Goal: Task Accomplishment & Management: Use online tool/utility

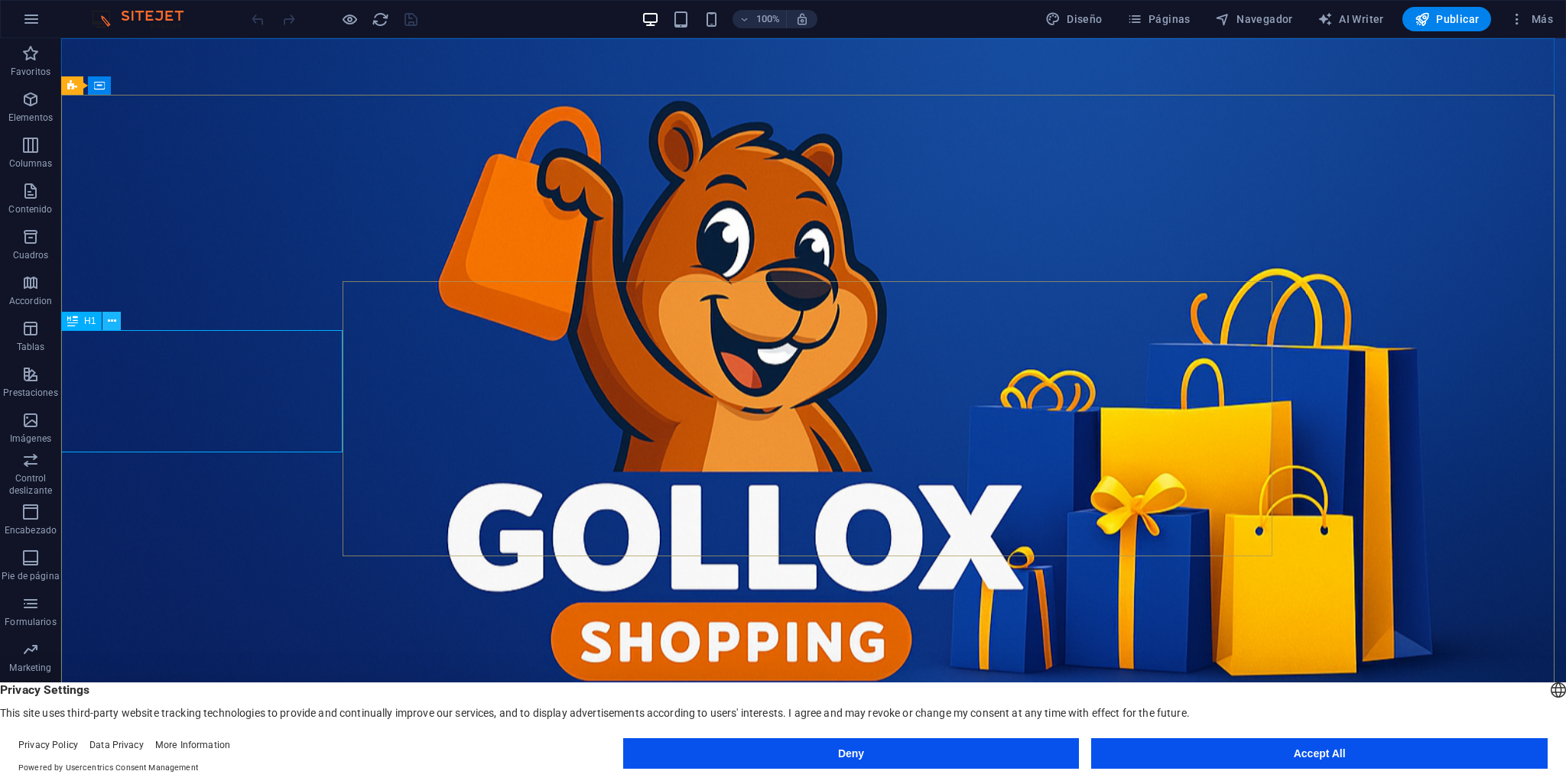
click at [110, 321] on icon at bounding box center [112, 321] width 8 height 16
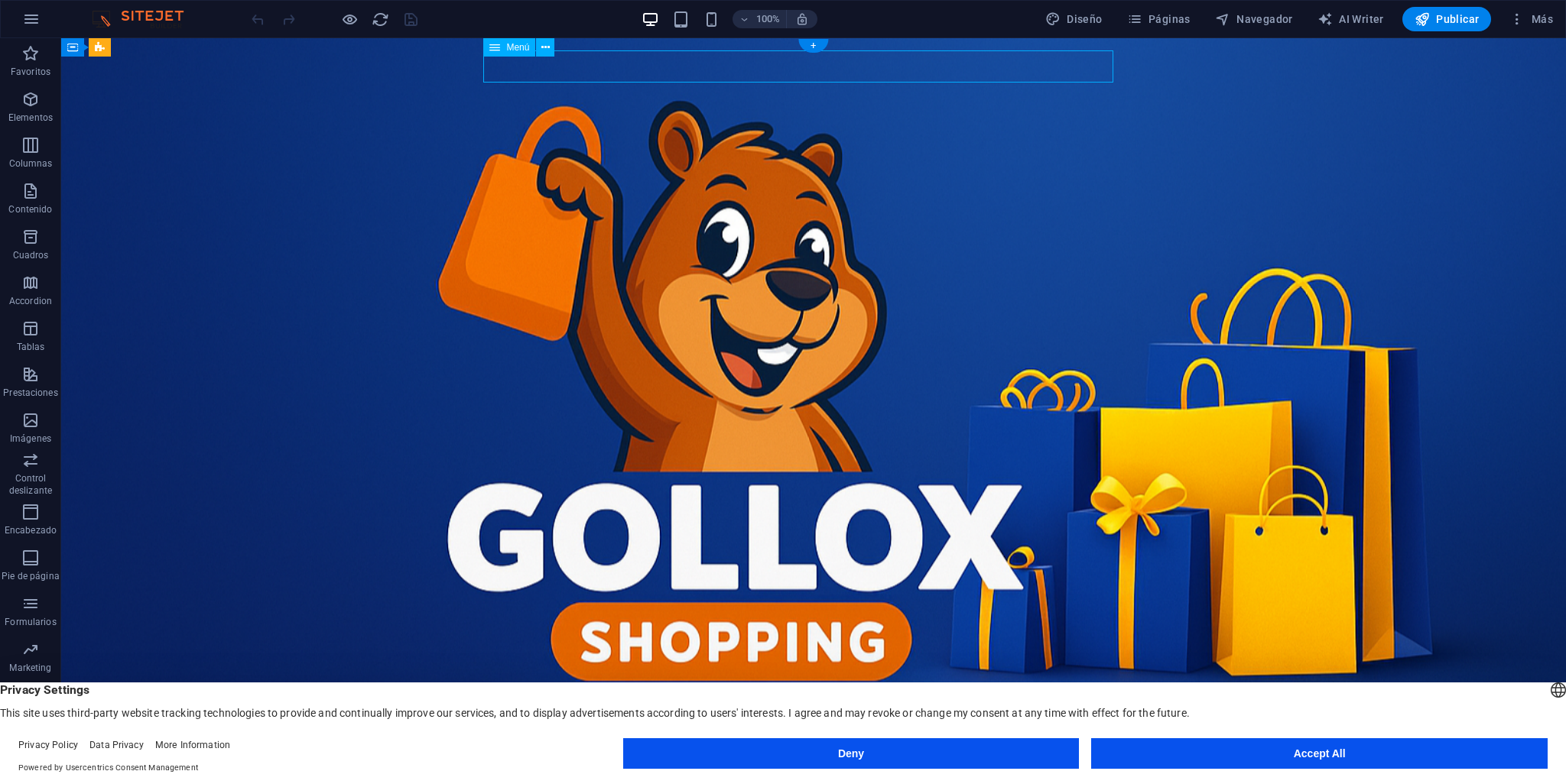
drag, startPoint x: 1554, startPoint y: 81, endPoint x: 1564, endPoint y: 211, distance: 130.4
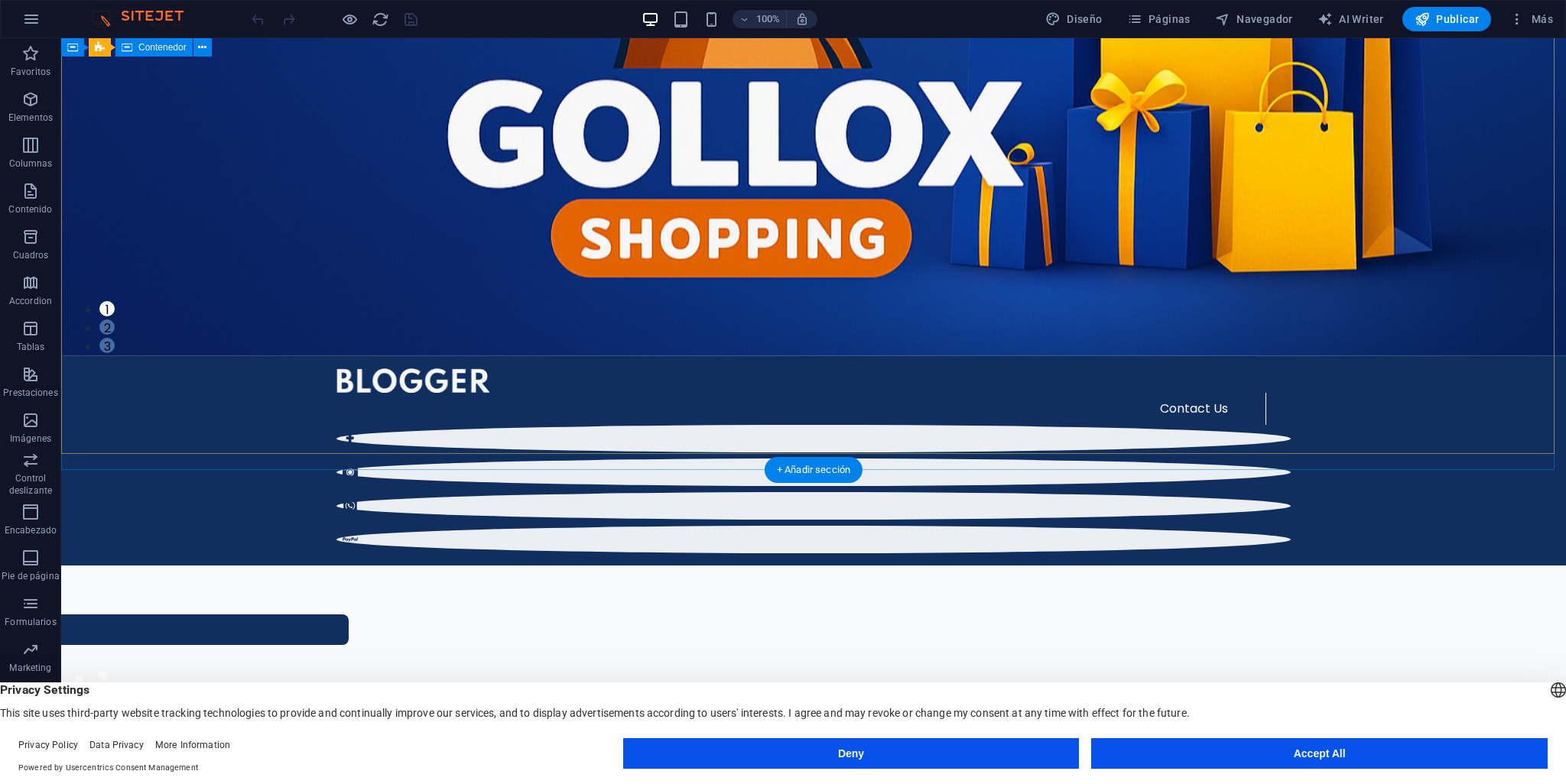
scroll to position [407, 0]
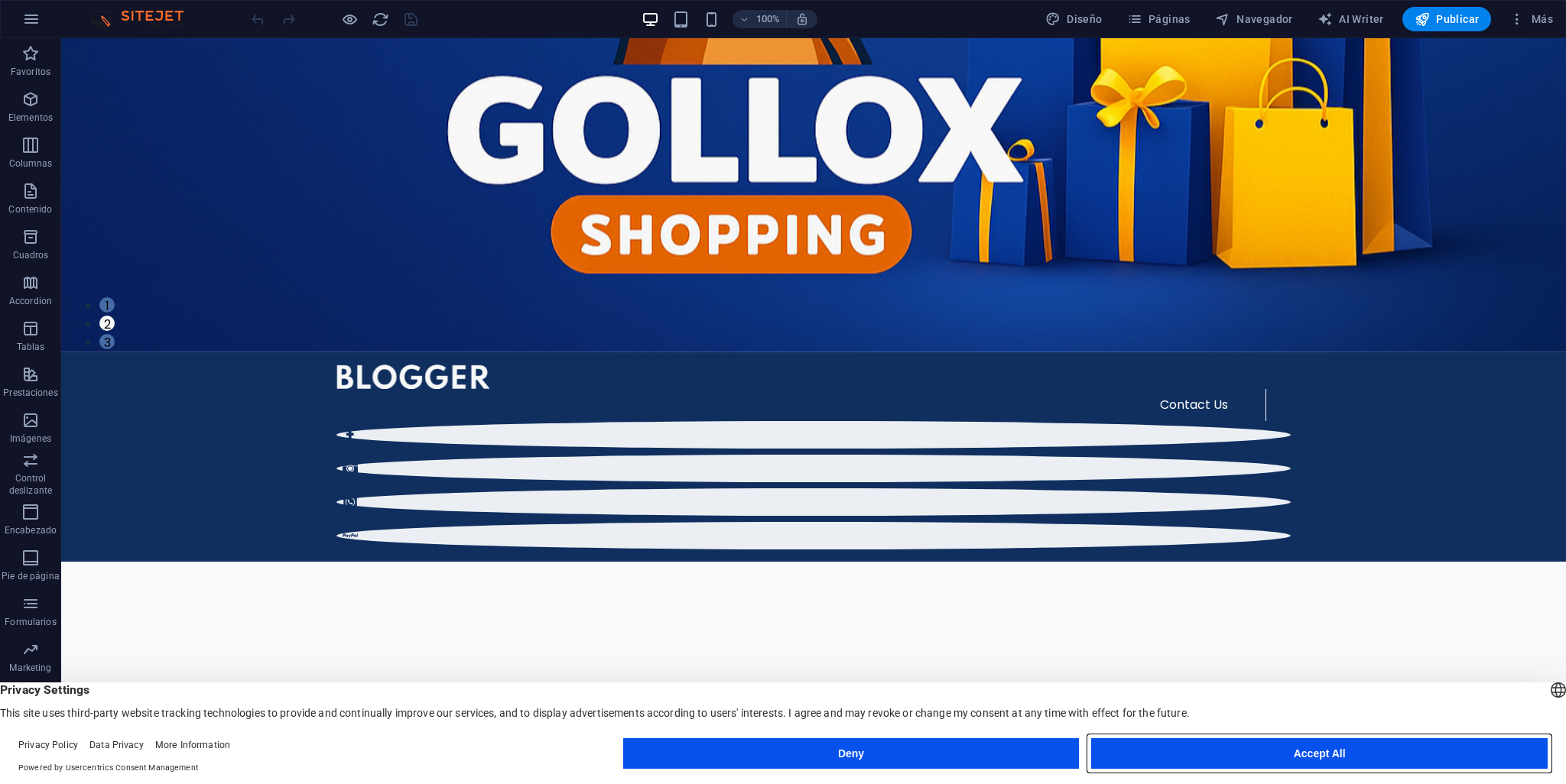
click at [1341, 748] on button "Accept All" at bounding box center [1319, 754] width 456 height 31
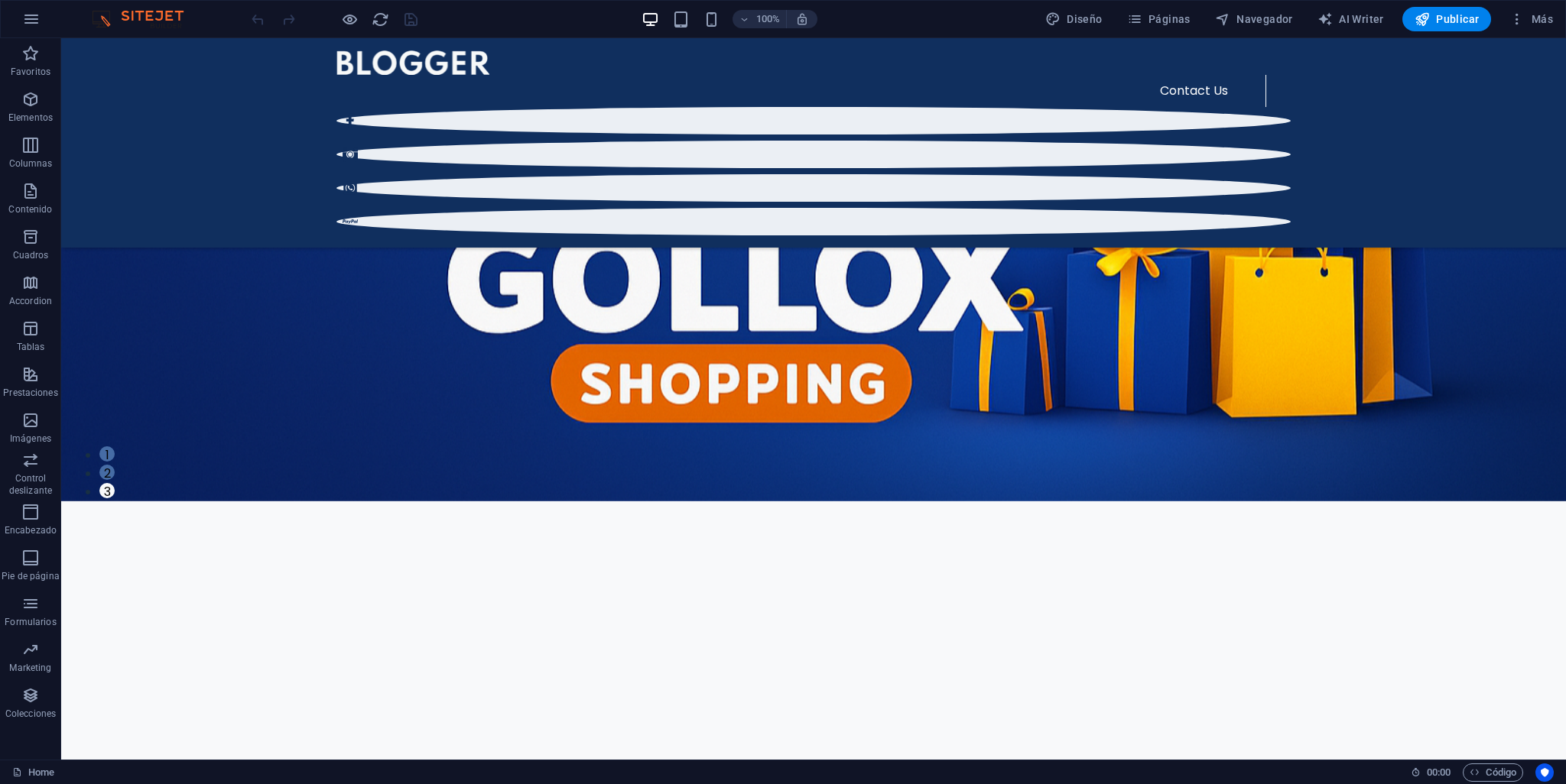
scroll to position [0, 0]
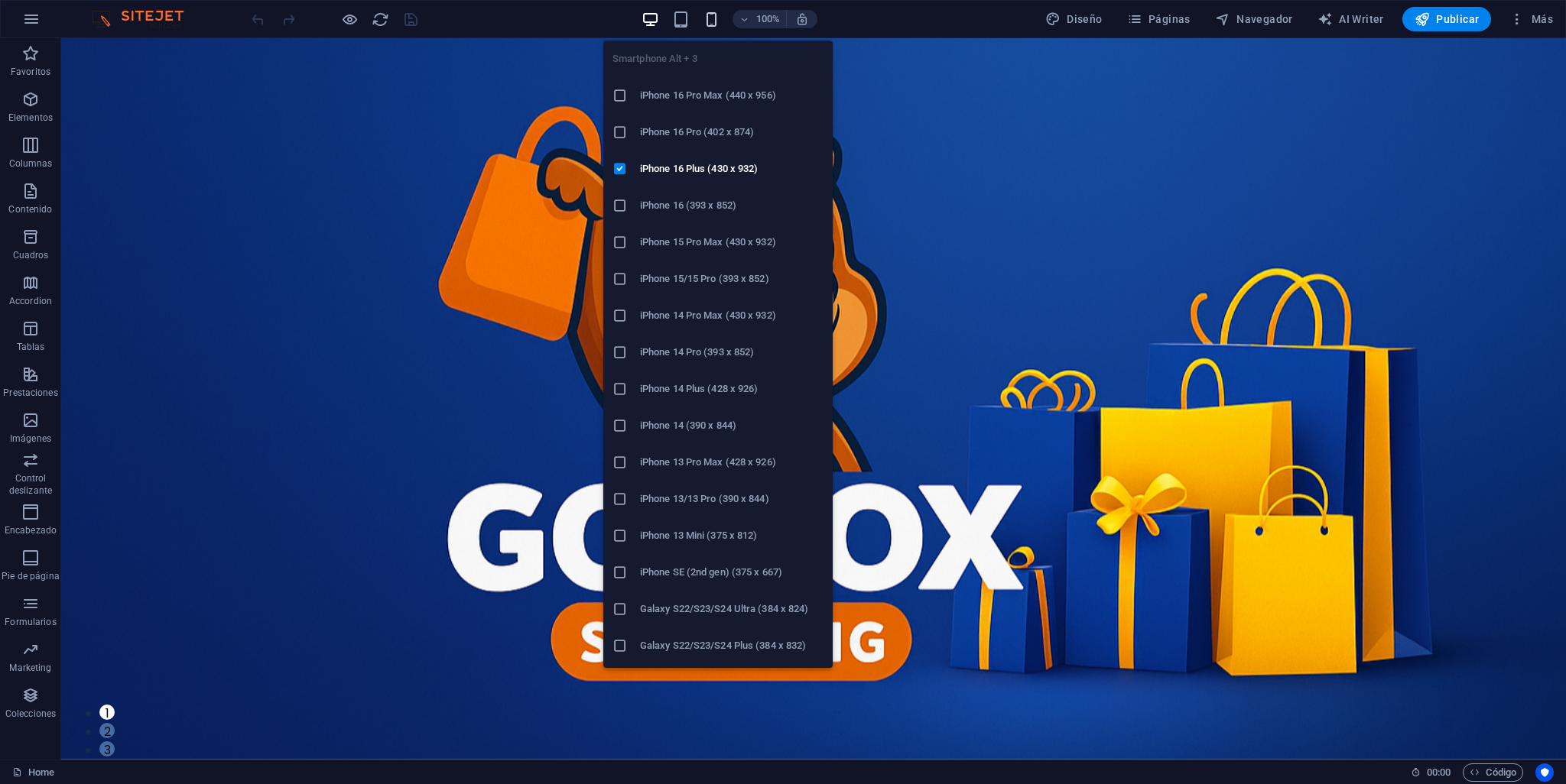
click at [716, 16] on icon "button" at bounding box center [712, 20] width 18 height 18
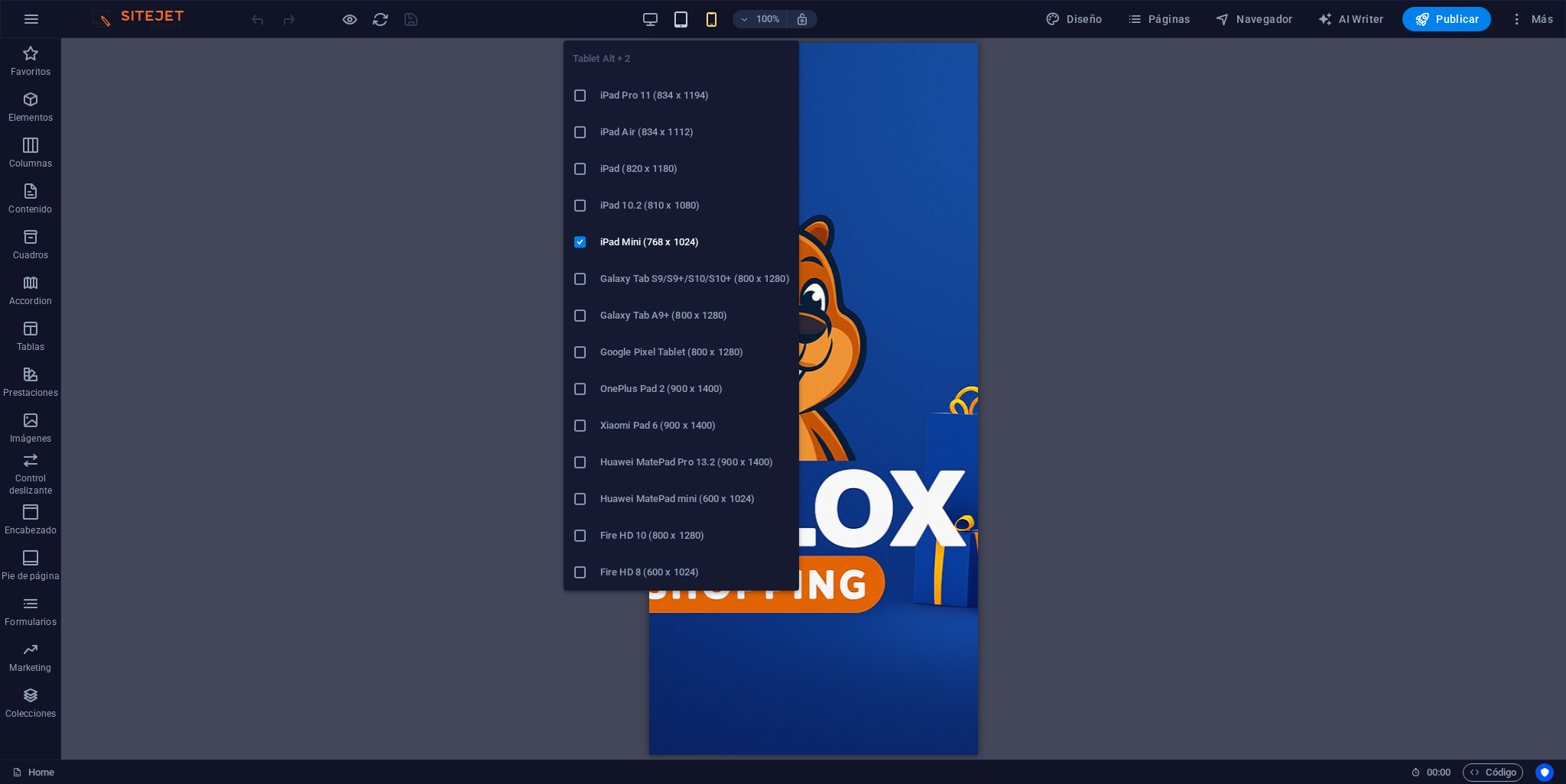
click at [685, 25] on icon "button" at bounding box center [681, 20] width 18 height 18
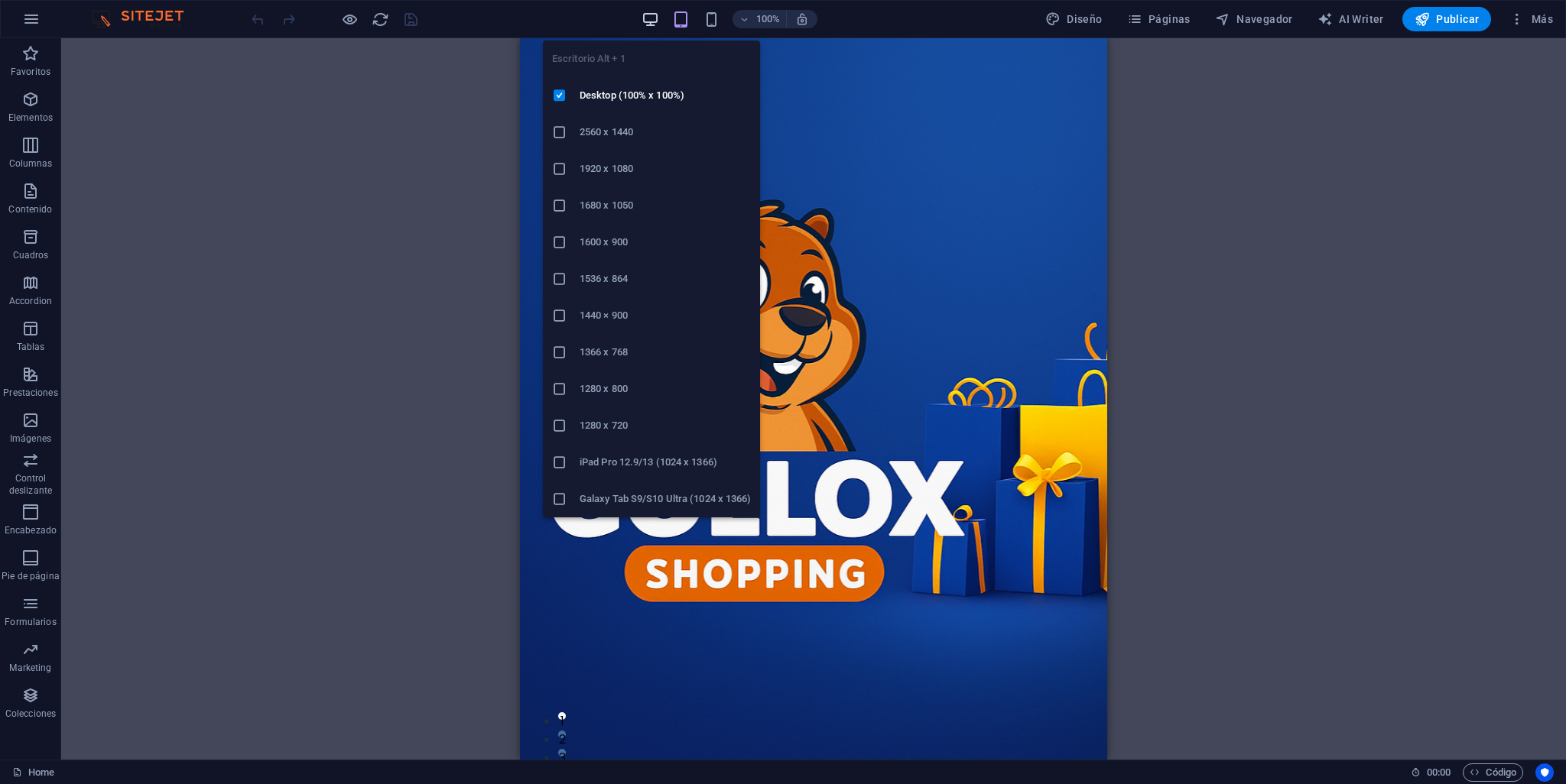
click at [655, 12] on icon "button" at bounding box center [651, 20] width 18 height 18
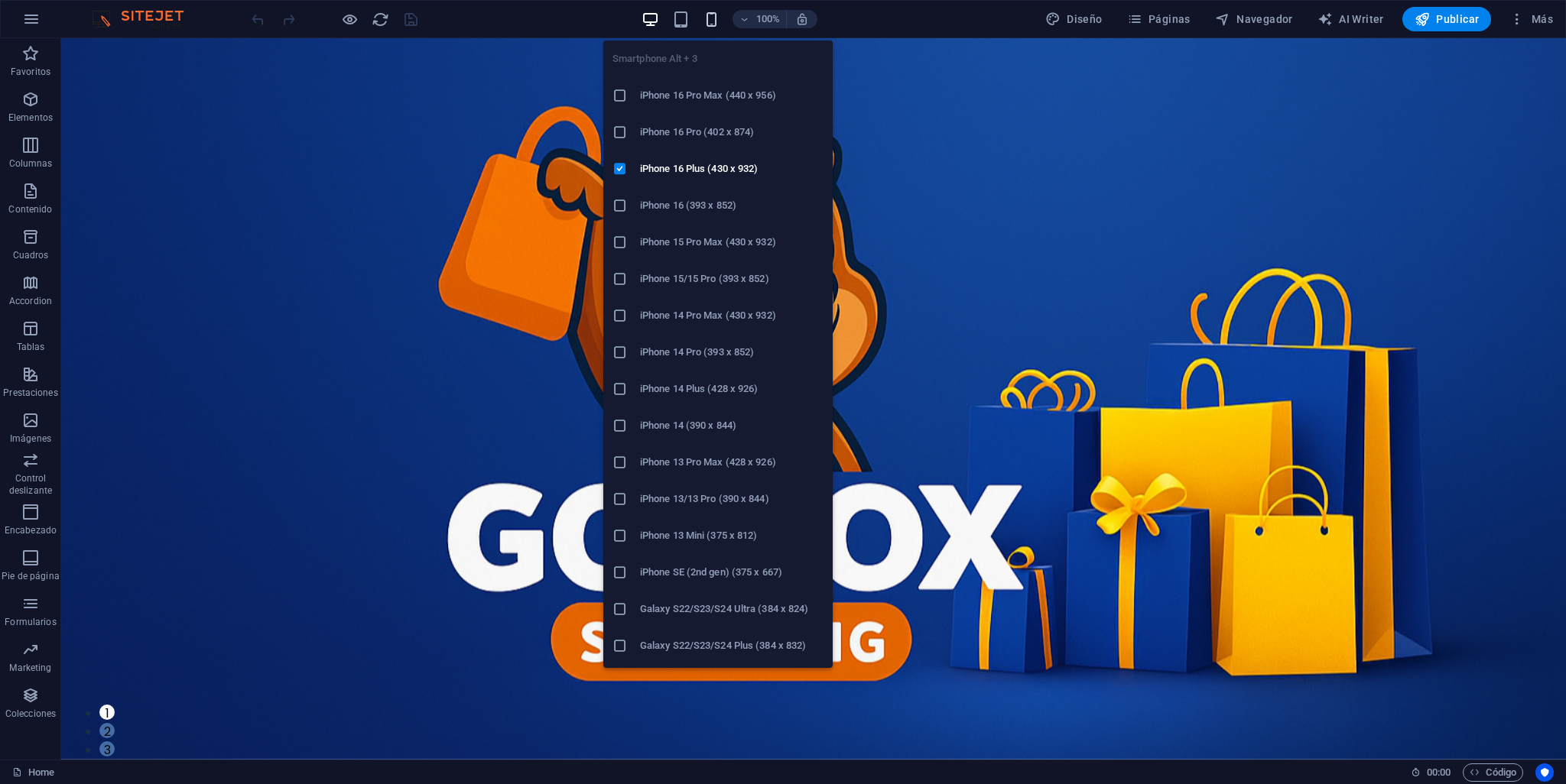
click at [711, 15] on icon "button" at bounding box center [712, 20] width 18 height 18
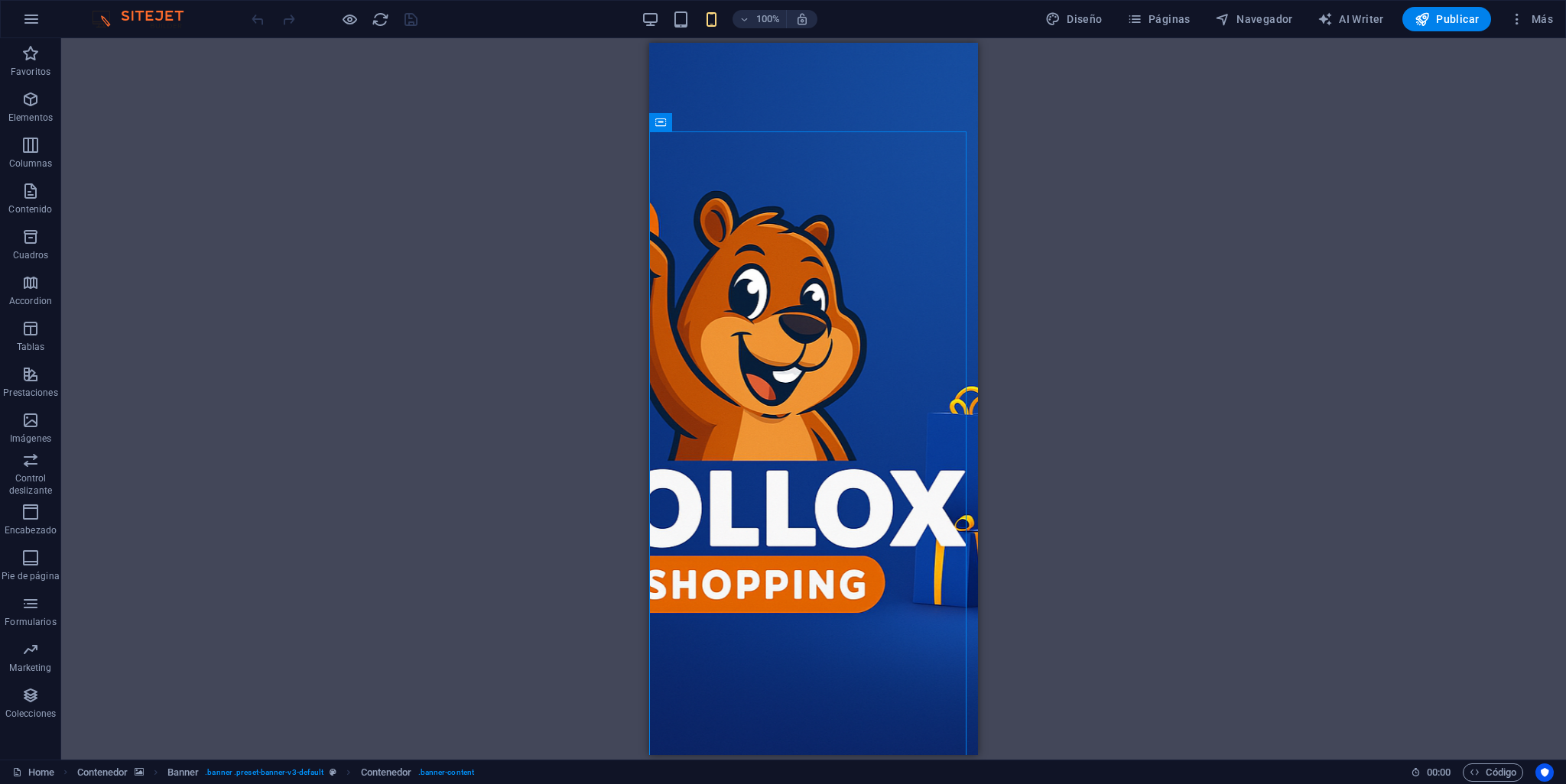
click at [1276, 186] on div "Arrastra aquí para reemplazar el contenido existente. Si quieres crear un eleme…" at bounding box center [814, 399] width 1505 height 721
click at [1132, 199] on div "Arrastra aquí para reemplazar el contenido existente. Si quieres crear un eleme…" at bounding box center [814, 399] width 1505 height 721
drag, startPoint x: 966, startPoint y: 142, endPoint x: 1637, endPoint y: 98, distance: 672.4
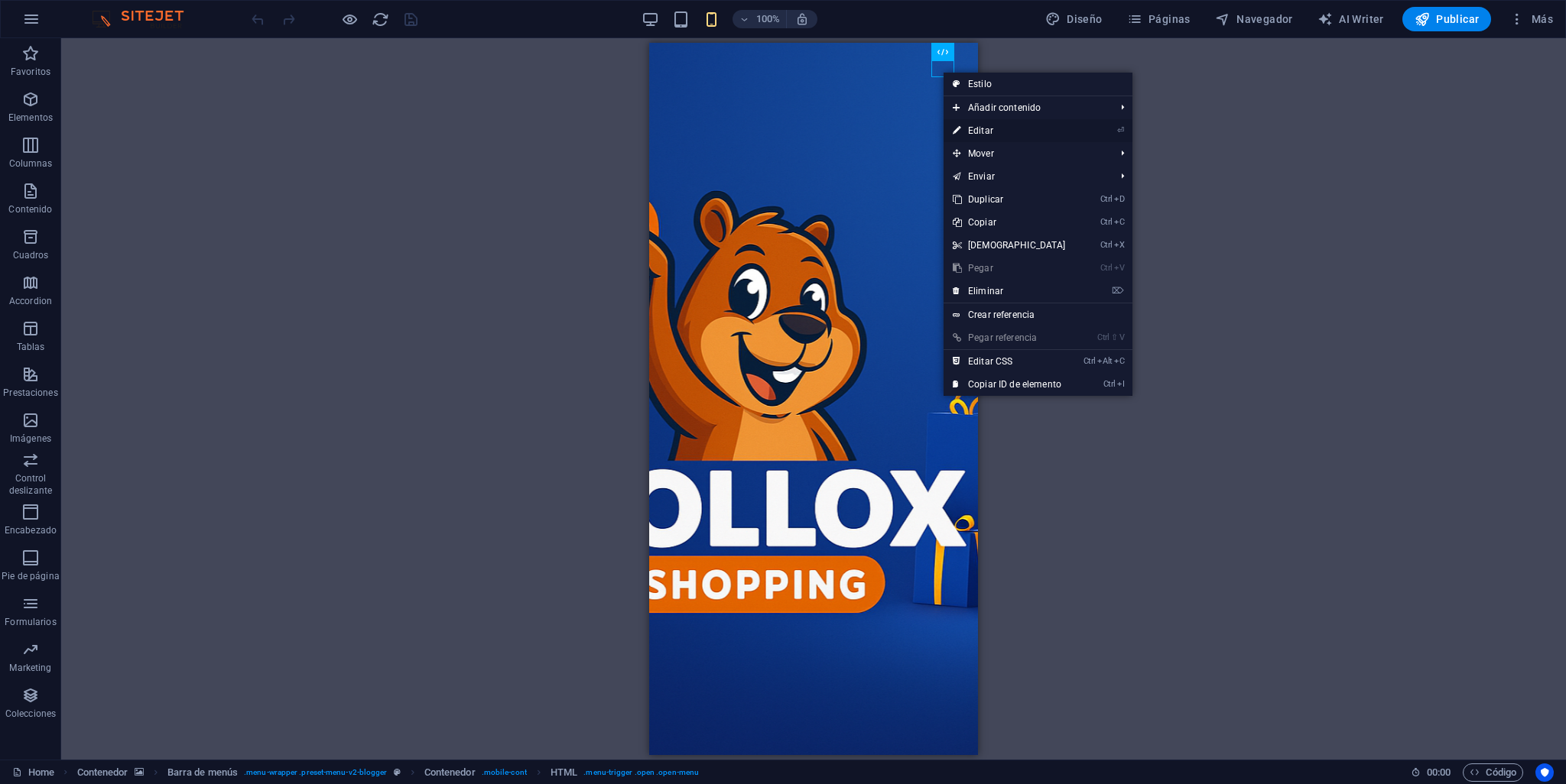
click at [1000, 131] on link "⏎ Editar" at bounding box center [1010, 131] width 132 height 23
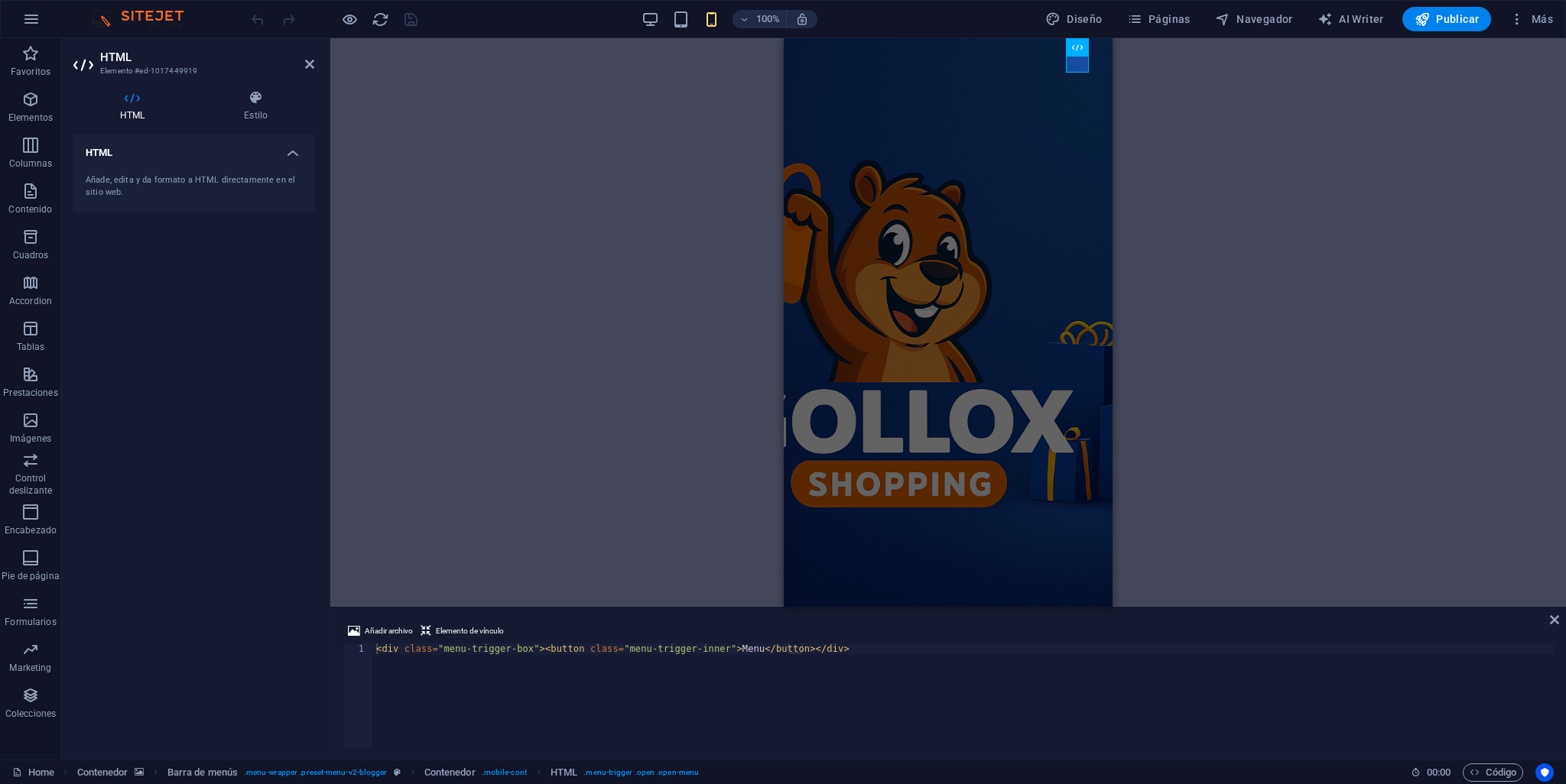
click at [126, 181] on div "Añade, edita y da formato a HTML directamente en el sitio web." at bounding box center [194, 186] width 216 height 25
click at [294, 156] on h4 "HTML" at bounding box center [194, 148] width 241 height 28
click at [294, 156] on h4 "HTML" at bounding box center [194, 152] width 241 height 37
click at [390, 636] on span "Añadir archivo" at bounding box center [388, 631] width 48 height 19
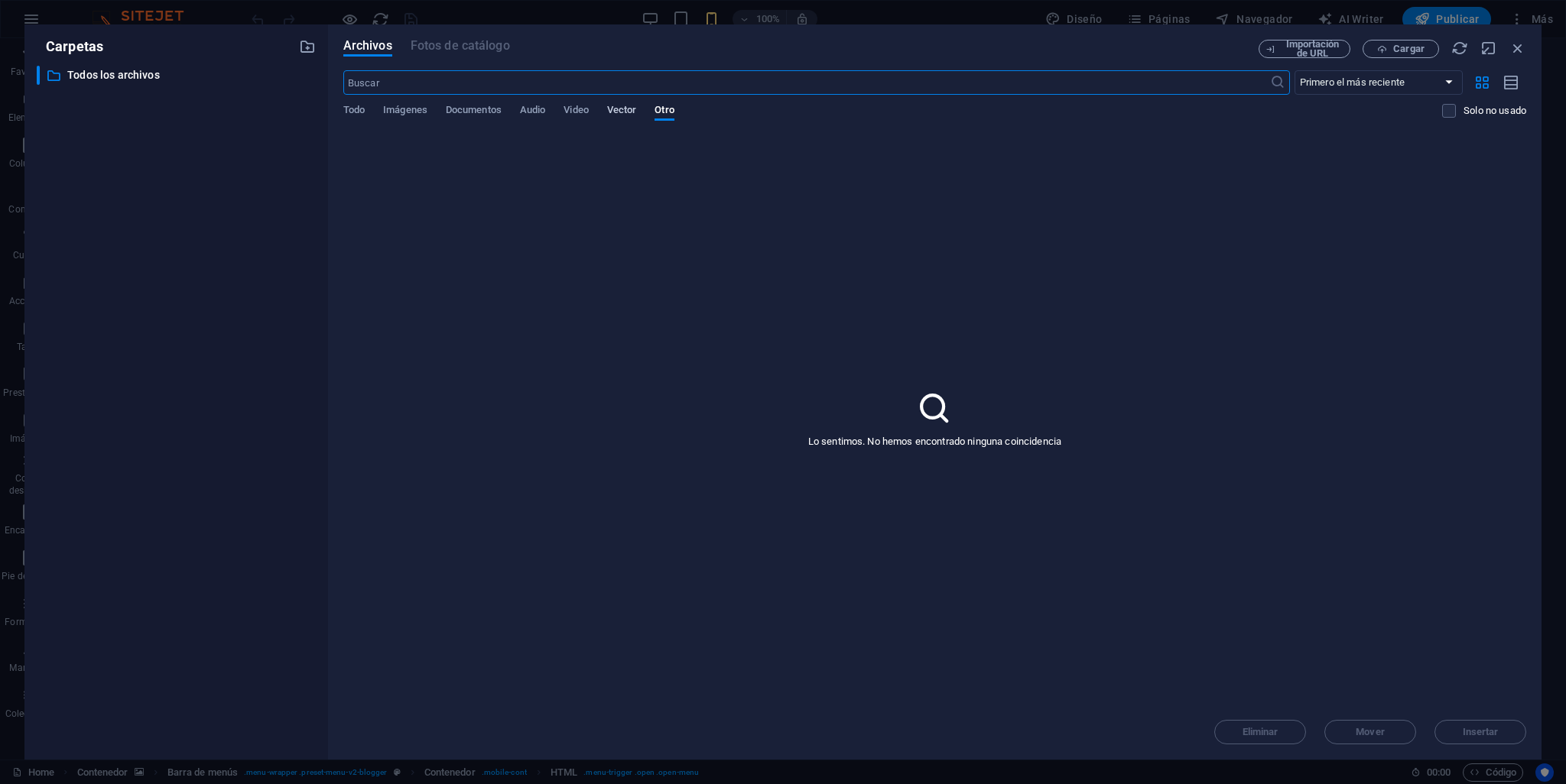
click at [621, 113] on span "Vector" at bounding box center [622, 111] width 30 height 21
click at [579, 109] on span "Video" at bounding box center [576, 111] width 24 height 21
click at [539, 115] on span "Audio" at bounding box center [532, 111] width 25 height 21
click at [460, 112] on span "Documentos" at bounding box center [473, 111] width 56 height 21
click at [396, 111] on span "Imágenes" at bounding box center [405, 111] width 45 height 21
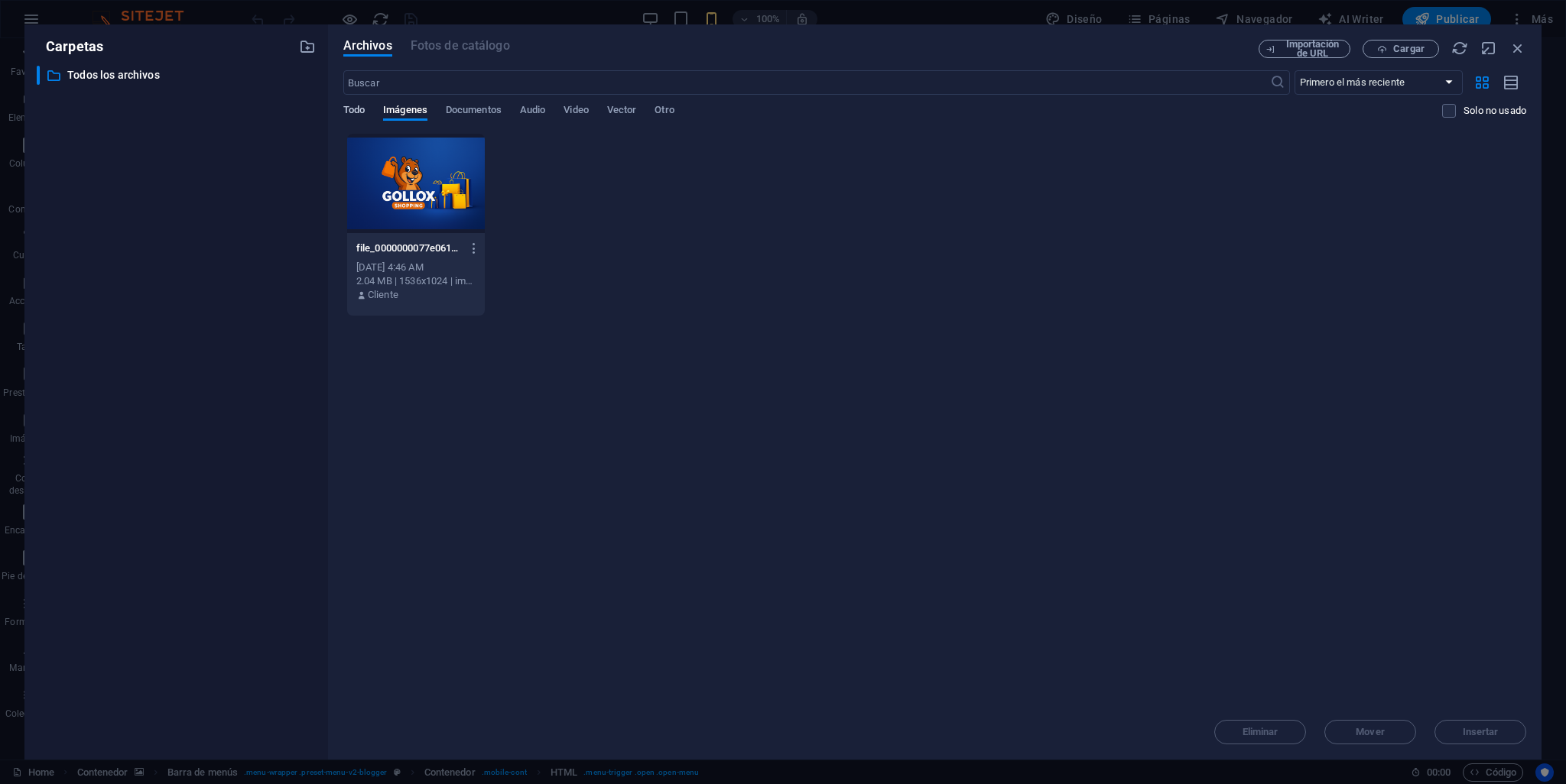
click at [356, 107] on span "Todo" at bounding box center [354, 111] width 21 height 21
click at [1517, 46] on icon "button" at bounding box center [1517, 48] width 17 height 17
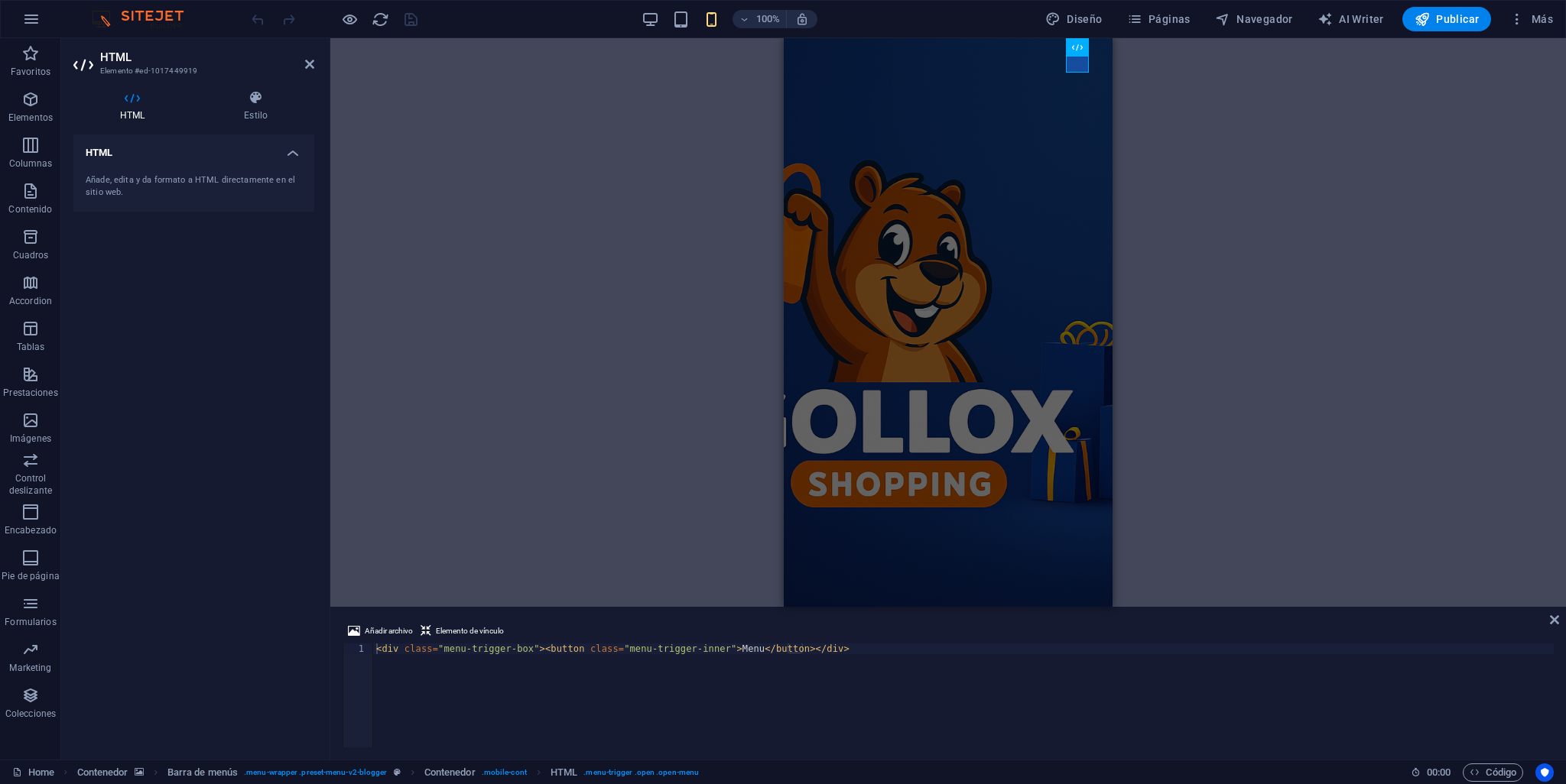
click at [623, 206] on div "H1 Contenedor Banner Banner Contenedor Control deslizante Control deslizante Co…" at bounding box center [948, 322] width 1236 height 568
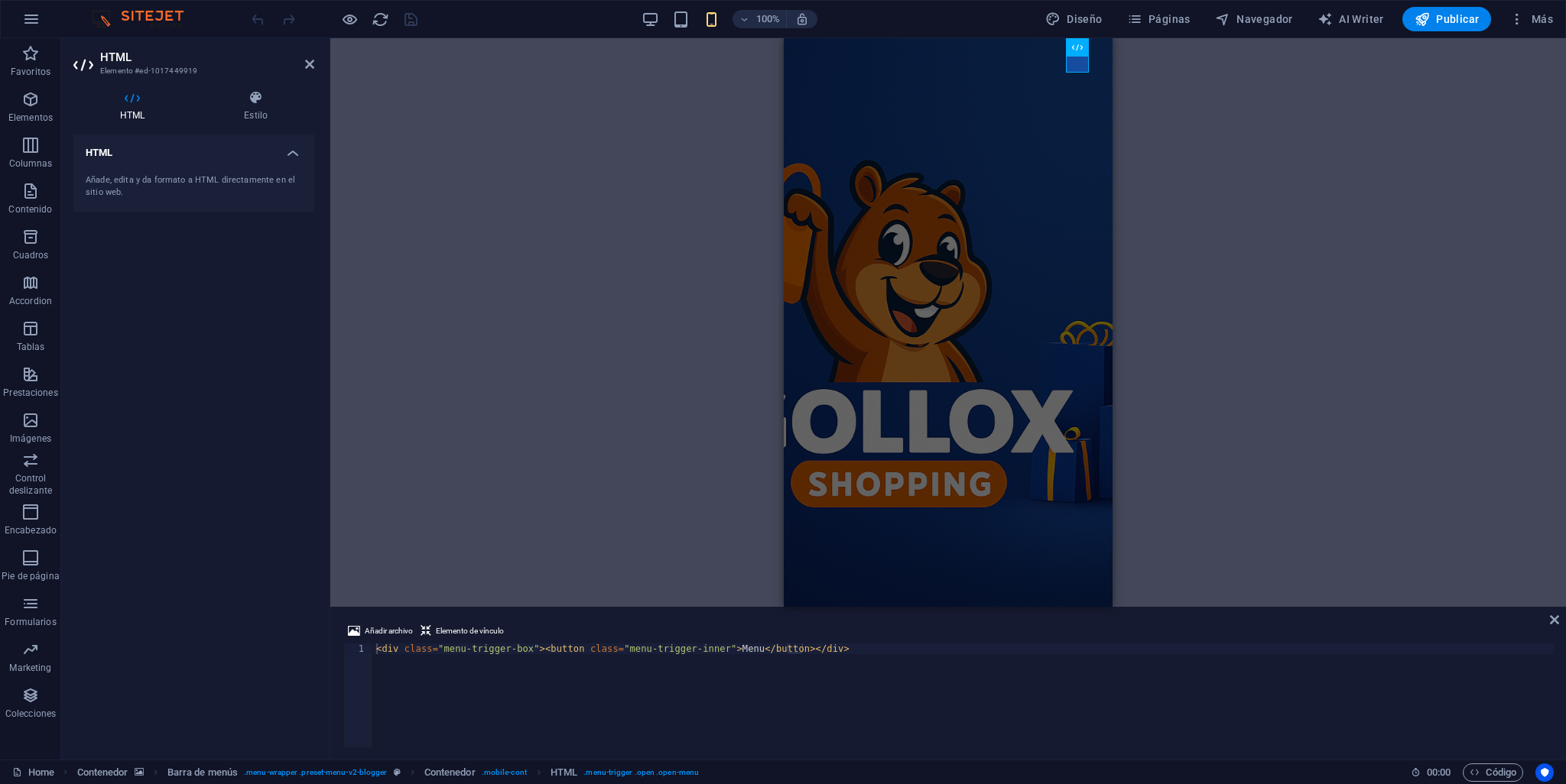
click at [1245, 145] on div "H1 Contenedor Banner Banner Contenedor Control deslizante Control deslizante Co…" at bounding box center [948, 322] width 1236 height 568
click at [310, 61] on icon at bounding box center [309, 63] width 9 height 12
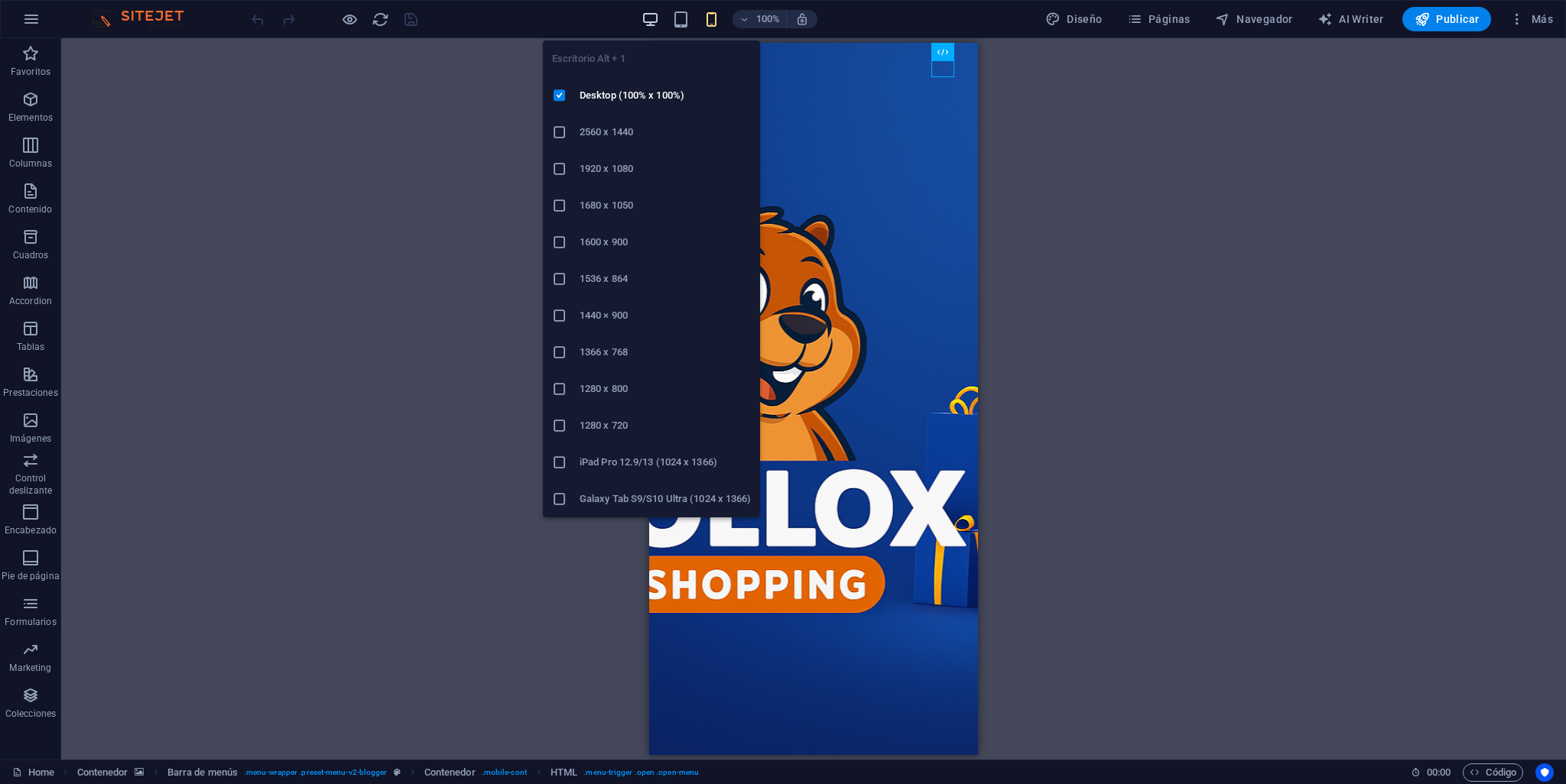
click at [644, 19] on icon "button" at bounding box center [651, 20] width 18 height 18
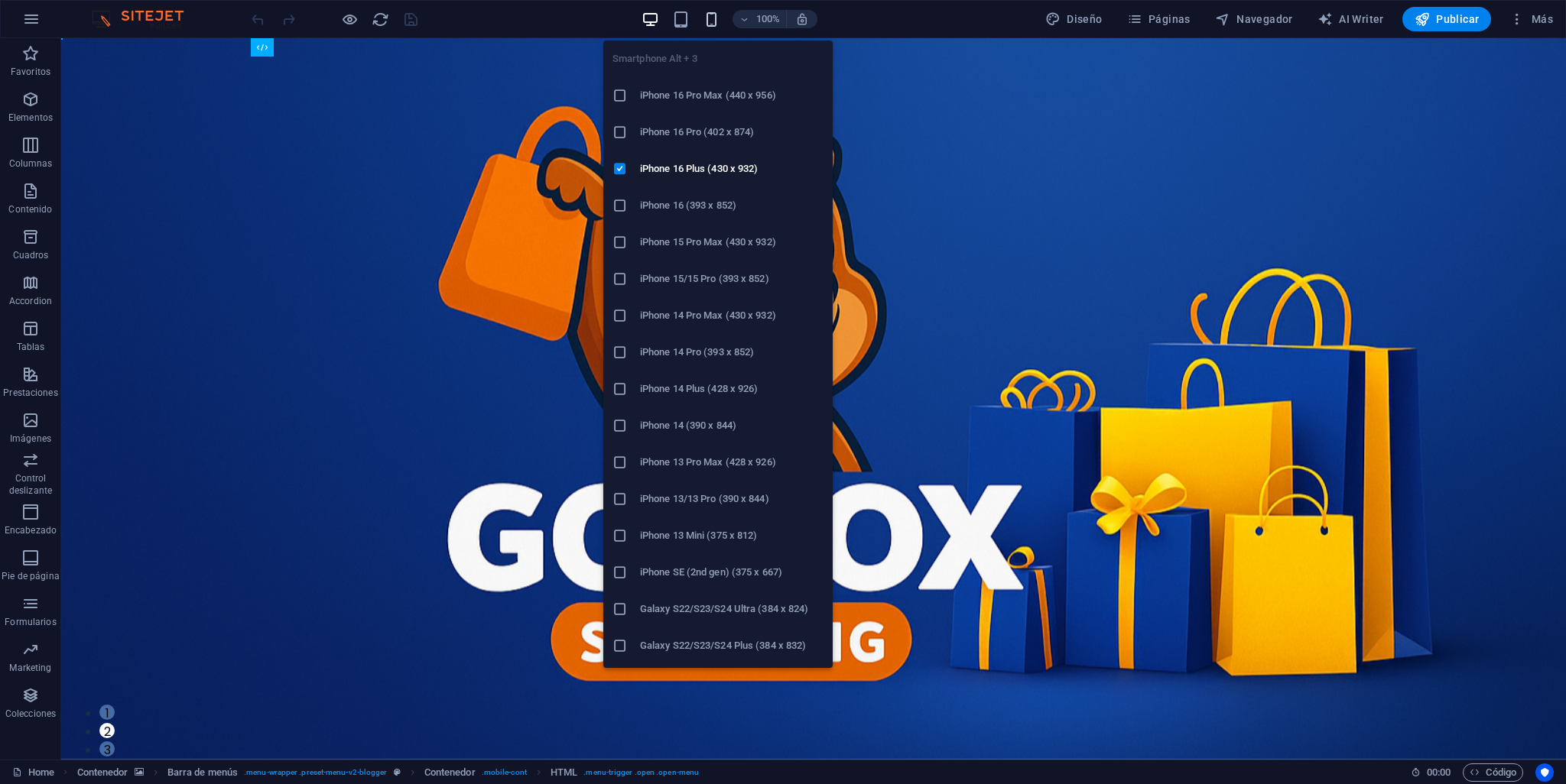
click at [718, 24] on icon "button" at bounding box center [712, 20] width 18 height 18
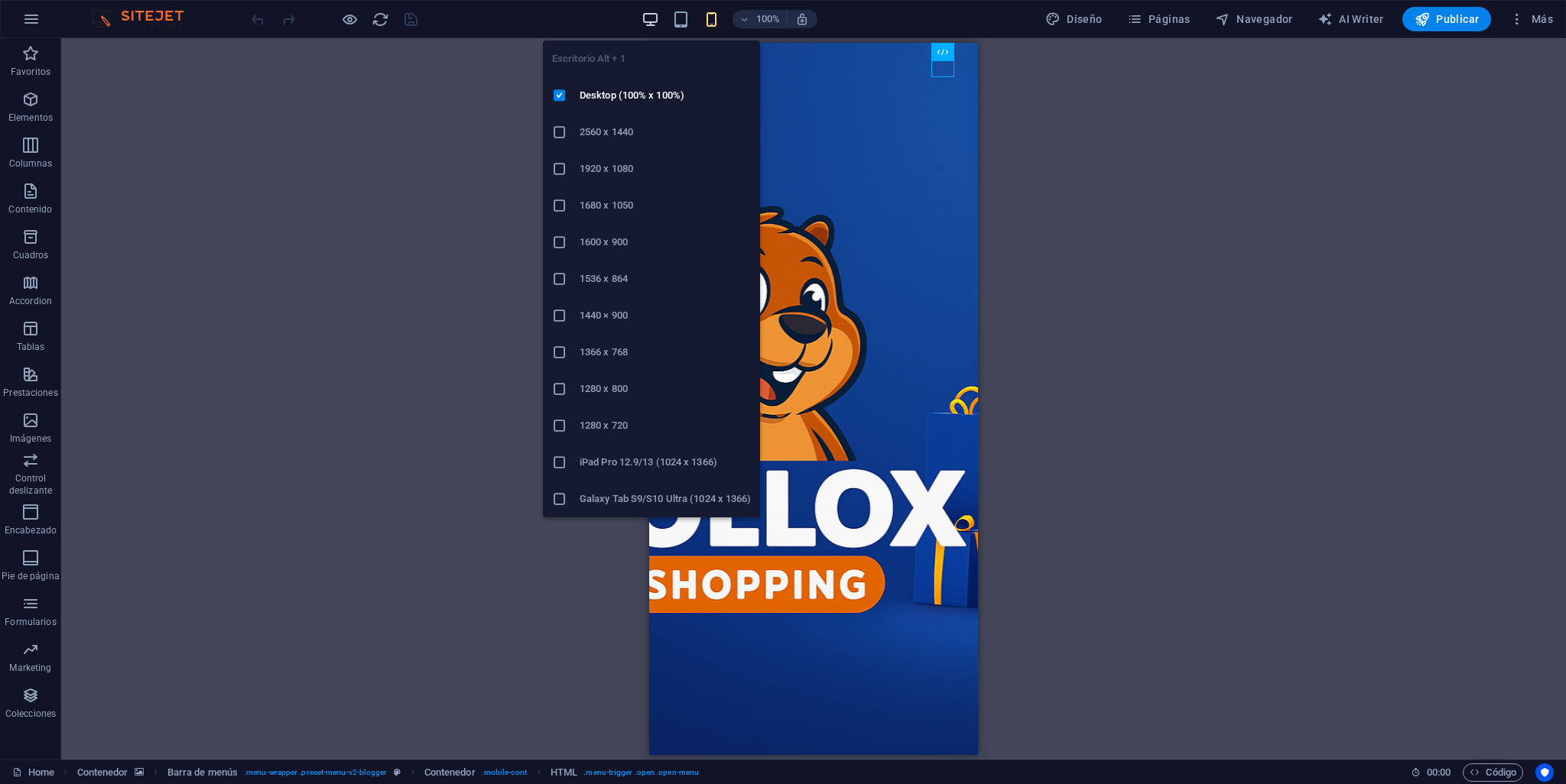
click at [652, 19] on icon "button" at bounding box center [651, 20] width 18 height 18
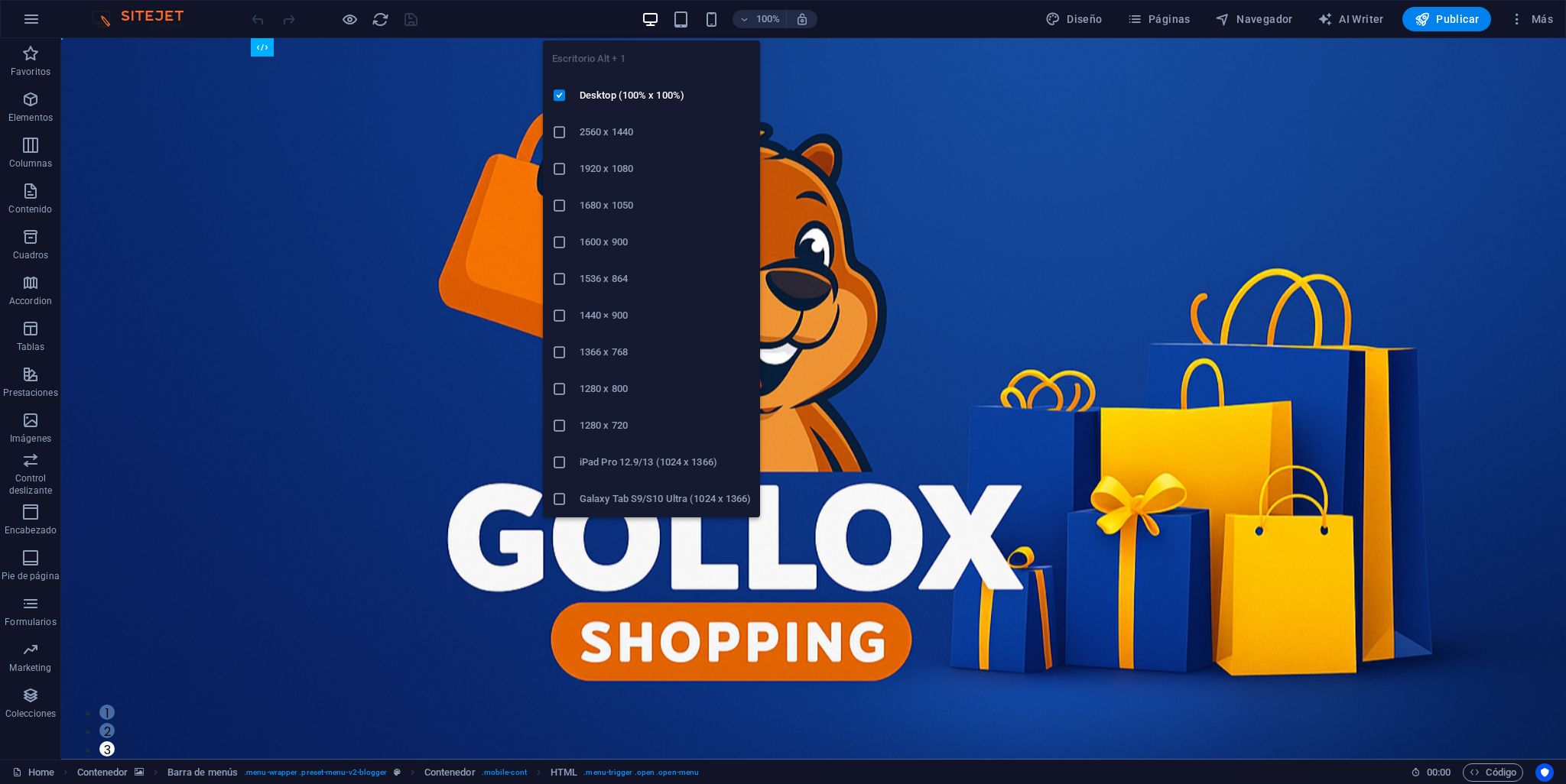
click at [652, 18] on icon "button" at bounding box center [651, 20] width 18 height 18
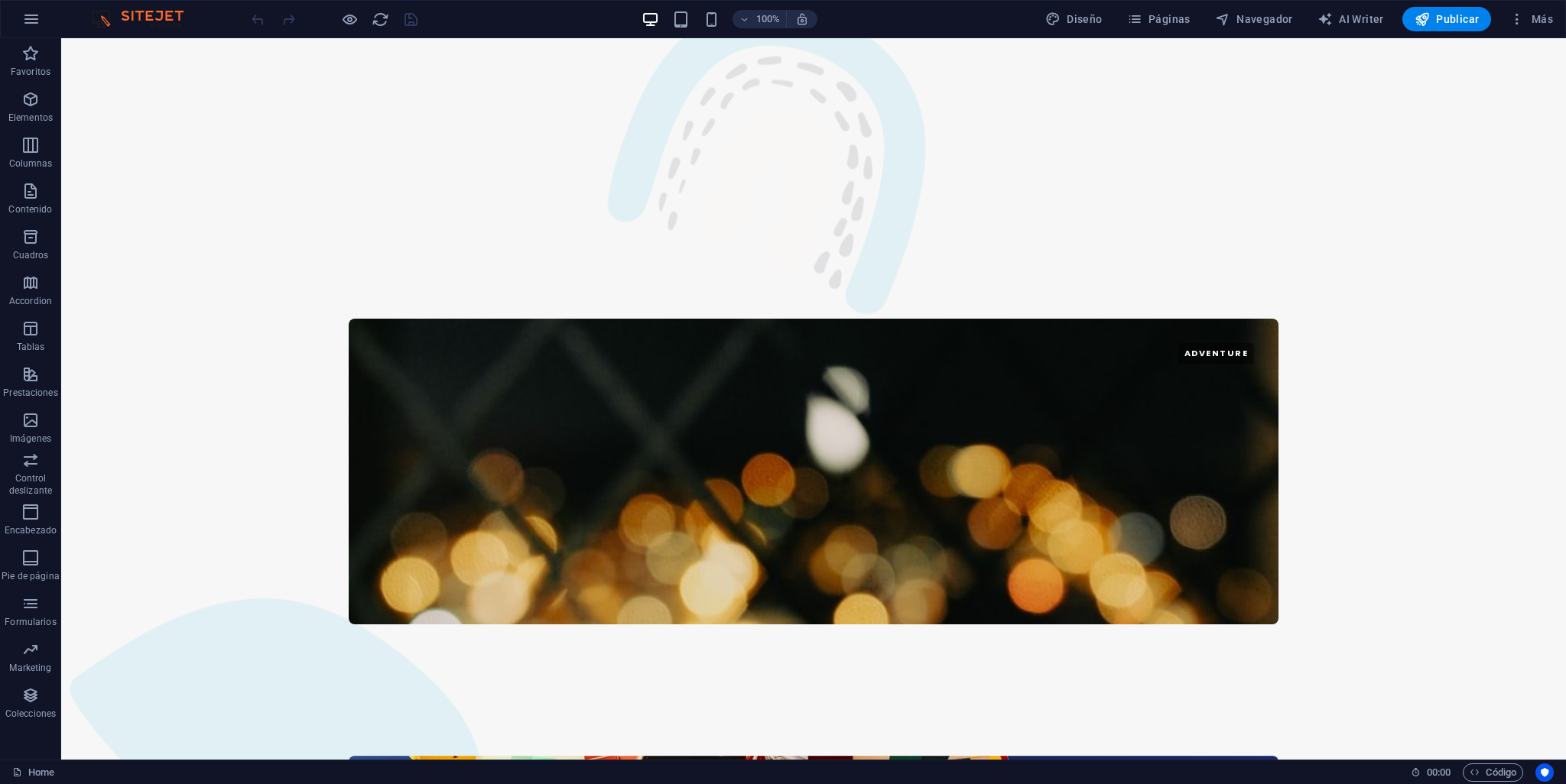
scroll to position [2929, 0]
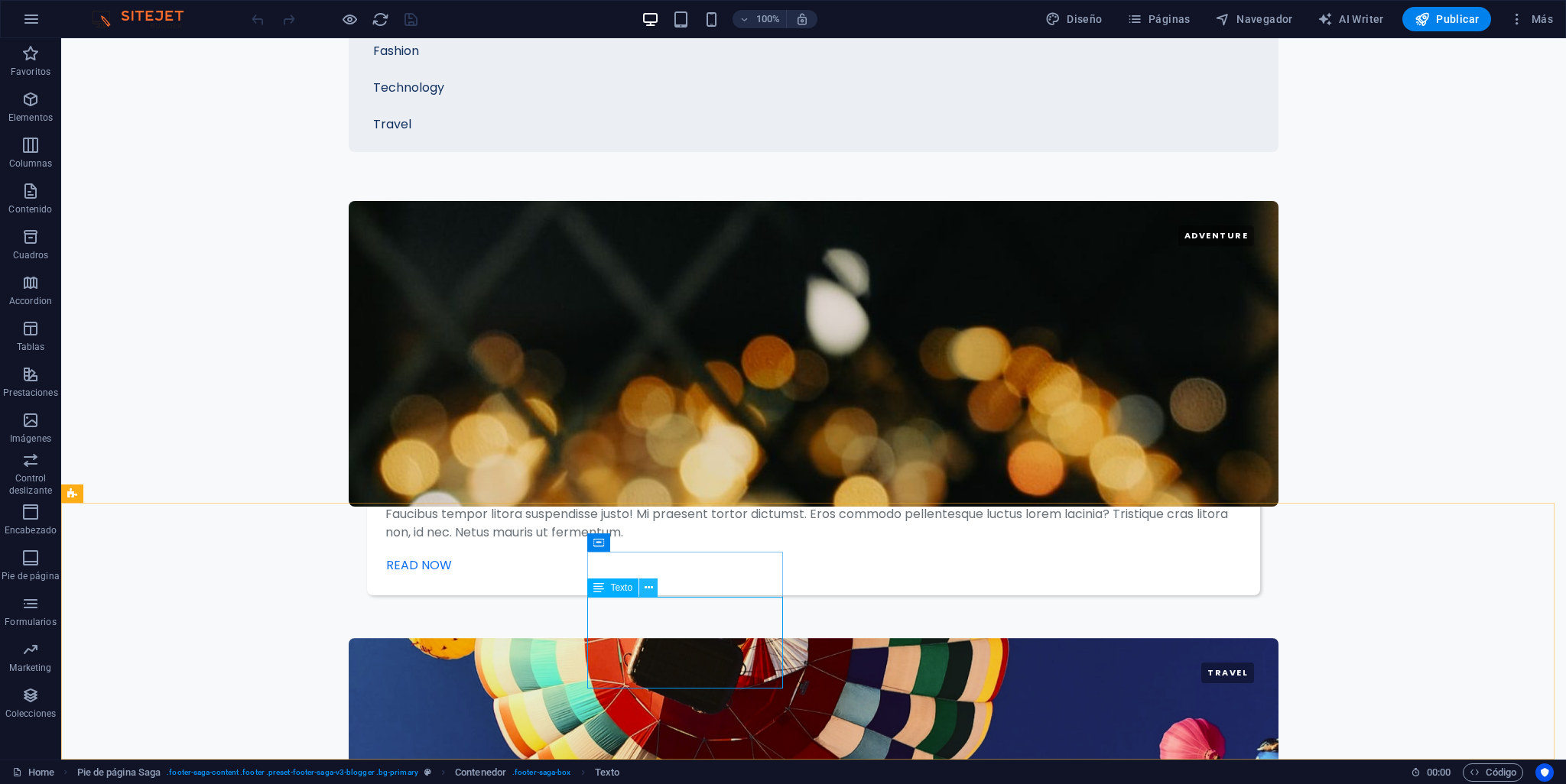
click at [644, 588] on icon at bounding box center [648, 588] width 8 height 16
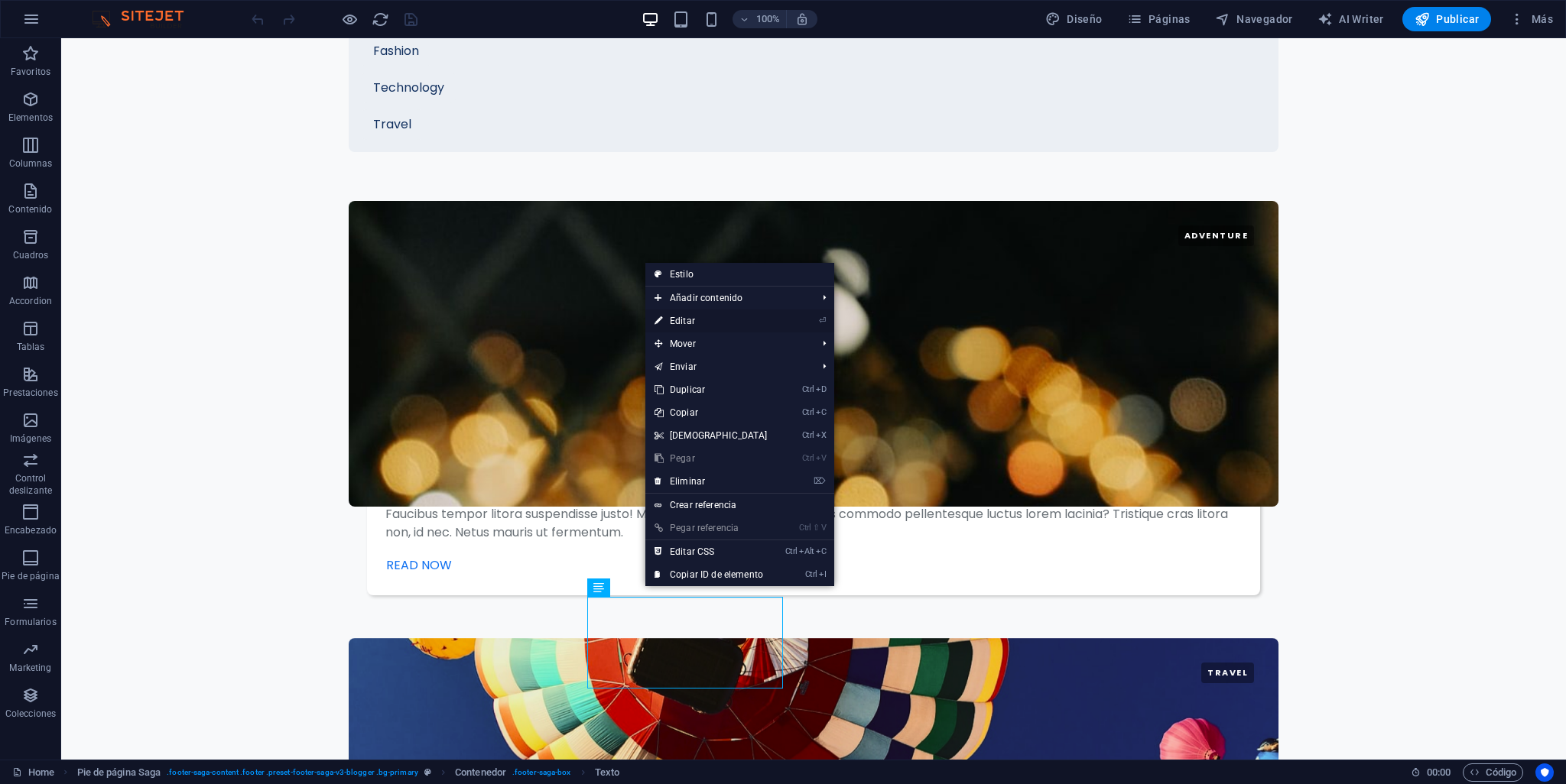
click at [697, 319] on link "⏎ Editar" at bounding box center [711, 321] width 132 height 23
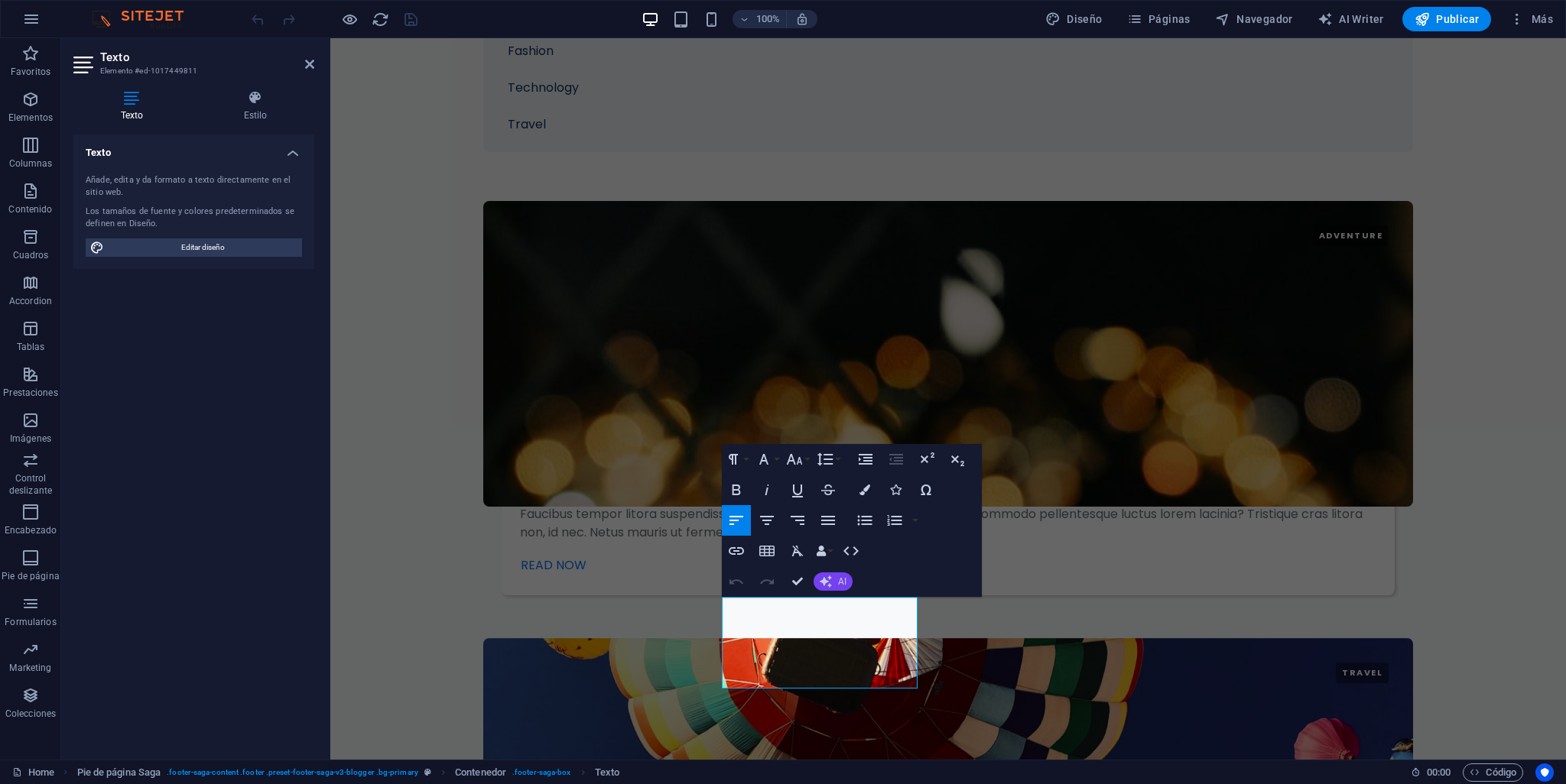
click at [840, 580] on span "AI" at bounding box center [842, 581] width 8 height 9
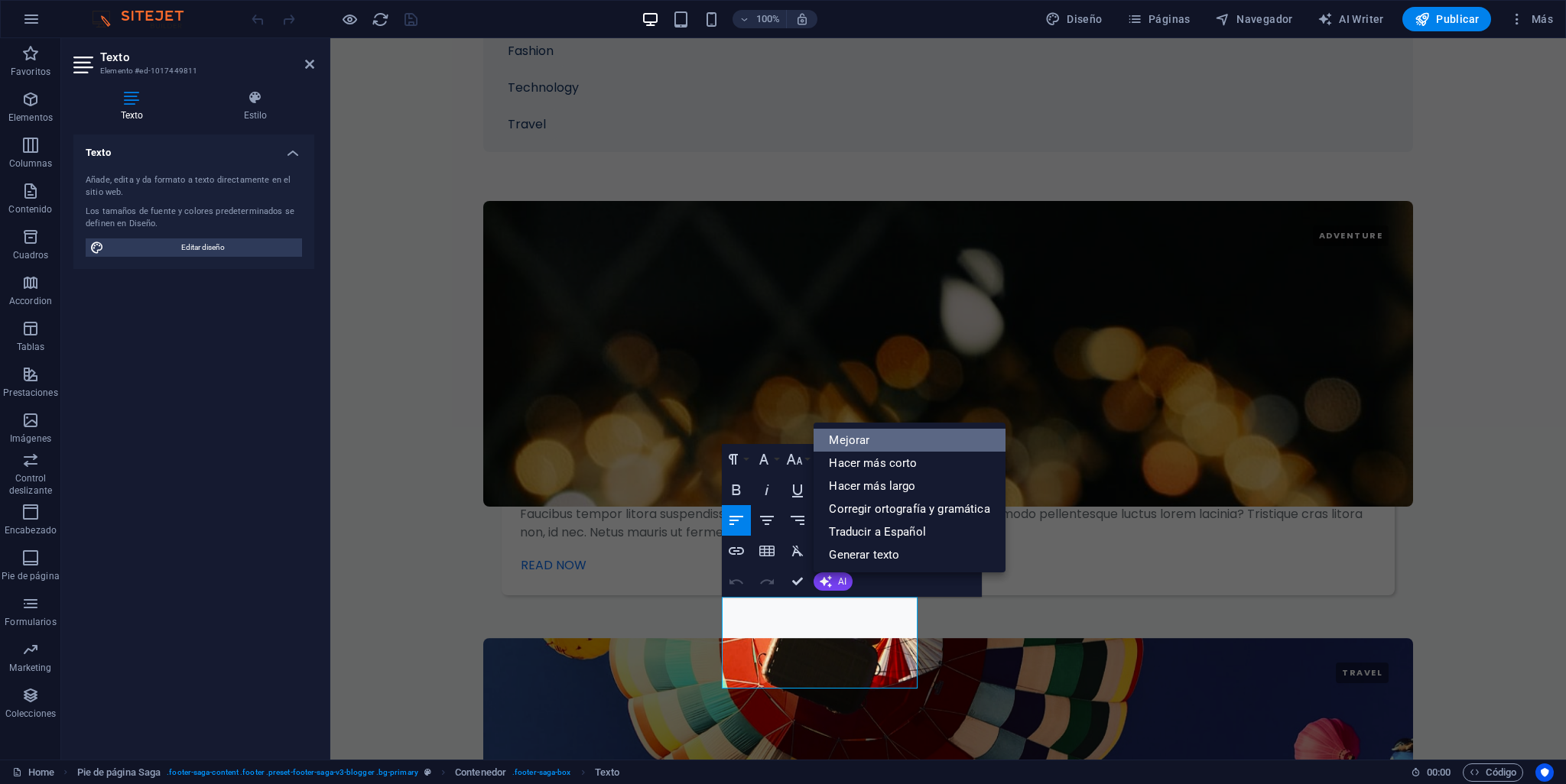
click at [878, 441] on link "Mejorar" at bounding box center [909, 440] width 191 height 23
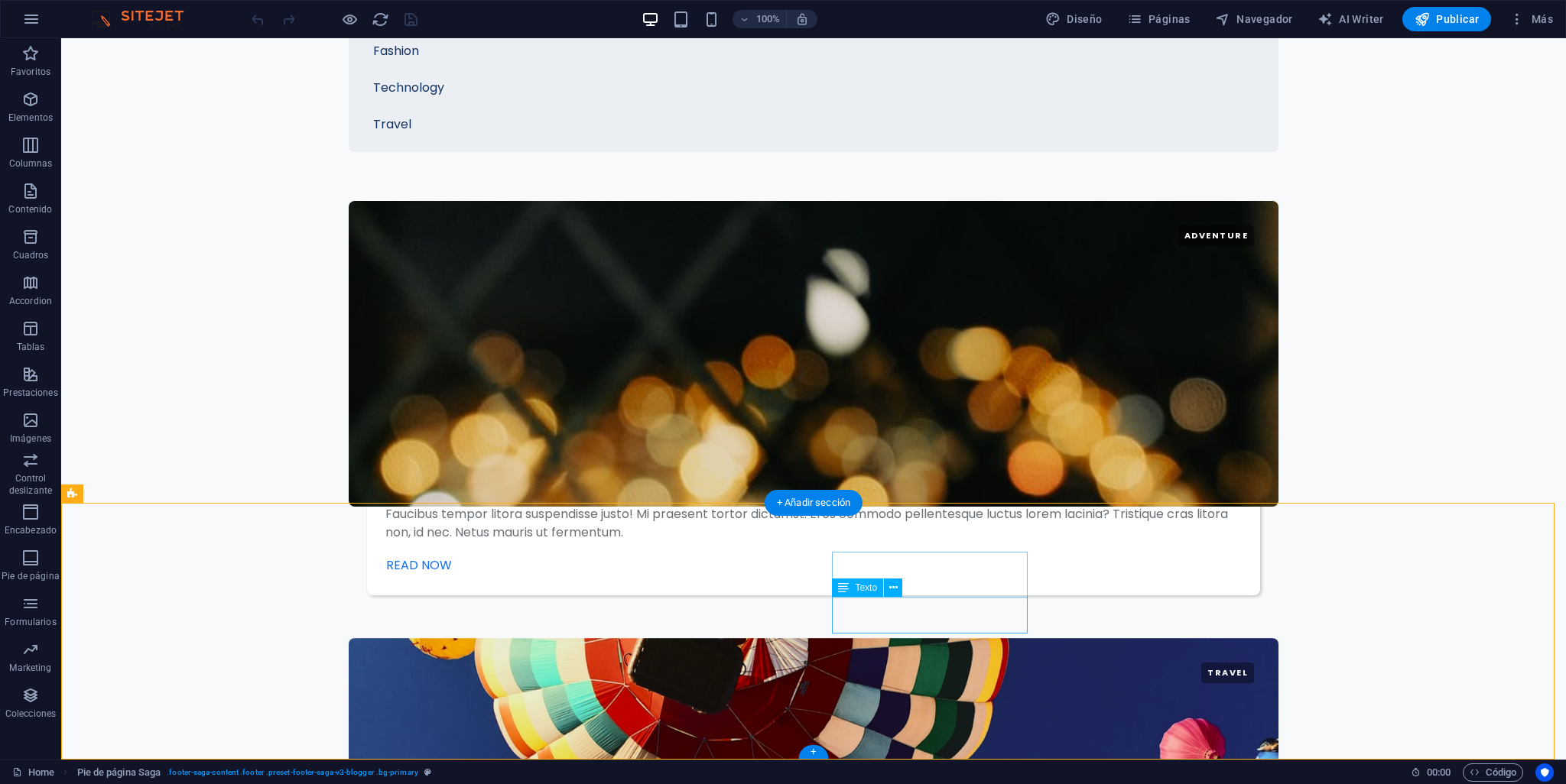
click at [892, 581] on icon at bounding box center [893, 588] width 8 height 16
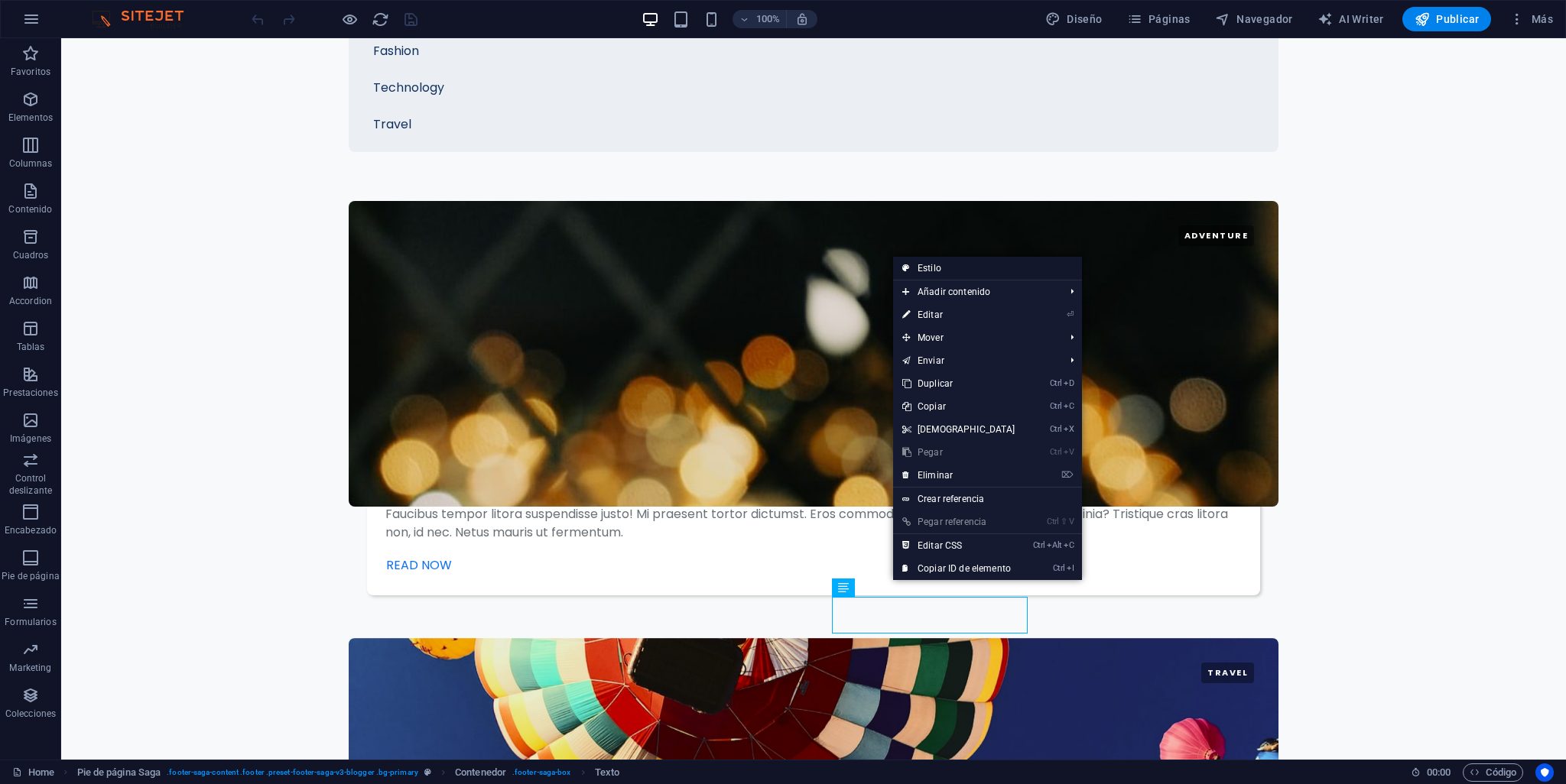
drag, startPoint x: 940, startPoint y: 270, endPoint x: 600, endPoint y: 250, distance: 340.6
click at [940, 270] on link "Estilo" at bounding box center [988, 268] width 189 height 23
select select "rem"
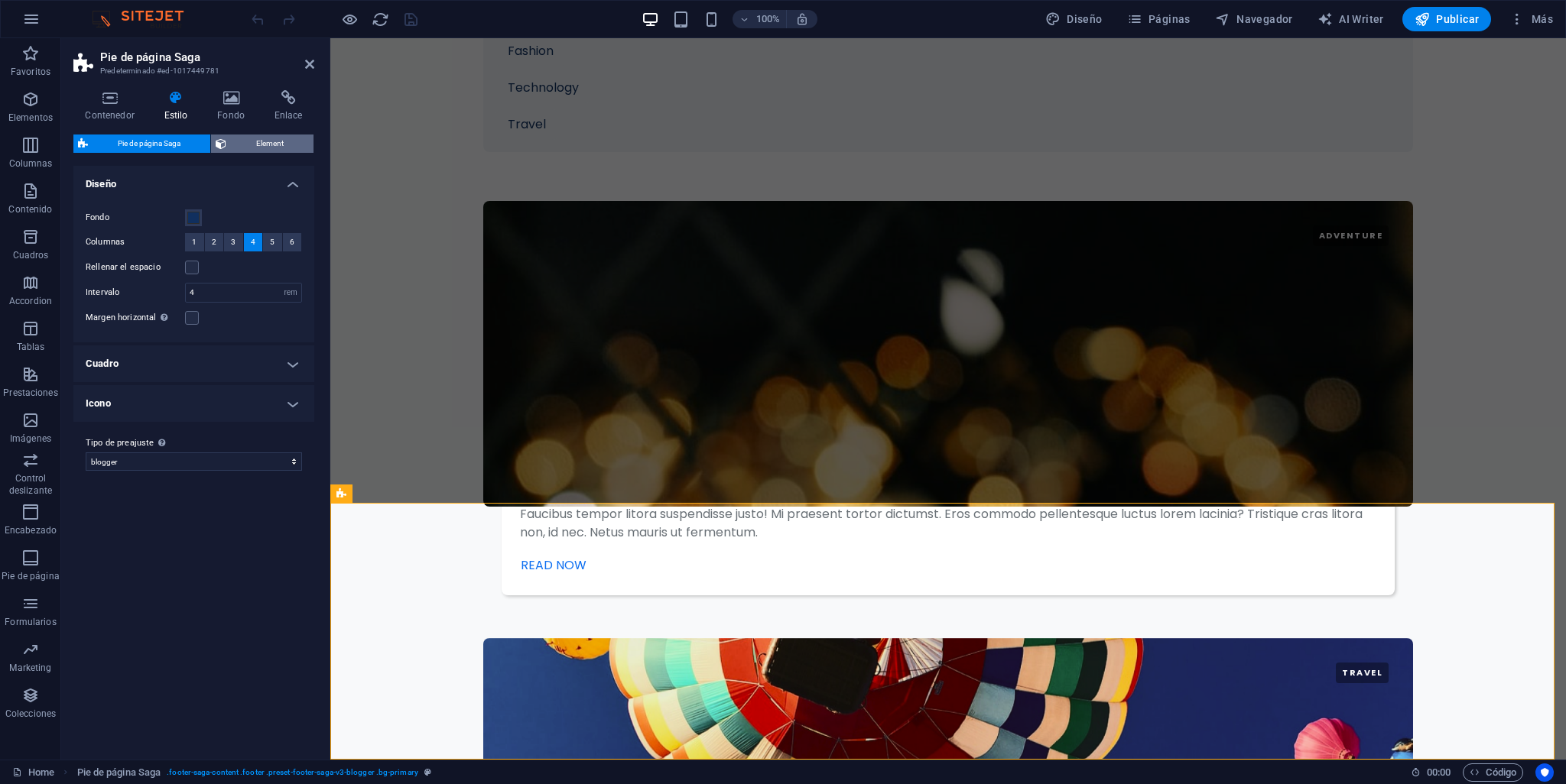
click at [274, 144] on span "Element" at bounding box center [270, 143] width 78 height 19
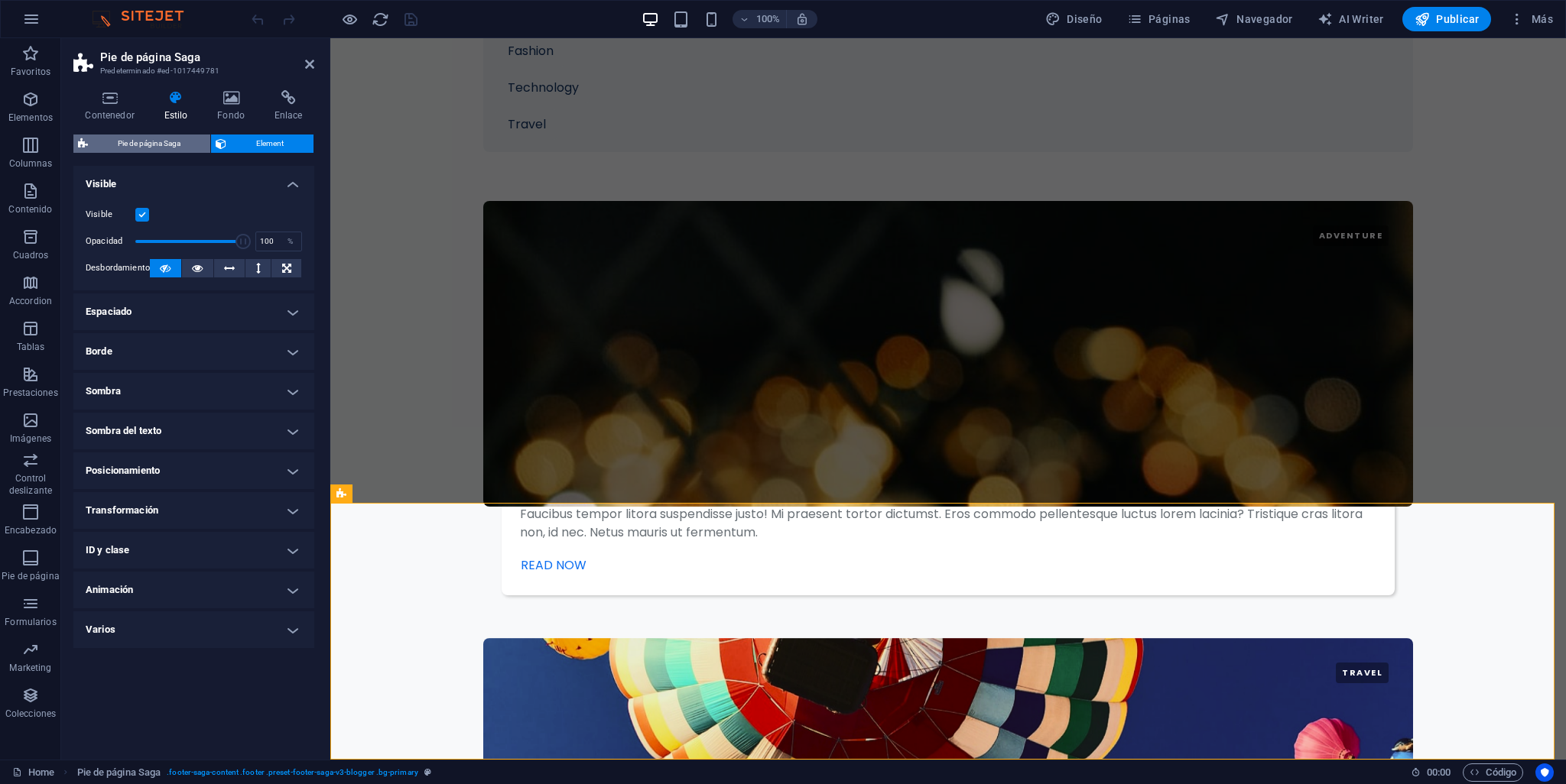
click at [155, 137] on span "Pie de página Saga" at bounding box center [149, 143] width 113 height 19
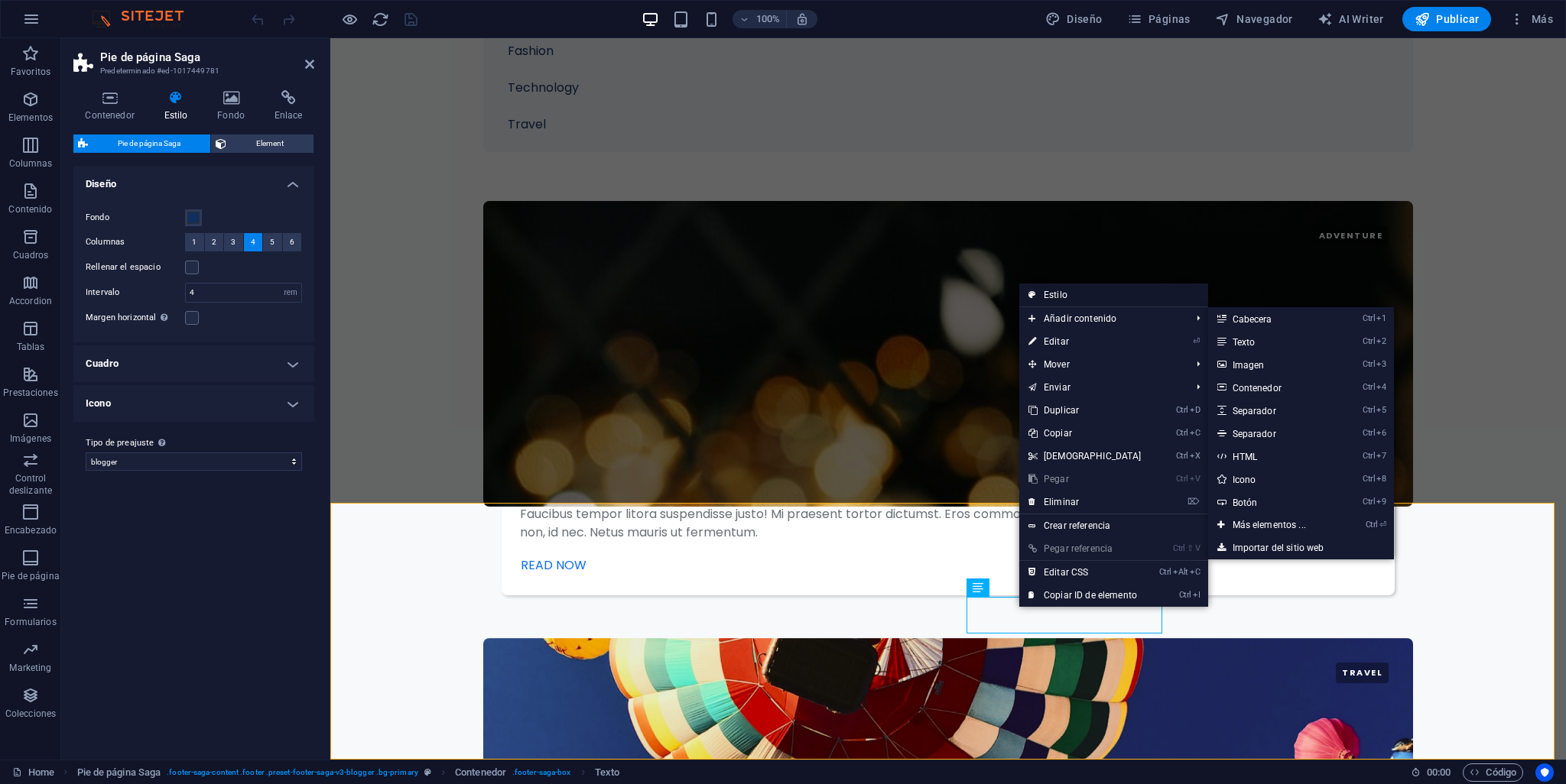
click at [1063, 291] on link "Estilo" at bounding box center [1114, 295] width 189 height 23
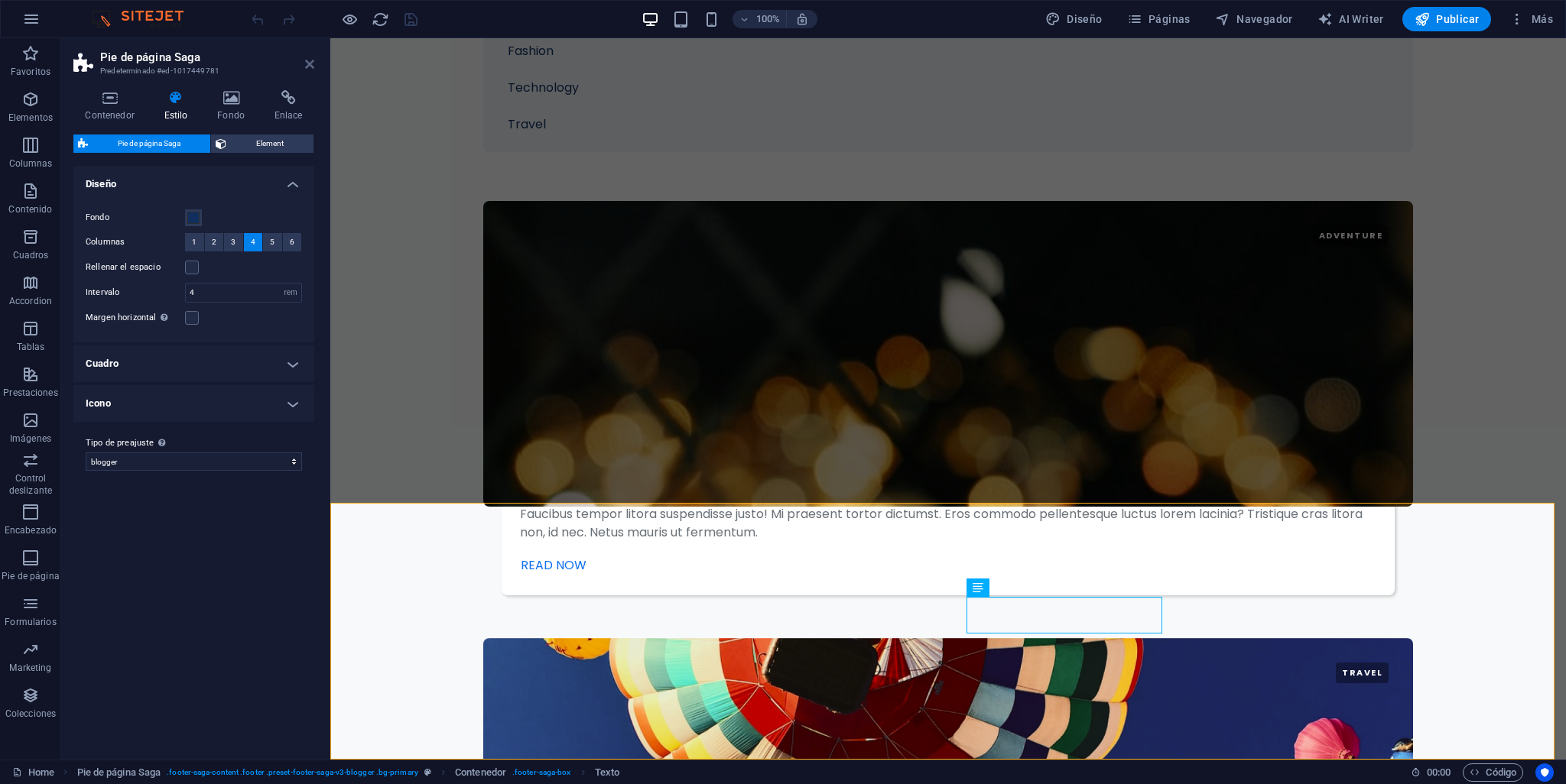
drag, startPoint x: 312, startPoint y: 63, endPoint x: 257, endPoint y: 24, distance: 67.4
click at [312, 63] on icon at bounding box center [309, 63] width 9 height 12
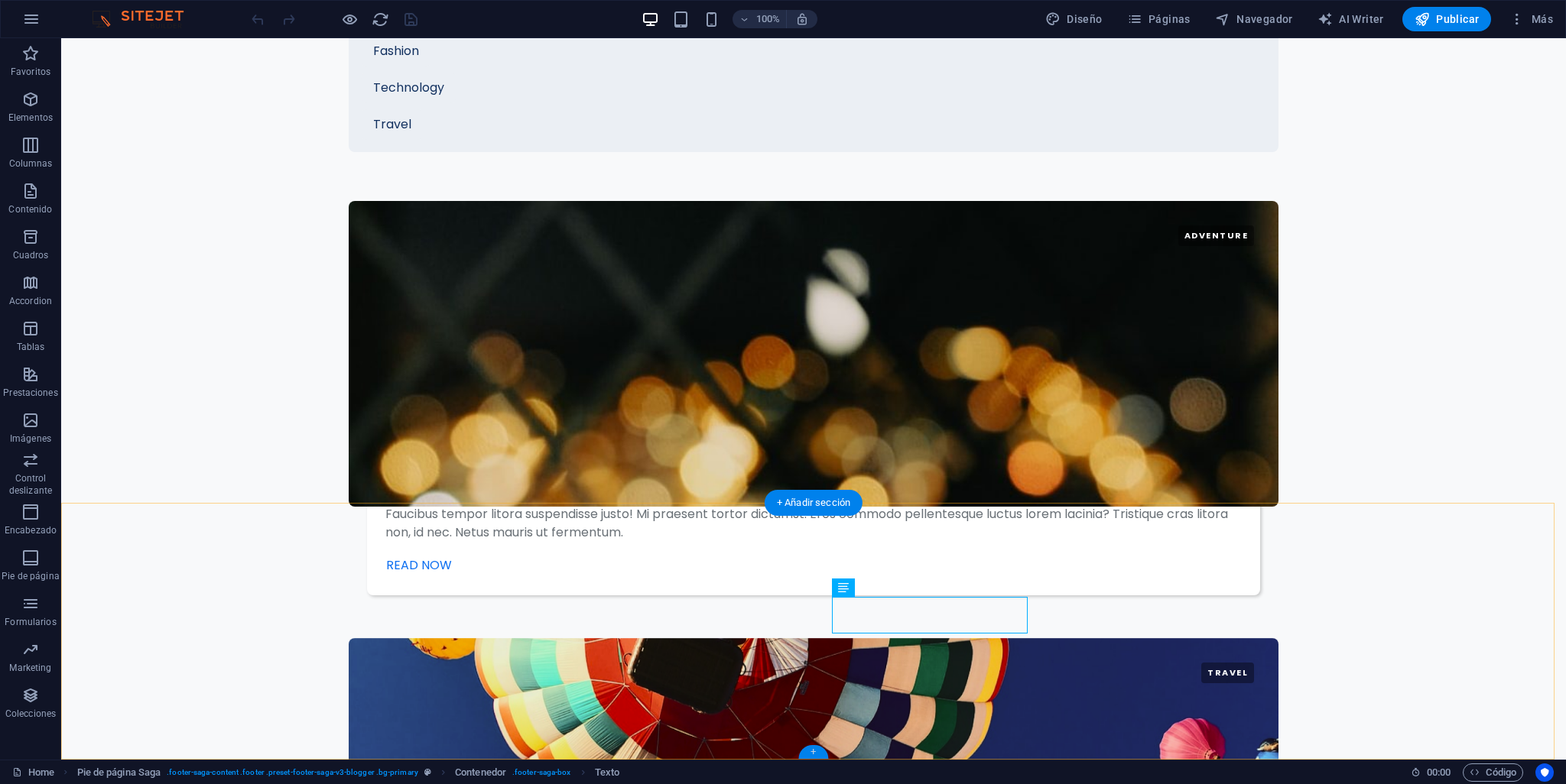
drag, startPoint x: 818, startPoint y: 750, endPoint x: 503, endPoint y: 708, distance: 317.8
click at [818, 750] on div "+" at bounding box center [813, 751] width 30 height 14
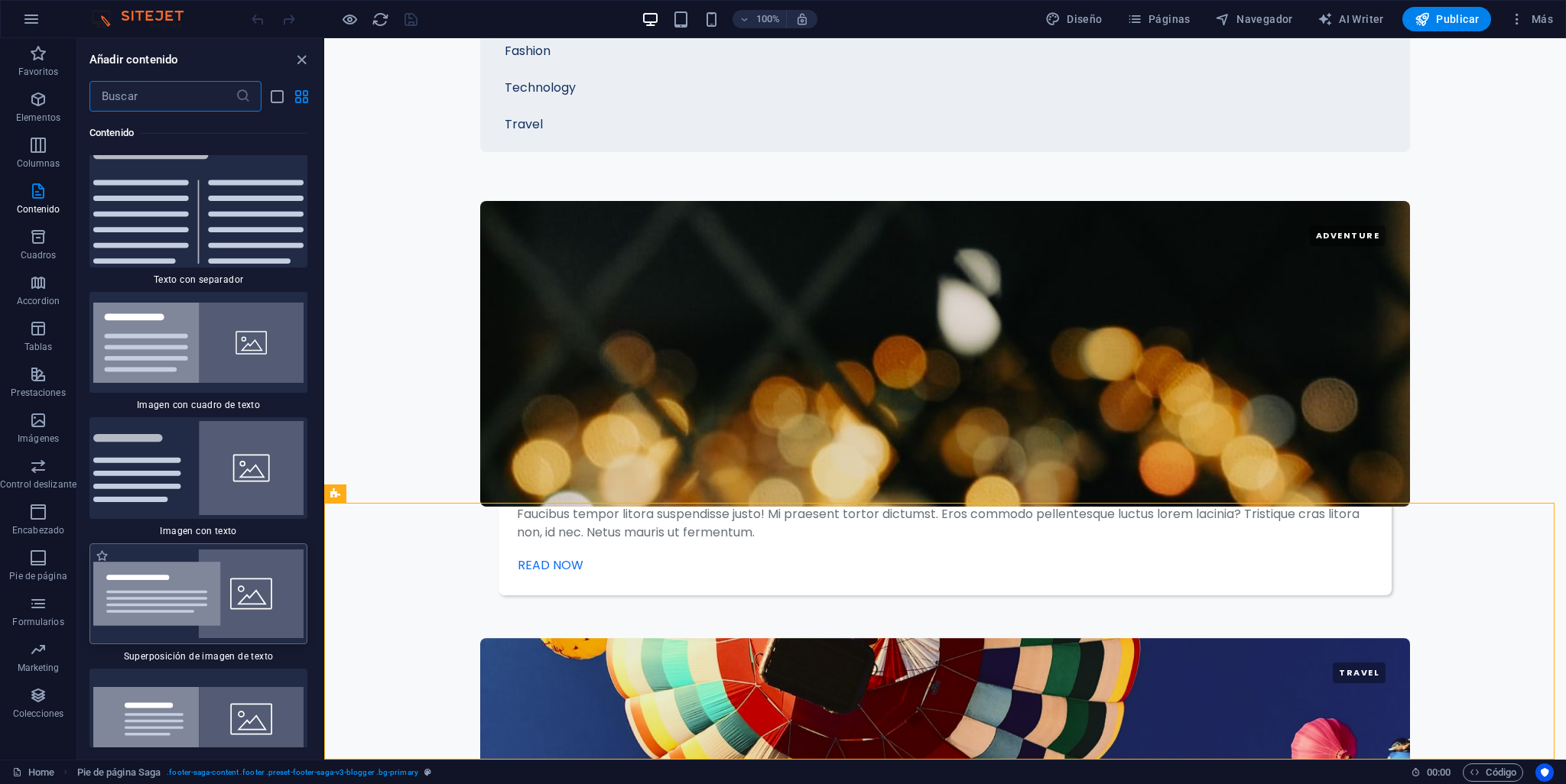
scroll to position [5595, 0]
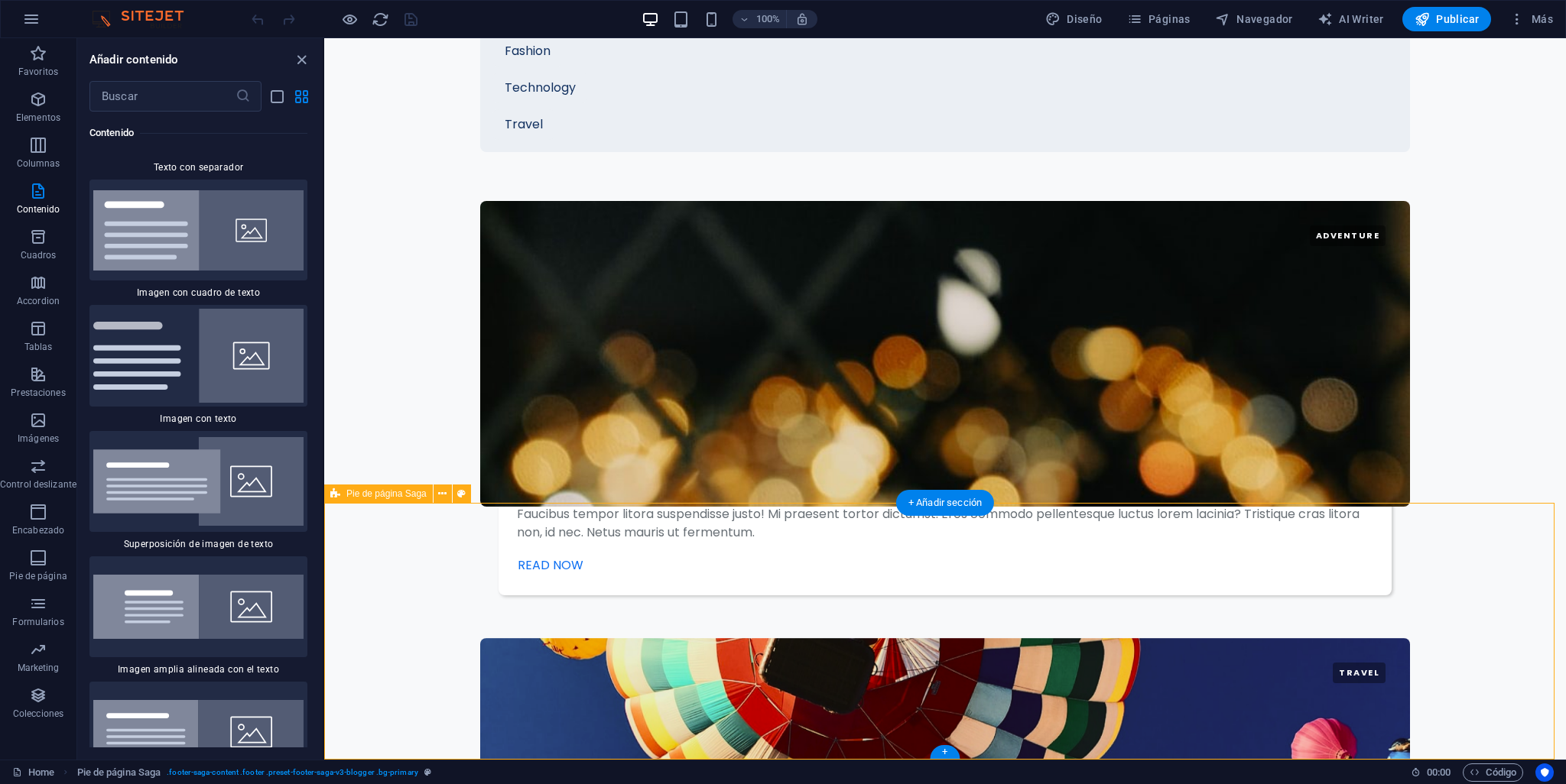
click at [299, 55] on icon "close panel" at bounding box center [302, 60] width 18 height 18
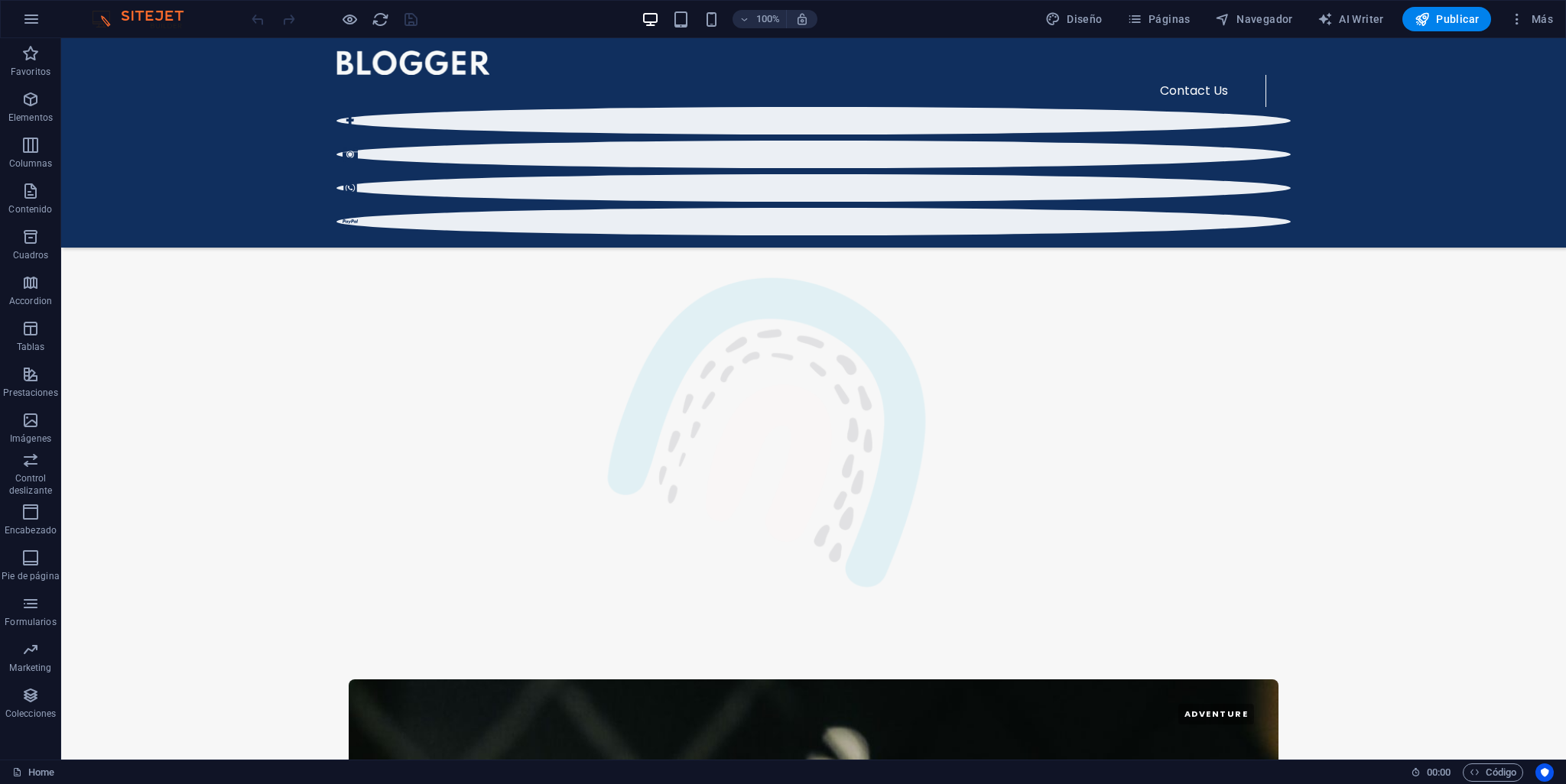
scroll to position [2929, 0]
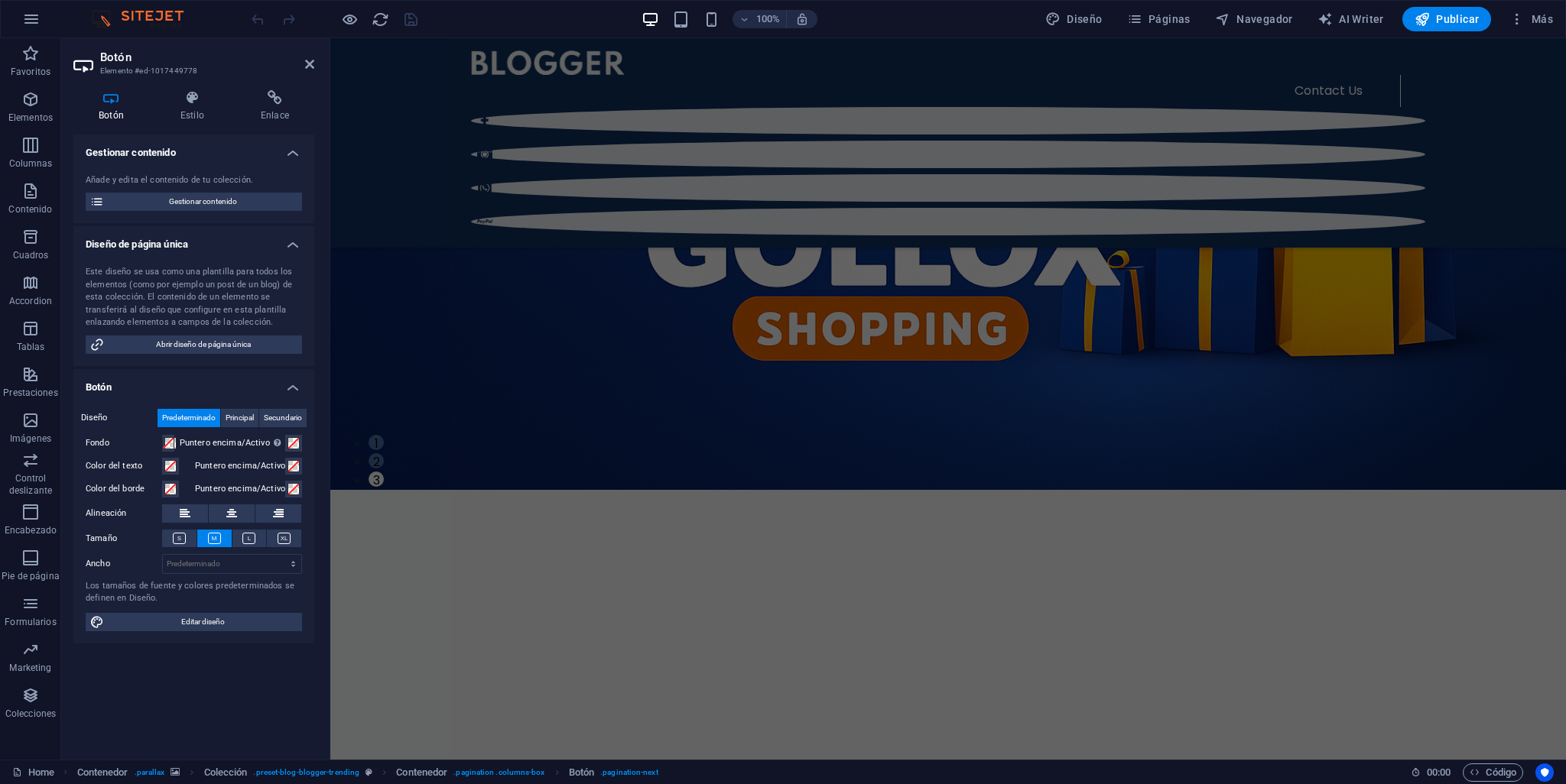
scroll to position [0, 0]
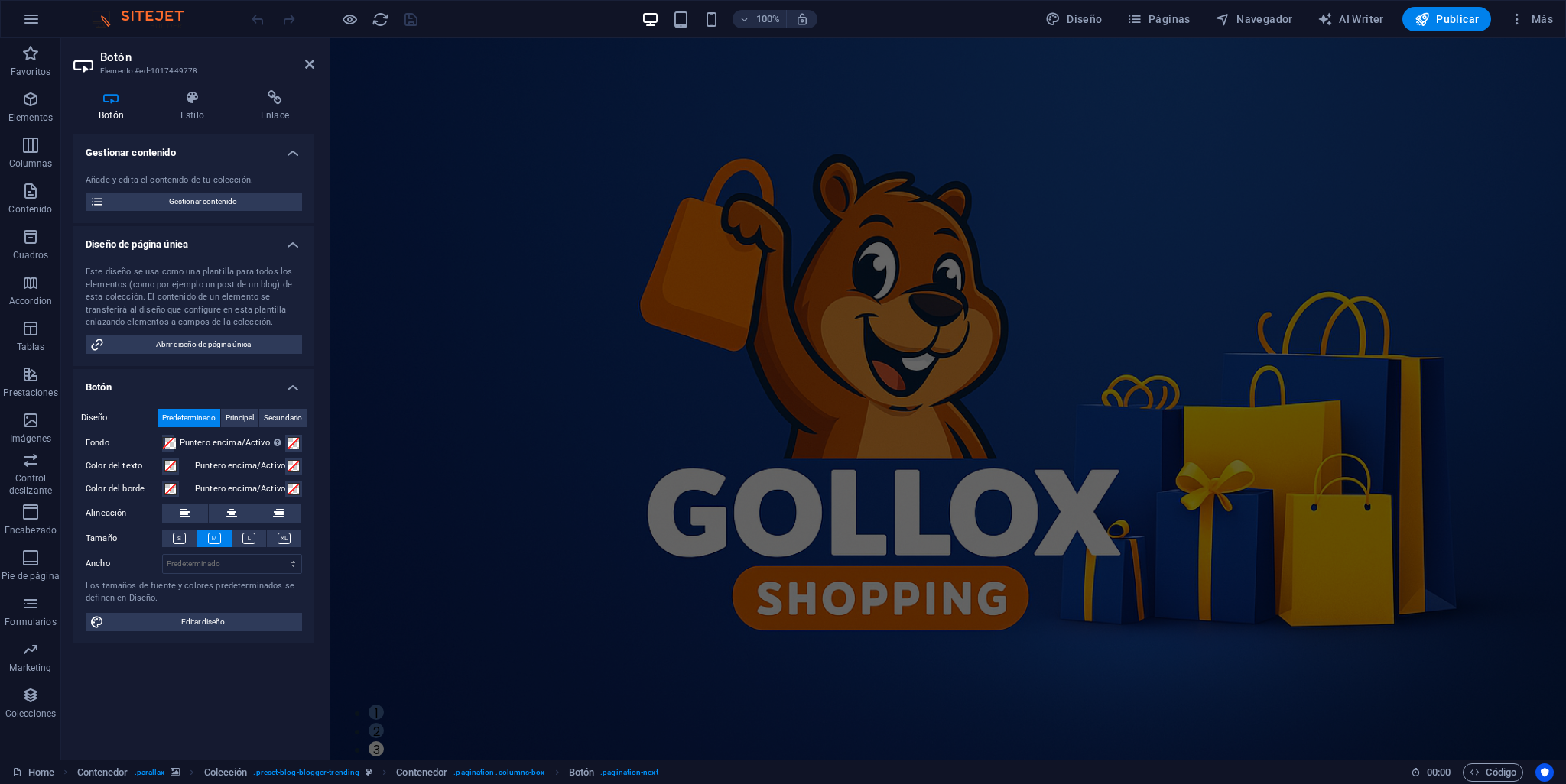
drag, startPoint x: 1563, startPoint y: 632, endPoint x: 1895, endPoint y: 74, distance: 649.3
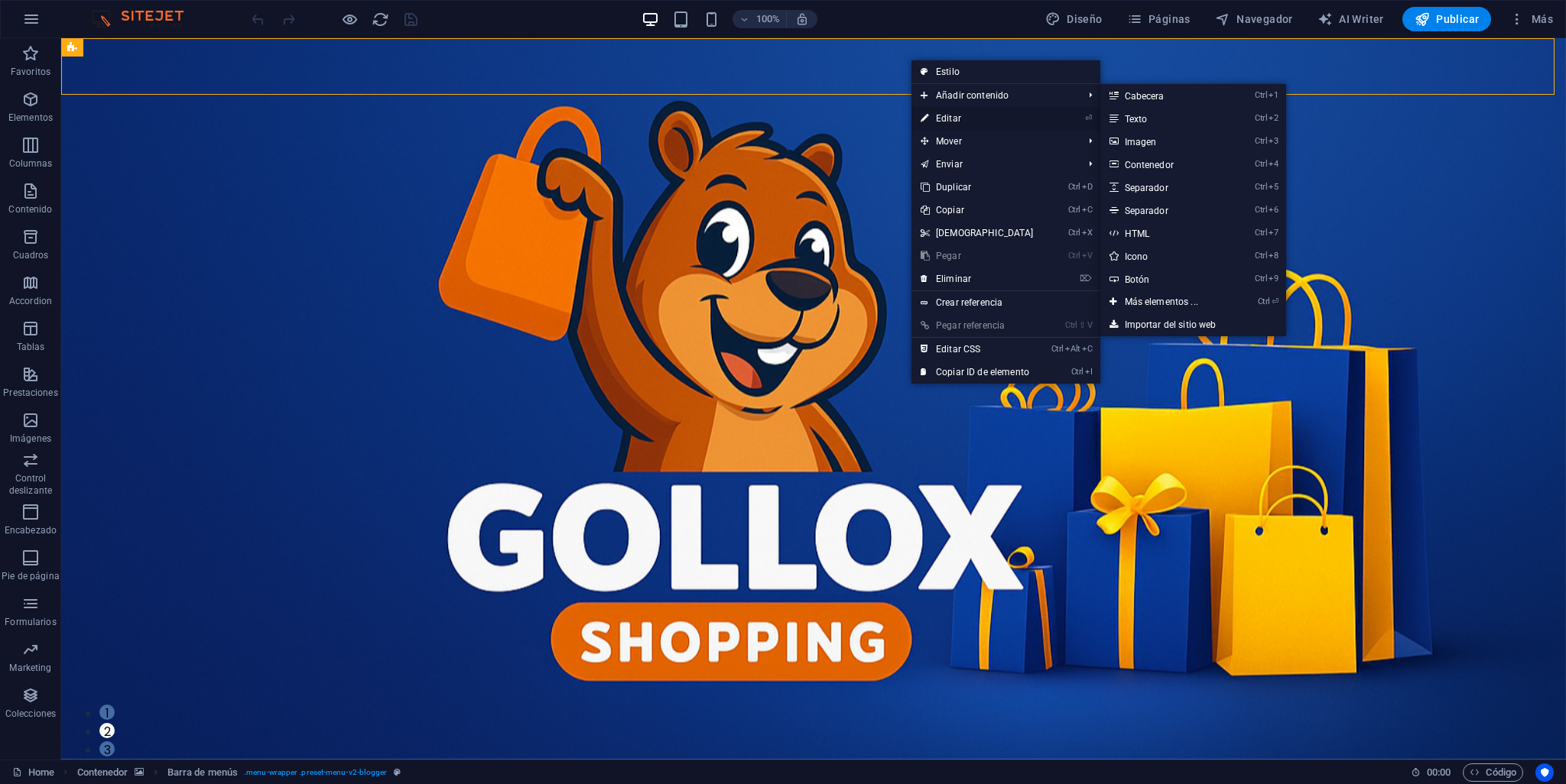
click at [978, 120] on link "⏎ Editar" at bounding box center [977, 119] width 132 height 23
select select "%"
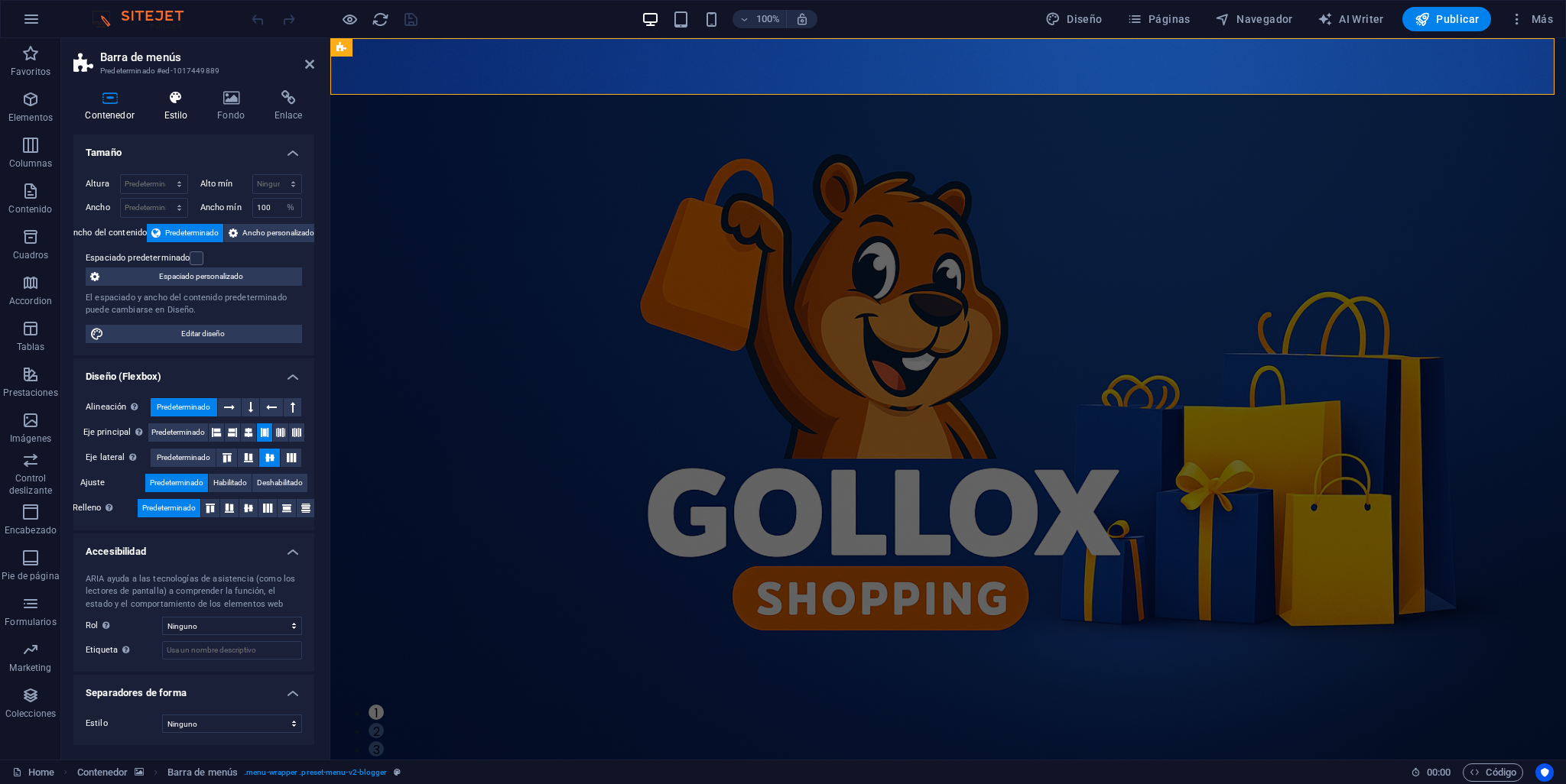
click at [172, 102] on icon at bounding box center [176, 98] width 47 height 15
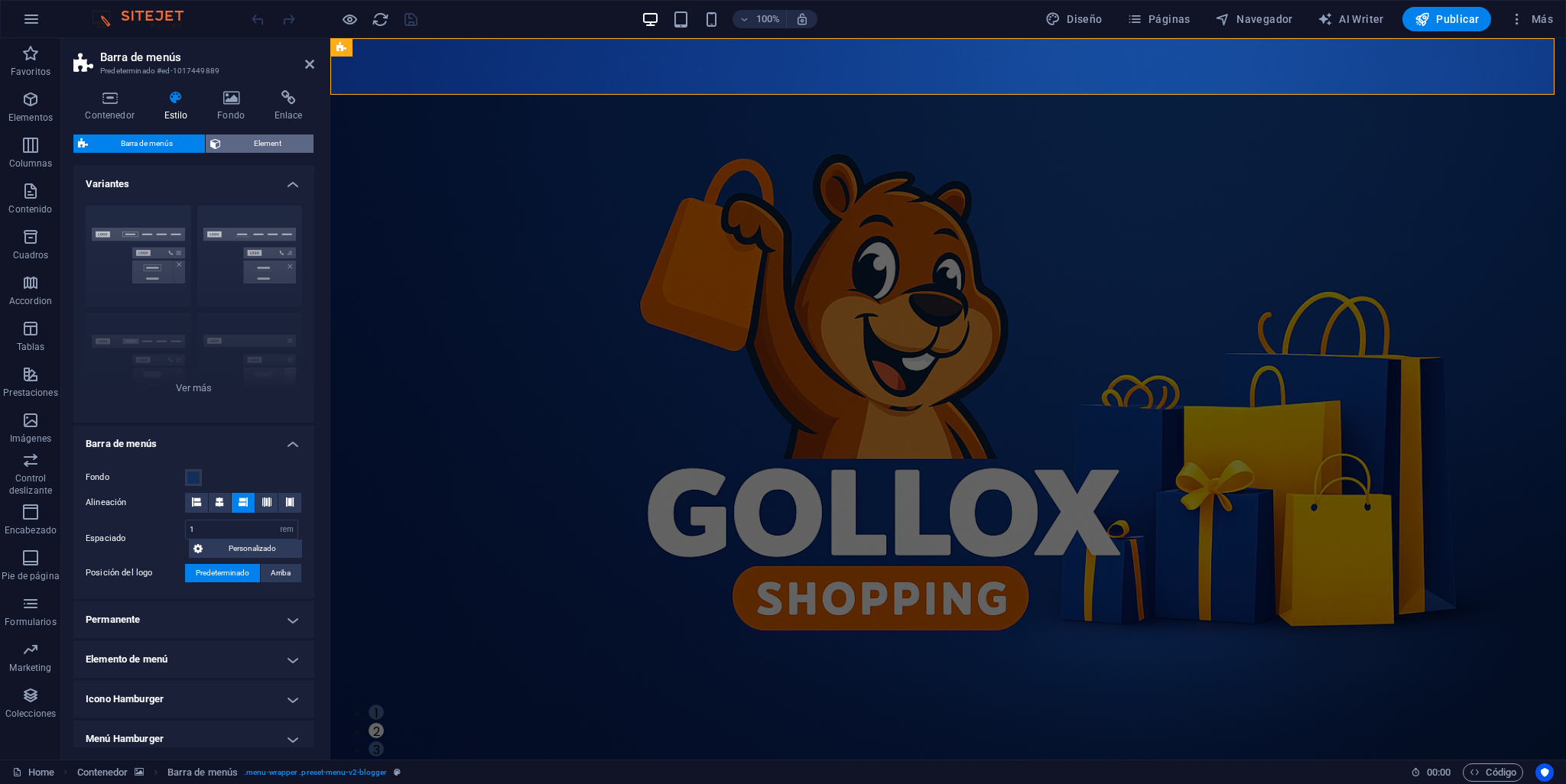
click at [245, 150] on span "Element" at bounding box center [267, 143] width 83 height 19
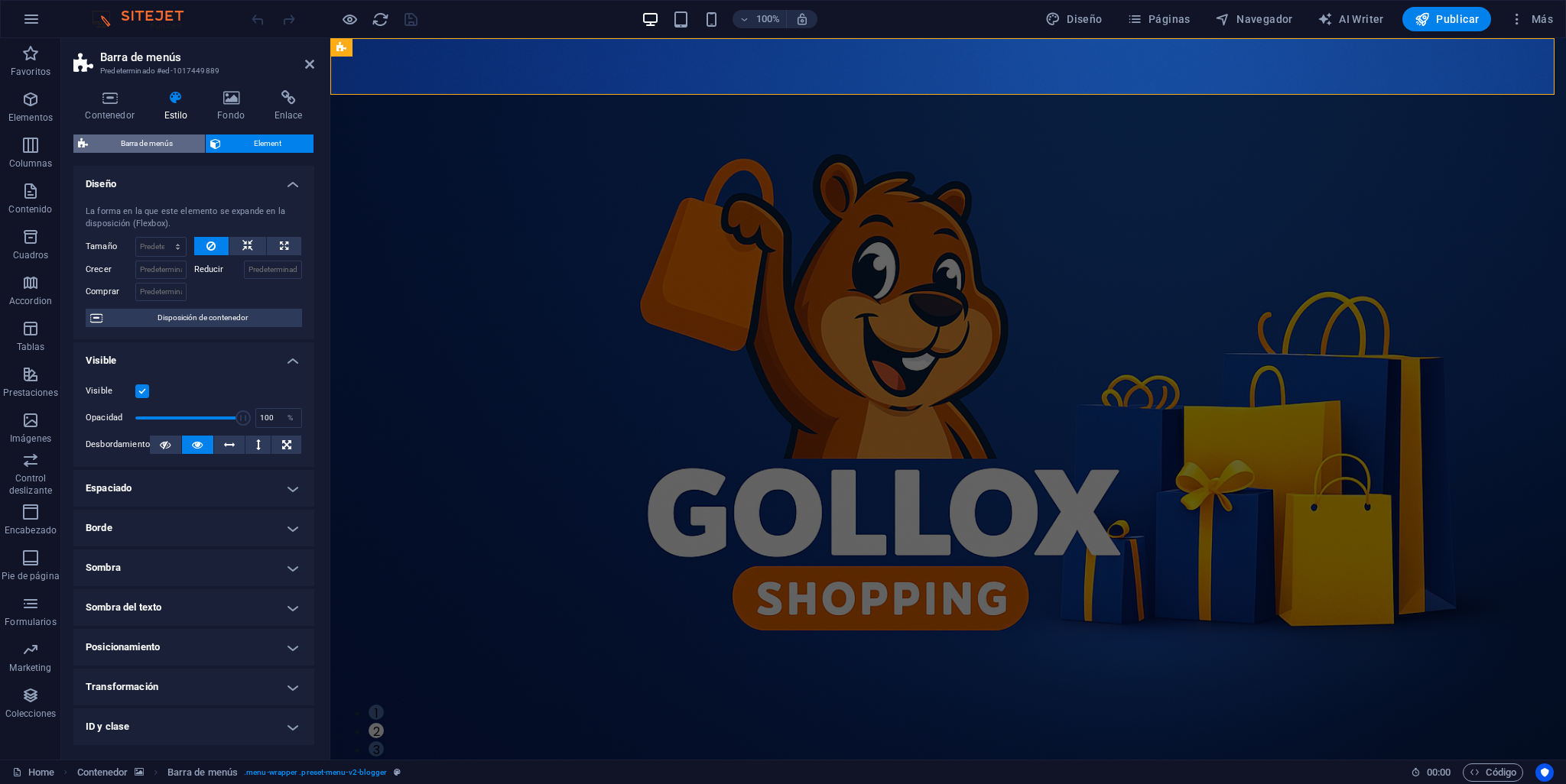
click at [138, 146] on span "Barra de menús" at bounding box center [146, 143] width 108 height 19
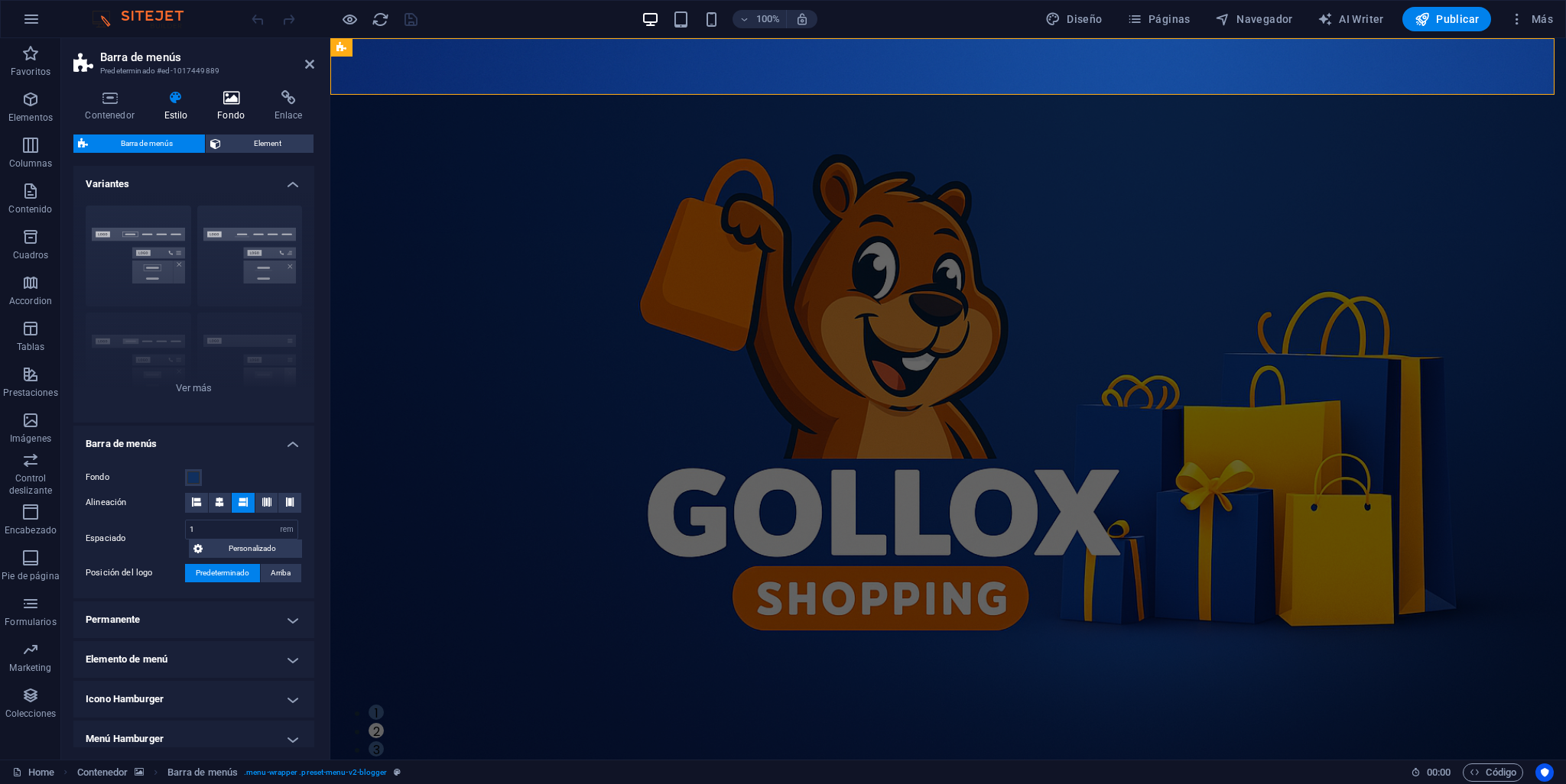
click at [231, 95] on icon at bounding box center [231, 98] width 51 height 15
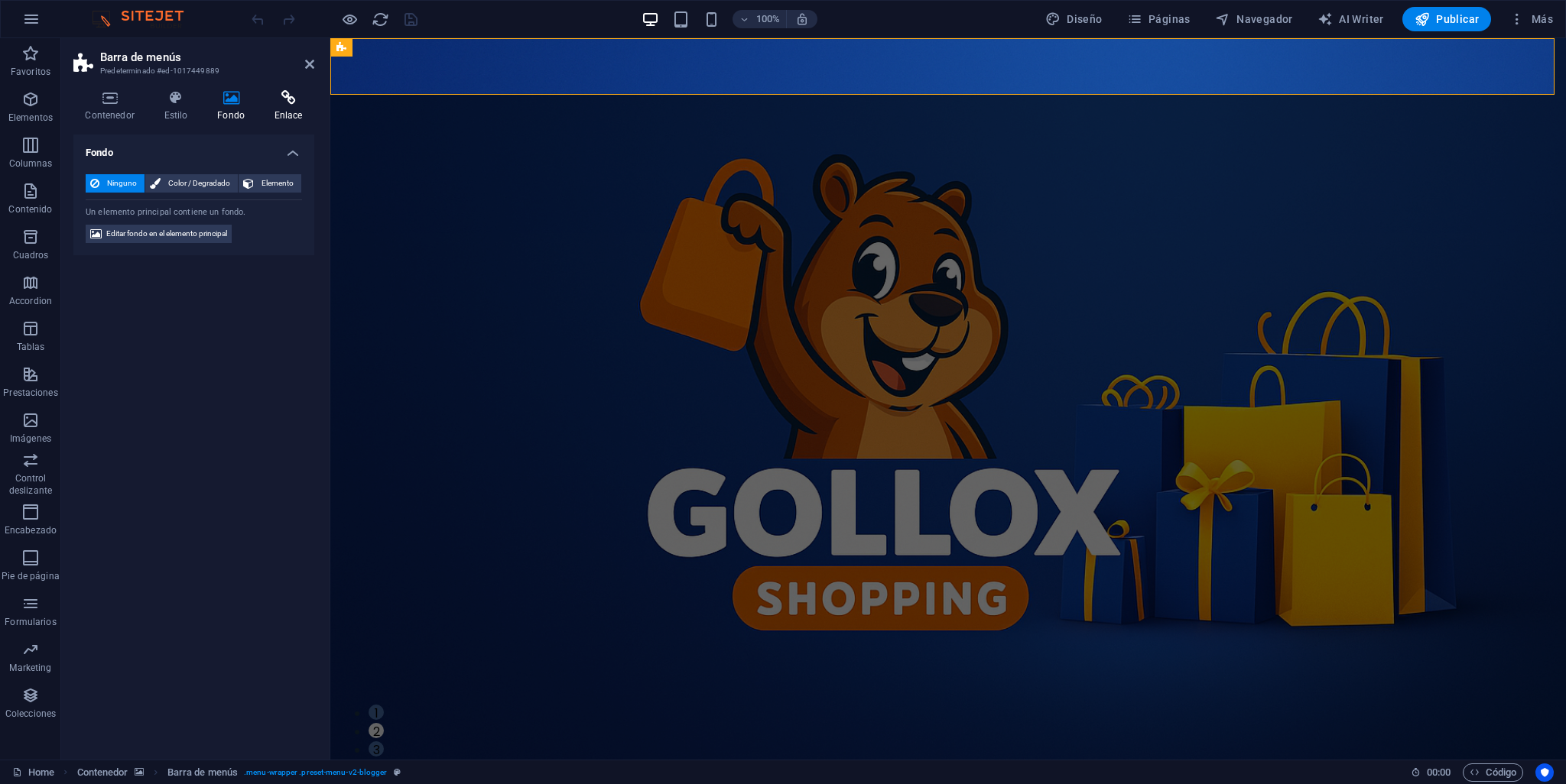
click at [284, 101] on icon at bounding box center [288, 98] width 52 height 15
click at [303, 72] on header "Barra de menús Predeterminado #ed-1017449889" at bounding box center [194, 58] width 241 height 40
click at [307, 58] on icon at bounding box center [309, 63] width 9 height 12
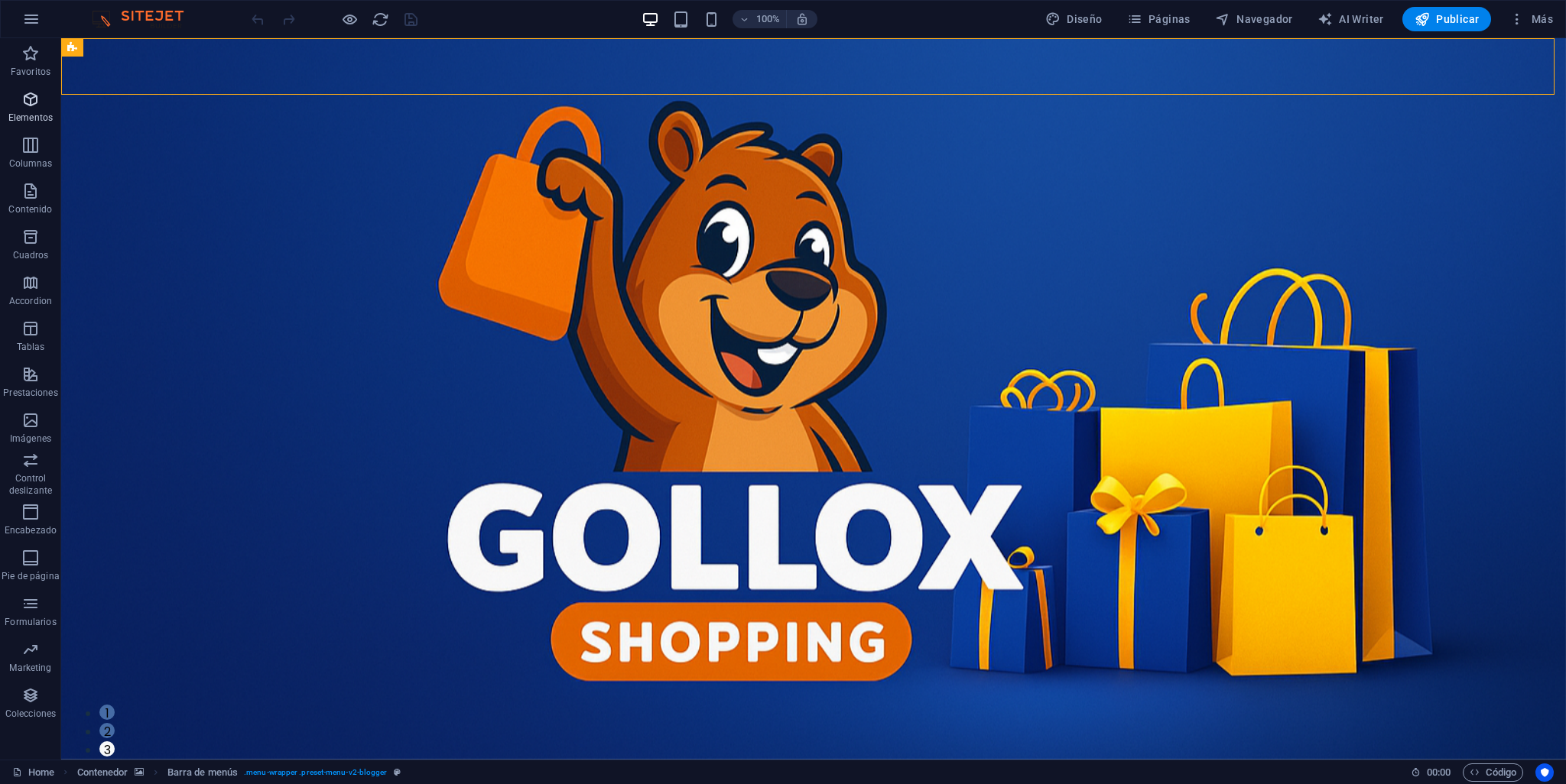
click at [39, 105] on icon "button" at bounding box center [30, 99] width 19 height 19
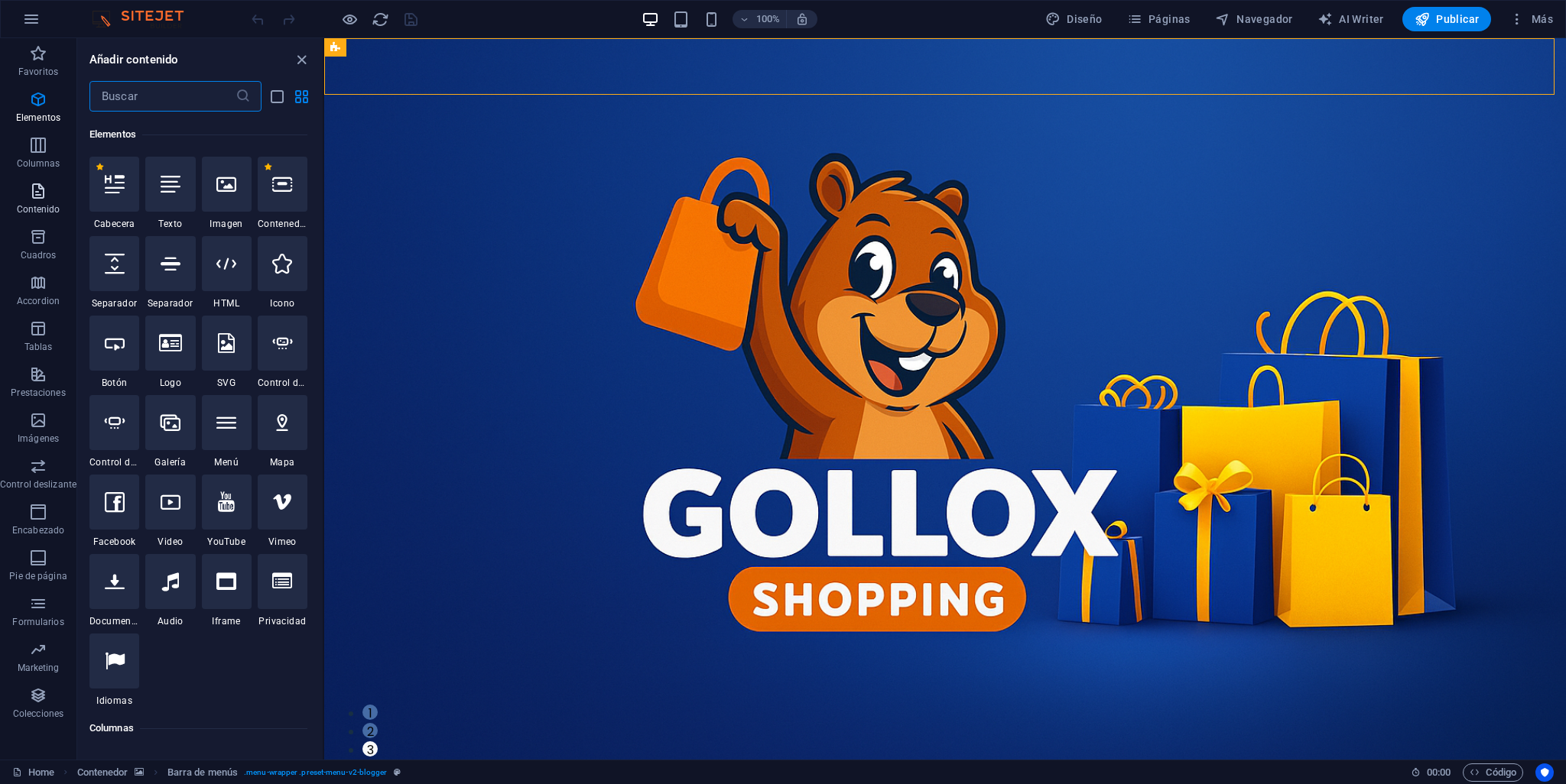
scroll to position [287, 0]
click at [41, 208] on p "Contenido" at bounding box center [39, 209] width 44 height 12
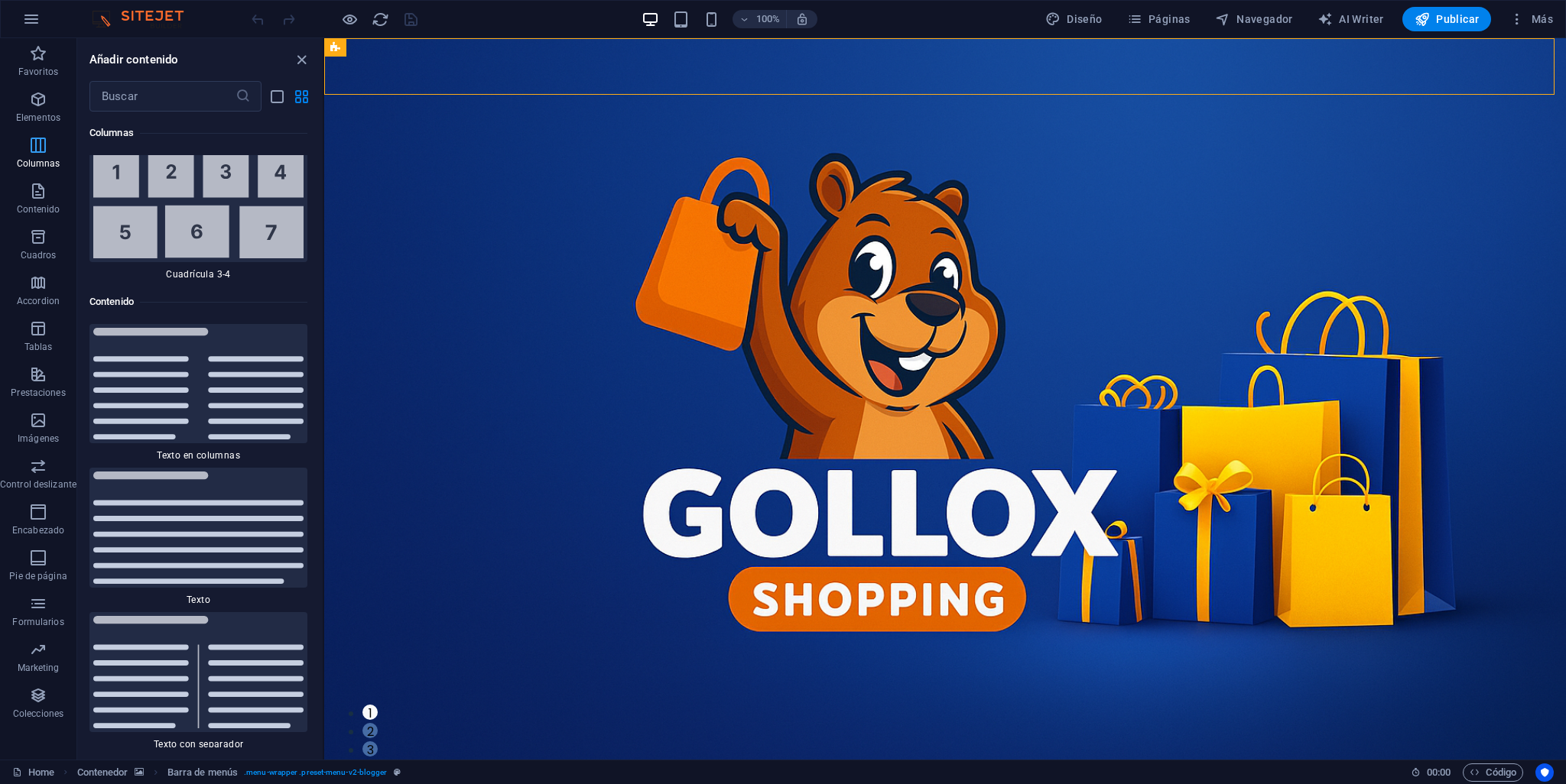
scroll to position [5131, 0]
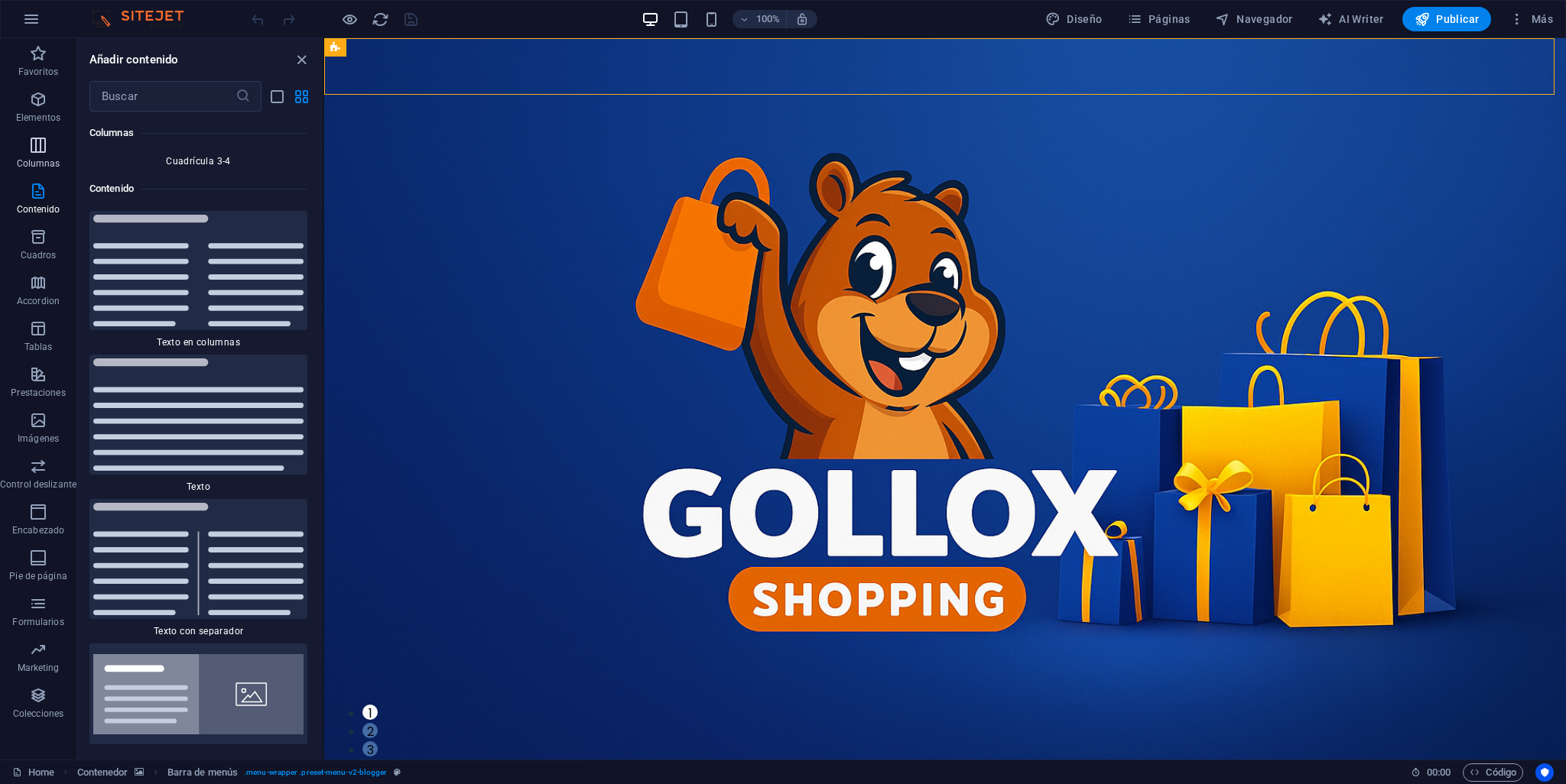
click at [52, 148] on span "Columnas" at bounding box center [38, 154] width 76 height 37
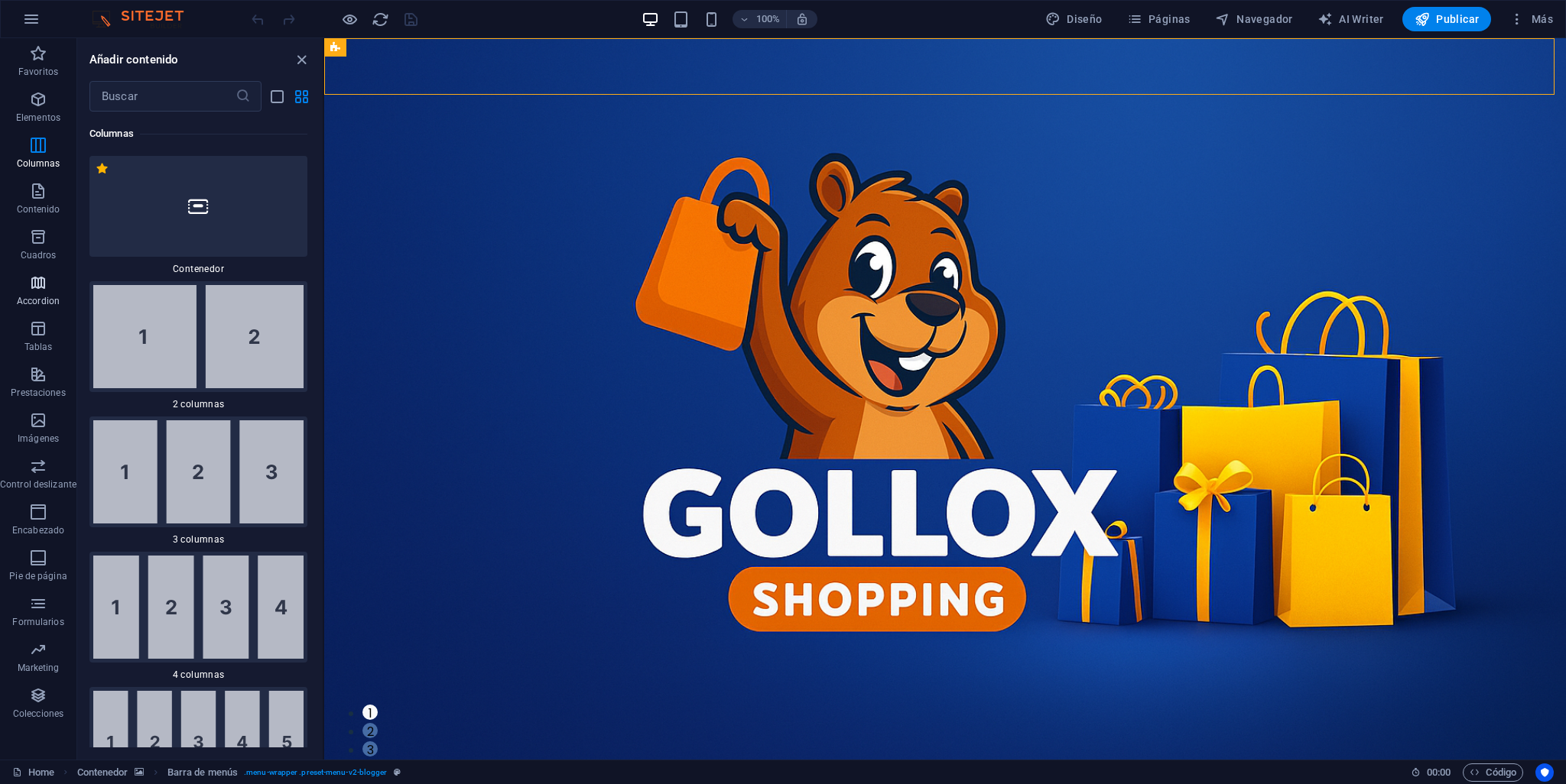
click at [40, 295] on p "Accordion" at bounding box center [38, 301] width 43 height 12
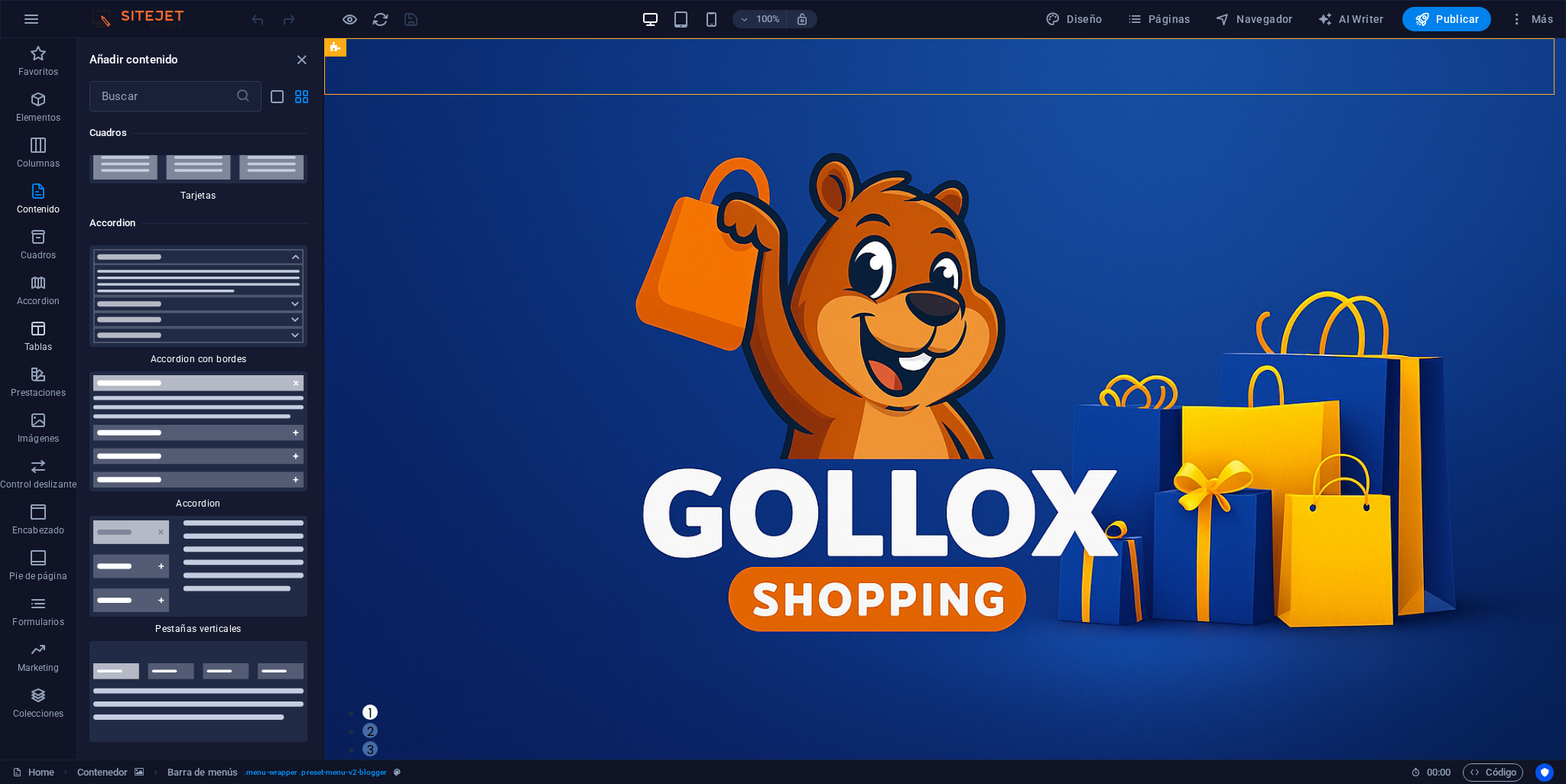
scroll to position [9413, 0]
click at [40, 372] on icon "button" at bounding box center [38, 374] width 19 height 19
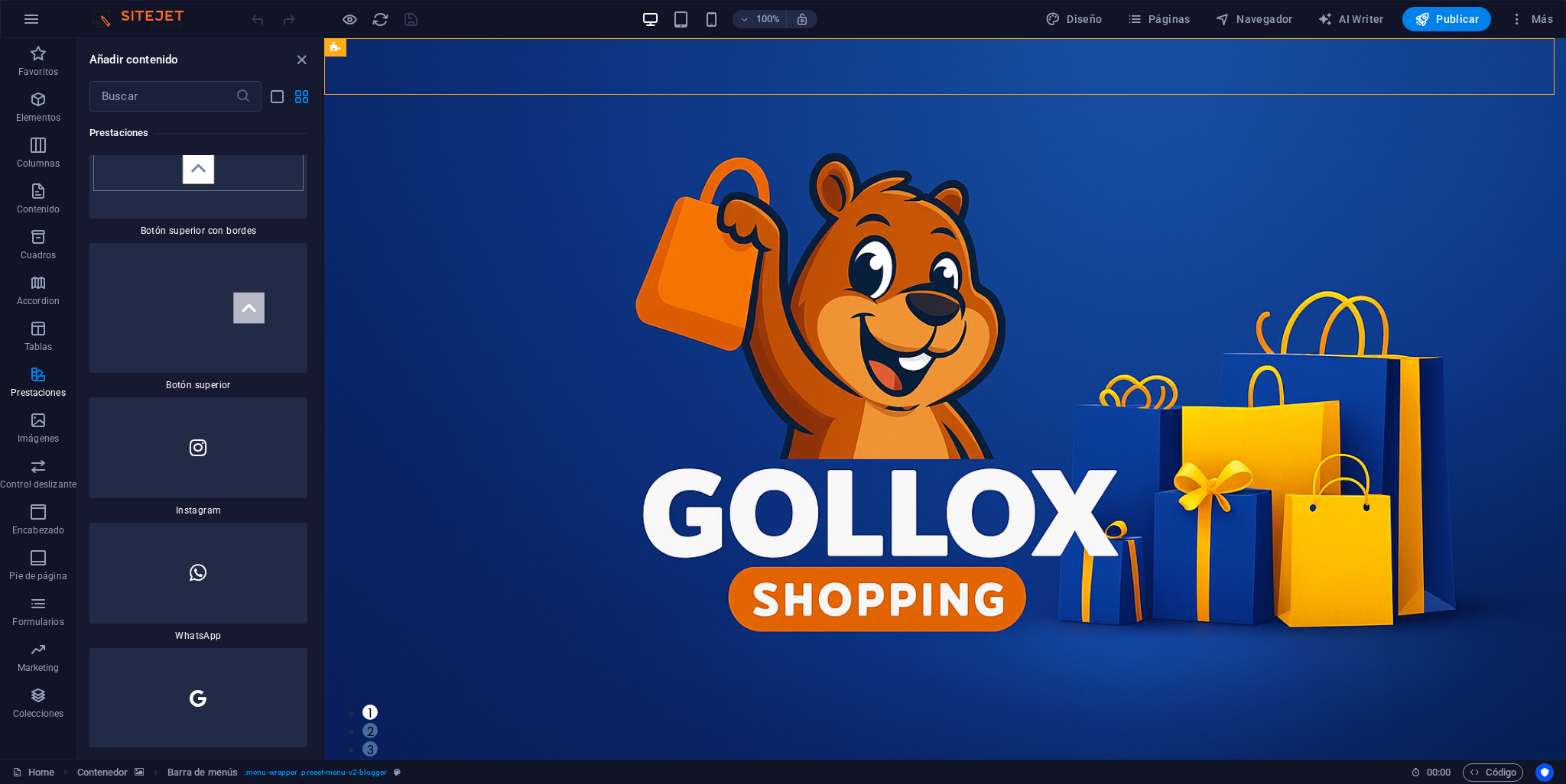
scroll to position [14583, 0]
click at [207, 516] on div at bounding box center [198, 566] width 218 height 101
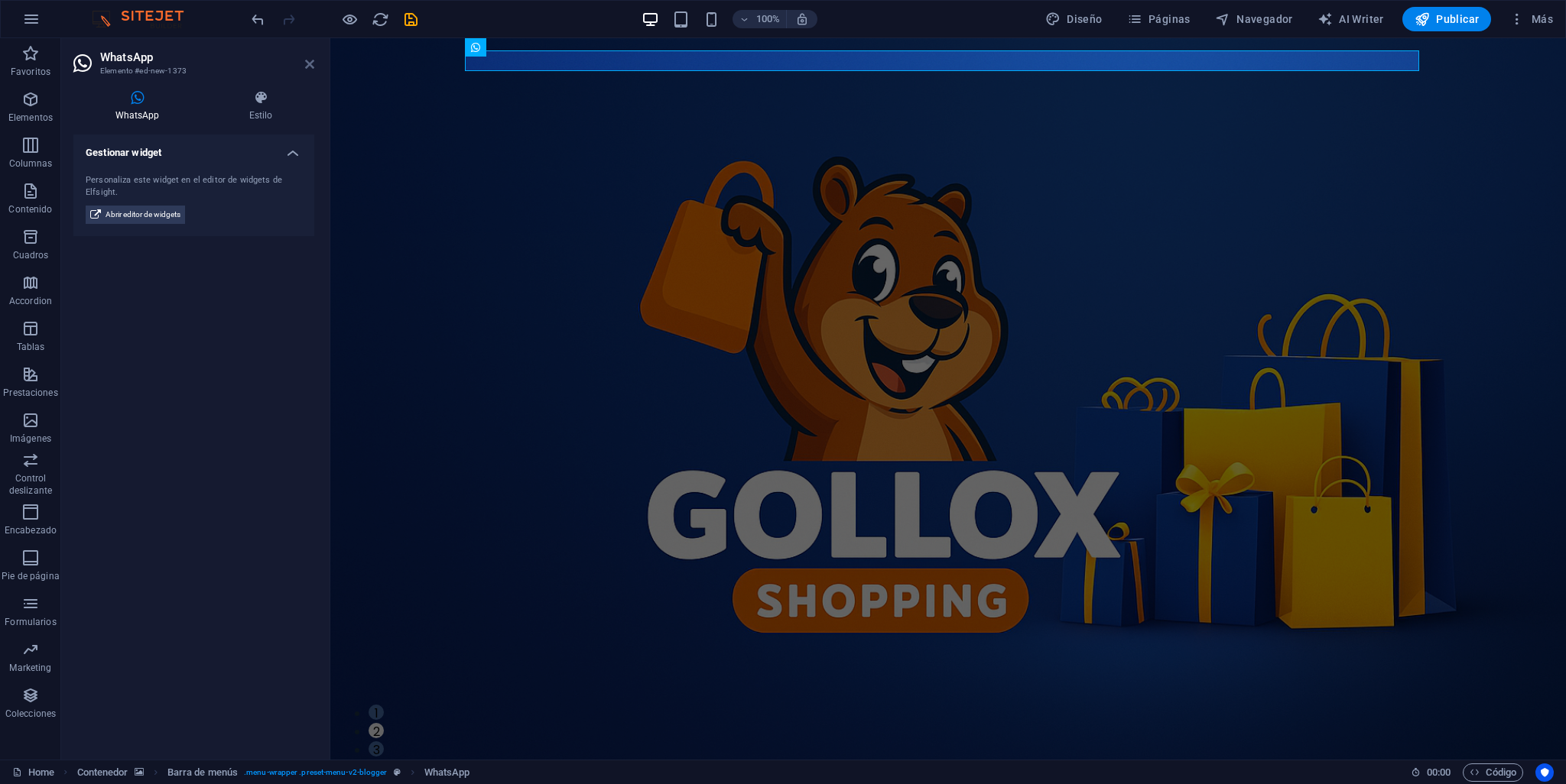
click at [308, 63] on icon at bounding box center [309, 63] width 9 height 12
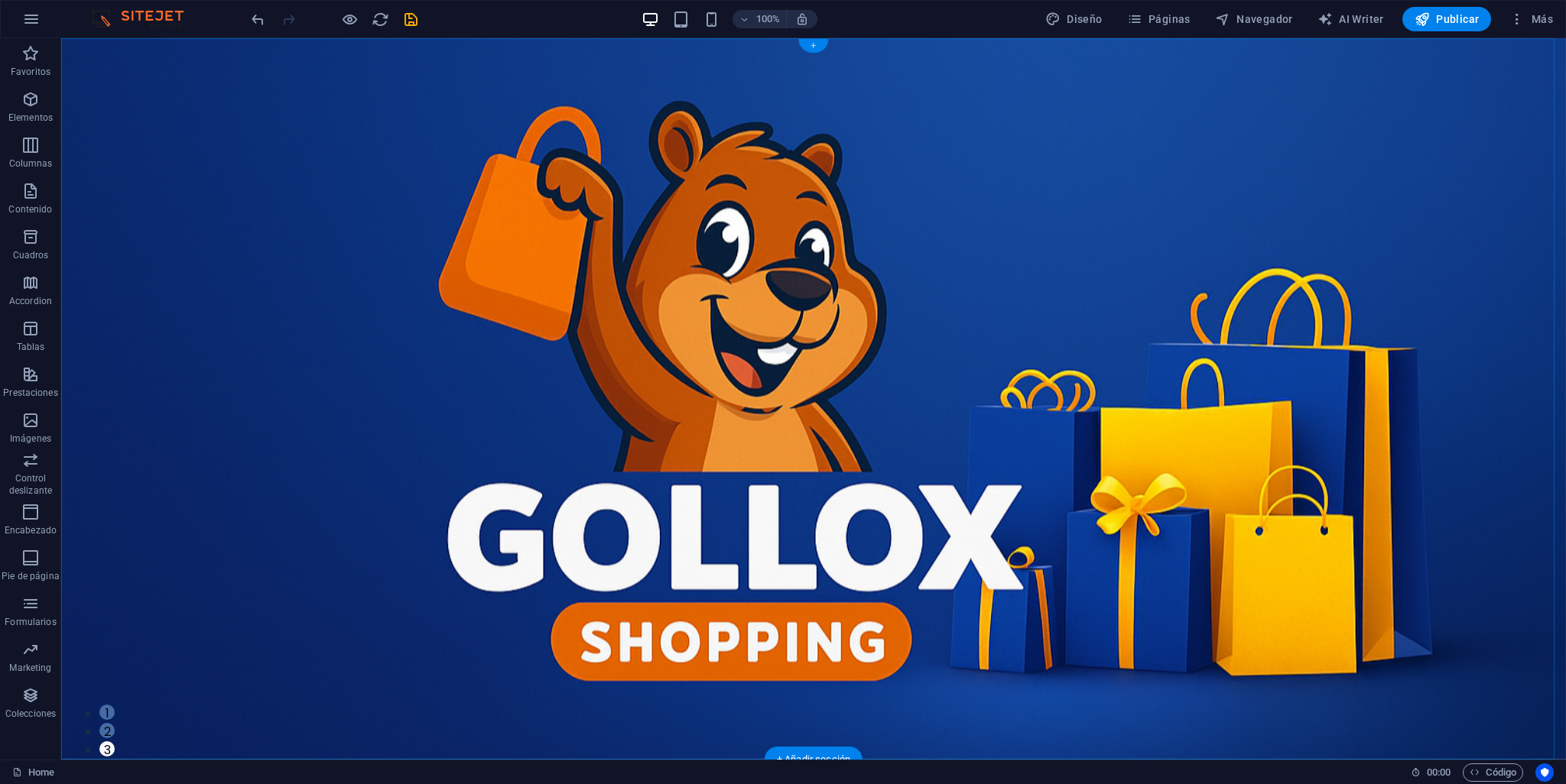
click at [813, 50] on div "+" at bounding box center [813, 46] width 30 height 14
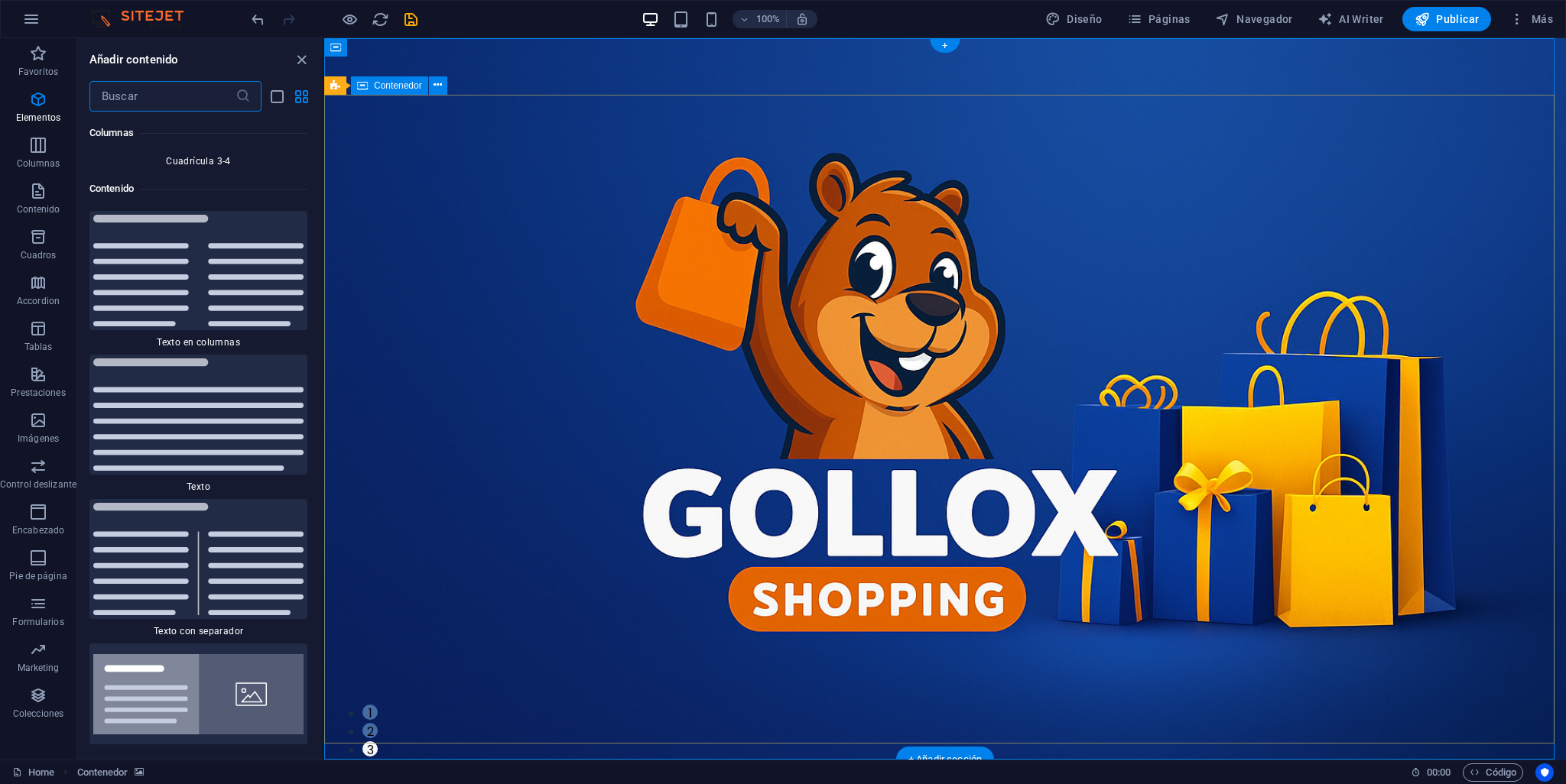
scroll to position [5131, 0]
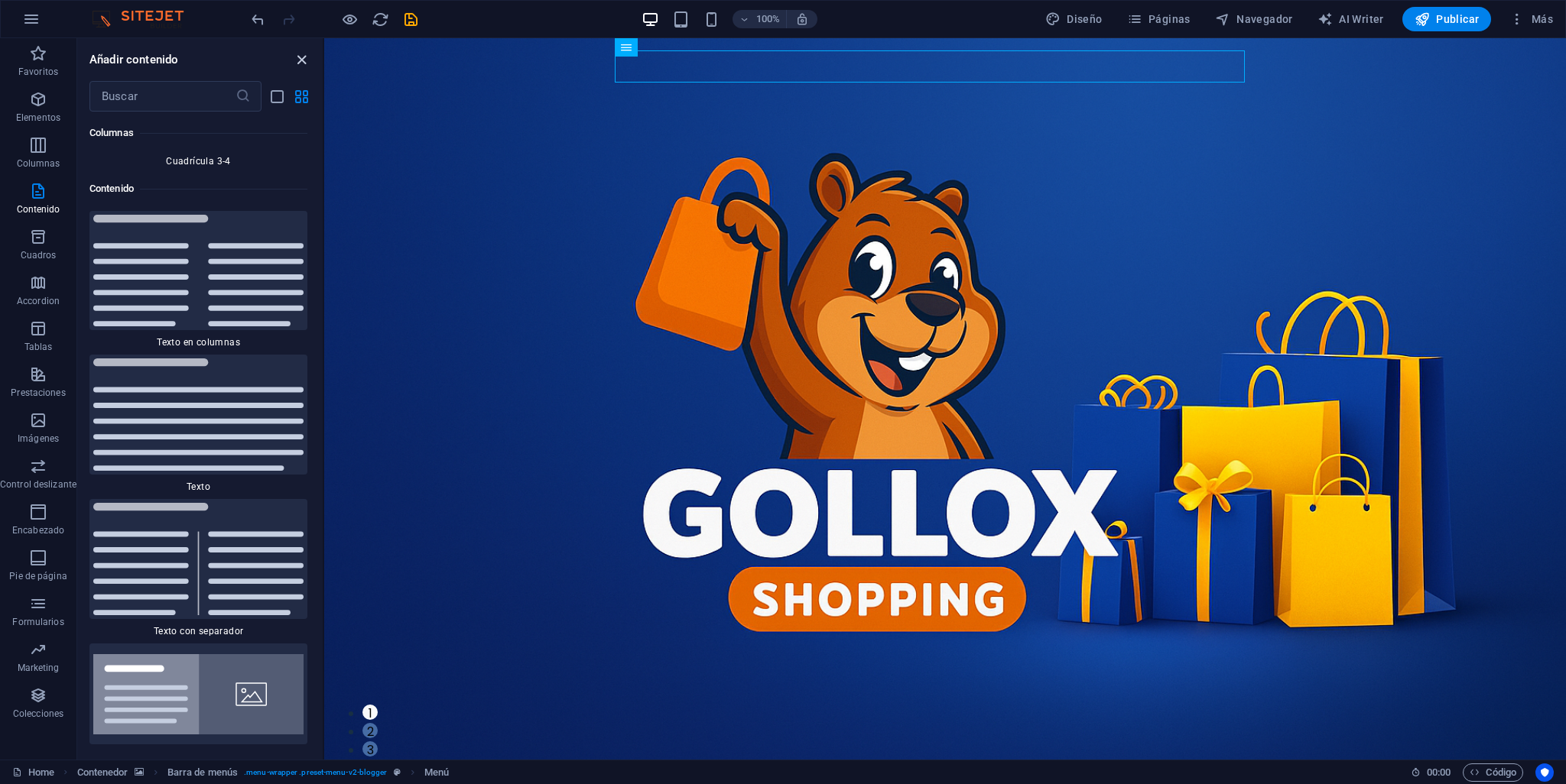
drag, startPoint x: 303, startPoint y: 59, endPoint x: 242, endPoint y: 22, distance: 71.3
click at [303, 60] on icon "close panel" at bounding box center [302, 60] width 18 height 18
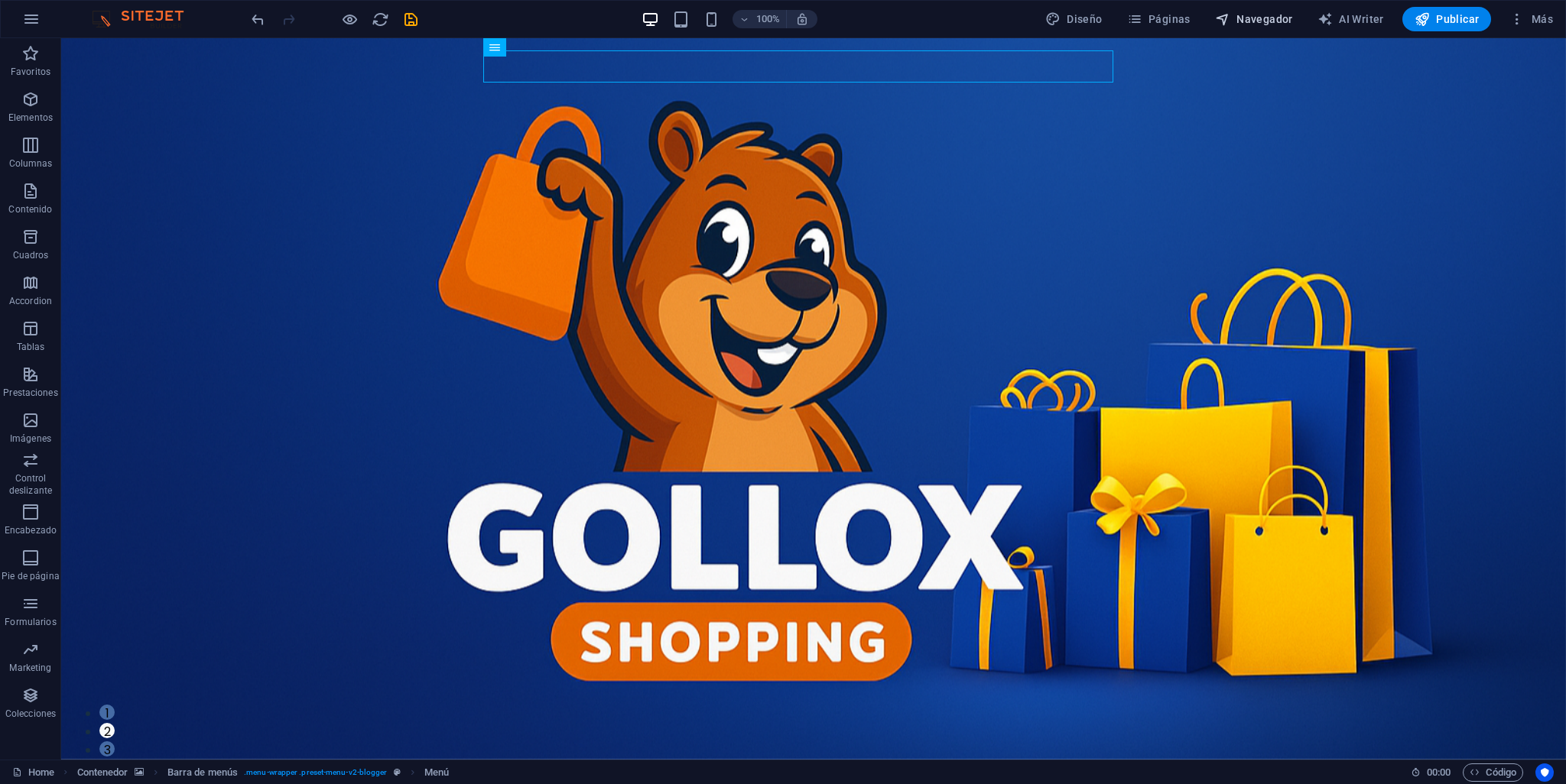
click at [1236, 15] on span "Navegador" at bounding box center [1254, 19] width 78 height 15
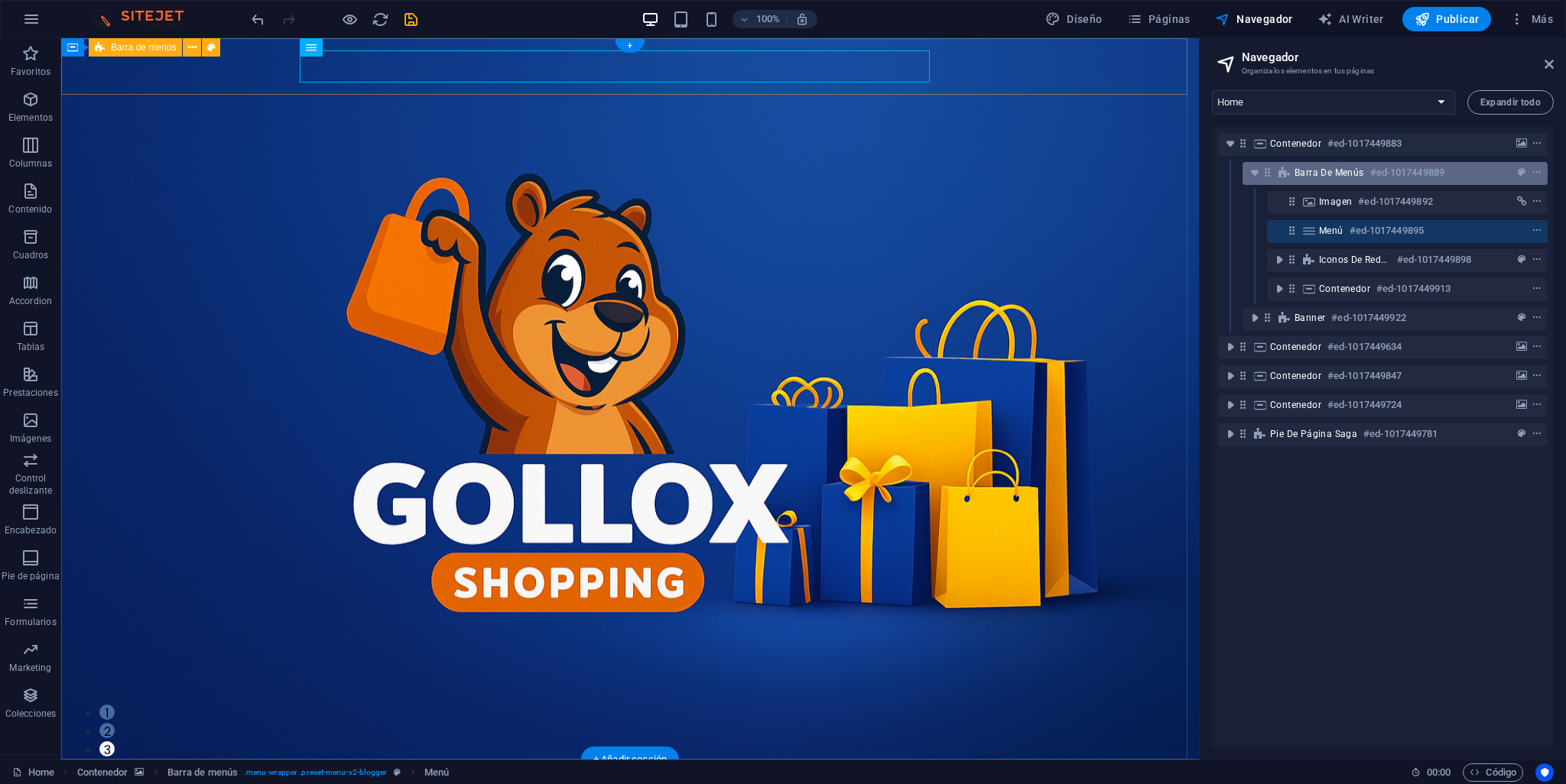
click at [1352, 172] on span "Barra de menús" at bounding box center [1329, 172] width 70 height 12
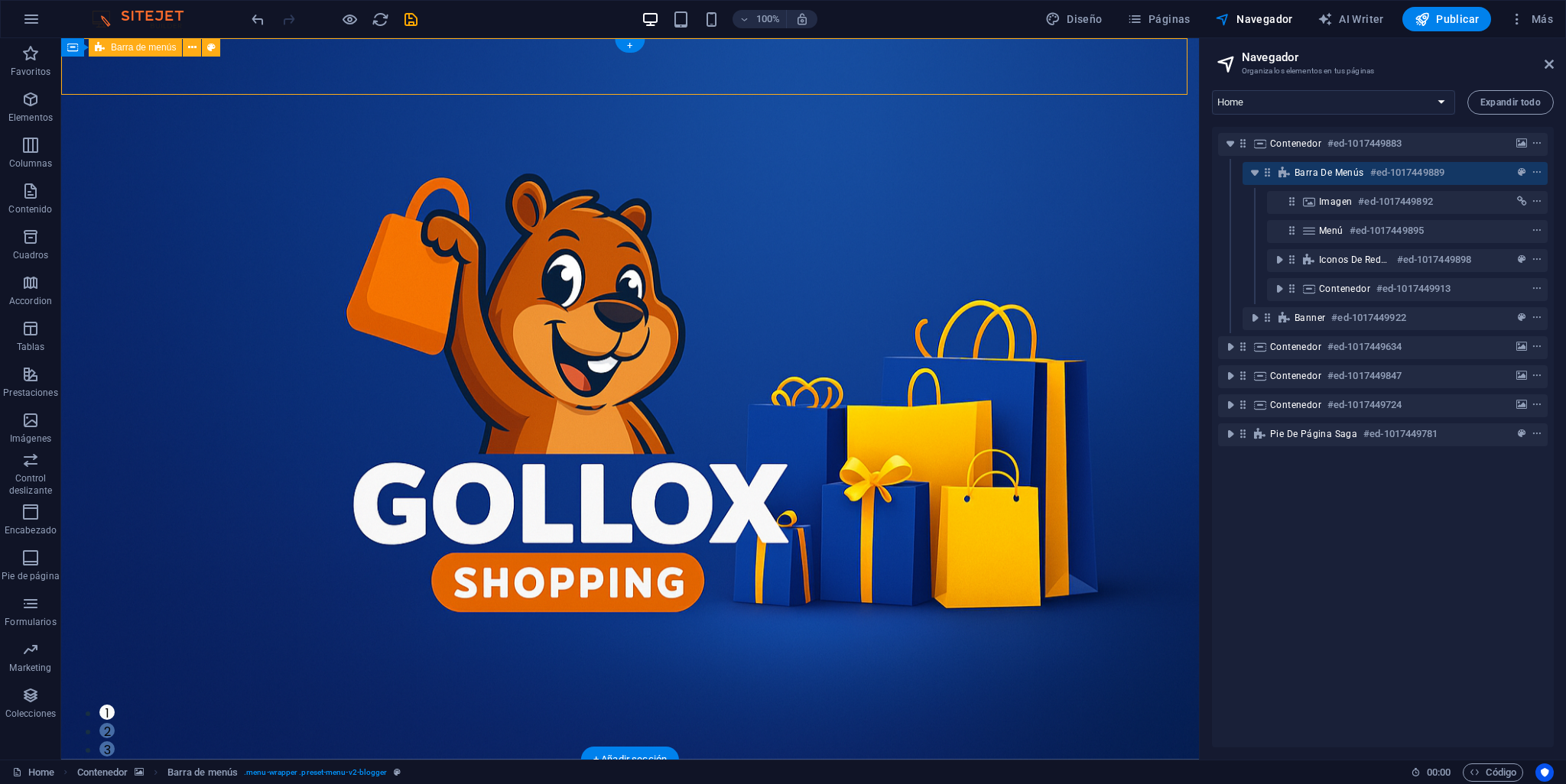
click at [1352, 172] on span "Barra de menús" at bounding box center [1329, 172] width 70 height 12
click at [1293, 147] on span "Contenedor" at bounding box center [1295, 143] width 51 height 12
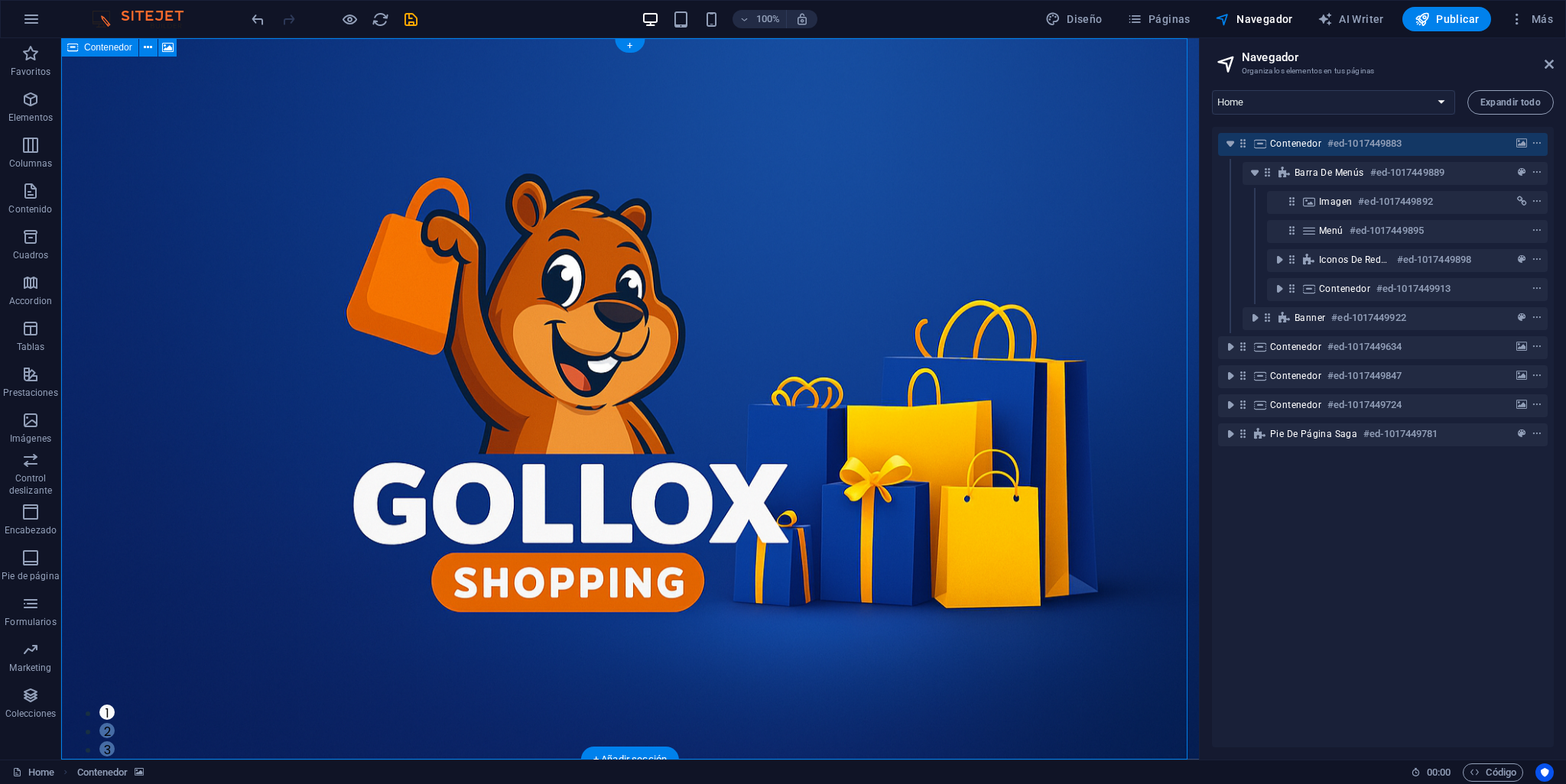
click at [1293, 147] on span "Contenedor" at bounding box center [1295, 143] width 51 height 12
select select "vh"
select select "header"
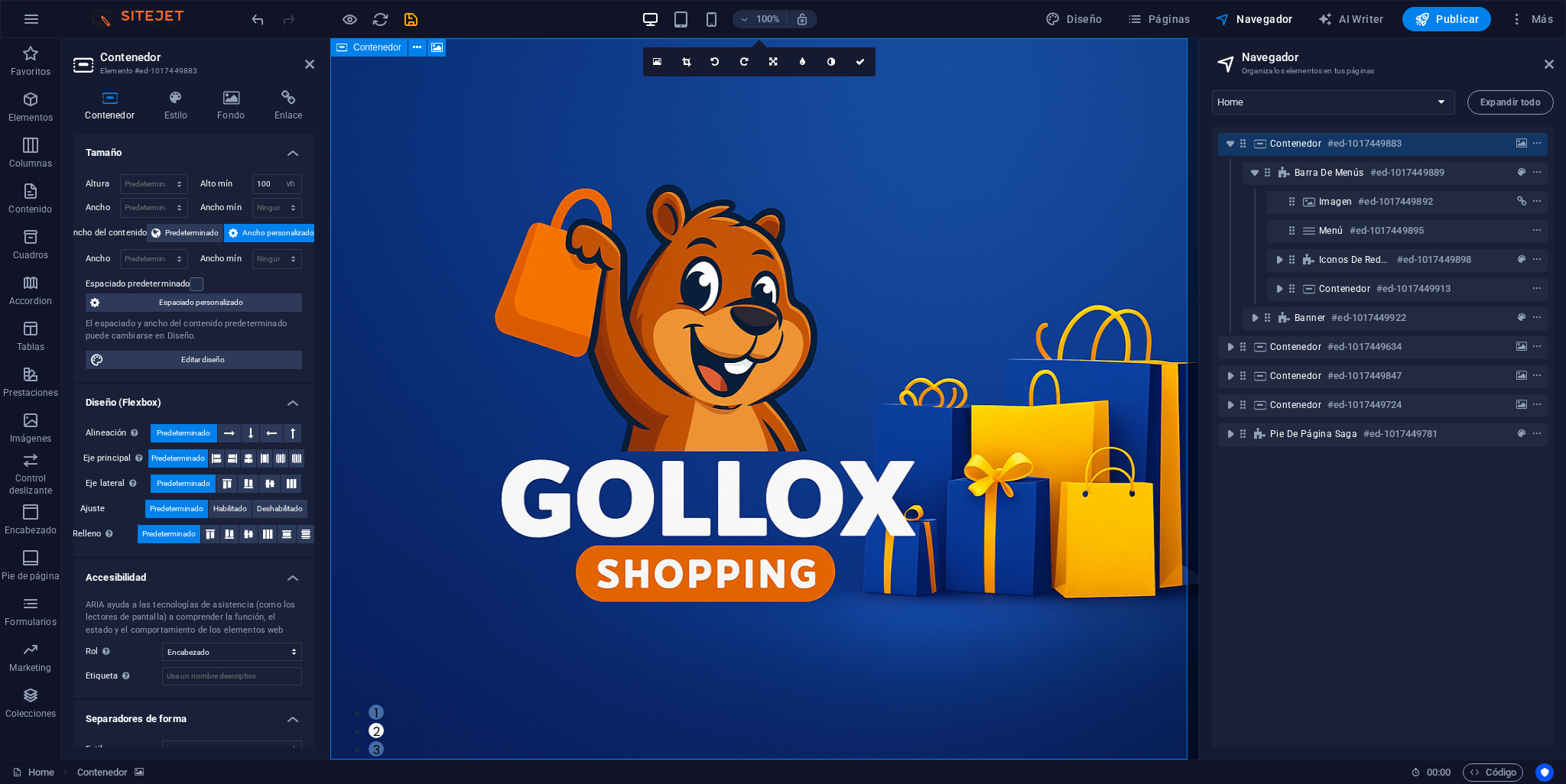
click at [1278, 140] on span "Contenedor" at bounding box center [1295, 143] width 51 height 12
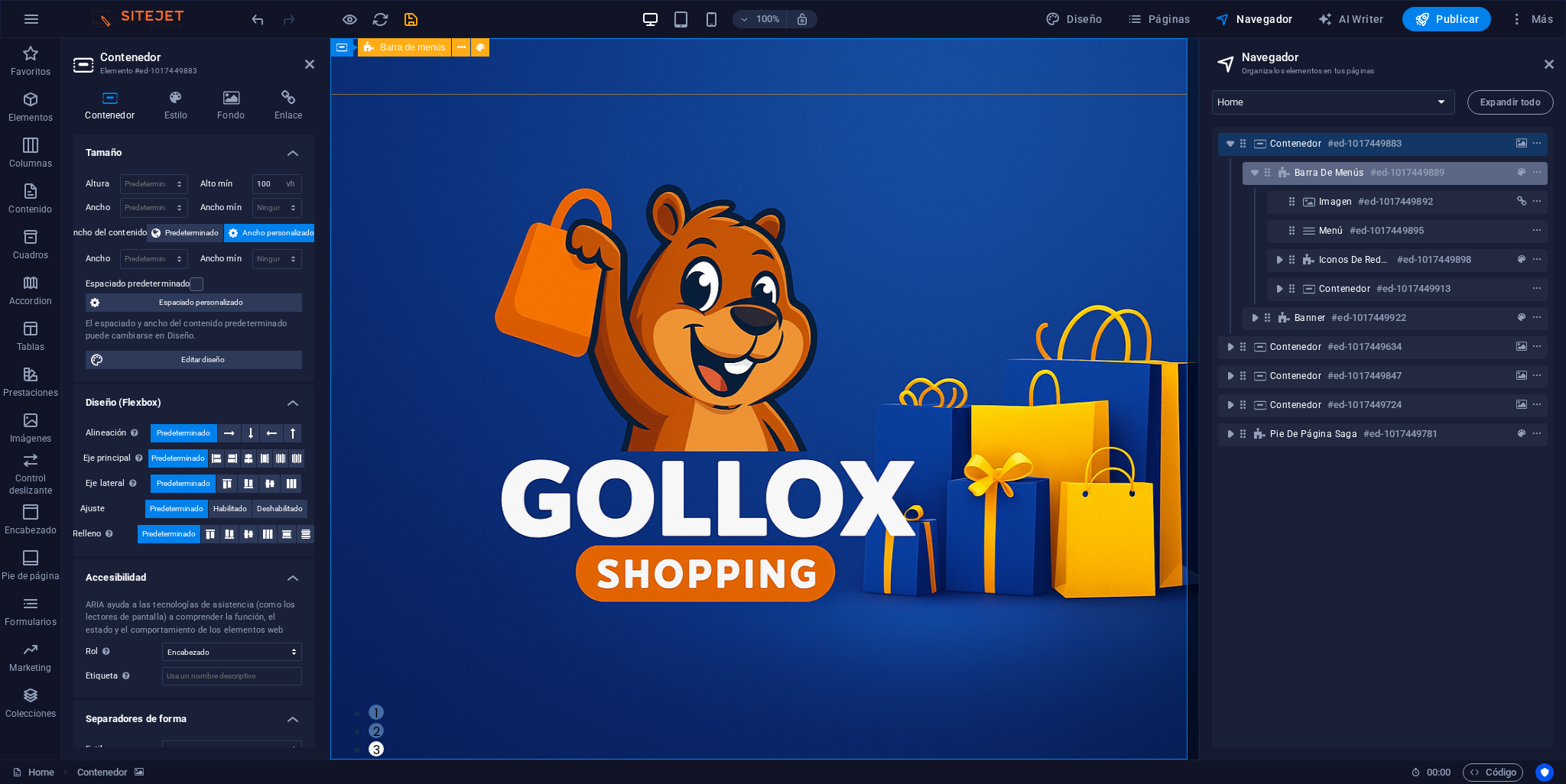
click at [1281, 175] on icon at bounding box center [1285, 172] width 17 height 12
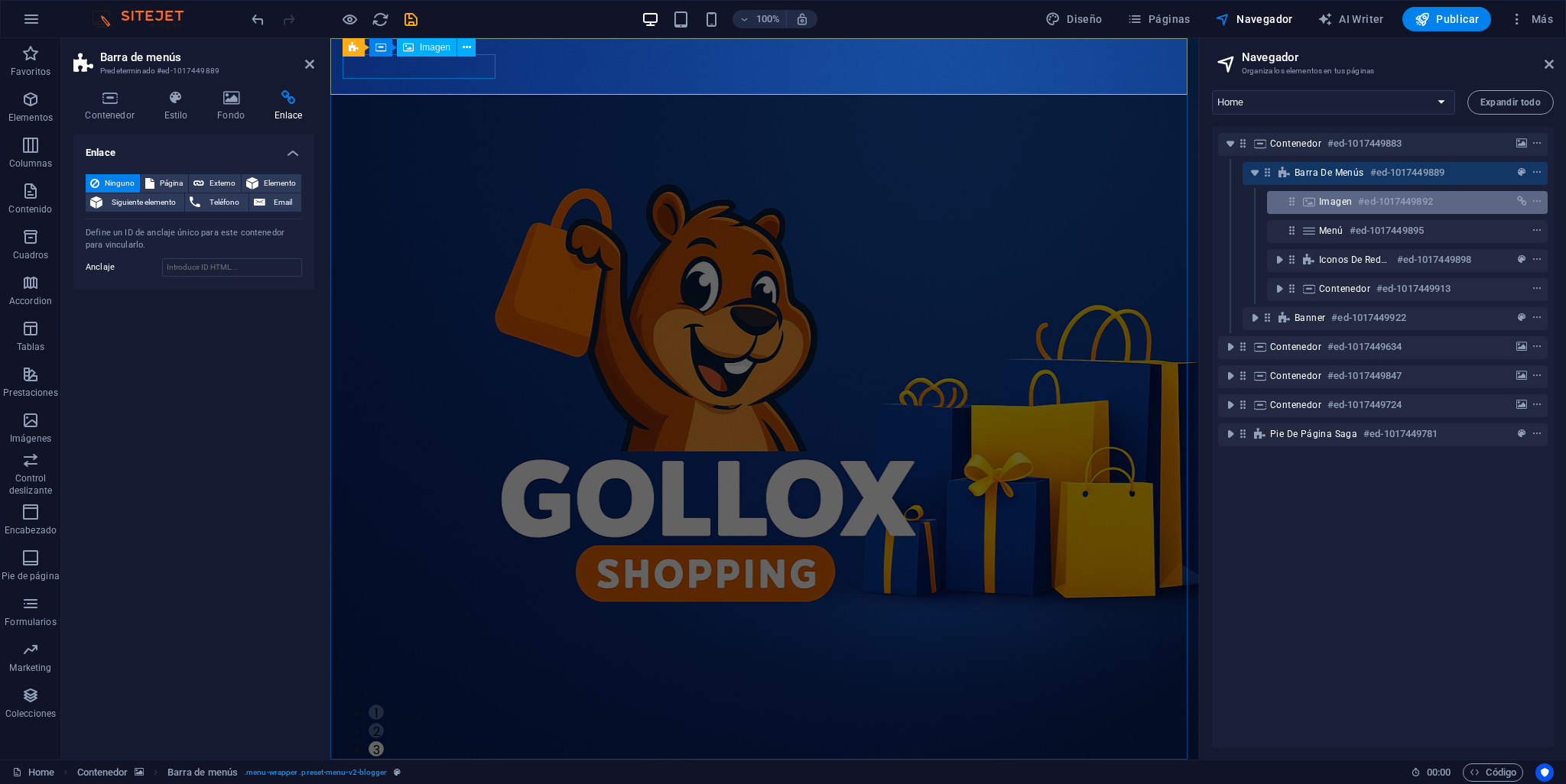
click at [1309, 211] on div "Imagen #ed-1017449892" at bounding box center [1407, 203] width 281 height 23
select select "px"
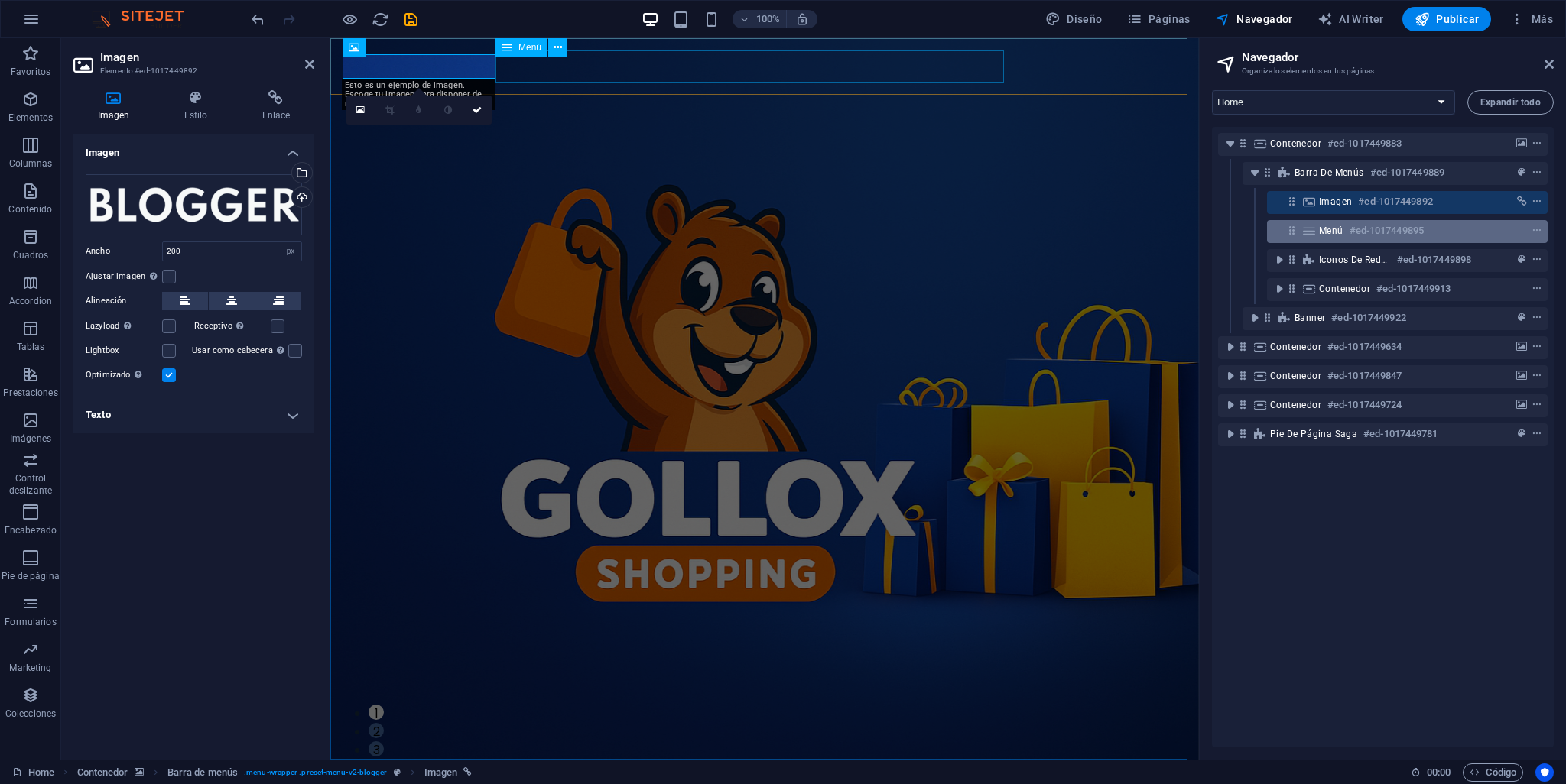
click at [1313, 232] on icon at bounding box center [1309, 230] width 17 height 12
select select "default"
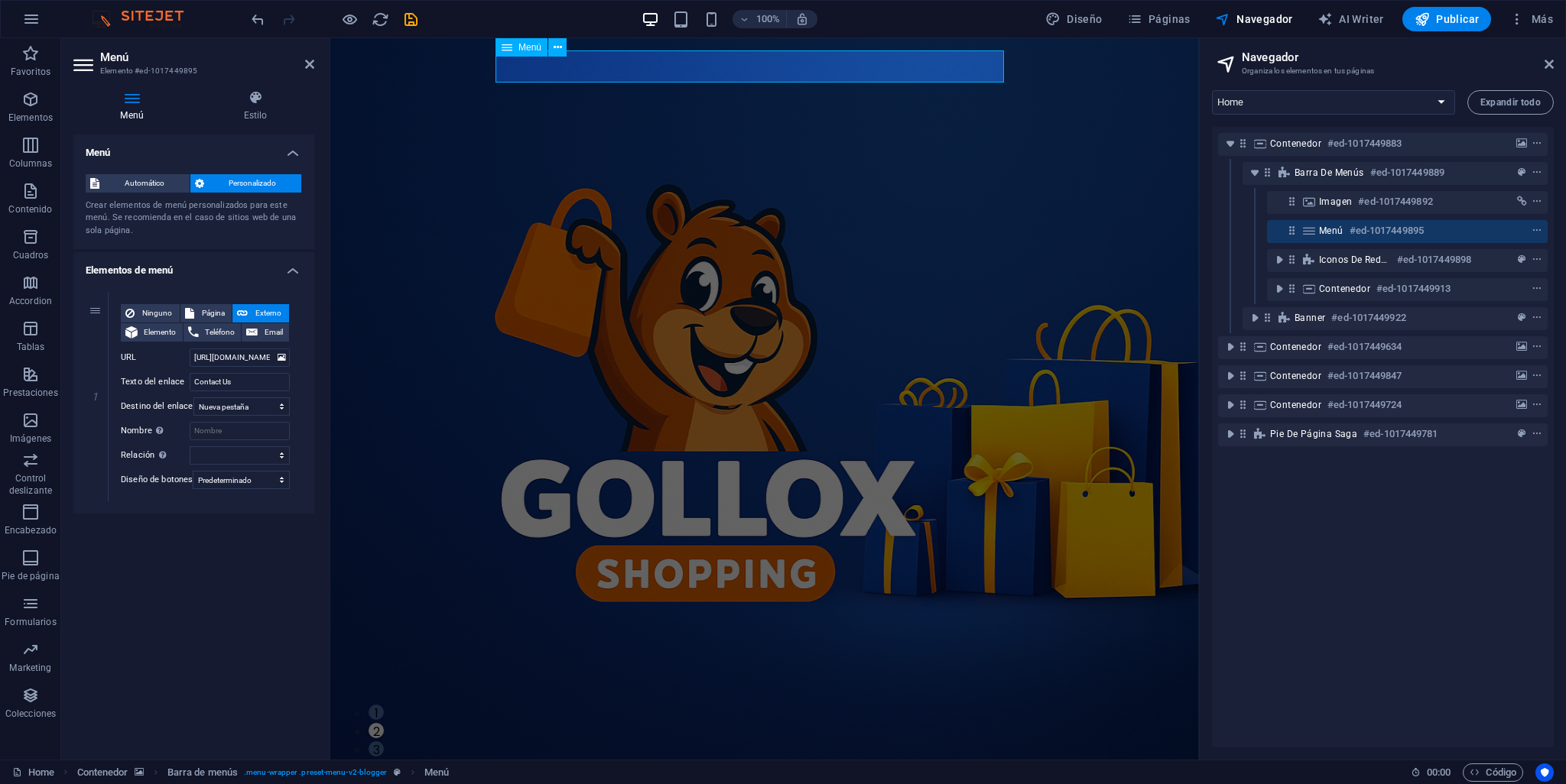
click at [1313, 232] on icon at bounding box center [1309, 230] width 17 height 12
click at [554, 47] on icon at bounding box center [558, 48] width 8 height 16
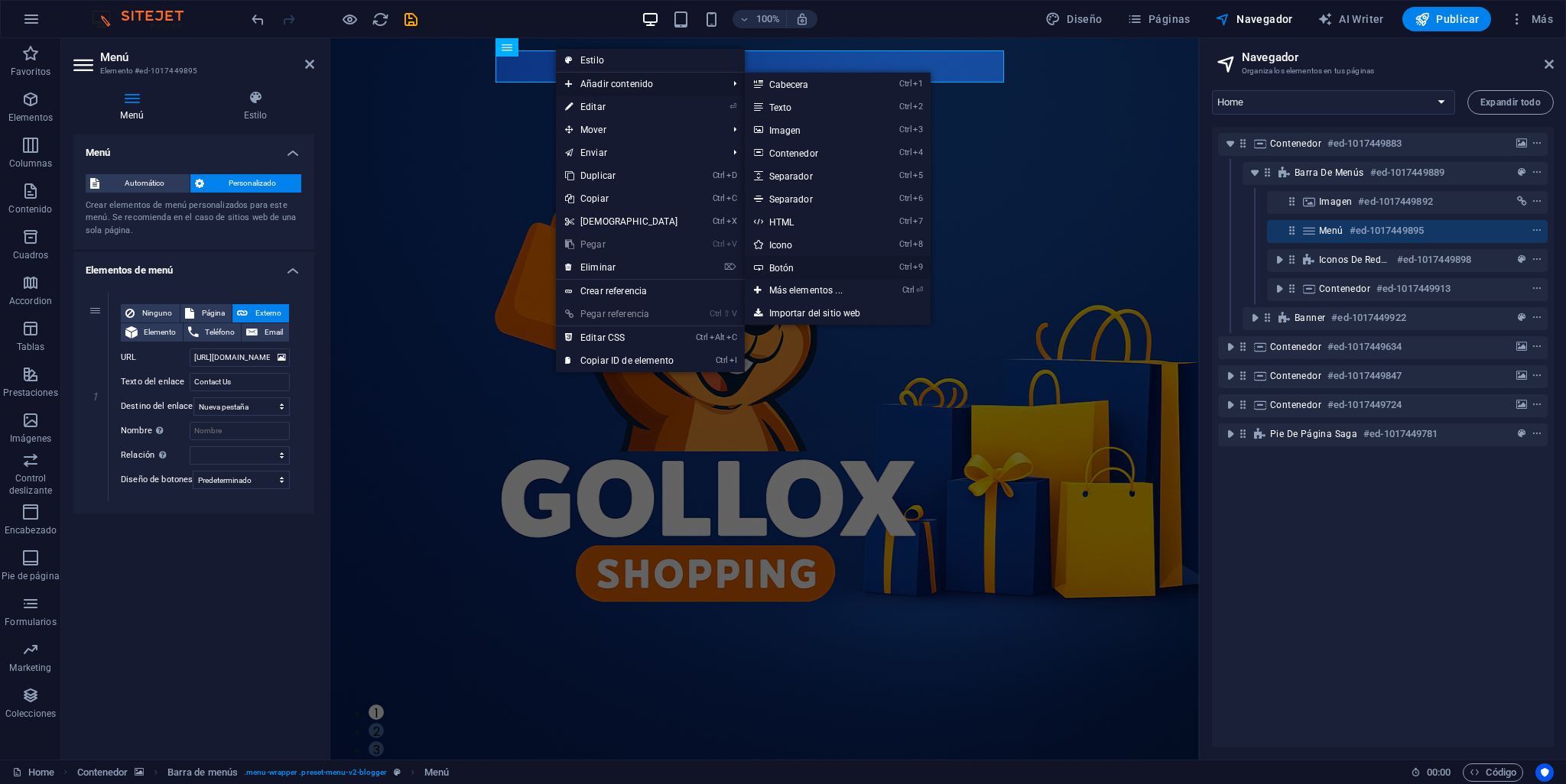
click at [806, 272] on link "Ctrl 9 Botón" at bounding box center [809, 268] width 129 height 23
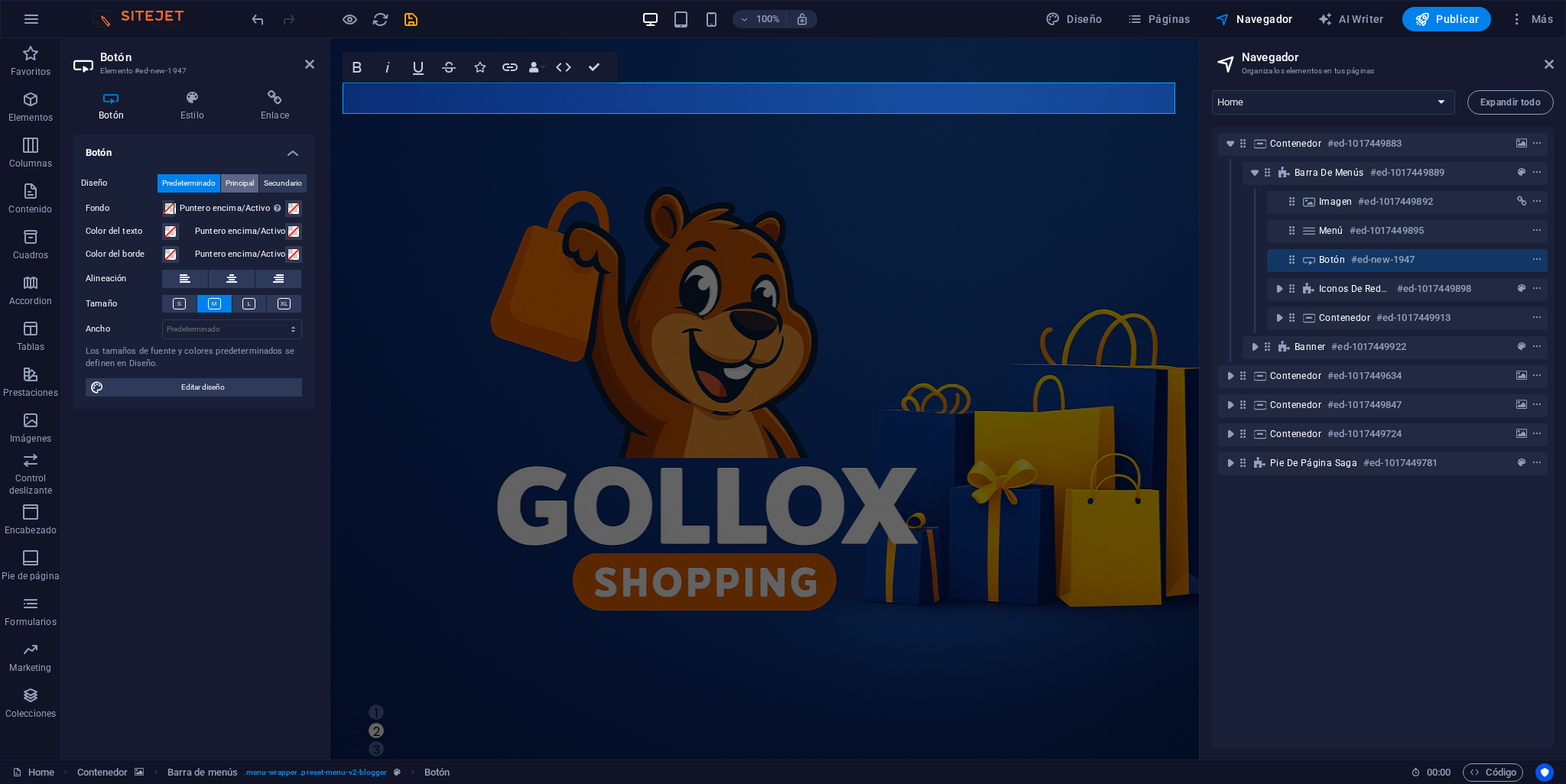
click at [230, 184] on span "Principal" at bounding box center [239, 183] width 28 height 19
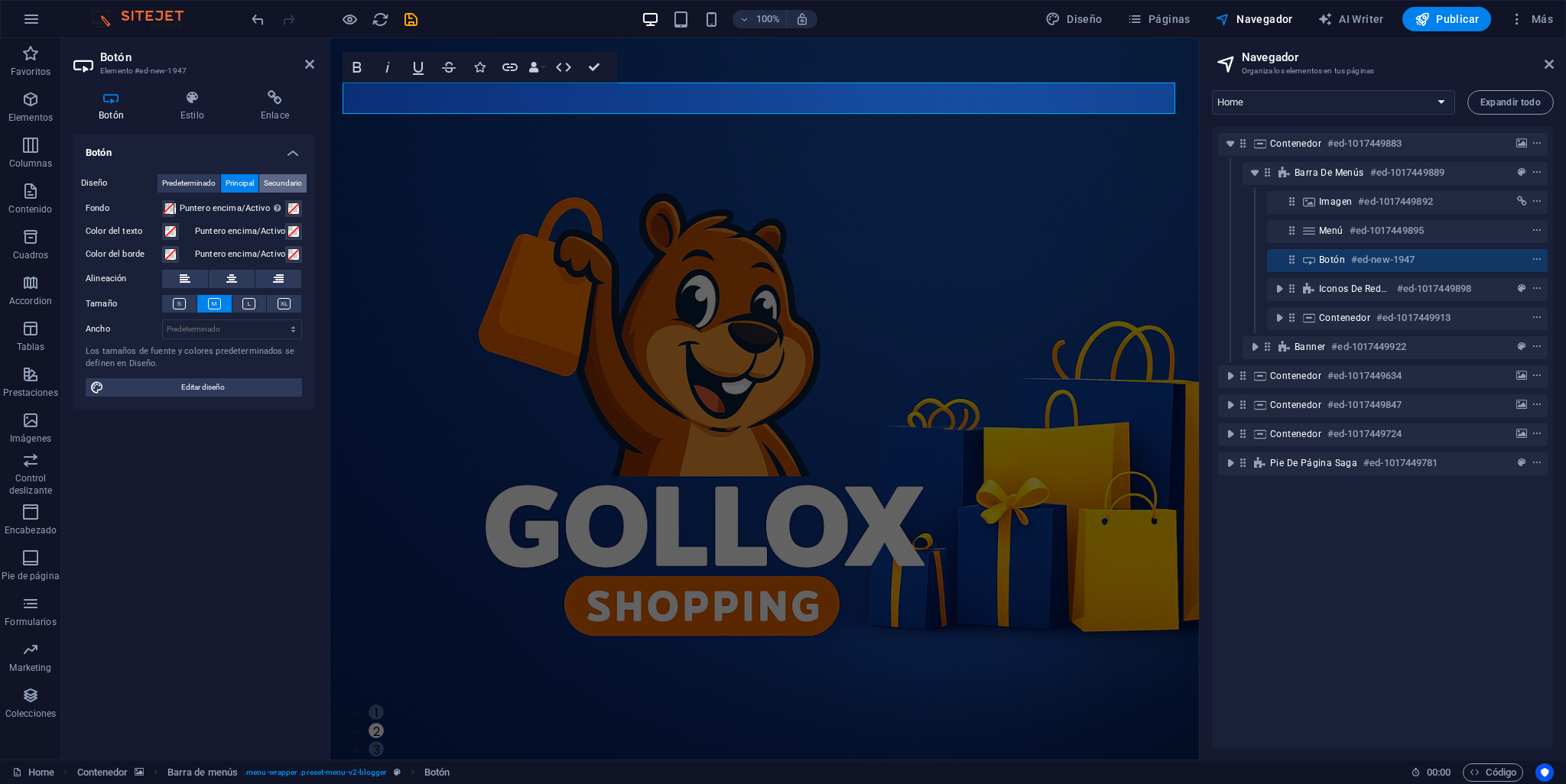
click at [270, 181] on span "Secundario" at bounding box center [282, 183] width 38 height 19
click at [312, 59] on icon at bounding box center [309, 63] width 9 height 12
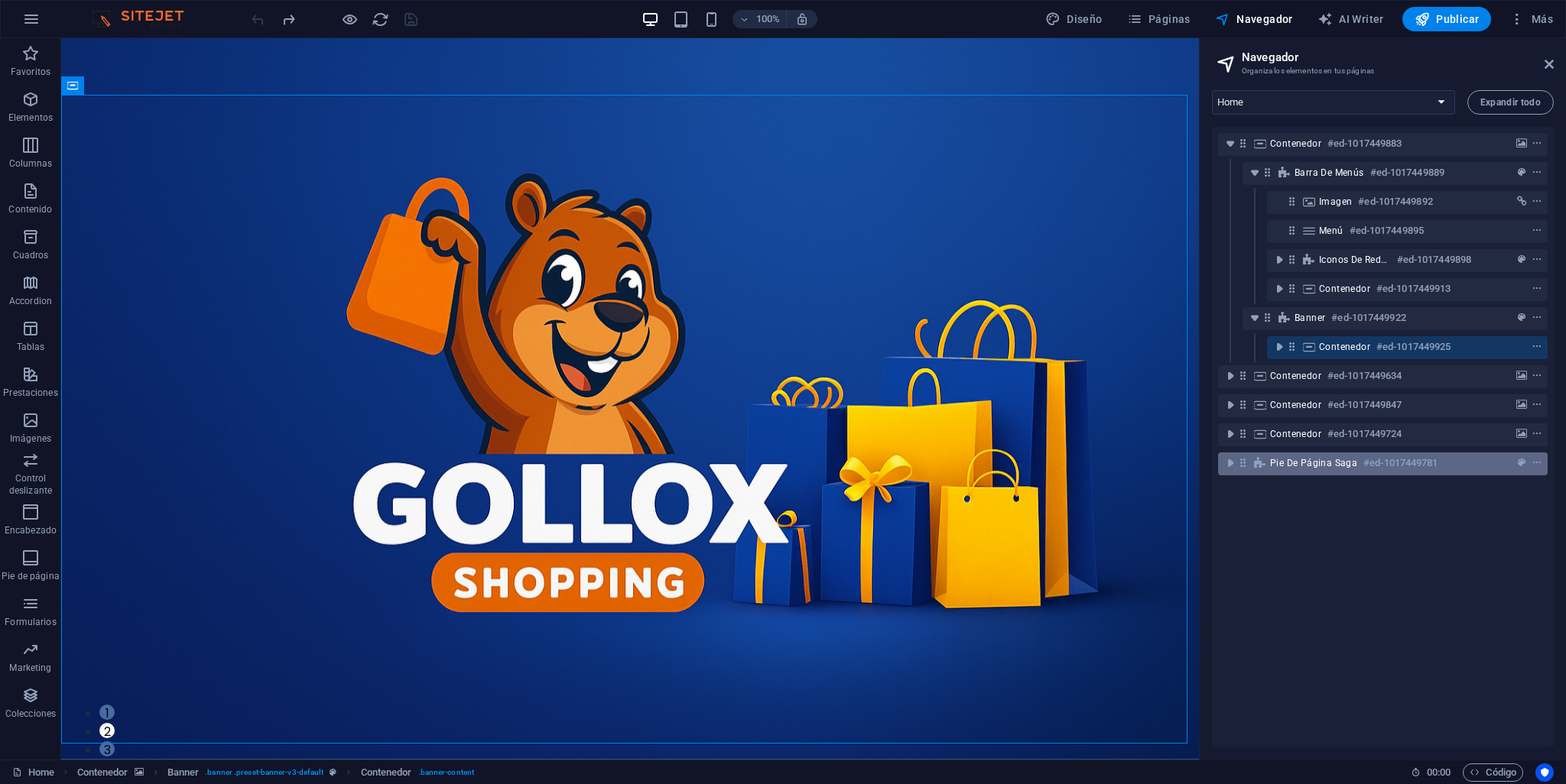
click at [1328, 460] on span "Pie de página Saga" at bounding box center [1313, 463] width 87 height 12
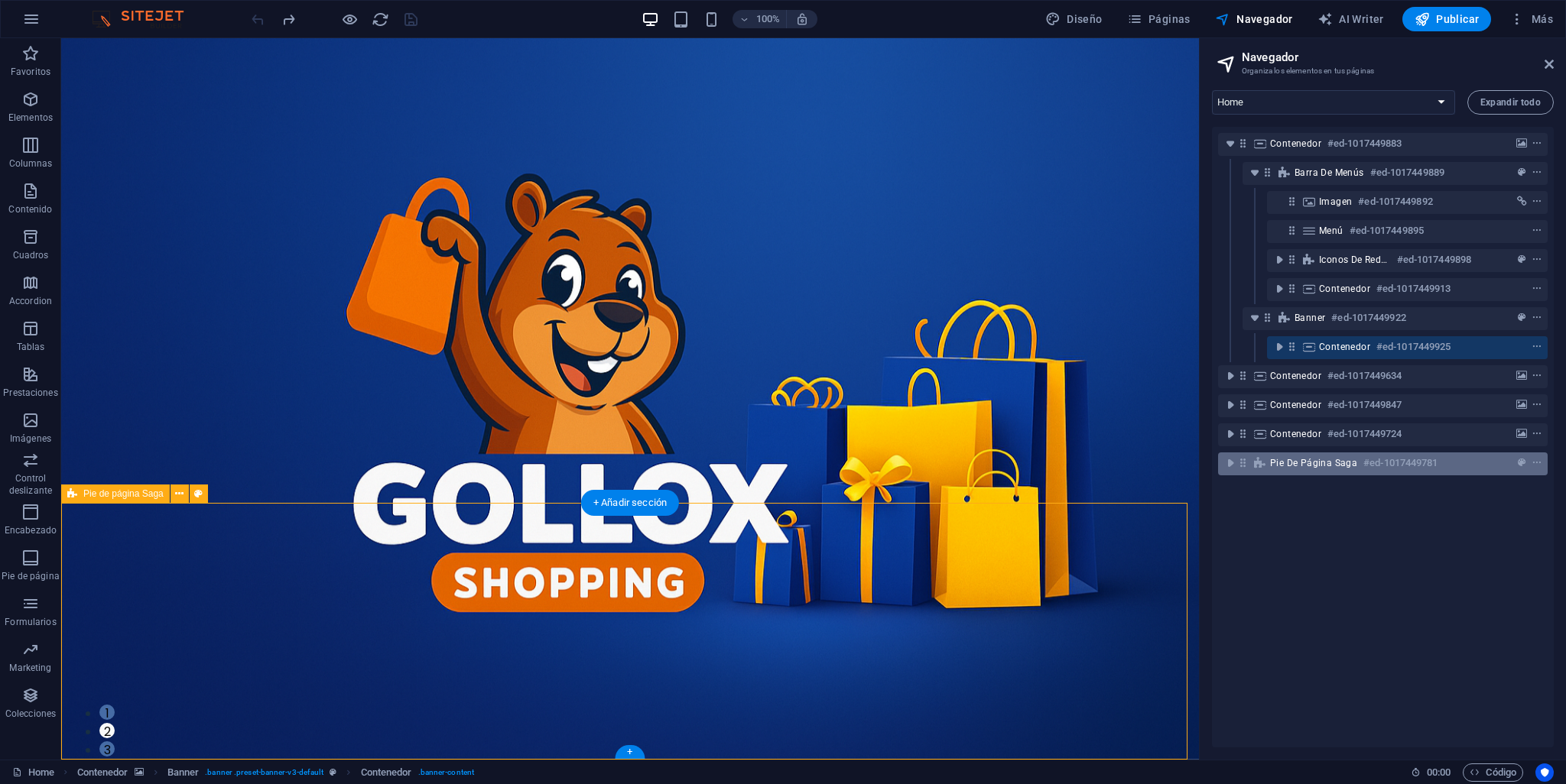
scroll to position [2929, 0]
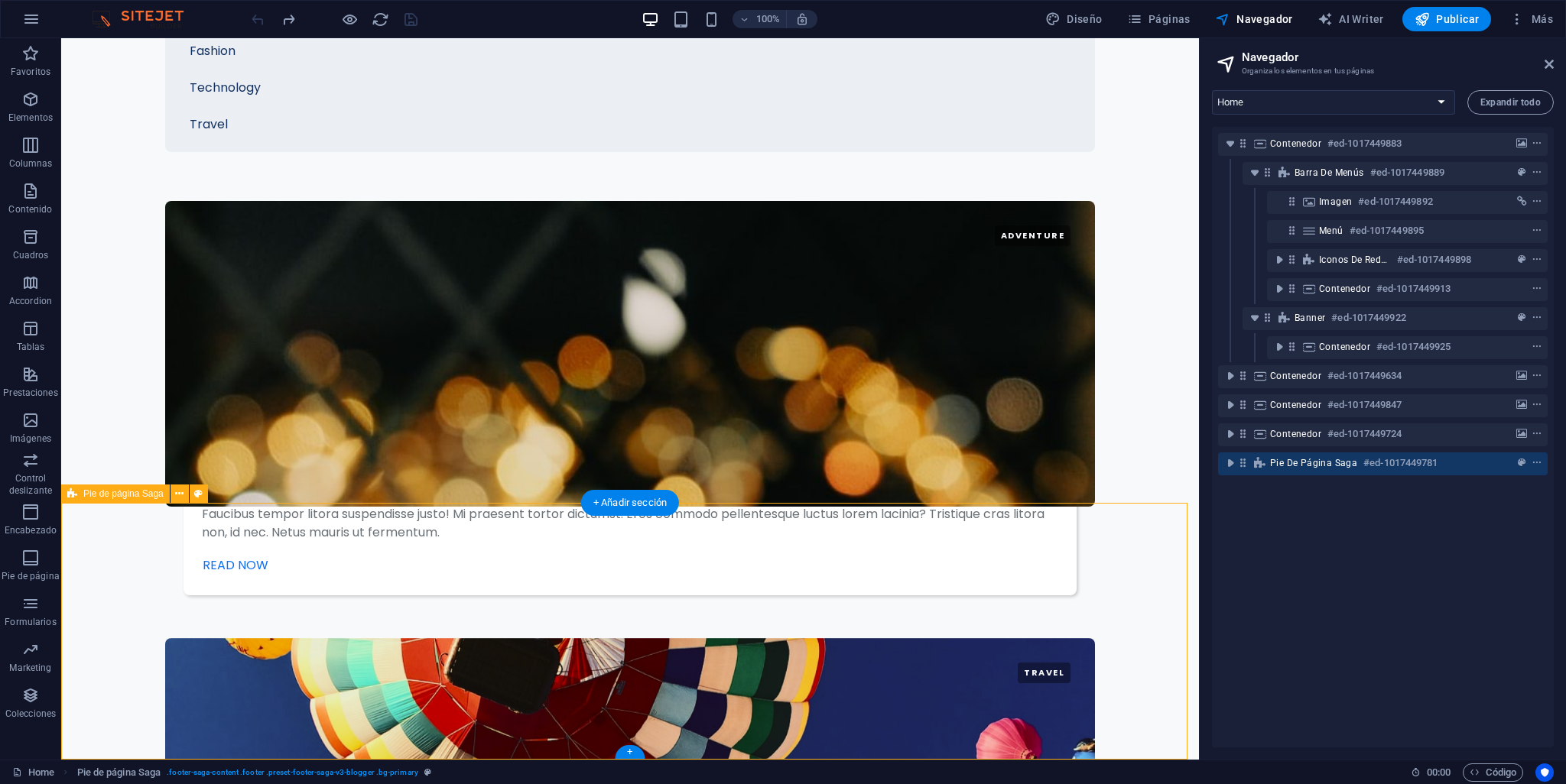
click at [1328, 460] on span "Pie de página Saga" at bounding box center [1313, 463] width 87 height 12
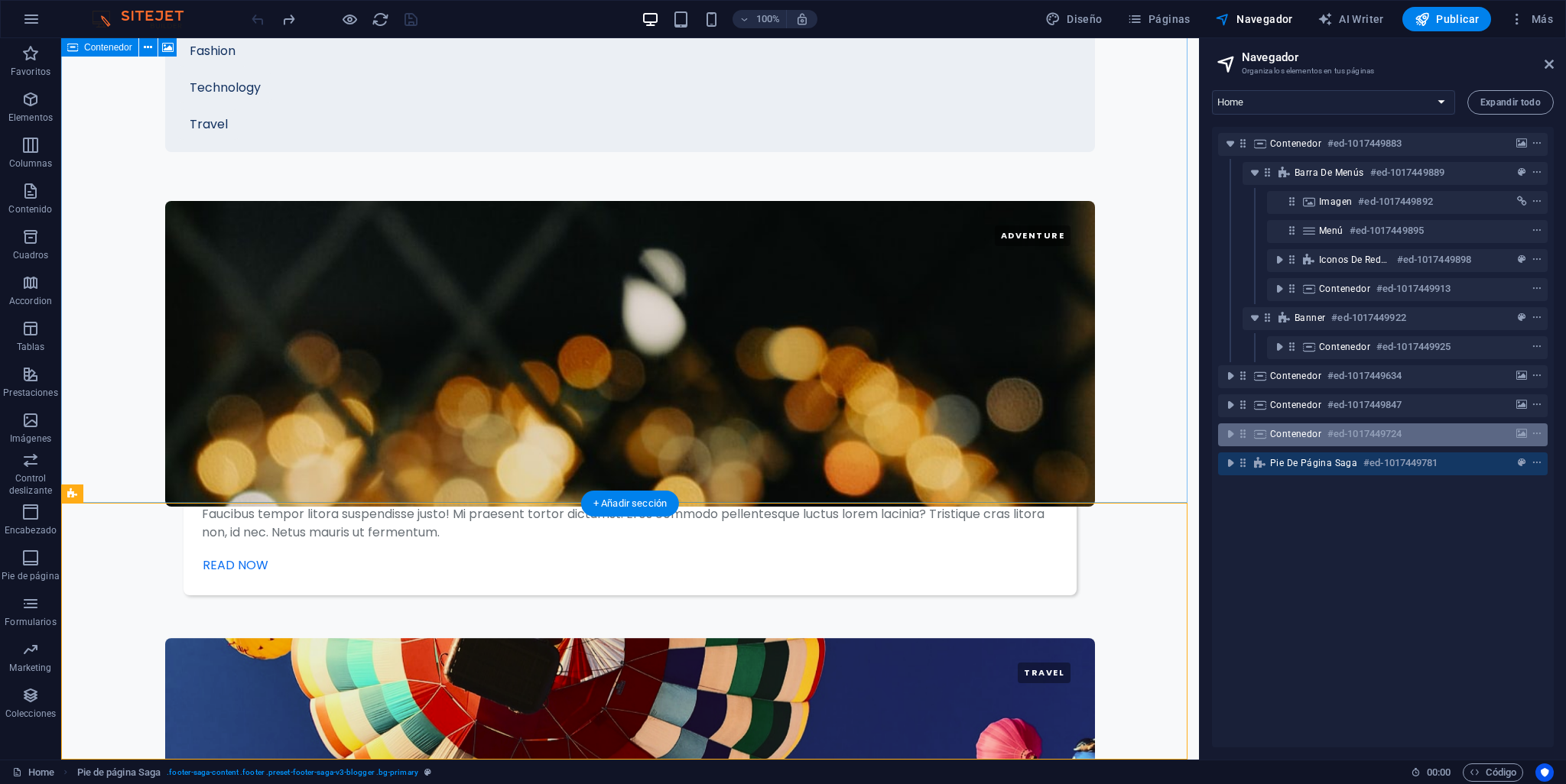
click at [1289, 443] on div "Contenedor #ed-1017449724" at bounding box center [1382, 435] width 329 height 23
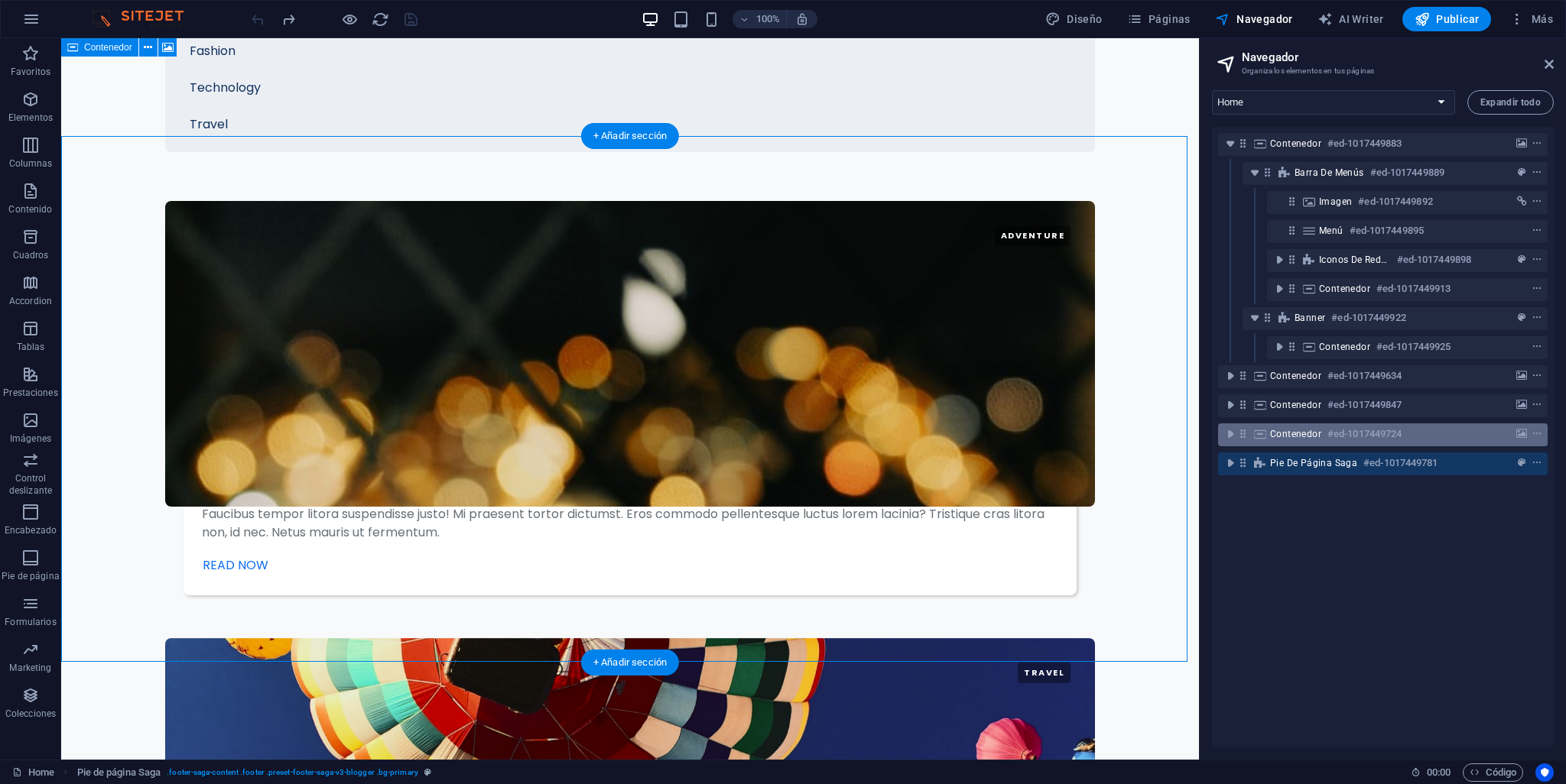
scroll to position [2770, 0]
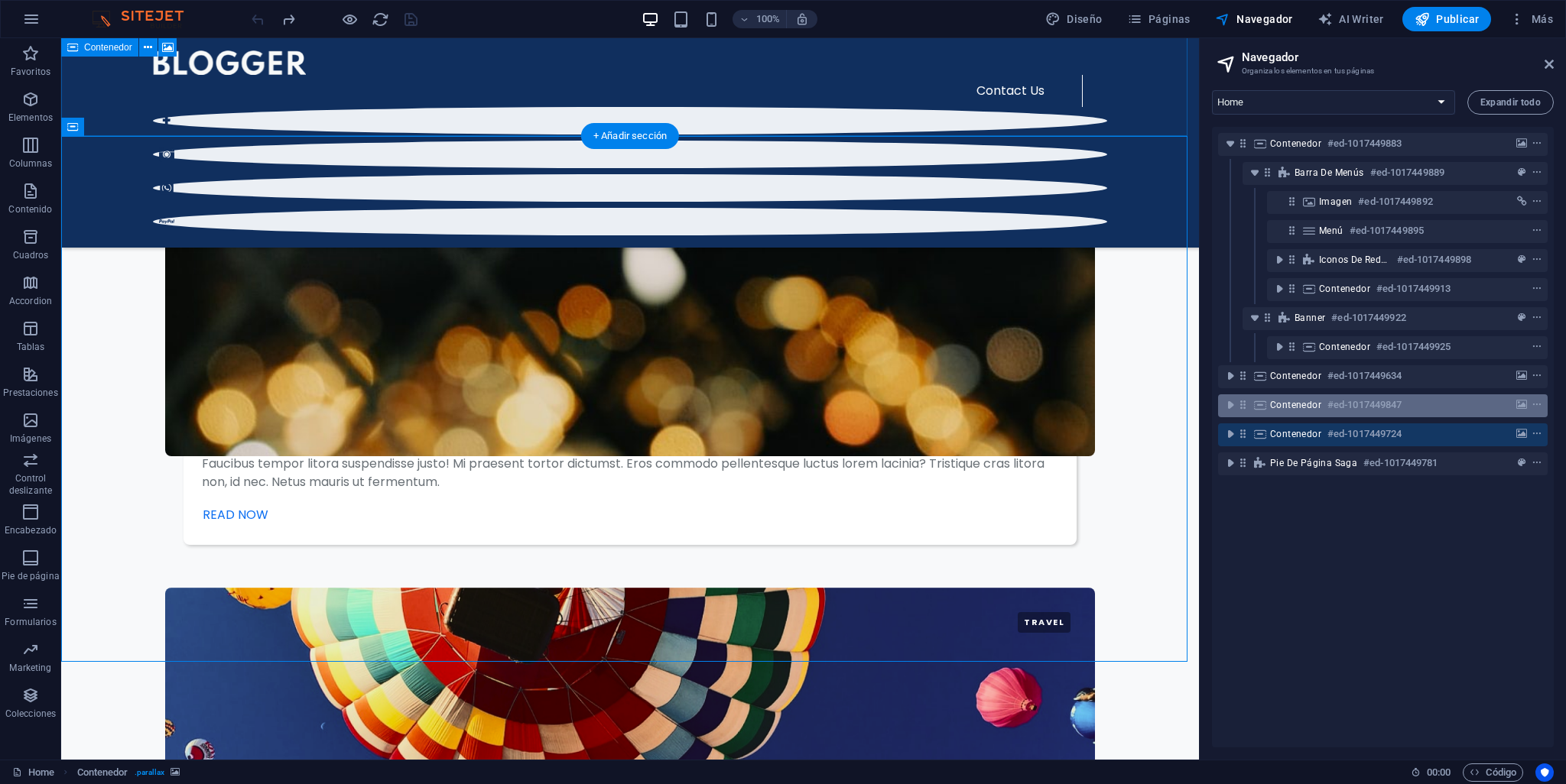
click at [1297, 410] on span "Contenedor" at bounding box center [1295, 405] width 51 height 12
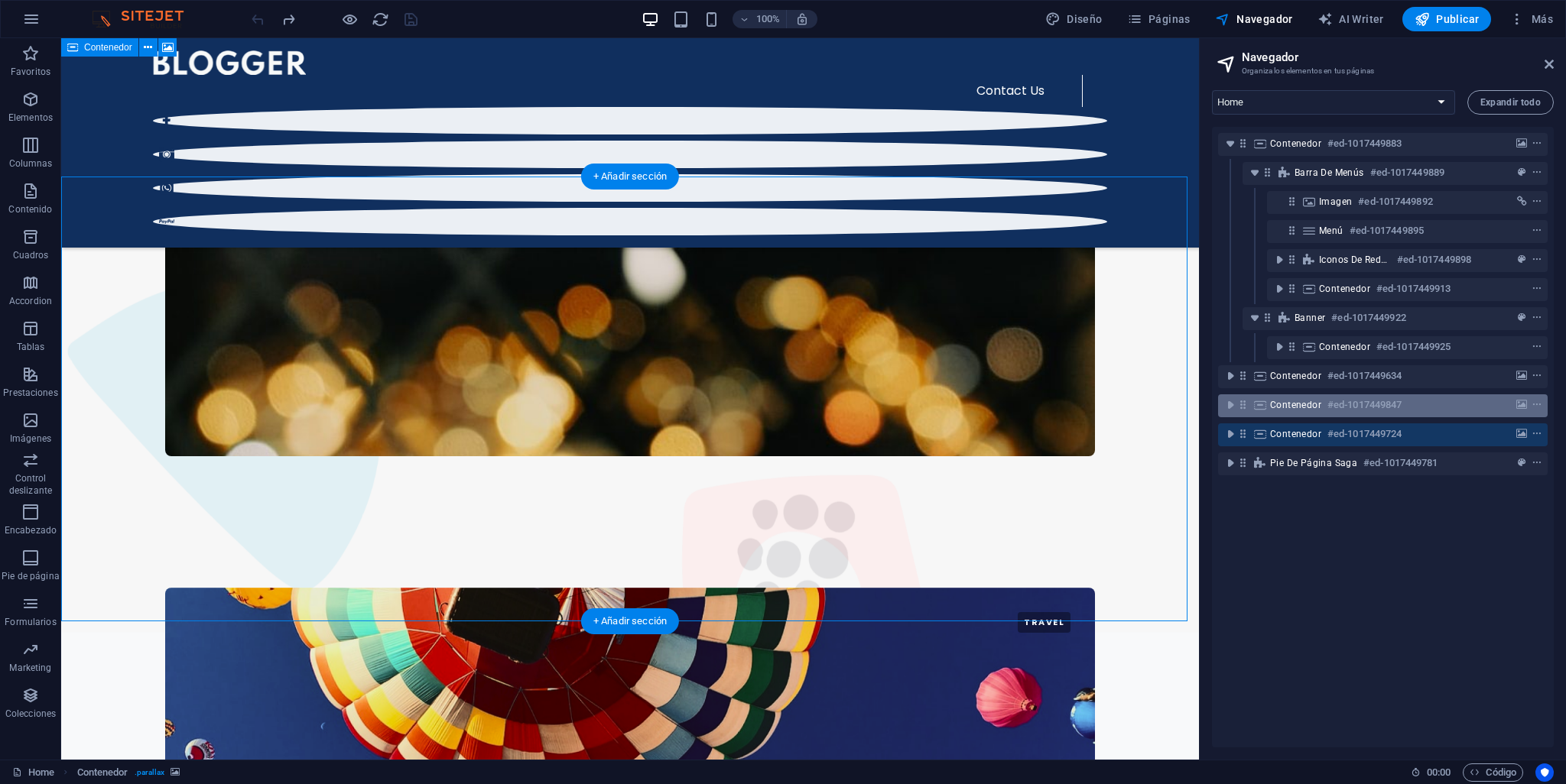
scroll to position [2285, 0]
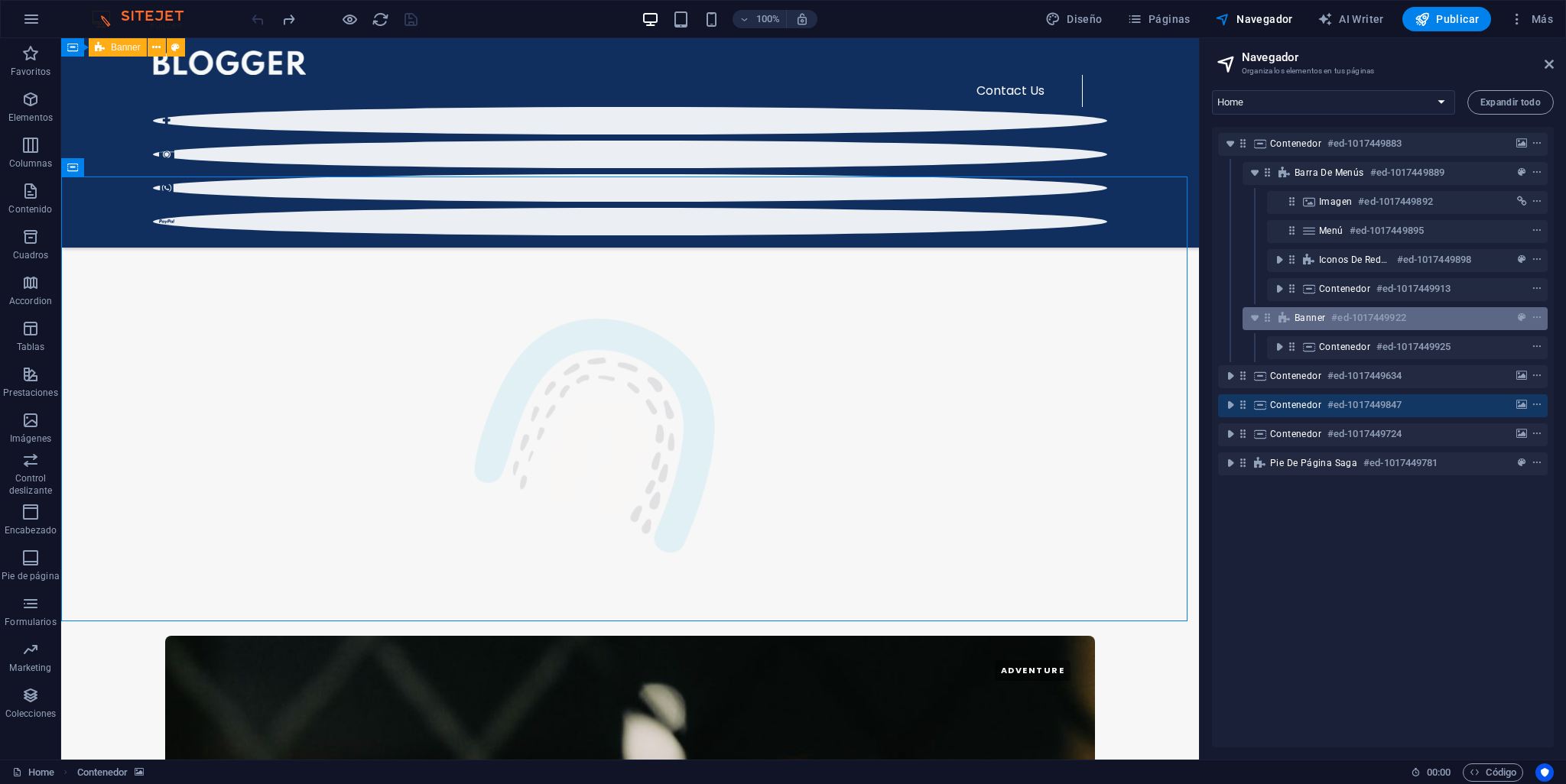
click at [1328, 320] on div "Banner #ed-1017449922" at bounding box center [1382, 318] width 177 height 19
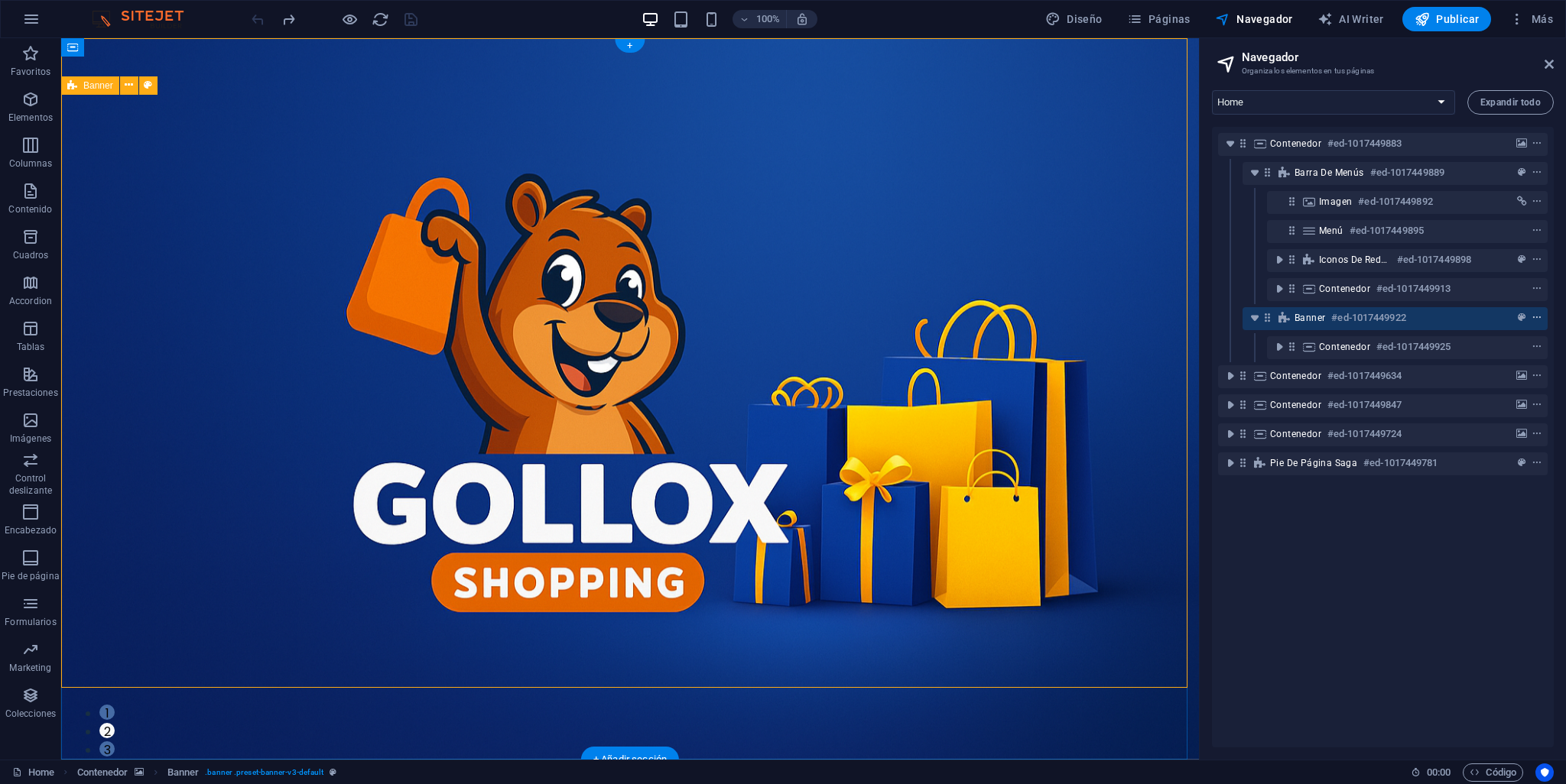
click at [1538, 312] on span "context-menu" at bounding box center [1537, 317] width 15 height 11
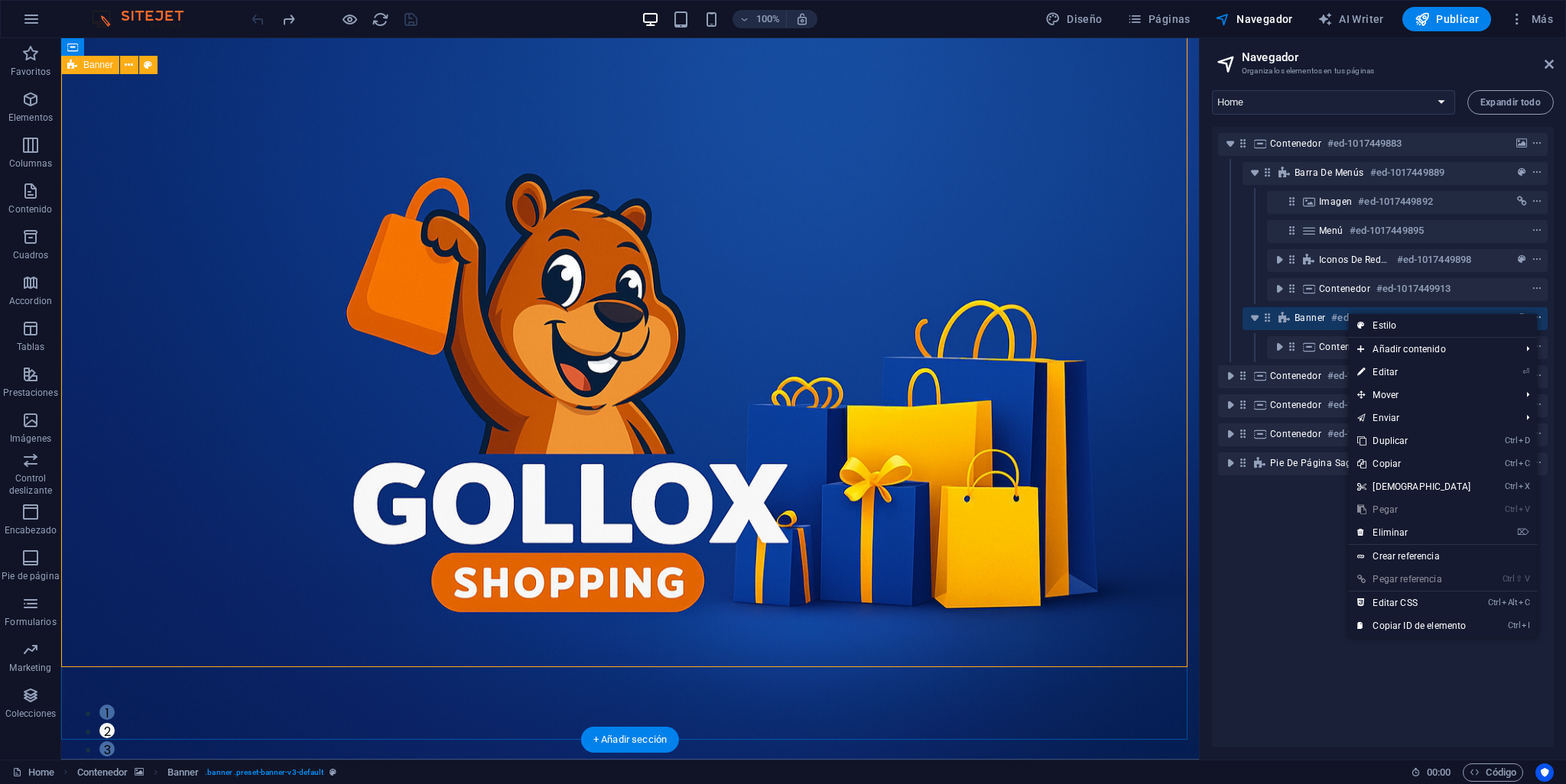
scroll to position [20, 0]
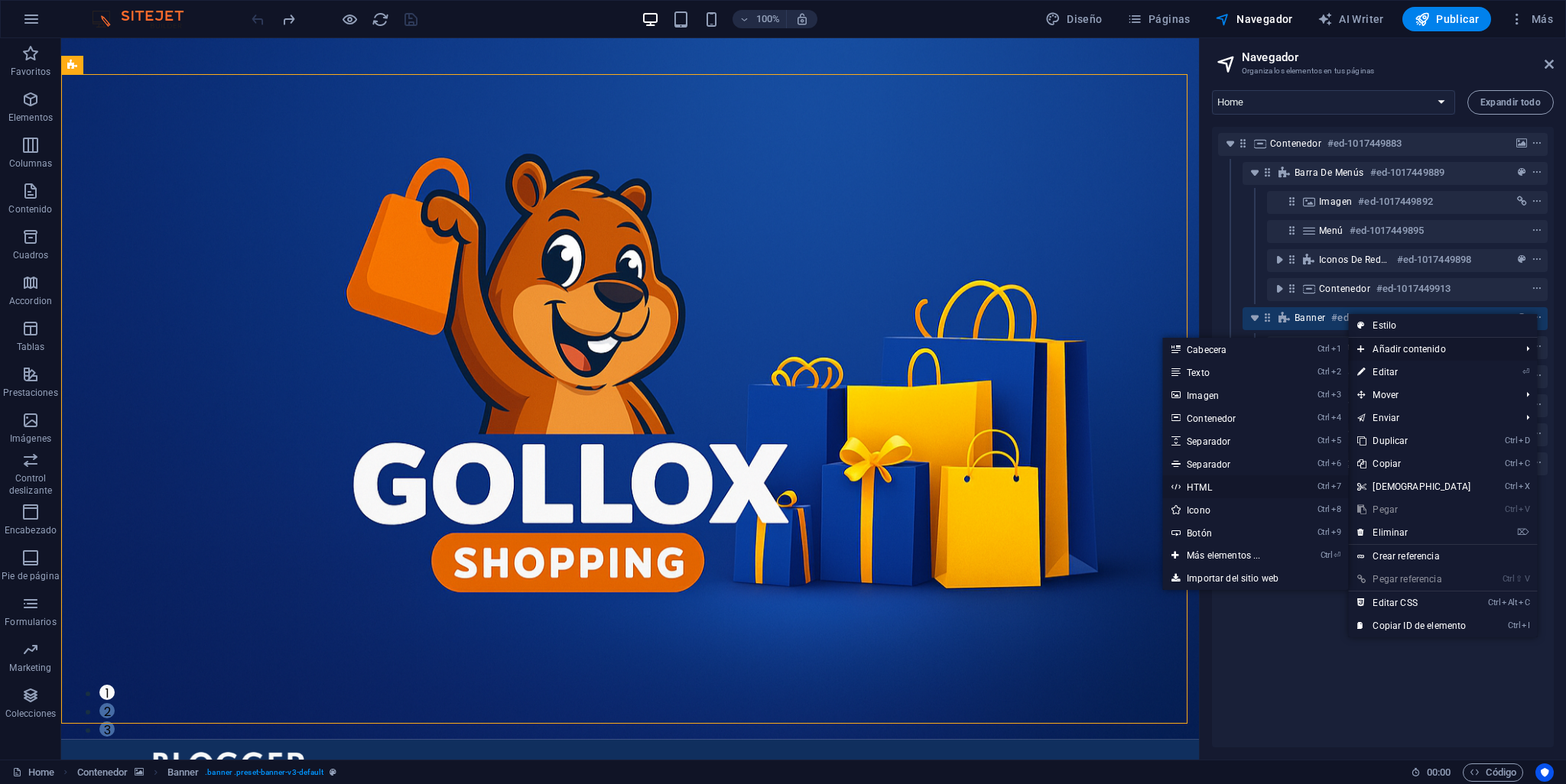
click at [1198, 487] on link "Ctrl 7 HTML" at bounding box center [1227, 487] width 129 height 23
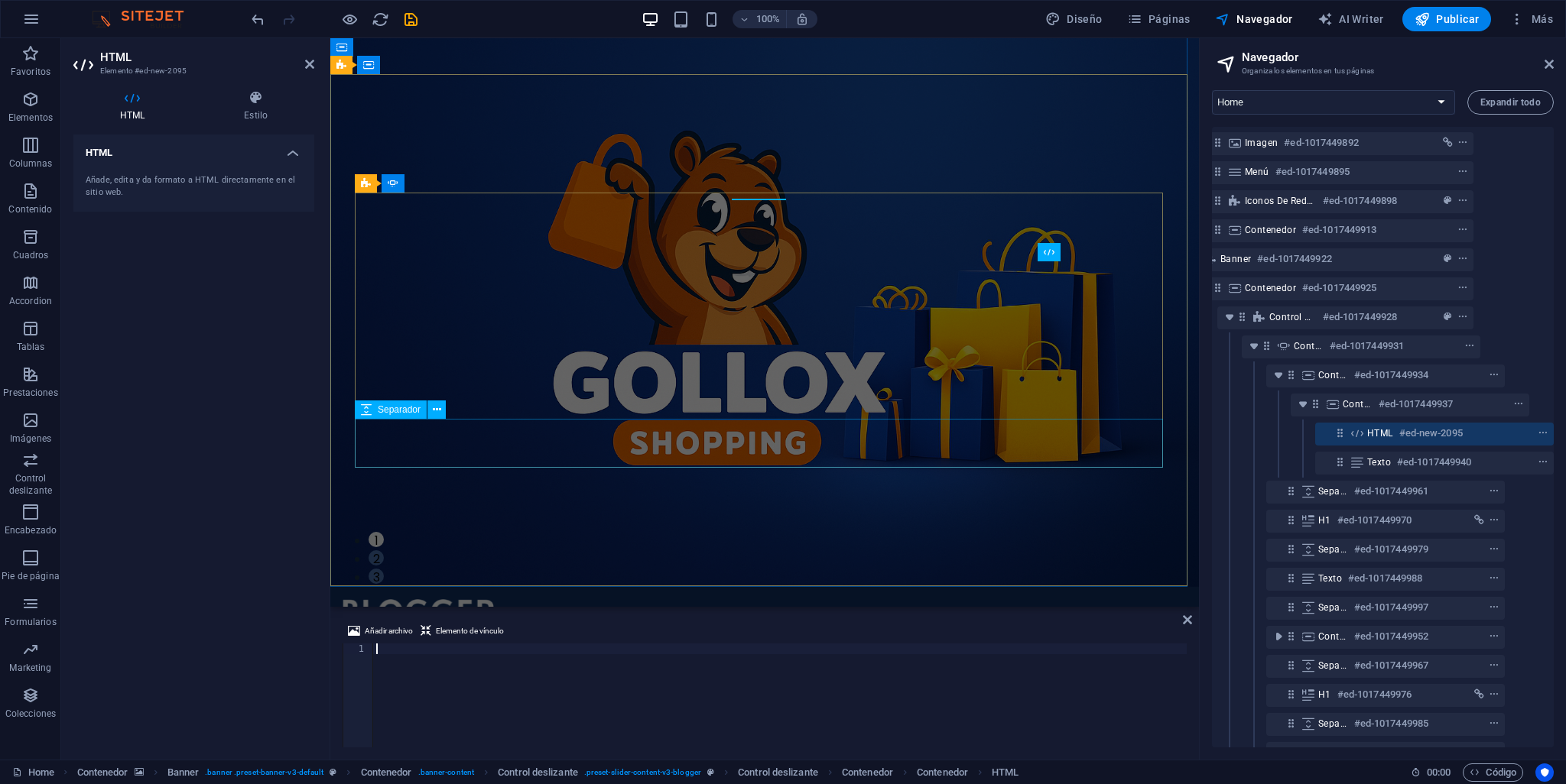
scroll to position [61, 76]
click at [181, 181] on div "Añade, edita y da formato a HTML directamente en el sitio web." at bounding box center [194, 186] width 216 height 25
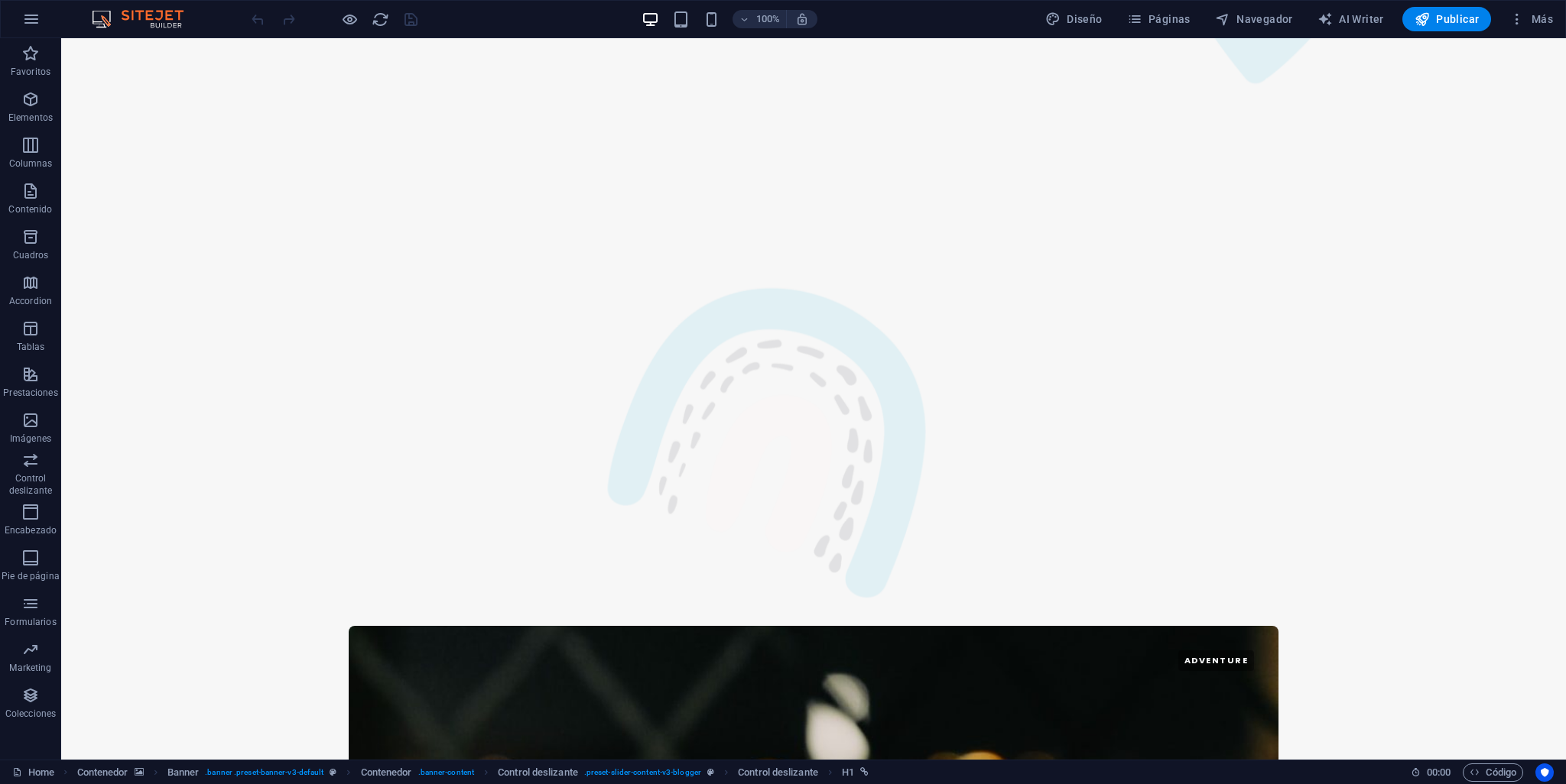
scroll to position [2929, 0]
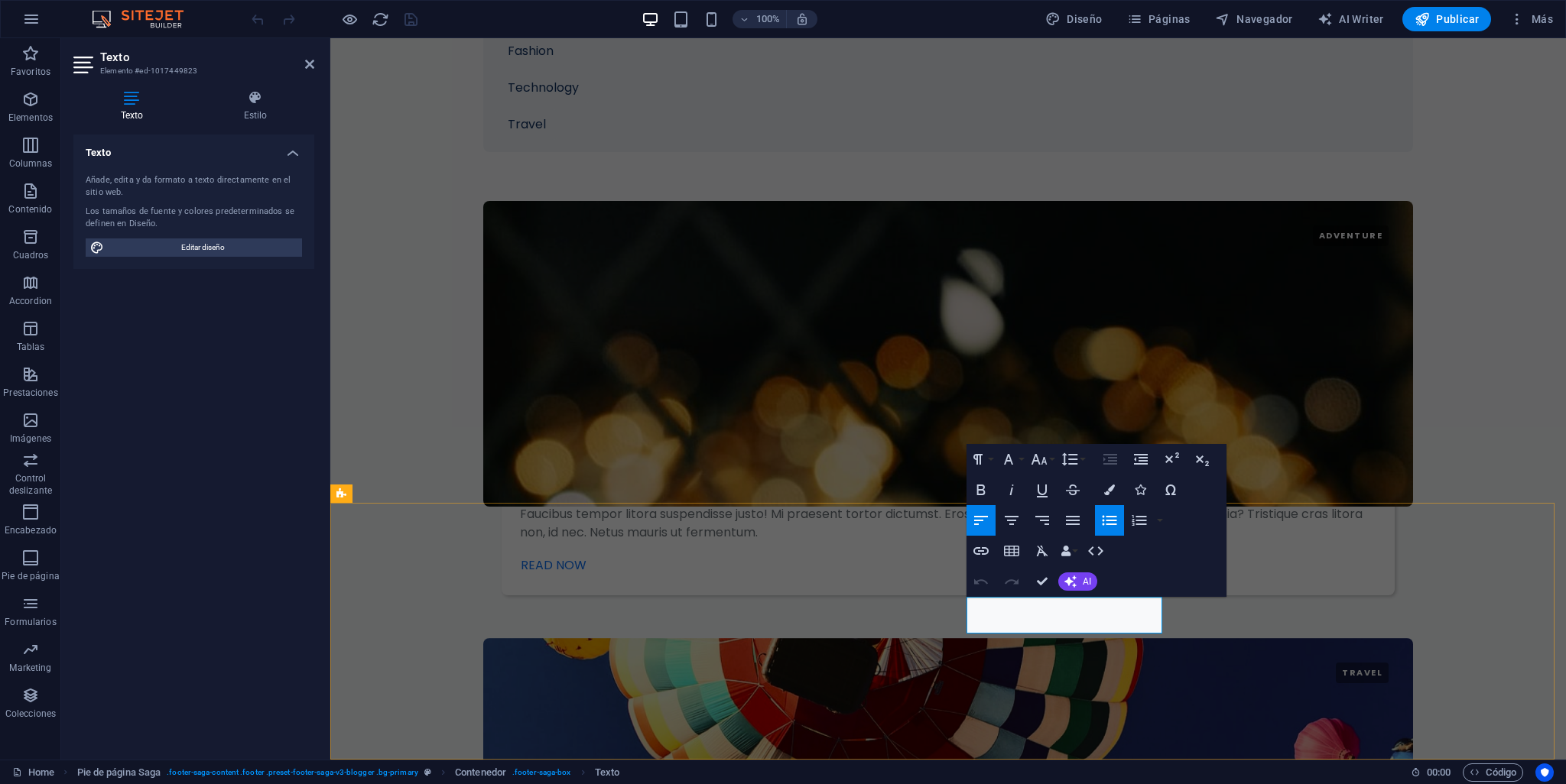
click at [129, 97] on icon at bounding box center [132, 98] width 117 height 15
click at [238, 90] on icon at bounding box center [255, 98] width 118 height 15
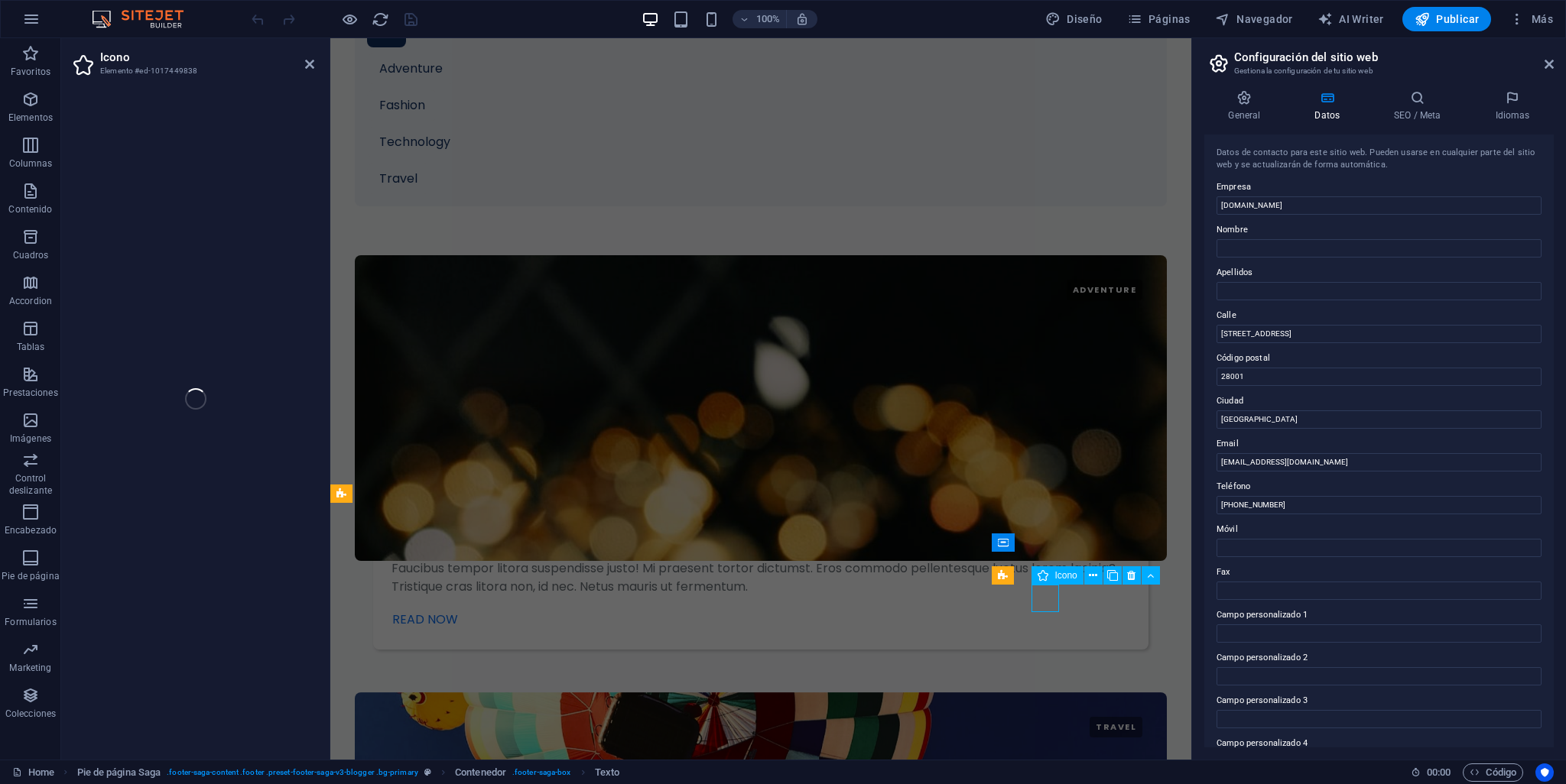
scroll to position [3057, 0]
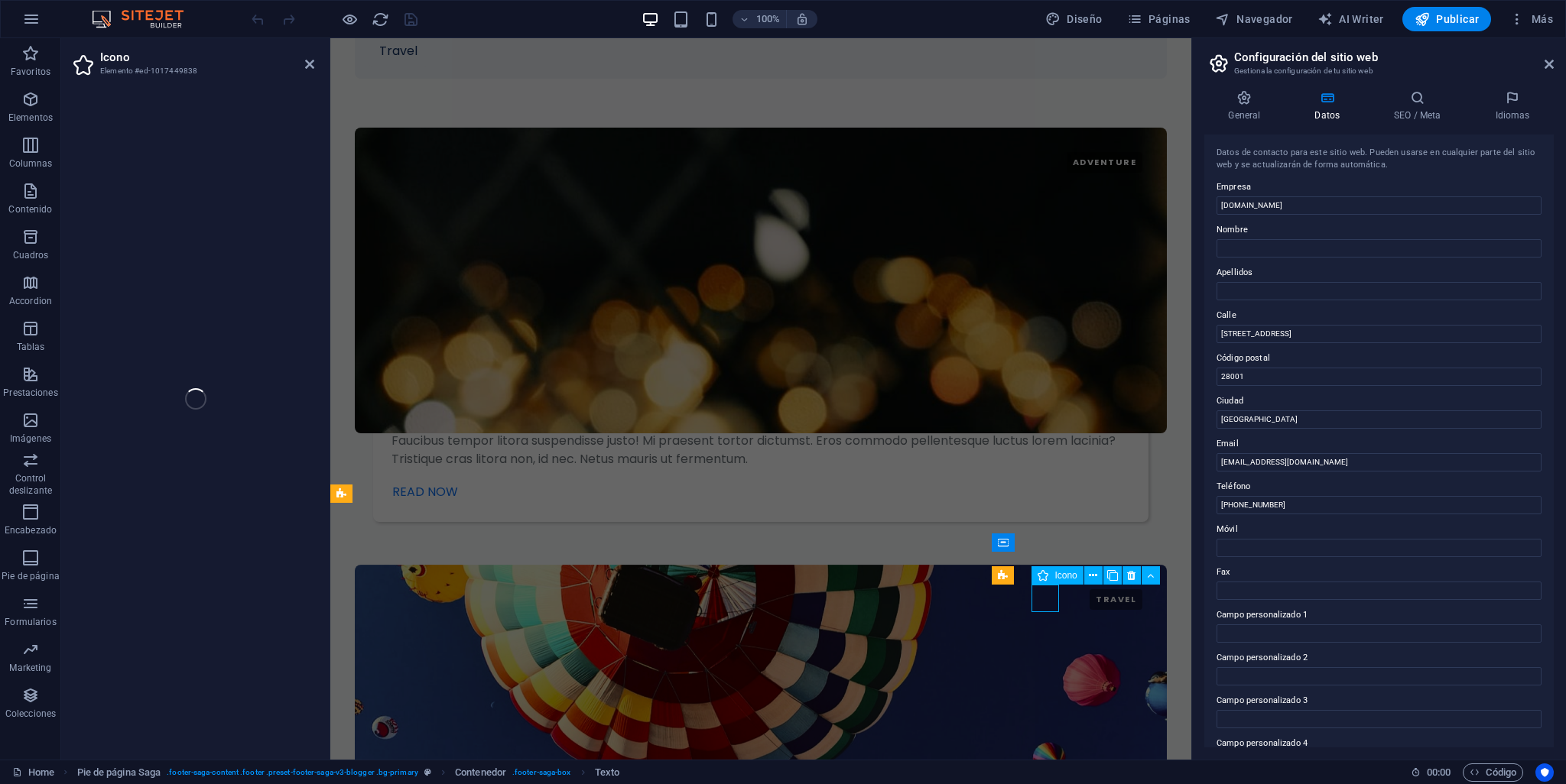
select select "xMidYMid"
select select "px"
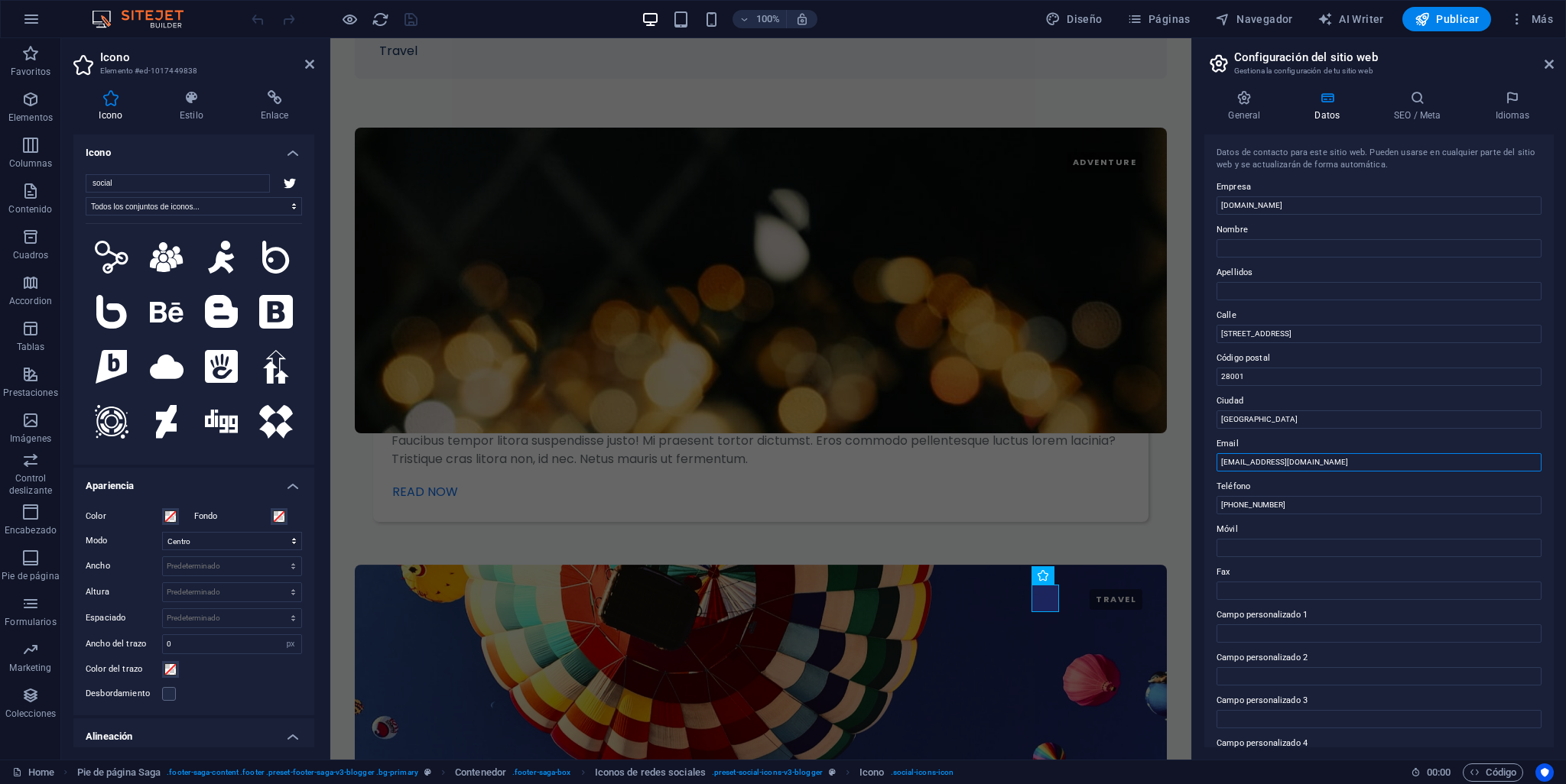
click at [1317, 466] on input "info@golloxshopping.com" at bounding box center [1378, 462] width 325 height 19
click at [1232, 460] on input "info@golloxshopping." at bounding box center [1378, 462] width 325 height 19
click at [1241, 460] on input "info@golloxshopping." at bounding box center [1378, 462] width 325 height 19
click at [1293, 460] on input "golloxshopping." at bounding box center [1378, 462] width 325 height 19
type input "info@golloxshopping.com"
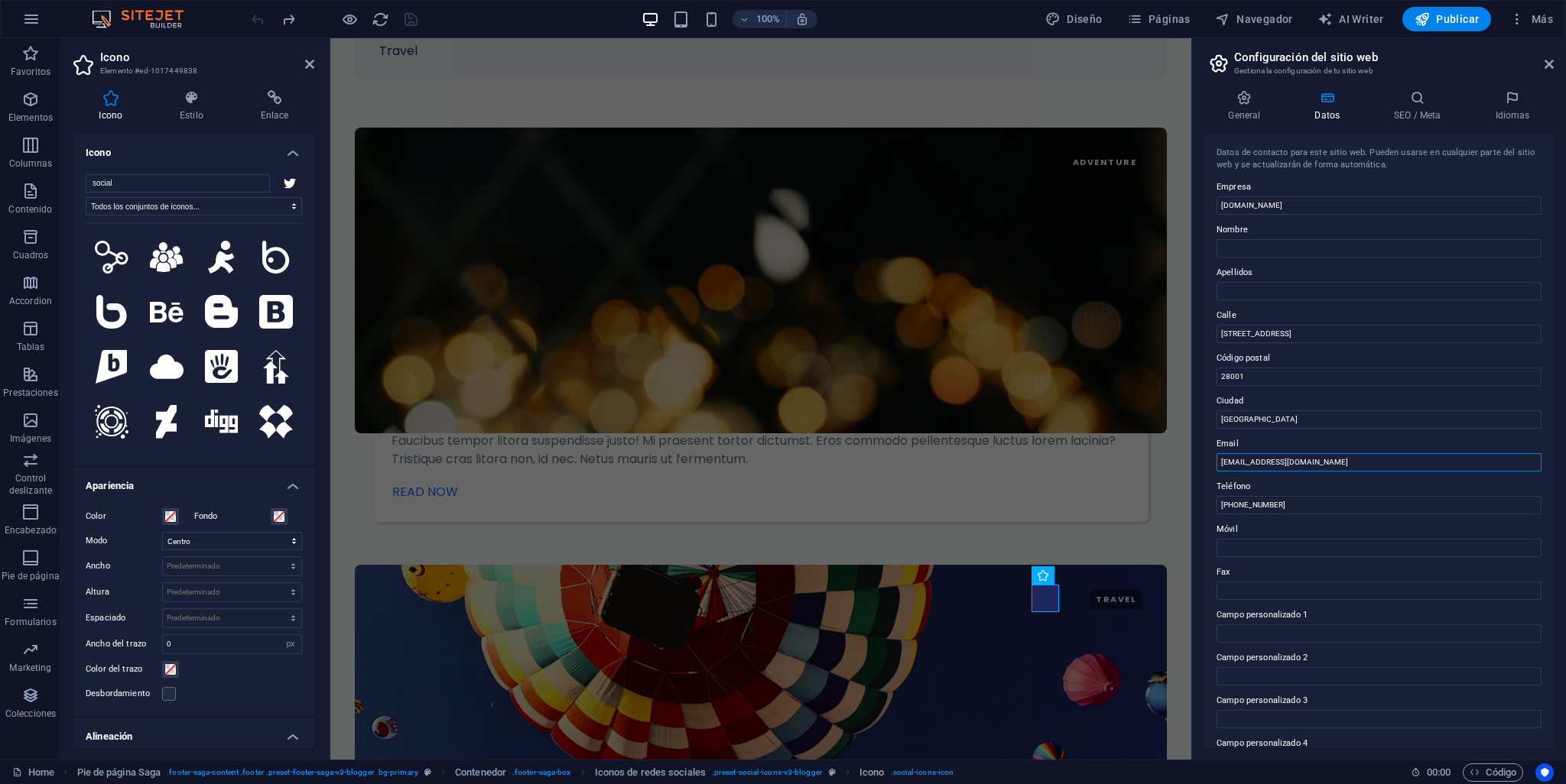
click at [1239, 462] on input "info@golloxshopping.com" at bounding box center [1378, 462] width 325 height 19
click at [1235, 462] on input "info@golloxshopping.com" at bounding box center [1378, 462] width 325 height 19
click at [1255, 372] on input "28001" at bounding box center [1378, 377] width 325 height 19
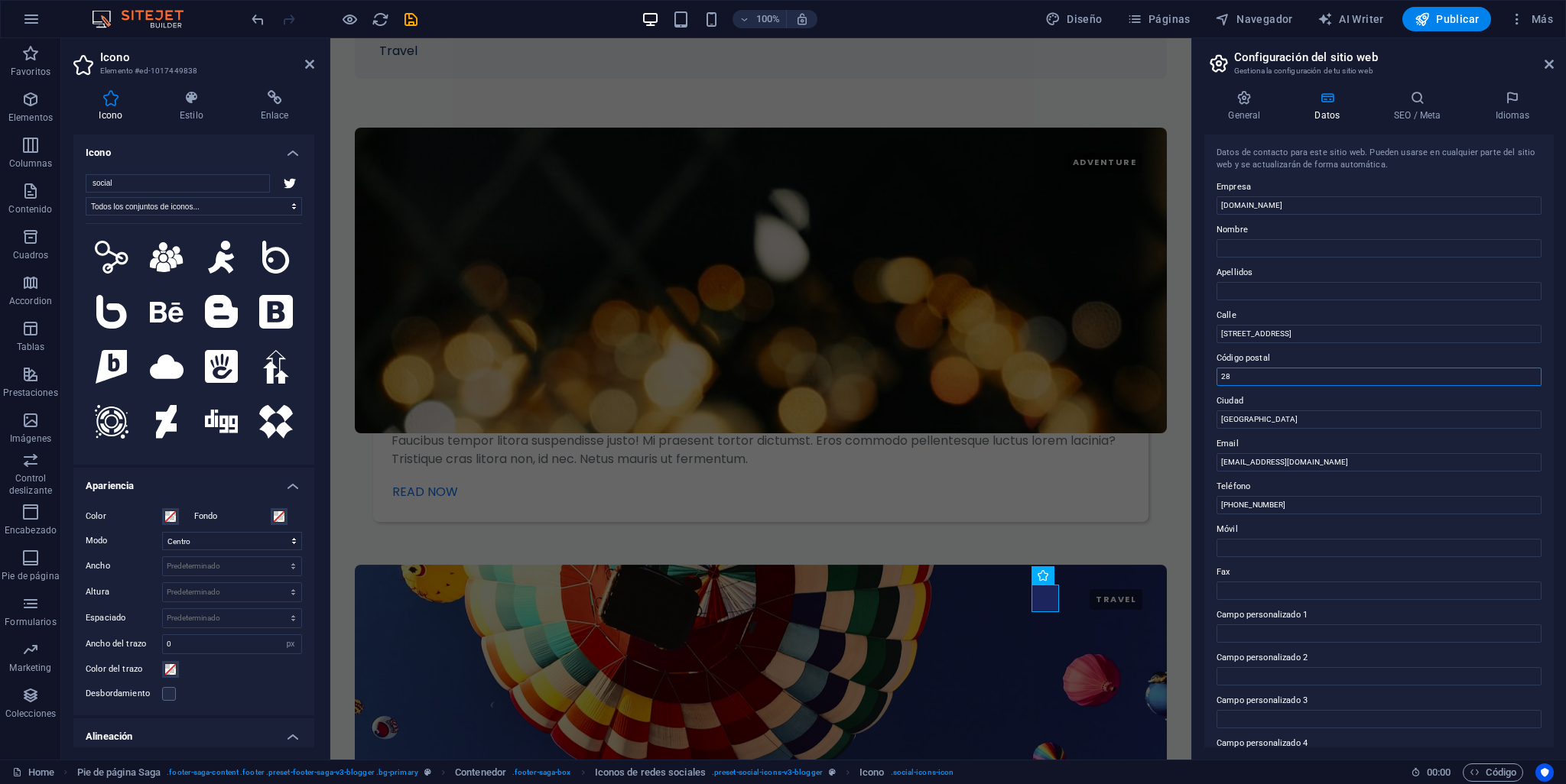
type input "2"
type input "0024"
click at [1263, 420] on input "Madrid" at bounding box center [1378, 420] width 325 height 19
click at [1258, 420] on input "Madrid" at bounding box center [1378, 420] width 325 height 19
drag, startPoint x: 1298, startPoint y: 334, endPoint x: 1202, endPoint y: 332, distance: 96.0
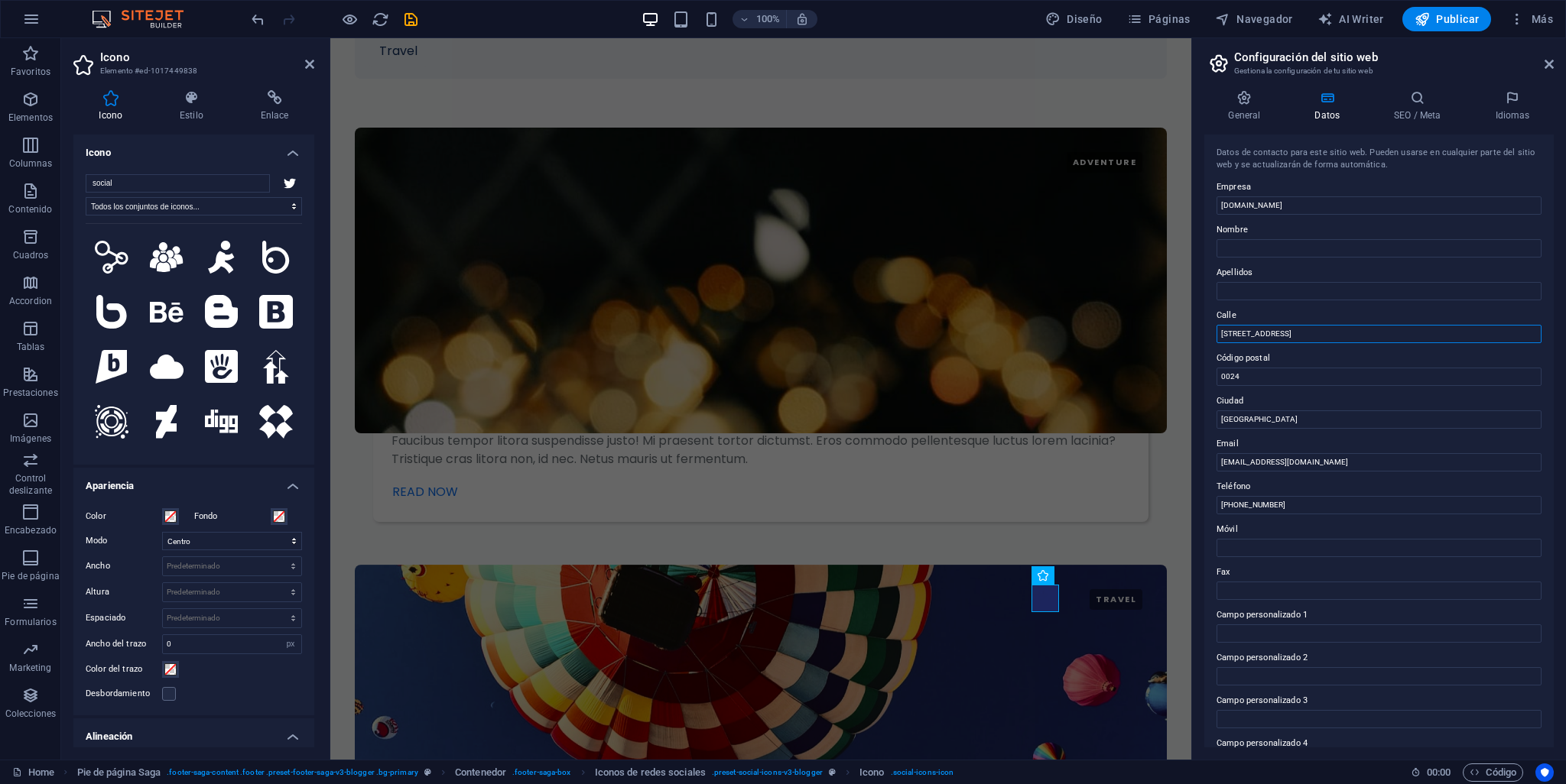
click at [1202, 332] on div "General Datos SEO / Meta Idiomas Nombre del sitio web golloxshopping.com Logo A…" at bounding box center [1379, 419] width 374 height 682
type input "t"
type input "Trujillo"
drag, startPoint x: 1260, startPoint y: 422, endPoint x: 1207, endPoint y: 422, distance: 53.0
click at [1207, 422] on div "Datos de contacto para este sitio web. Pueden usarse en cualquier parte del sit…" at bounding box center [1379, 441] width 350 height 613
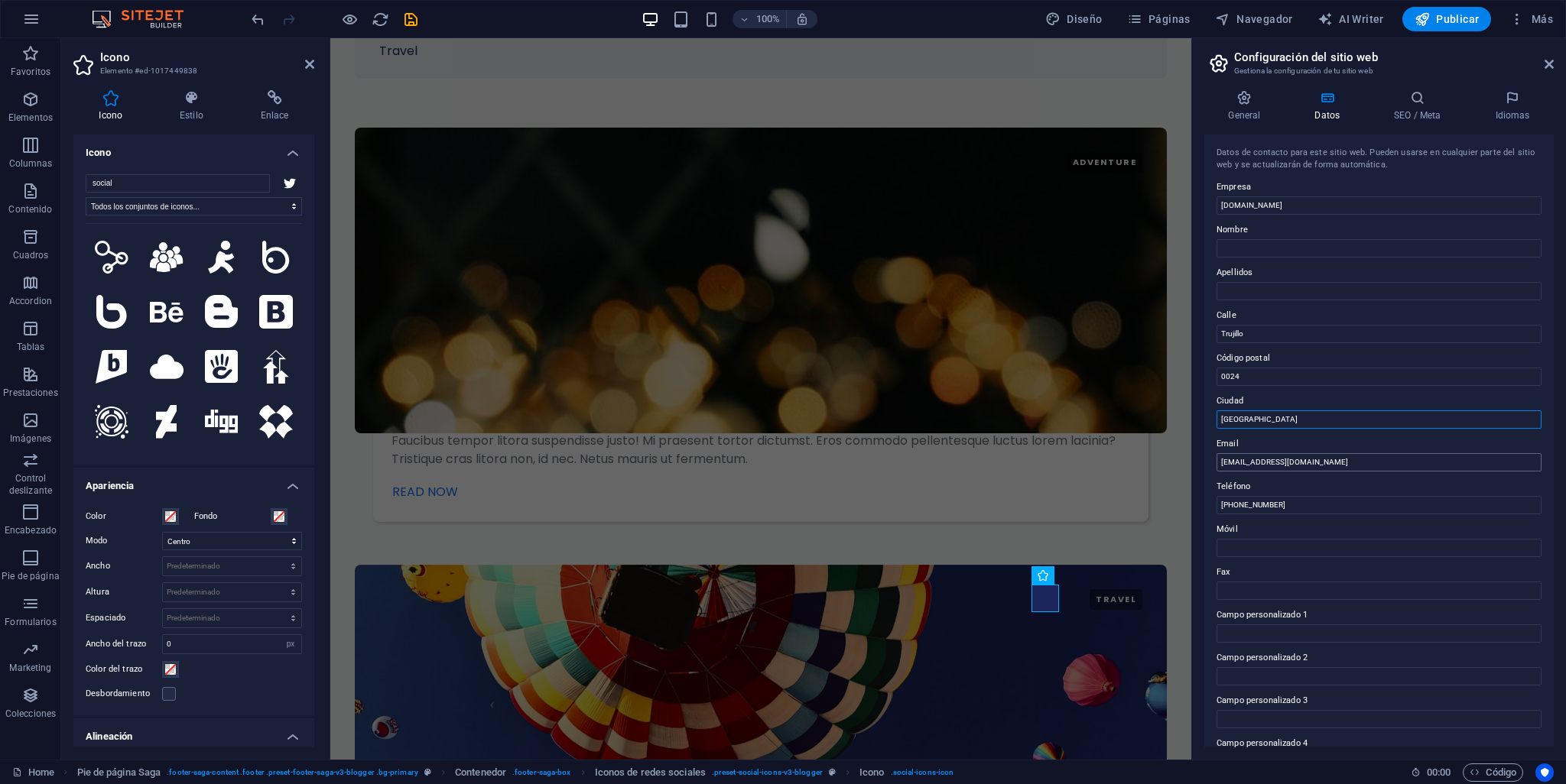
type input "[GEOGRAPHIC_DATA]"
click at [1359, 465] on input "info@golloxshopping.com" at bounding box center [1378, 462] width 325 height 19
drag, startPoint x: 1285, startPoint y: 501, endPoint x: 1215, endPoint y: 510, distance: 70.6
click at [1215, 510] on div "Datos de contacto para este sitio web. Pueden usarse en cualquier parte del sit…" at bounding box center [1379, 441] width 350 height 613
click at [1306, 508] on input "+34 123 456 789" at bounding box center [1378, 505] width 325 height 19
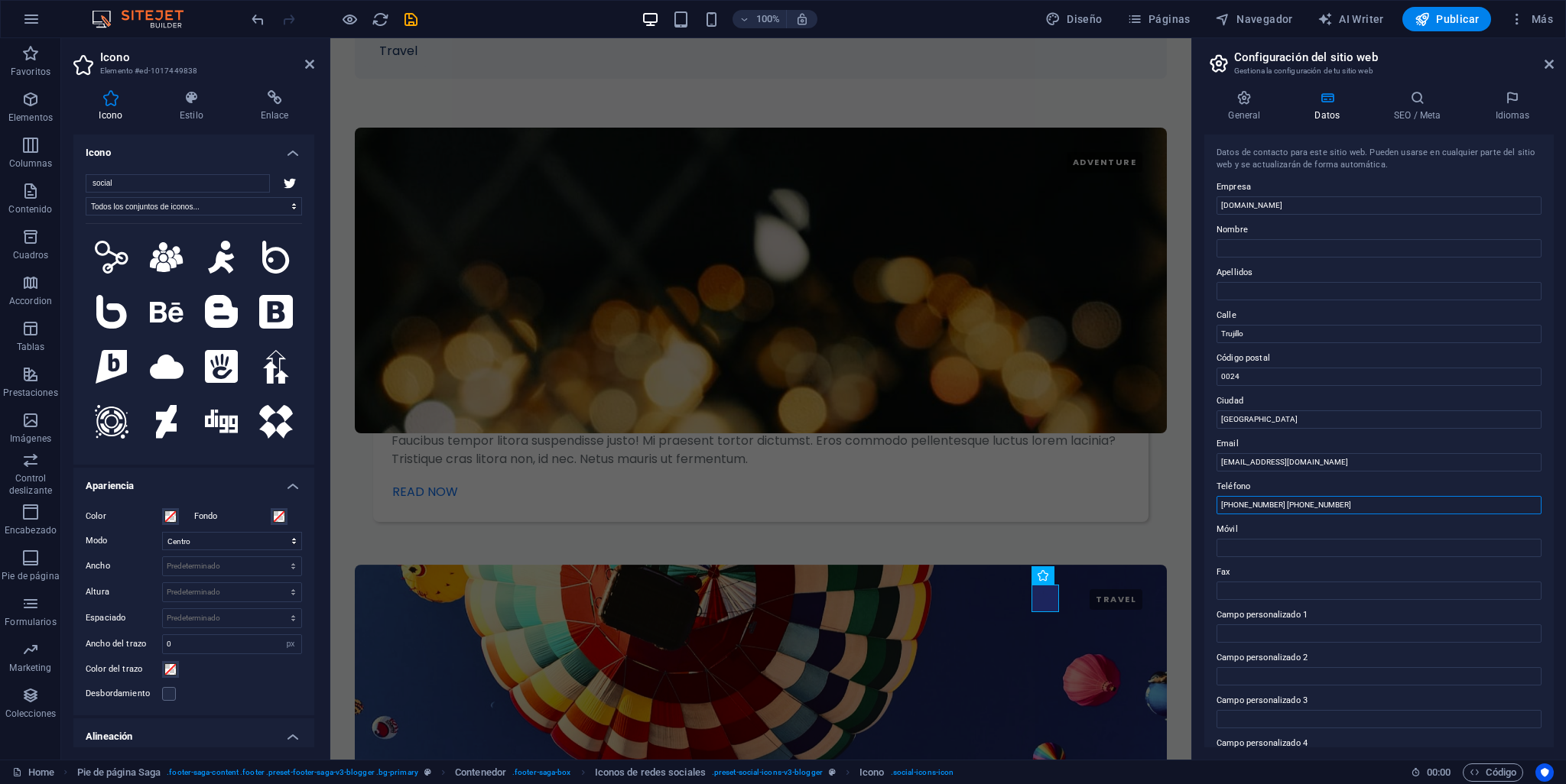
click at [1281, 507] on input "+34 123 456 789 +51 965 849 396" at bounding box center [1378, 505] width 325 height 19
type input "[PHONE_NUMBER]"
click at [1237, 464] on input "info@golloxshopping.com" at bounding box center [1378, 462] width 325 height 19
click at [1236, 463] on input "info@golloxshopping.com" at bounding box center [1378, 462] width 325 height 19
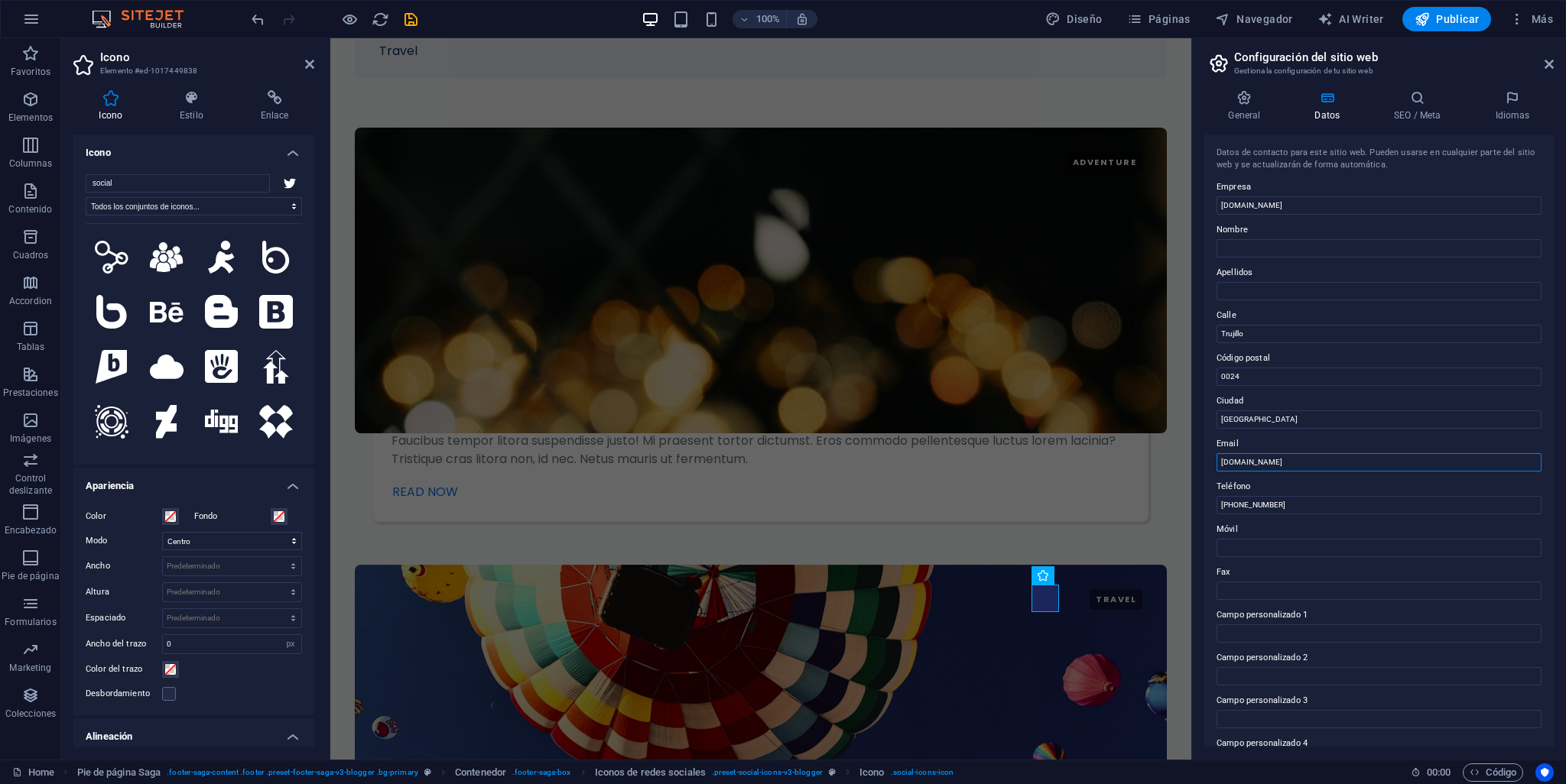
click at [1311, 457] on input "[DOMAIN_NAME]" at bounding box center [1378, 462] width 325 height 19
paste input "@"
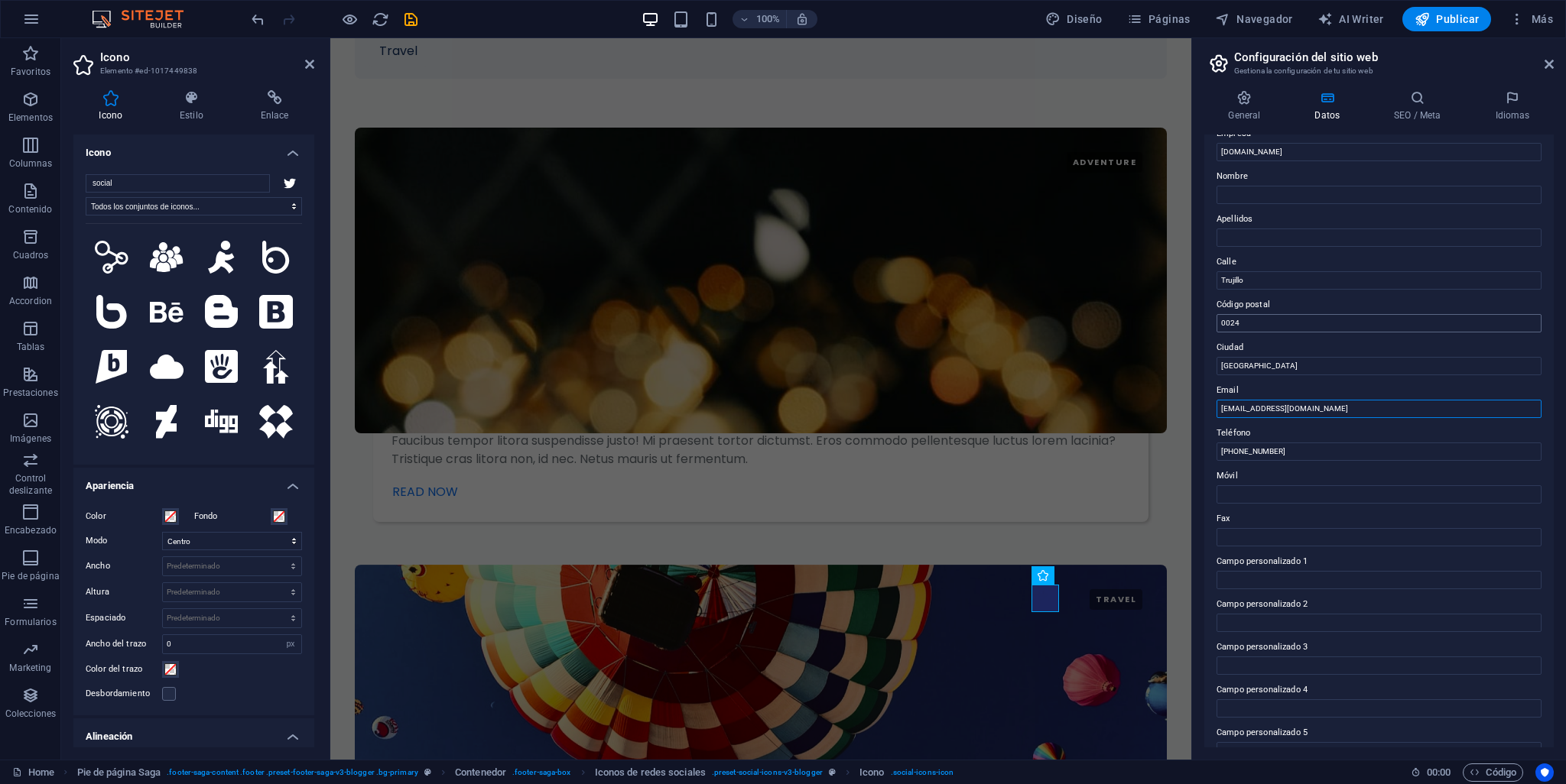
scroll to position [121, 0]
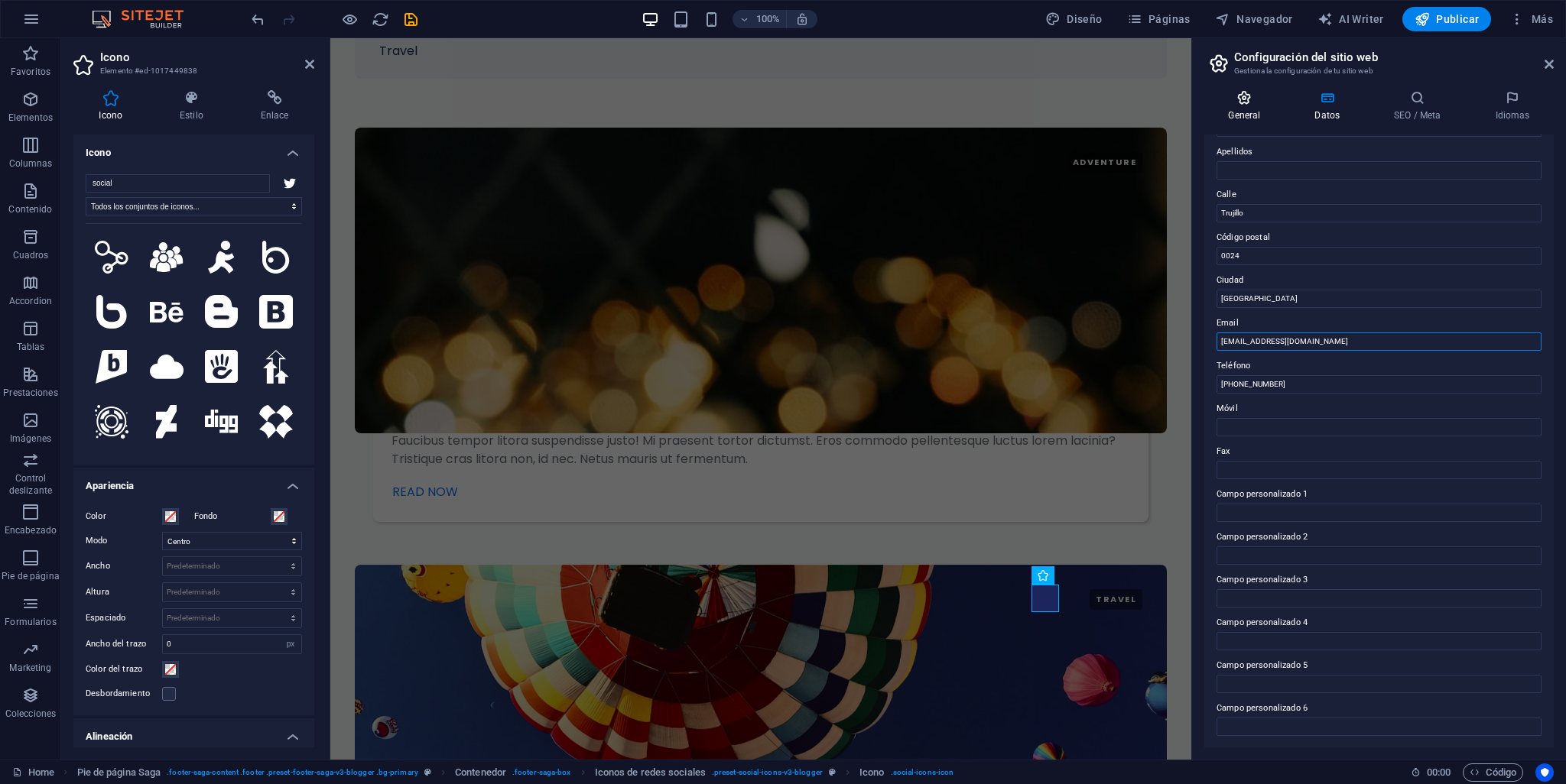
type input "[EMAIL_ADDRESS][DOMAIN_NAME]"
click at [1236, 114] on h4 "General" at bounding box center [1247, 106] width 86 height 32
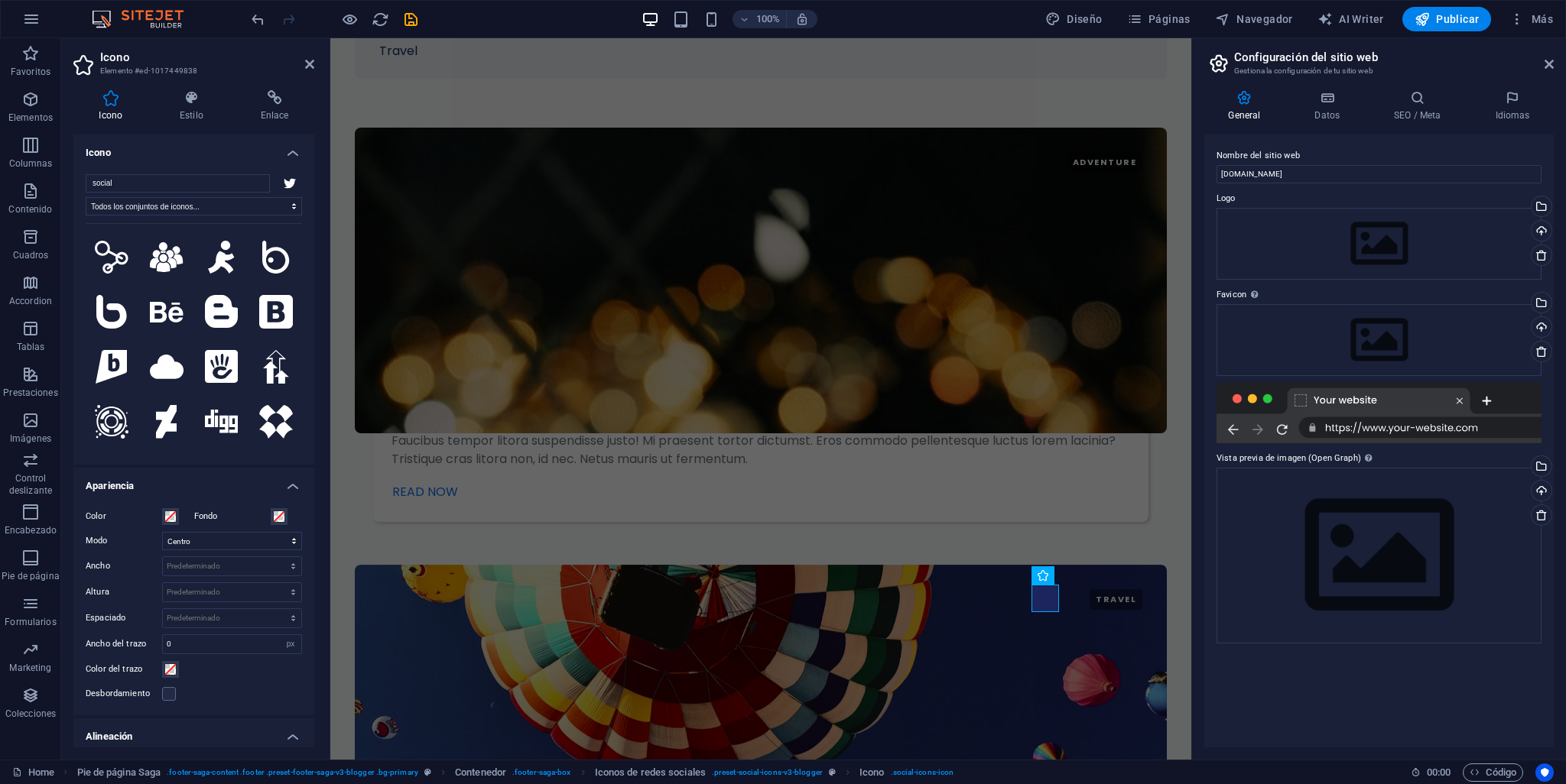
click at [1264, 399] on div at bounding box center [1378, 412] width 325 height 61
click at [1300, 401] on div at bounding box center [1378, 412] width 325 height 61
click at [1300, 325] on div "Arrastra archivos aquí, haz clic para escoger archivos o selecciona archivos de…" at bounding box center [1378, 340] width 325 height 72
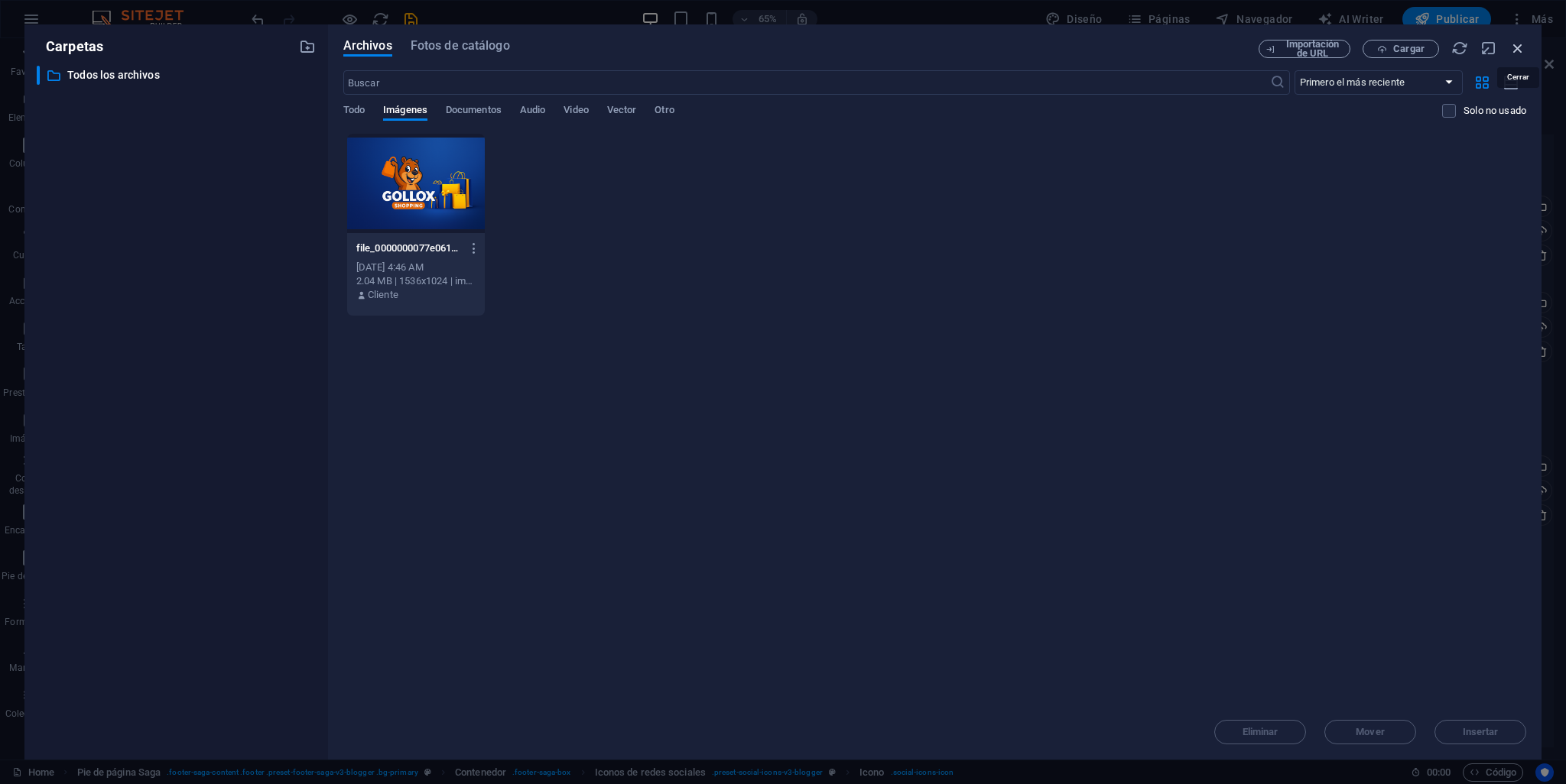
click at [1523, 45] on icon "button" at bounding box center [1517, 48] width 17 height 17
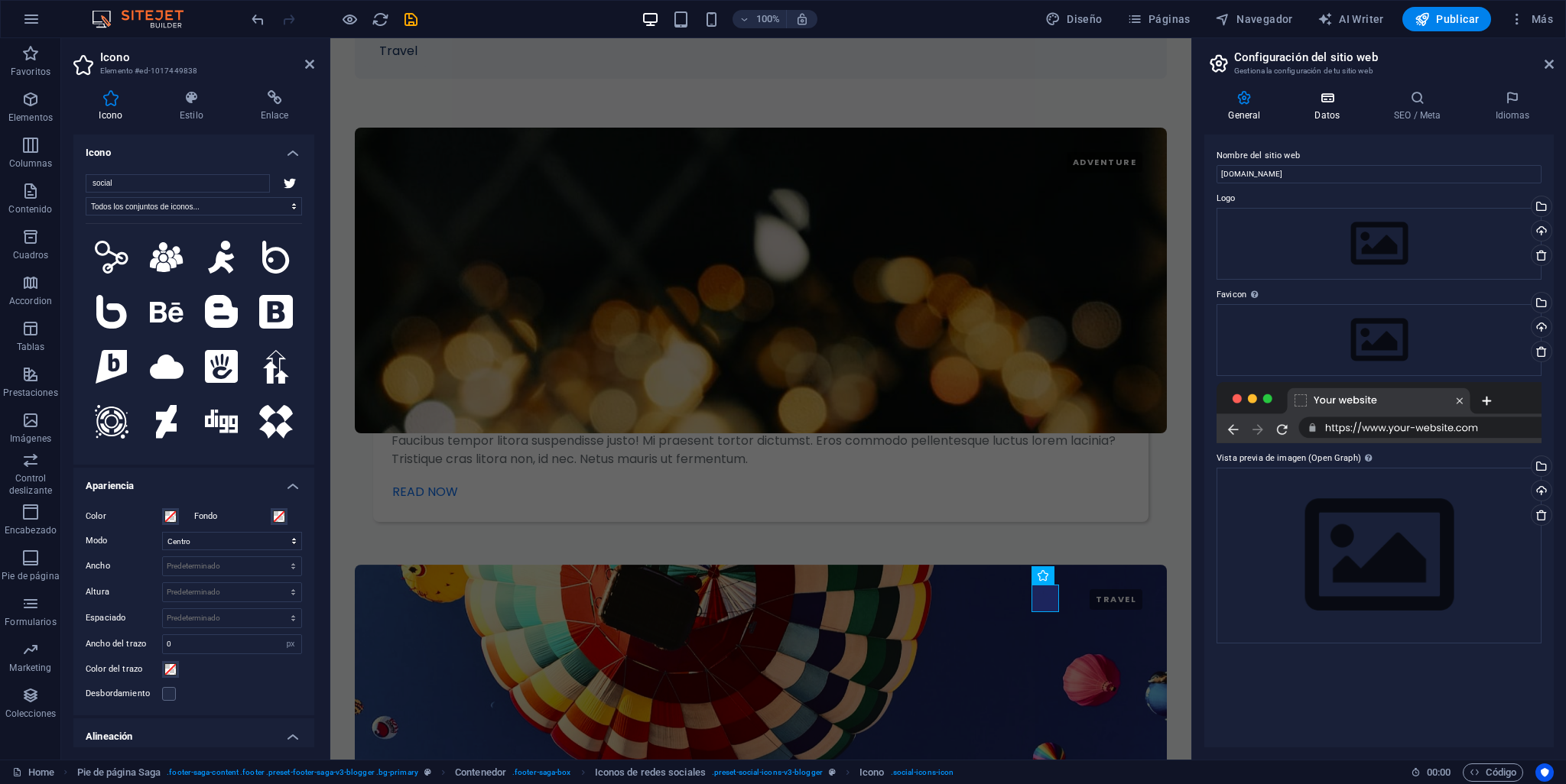
click at [1327, 107] on h4 "Datos" at bounding box center [1331, 106] width 80 height 32
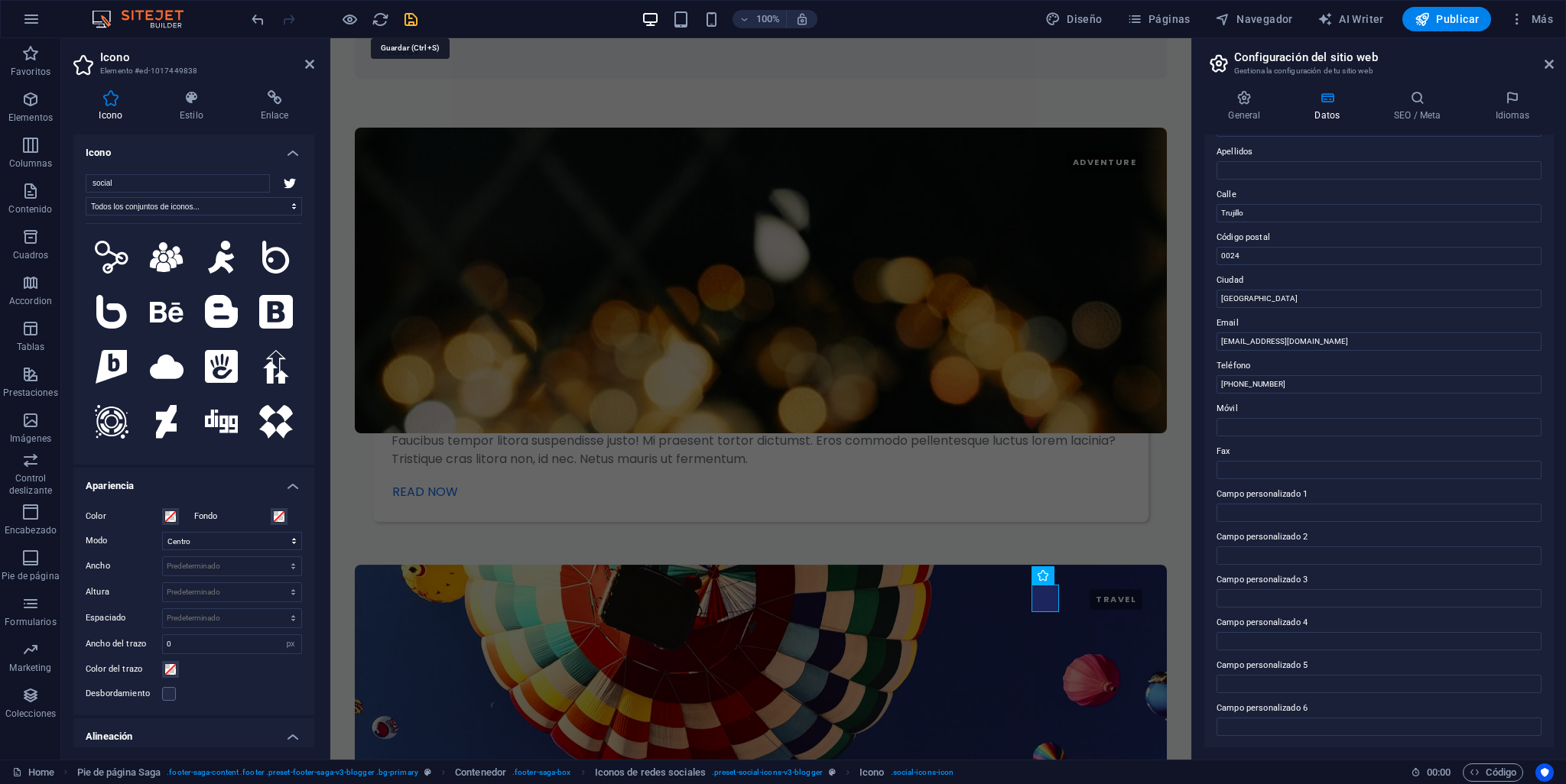
click at [408, 20] on icon "save" at bounding box center [411, 20] width 18 height 18
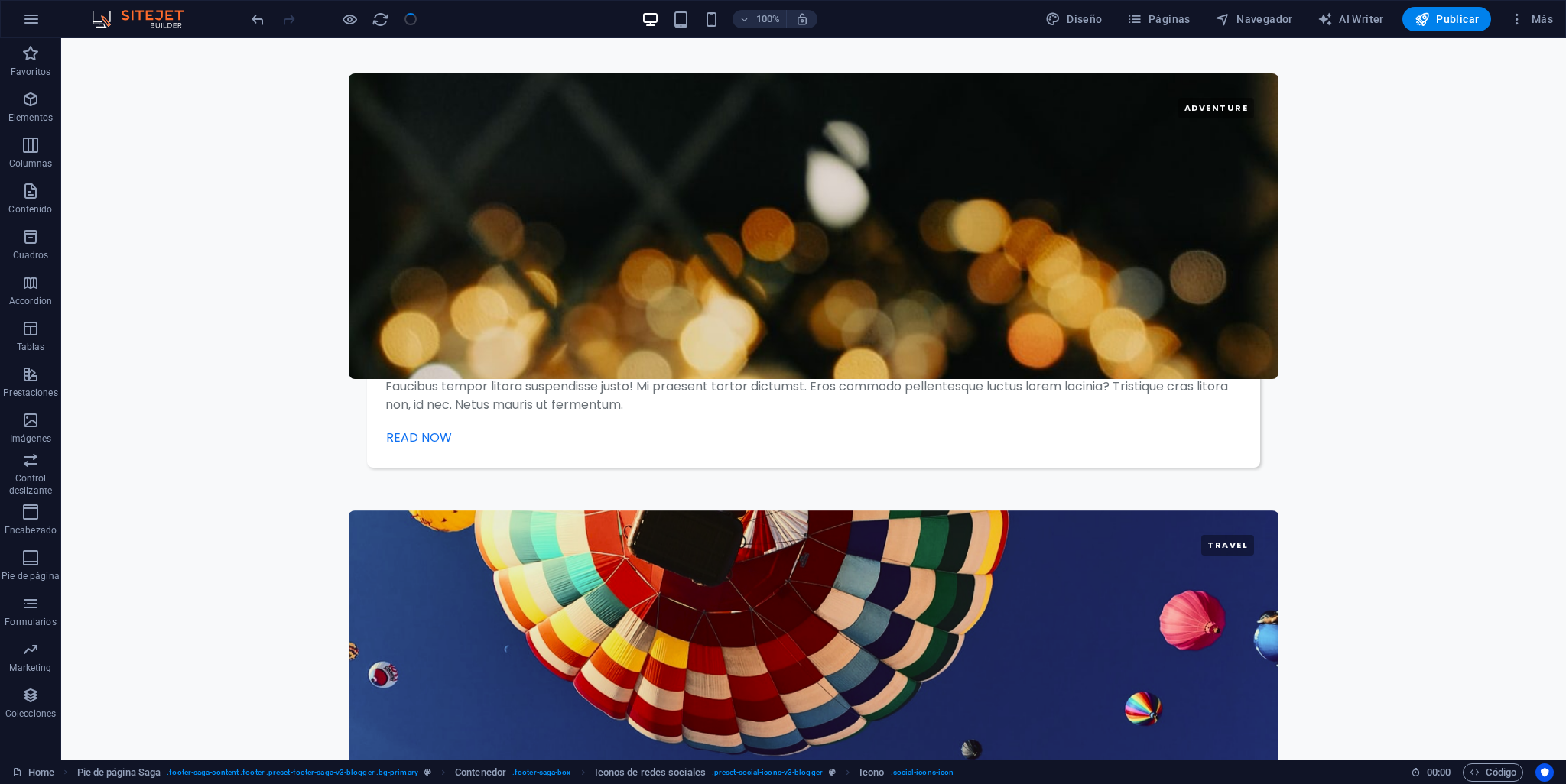
scroll to position [2929, 0]
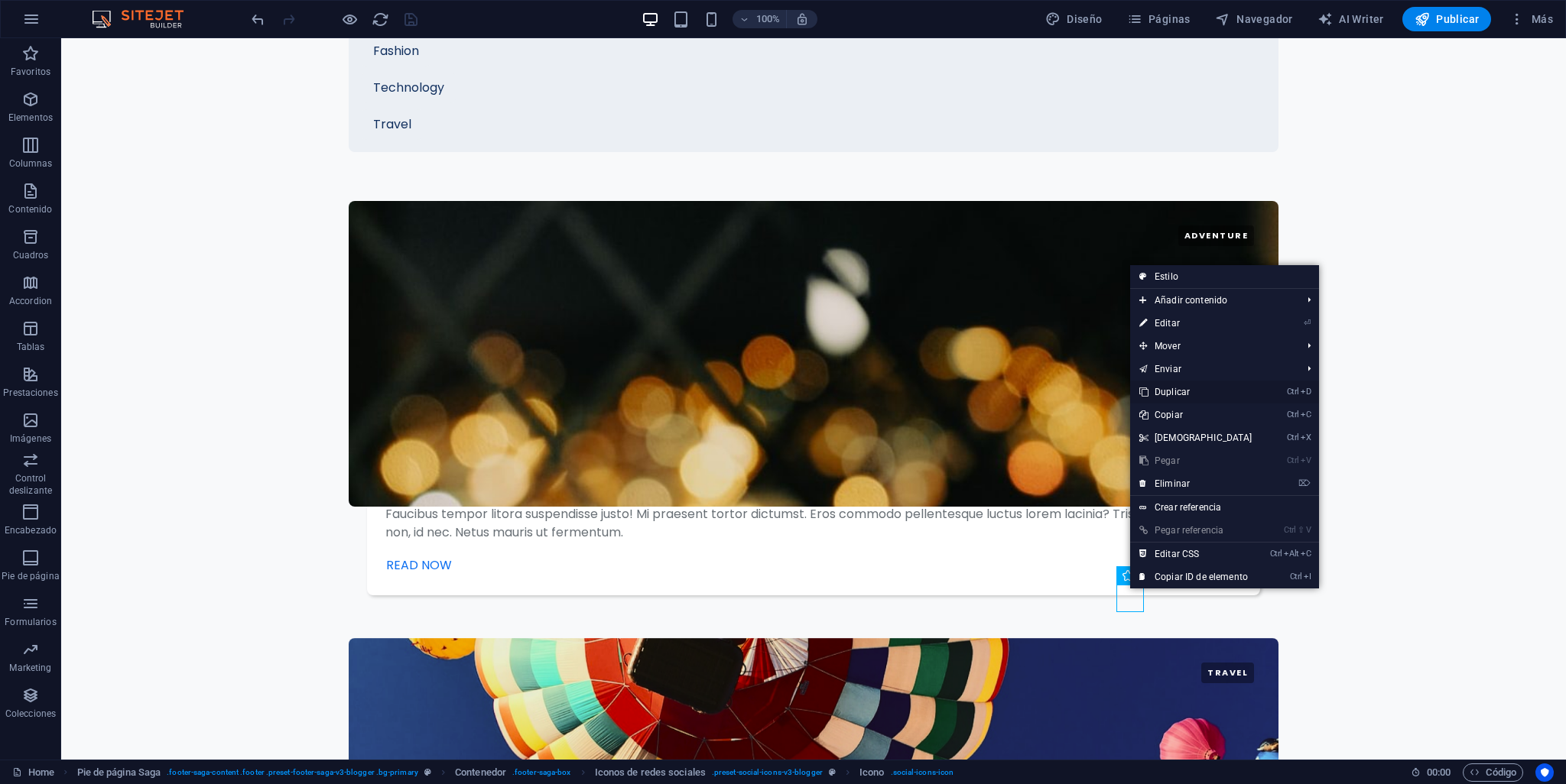
click at [1181, 397] on link "Ctrl D Duplicar" at bounding box center [1196, 392] width 132 height 23
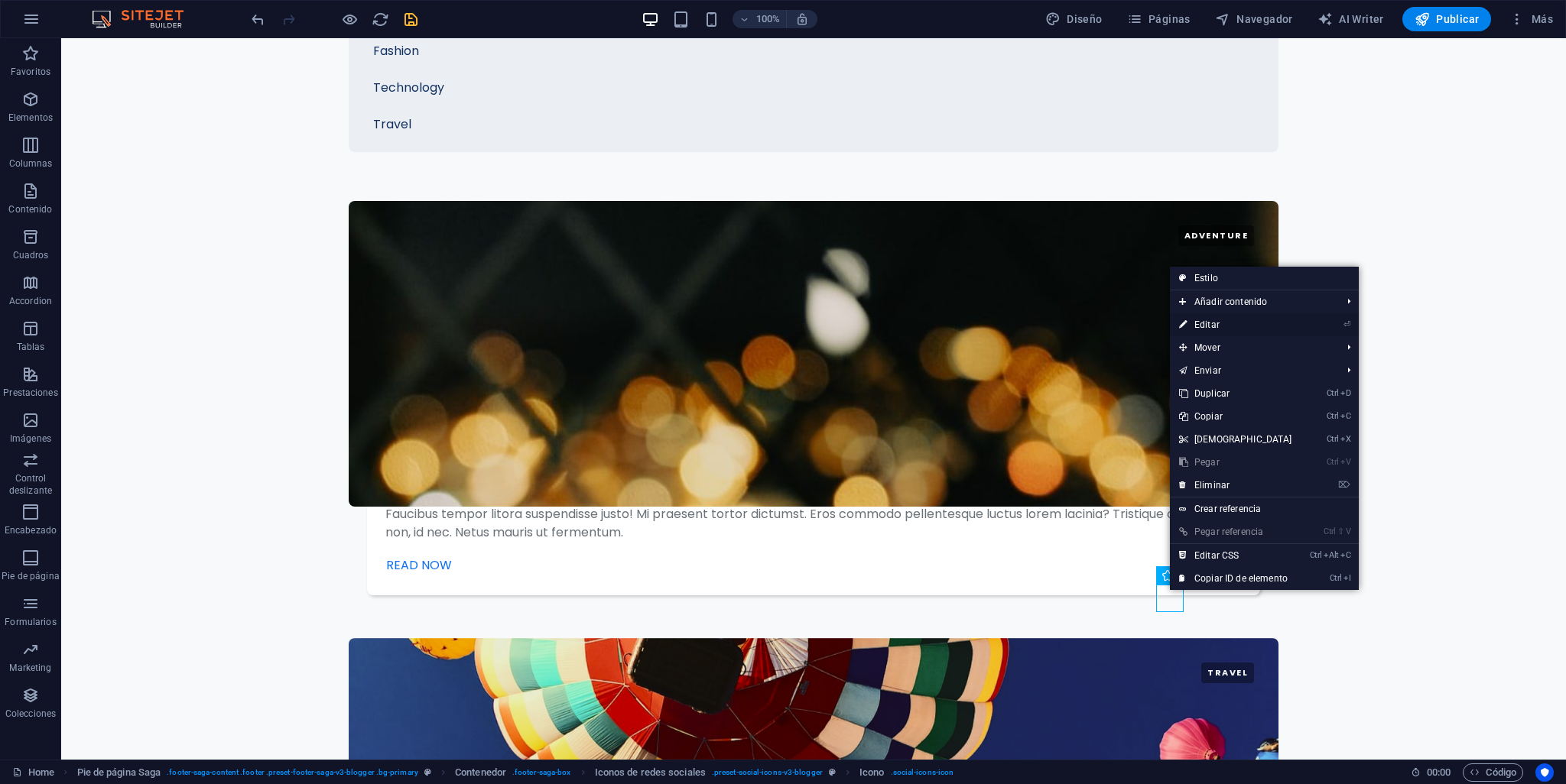
drag, startPoint x: 1215, startPoint y: 325, endPoint x: 383, endPoint y: 559, distance: 864.3
click at [1215, 325] on link "⏎ Editar" at bounding box center [1236, 324] width 132 height 23
select select "xMidYMid"
select select "px"
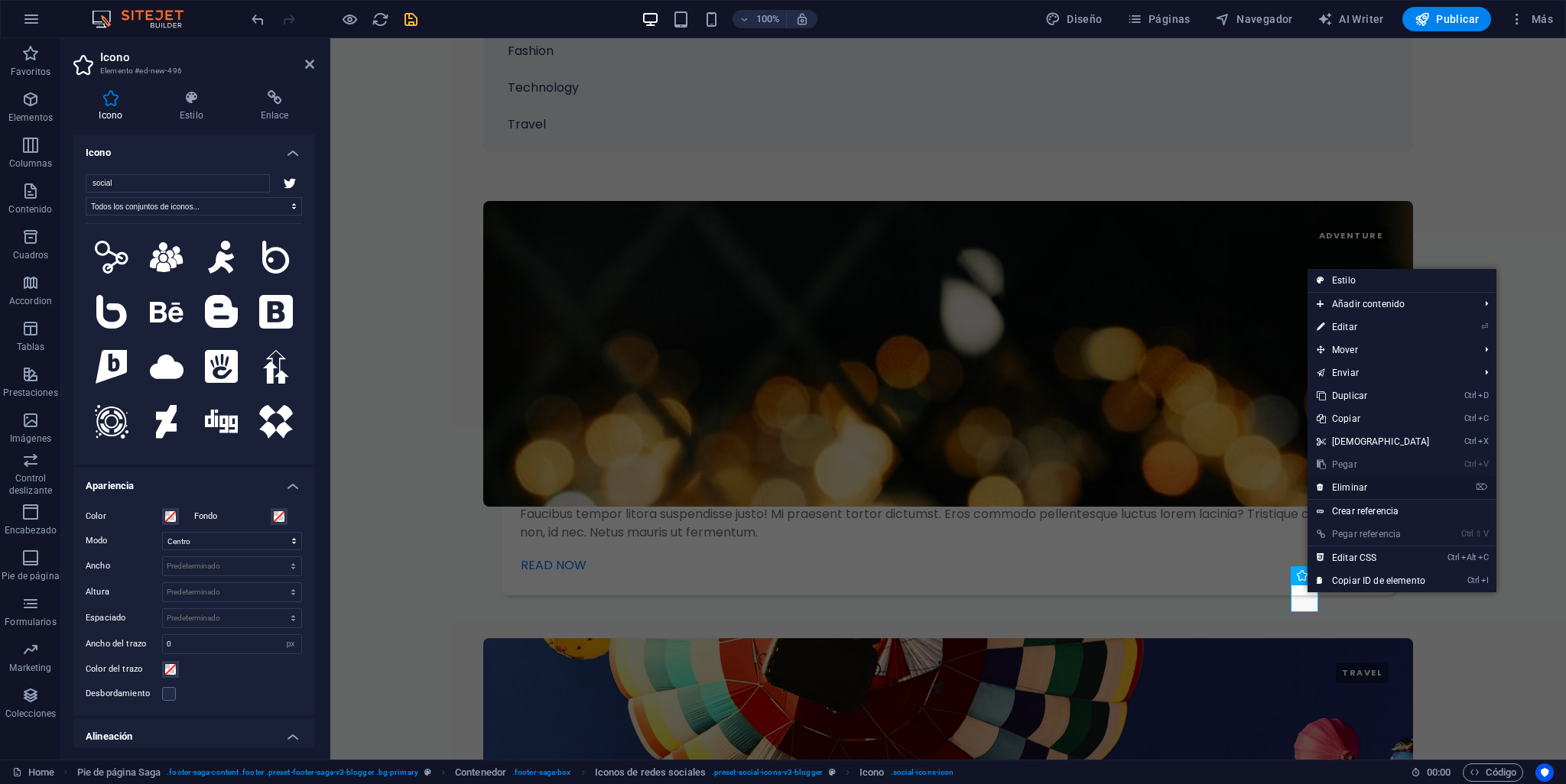
click at [1355, 486] on link "⌦ Eliminar" at bounding box center [1373, 488] width 132 height 23
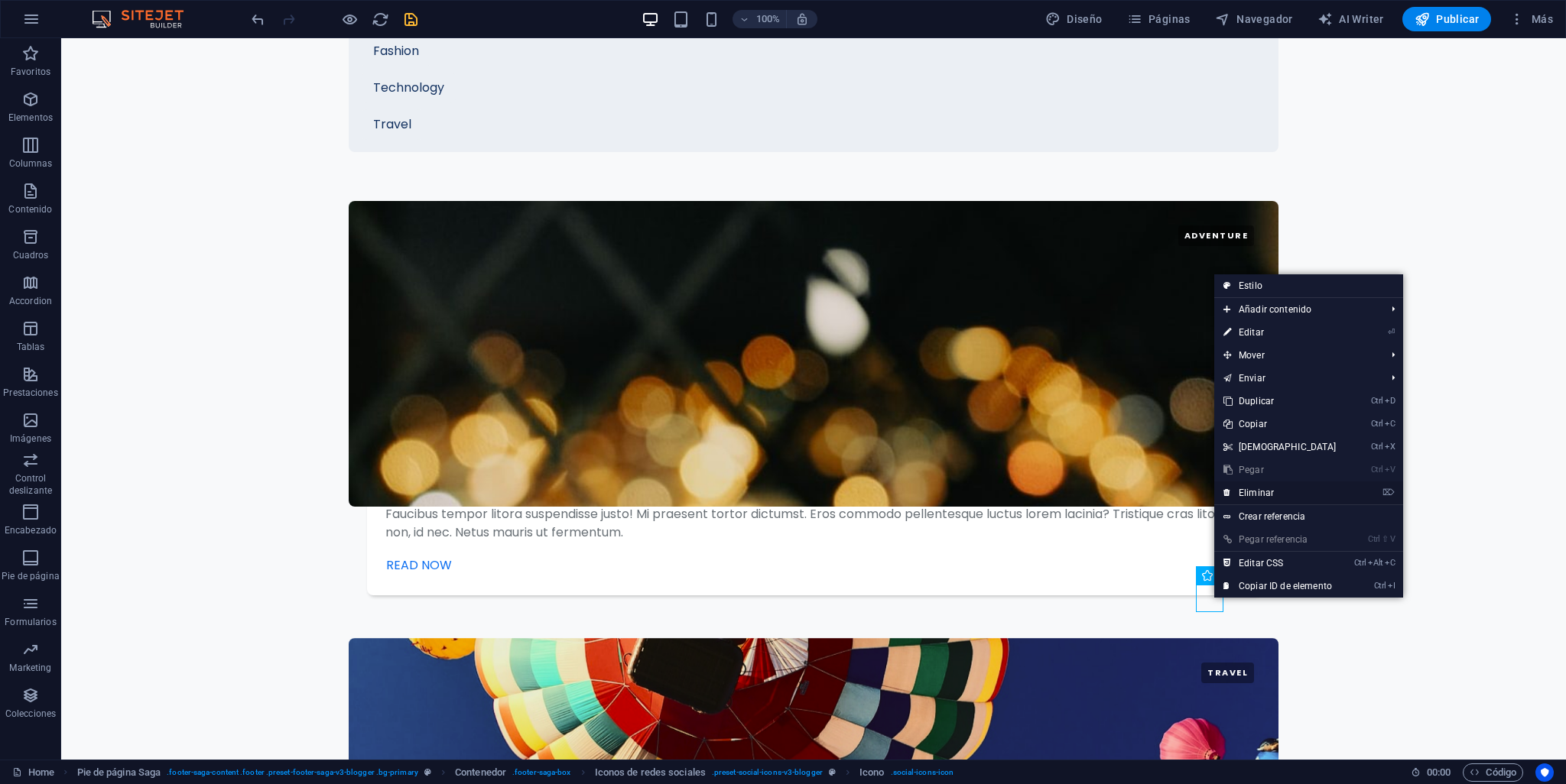
click at [1257, 489] on link "⌦ Eliminar" at bounding box center [1280, 493] width 132 height 23
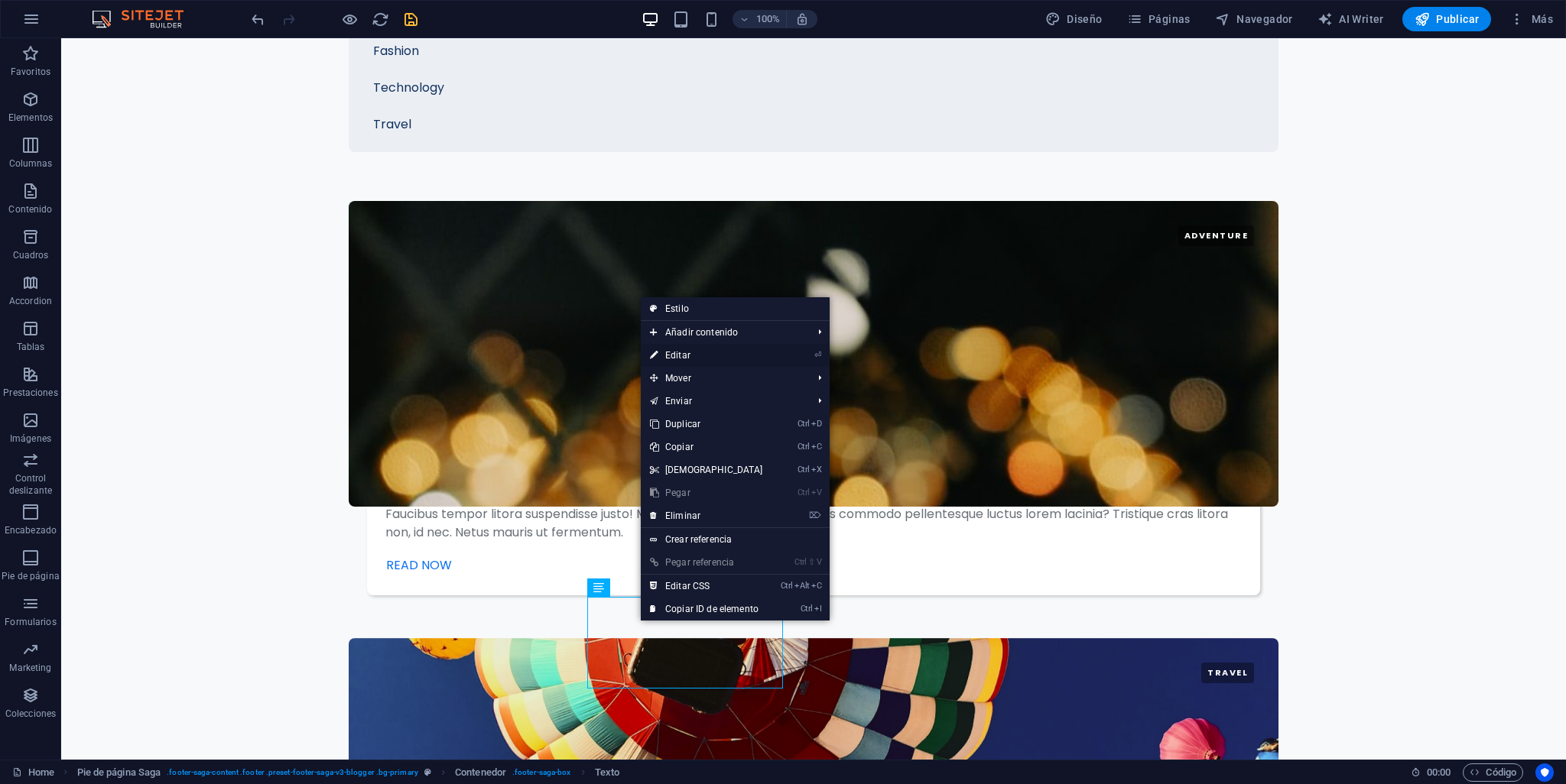
click at [697, 349] on link "⏎ Editar" at bounding box center [707, 355] width 132 height 23
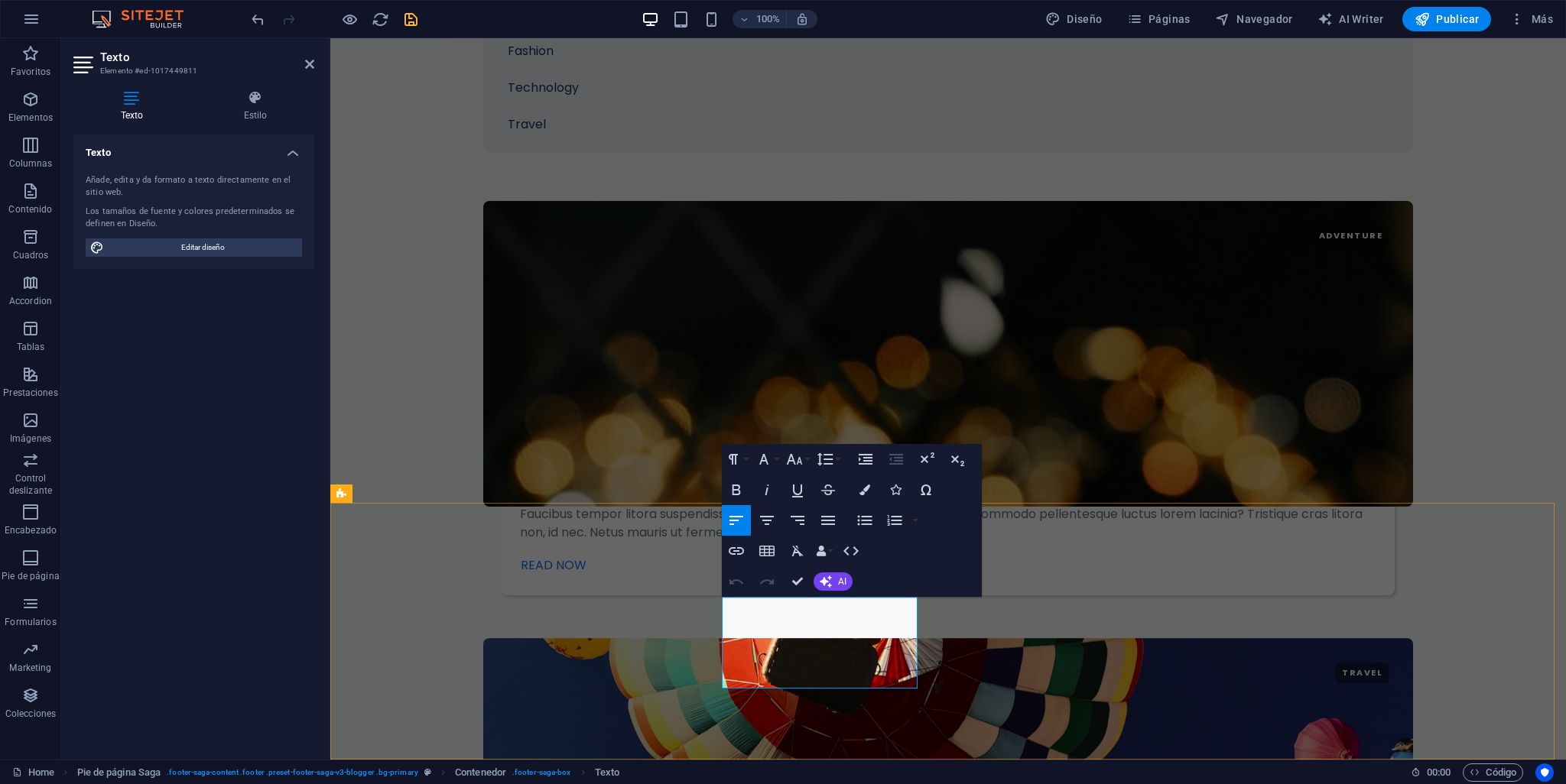
drag, startPoint x: 742, startPoint y: 625, endPoint x: 799, endPoint y: 659, distance: 66.4
click at [250, 114] on h4 "Estilo" at bounding box center [255, 106] width 118 height 32
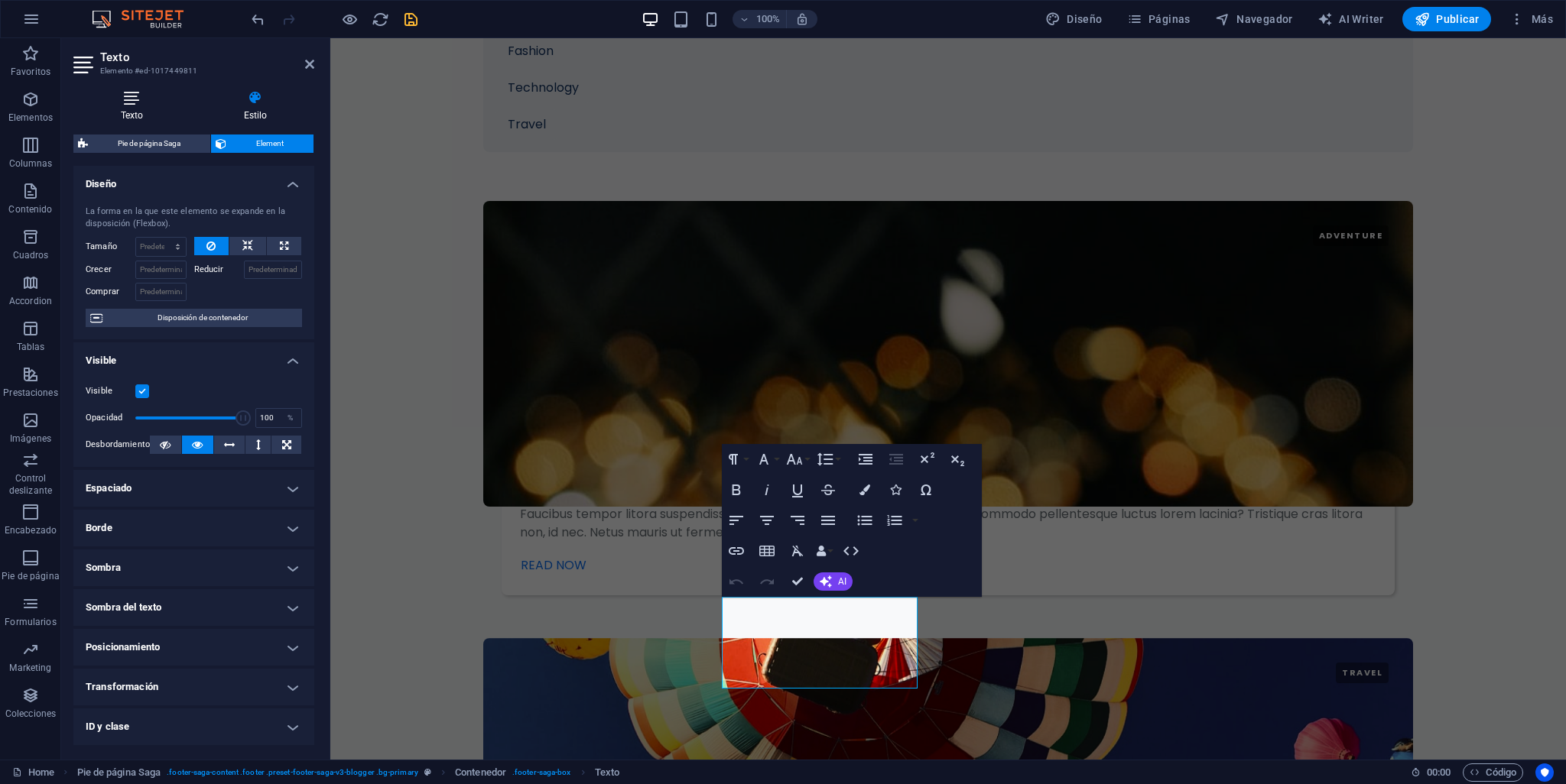
click at [136, 108] on h4 "Texto" at bounding box center [134, 106] width 123 height 32
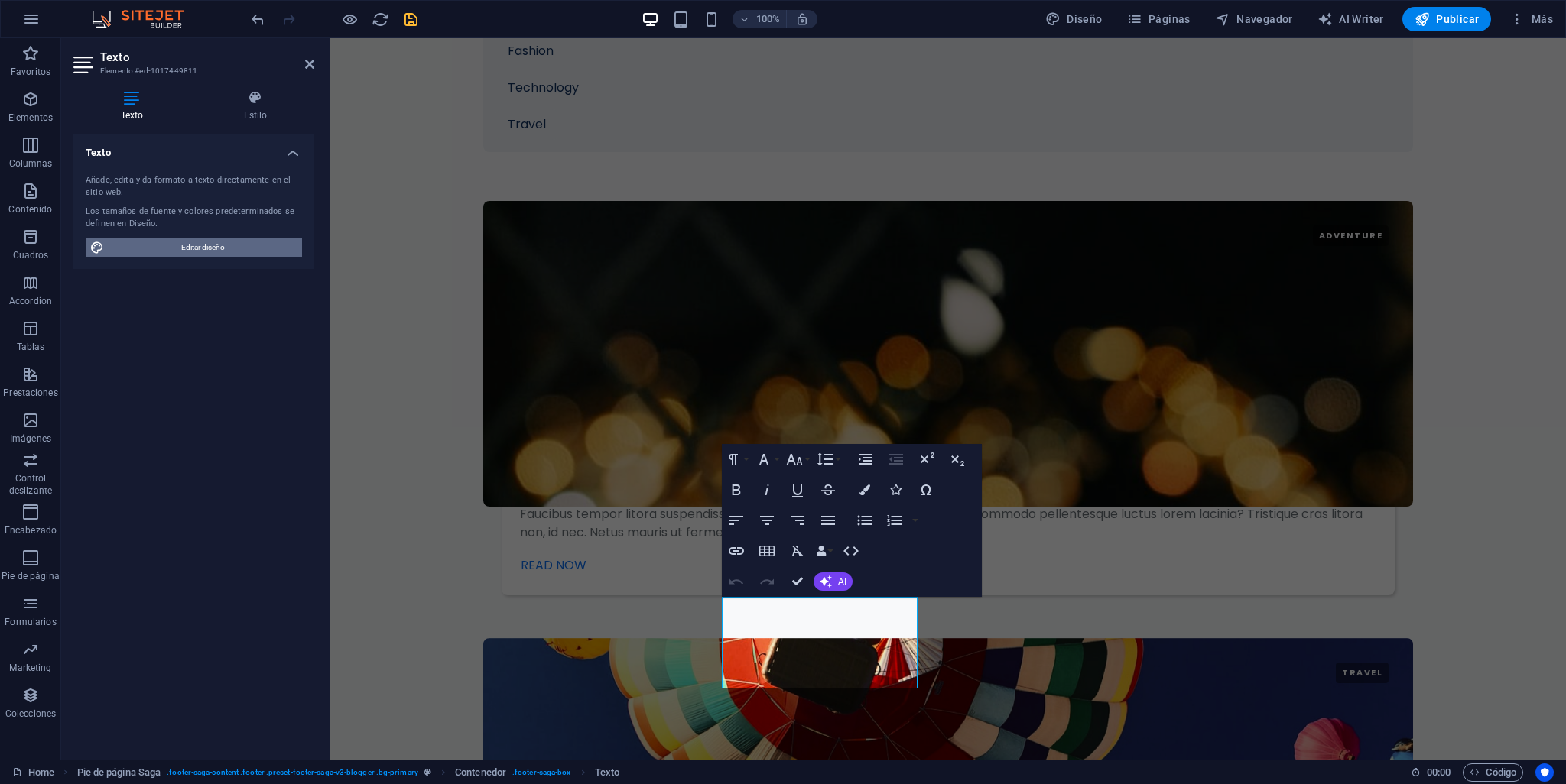
click at [205, 238] on span "Editar diseño" at bounding box center [203, 247] width 189 height 19
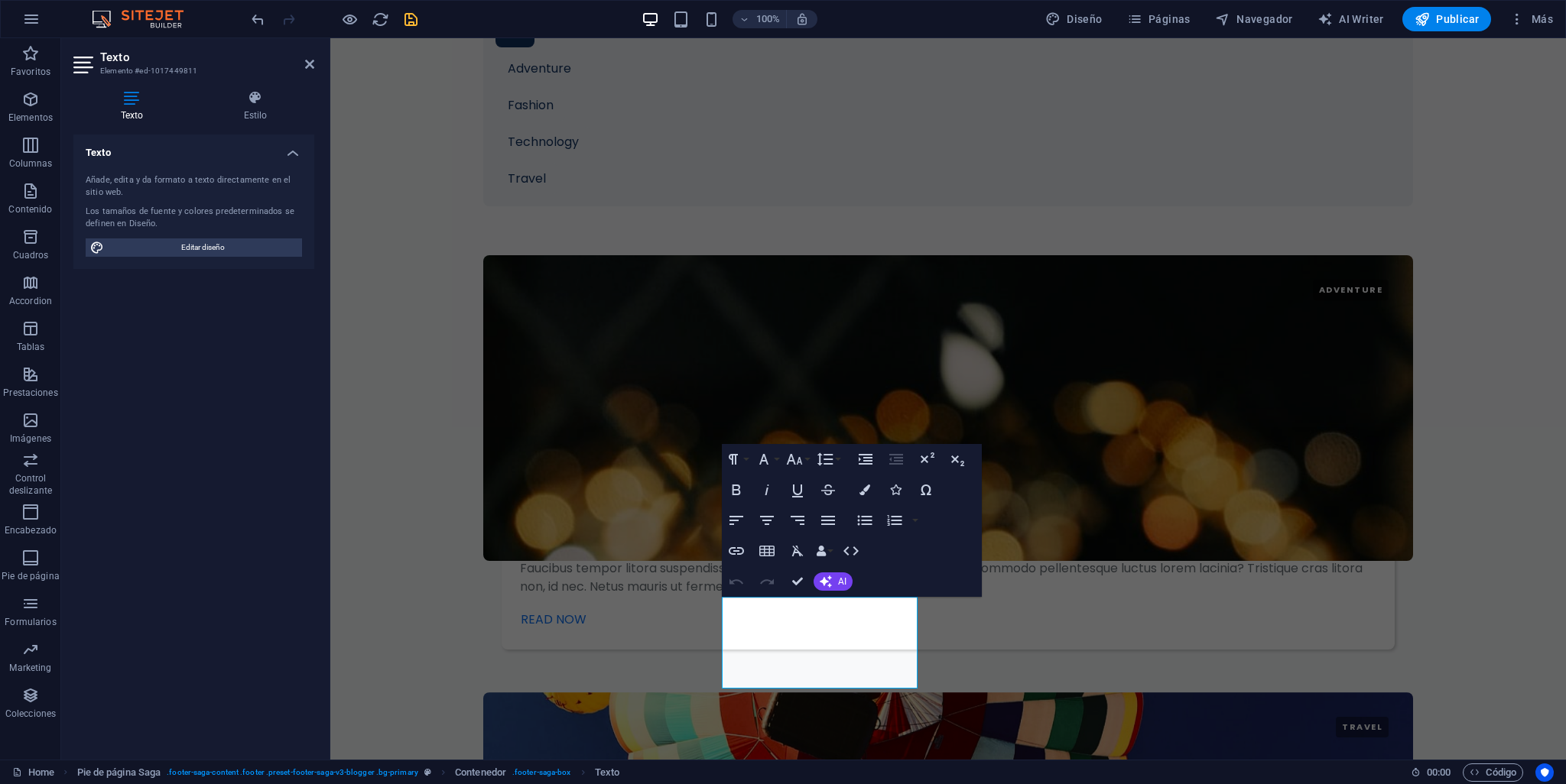
select select "px"
select select "400"
select select "px"
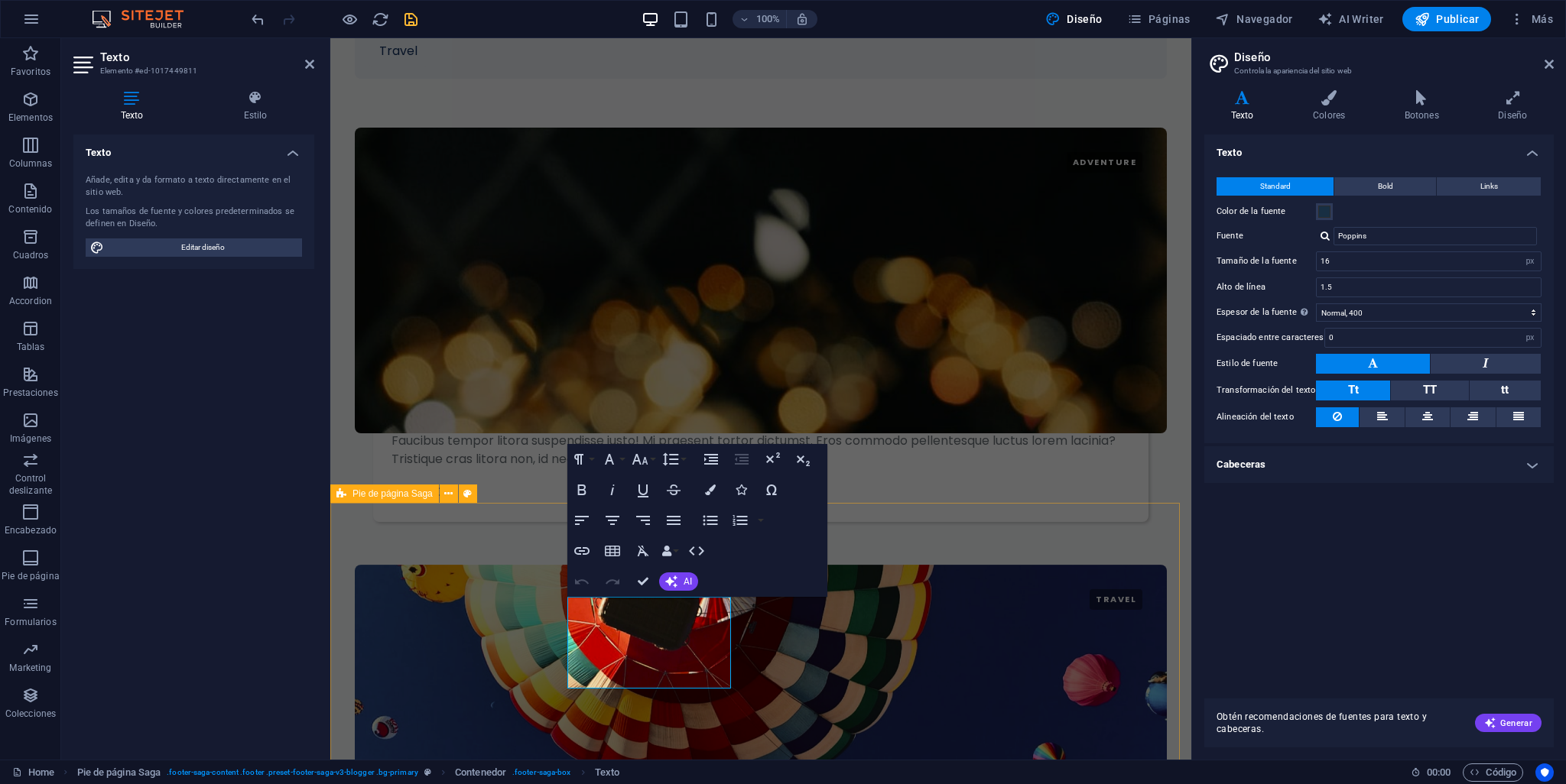
scroll to position [3074, 0]
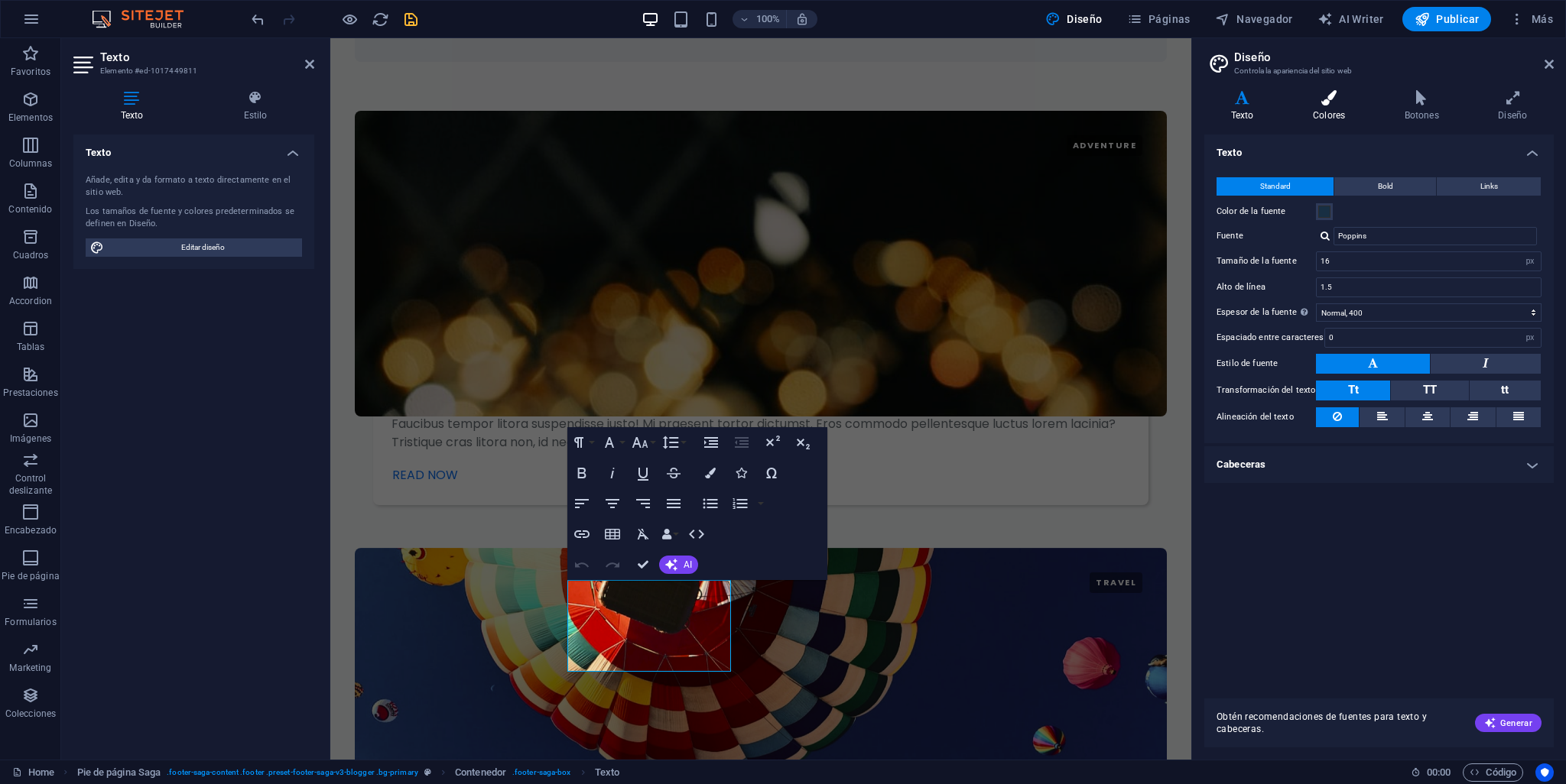
click at [1328, 108] on h4 "Colores" at bounding box center [1332, 106] width 92 height 32
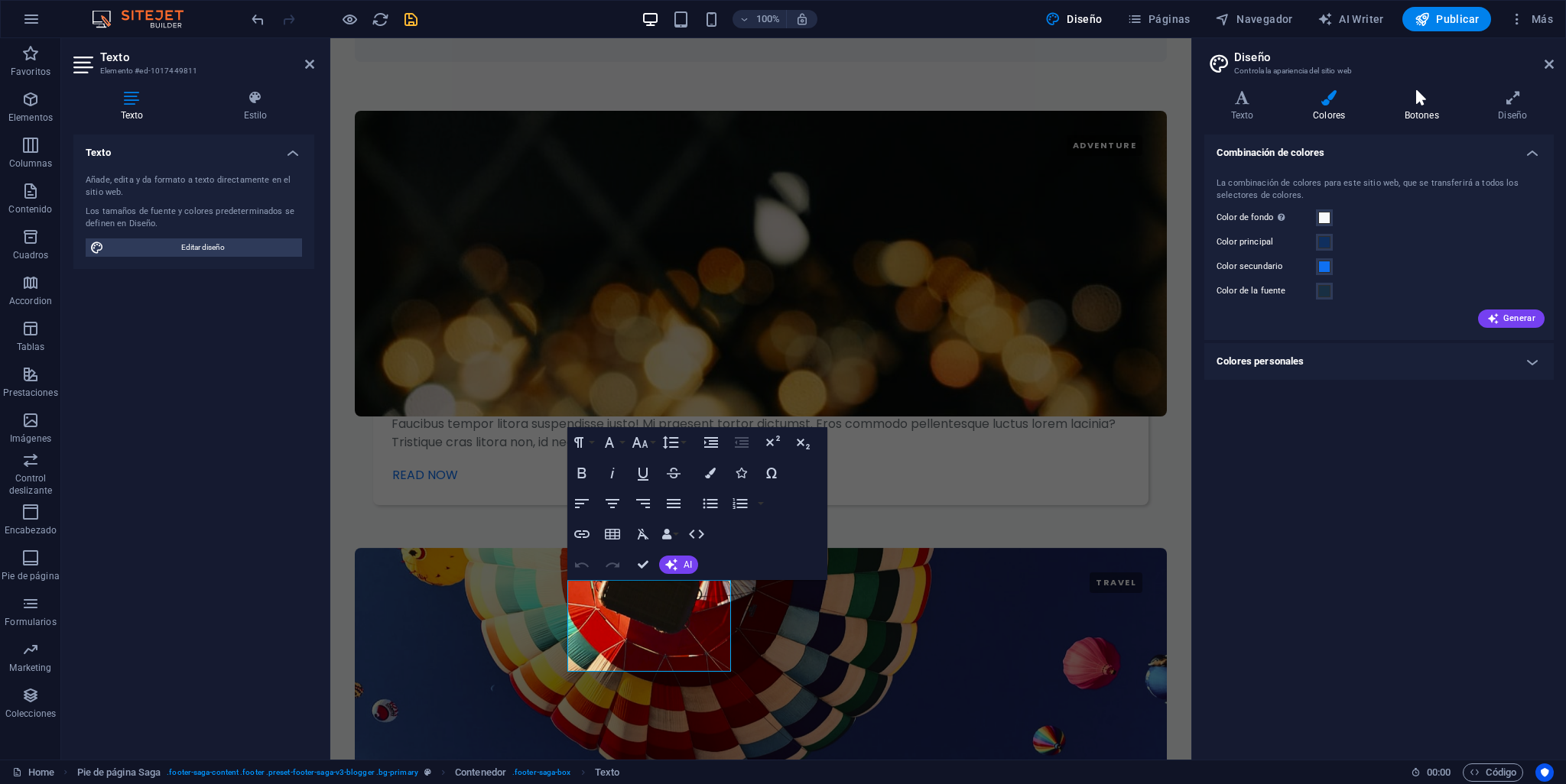
click at [1411, 92] on icon at bounding box center [1422, 98] width 88 height 15
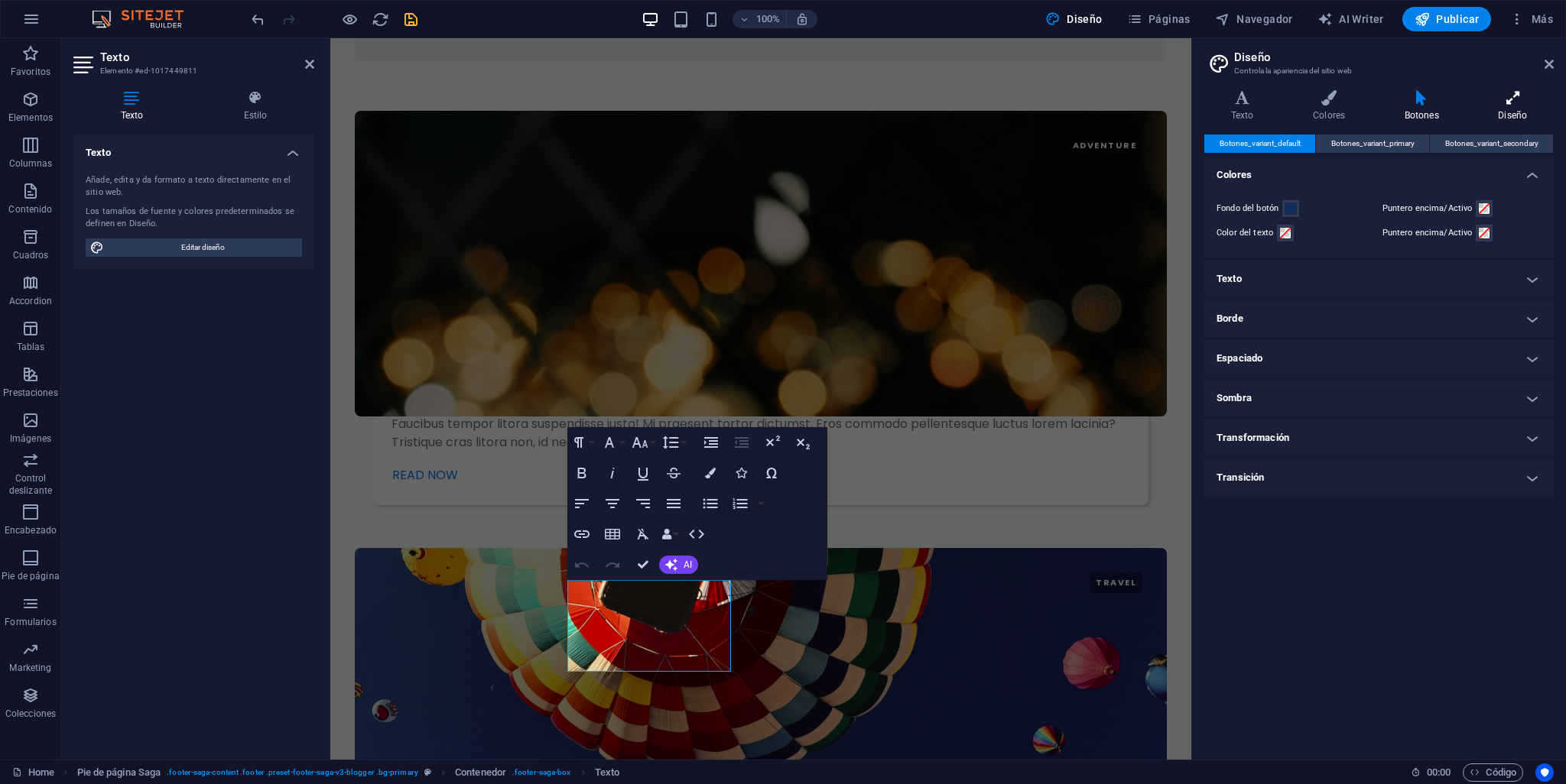
click at [1514, 99] on icon at bounding box center [1512, 98] width 82 height 15
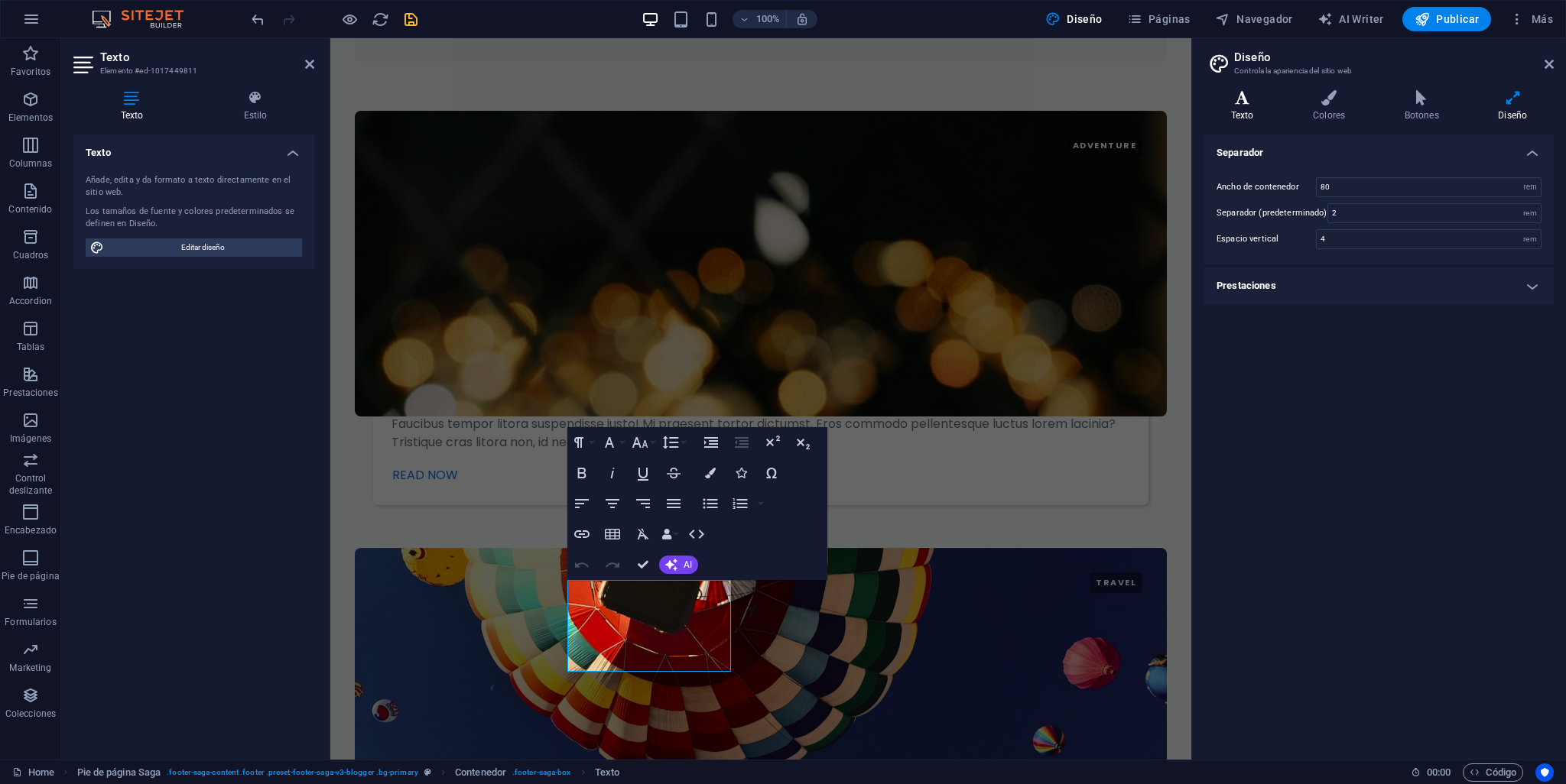
click at [1244, 111] on h4 "Texto" at bounding box center [1245, 106] width 82 height 32
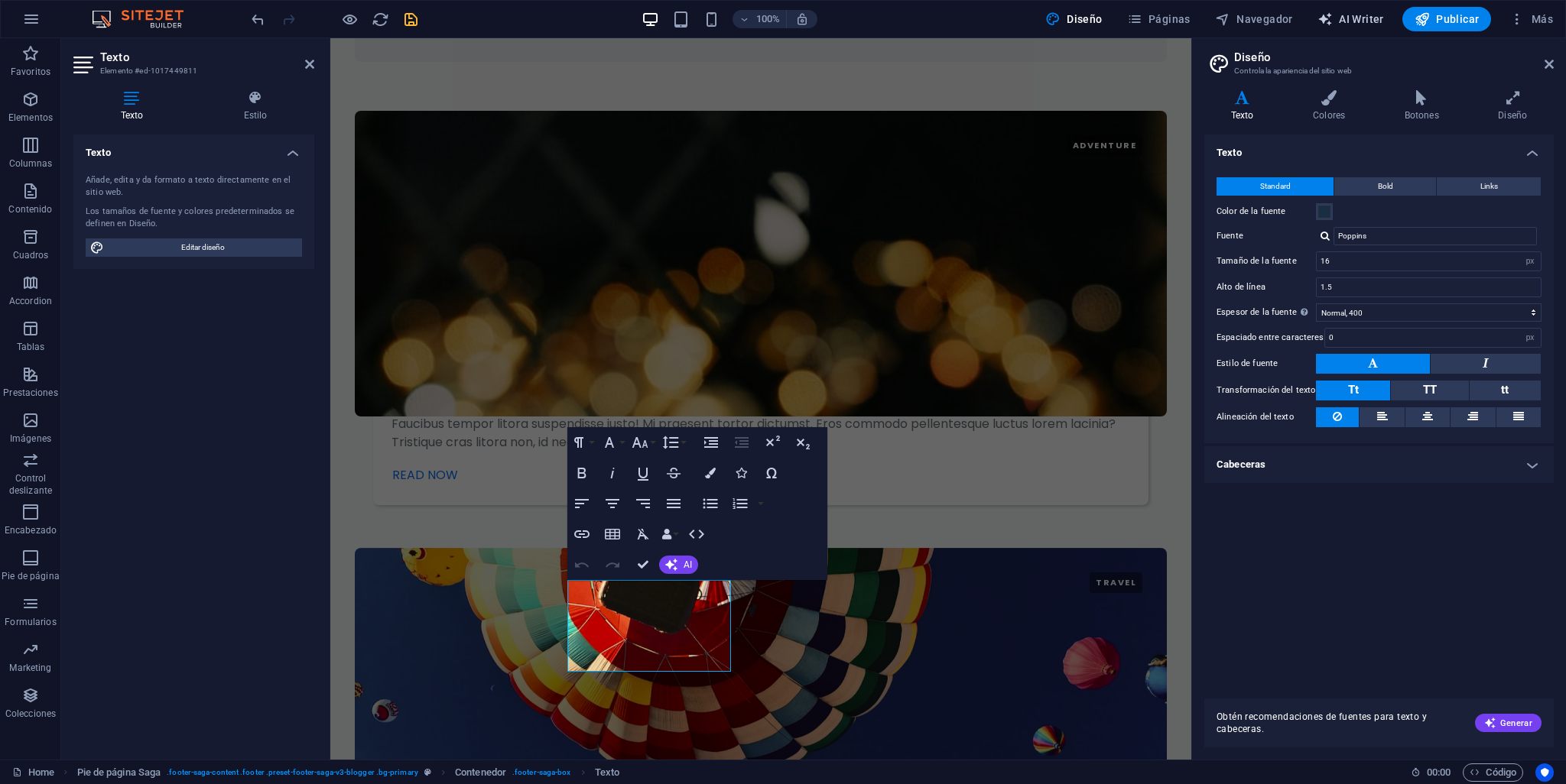
click at [1343, 27] on button "AI Writer" at bounding box center [1350, 19] width 79 height 24
select select "English"
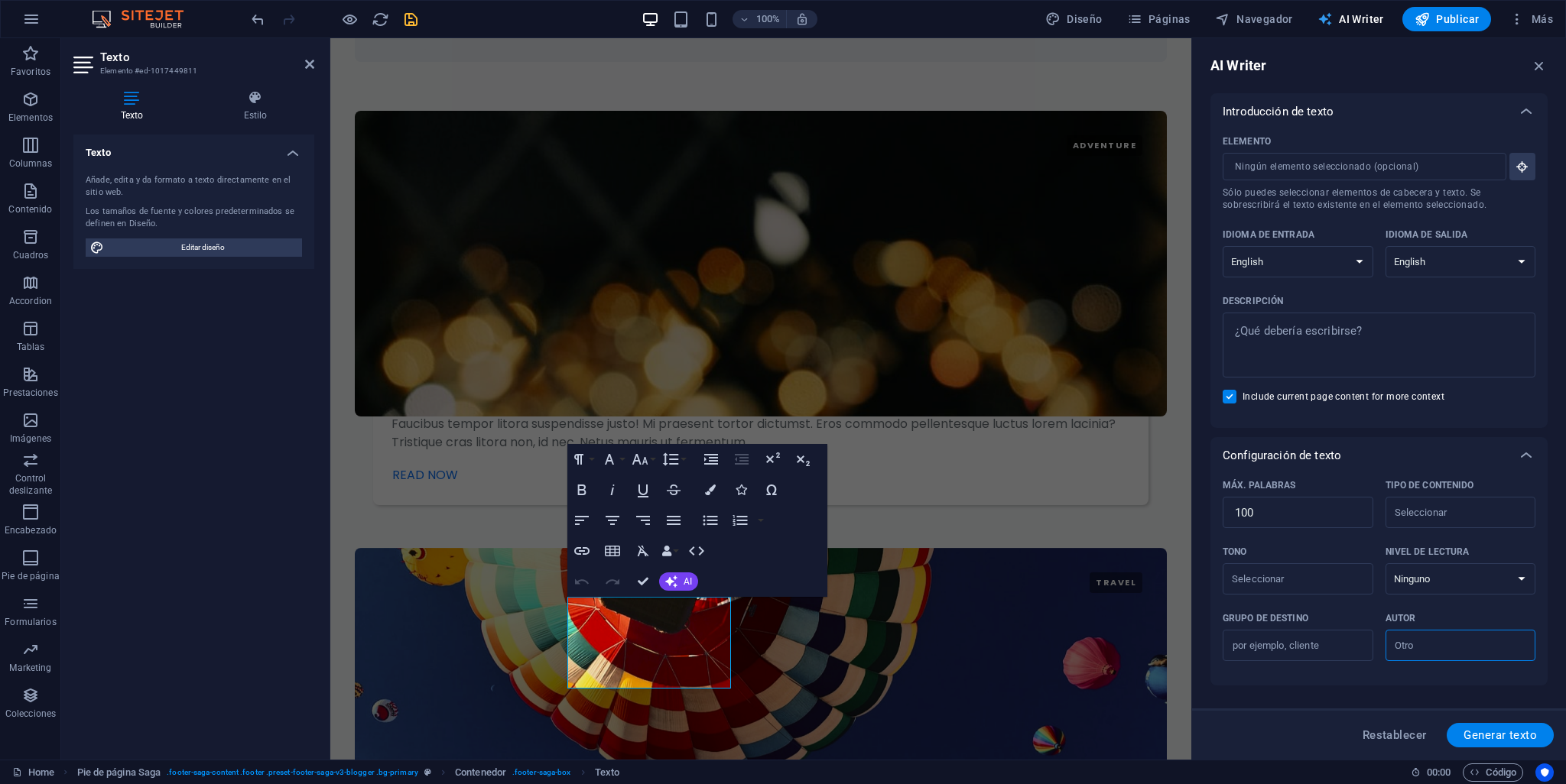
scroll to position [3057, 0]
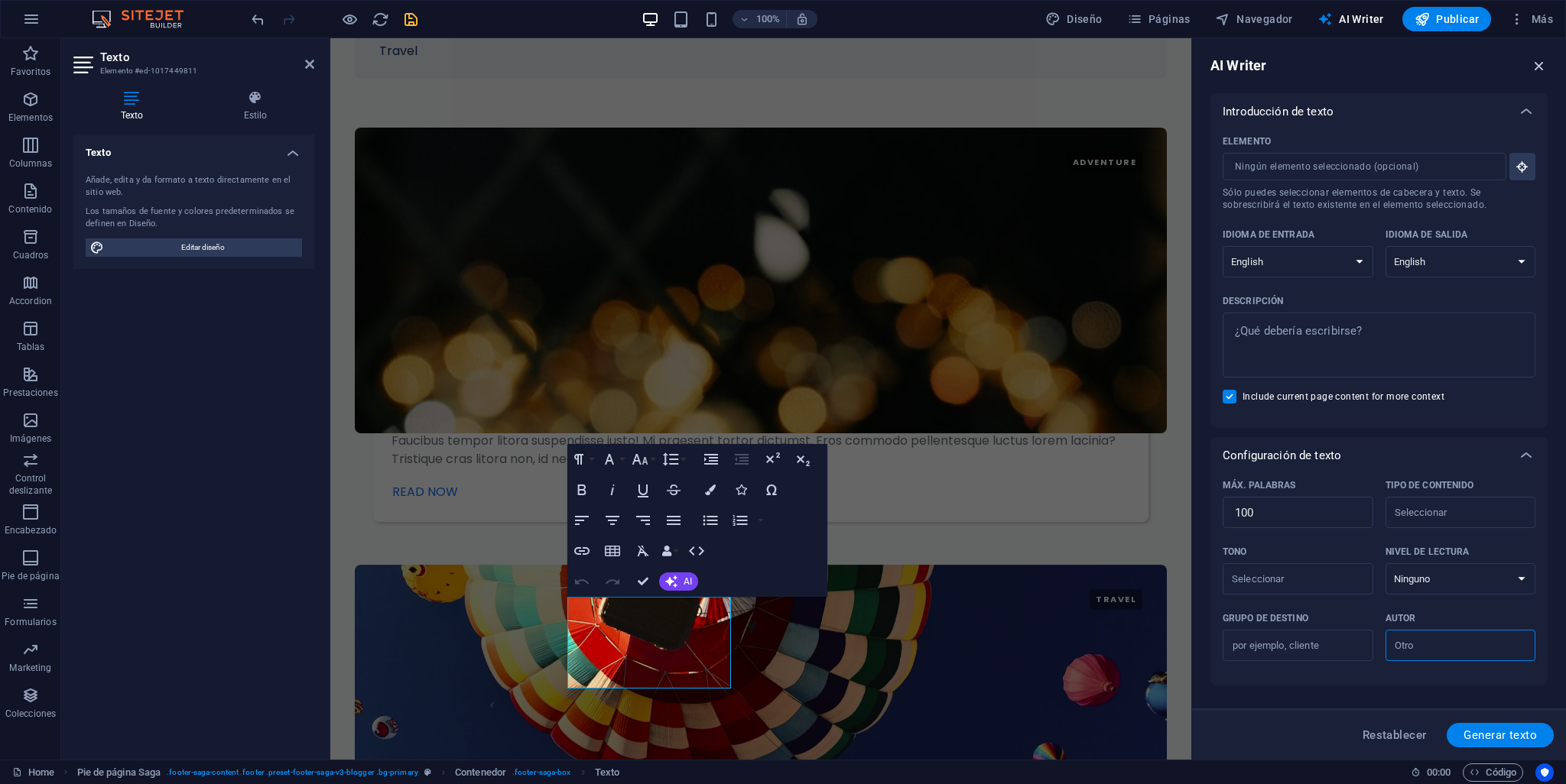
drag, startPoint x: 1540, startPoint y: 58, endPoint x: 1210, endPoint y: 19, distance: 332.3
click at [1540, 58] on icon "button" at bounding box center [1539, 65] width 17 height 17
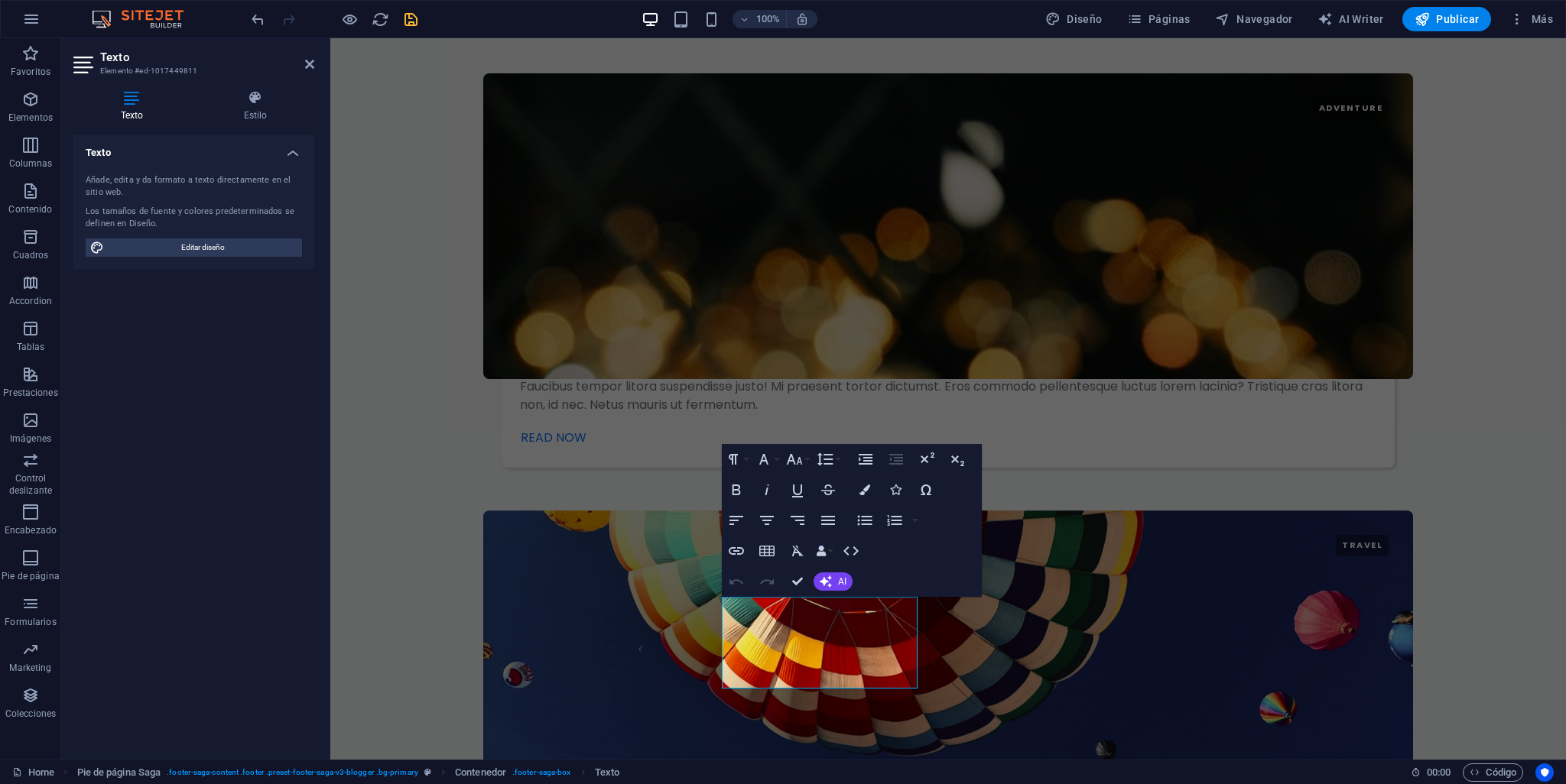
scroll to position [2929, 0]
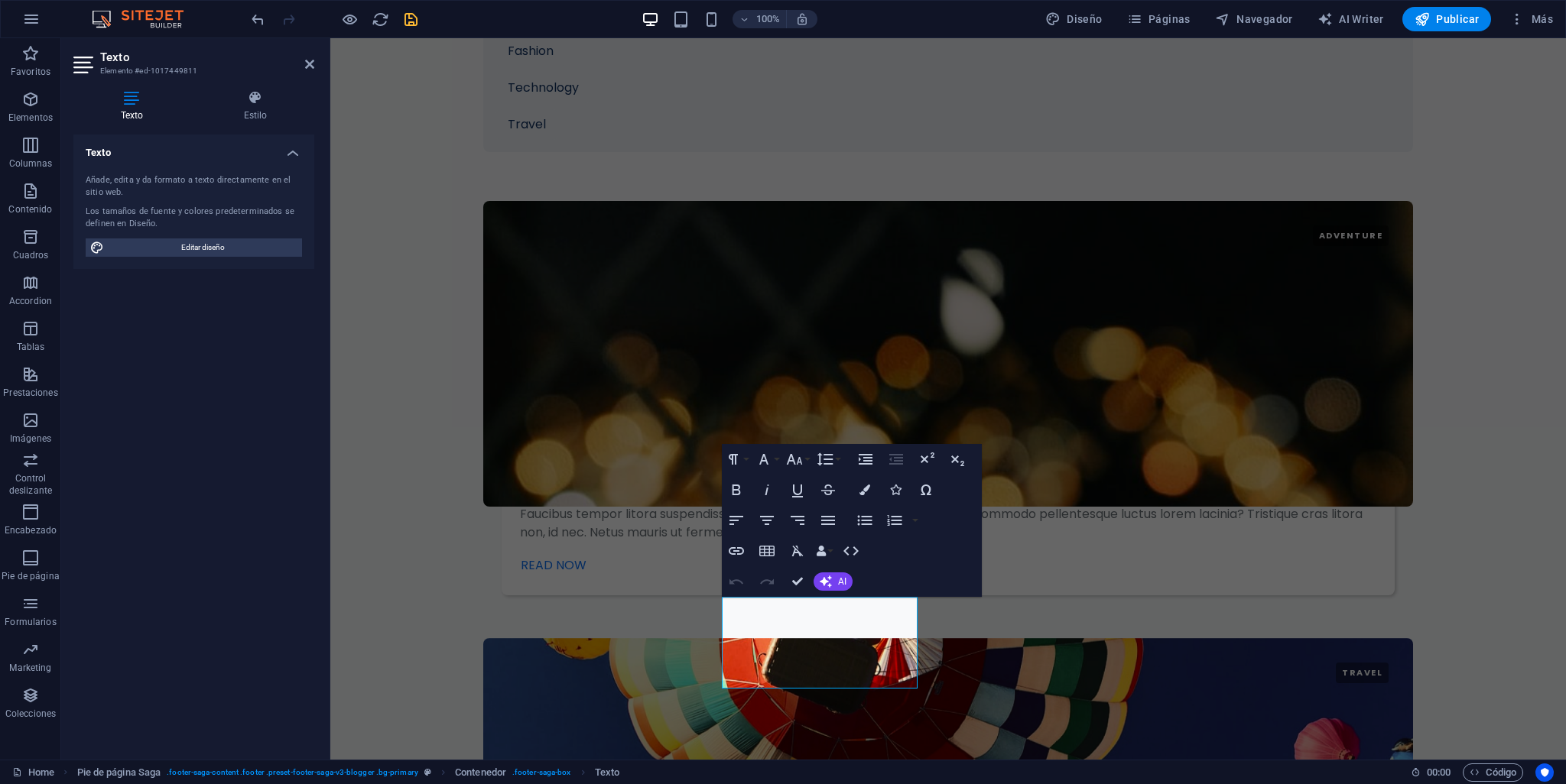
click at [81, 68] on icon at bounding box center [85, 65] width 23 height 24
click at [202, 242] on span "Editar diseño" at bounding box center [203, 247] width 189 height 19
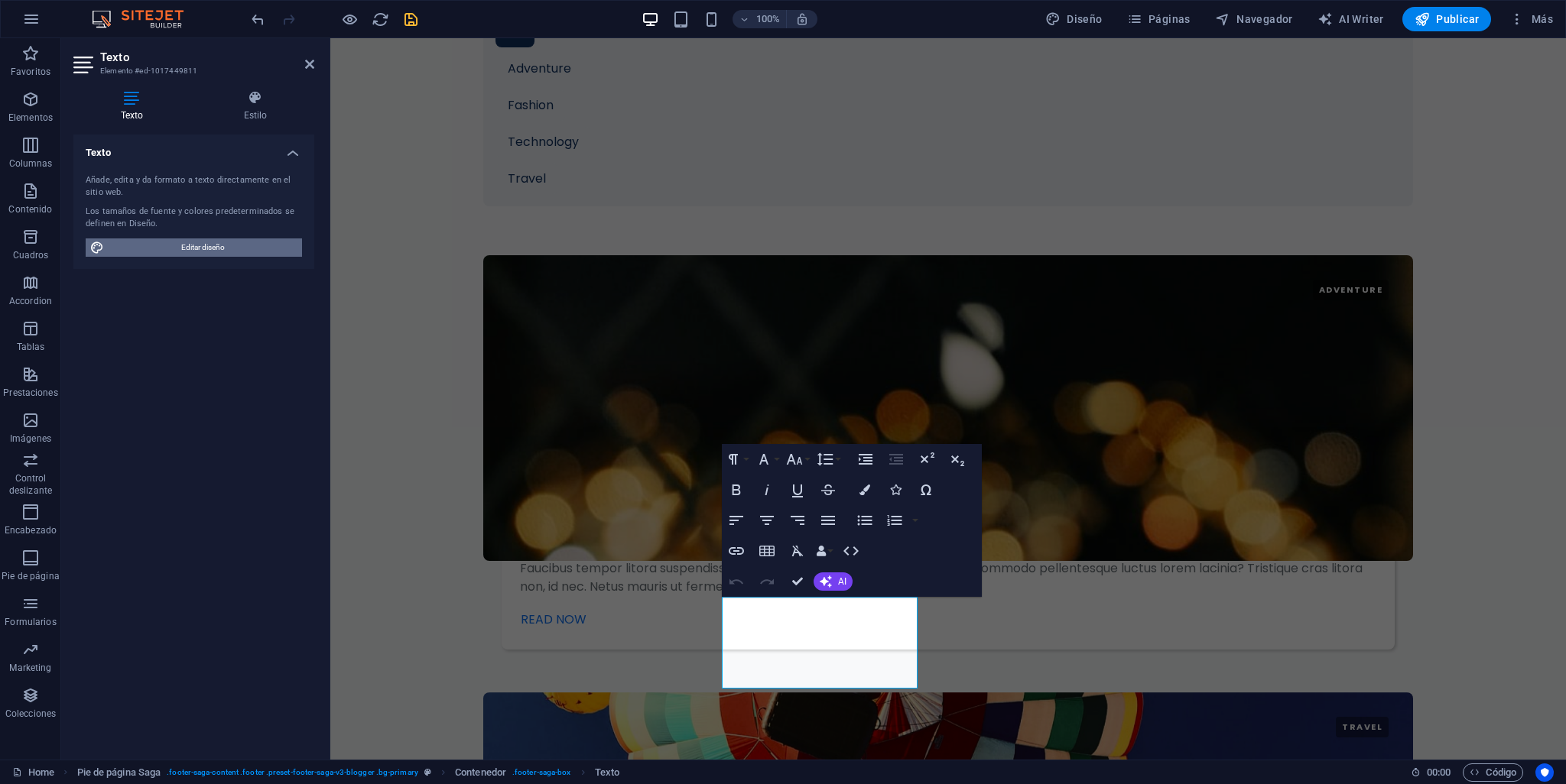
select select "px"
select select "400"
select select "px"
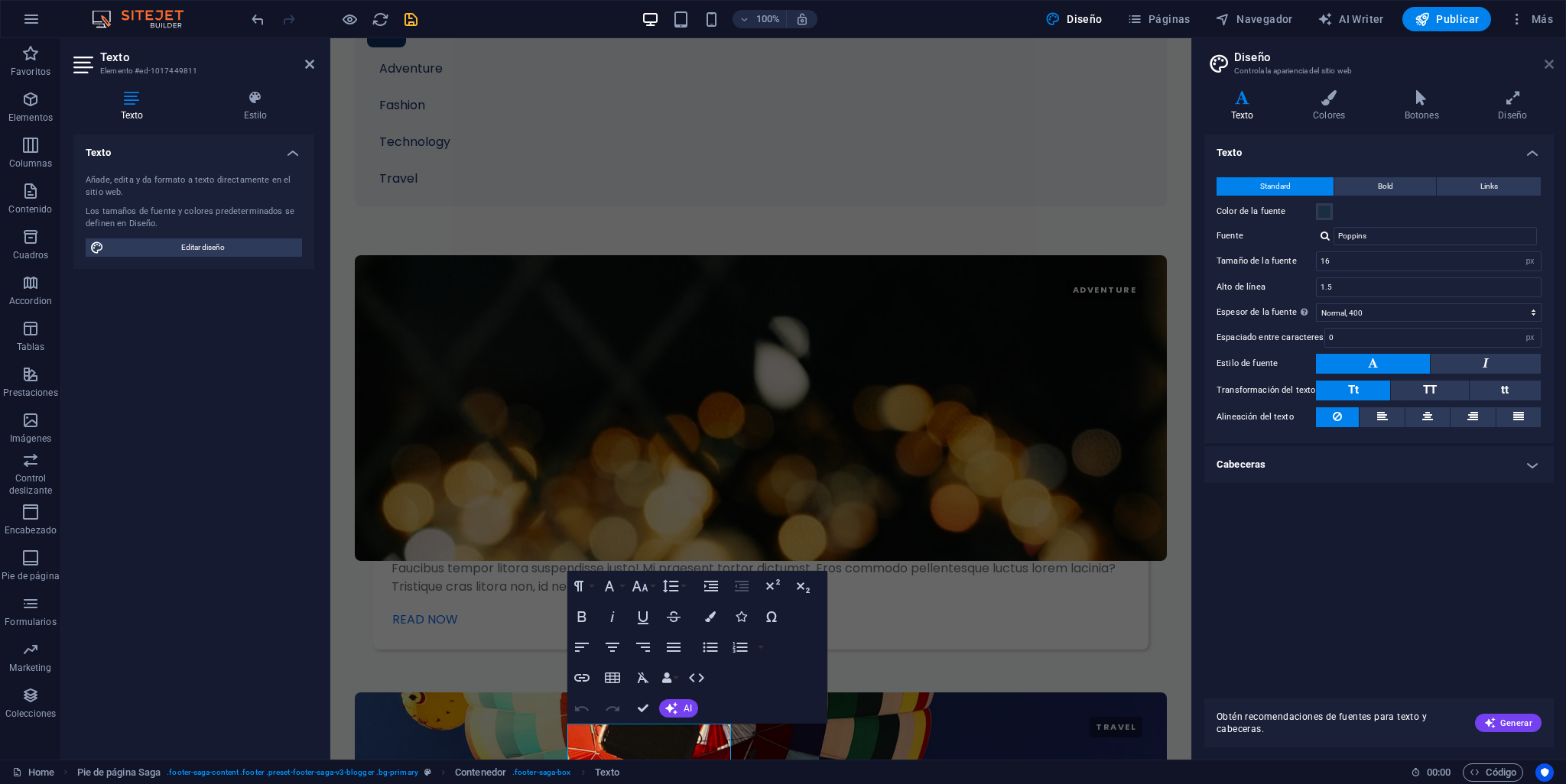
click at [1550, 59] on icon at bounding box center [1549, 63] width 9 height 12
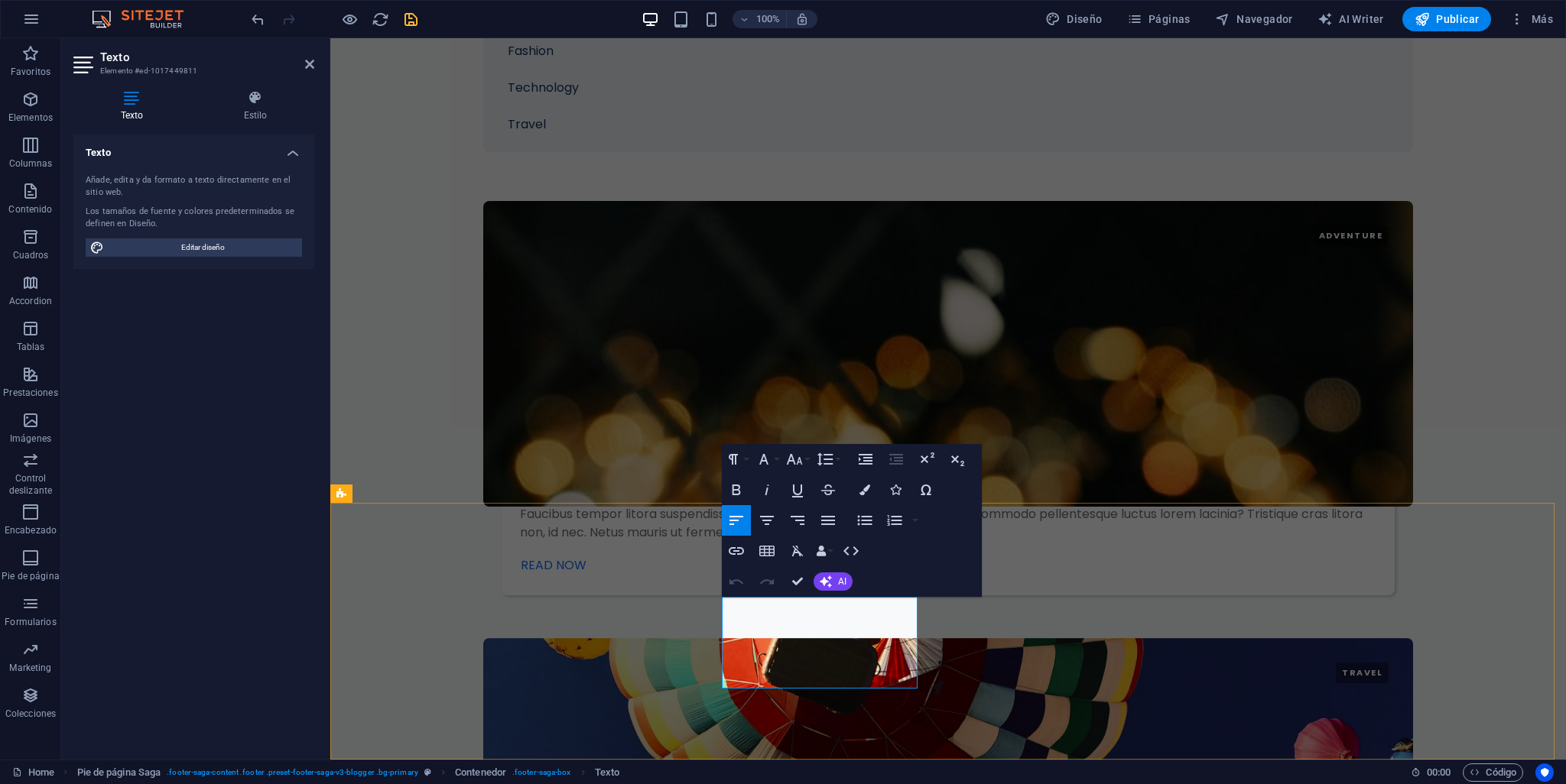
drag, startPoint x: 739, startPoint y: 607, endPoint x: 782, endPoint y: 657, distance: 65.9
click at [746, 602] on icon "button" at bounding box center [747, 603] width 11 height 11
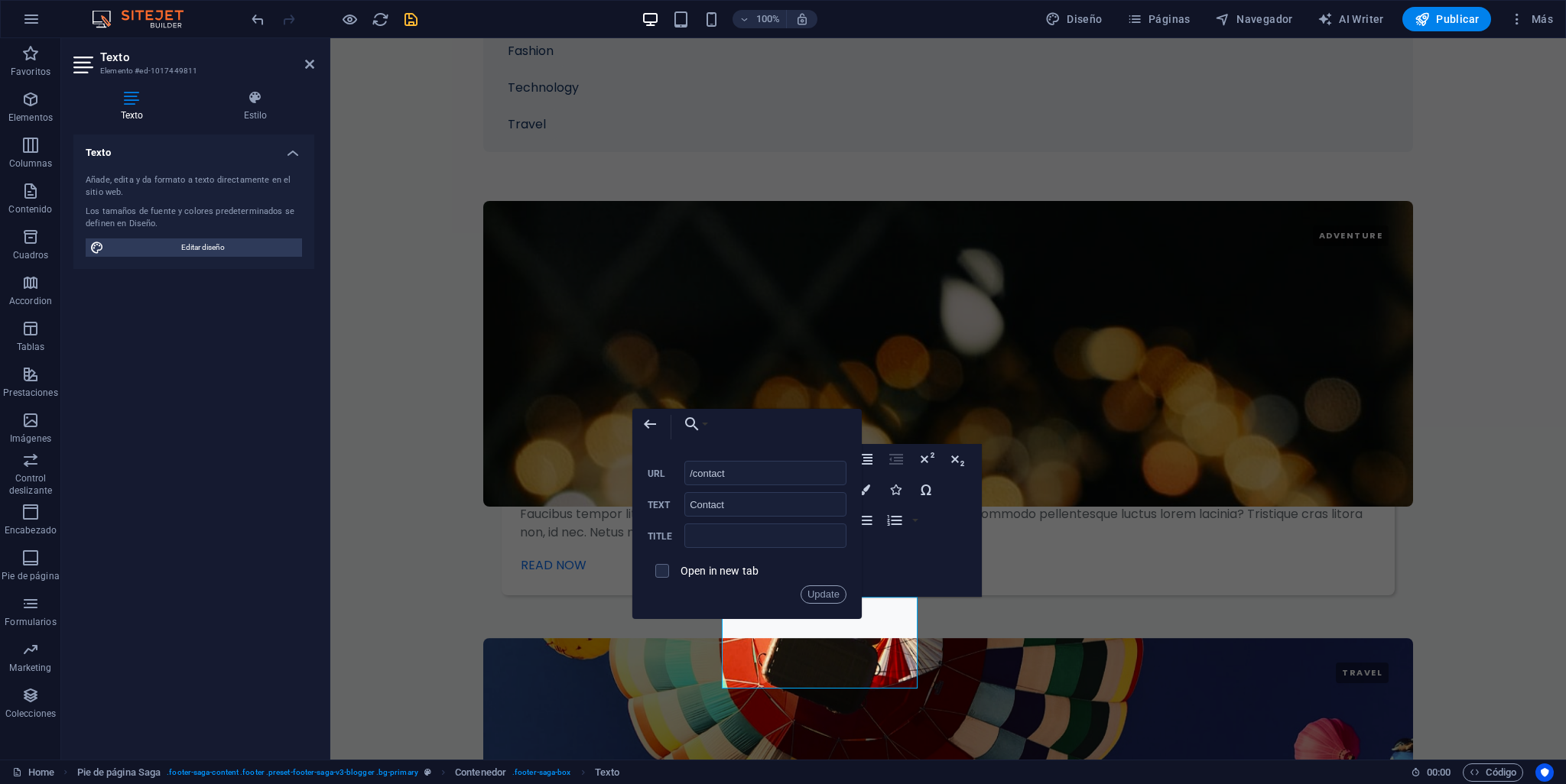
click at [763, 619] on div "Back Choose Link Home About the Author Contact Legal Notice Privacy Seleccionar…" at bounding box center [747, 514] width 229 height 210
drag, startPoint x: 1093, startPoint y: 663, endPoint x: 780, endPoint y: 642, distance: 313.7
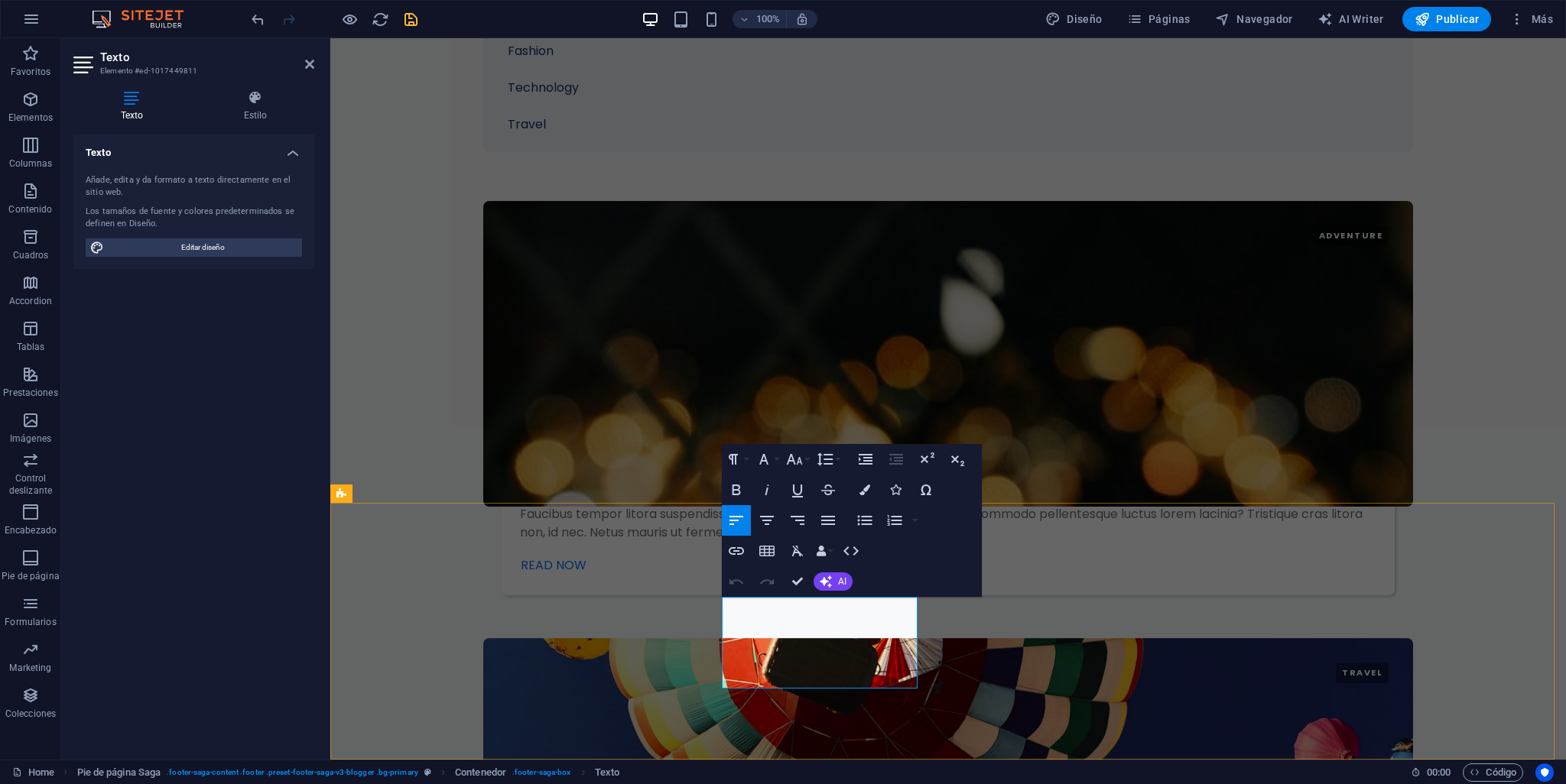
type input "/about-the-author"
type input "About the Author"
click at [777, 593] on icon "button" at bounding box center [774, 586] width 19 height 19
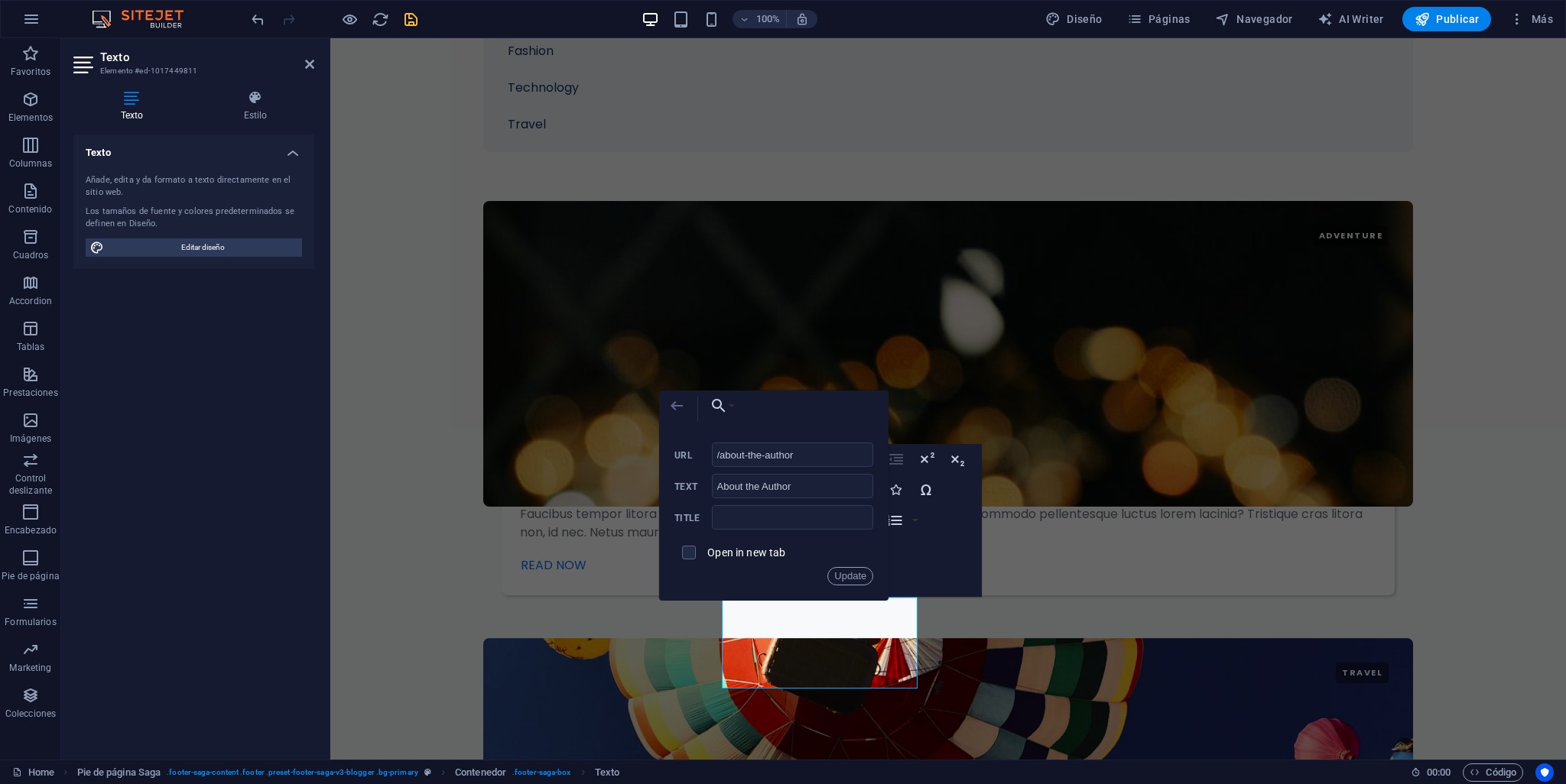
click at [670, 410] on icon "button" at bounding box center [677, 406] width 19 height 19
click at [670, 411] on icon "button" at bounding box center [677, 406] width 19 height 19
drag, startPoint x: 1180, startPoint y: 610, endPoint x: 1450, endPoint y: 608, distance: 270.0
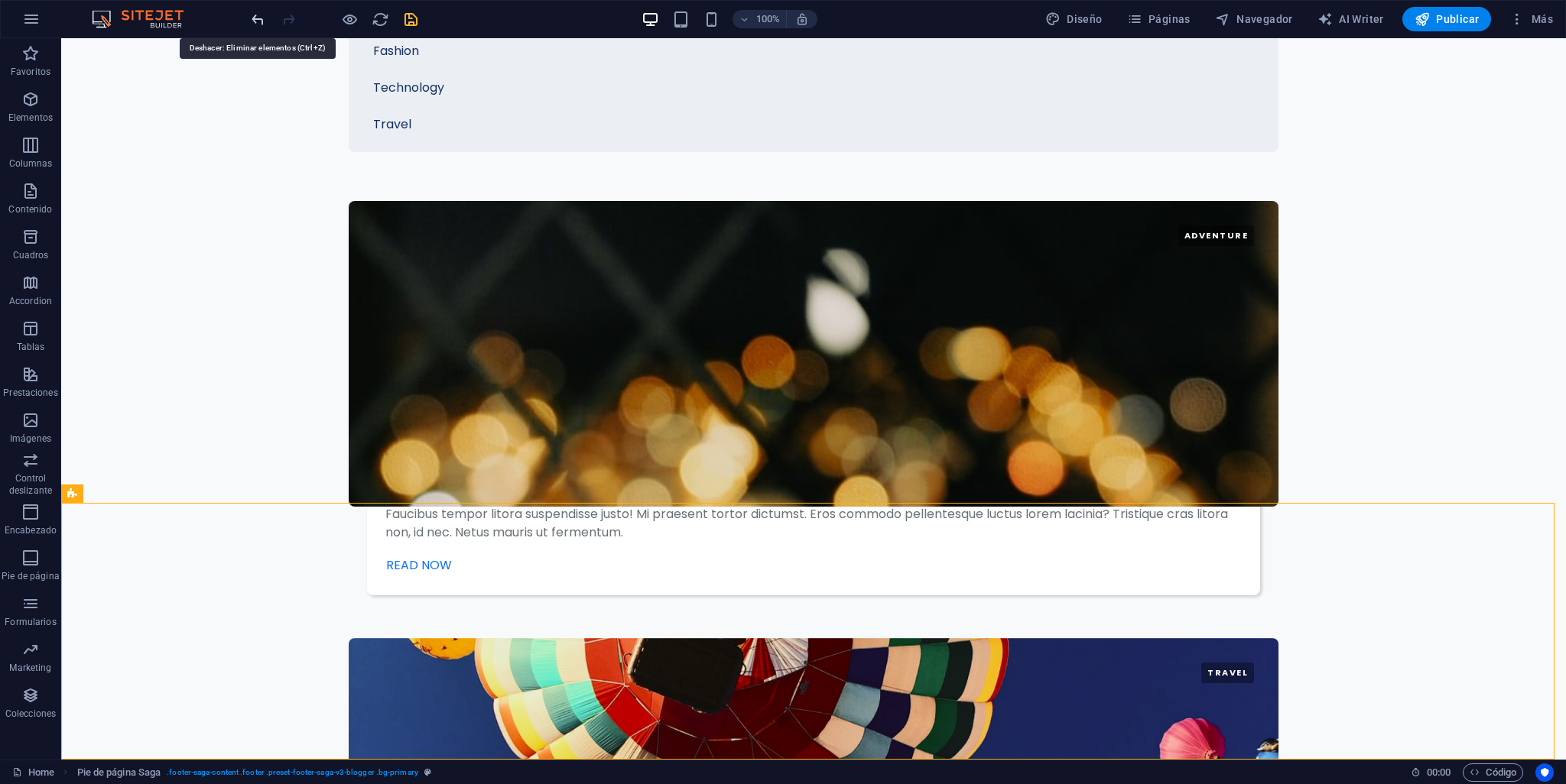
click at [257, 25] on icon "undo" at bounding box center [258, 20] width 18 height 18
click at [257, 25] on div at bounding box center [334, 19] width 172 height 24
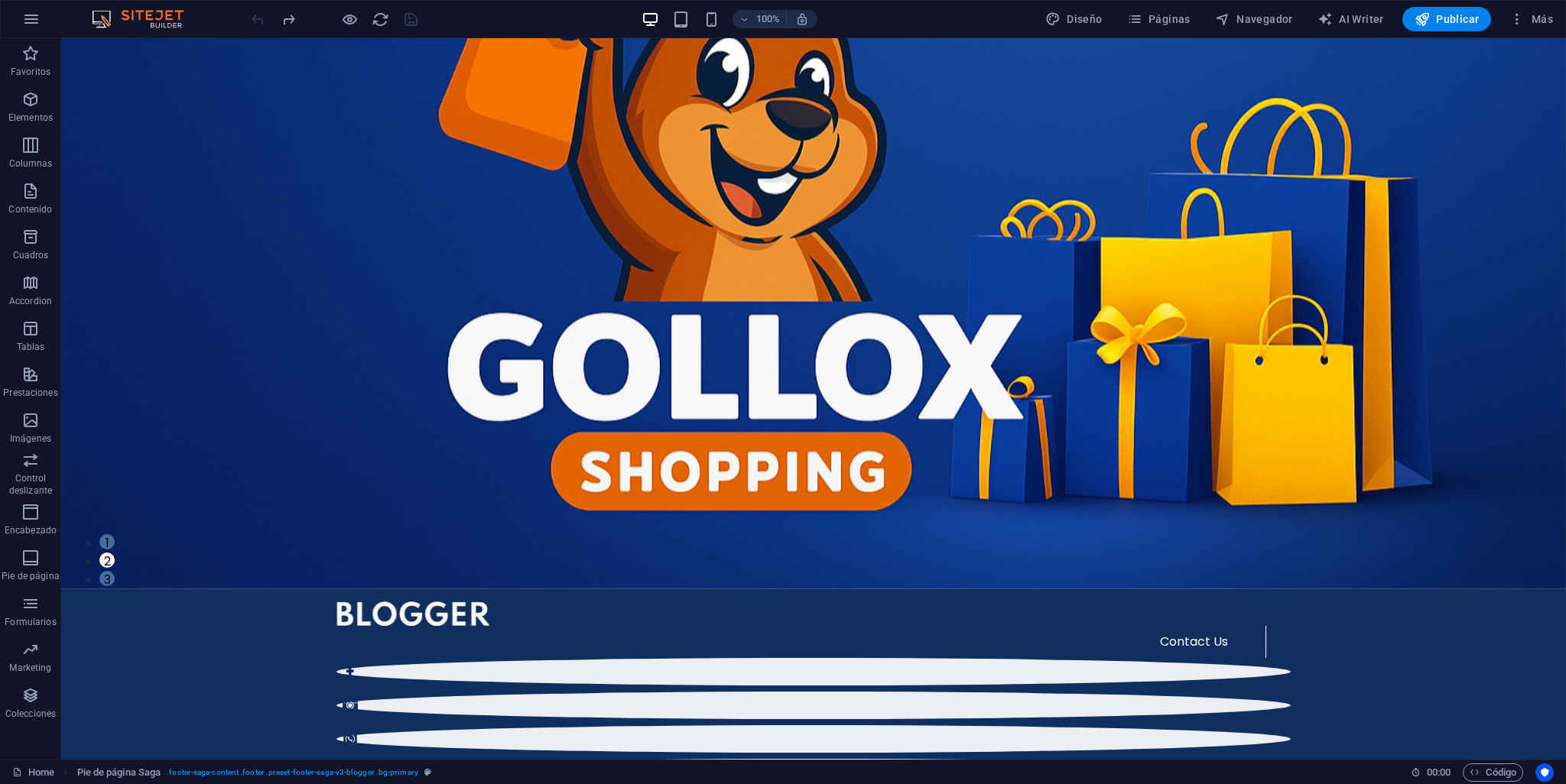
scroll to position [0, 0]
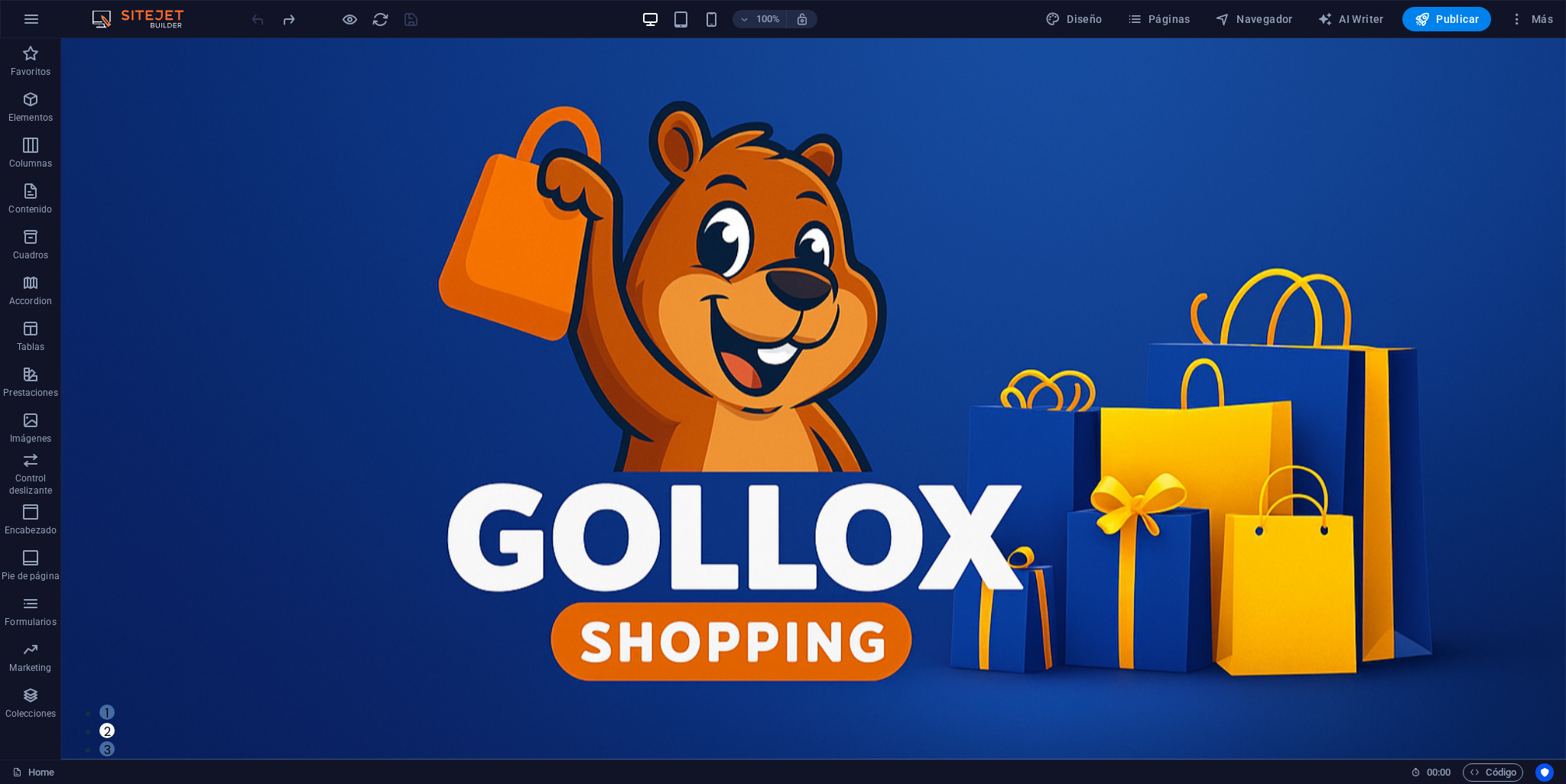
drag, startPoint x: 1562, startPoint y: 668, endPoint x: 1594, endPoint y: 68, distance: 600.9
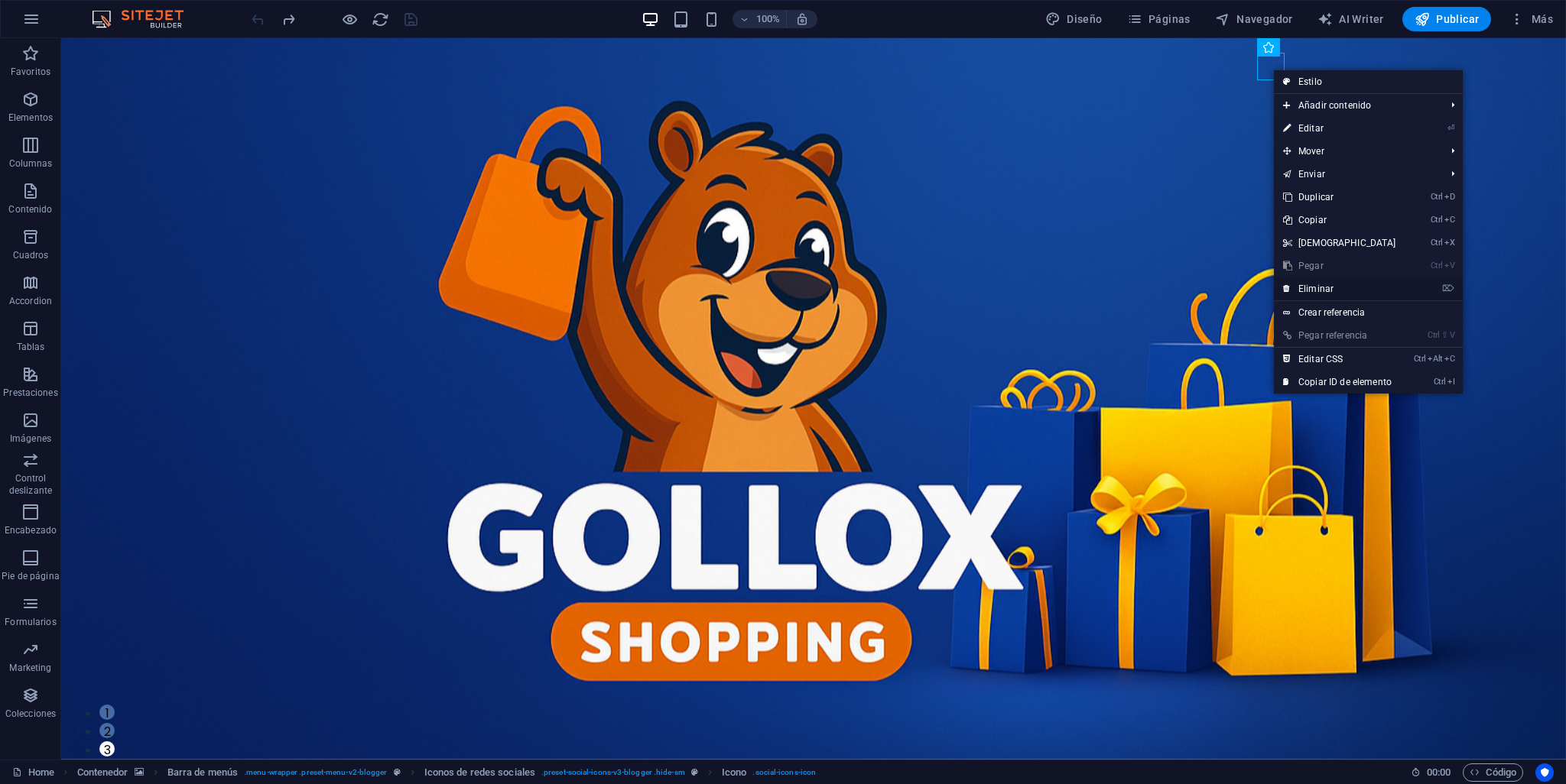
click at [1328, 292] on link "⌦ Eliminar" at bounding box center [1340, 289] width 132 height 23
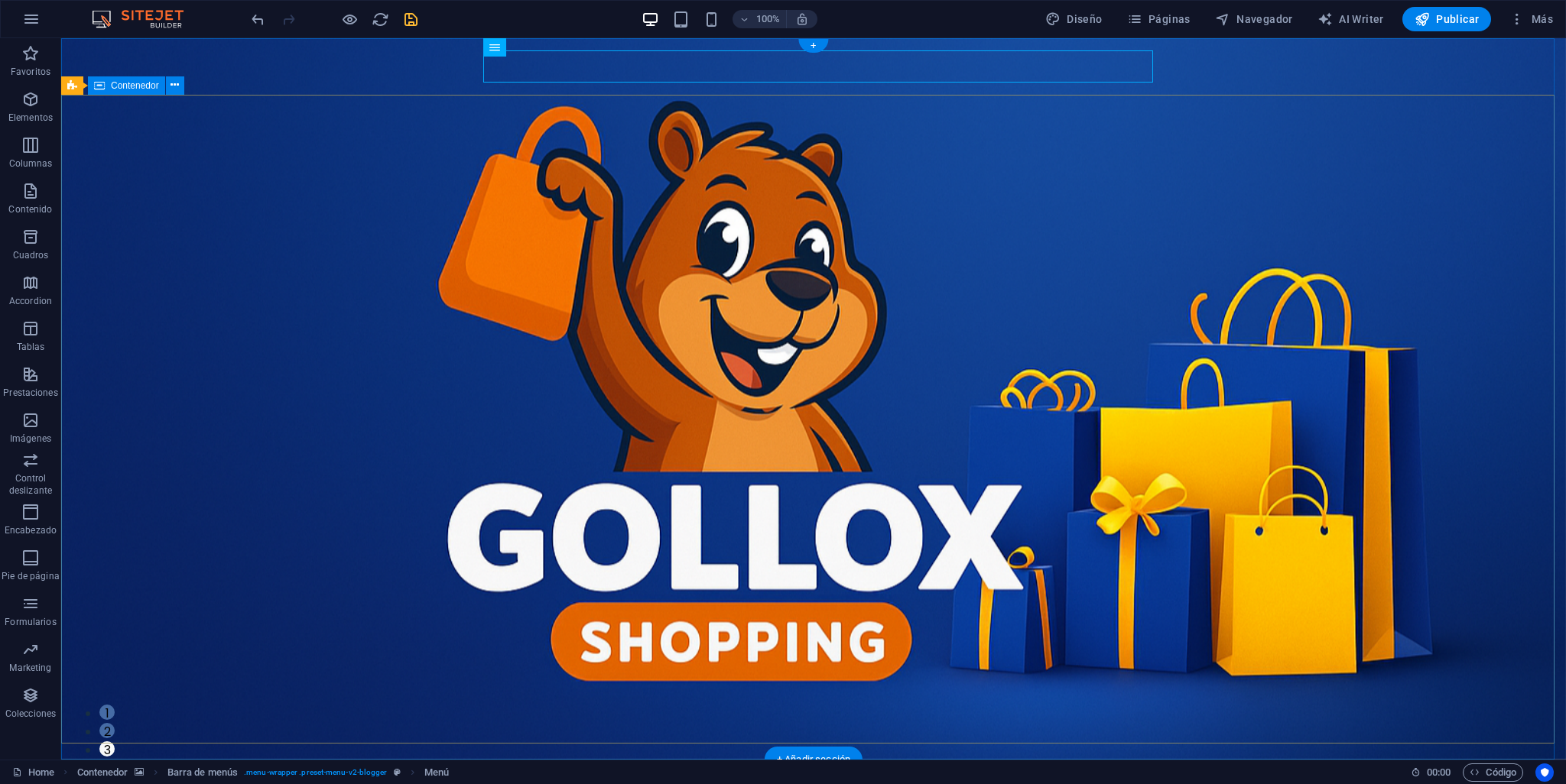
select select "default"
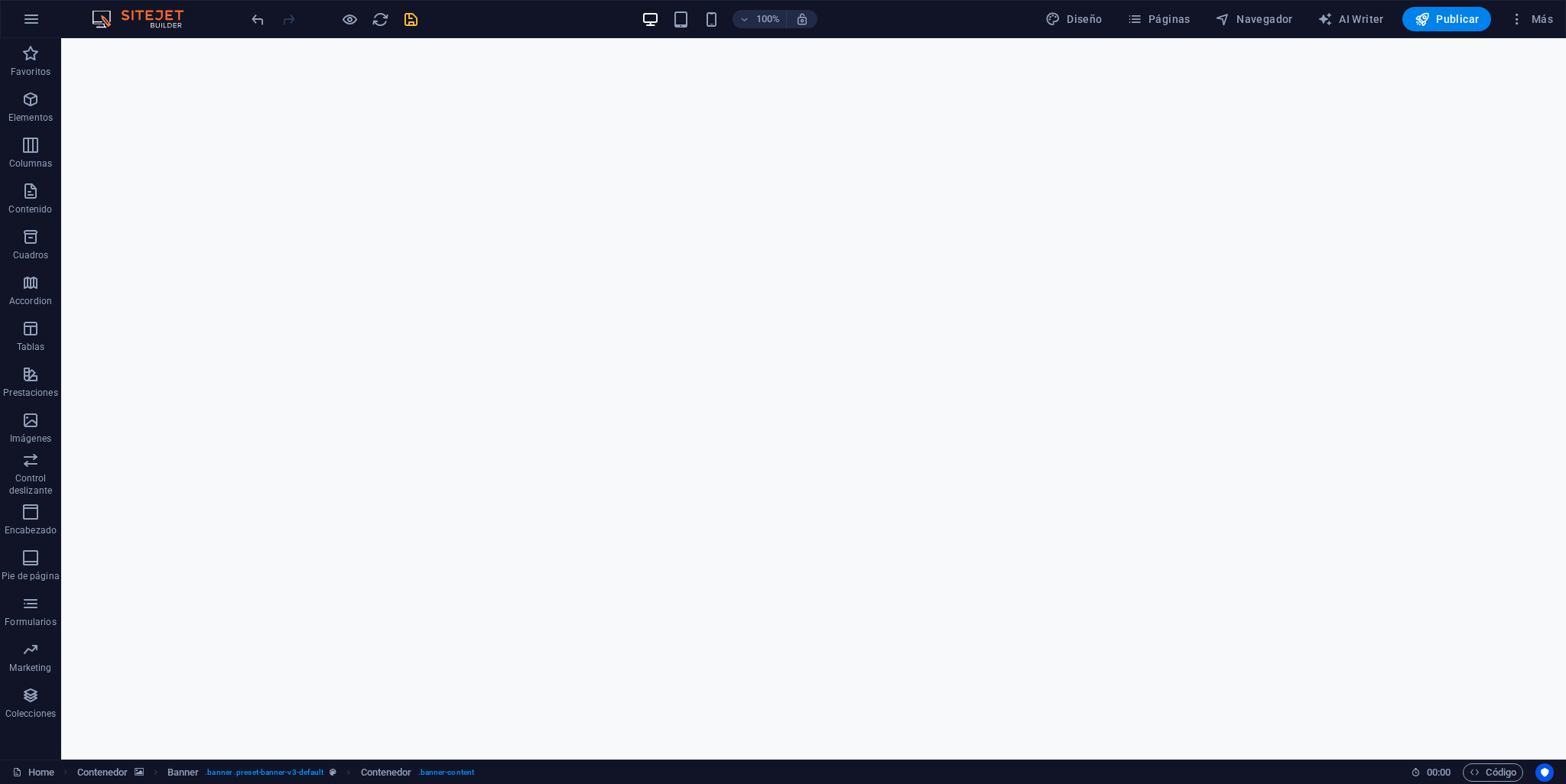
scroll to position [2929, 0]
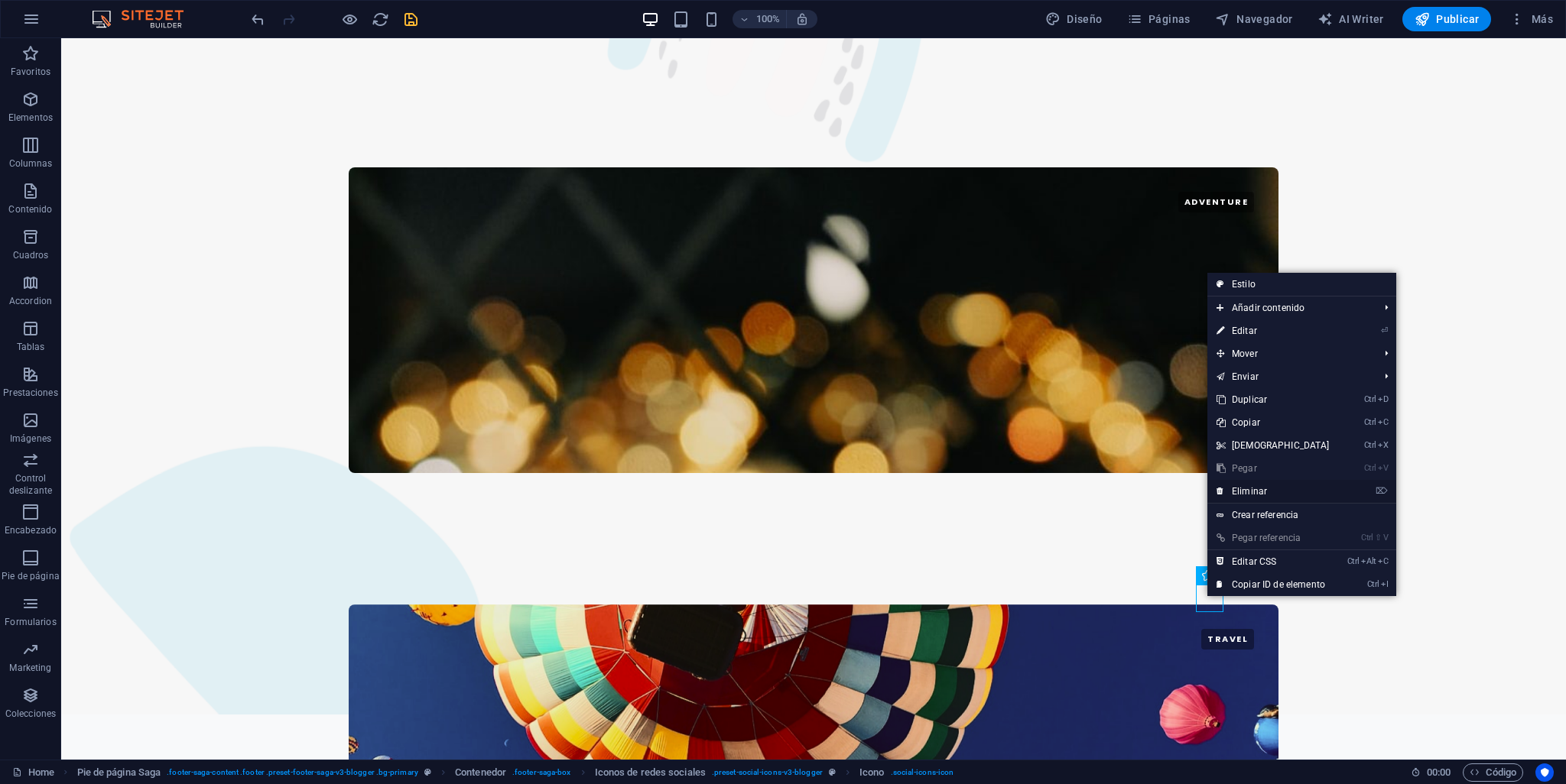
click at [1263, 486] on link "⌦ Eliminar" at bounding box center [1273, 491] width 132 height 23
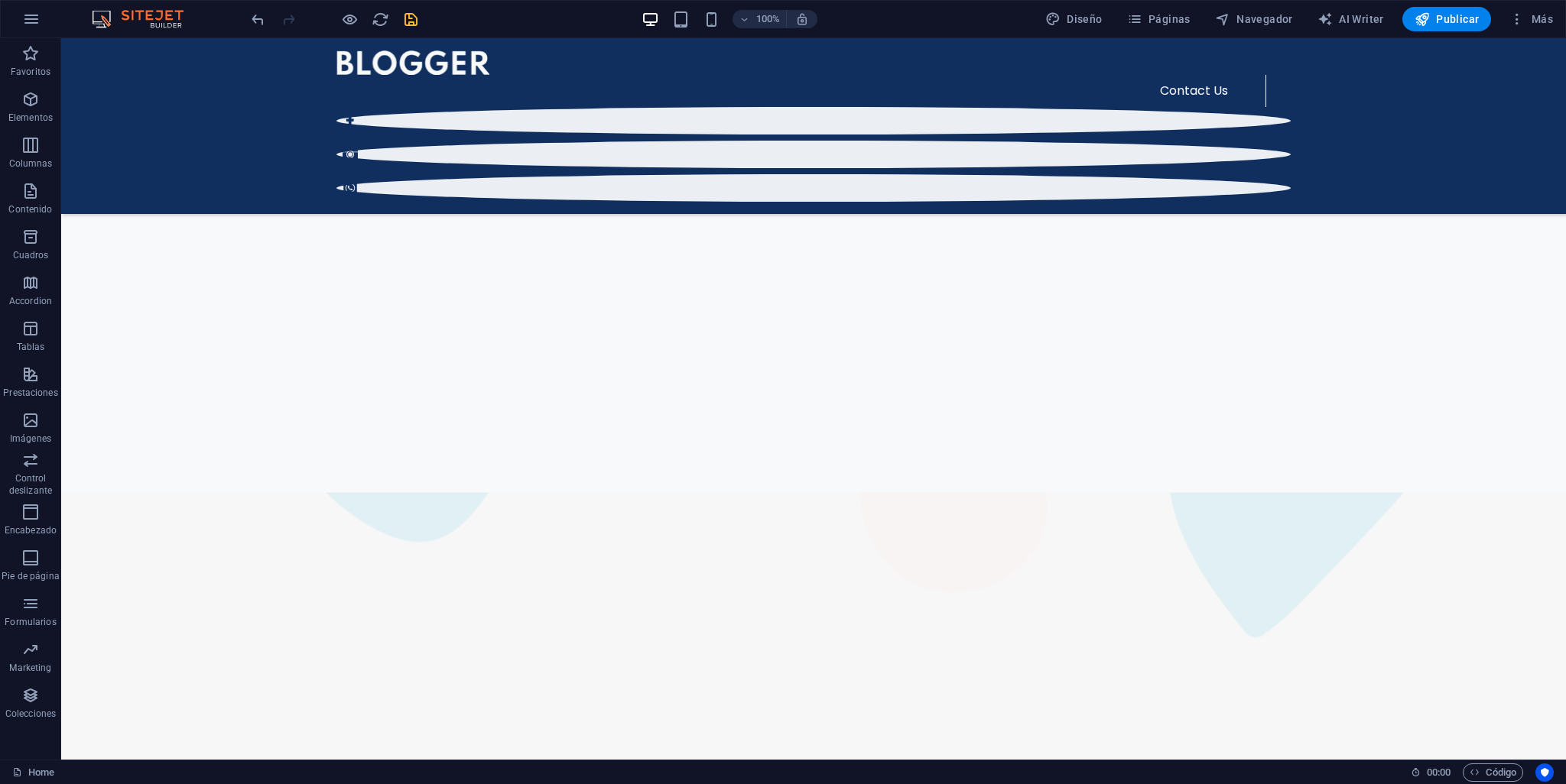
scroll to position [0, 0]
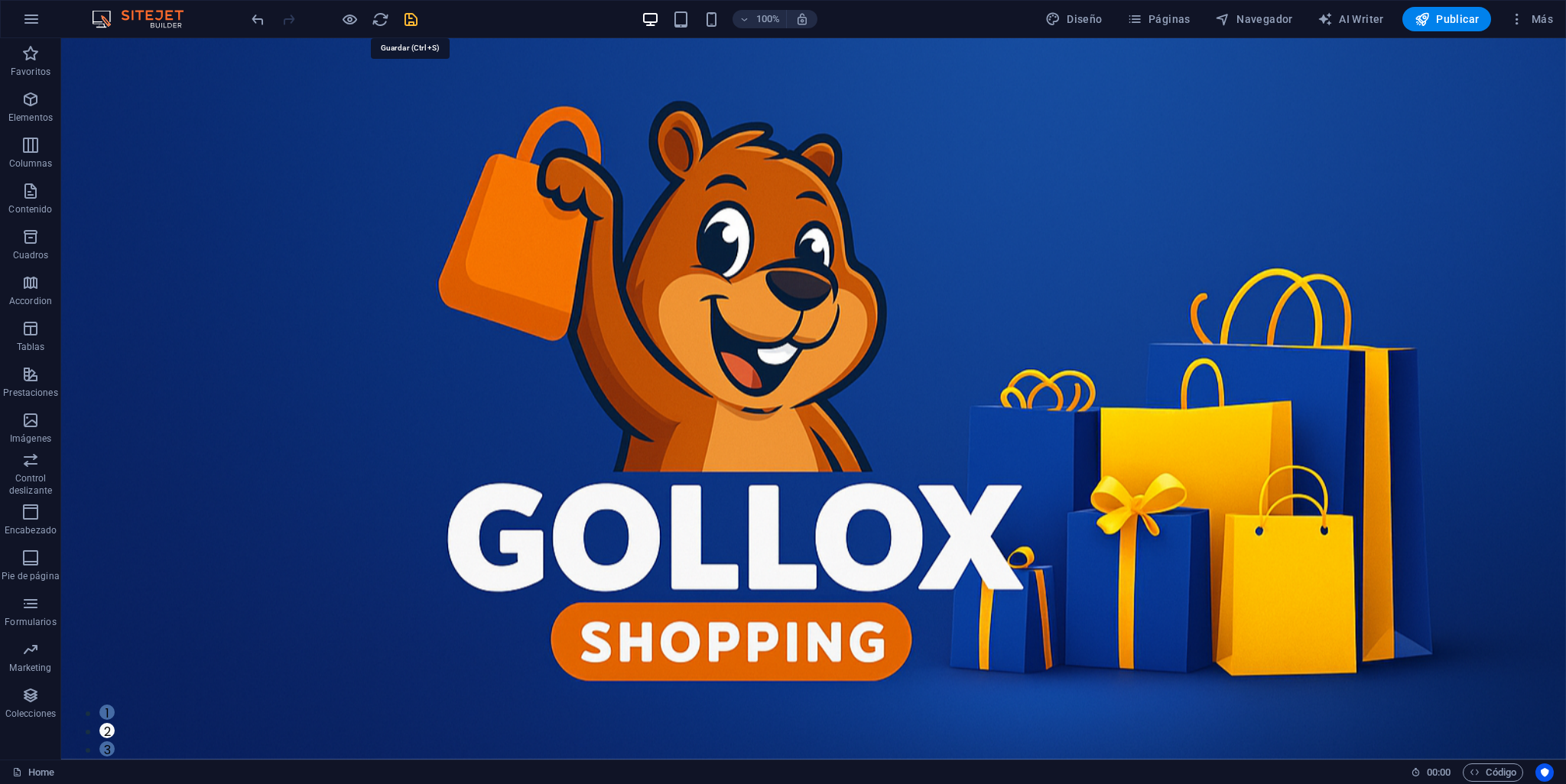
click at [410, 19] on icon "save" at bounding box center [411, 20] width 18 height 18
checkbox input "false"
click at [1450, 18] on span "Publicar" at bounding box center [1447, 19] width 65 height 15
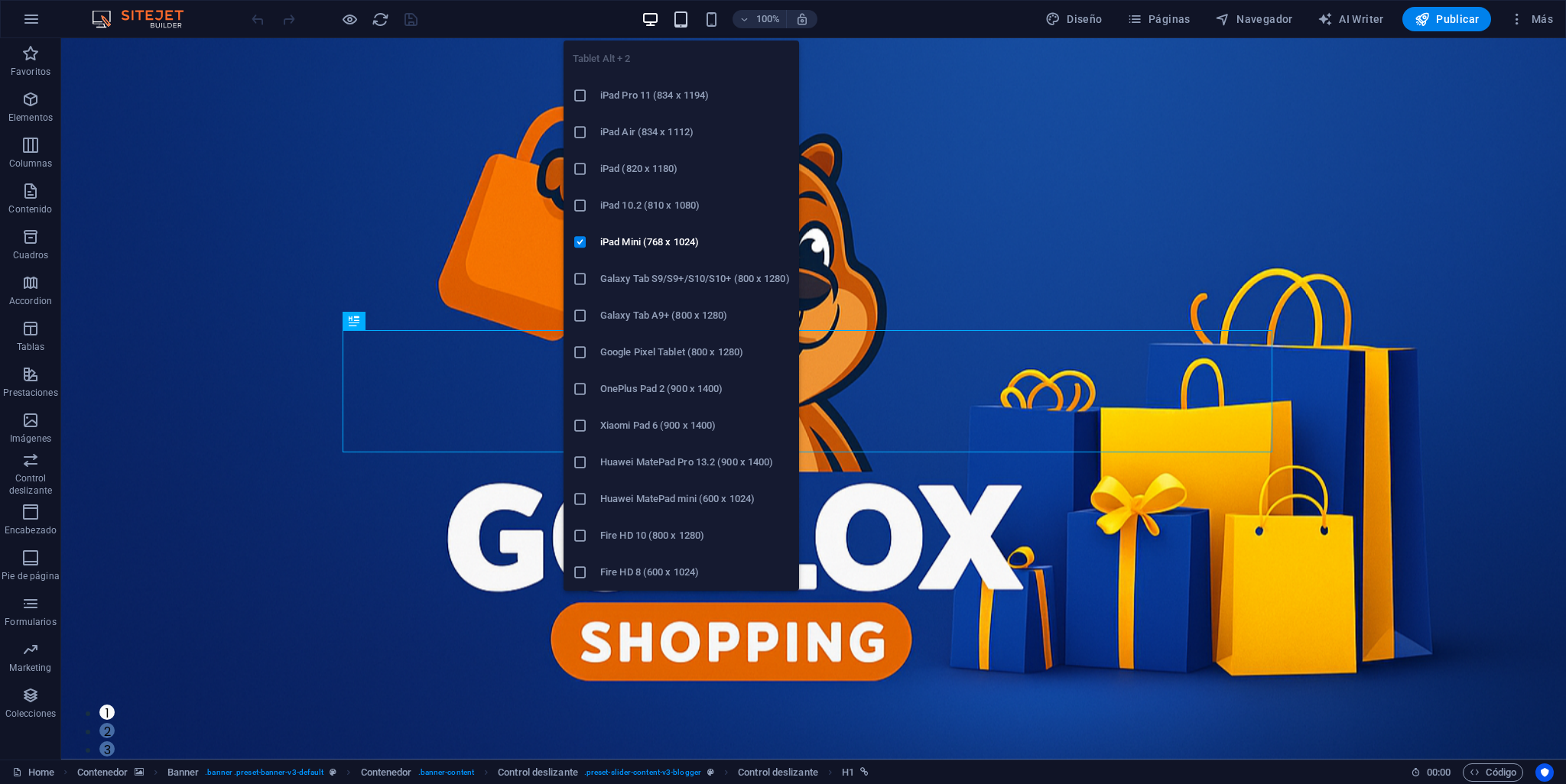
click at [690, 14] on icon "button" at bounding box center [681, 20] width 18 height 18
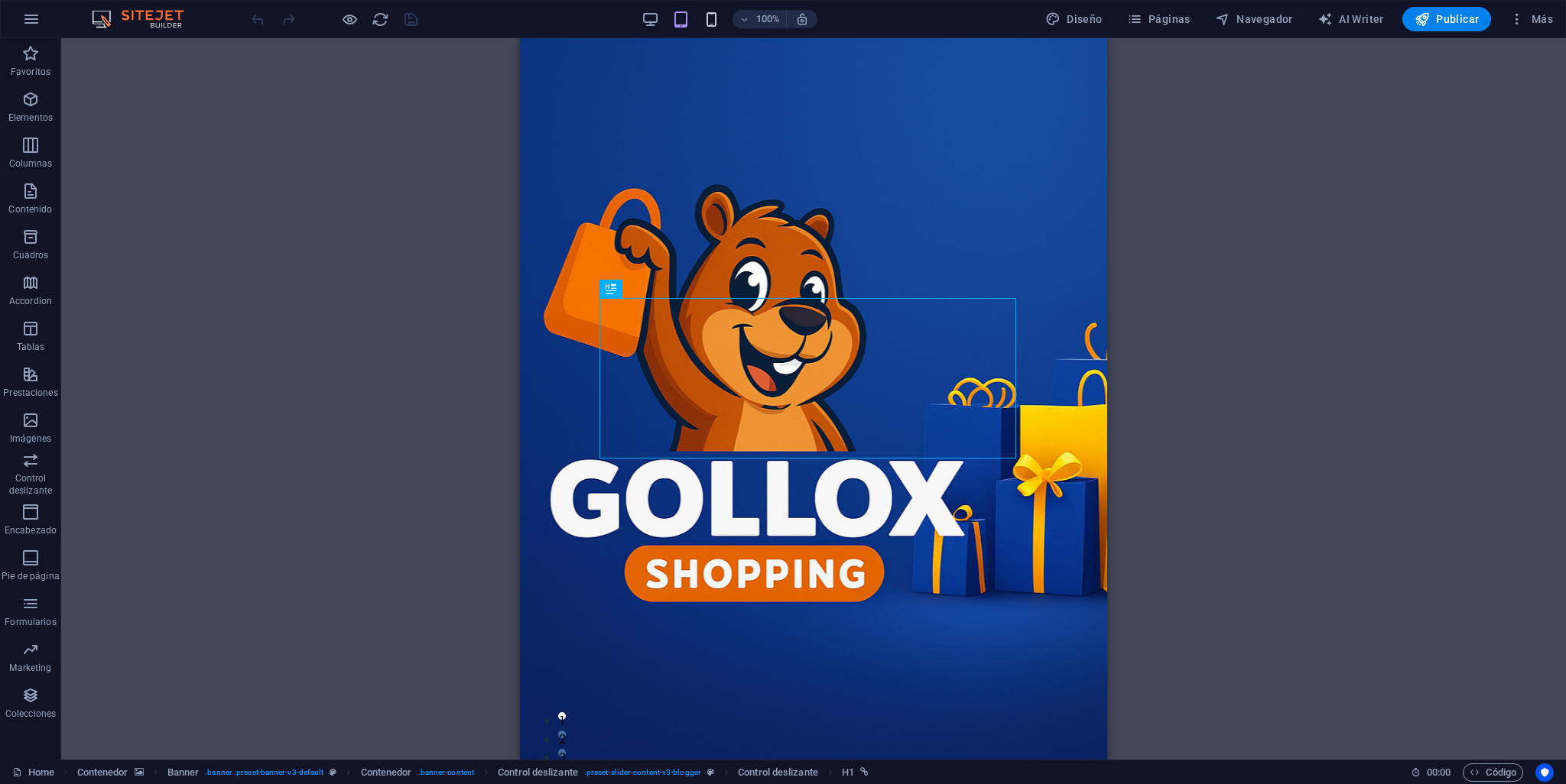
click at [705, 16] on icon "button" at bounding box center [712, 20] width 18 height 18
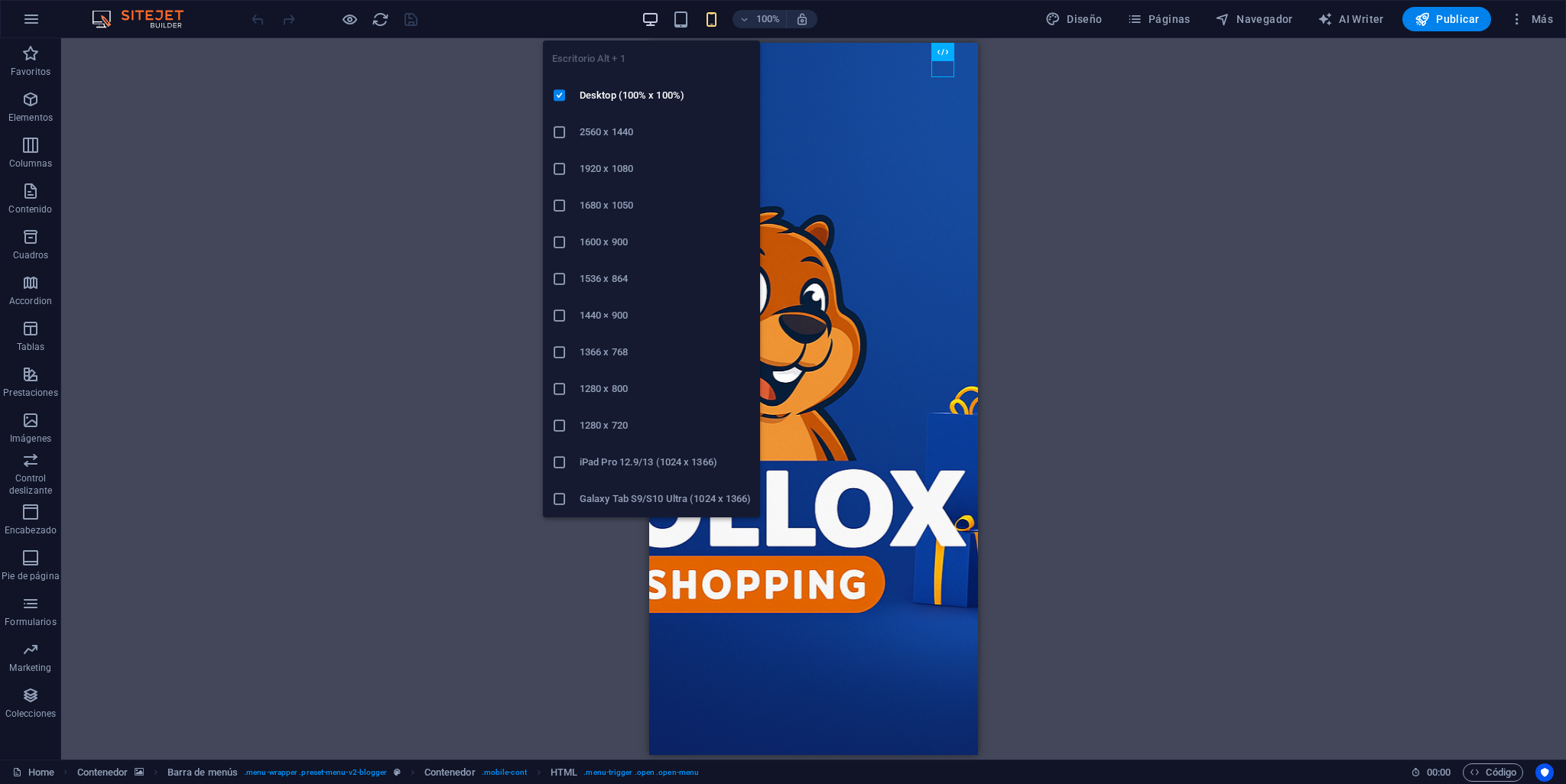
click at [650, 11] on icon "button" at bounding box center [651, 20] width 18 height 18
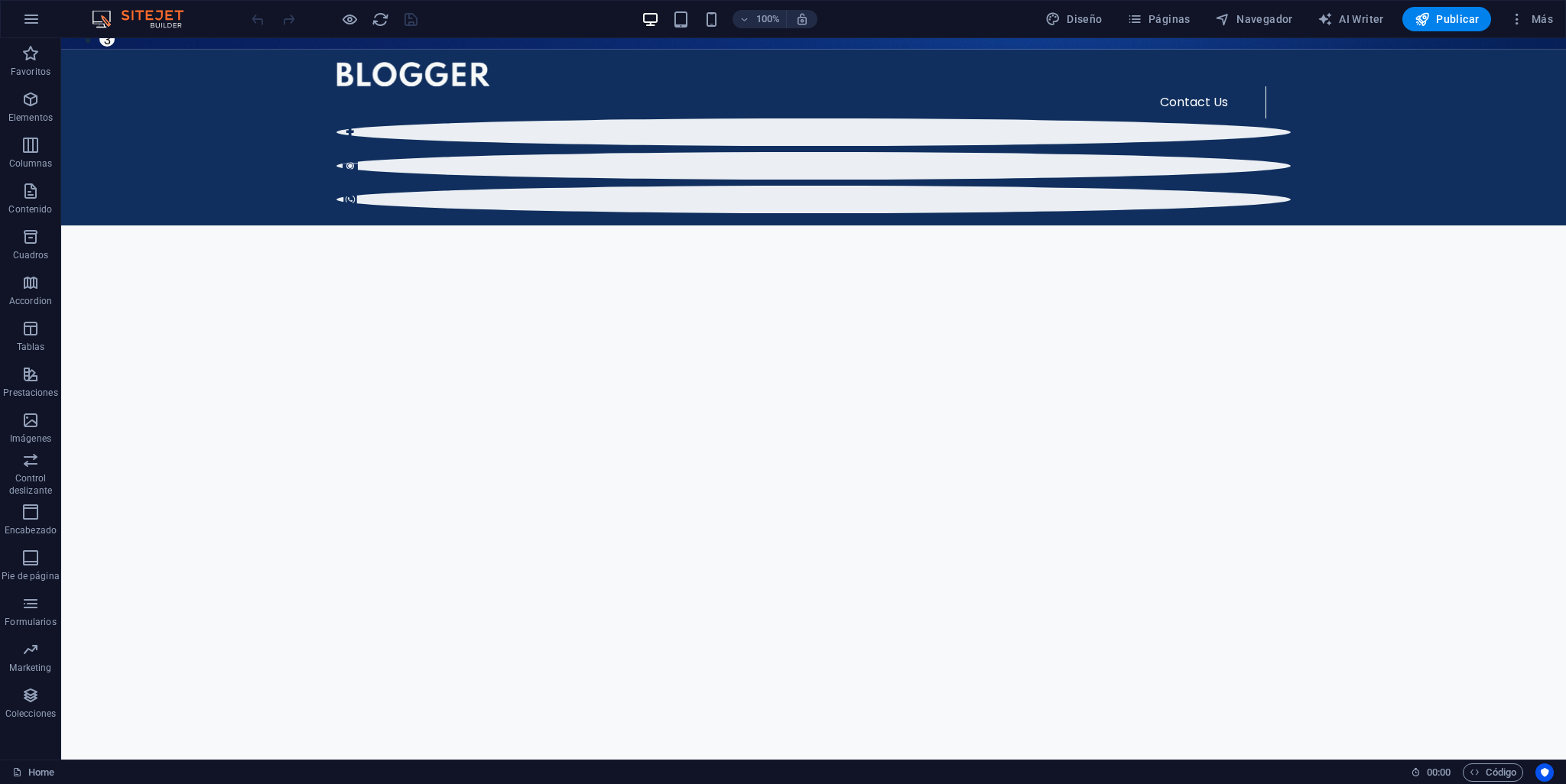
scroll to position [697, 0]
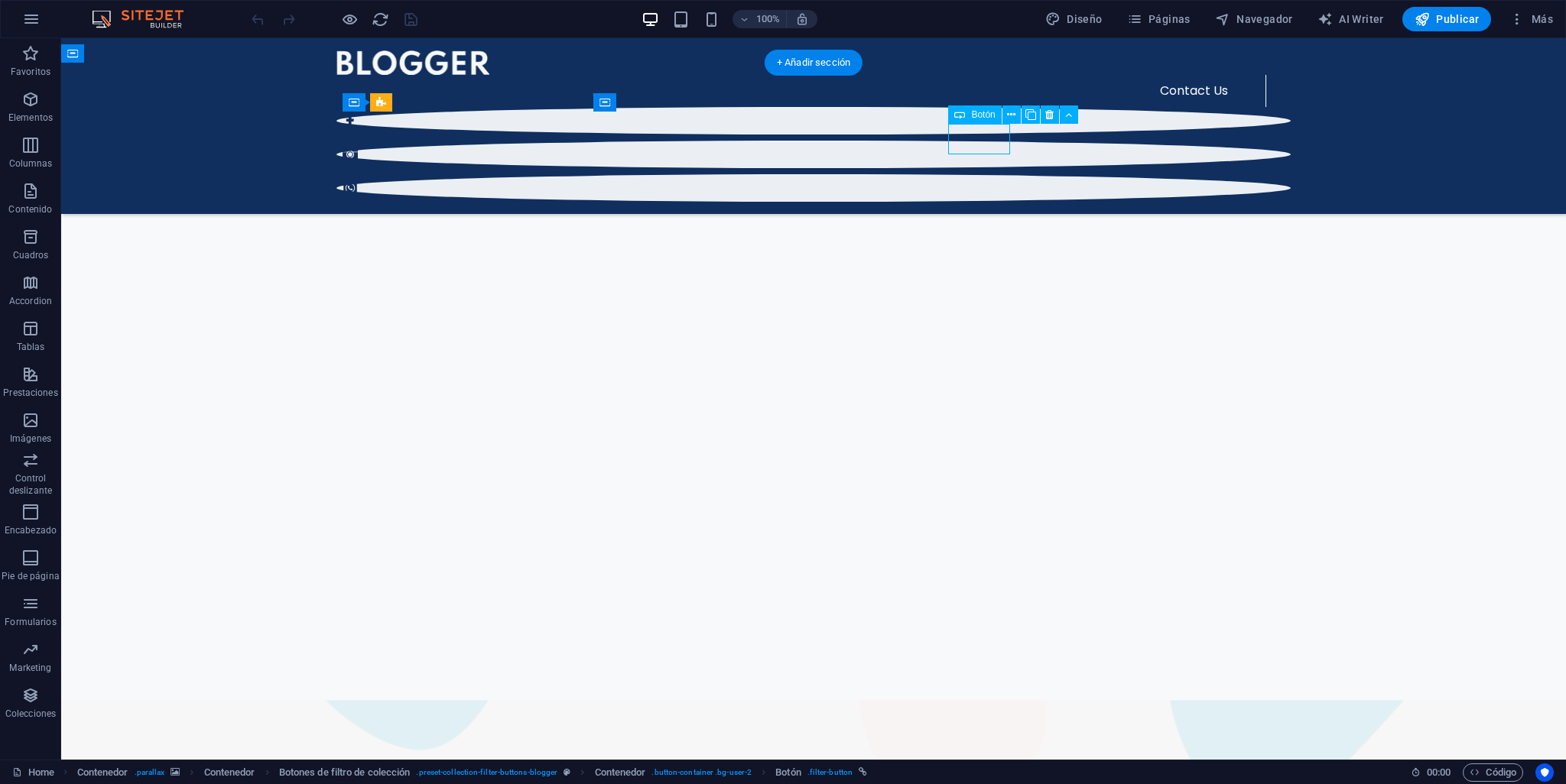
drag, startPoint x: 992, startPoint y: 142, endPoint x: 704, endPoint y: 162, distance: 288.7
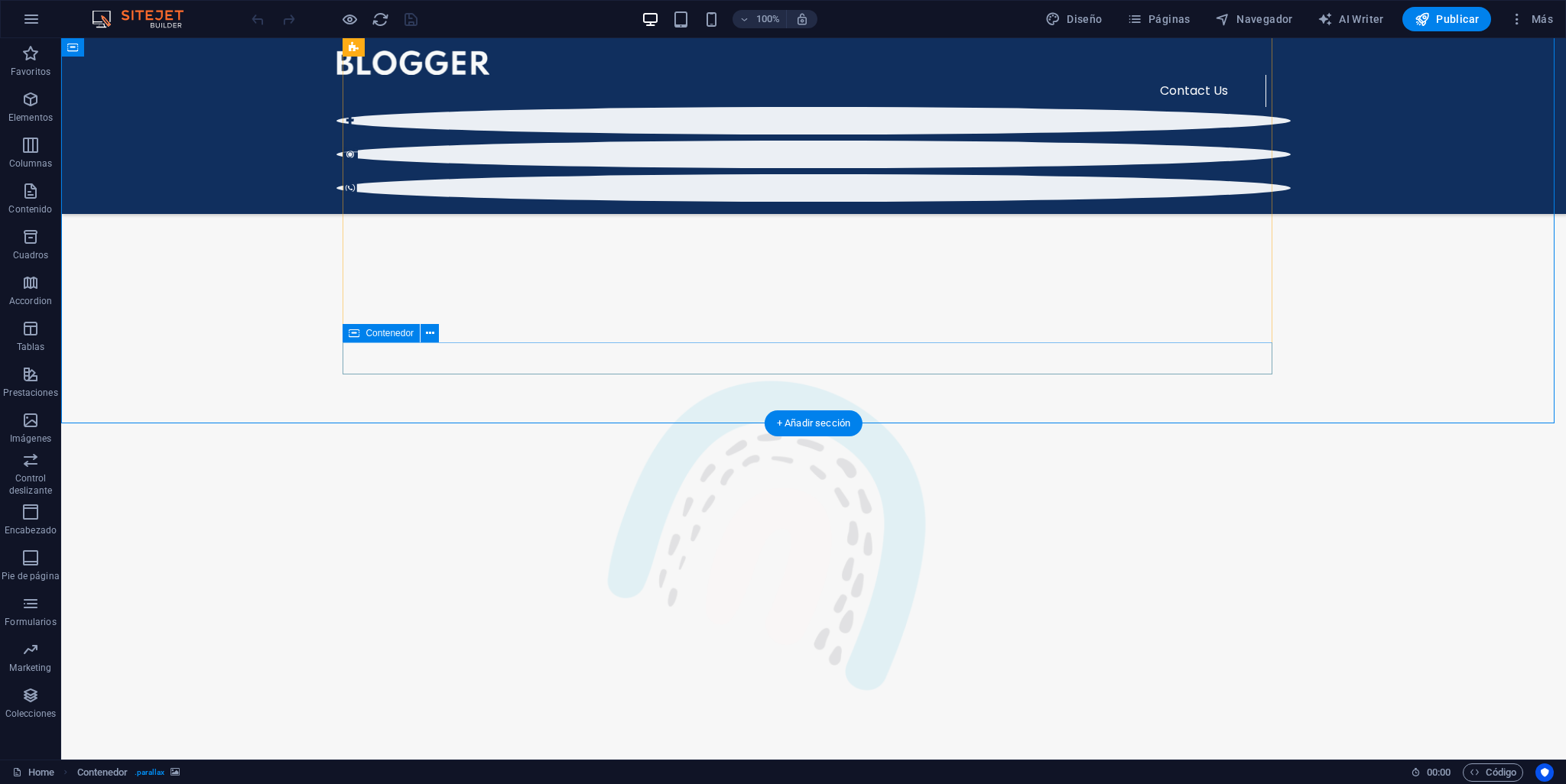
scroll to position [2038, 0]
drag, startPoint x: 808, startPoint y: 420, endPoint x: 481, endPoint y: 369, distance: 331.0
click at [808, 420] on div "+ Añadir sección" at bounding box center [814, 424] width 98 height 26
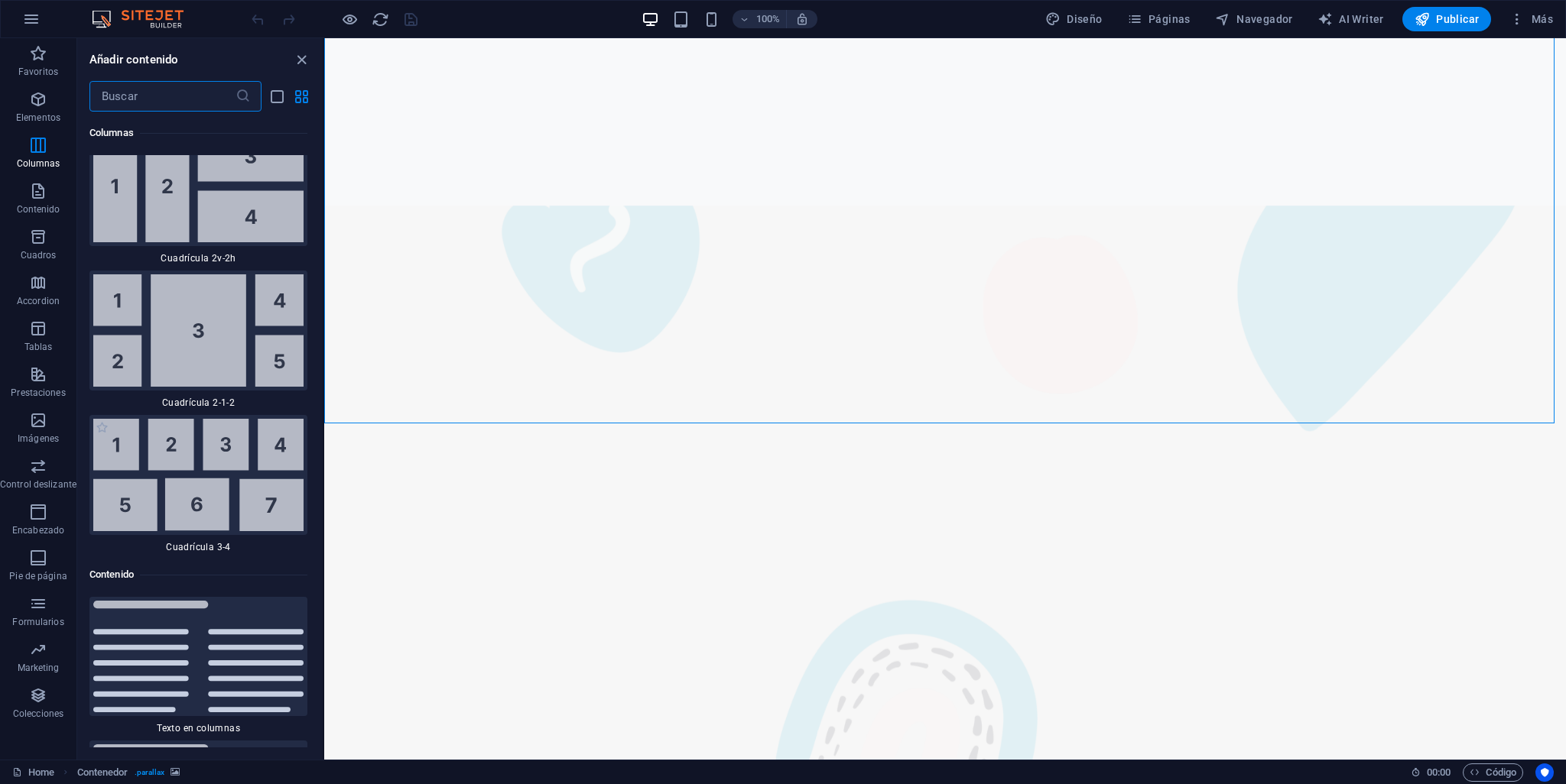
scroll to position [4782, 0]
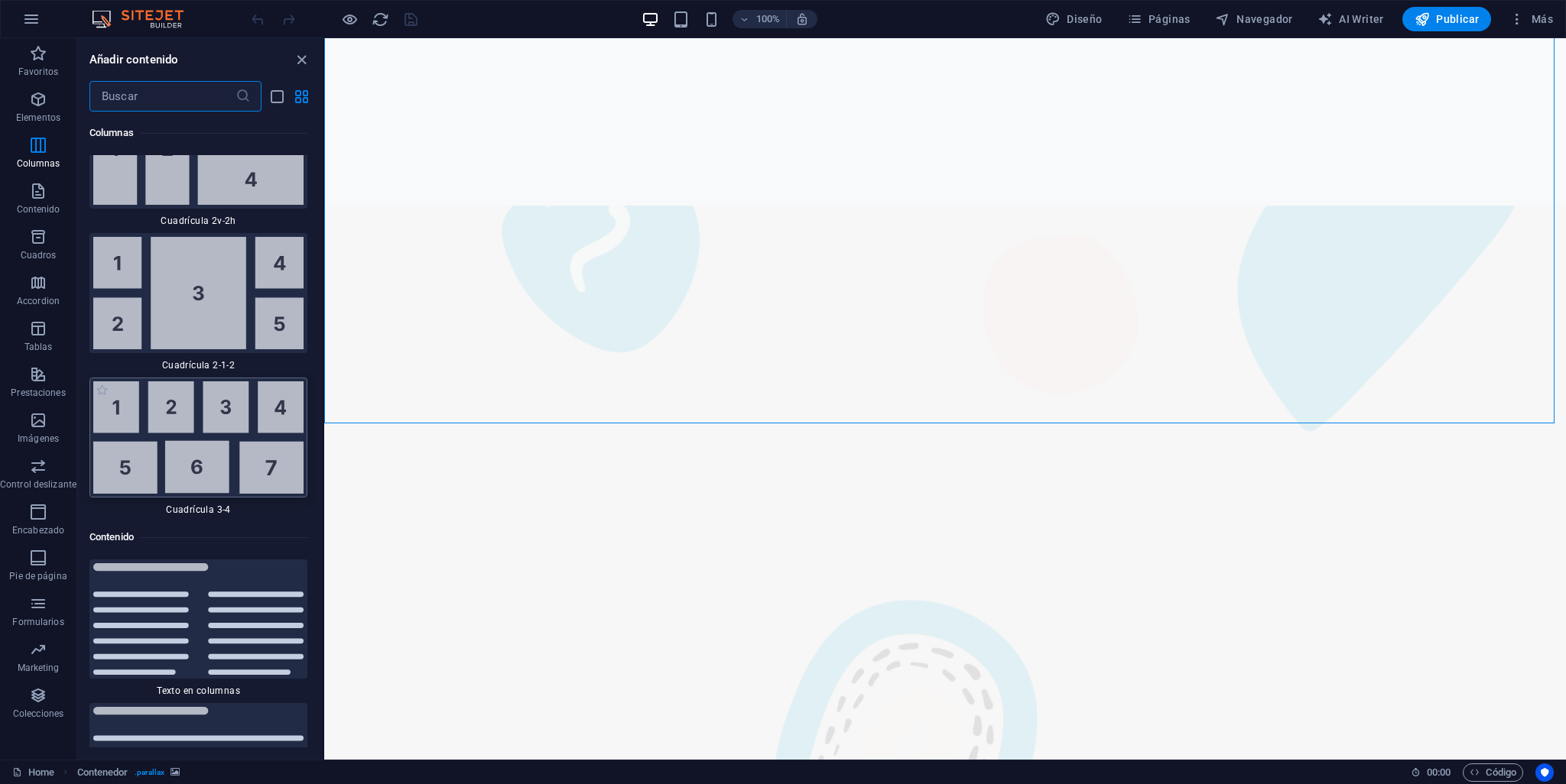
click at [196, 393] on img at bounding box center [198, 438] width 210 height 112
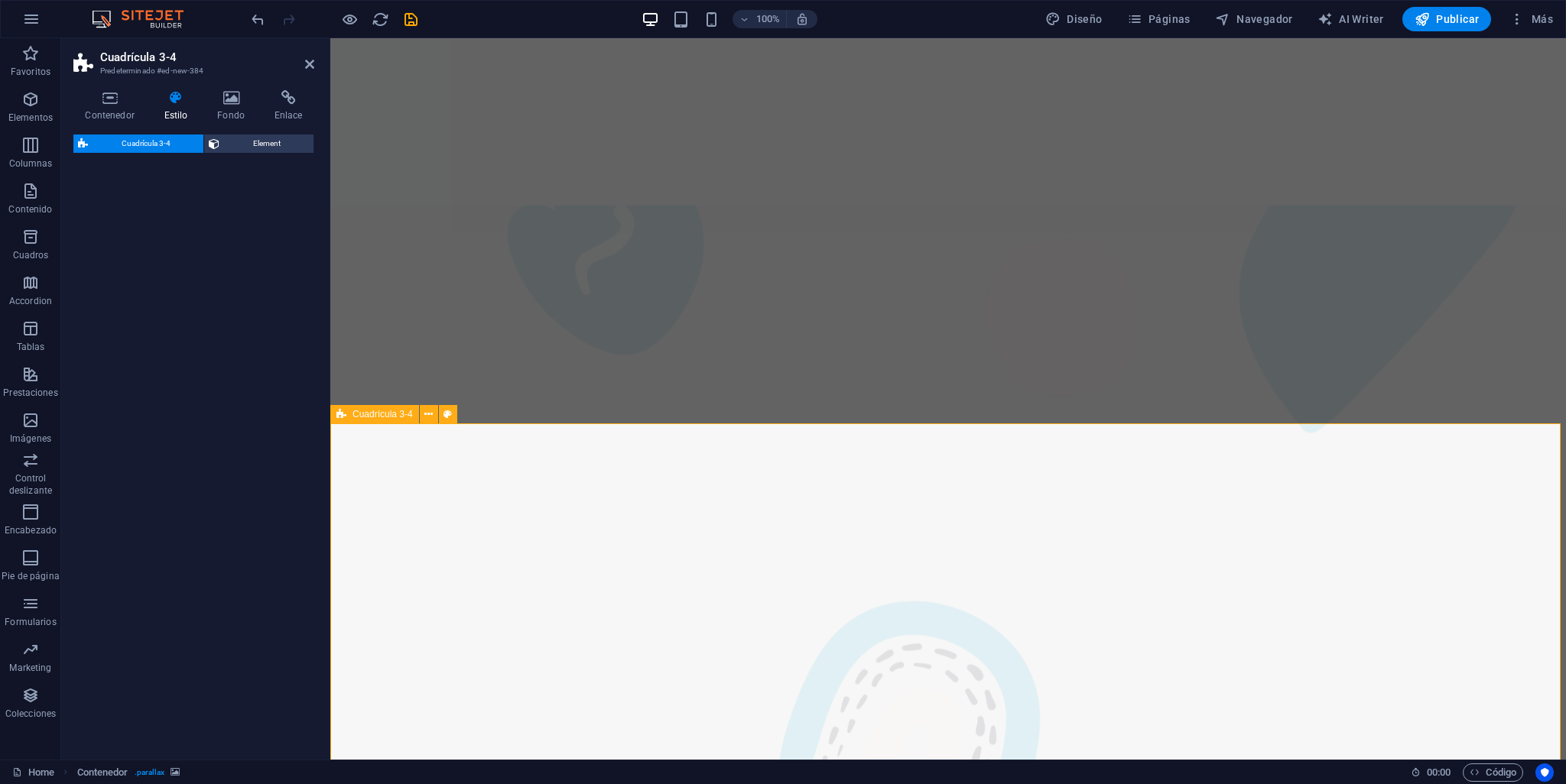
select select "rem"
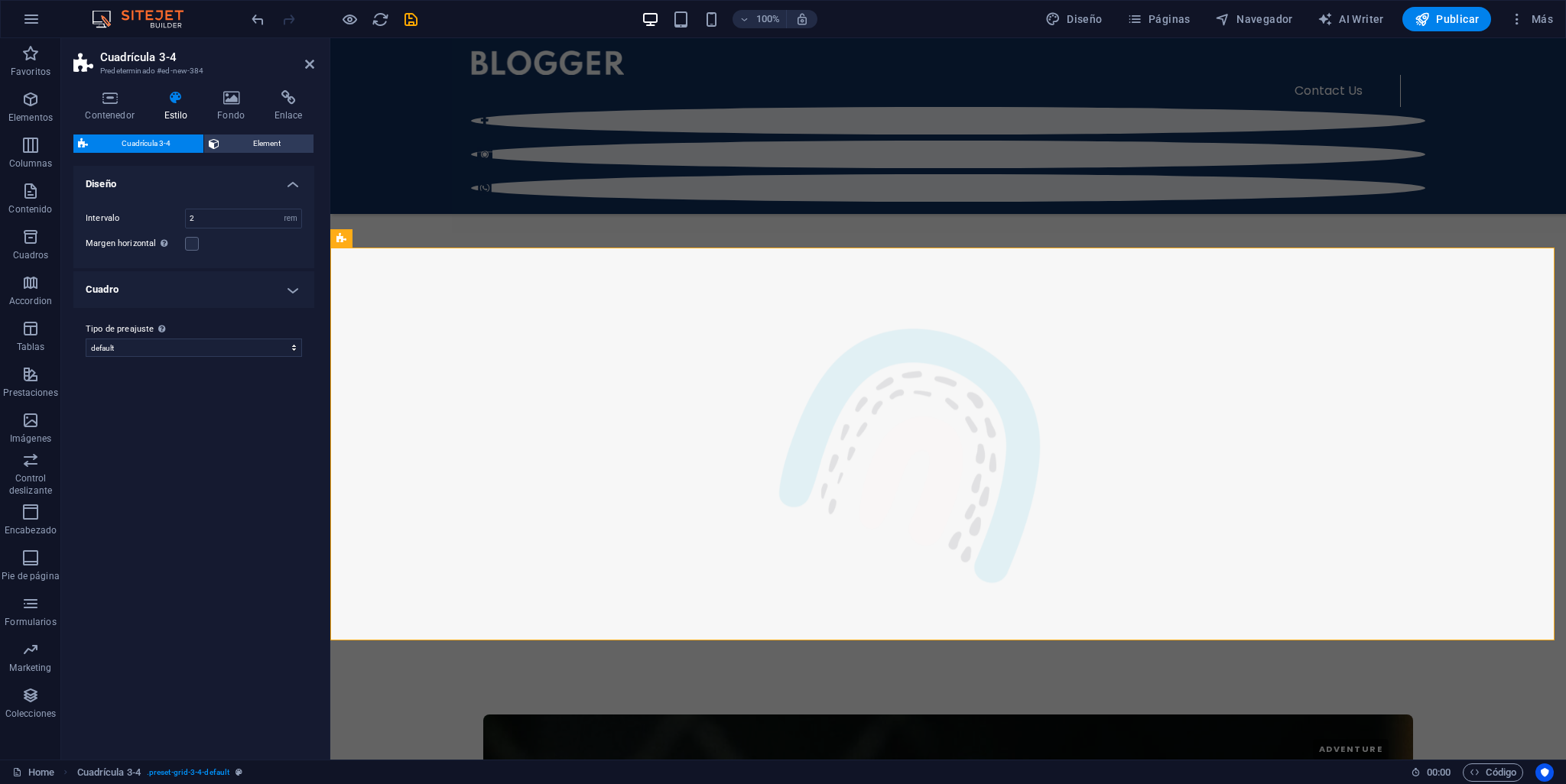
scroll to position [2160, 0]
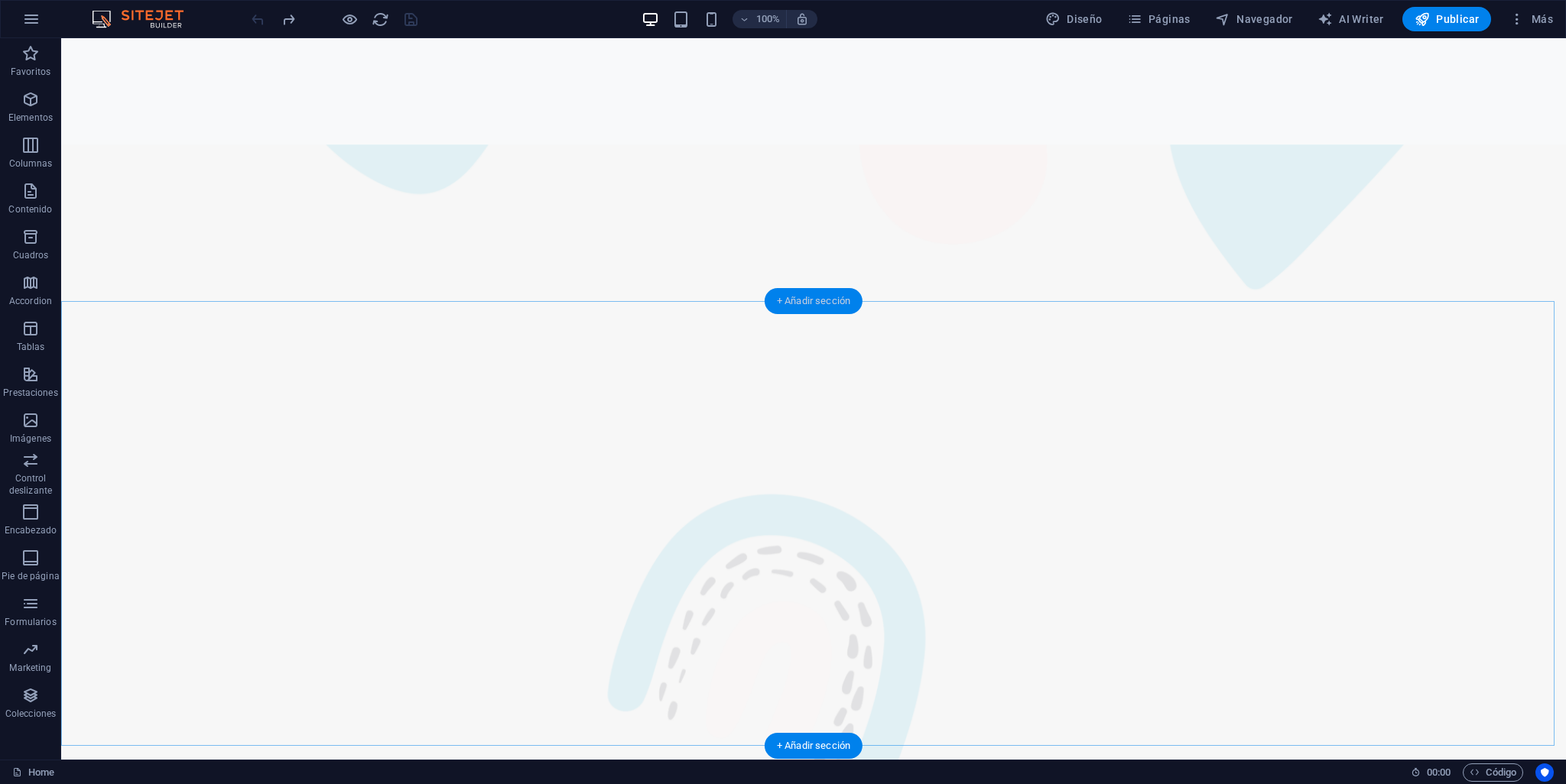
click at [808, 302] on div "+ Añadir sección" at bounding box center [814, 301] width 98 height 26
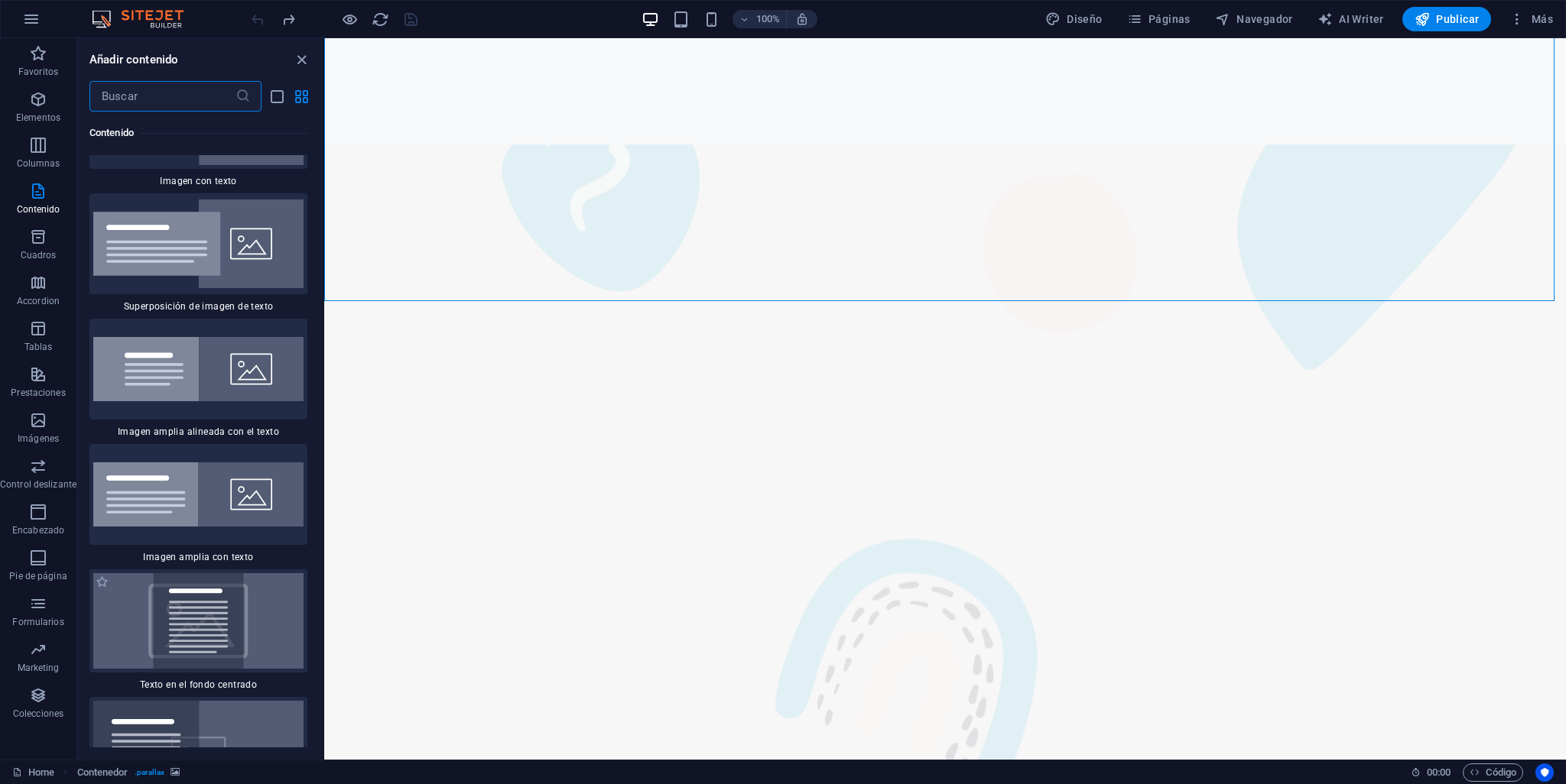
scroll to position [5870, 0]
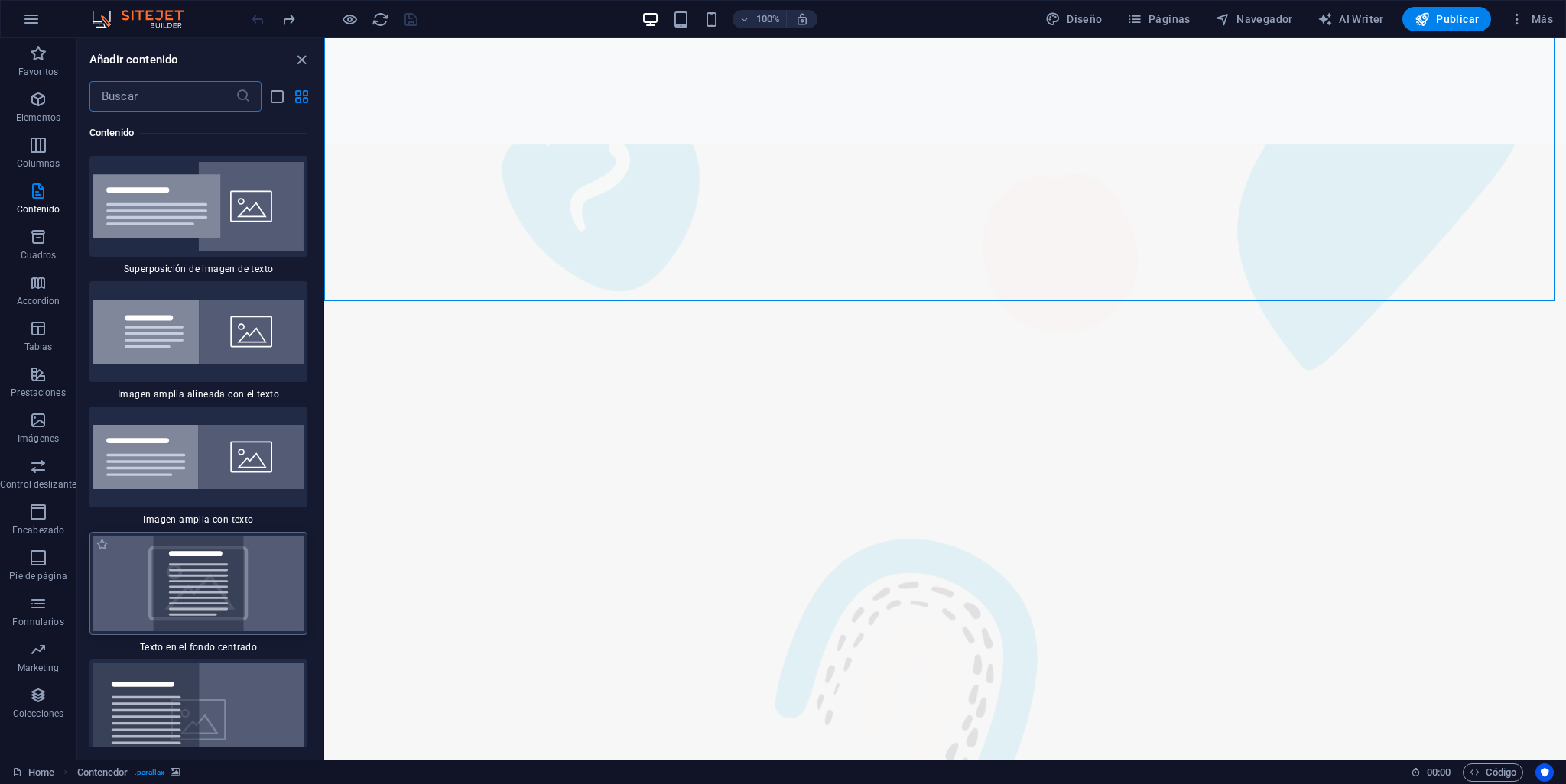
click at [216, 536] on img at bounding box center [198, 583] width 210 height 95
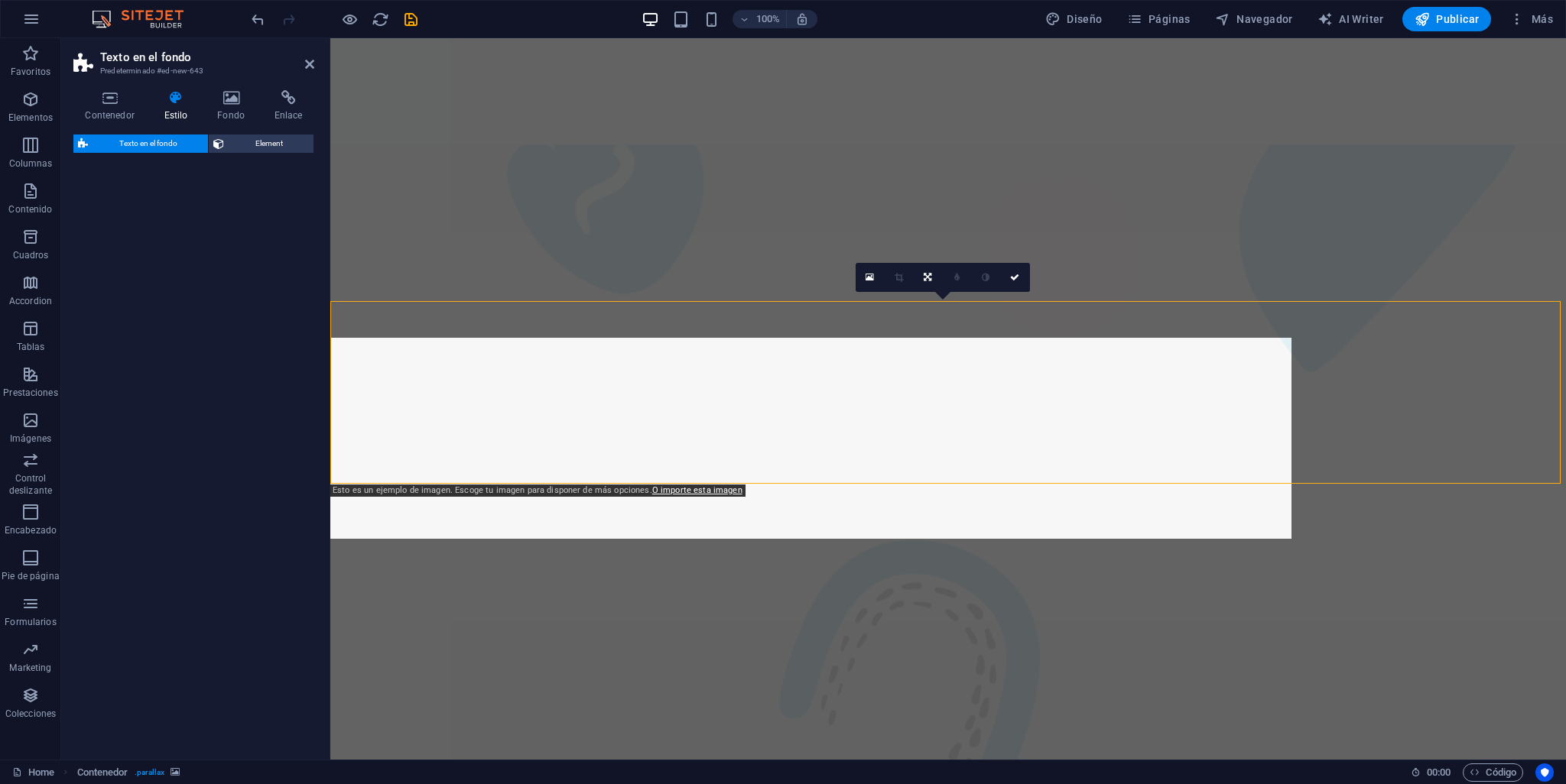
select select "%"
select select "rem"
select select "px"
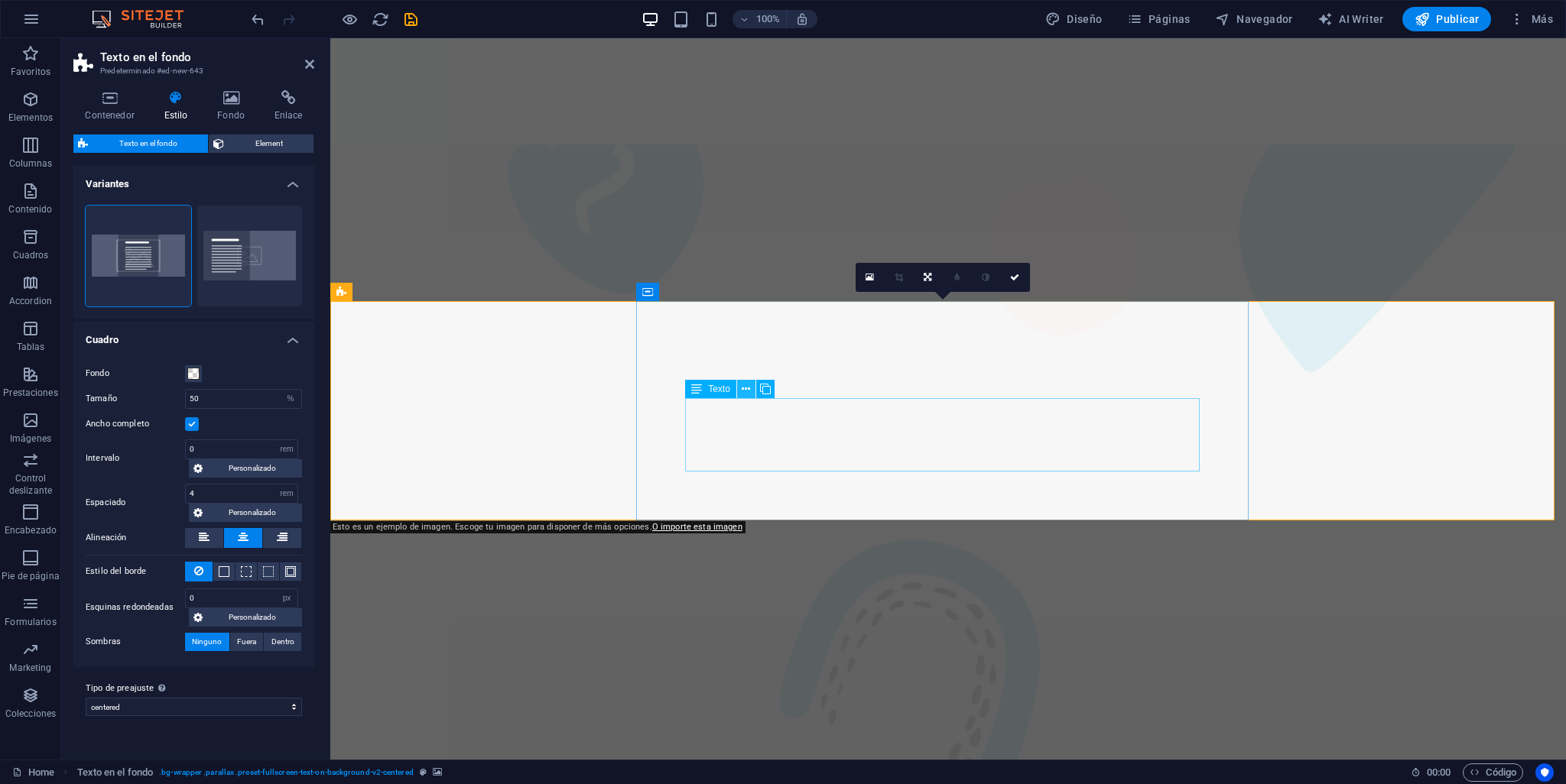
click at [755, 383] on button at bounding box center [746, 389] width 19 height 19
click at [746, 390] on icon at bounding box center [746, 390] width 8 height 16
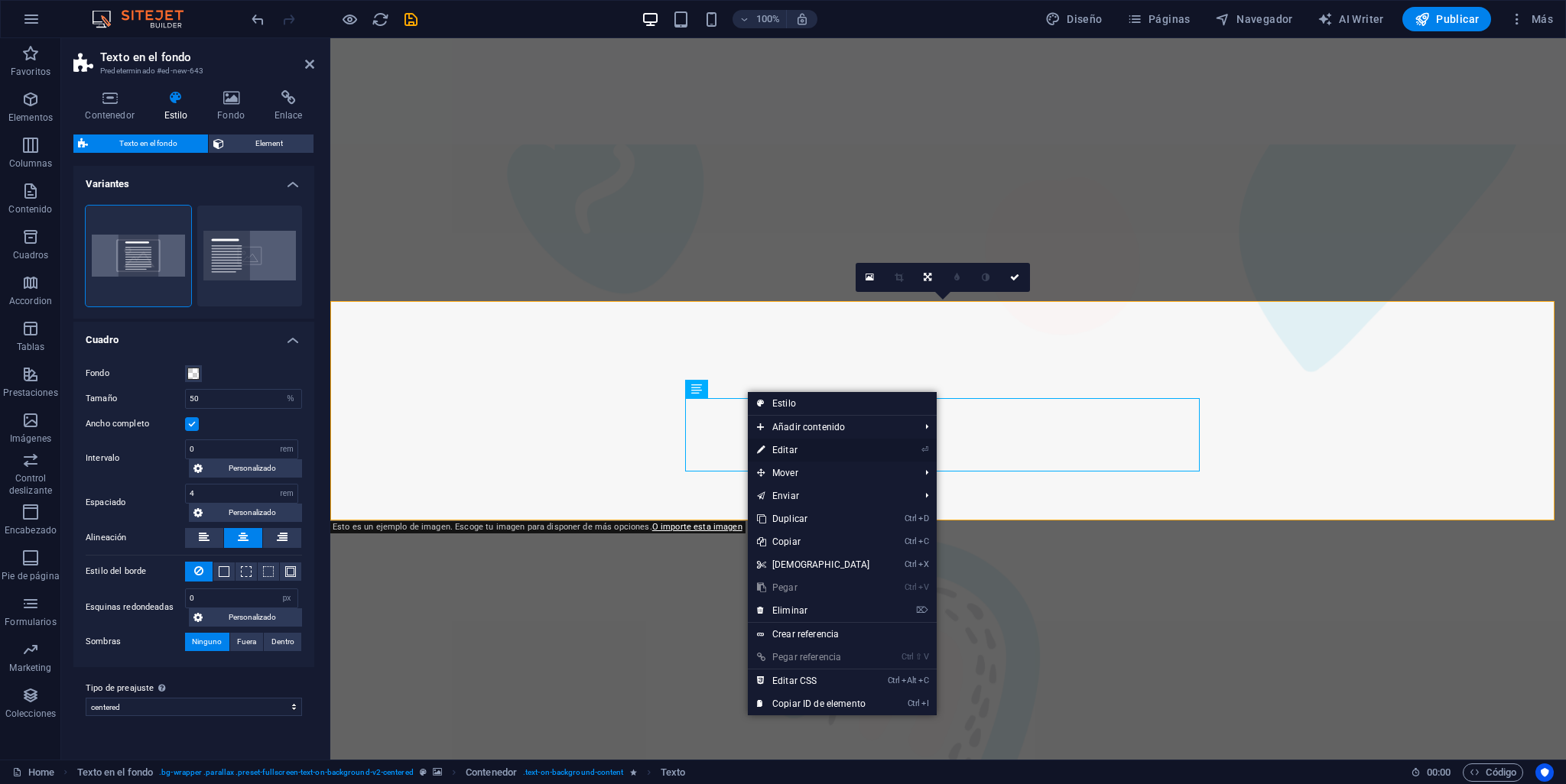
click at [803, 444] on link "⏎ Editar" at bounding box center [814, 451] width 132 height 23
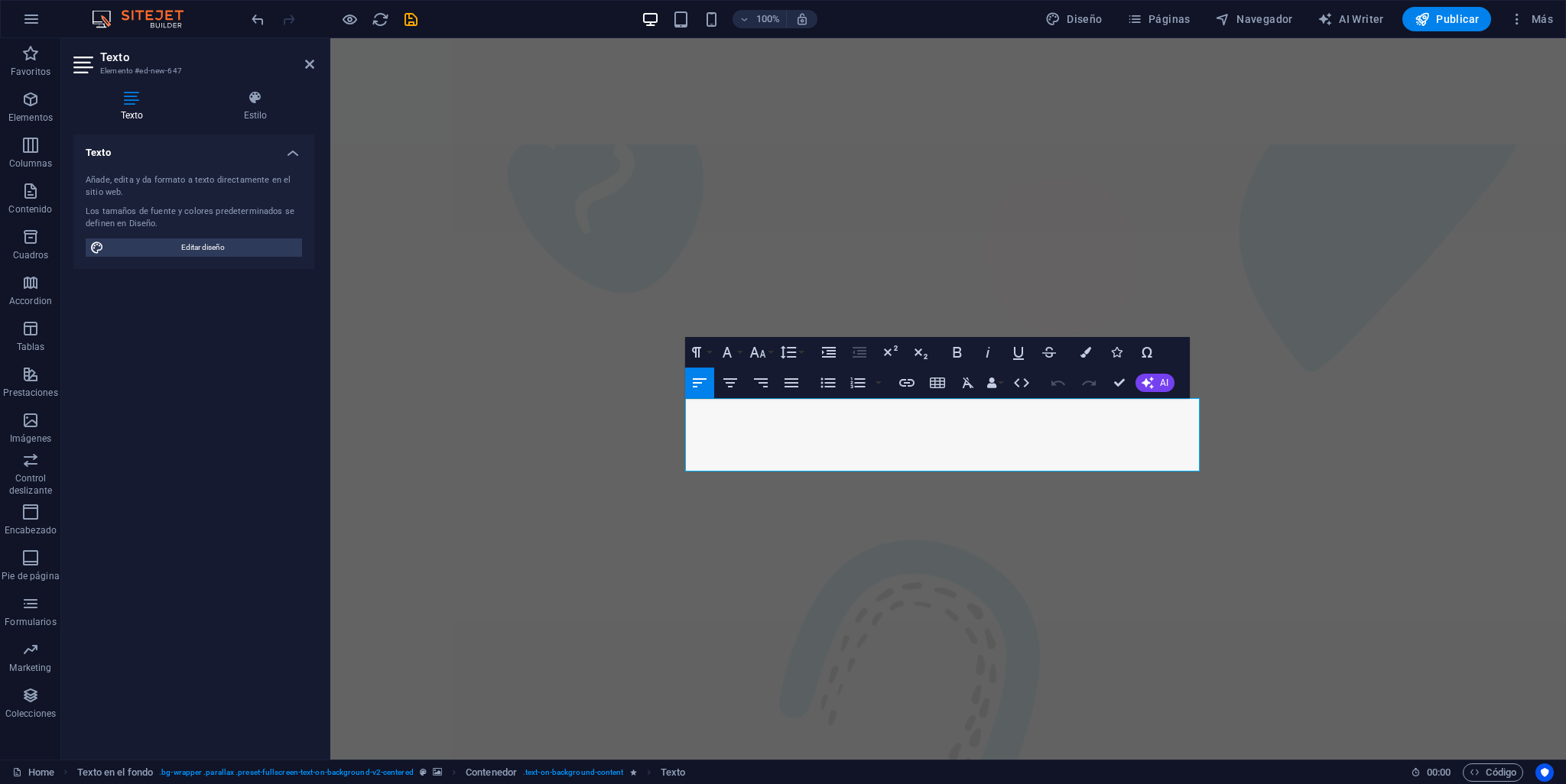
click at [87, 70] on icon at bounding box center [85, 65] width 23 height 24
click at [174, 246] on span "Editar diseño" at bounding box center [203, 247] width 189 height 19
select select "px"
select select "400"
select select "px"
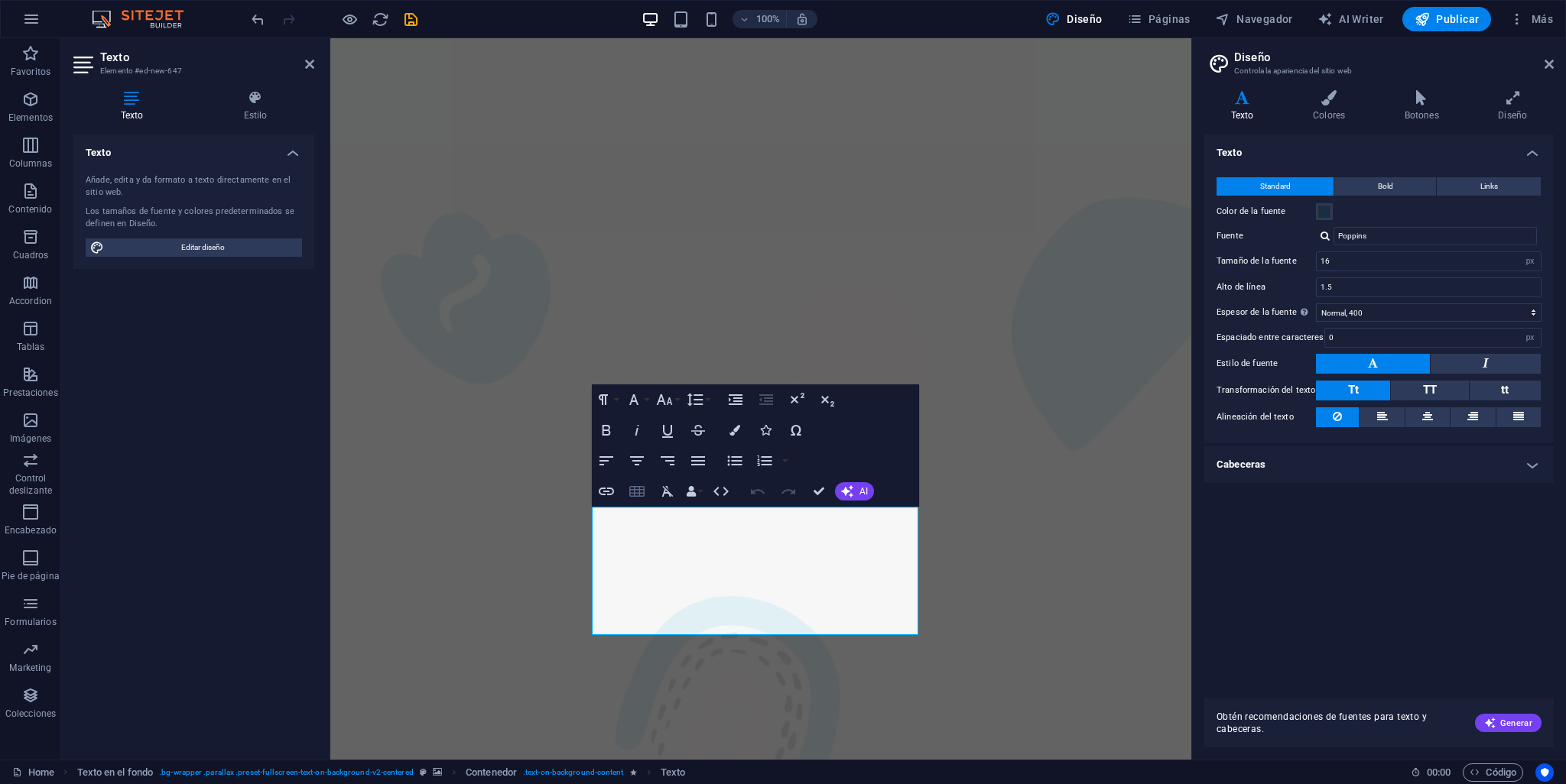
click at [645, 490] on icon "button" at bounding box center [637, 491] width 19 height 19
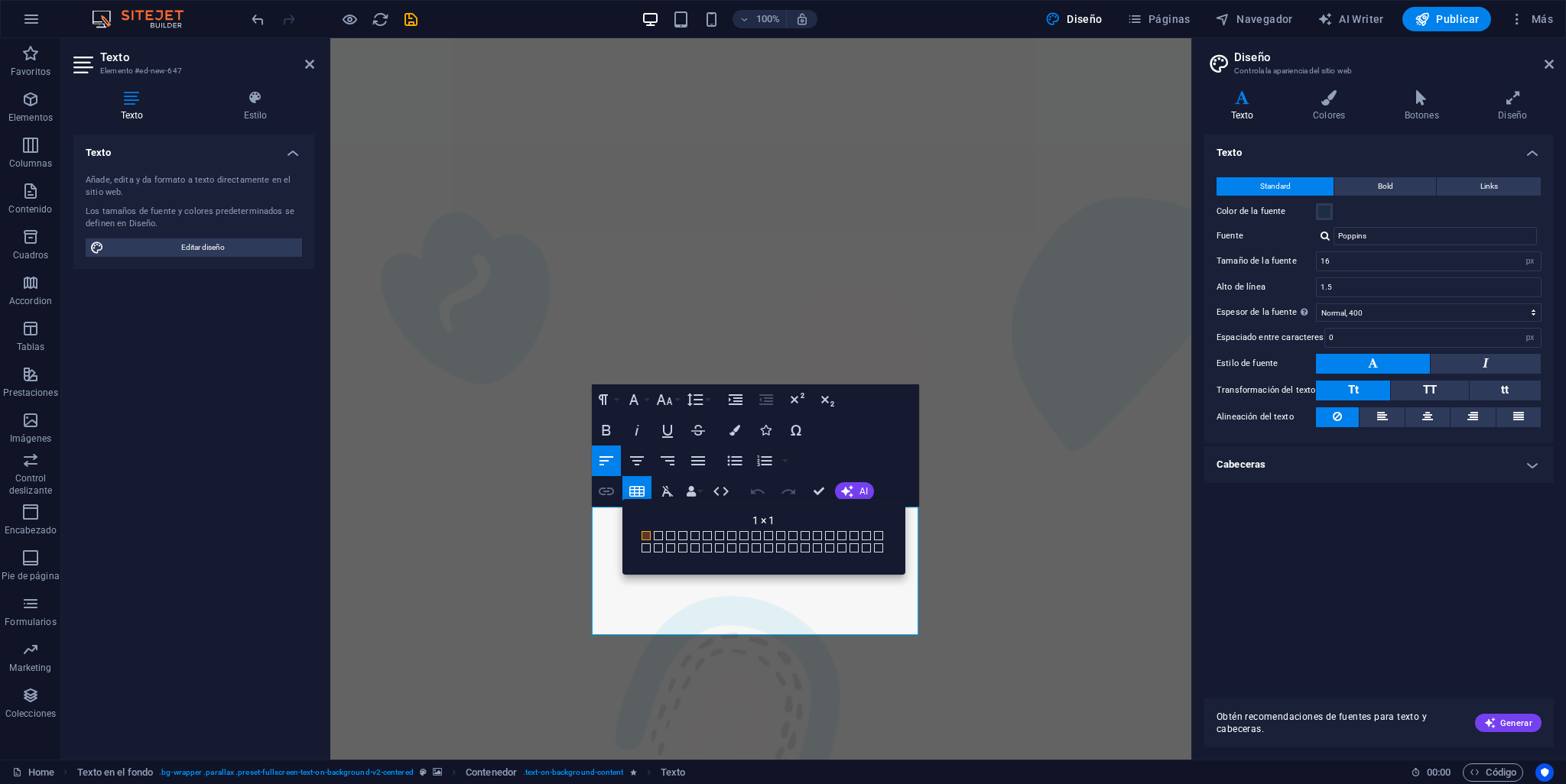
click at [609, 491] on icon "button" at bounding box center [606, 491] width 19 height 19
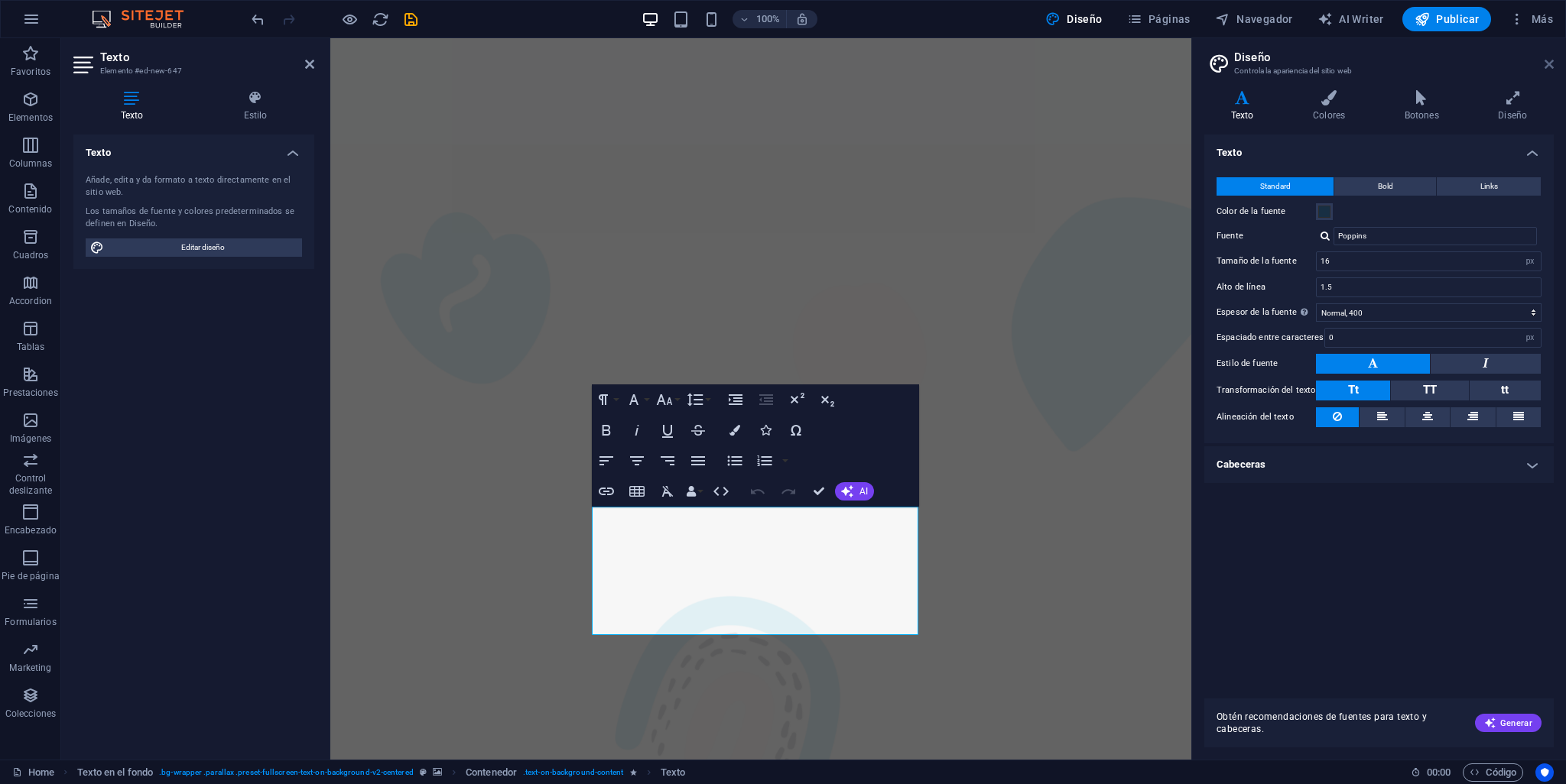
click at [1545, 63] on icon at bounding box center [1549, 63] width 9 height 12
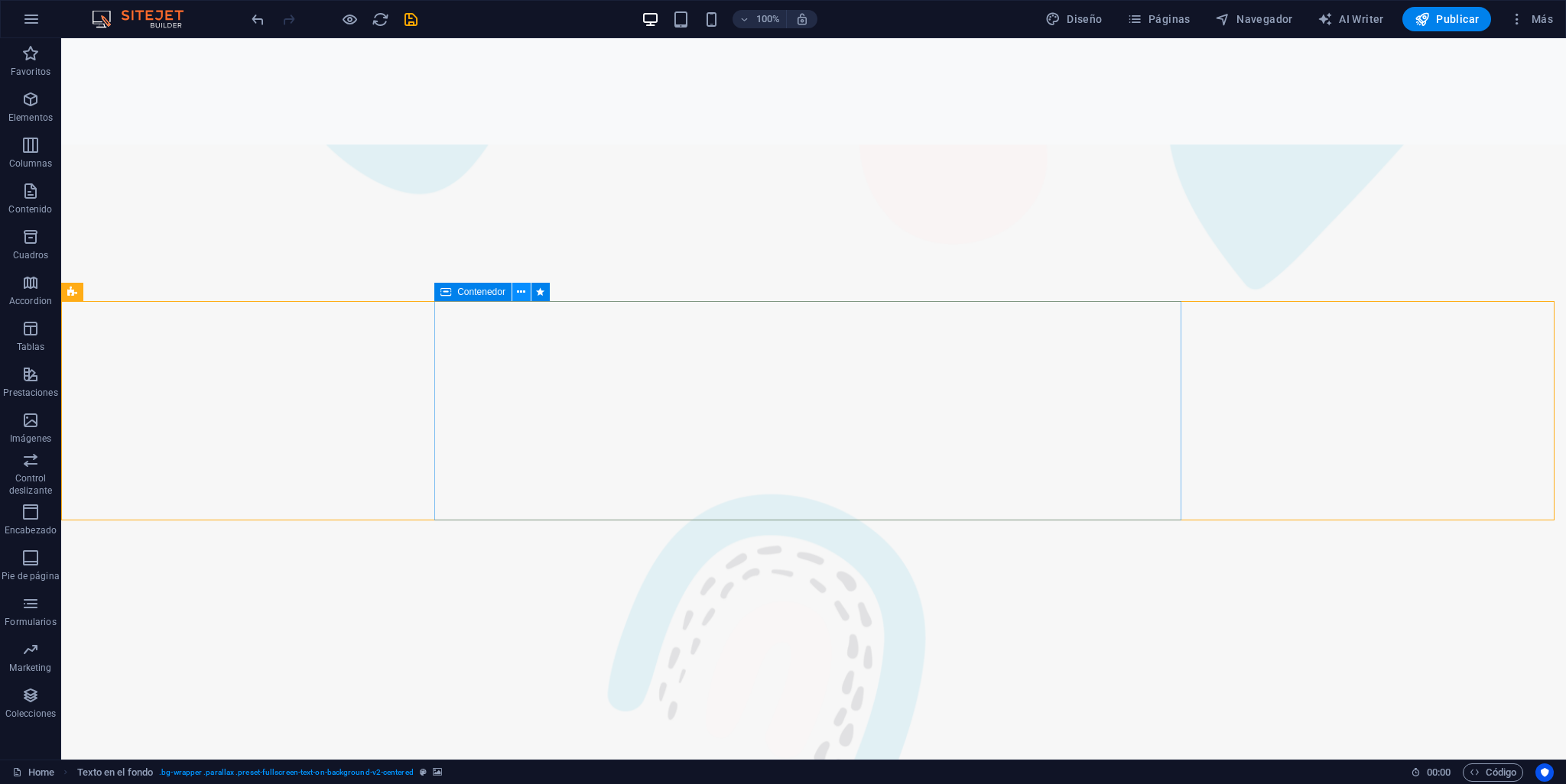
click at [525, 291] on icon at bounding box center [521, 293] width 8 height 16
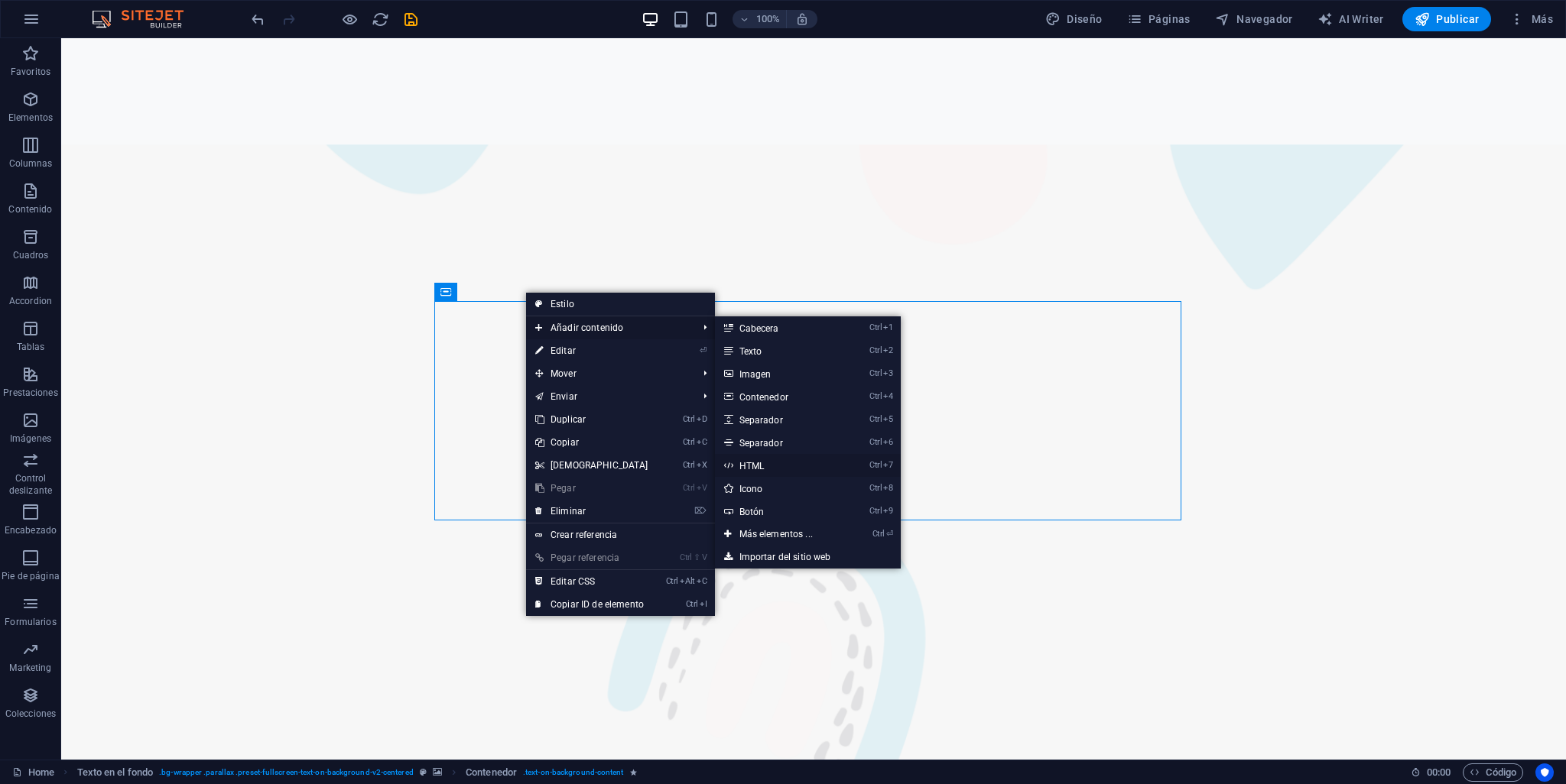
click at [758, 461] on link "Ctrl 7 HTML" at bounding box center [779, 465] width 129 height 23
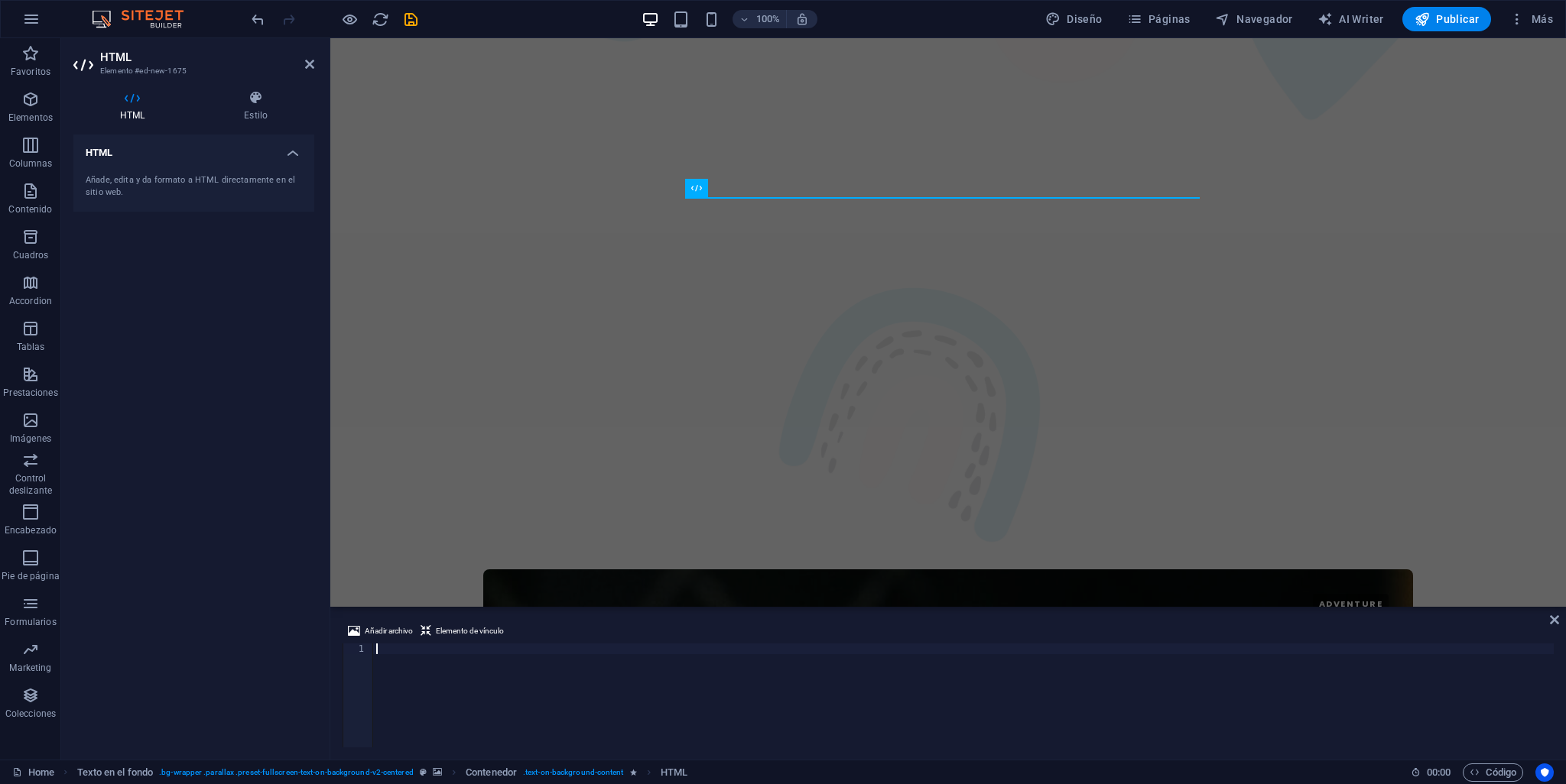
type textarea "<canvas data-engine="three.js r148" width="1142" height="887" class="df-3dcanva…"
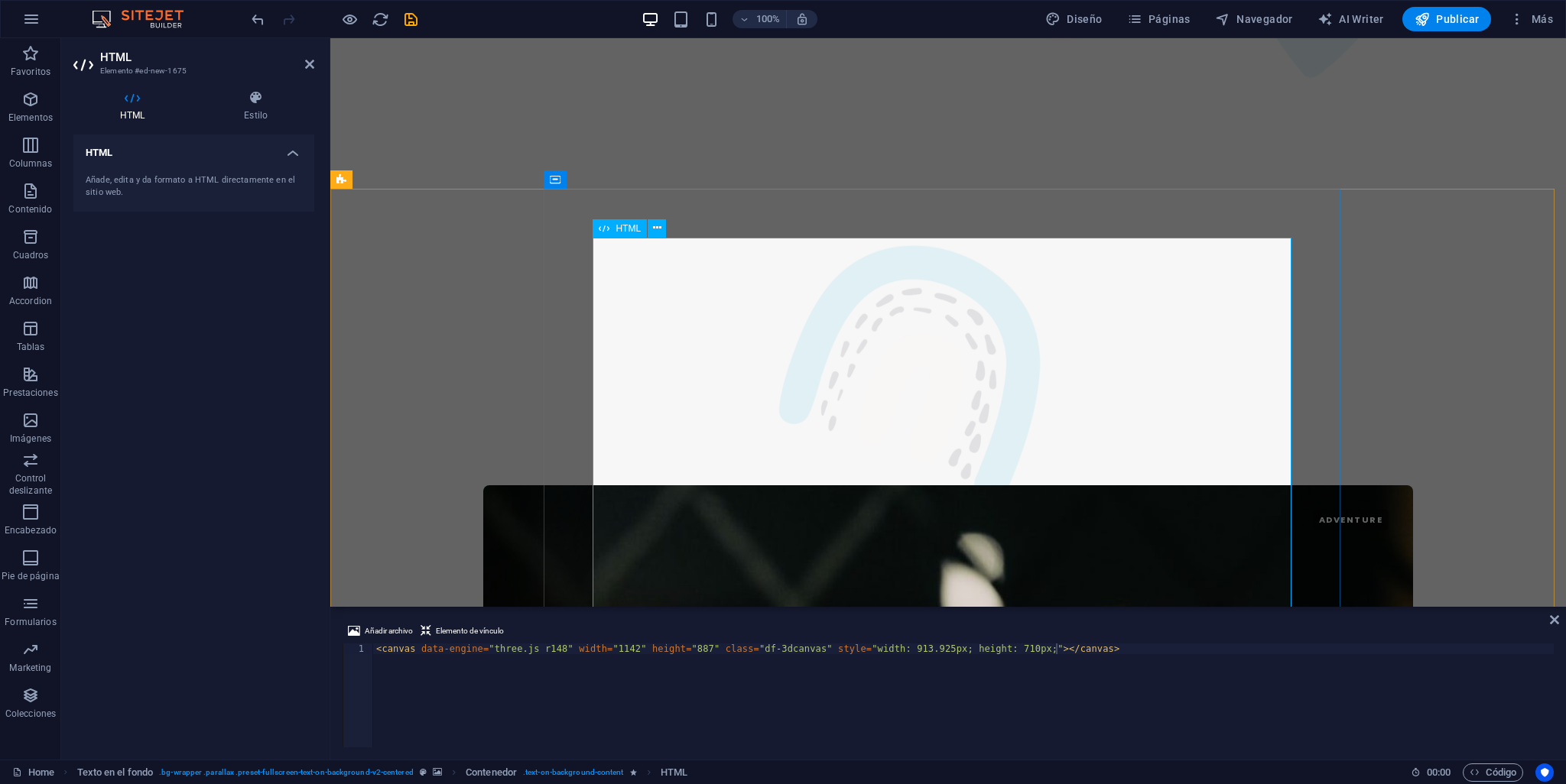
scroll to position [2263, 0]
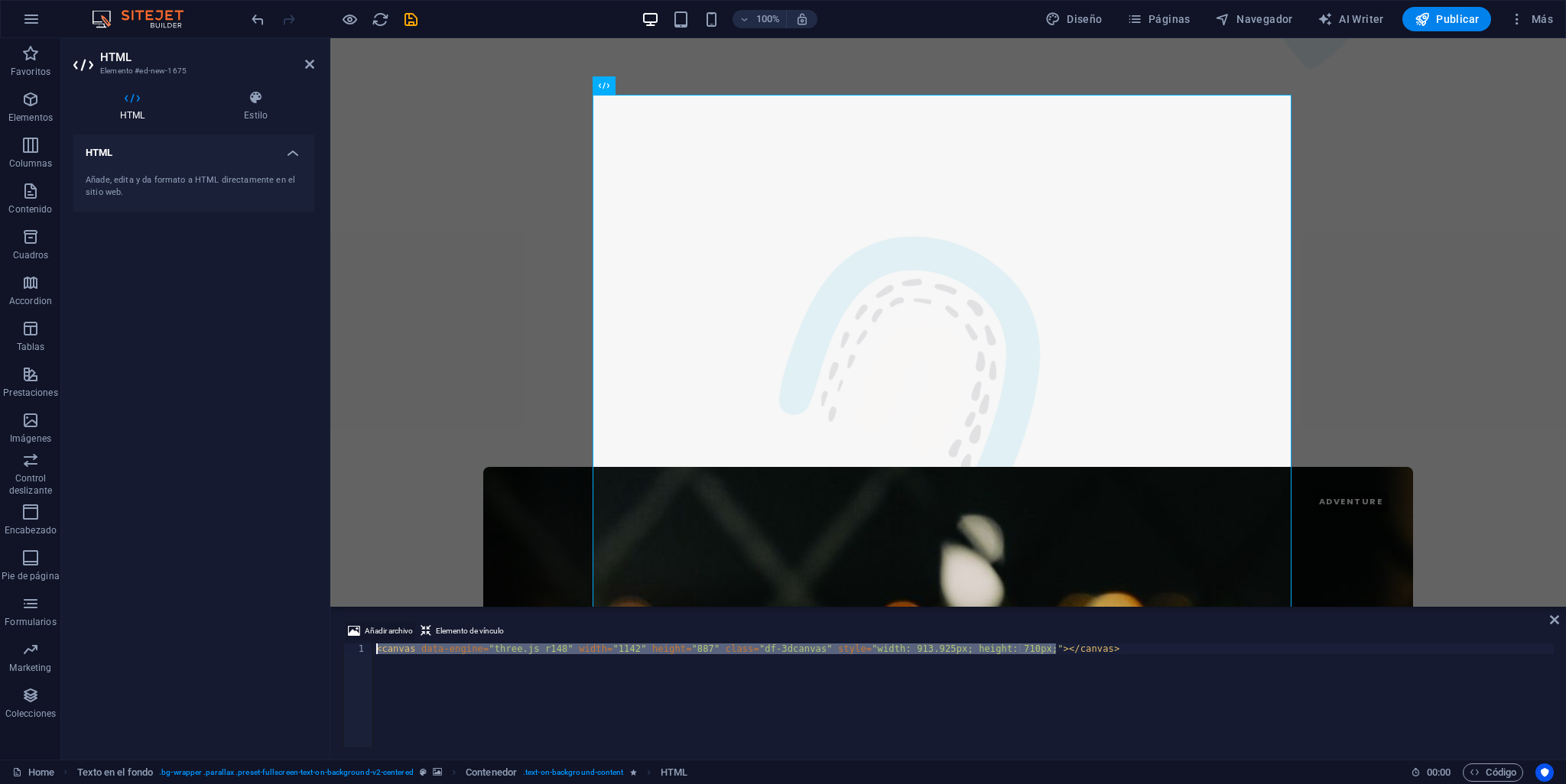
drag, startPoint x: 953, startPoint y: 646, endPoint x: 373, endPoint y: 639, distance: 580.0
click at [373, 639] on div "Añadir archivo Elemento de vínculo <canvas data-engine="three.js r148" width="1…" at bounding box center [948, 685] width 1211 height 125
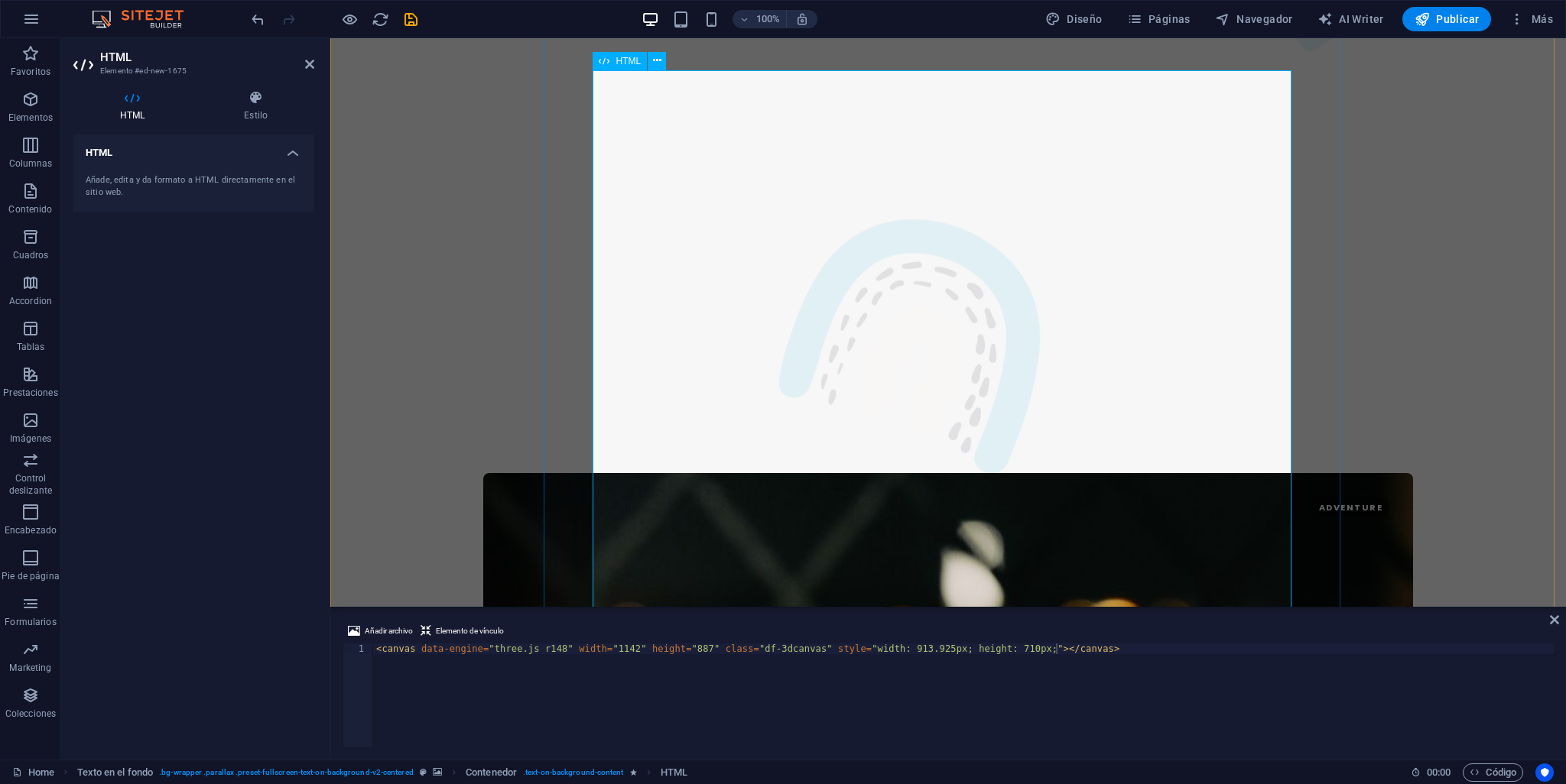
scroll to position [2287, 0]
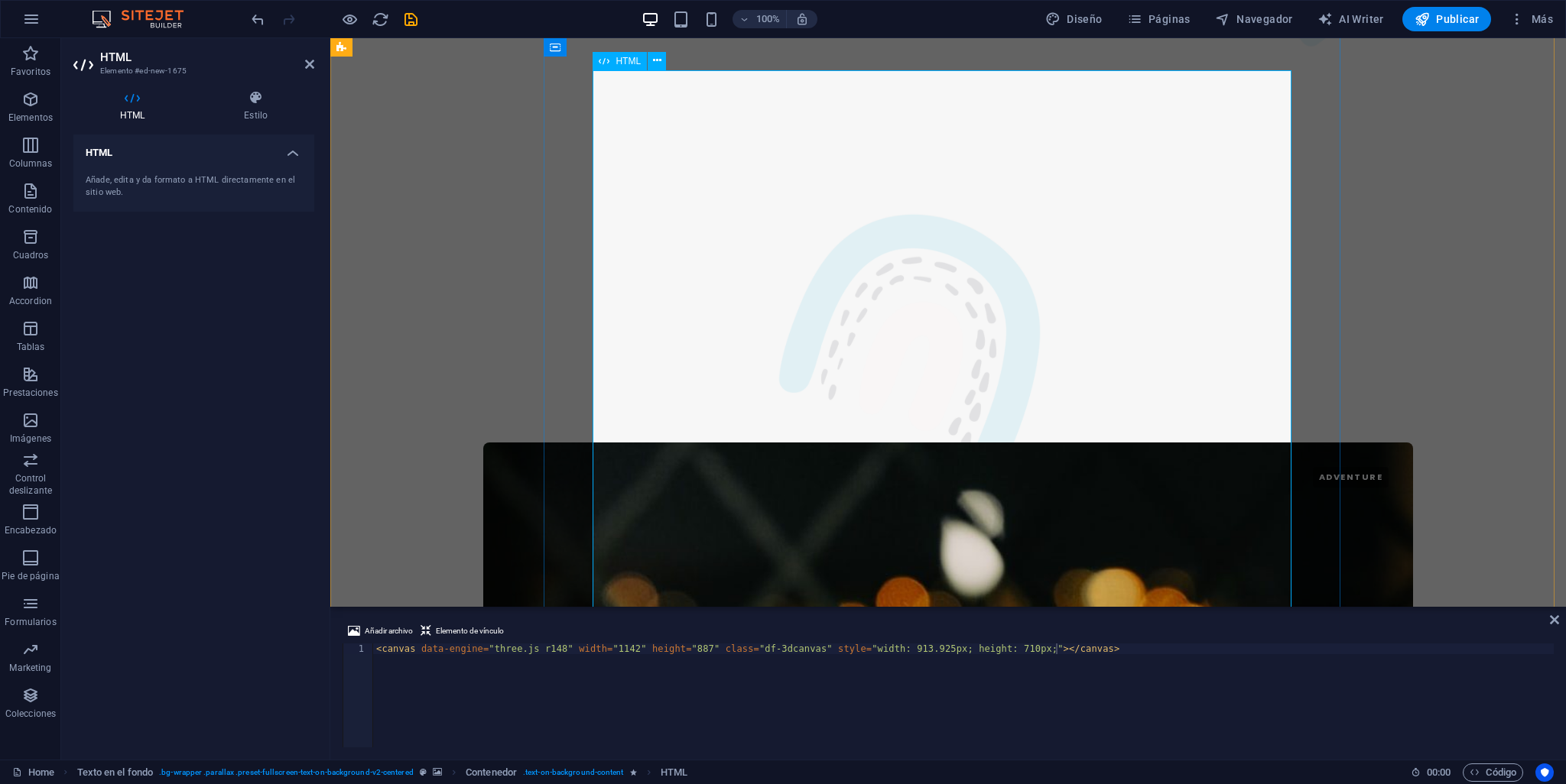
click at [120, 179] on div "Añade, edita y da formato a HTML directamente en el sitio web." at bounding box center [194, 186] width 216 height 25
click at [138, 108] on h4 "HTML" at bounding box center [135, 106] width 124 height 32
click at [297, 157] on h4 "HTML" at bounding box center [194, 148] width 241 height 28
click at [297, 157] on h4 "HTML" at bounding box center [194, 152] width 241 height 37
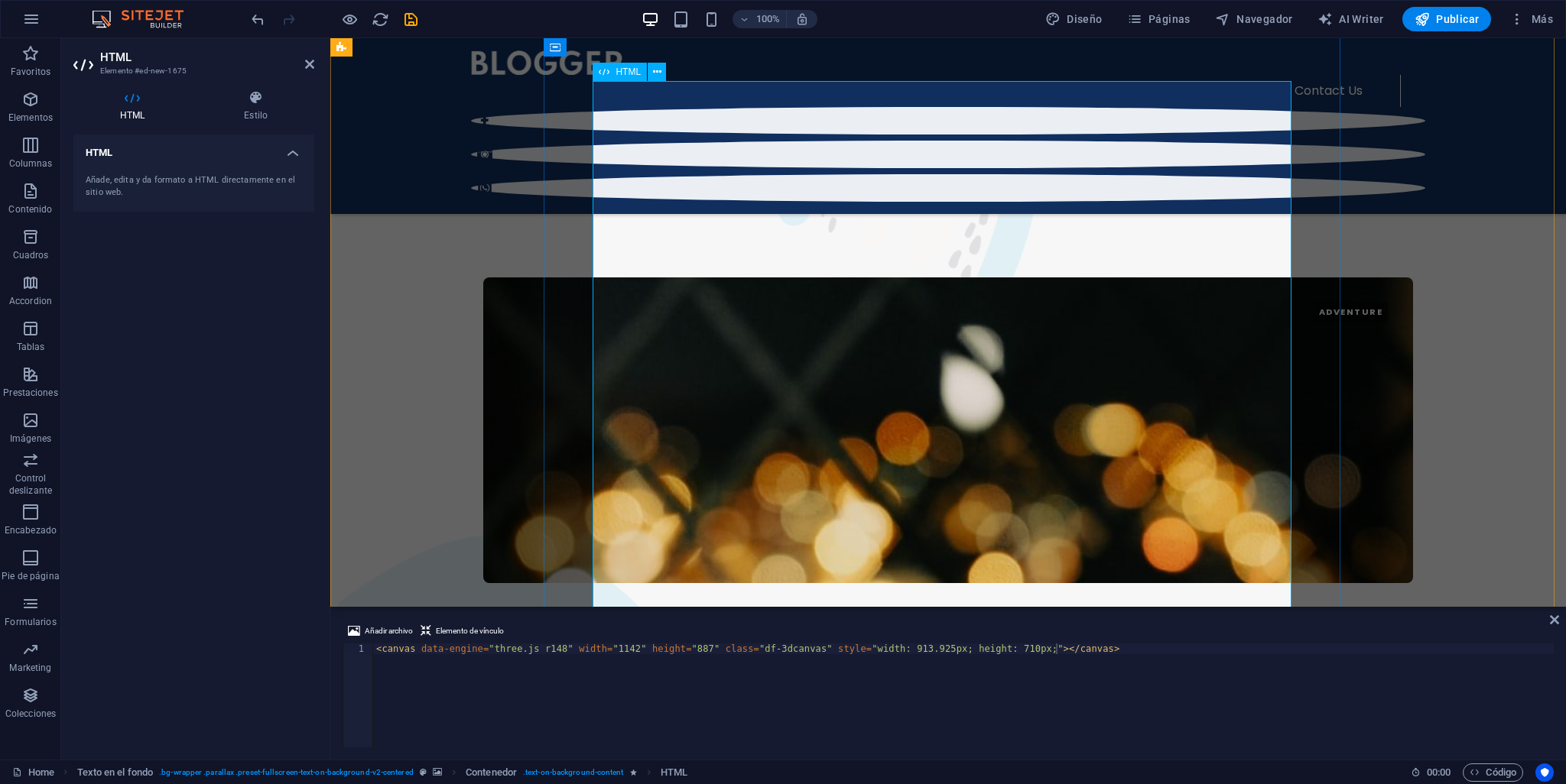
scroll to position [2175, 0]
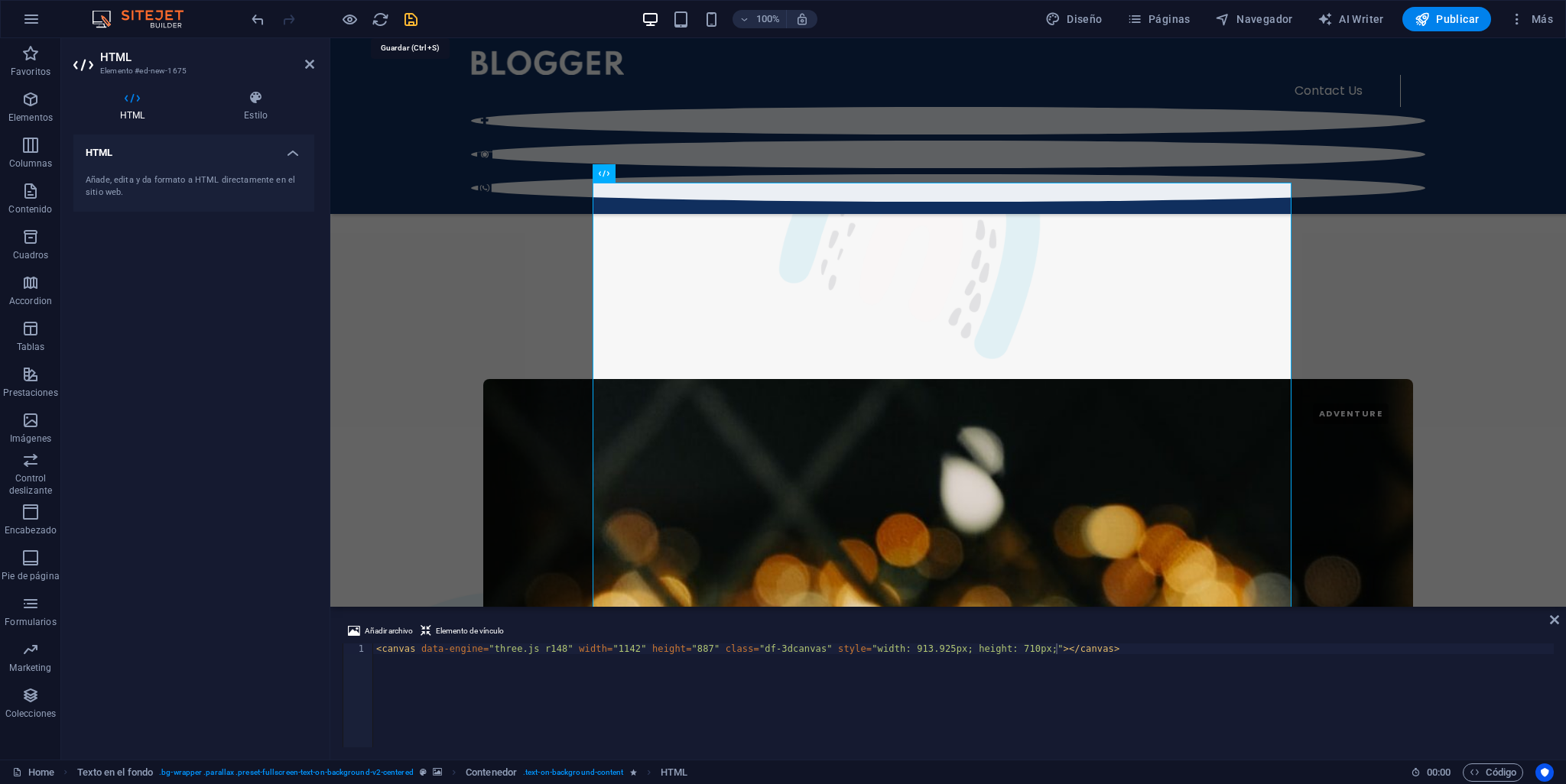
click at [415, 18] on icon "save" at bounding box center [411, 20] width 18 height 18
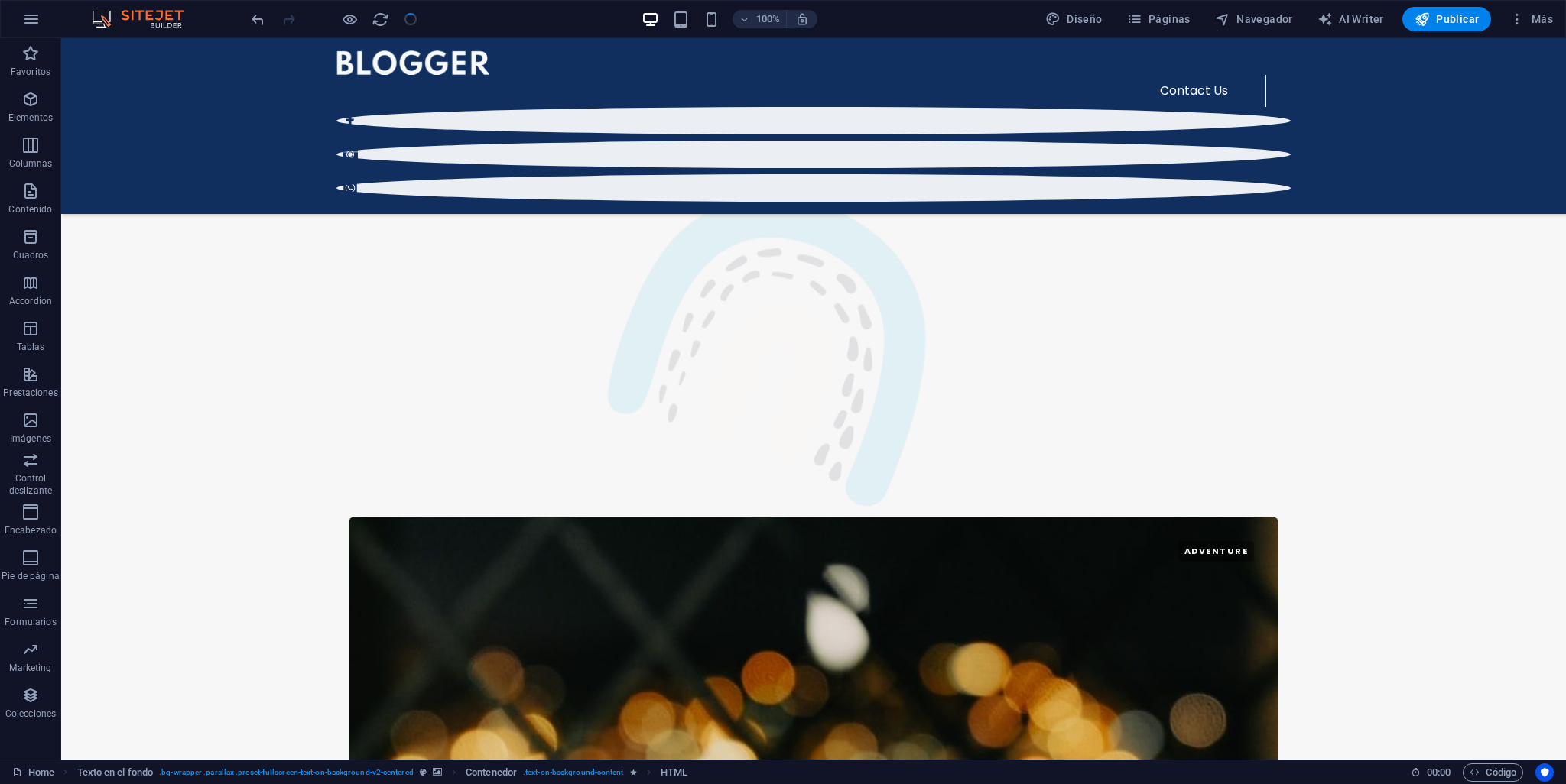
checkbox input "false"
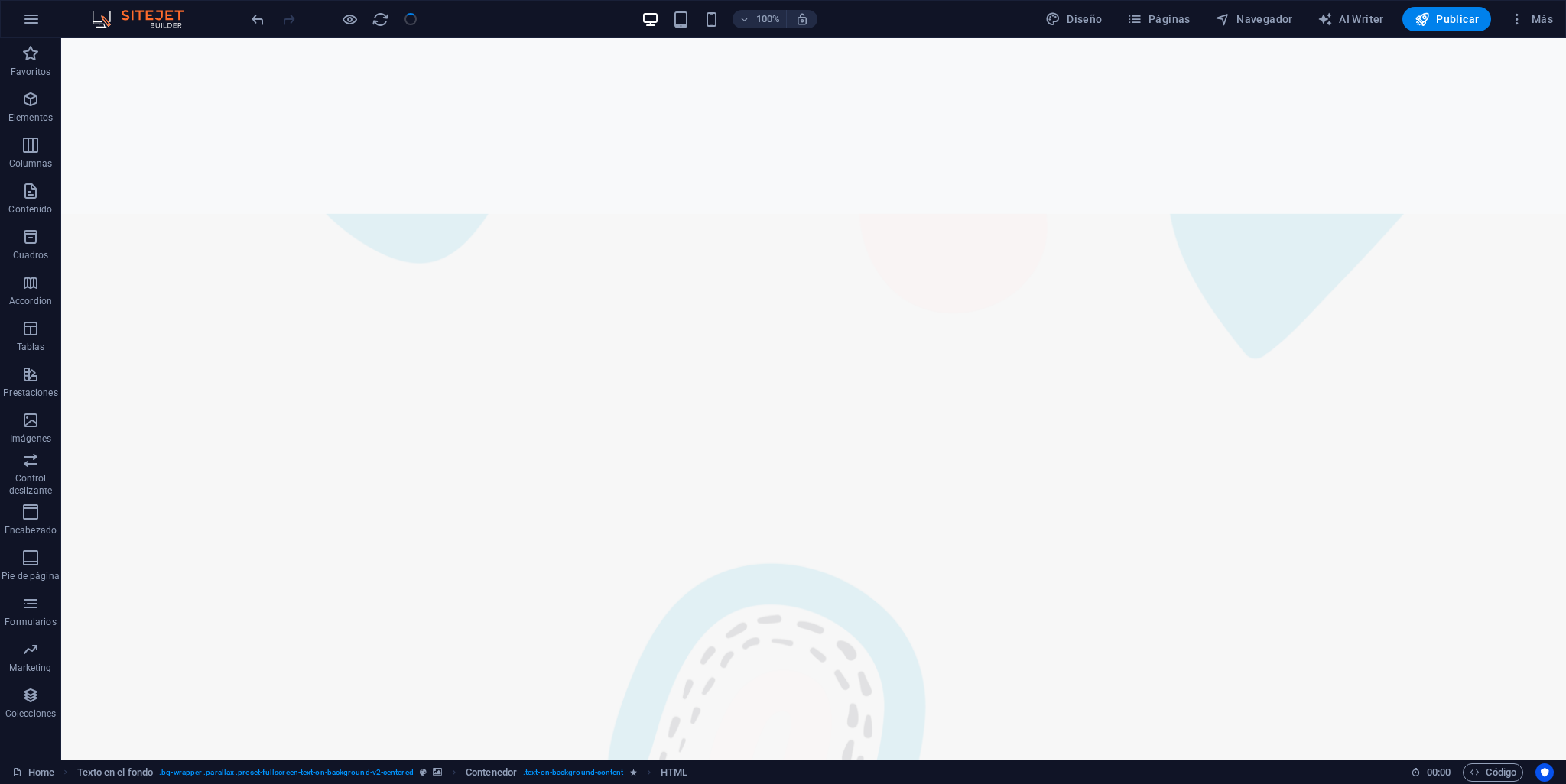
scroll to position [2328, 0]
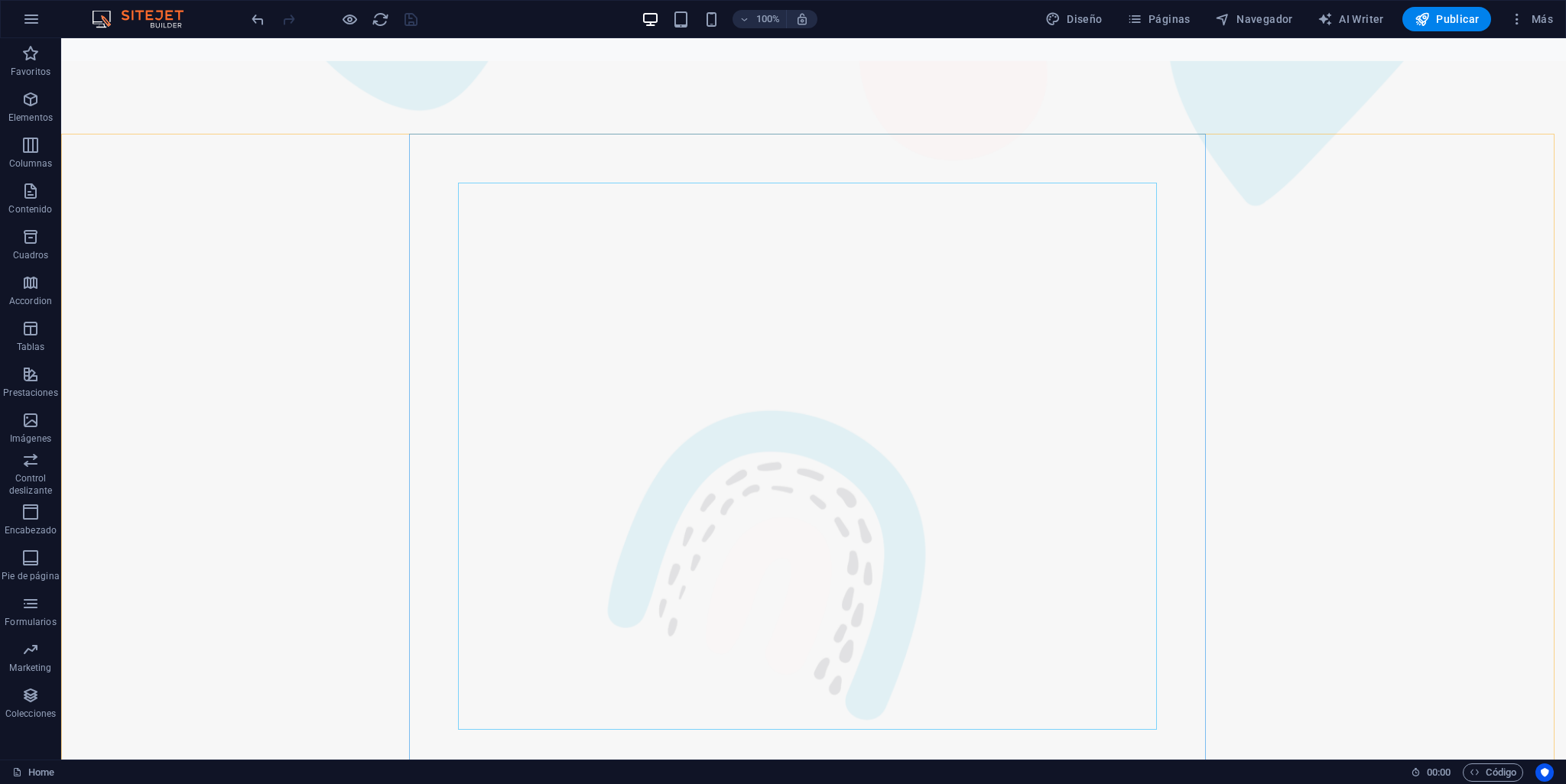
drag, startPoint x: 1511, startPoint y: 54, endPoint x: 1490, endPoint y: 111, distance: 60.7
click at [1490, 111] on figure at bounding box center [814, 667] width 1505 height 1212
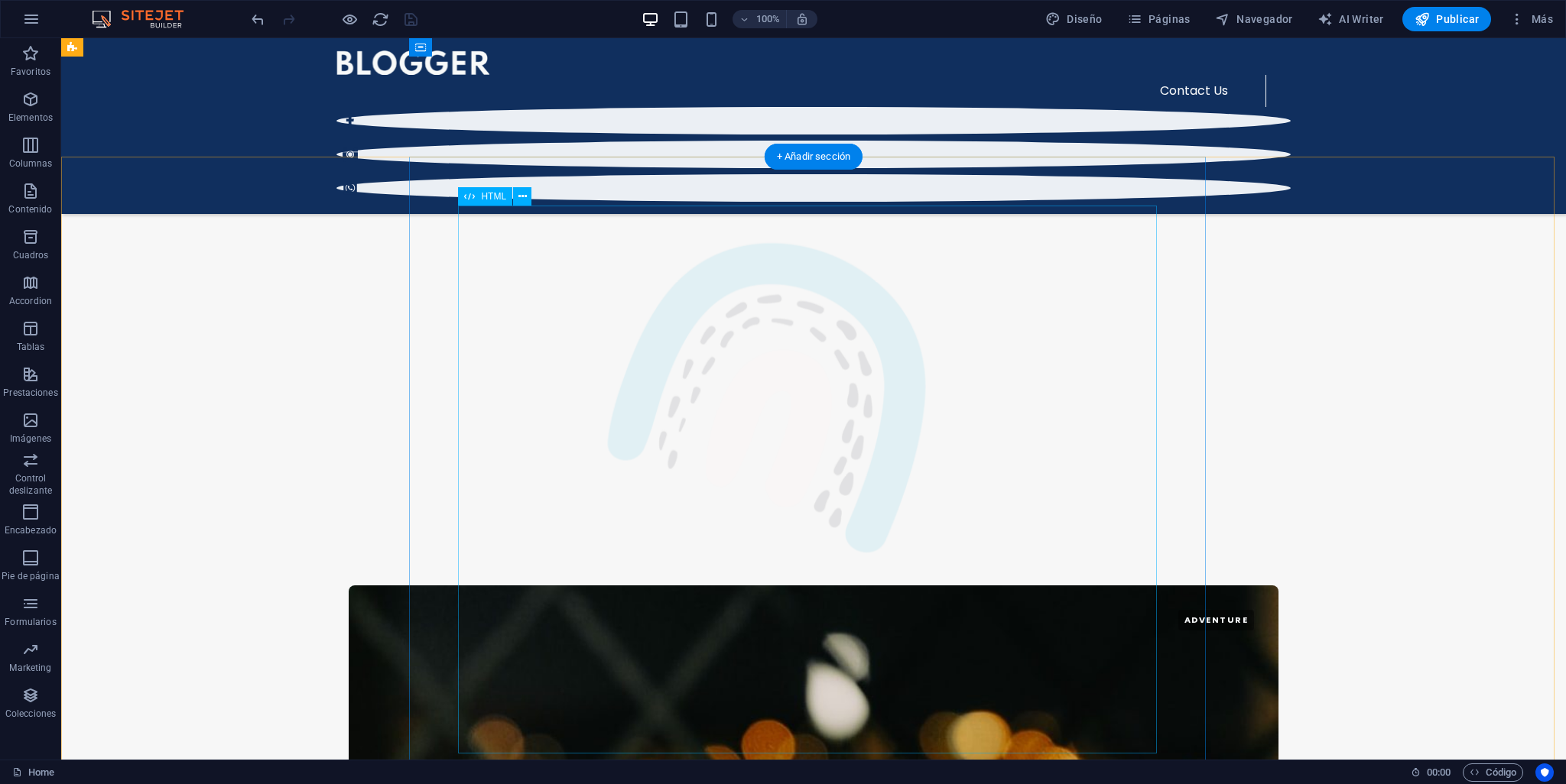
scroll to position [2302, 0]
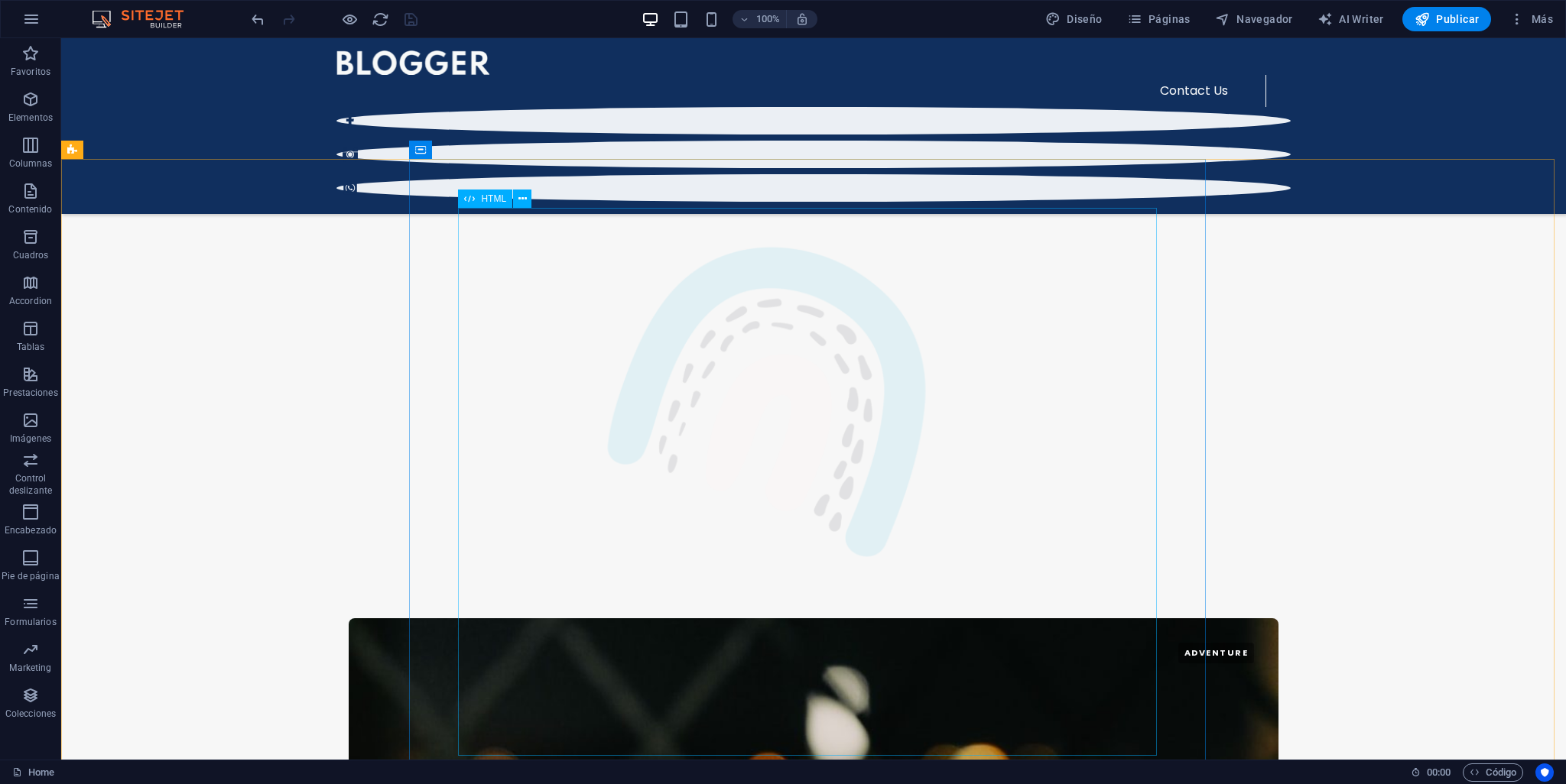
click at [492, 201] on span "HTML" at bounding box center [493, 198] width 25 height 9
click at [520, 201] on icon at bounding box center [522, 199] width 8 height 16
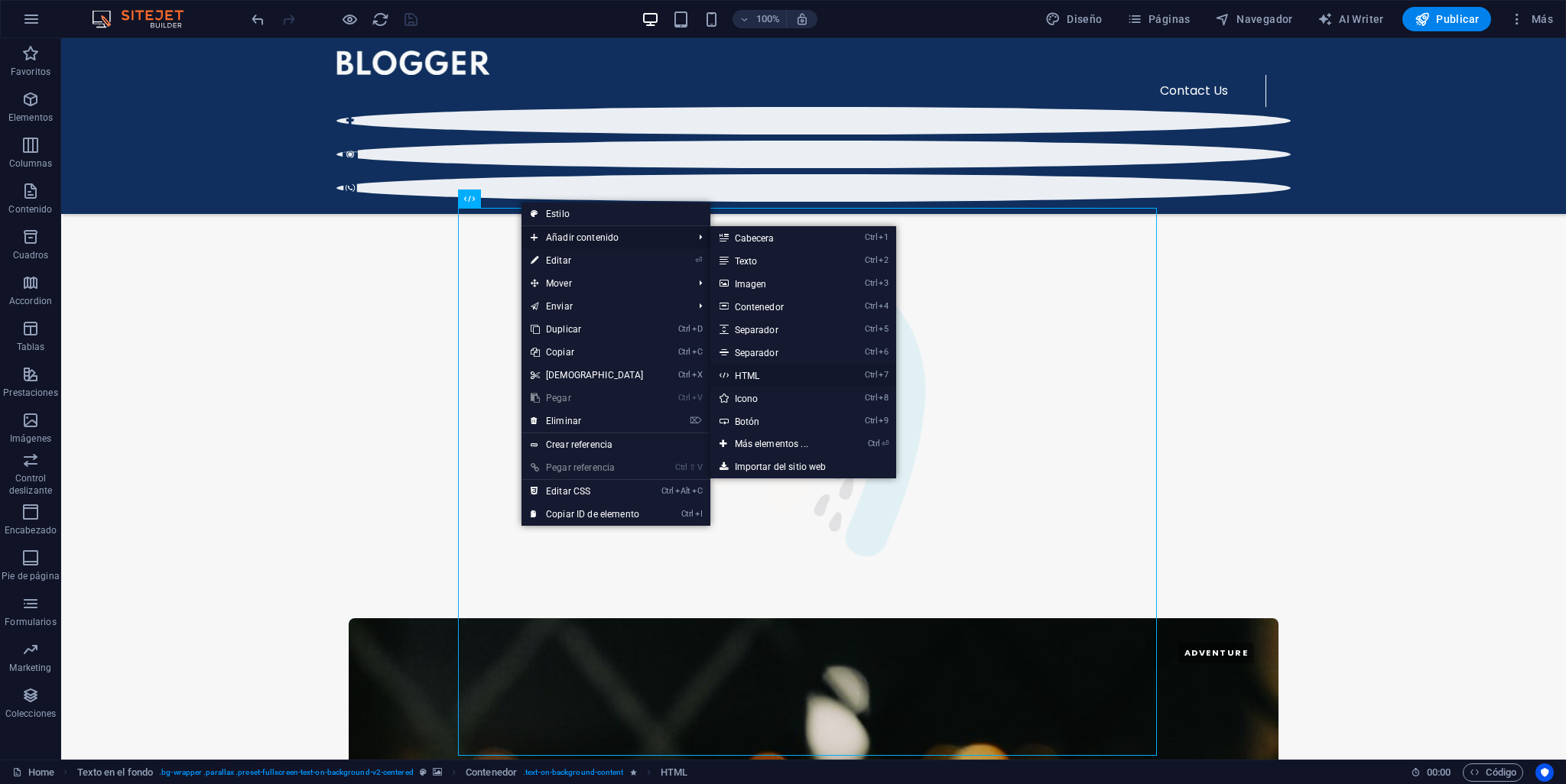
click at [774, 372] on link "Ctrl 7 HTML" at bounding box center [774, 375] width 129 height 23
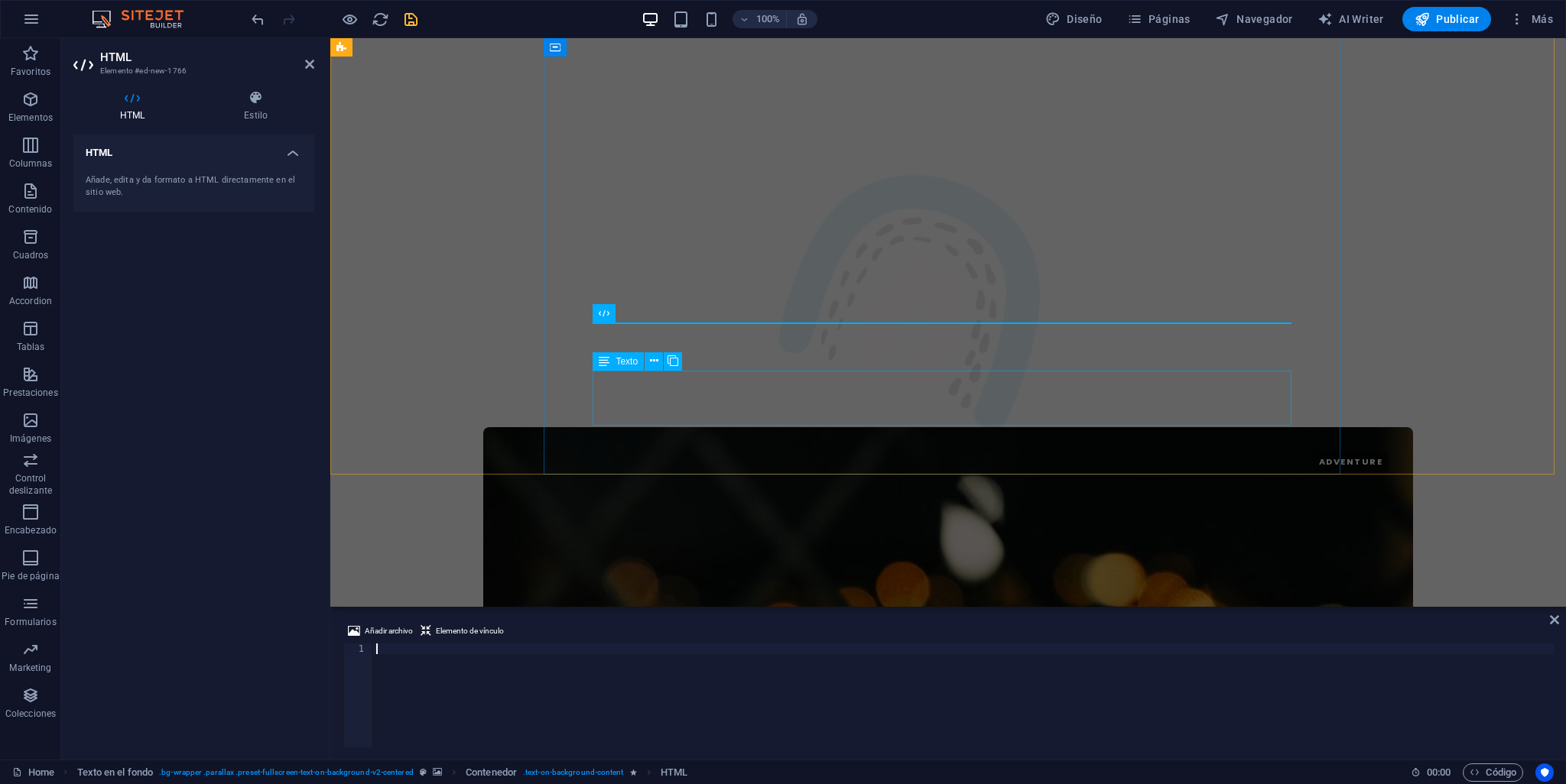
scroll to position [2583, 0]
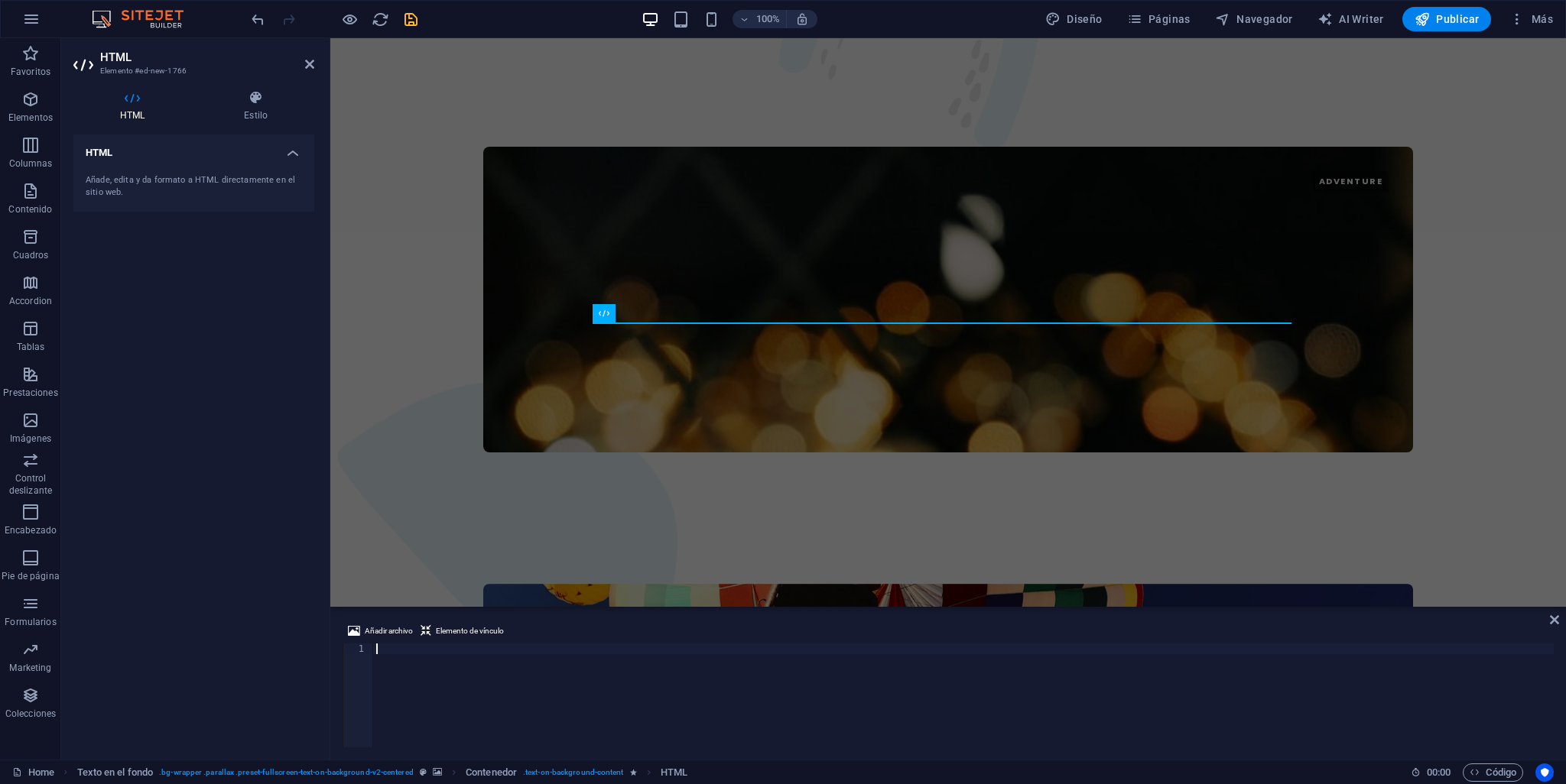
paste textarea "</html>"
type textarea "</html>"
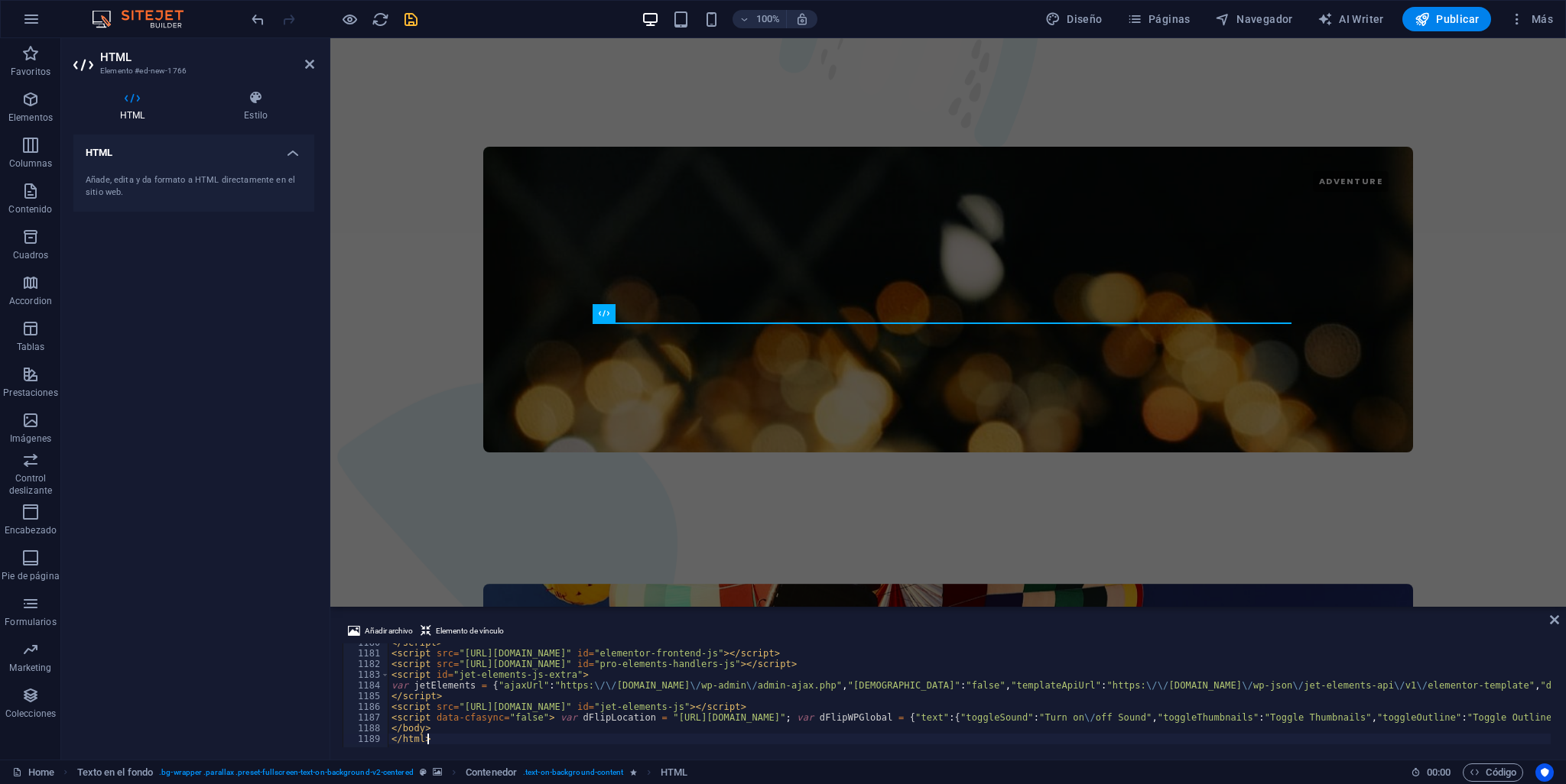
scroll to position [12625, 0]
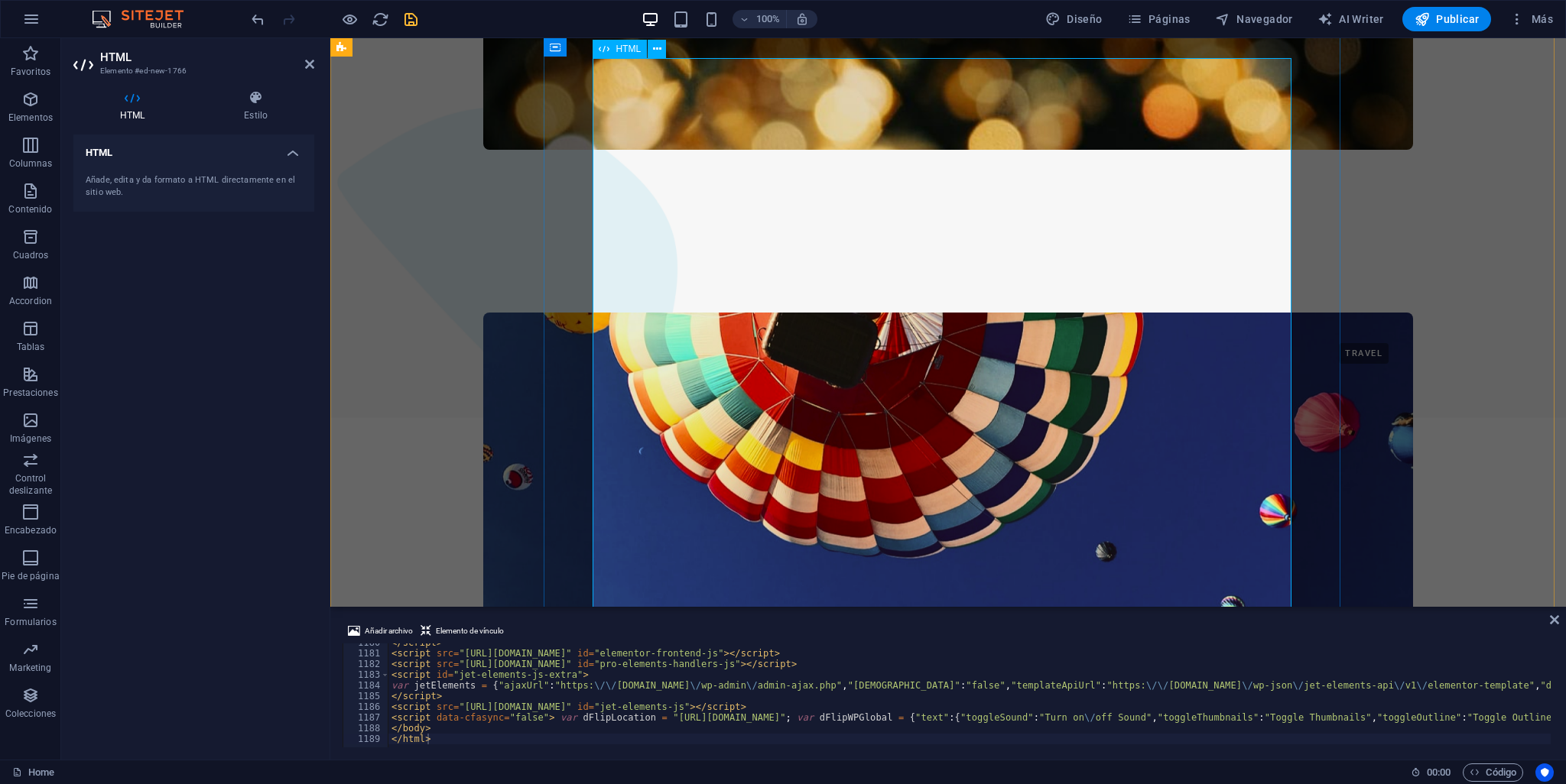
scroll to position [2926, 0]
click at [1554, 616] on icon at bounding box center [1554, 620] width 9 height 12
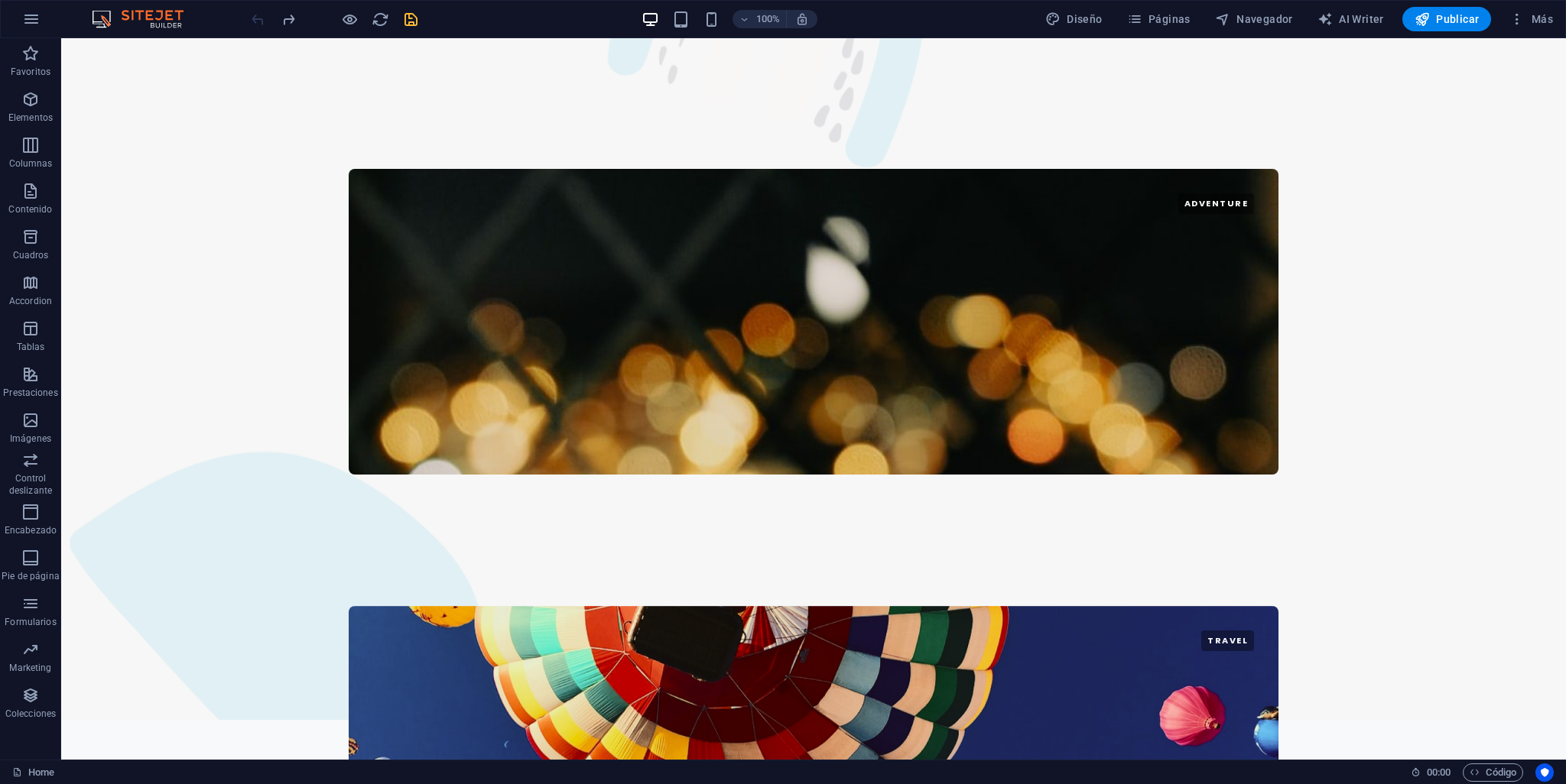
scroll to position [2929, 0]
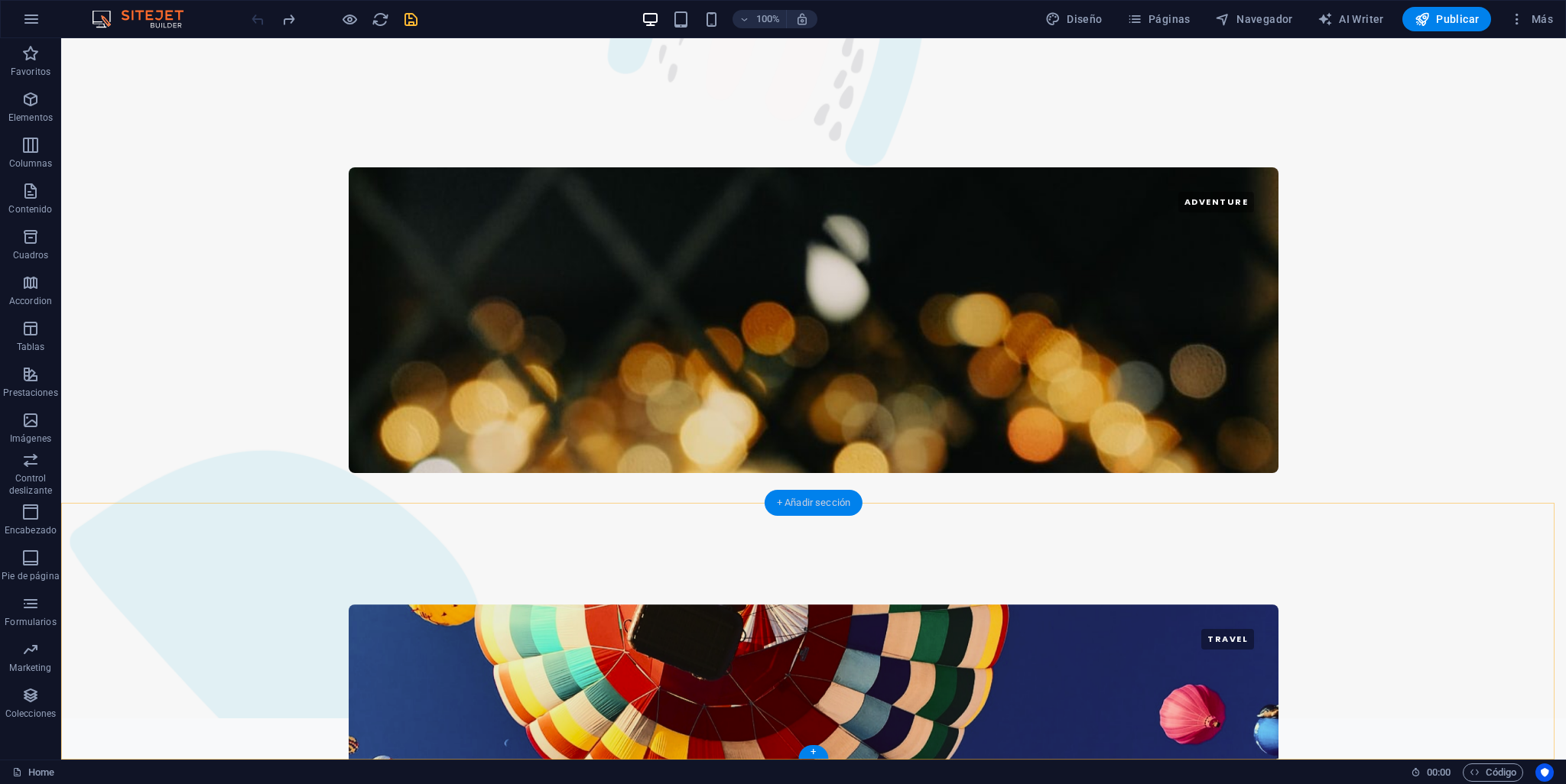
click at [835, 499] on div "+ Añadir sección" at bounding box center [814, 503] width 98 height 26
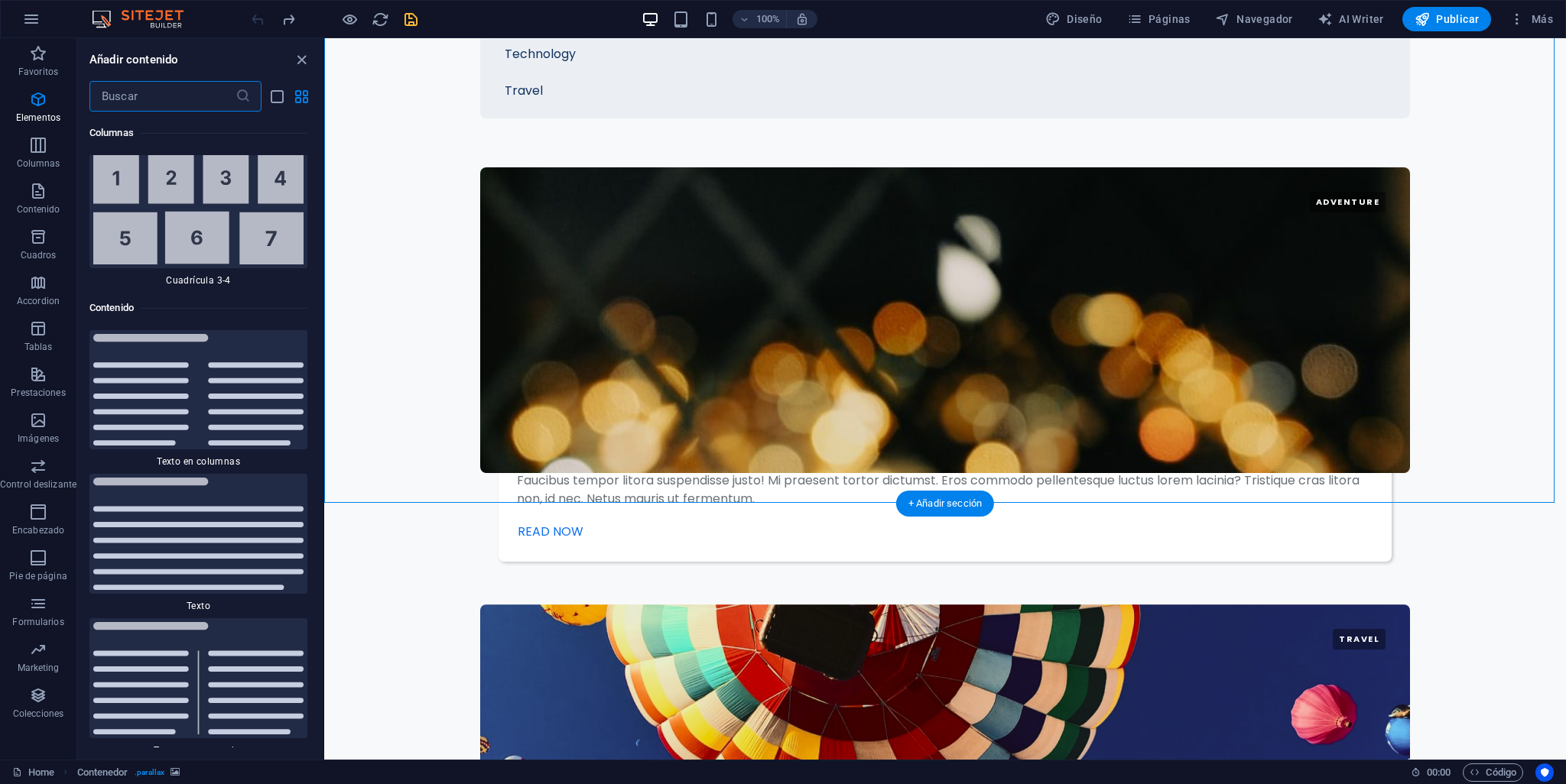
scroll to position [5131, 0]
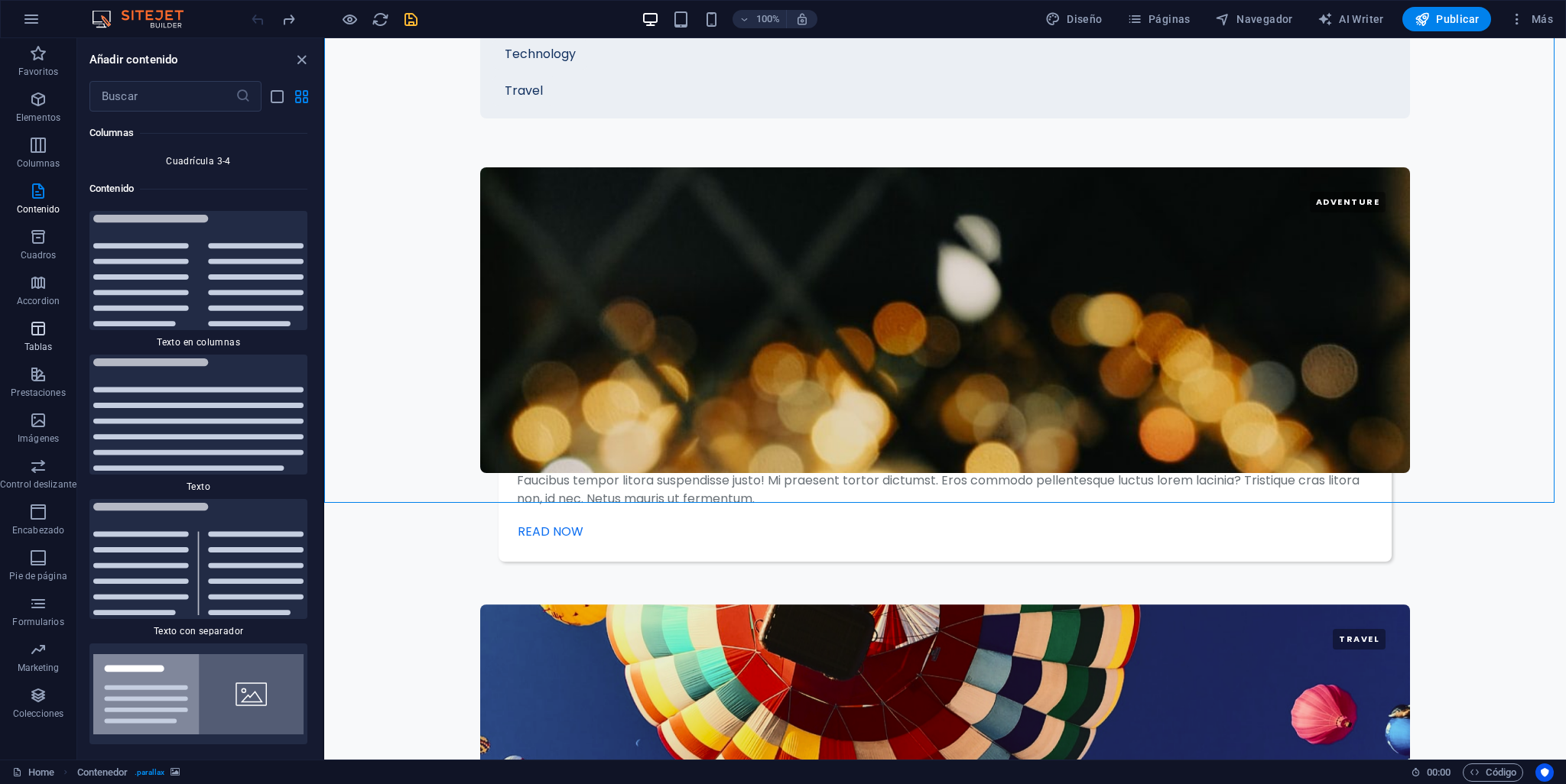
click at [49, 339] on span "Tablas" at bounding box center [38, 338] width 76 height 37
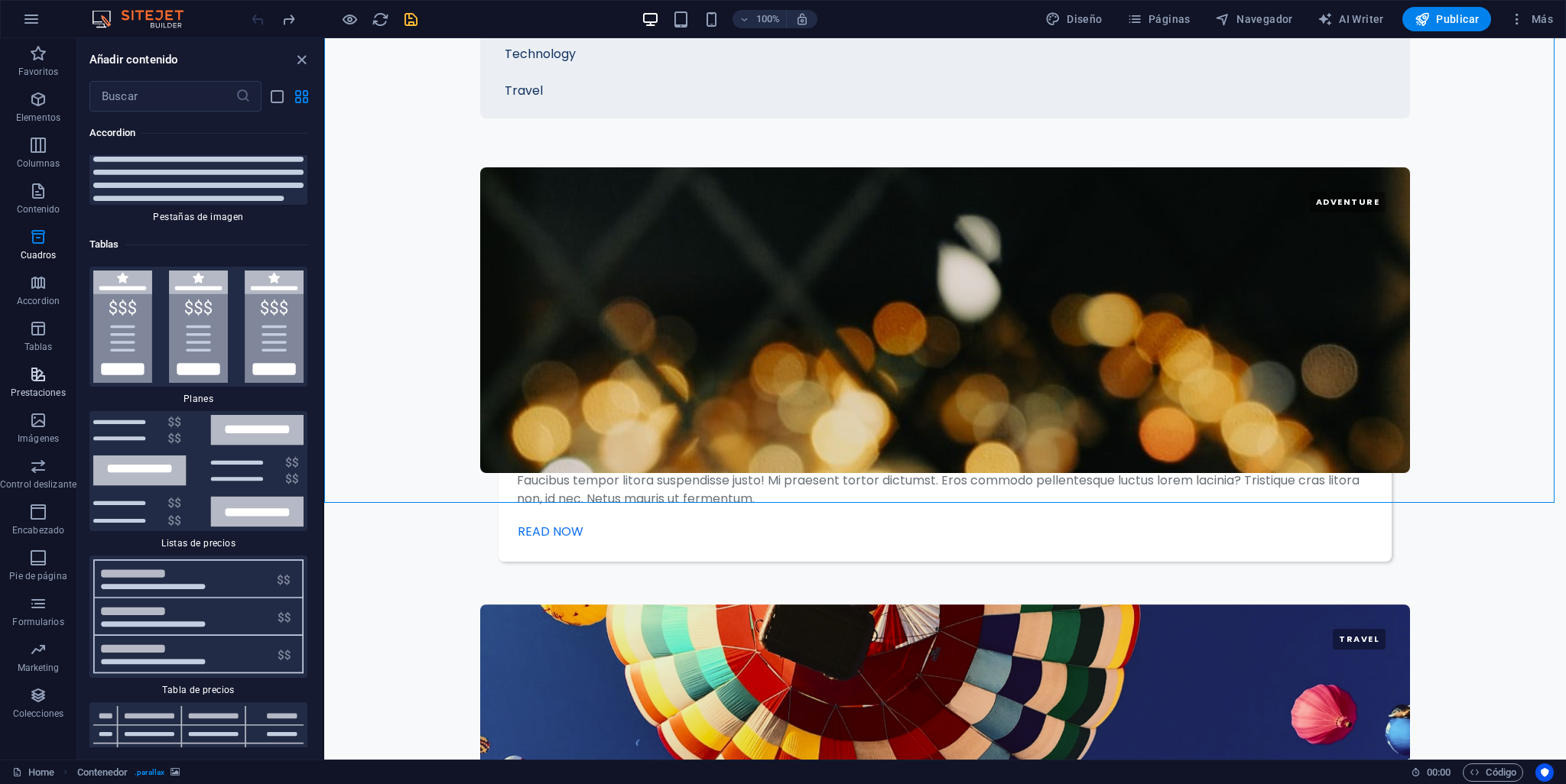
scroll to position [10243, 0]
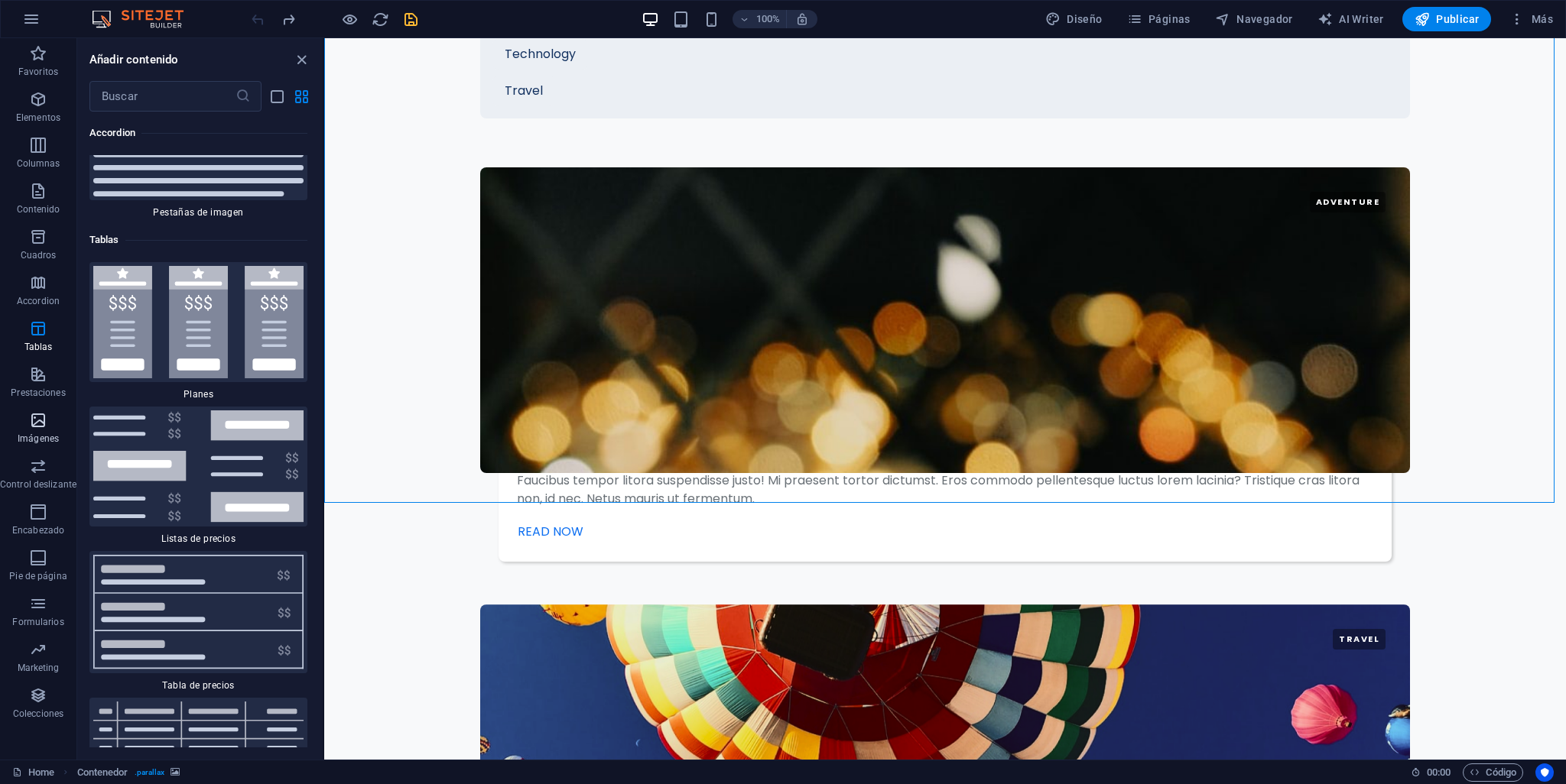
click at [37, 412] on icon "button" at bounding box center [38, 420] width 19 height 19
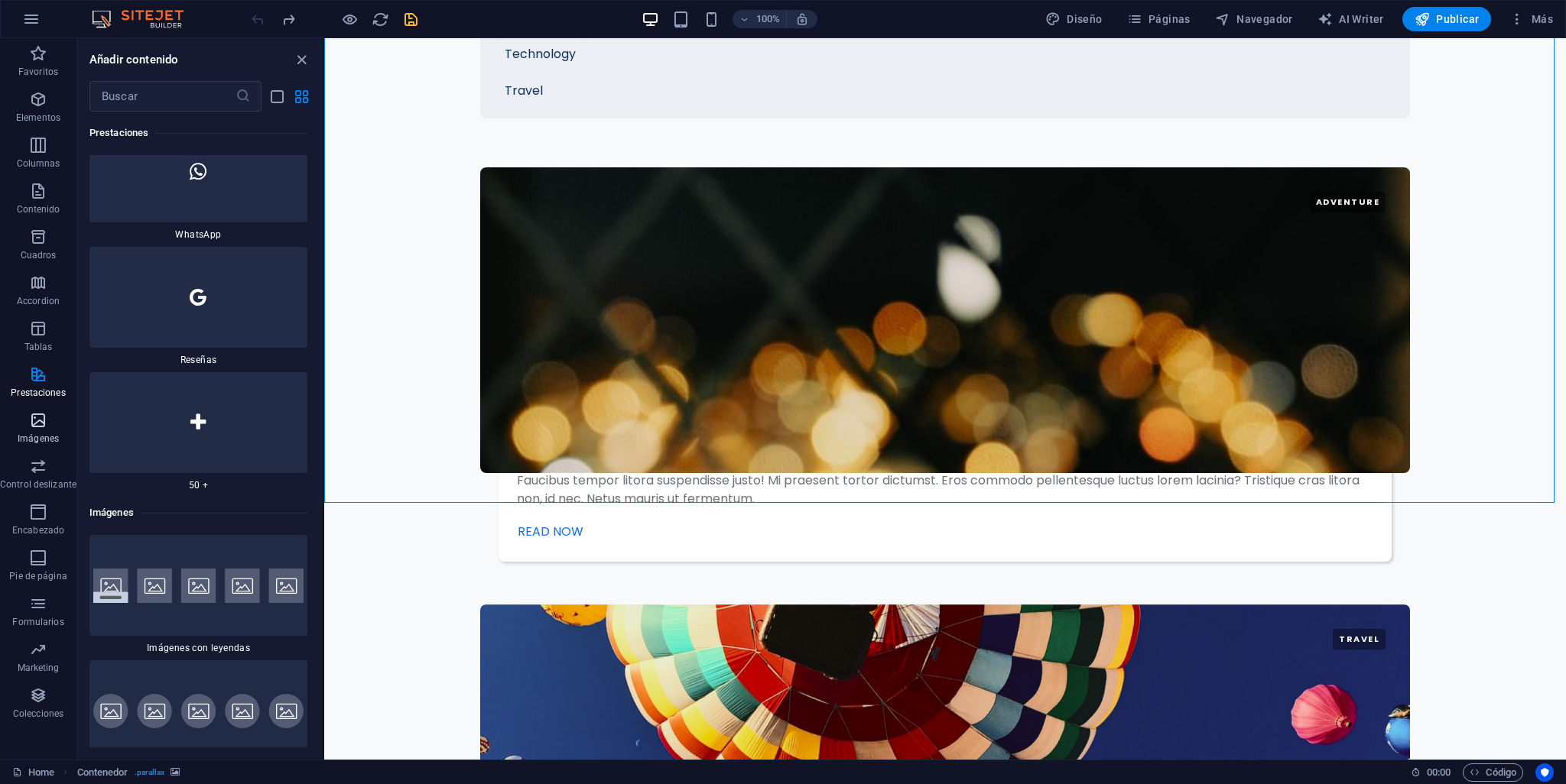
scroll to position [15174, 0]
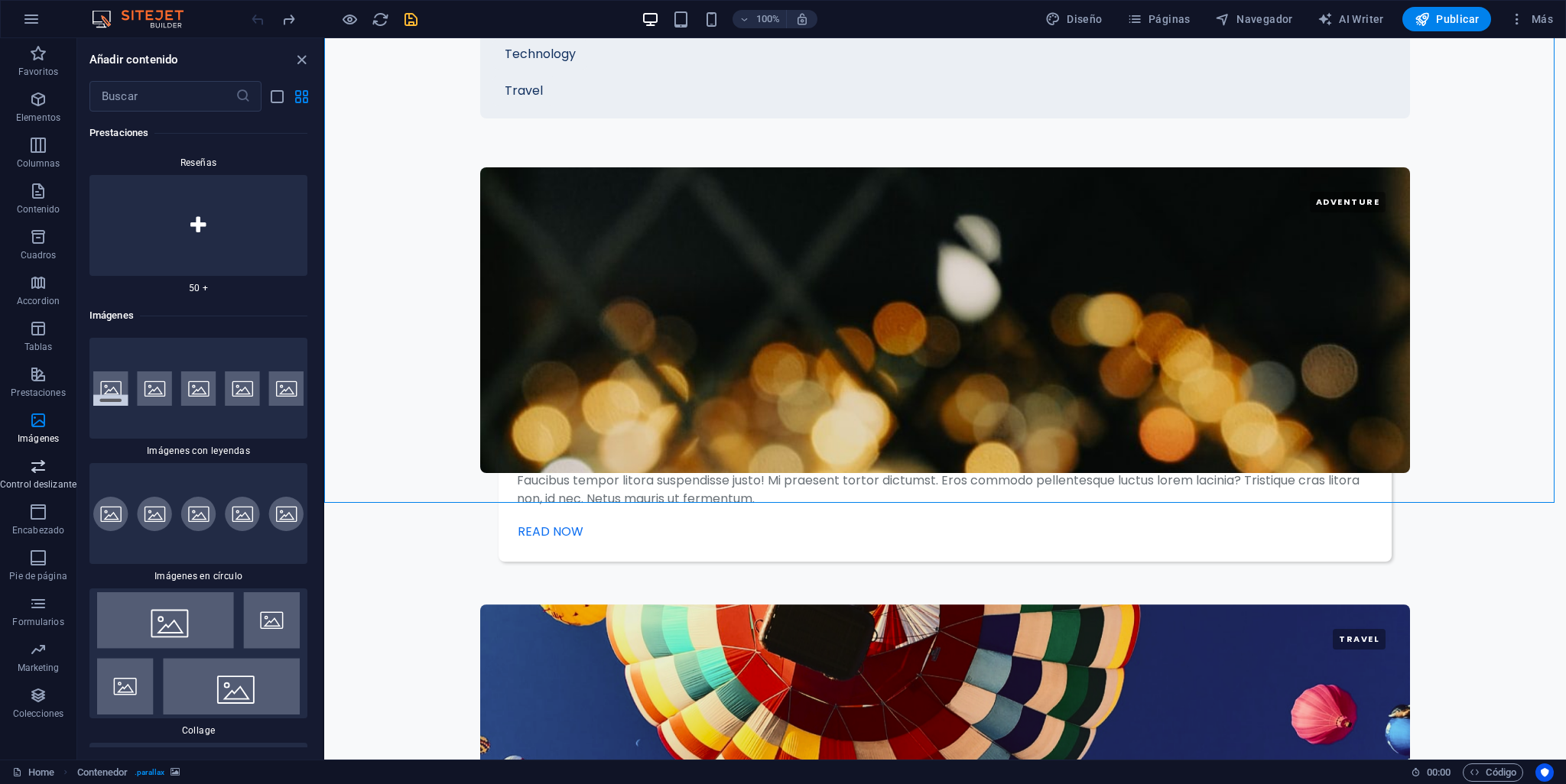
click at [50, 475] on span "Control deslizante" at bounding box center [38, 475] width 76 height 37
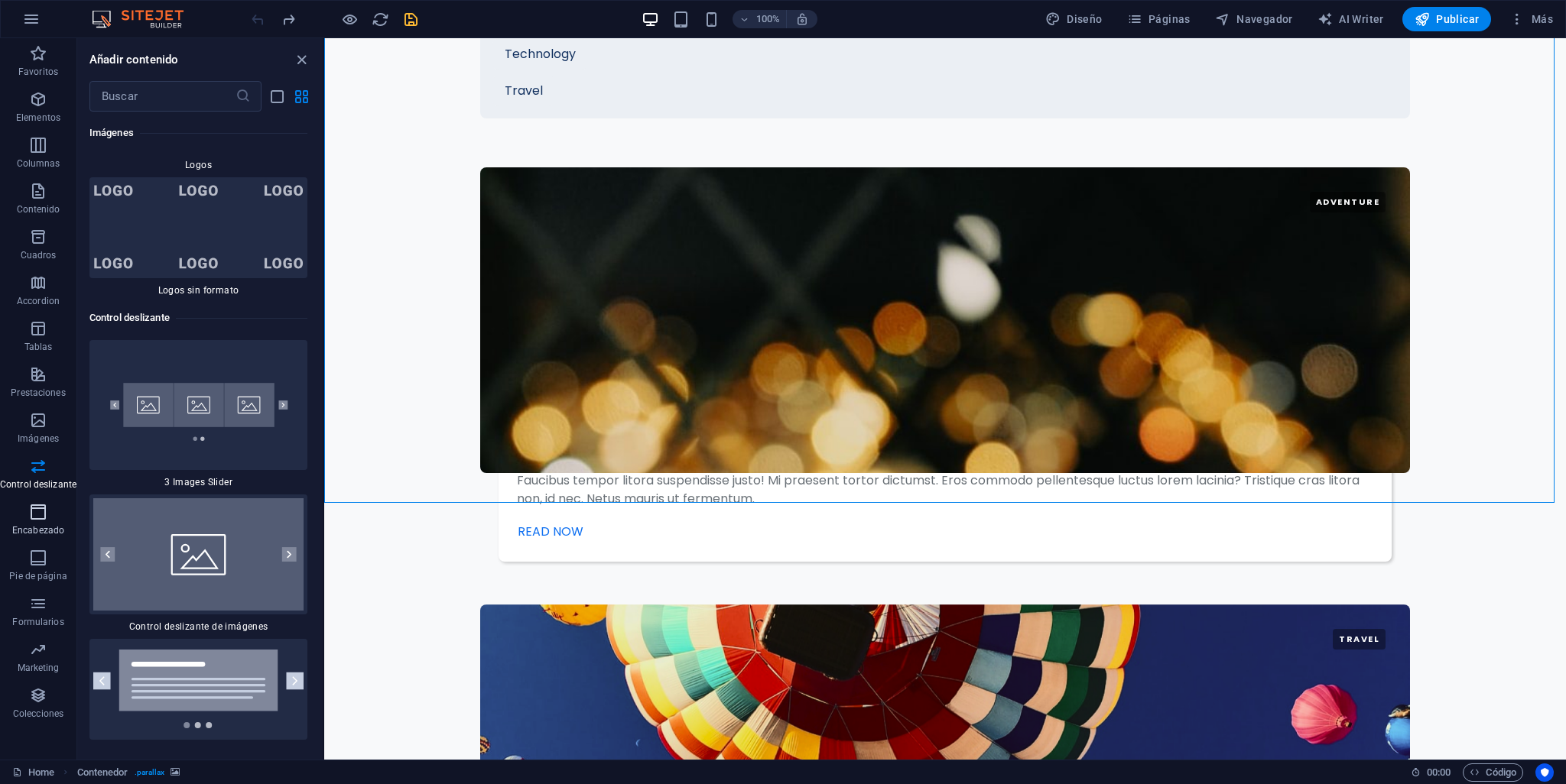
click at [46, 505] on icon "button" at bounding box center [38, 512] width 19 height 19
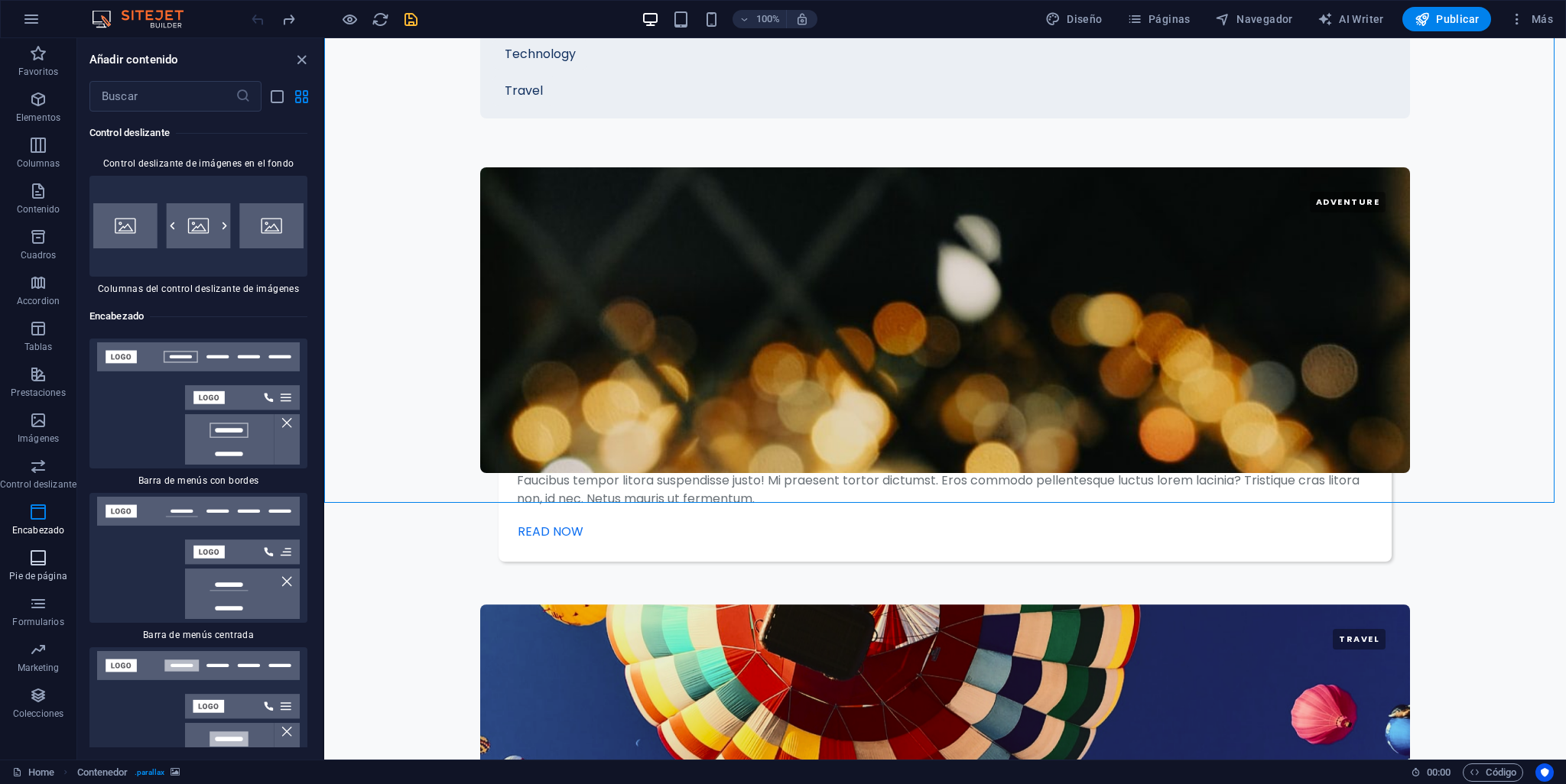
click at [54, 562] on span "Pie de página" at bounding box center [38, 567] width 76 height 37
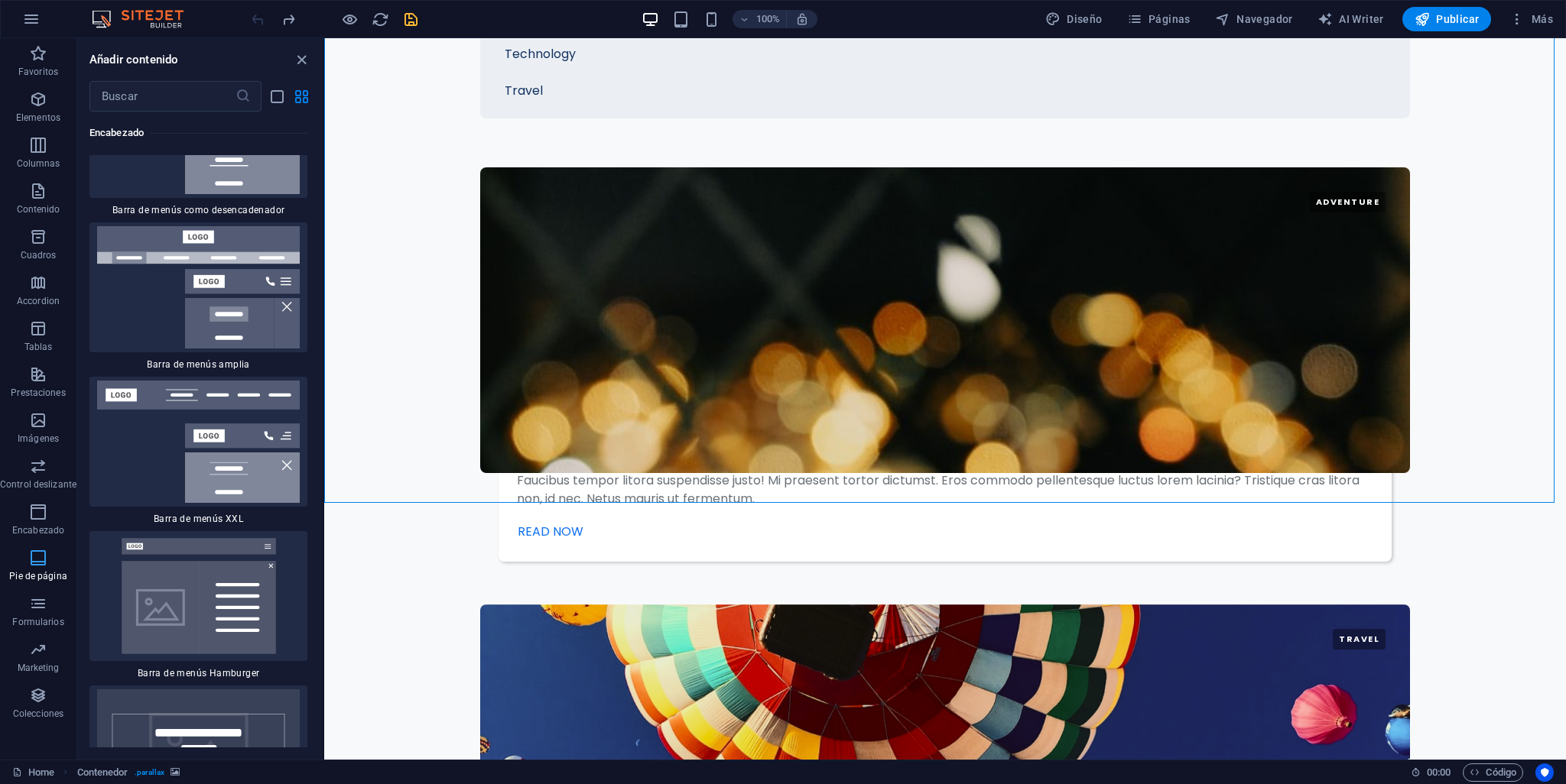
scroll to position [20383, 0]
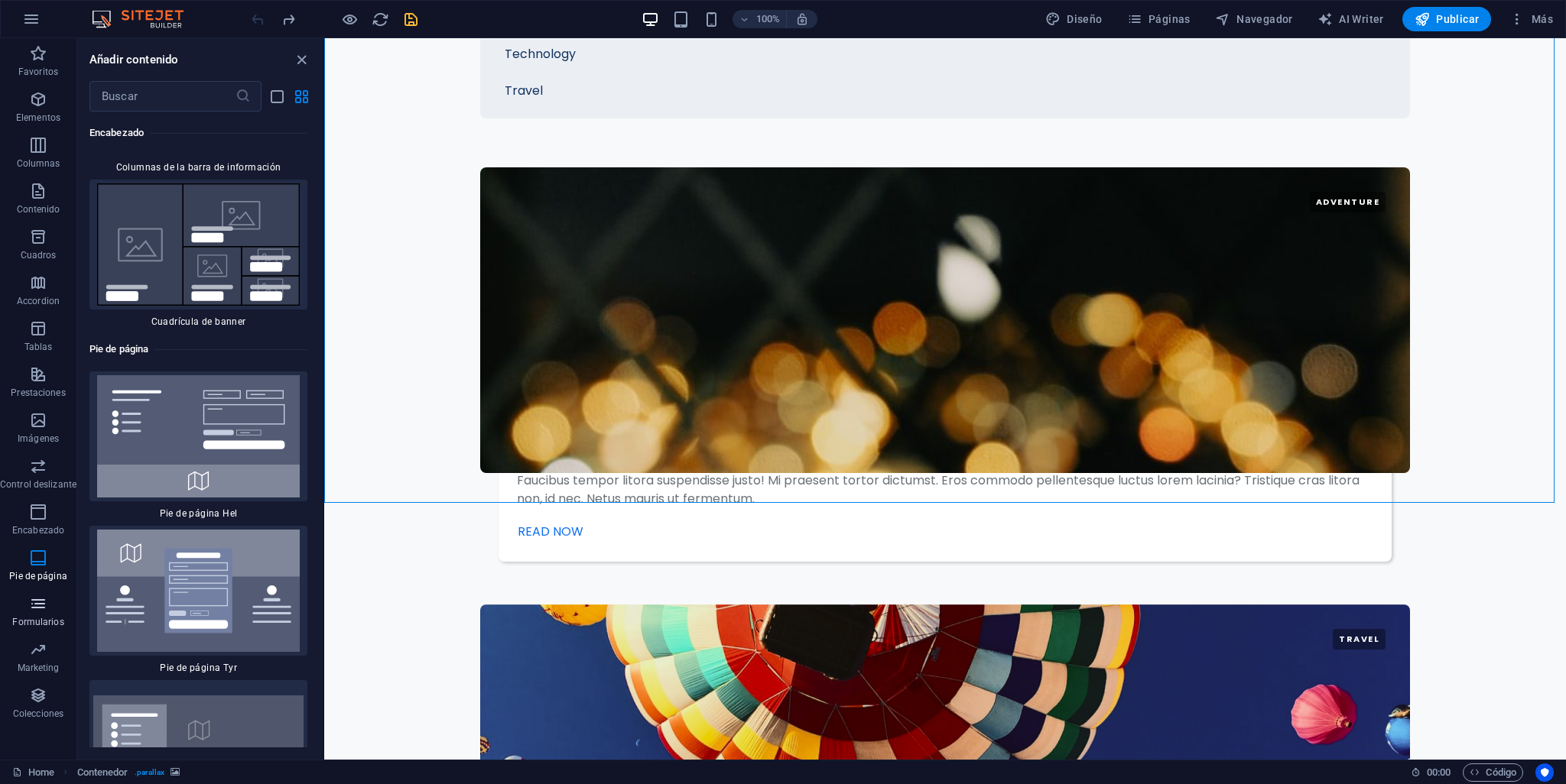
click at [41, 618] on p "Formularios" at bounding box center [37, 622] width 51 height 12
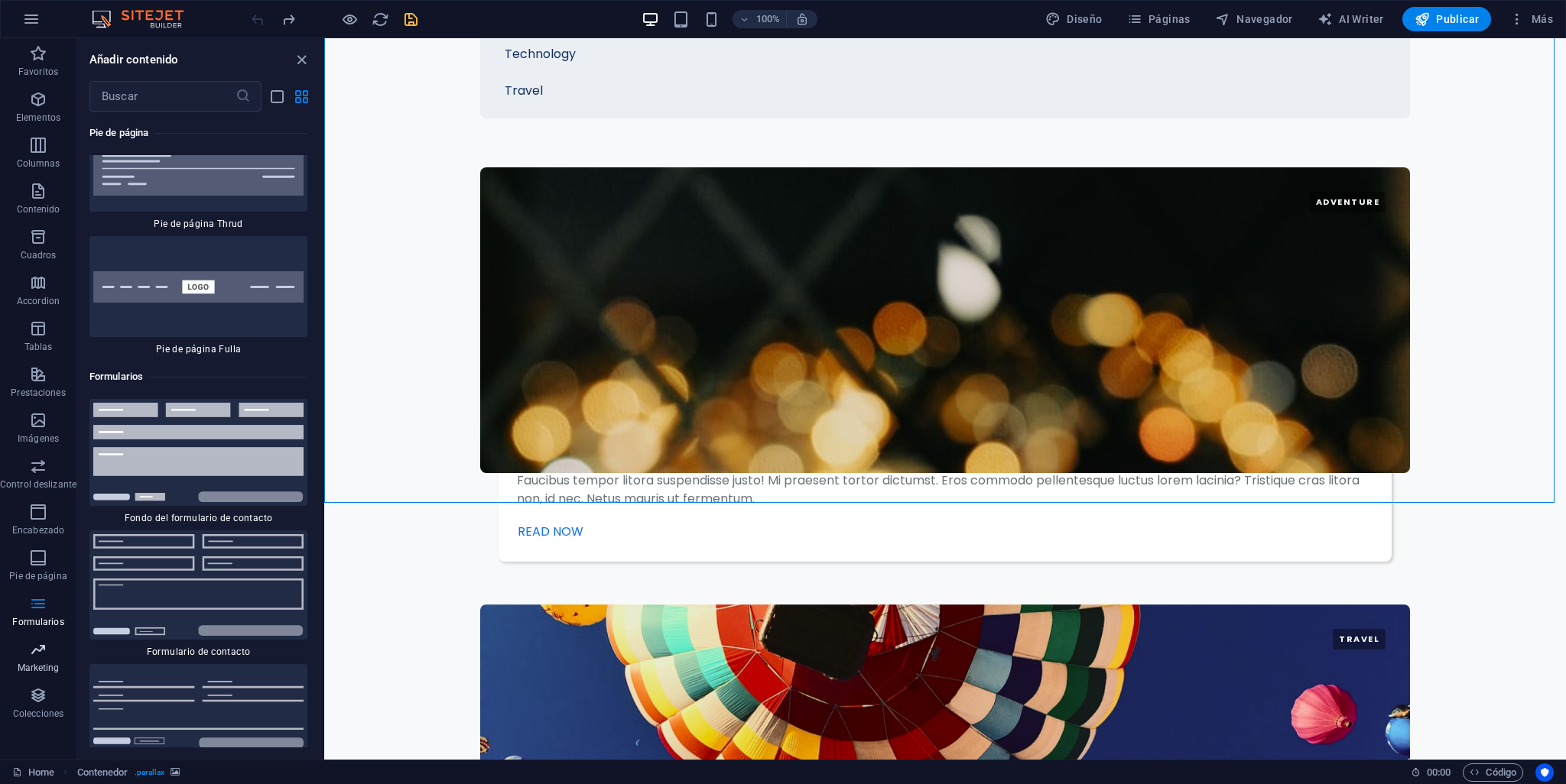
click at [32, 656] on icon "button" at bounding box center [38, 650] width 19 height 19
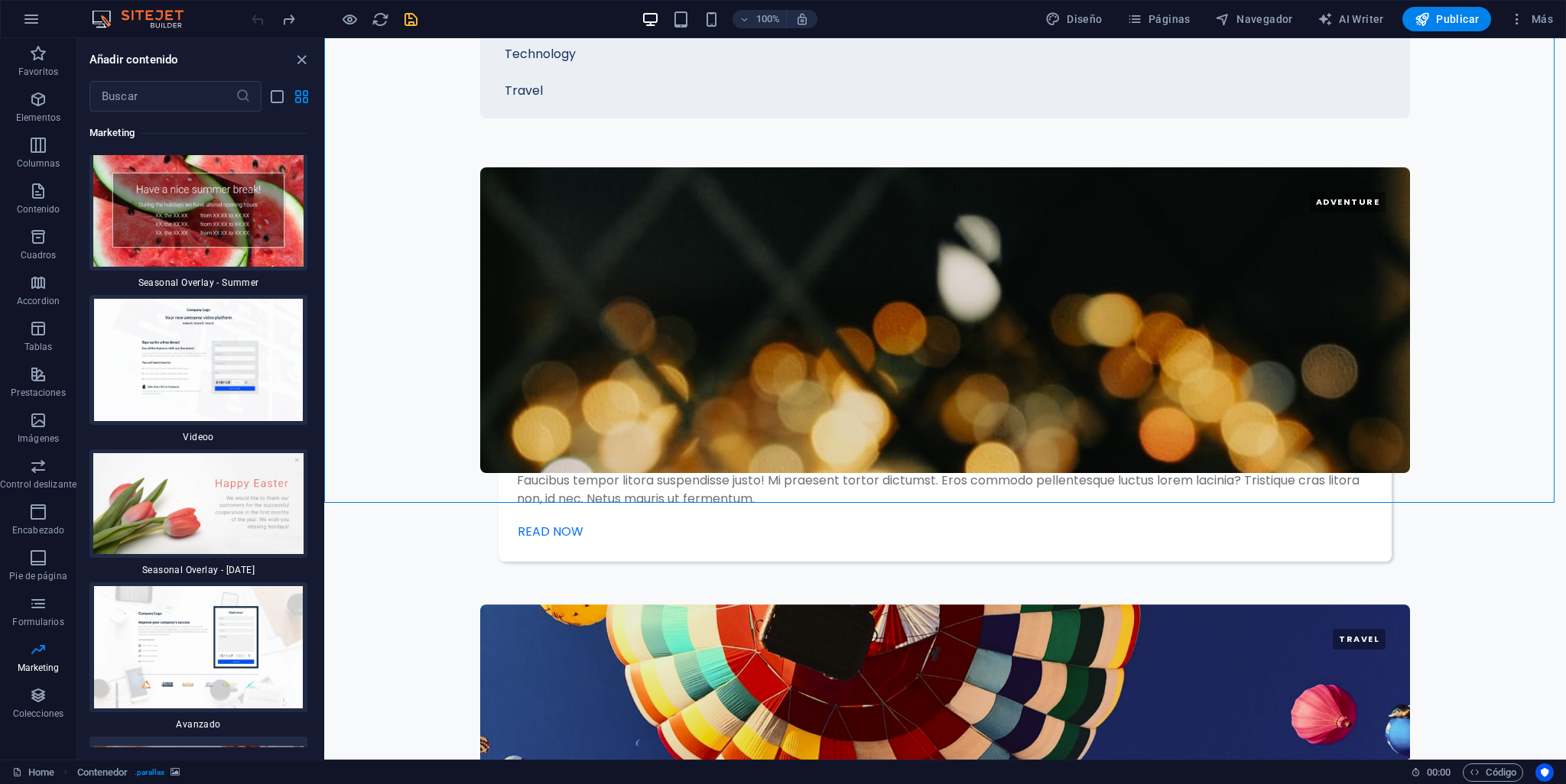
scroll to position [25793, 0]
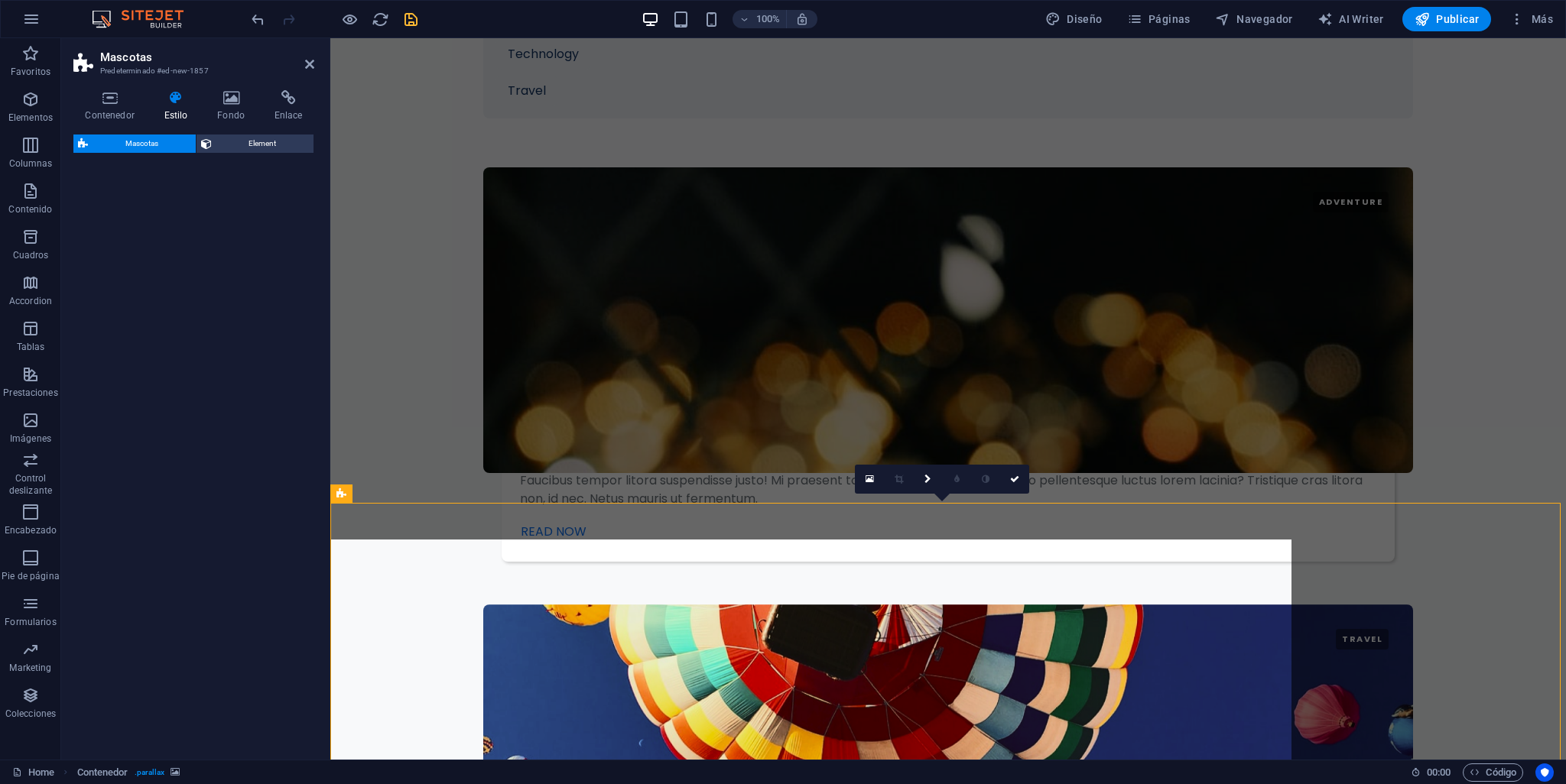
select select "%"
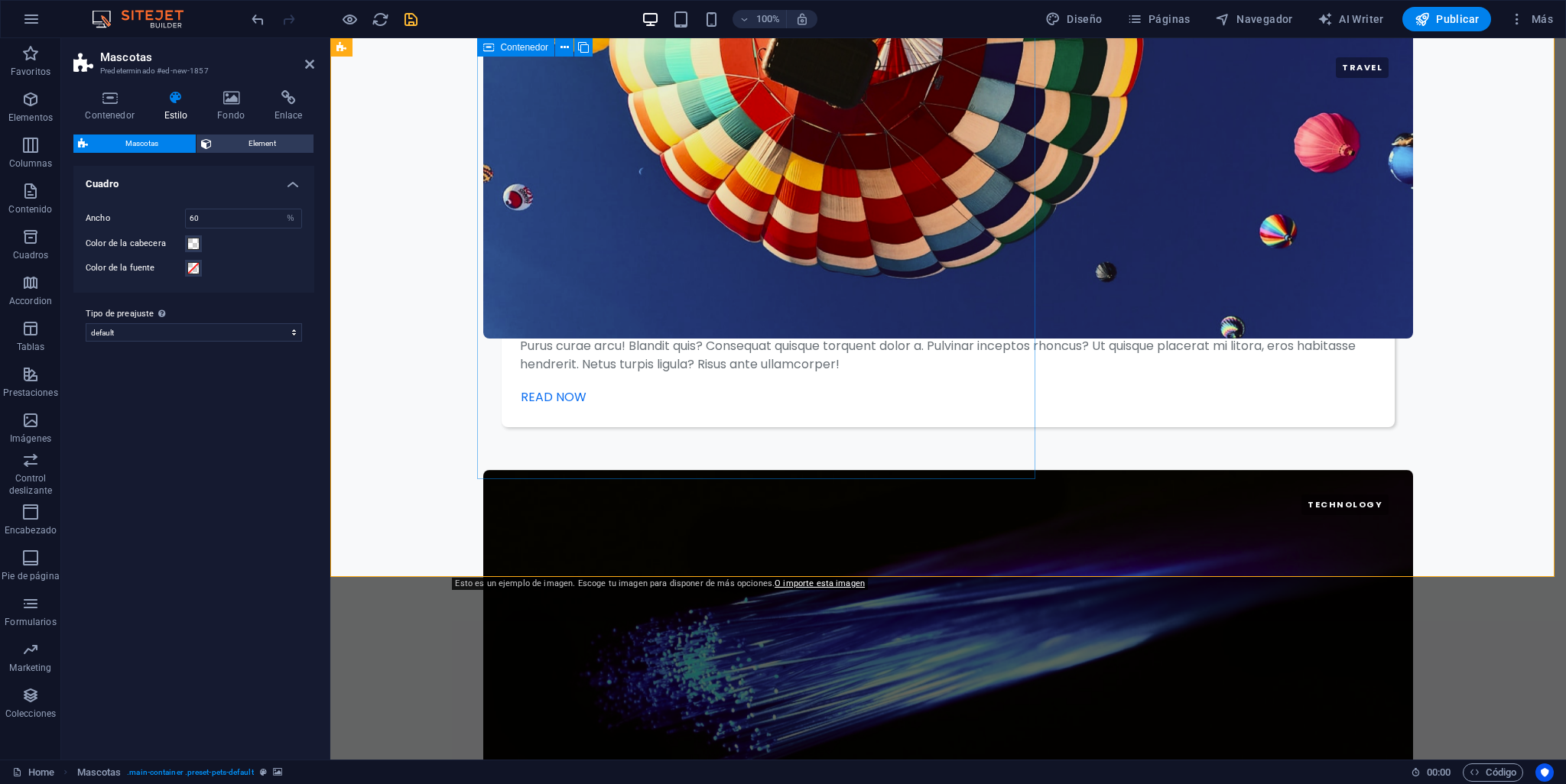
scroll to position [3578, 0]
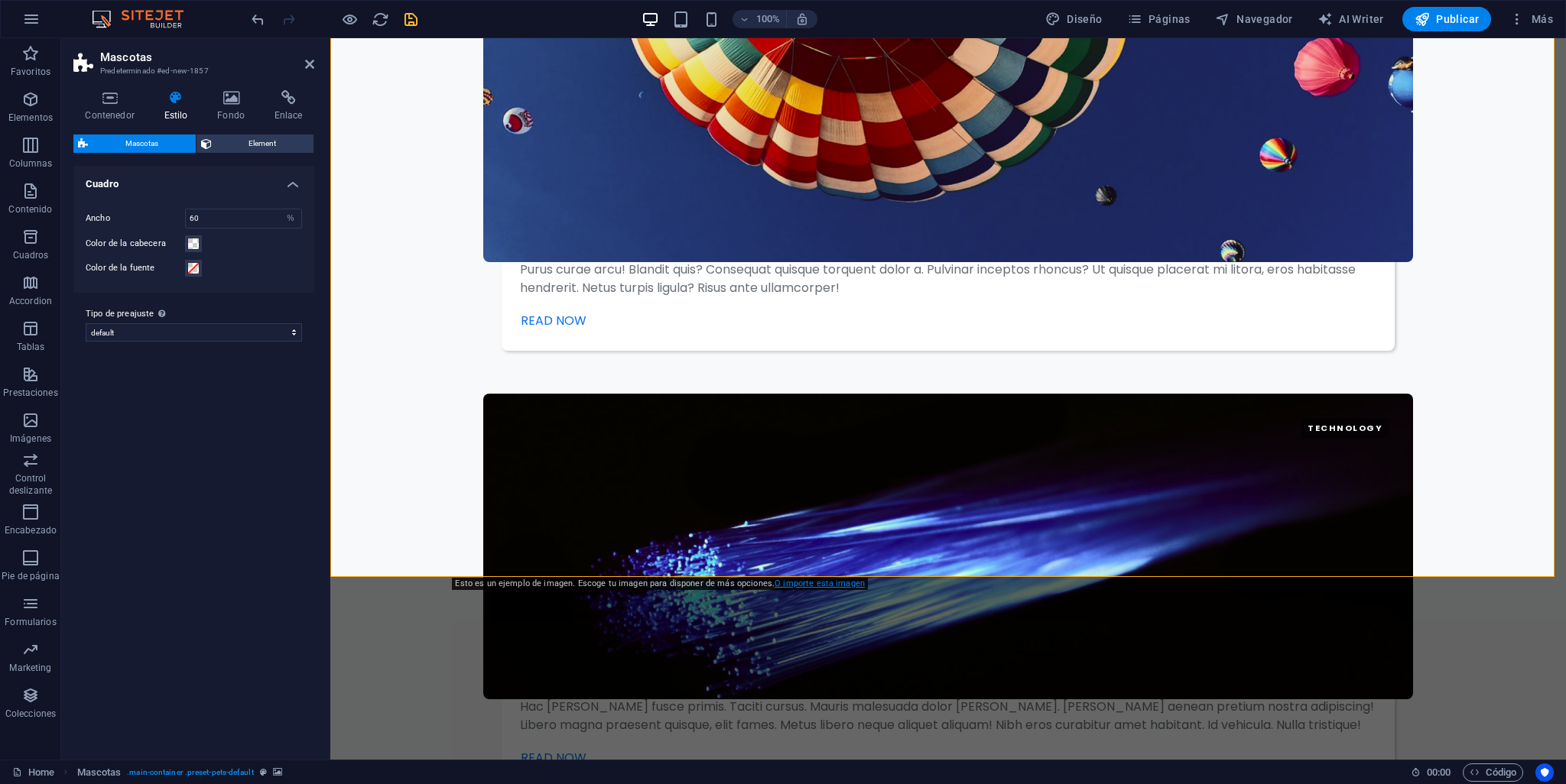
click at [795, 585] on link "O importe esta imagen" at bounding box center [819, 584] width 90 height 10
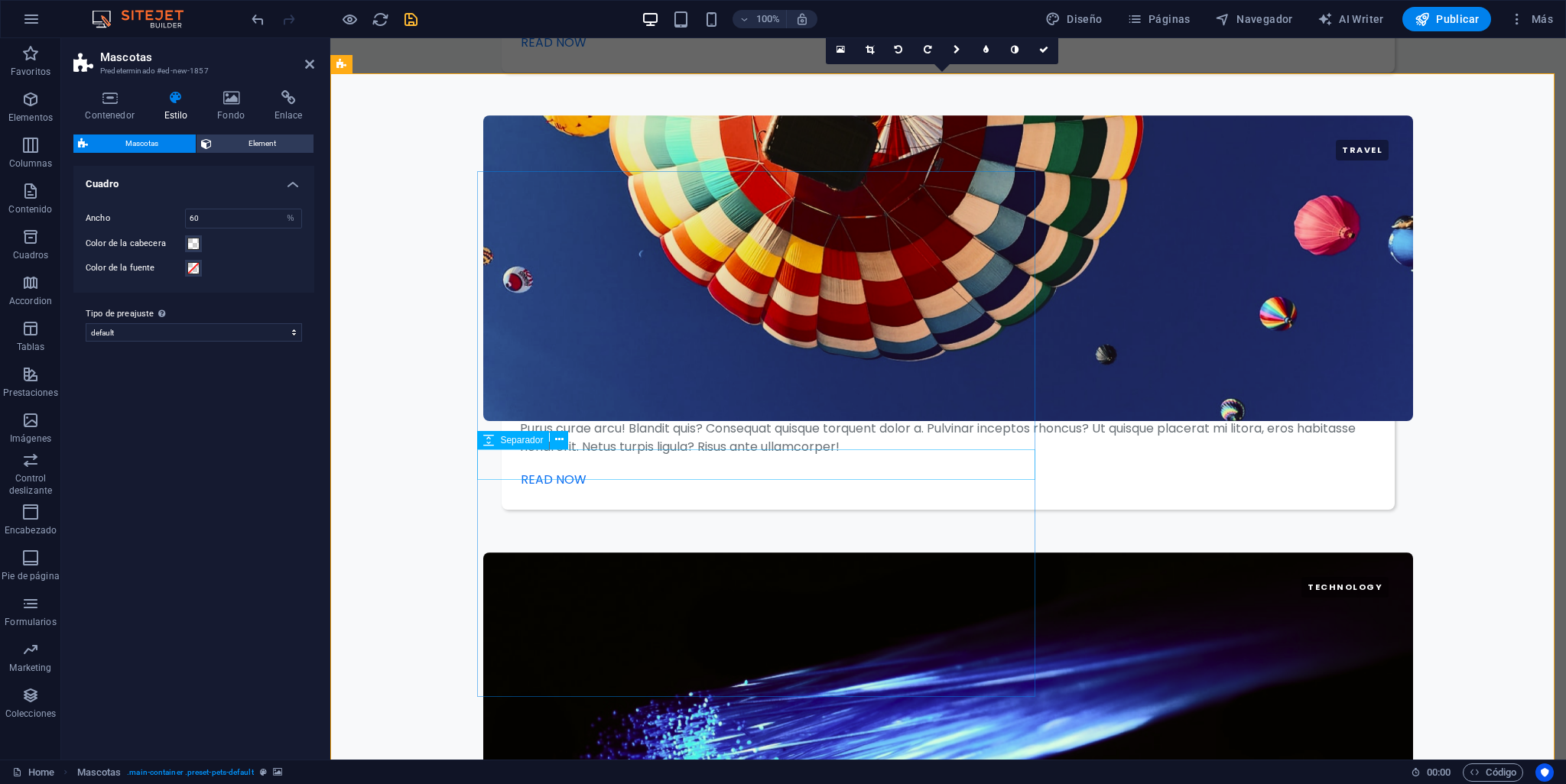
scroll to position [3475, 0]
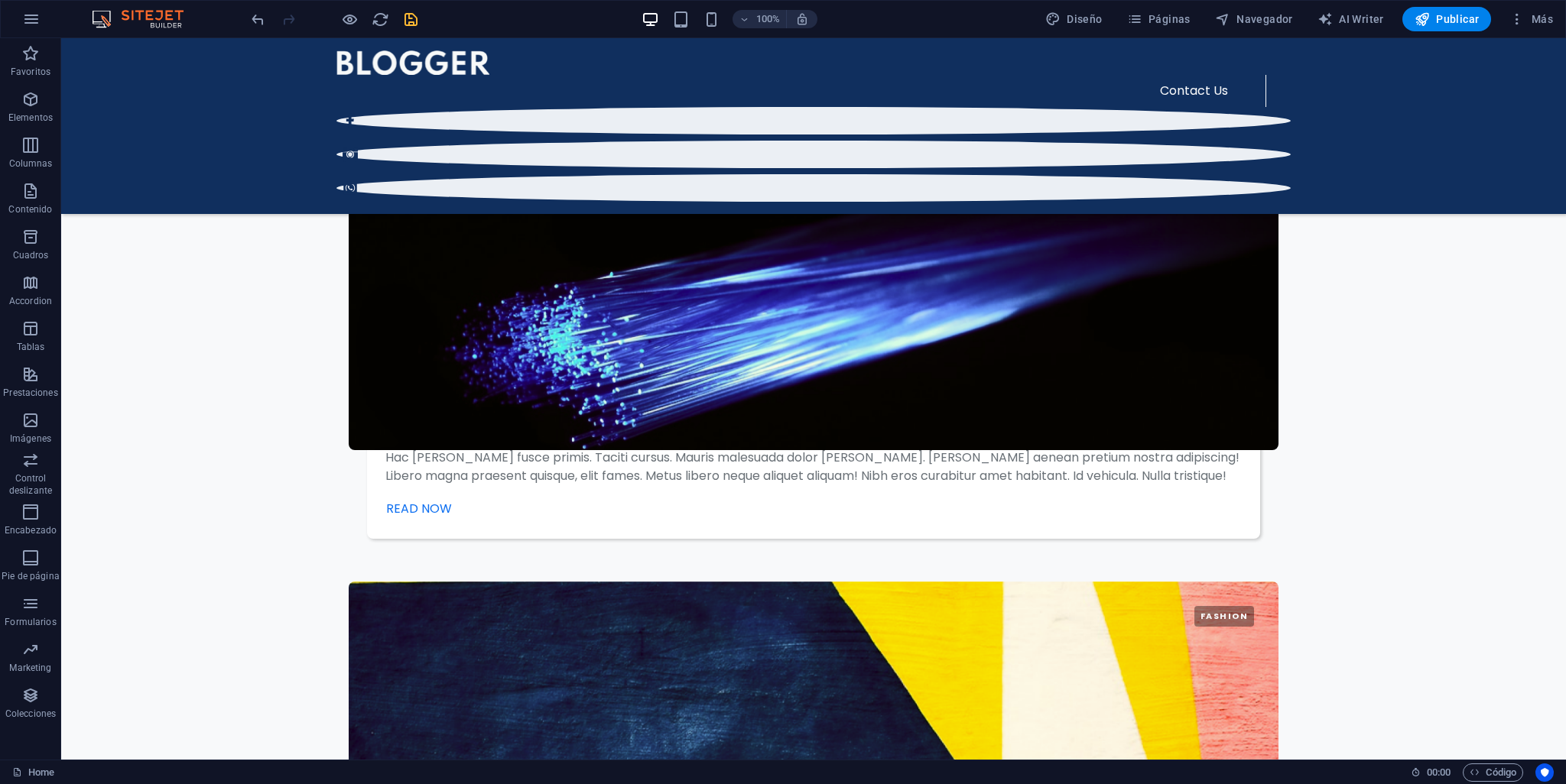
scroll to position [3451, 0]
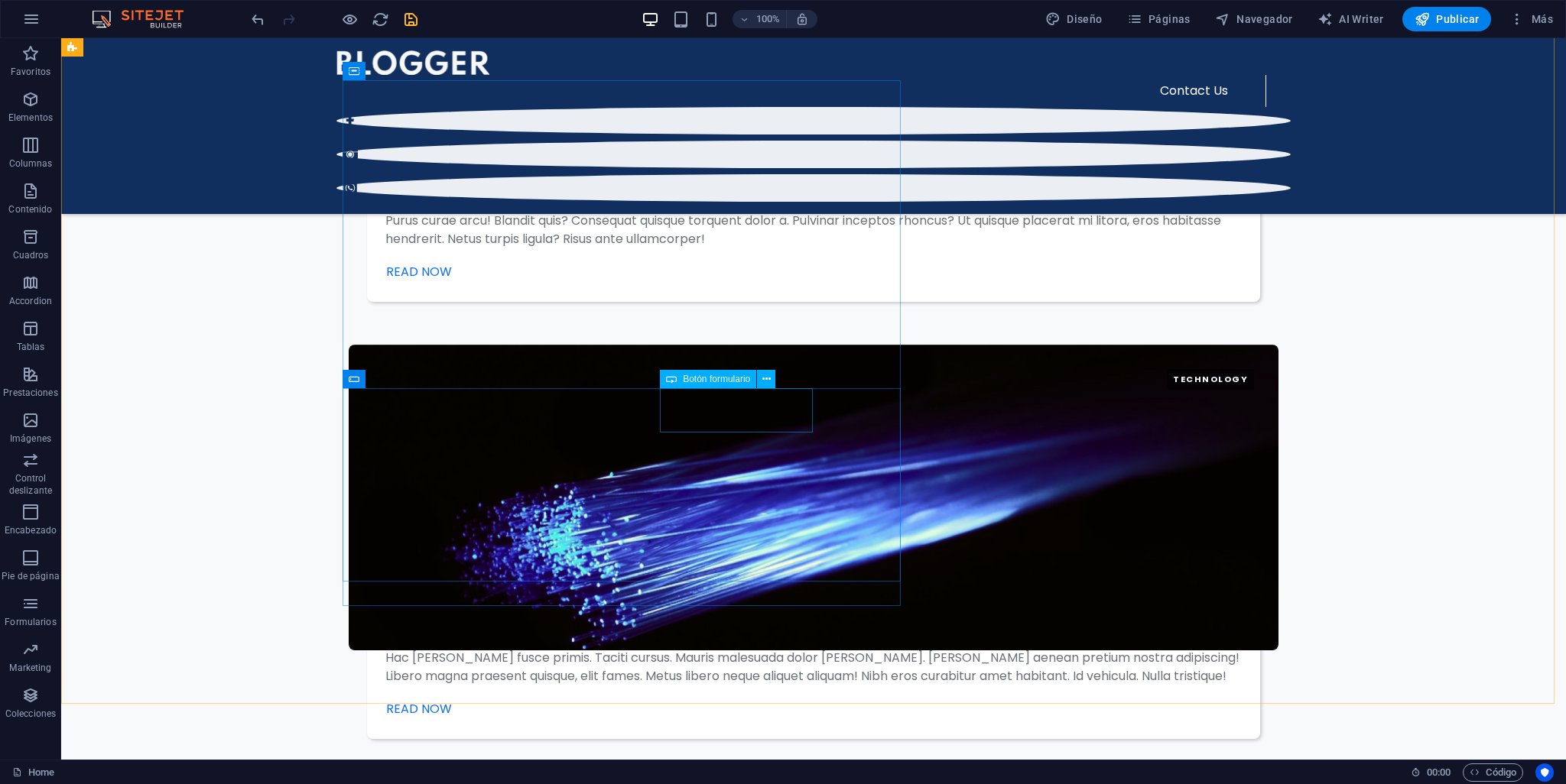
click at [735, 384] on span "Botón formulario" at bounding box center [716, 379] width 68 height 9
click at [772, 375] on button at bounding box center [766, 379] width 19 height 19
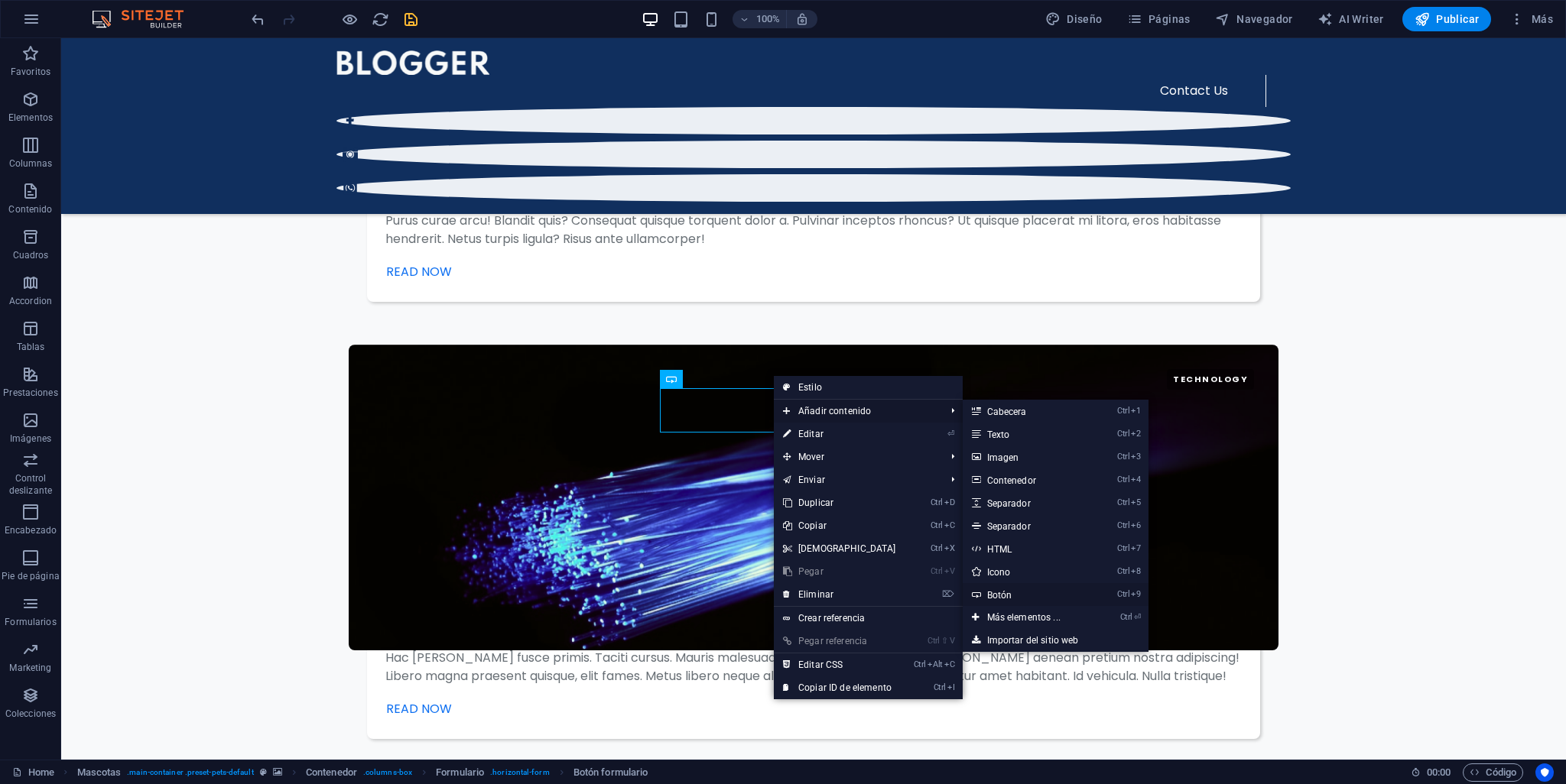
click at [1006, 591] on link "Ctrl 9 Botón" at bounding box center [1027, 595] width 129 height 23
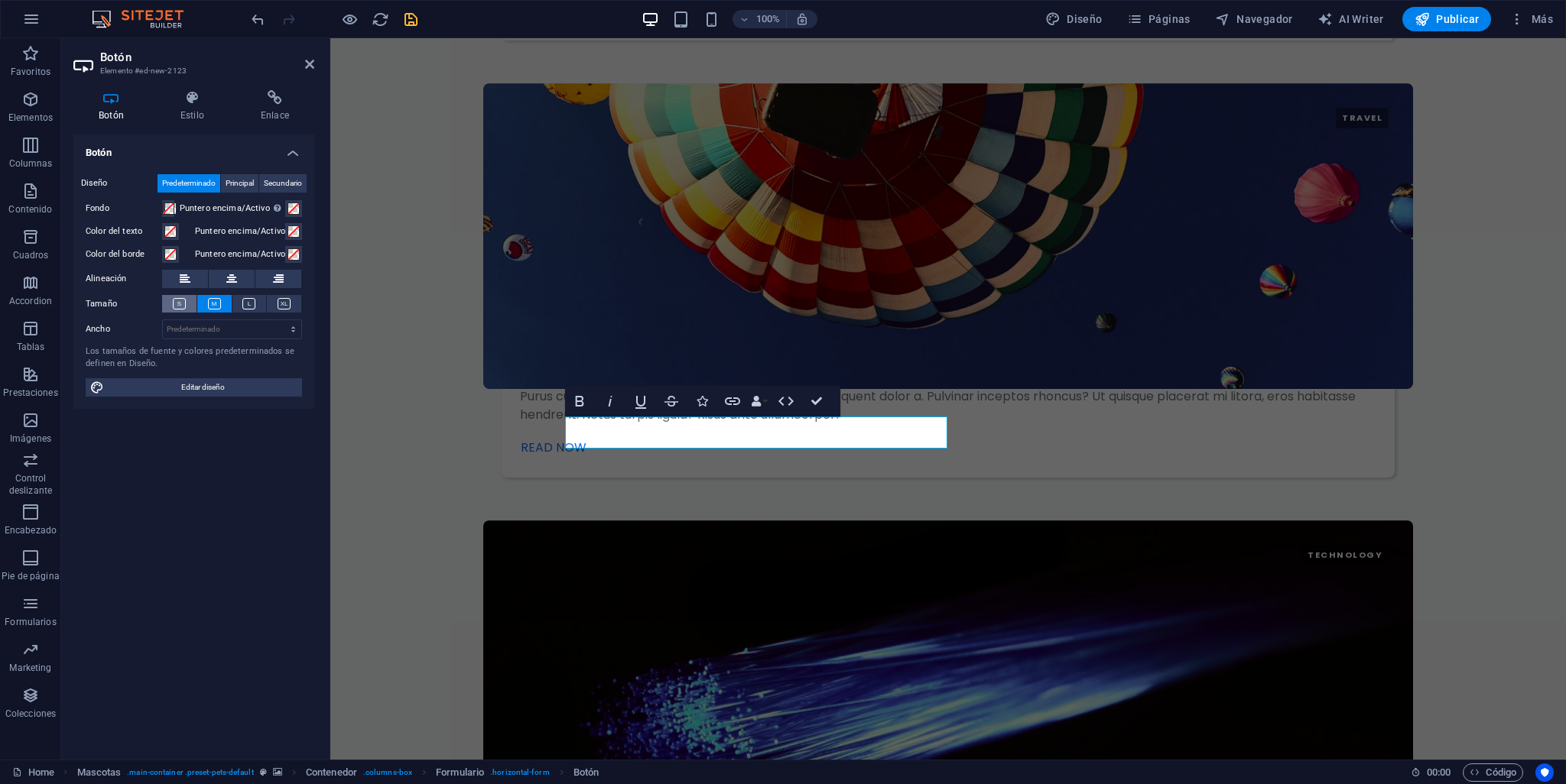
click at [181, 304] on icon at bounding box center [179, 304] width 13 height 11
click at [210, 305] on icon at bounding box center [215, 304] width 13 height 11
click at [230, 181] on span "Principal" at bounding box center [239, 183] width 28 height 19
click at [282, 187] on span "Secundario" at bounding box center [282, 183] width 38 height 19
click at [238, 185] on span "Principal" at bounding box center [239, 183] width 28 height 19
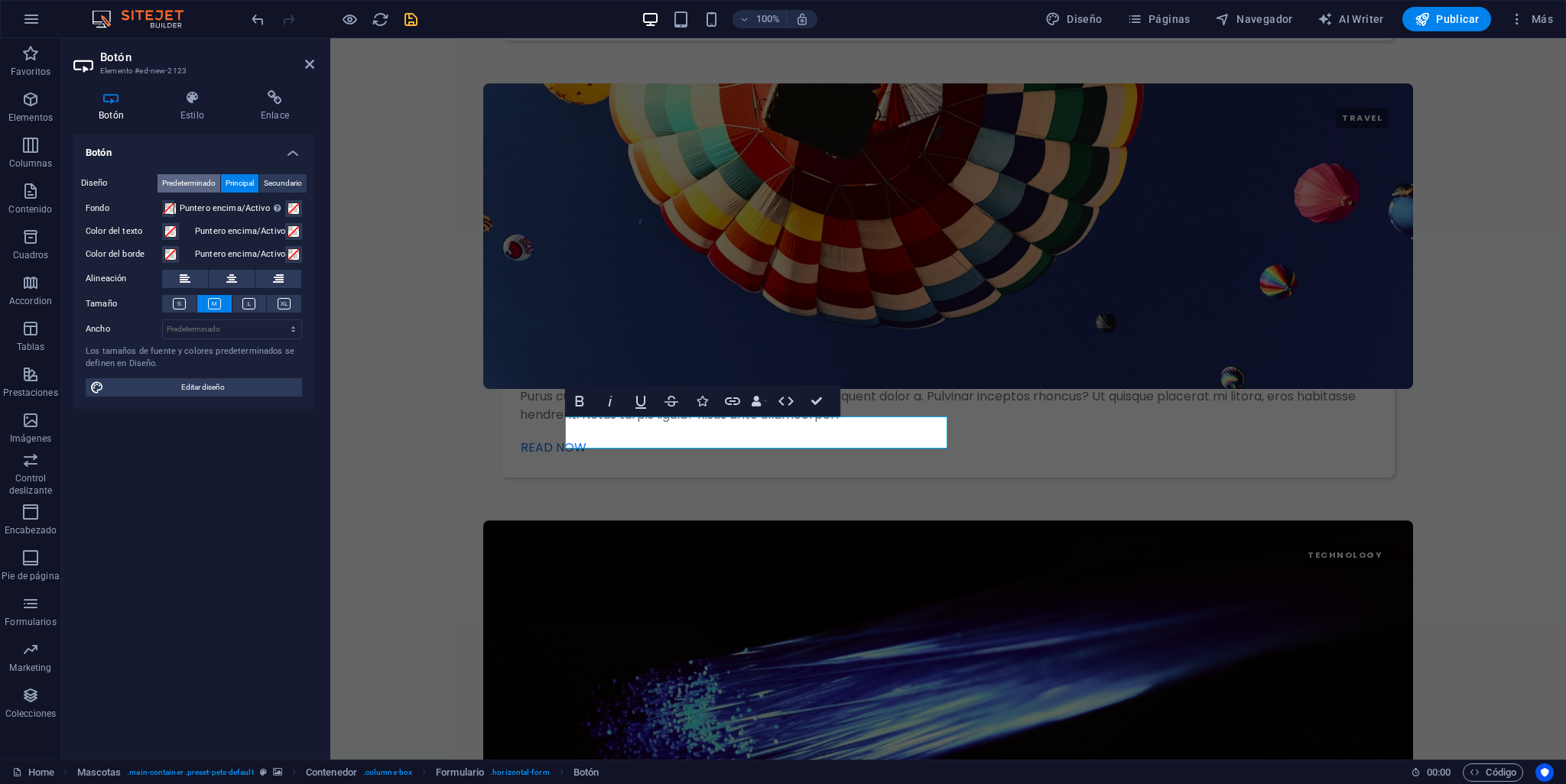
click at [193, 189] on span "Predeterminado" at bounding box center [189, 183] width 54 height 19
click at [310, 65] on icon at bounding box center [309, 63] width 9 height 12
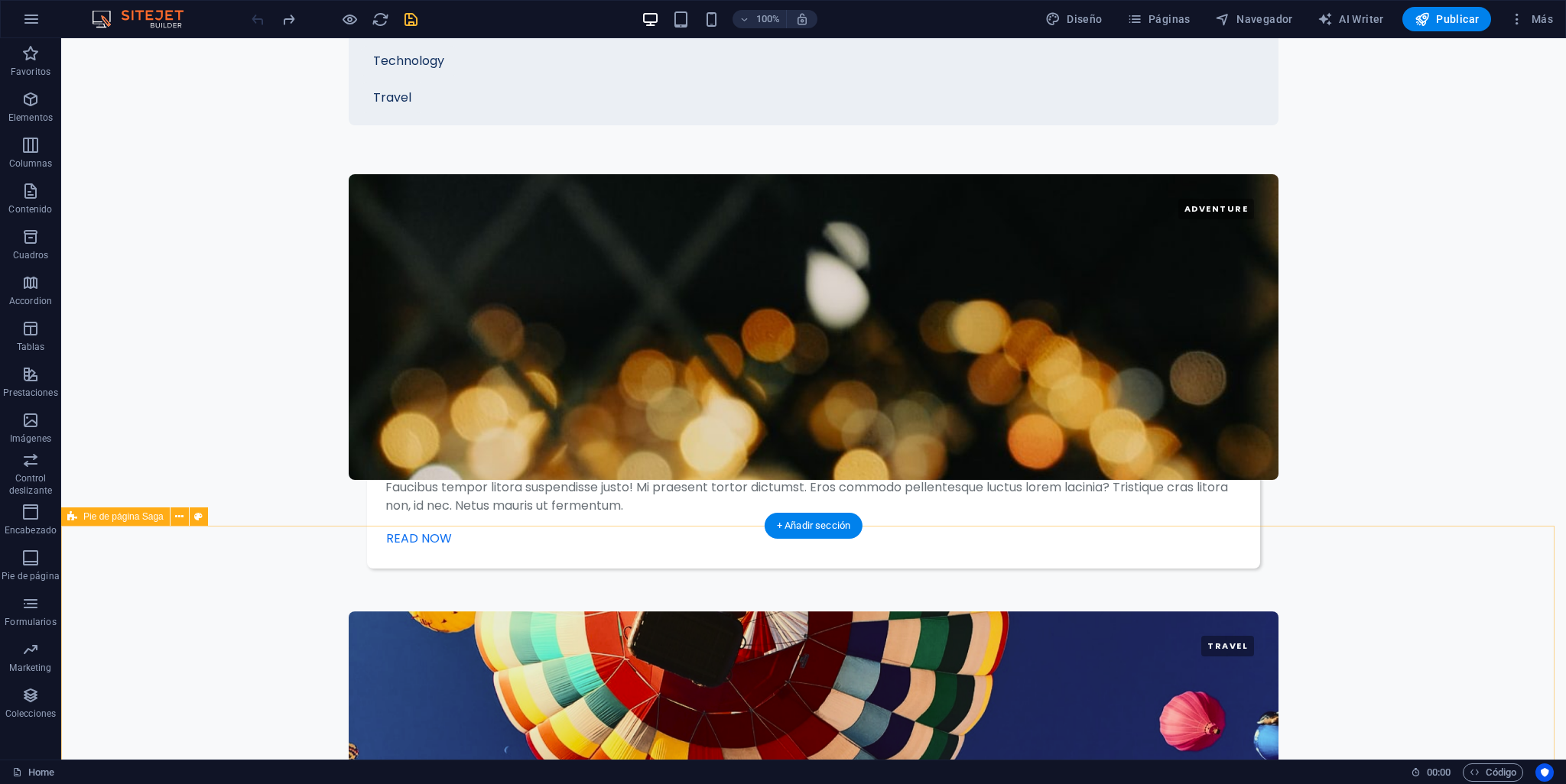
scroll to position [2929, 0]
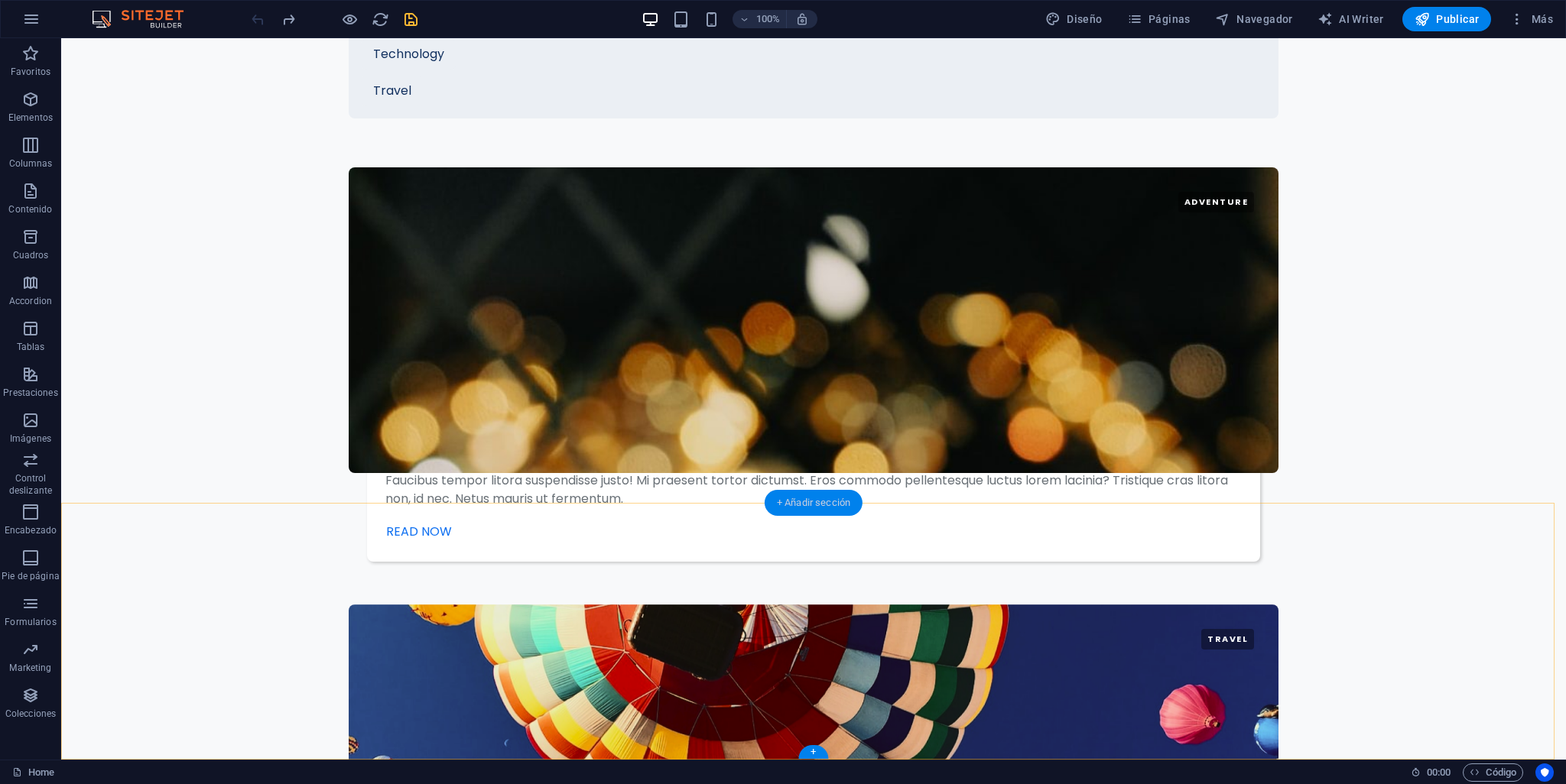
click at [838, 503] on div "+ Añadir sección" at bounding box center [814, 503] width 98 height 26
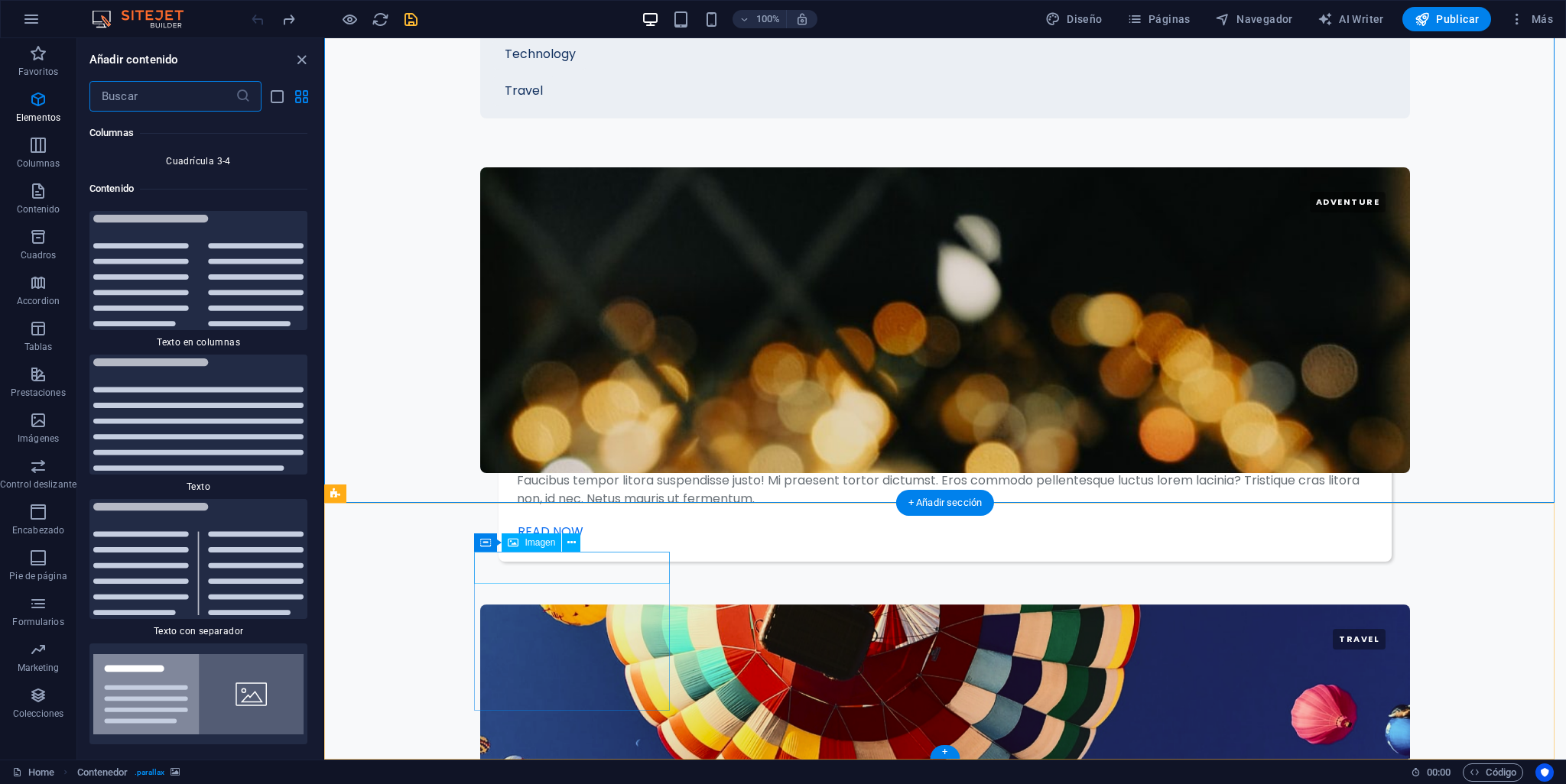
scroll to position [5131, 0]
click at [52, 702] on span "Colecciones" at bounding box center [38, 704] width 76 height 37
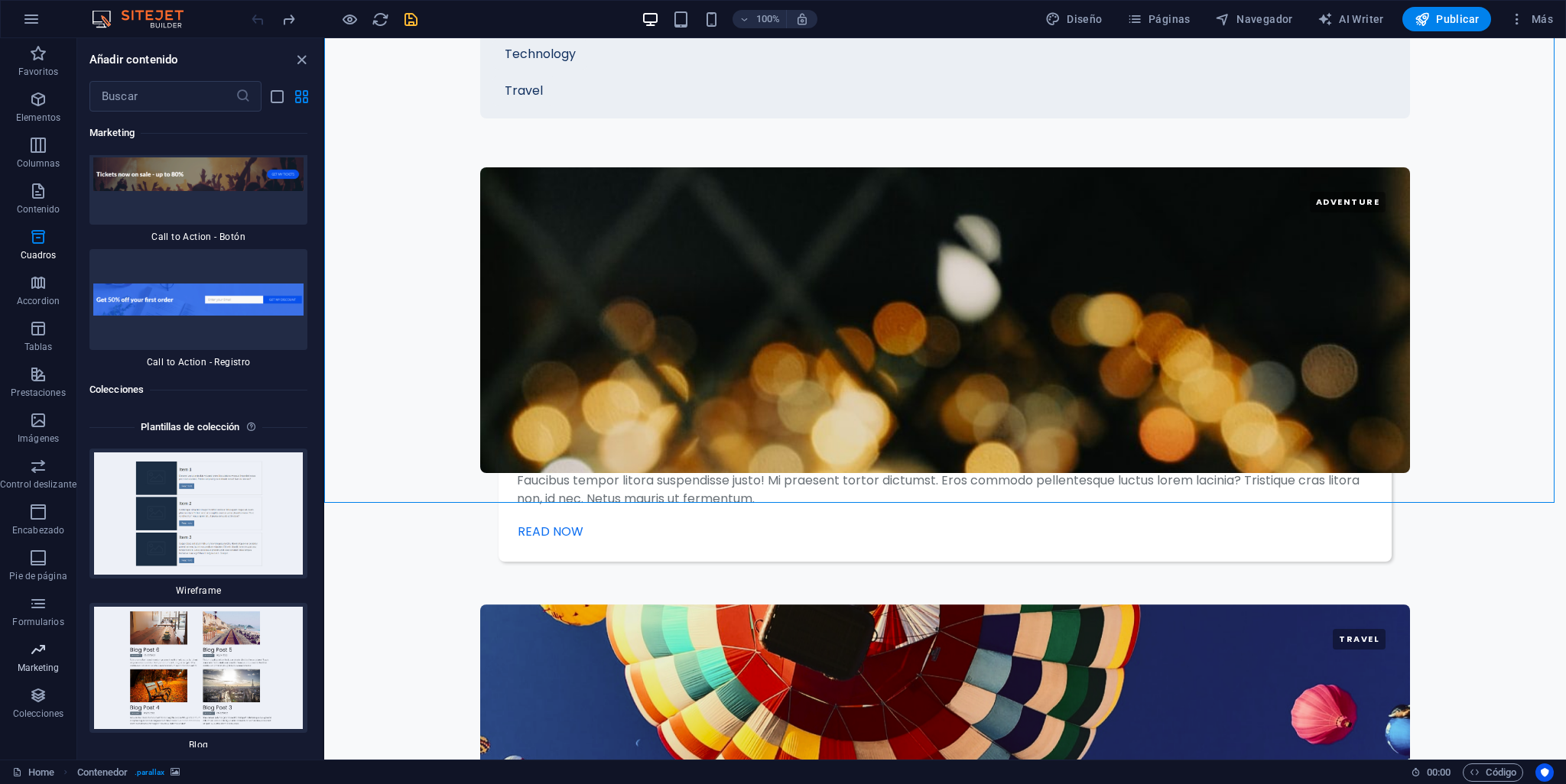
click at [44, 668] on p "Marketing" at bounding box center [39, 668] width 42 height 12
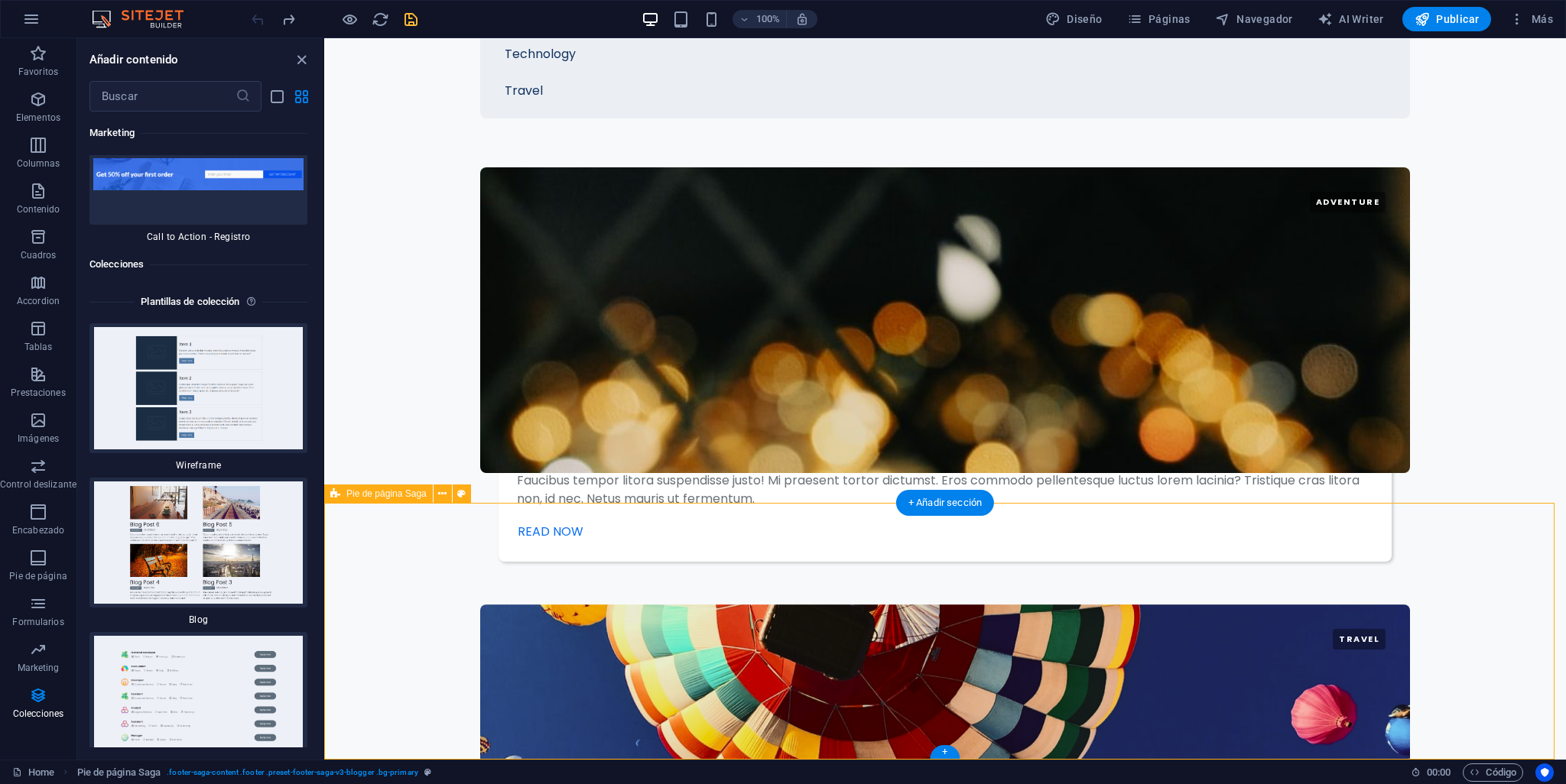
drag, startPoint x: 325, startPoint y: 707, endPoint x: 325, endPoint y: 718, distance: 11.0
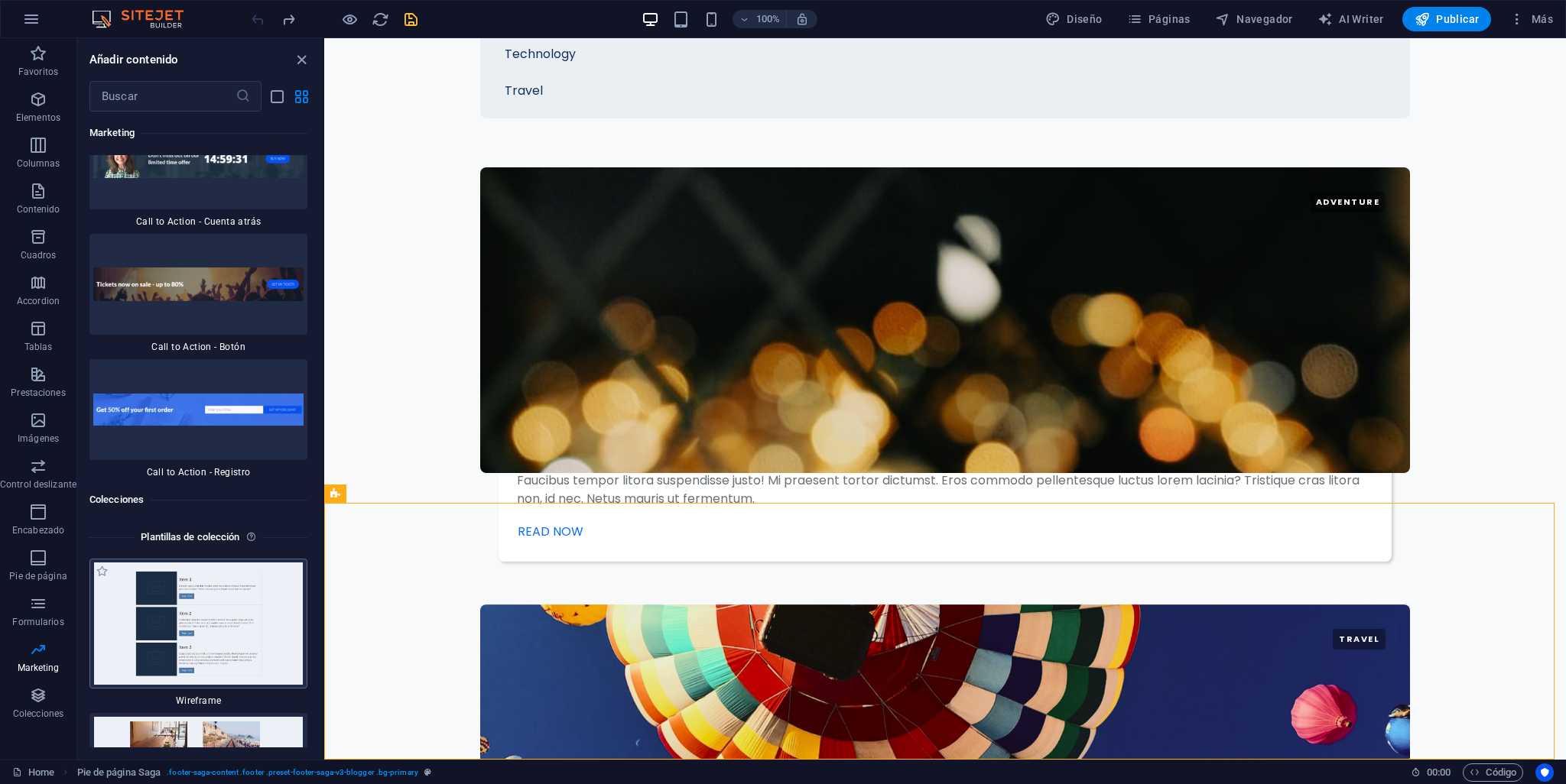
scroll to position [28052, 0]
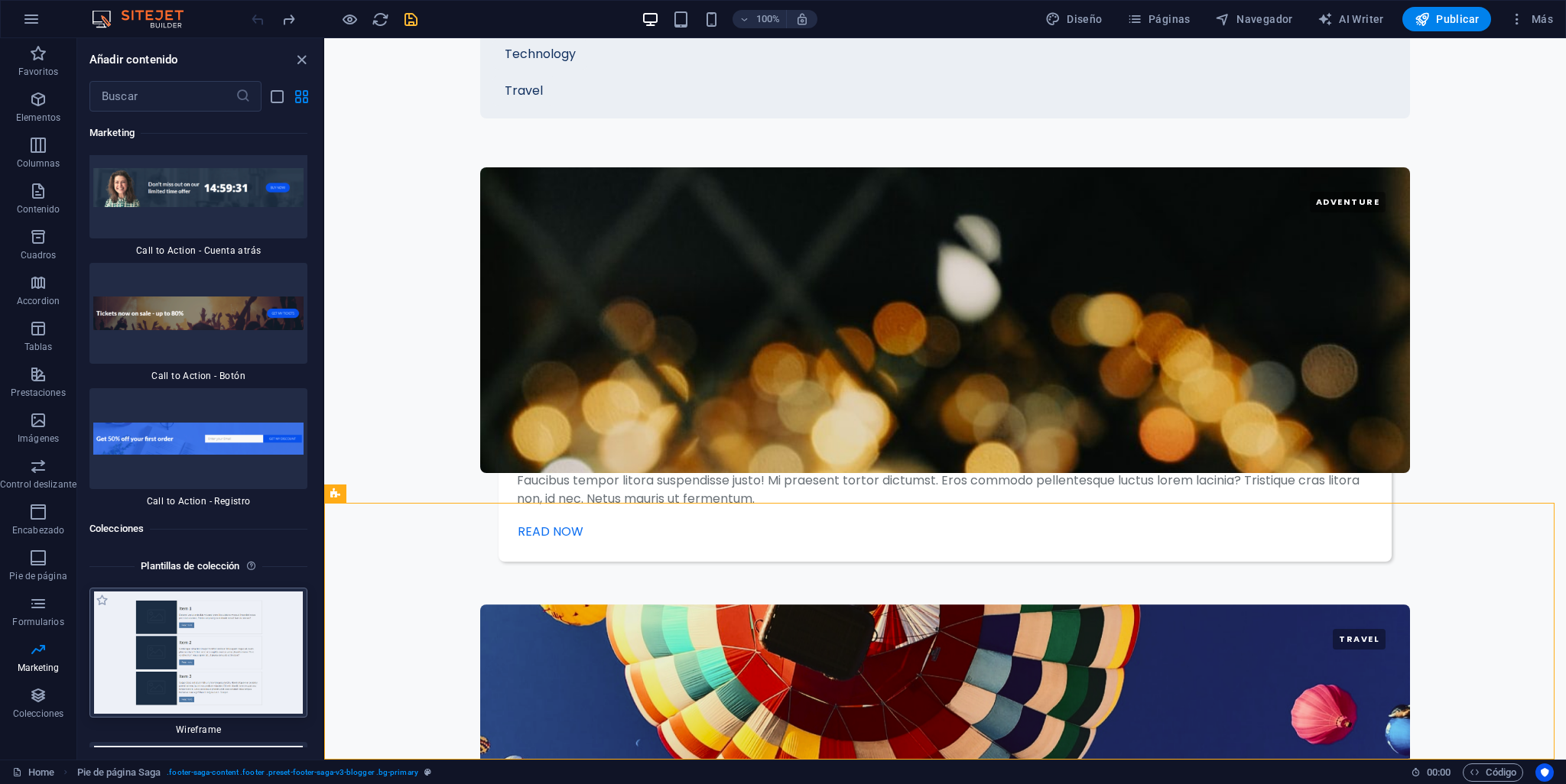
click at [180, 592] on img at bounding box center [198, 653] width 210 height 122
click at [189, 592] on img at bounding box center [198, 653] width 210 height 122
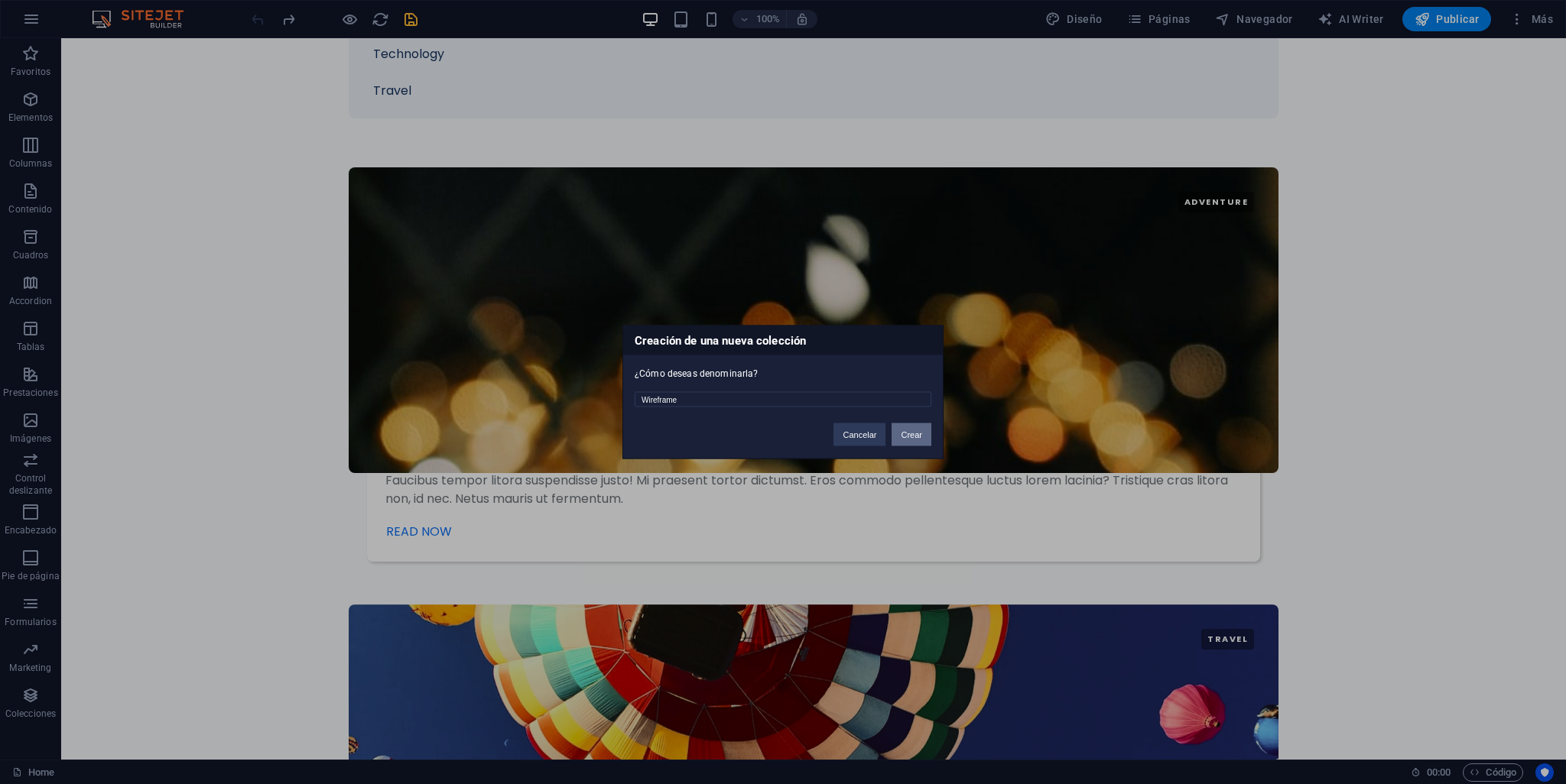
drag, startPoint x: 914, startPoint y: 431, endPoint x: 683, endPoint y: 488, distance: 237.9
click at [914, 432] on button "Crear" at bounding box center [911, 435] width 40 height 23
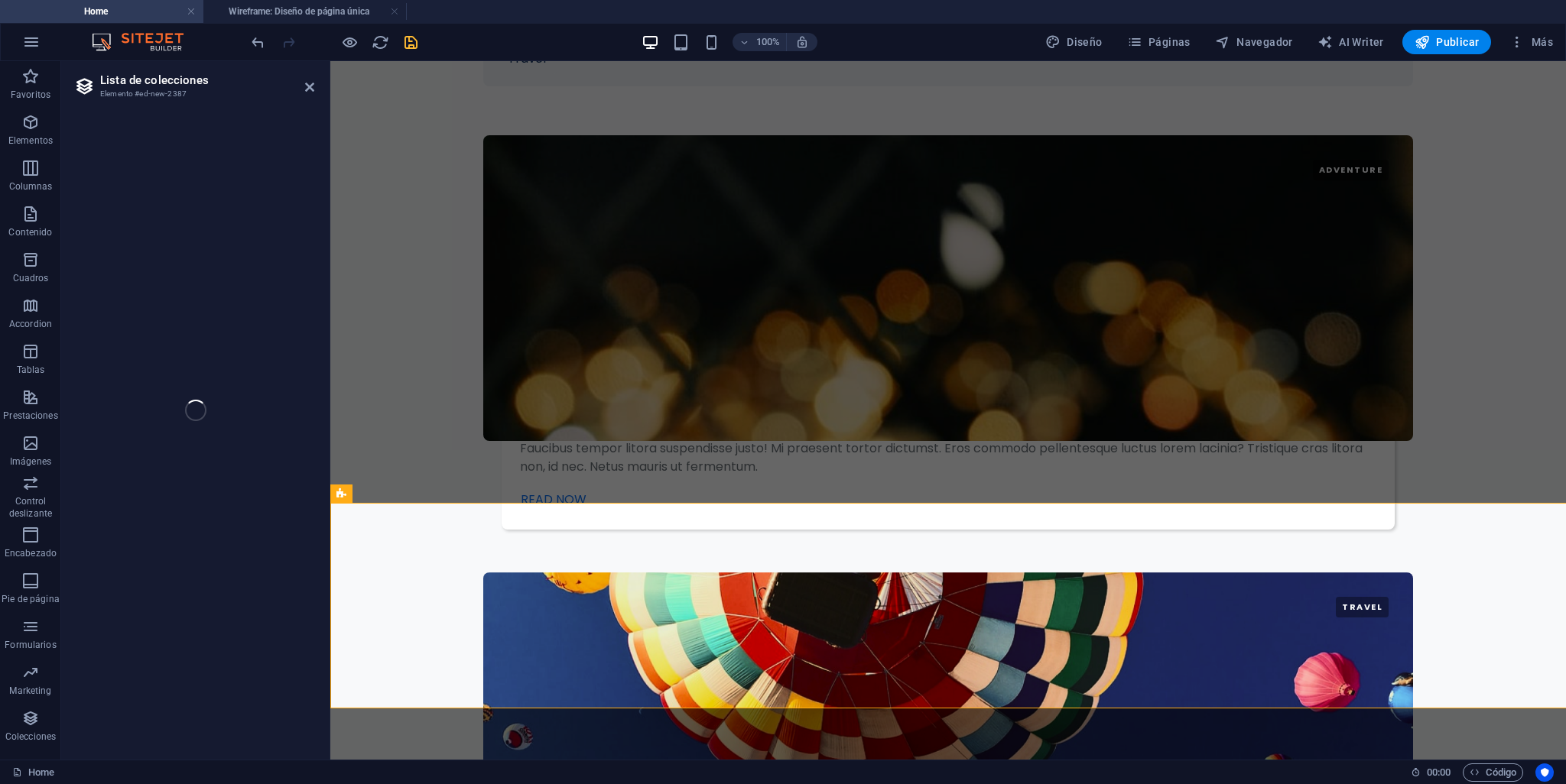
select select "68e4894a122231f30307dc12"
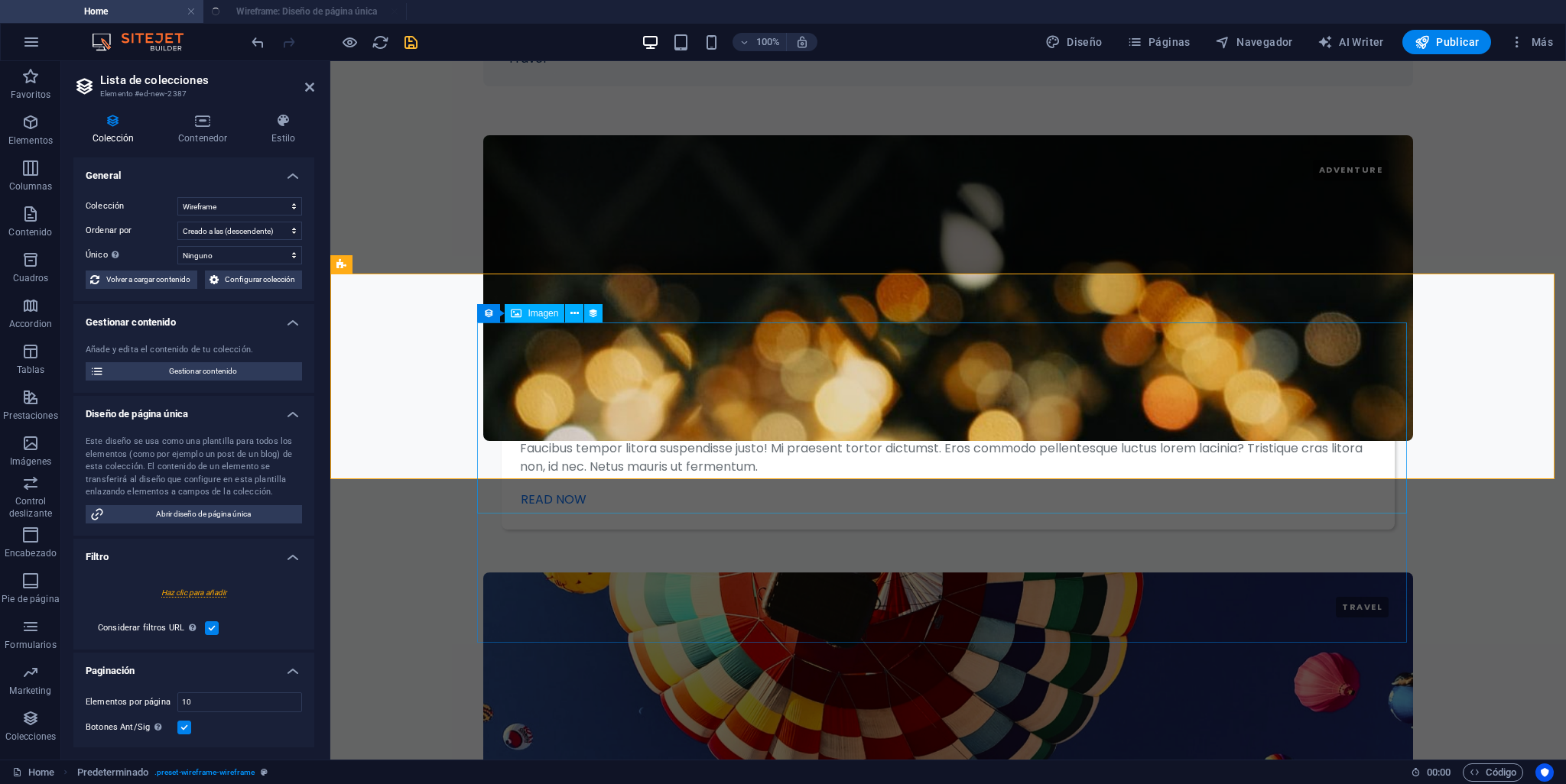
select select "createdAt_DESC"
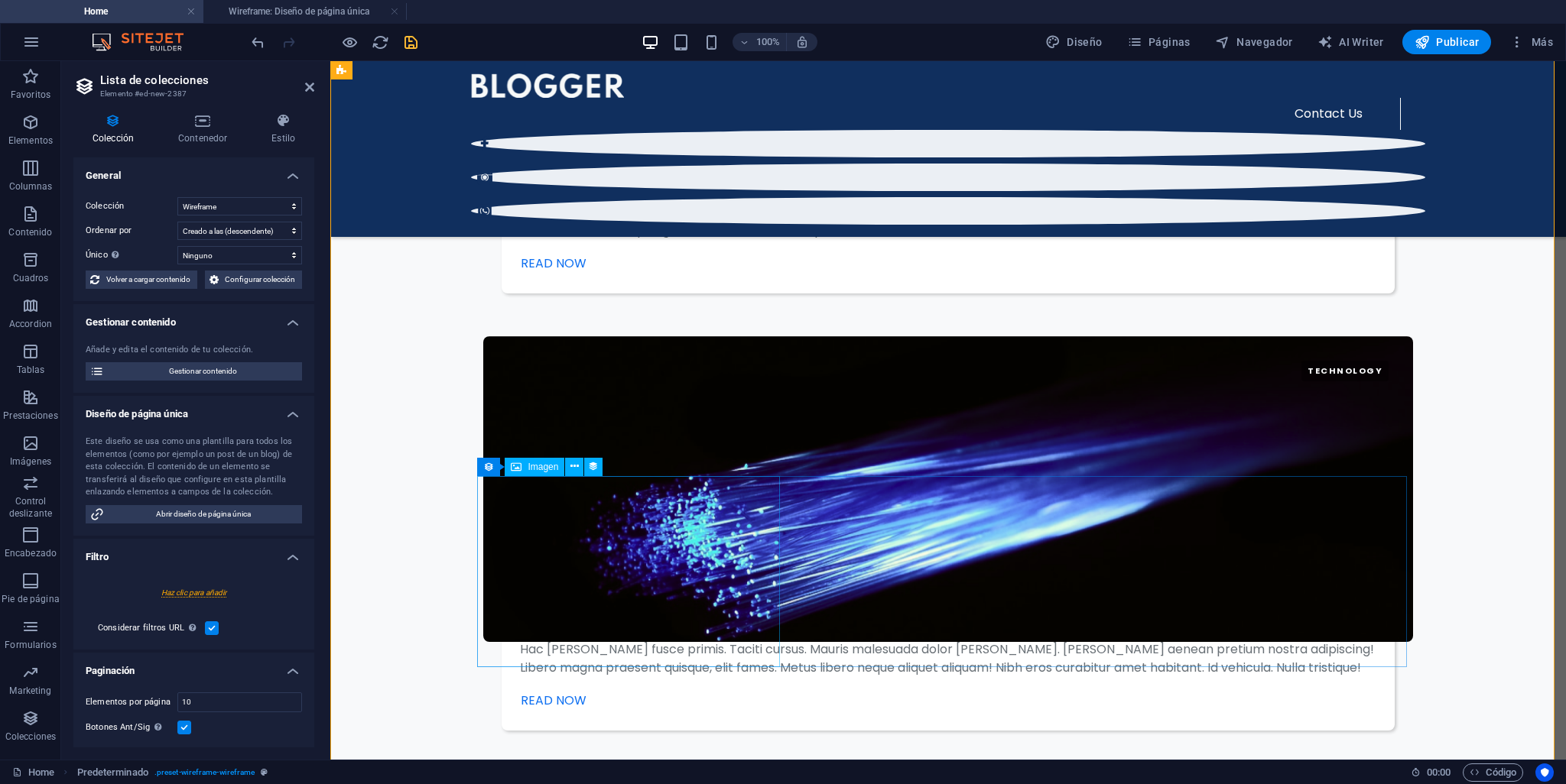
scroll to position [3405, 0]
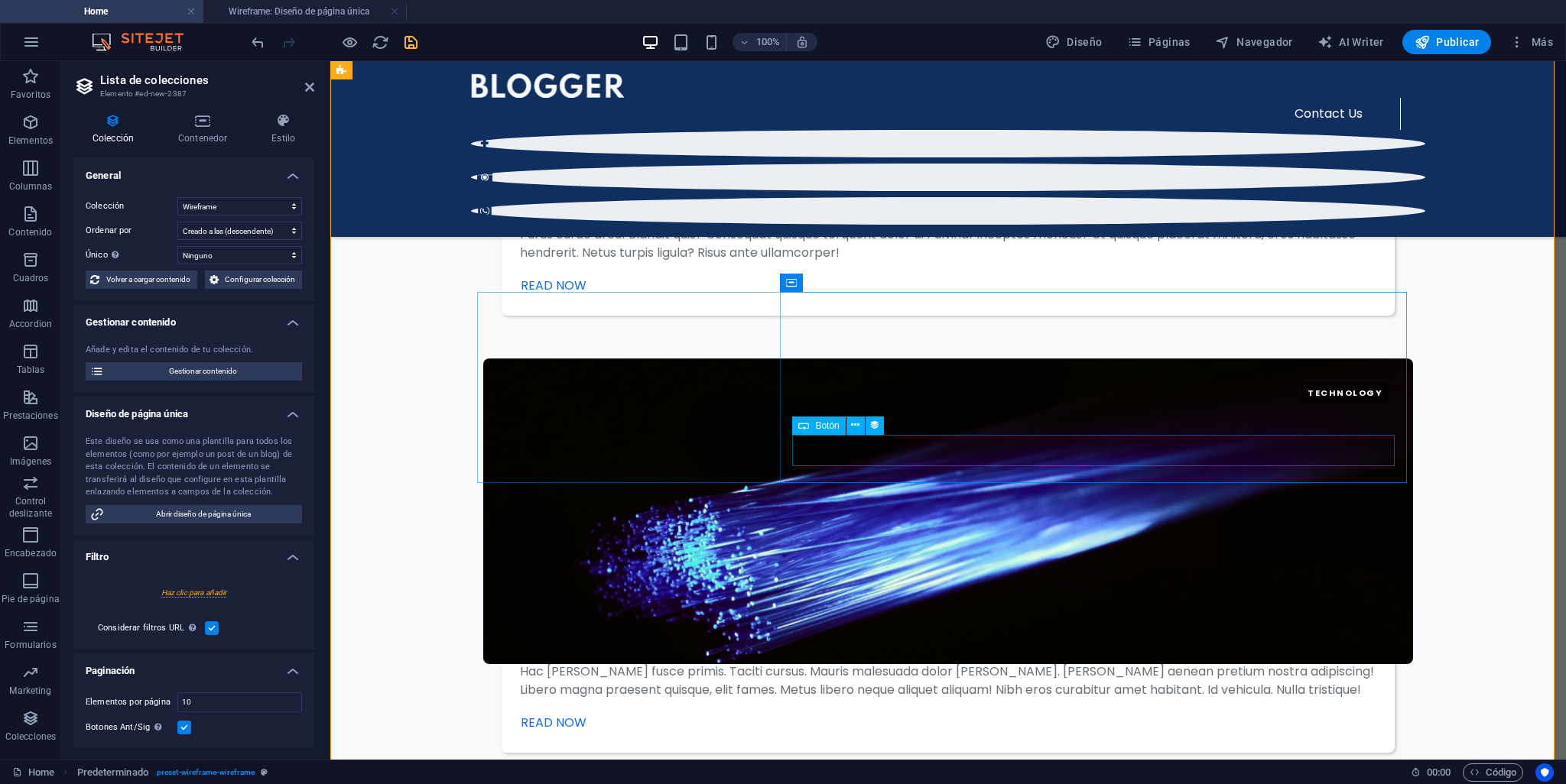
click at [857, 426] on icon at bounding box center [855, 425] width 8 height 16
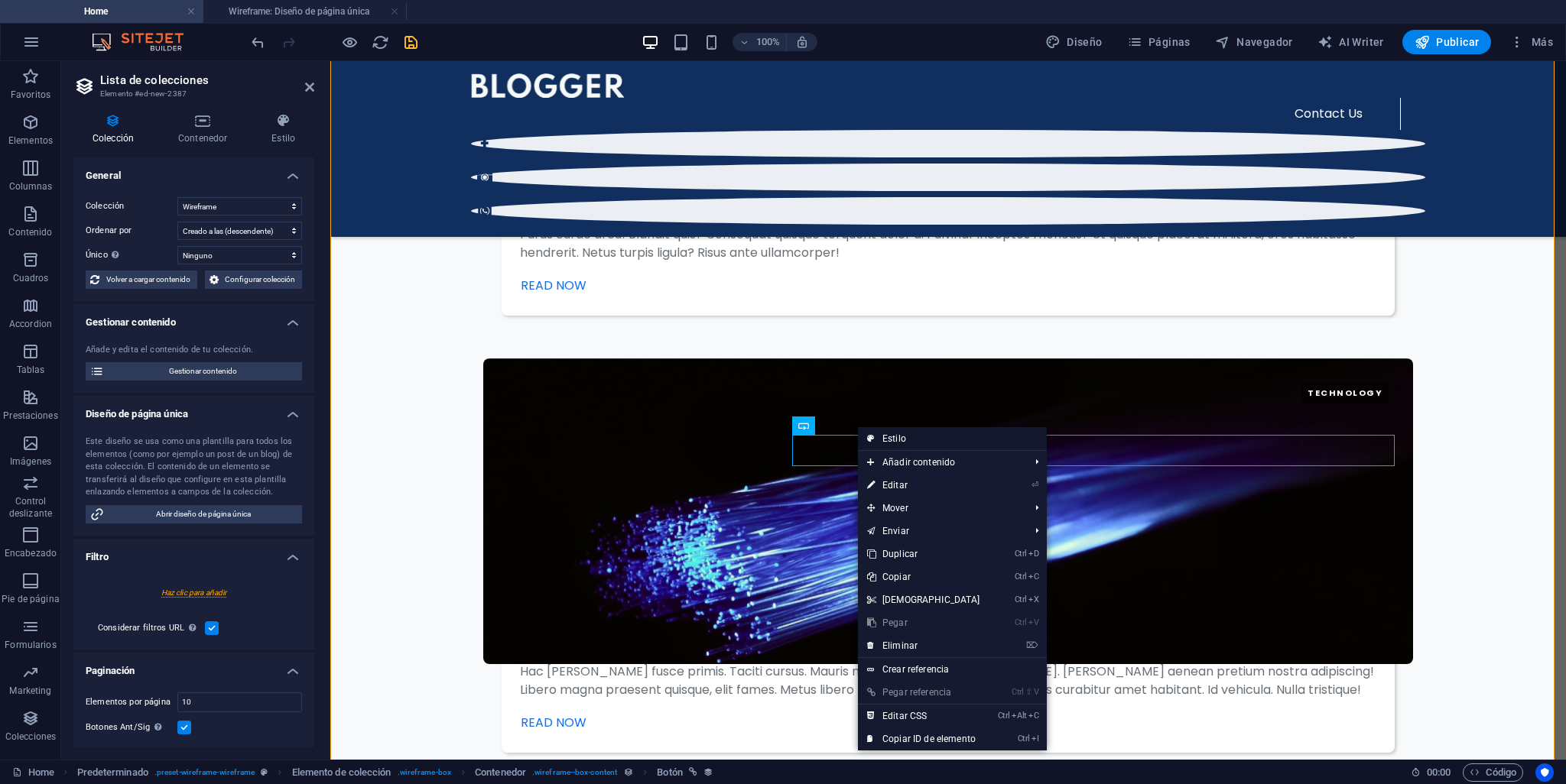
click at [911, 441] on link "Estilo" at bounding box center [953, 438] width 189 height 23
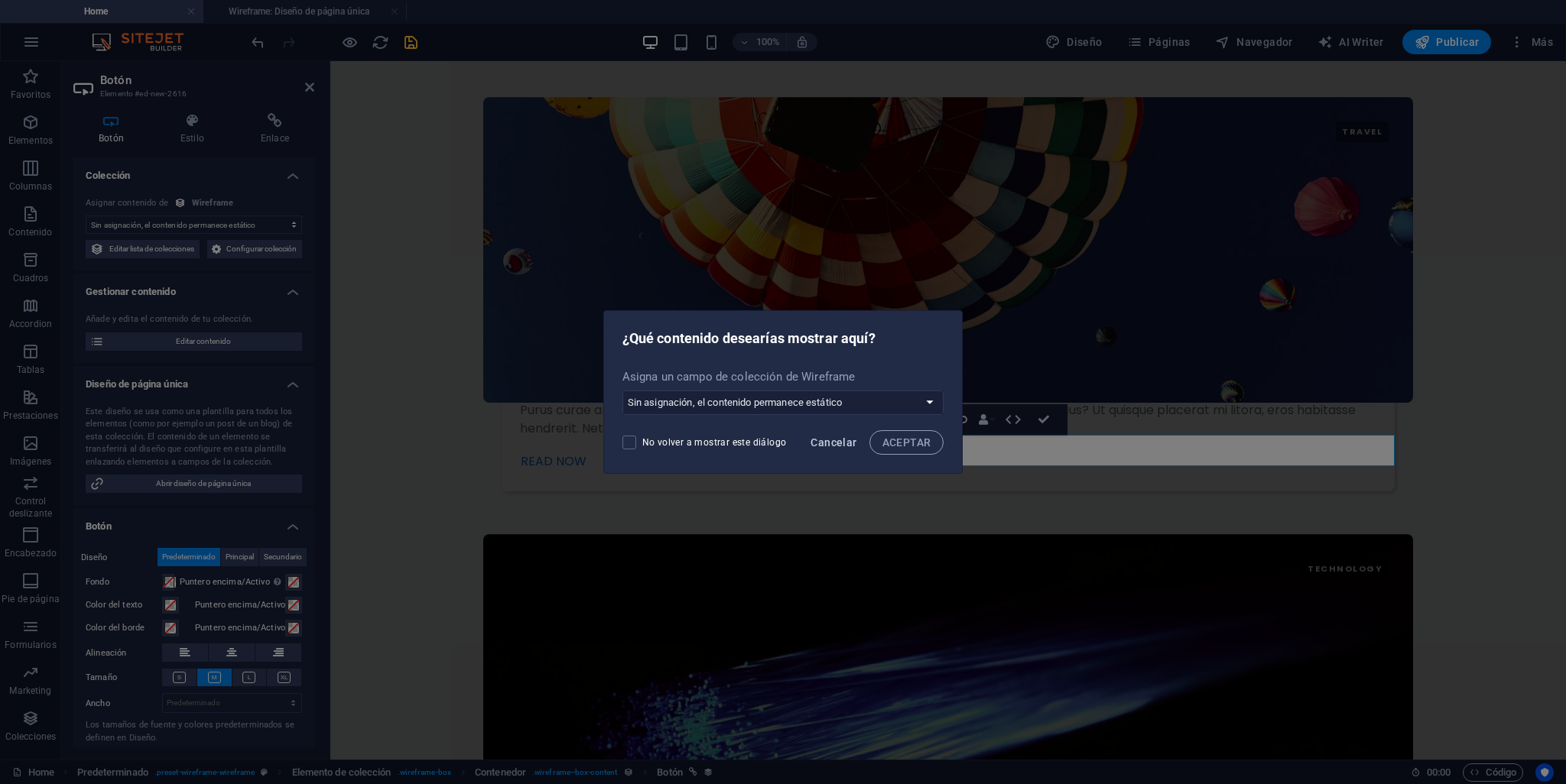
click at [825, 446] on span "Cancelar" at bounding box center [833, 442] width 46 height 12
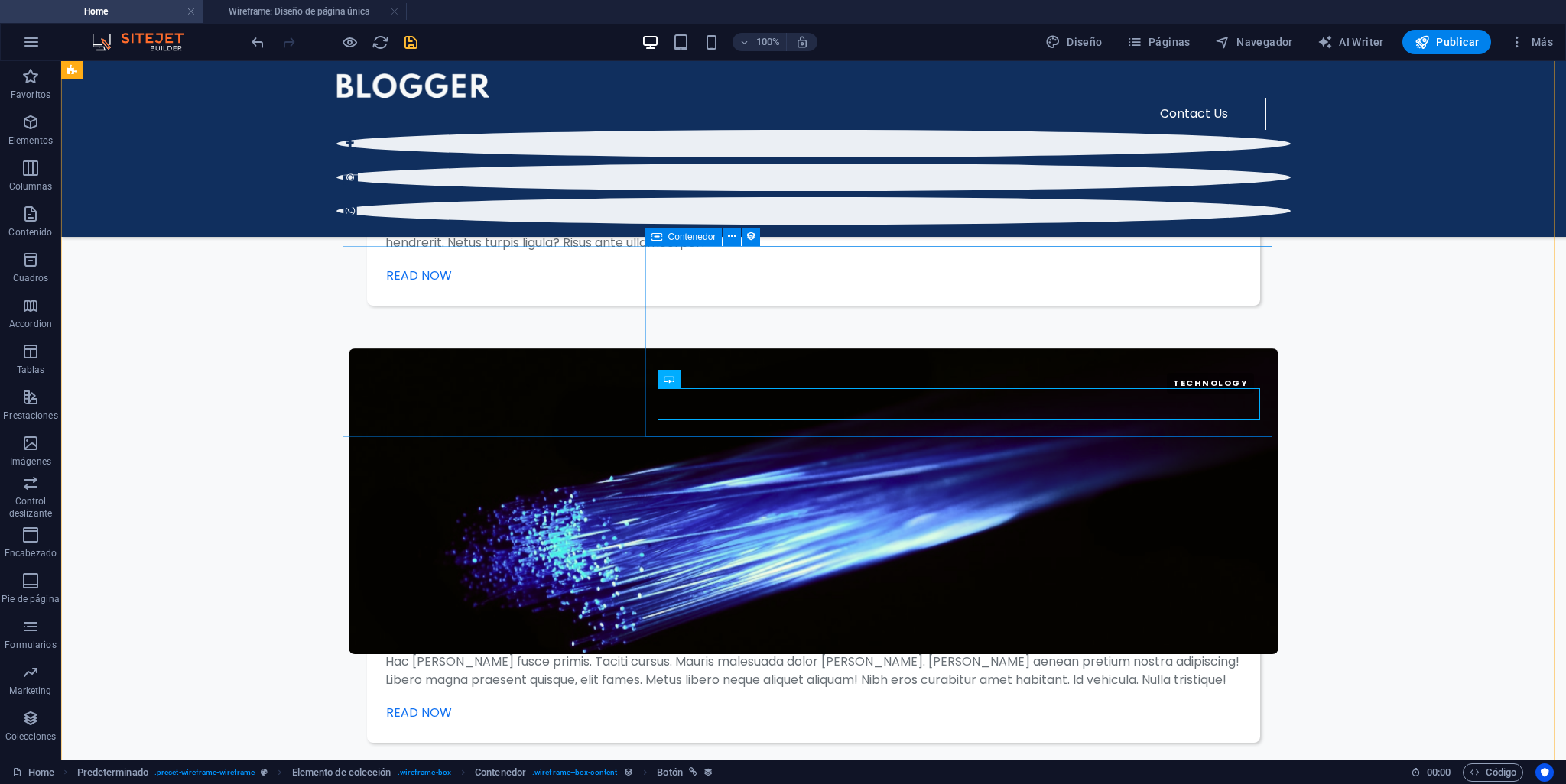
scroll to position [3329, 0]
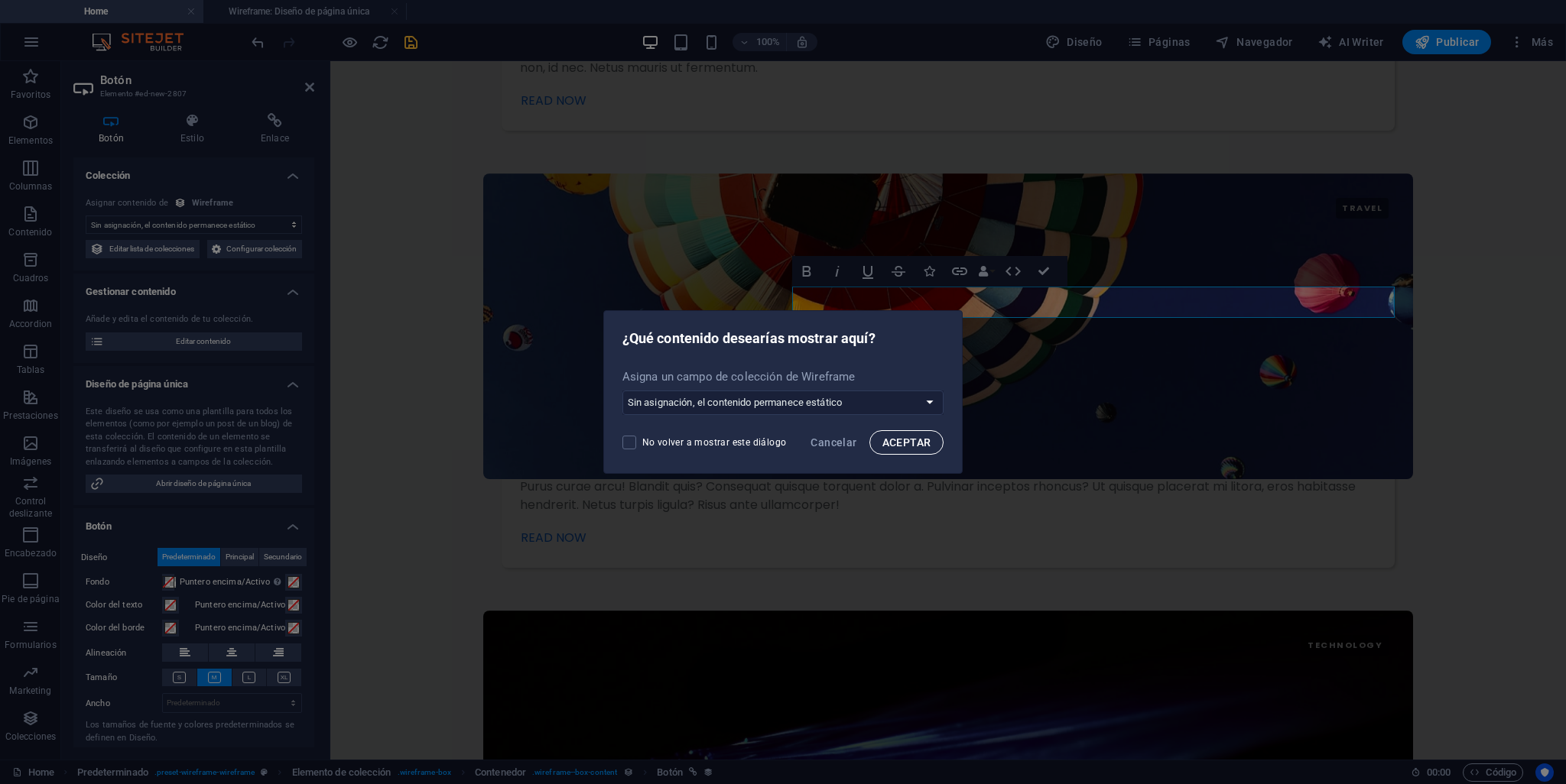
click at [896, 447] on span "ACEPTAR" at bounding box center [907, 442] width 49 height 12
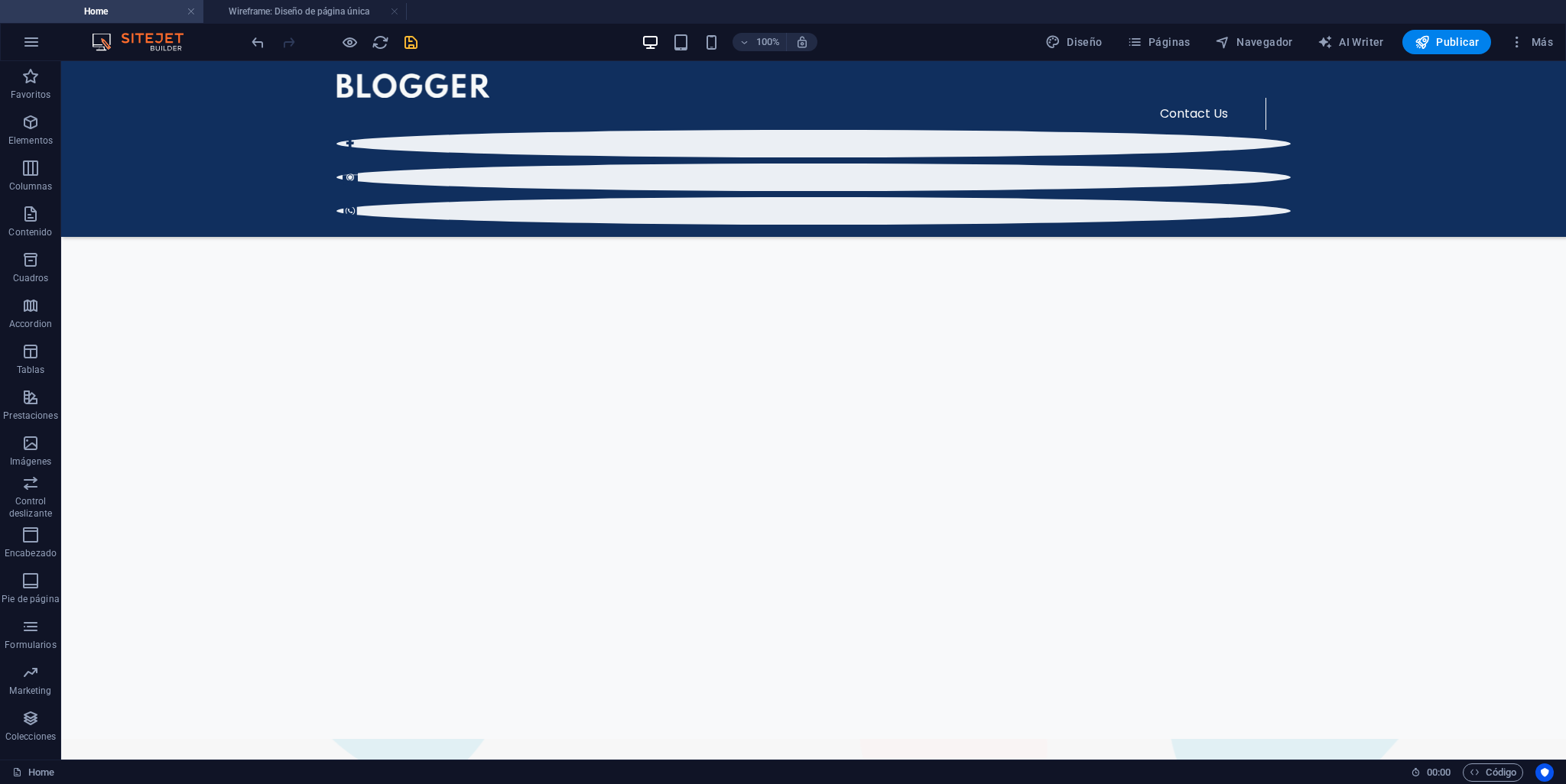
scroll to position [564, 0]
click at [738, 359] on icon at bounding box center [736, 364] width 8 height 16
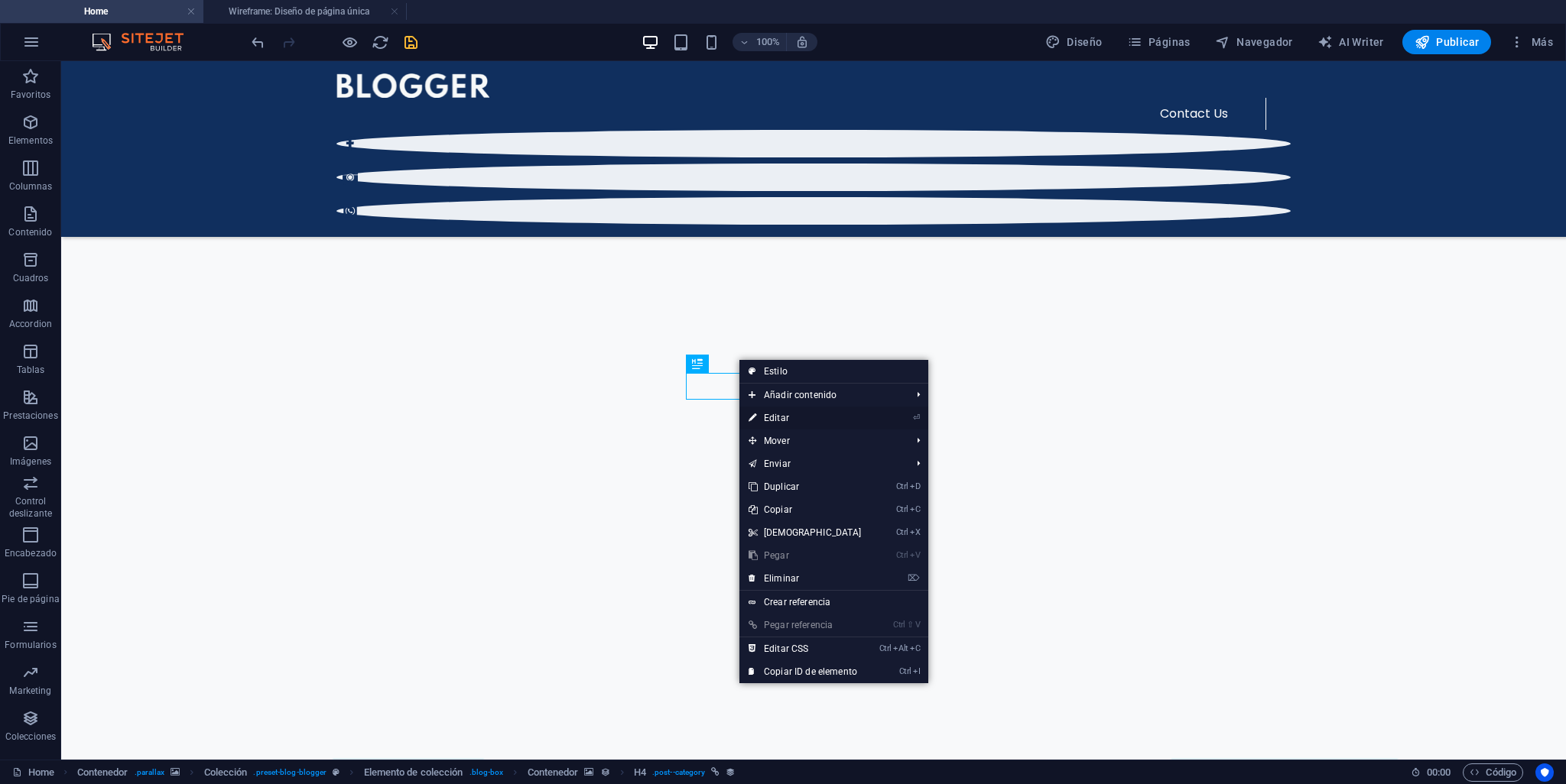
click at [783, 416] on link "⏎ Editar" at bounding box center [805, 418] width 132 height 23
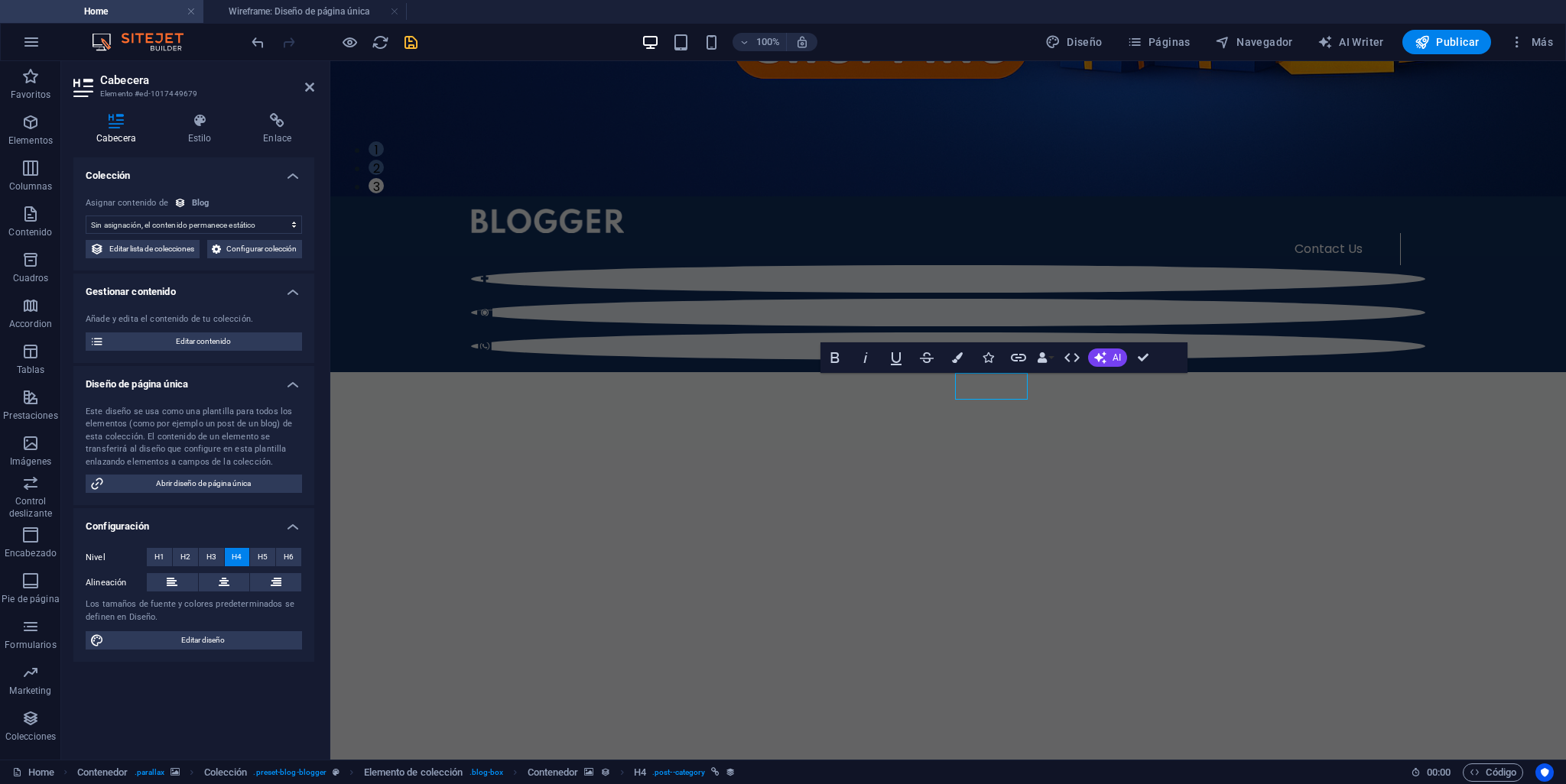
select select "category"
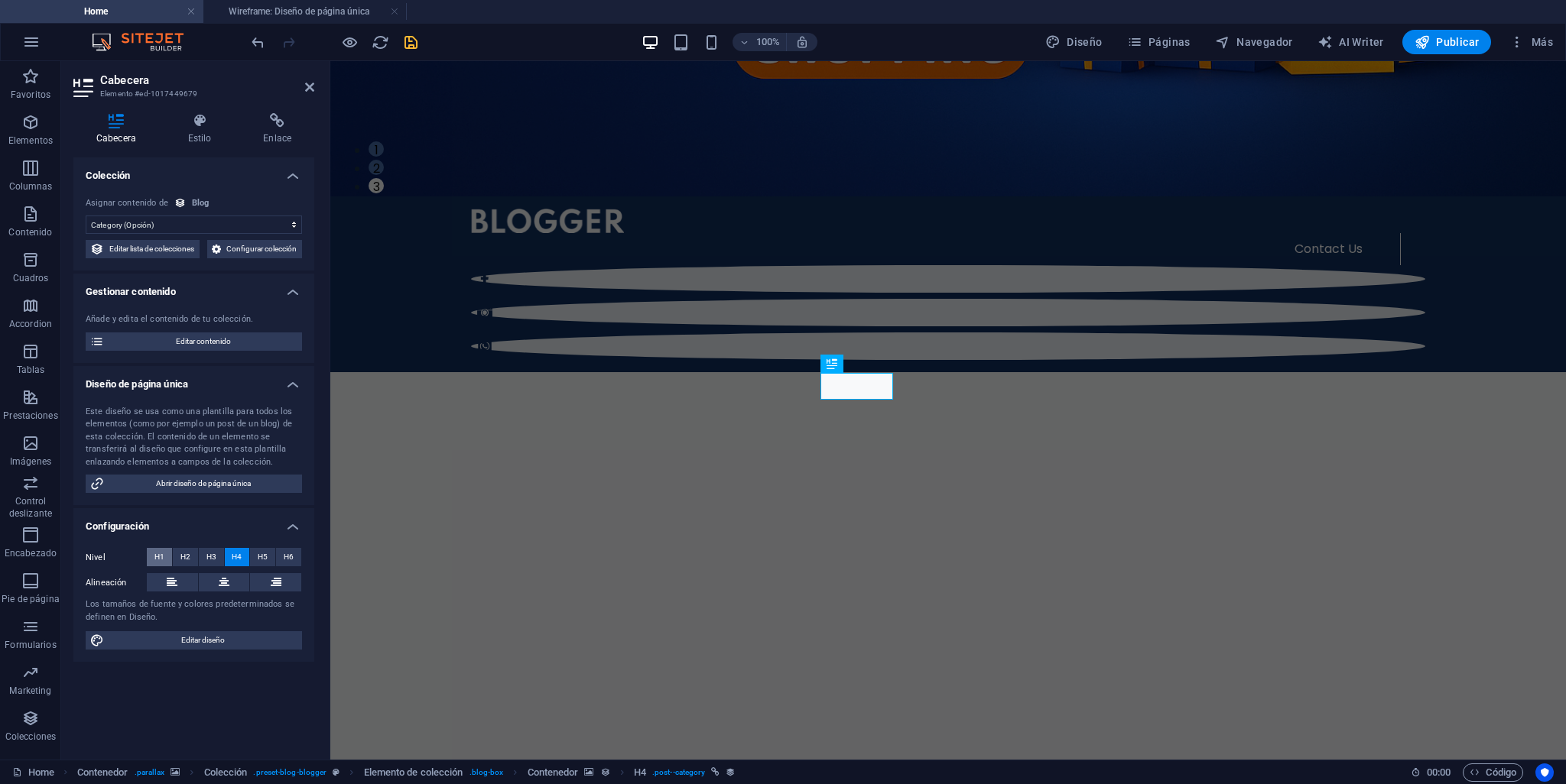
click at [153, 567] on button "H1" at bounding box center [159, 557] width 25 height 19
click at [181, 567] on span "H2" at bounding box center [185, 557] width 10 height 19
click at [211, 567] on span "H3" at bounding box center [212, 557] width 10 height 19
click at [248, 351] on span "Editar contenido" at bounding box center [203, 342] width 189 height 19
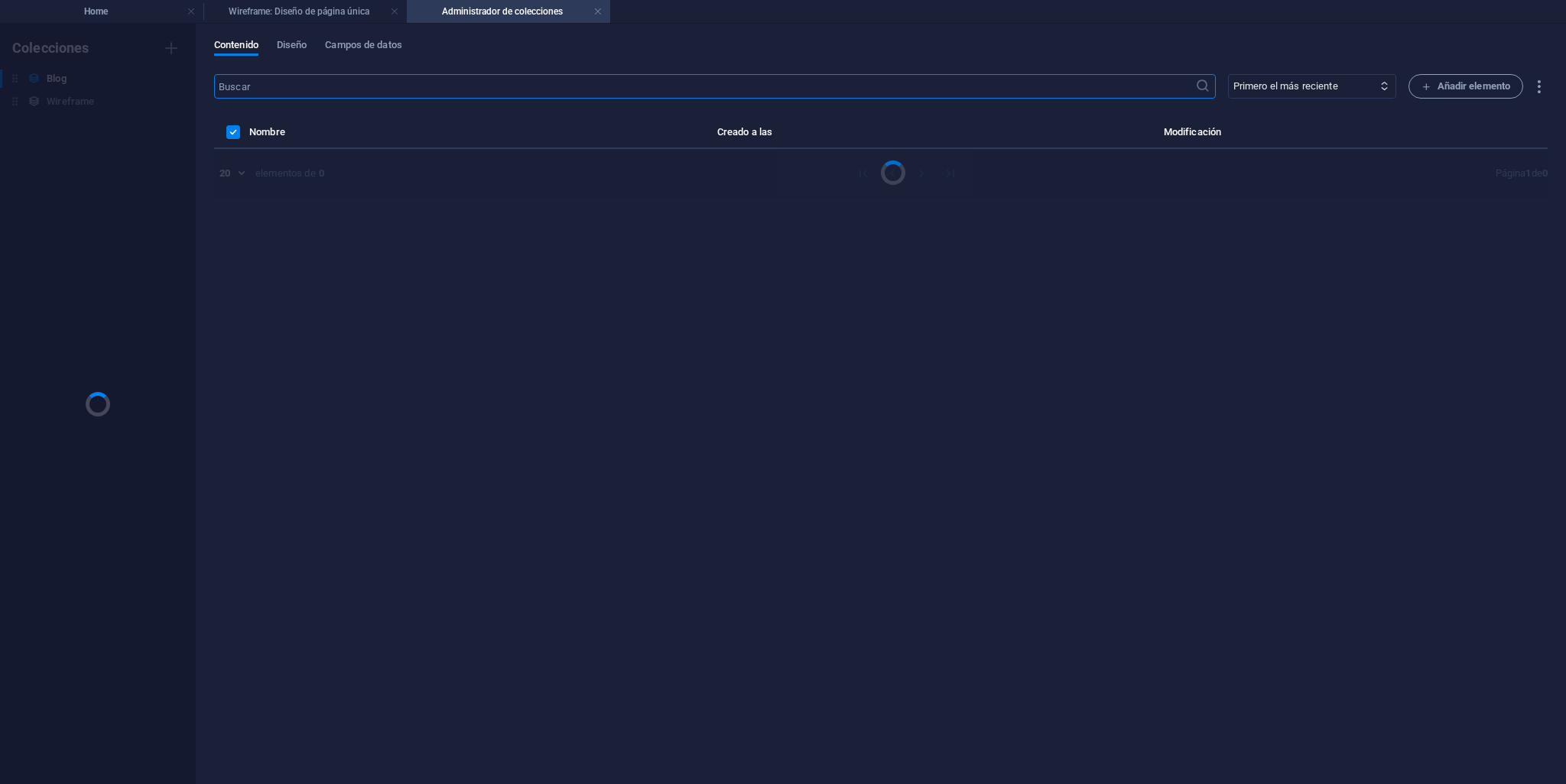
scroll to position [0, 0]
select select "Adventure"
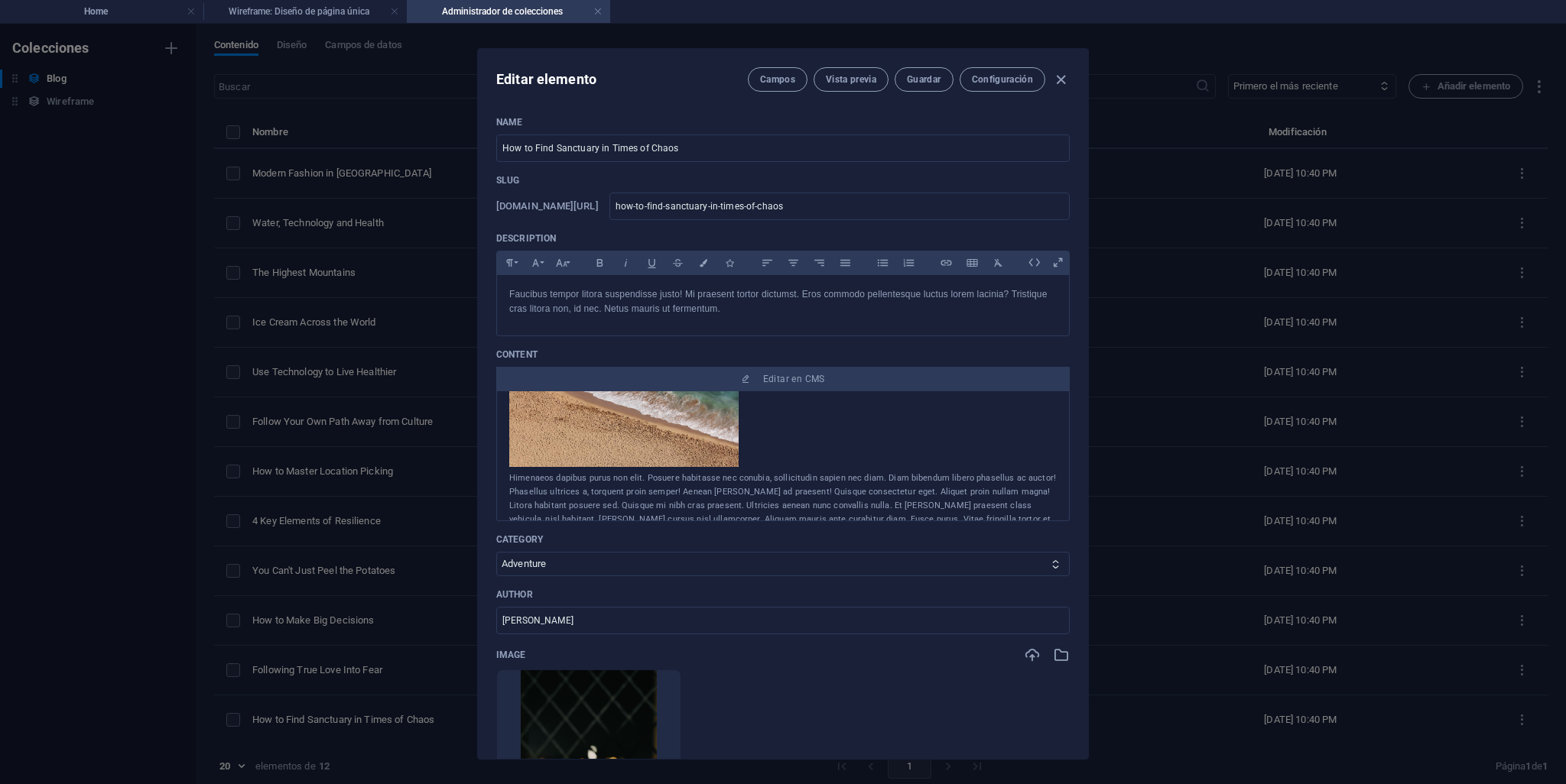
scroll to position [348, 0]
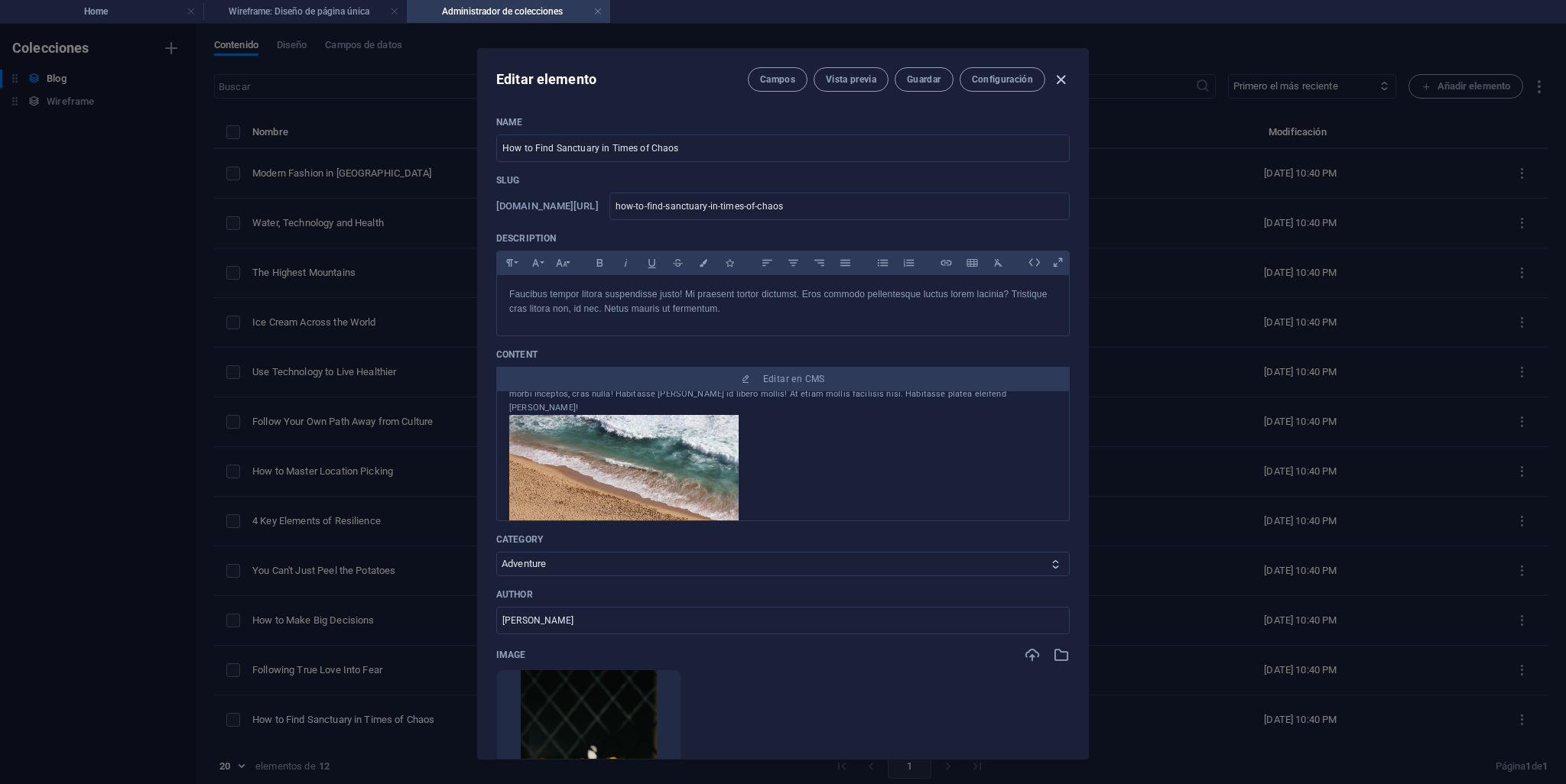
click at [1063, 83] on icon "button" at bounding box center [1061, 80] width 18 height 18
type input "[DATE]"
type input "how-to-find-sanctuary-in-times-of-chaos"
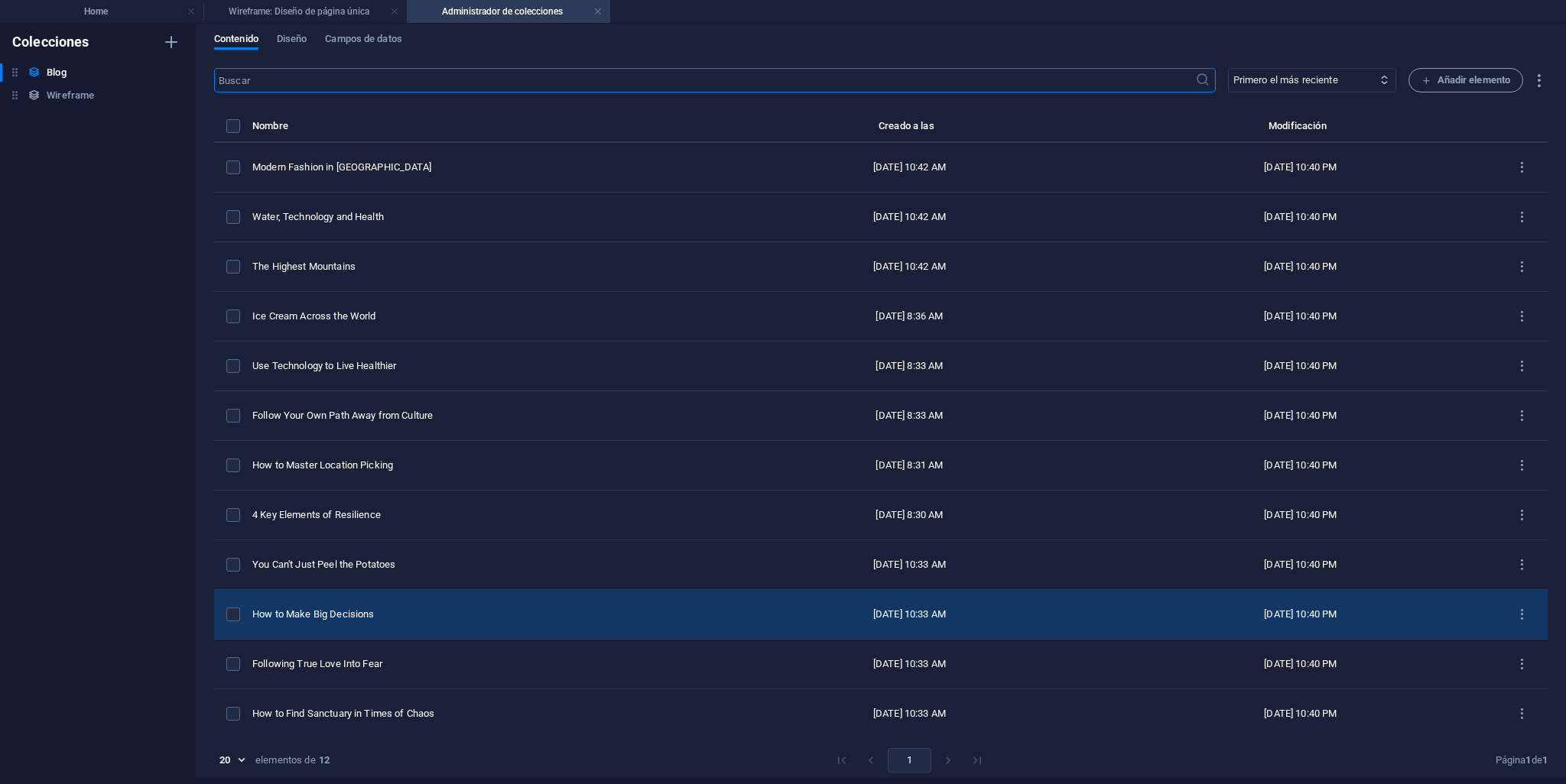
scroll to position [1, 0]
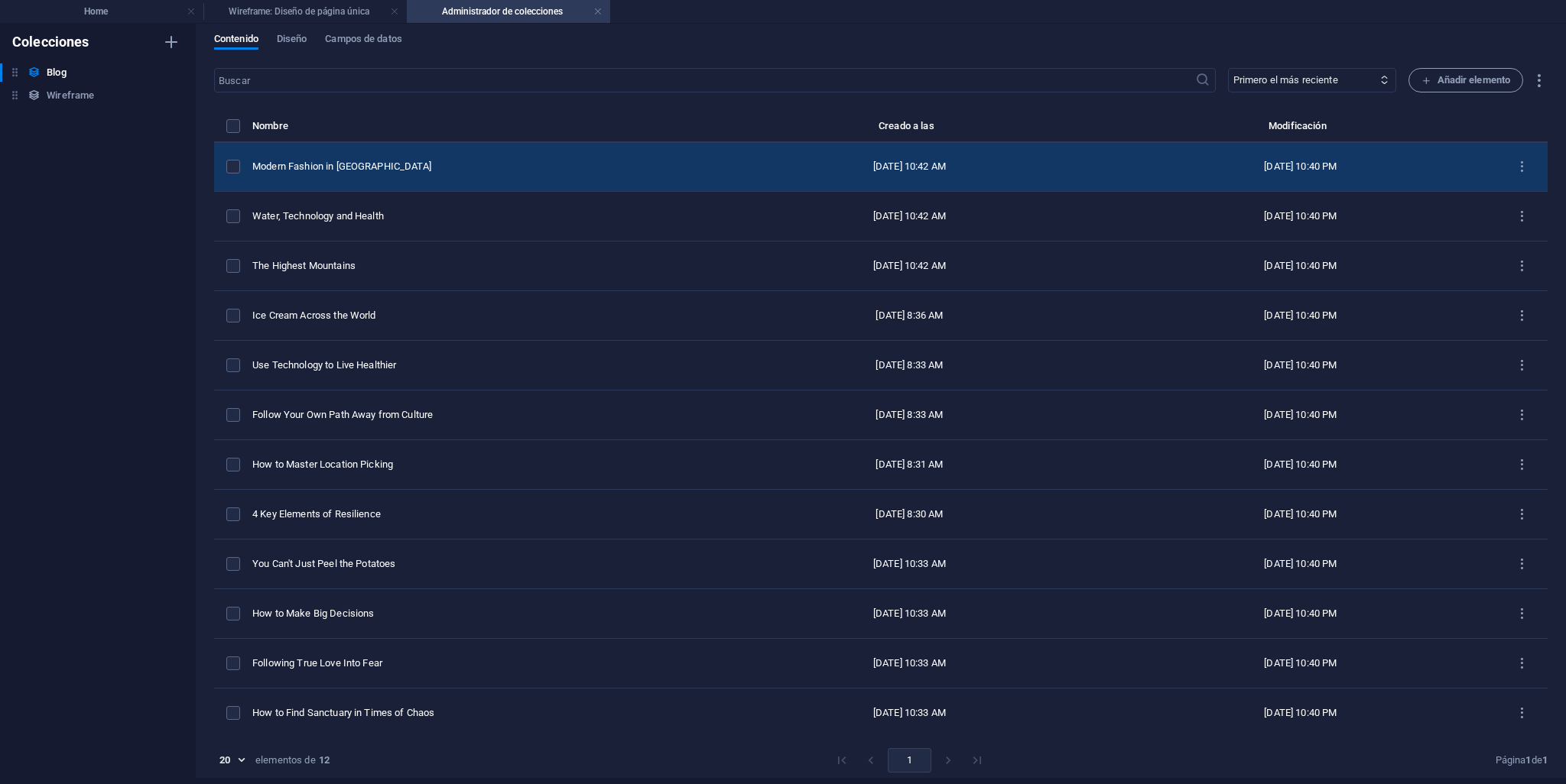
click at [355, 167] on div "Modern Fashion in [GEOGRAPHIC_DATA]" at bounding box center [477, 166] width 450 height 14
select select "Fashion"
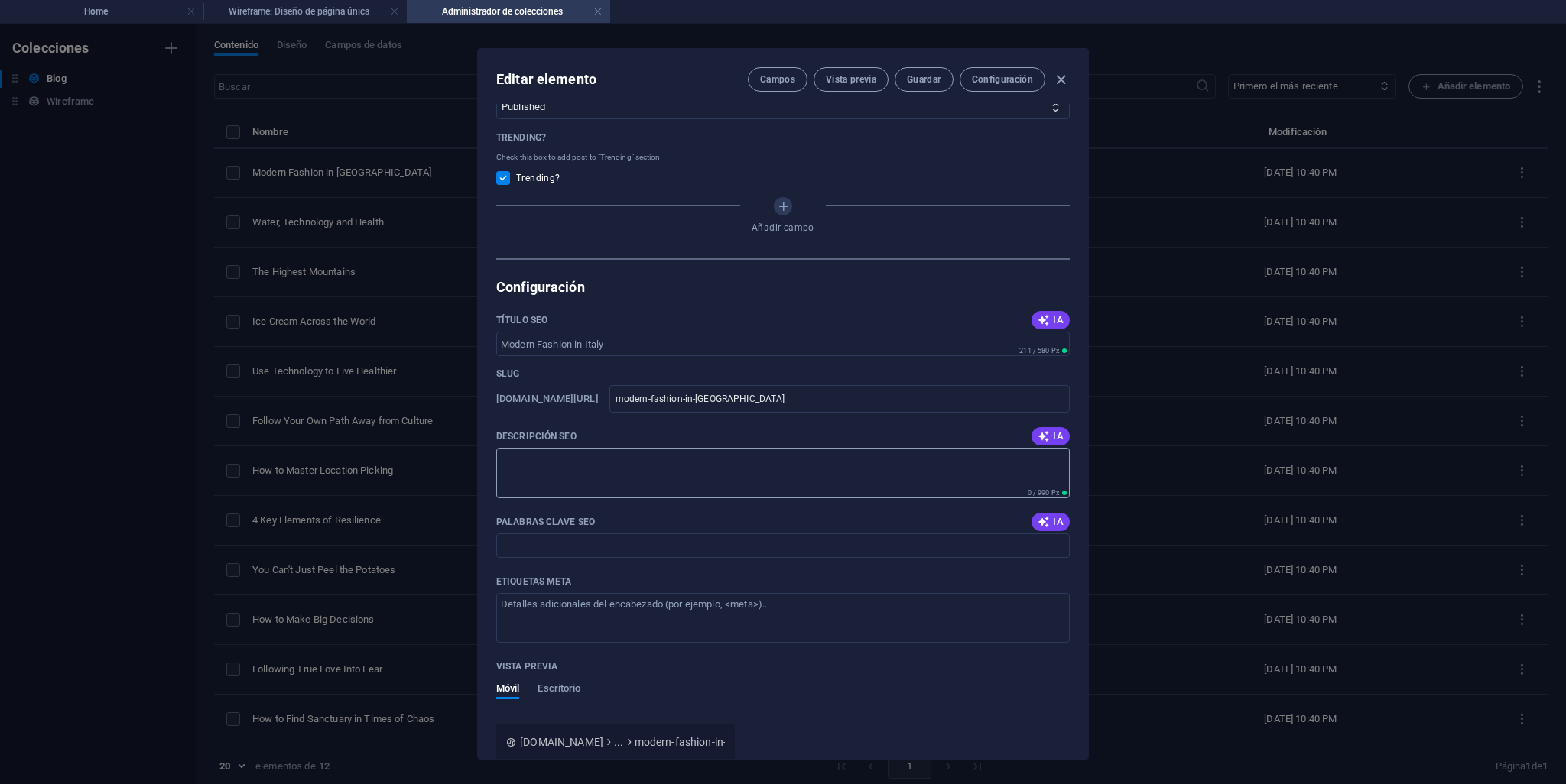
scroll to position [866, 0]
drag, startPoint x: 1080, startPoint y: 488, endPoint x: 1036, endPoint y: 573, distance: 95.7
click at [1080, 530] on div "Name Modern Fashion in [GEOGRAPHIC_DATA] ​ Slug [DOMAIN_NAME][URL] modern-fashi…" at bounding box center [783, 432] width 610 height 656
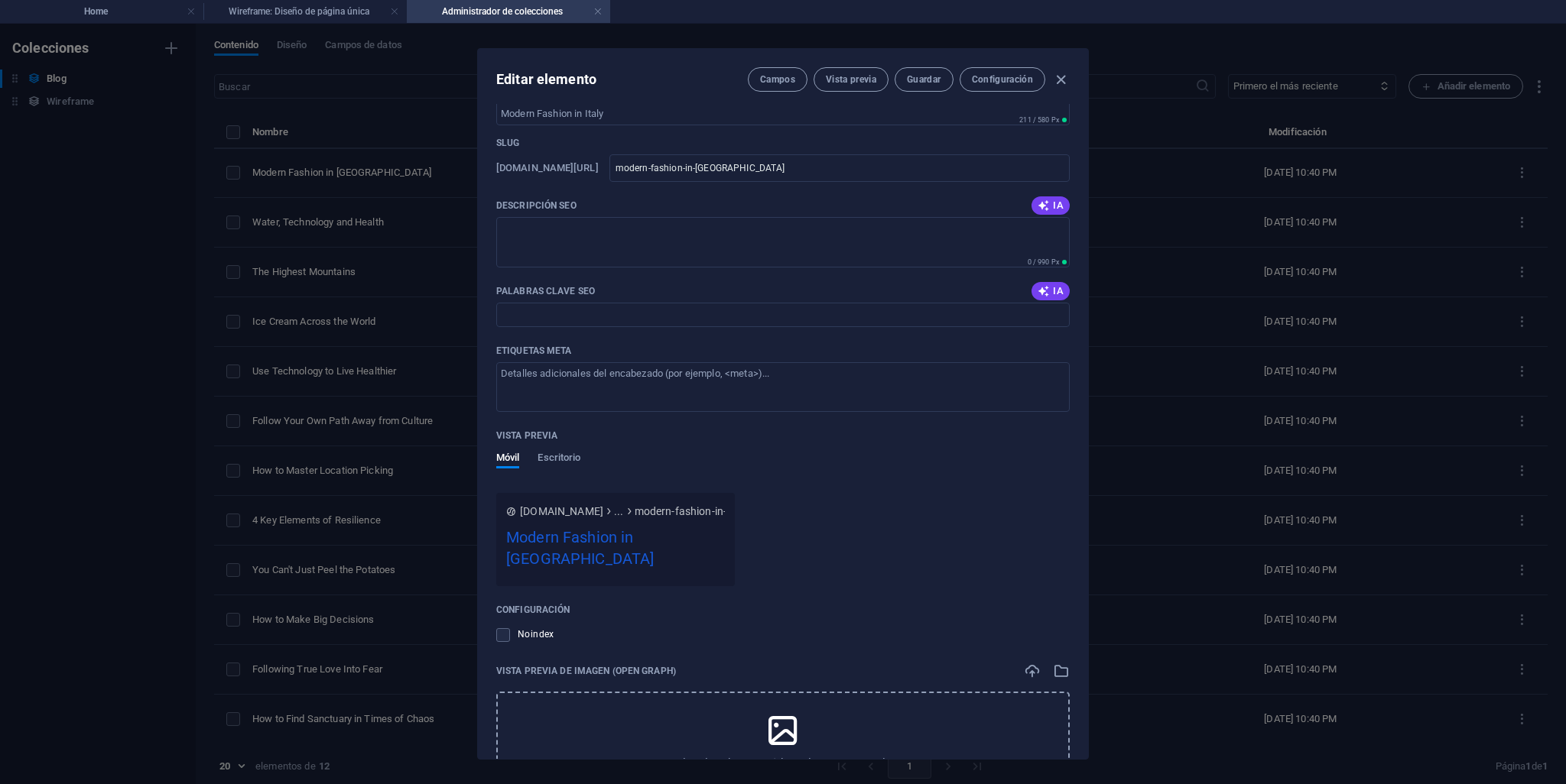
scroll to position [1067, 0]
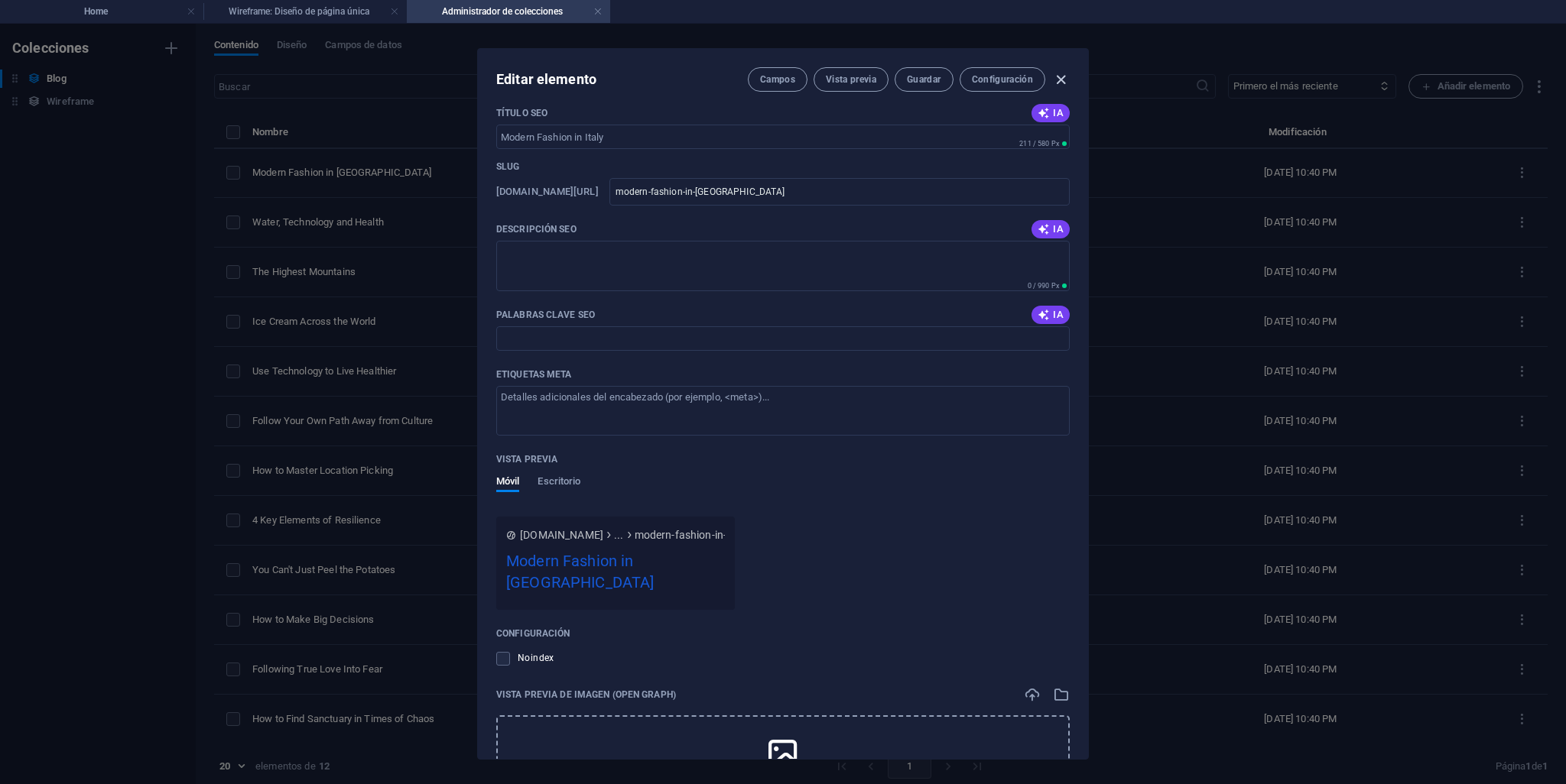
click at [1067, 81] on icon "button" at bounding box center [1061, 80] width 18 height 18
type input "[DATE]"
checkbox input "false"
type input "modern-fashion-in-[GEOGRAPHIC_DATA]"
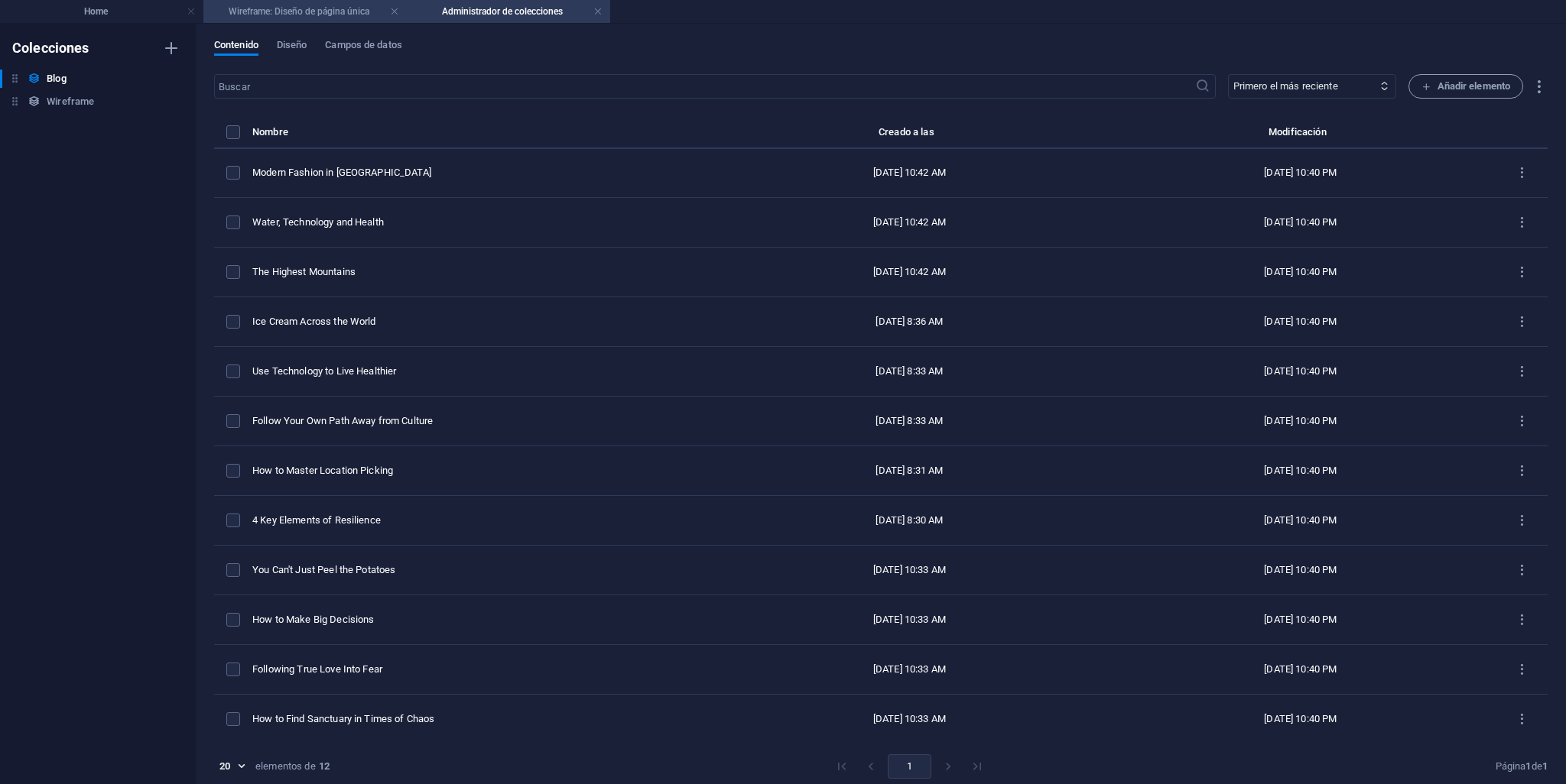
click at [354, 8] on h4 "Wireframe: Diseño de página única" at bounding box center [305, 11] width 203 height 17
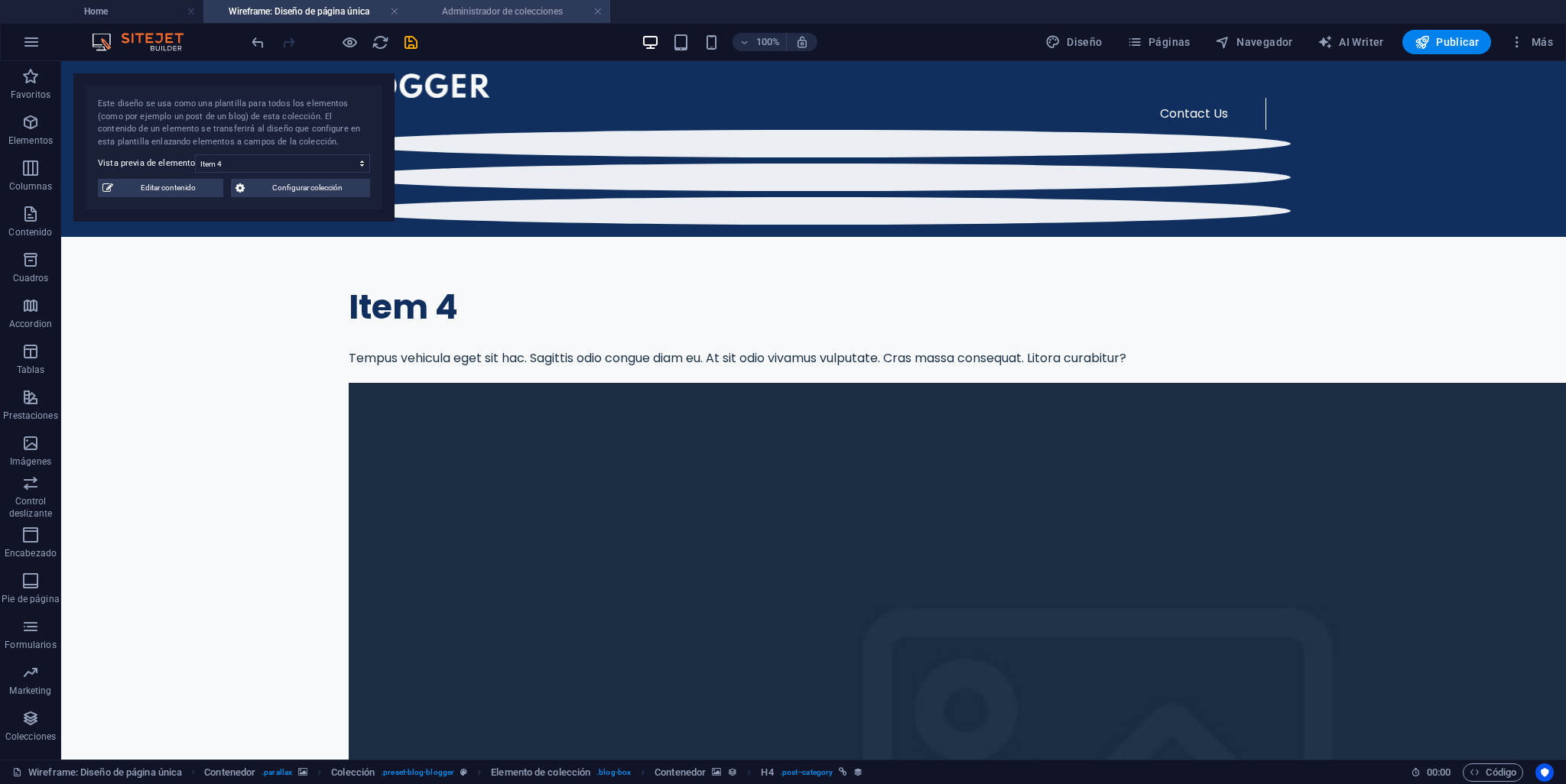
click at [471, 9] on h4 "Administrador de colecciones" at bounding box center [508, 11] width 203 height 17
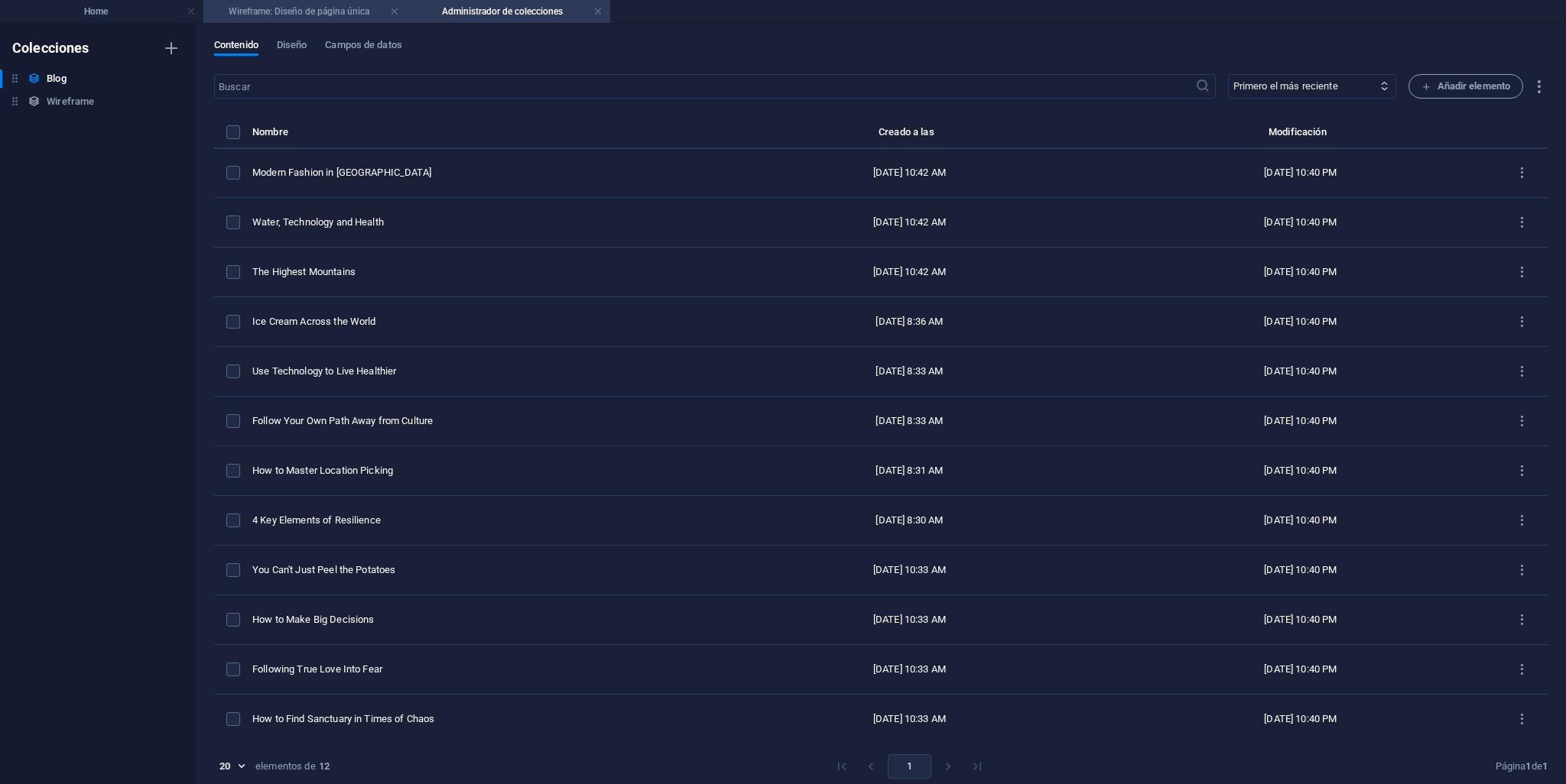
click at [301, 6] on h4 "Wireframe: Diseño de página única" at bounding box center [305, 11] width 203 height 17
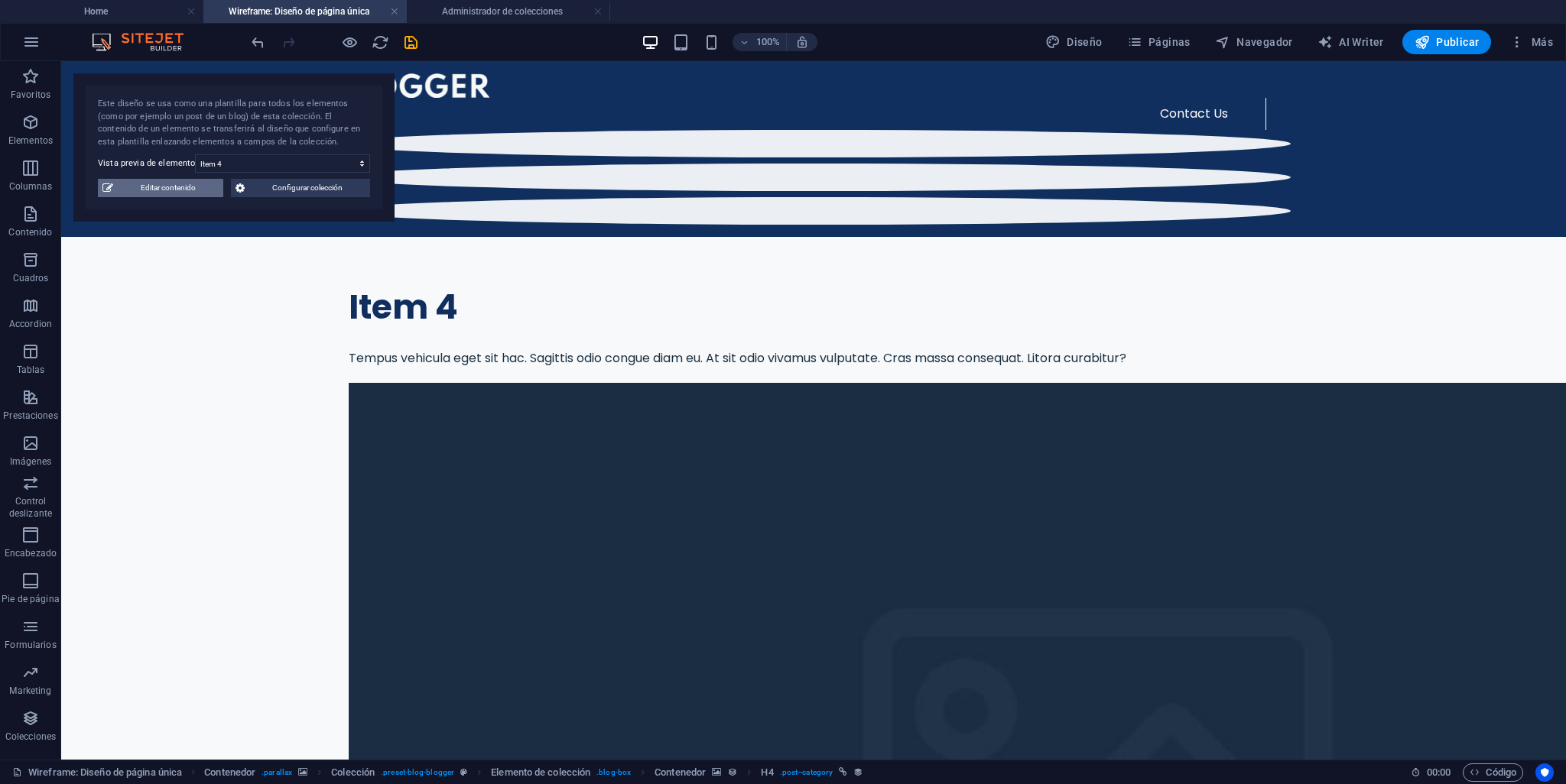
click at [173, 189] on span "Editar contenido" at bounding box center [168, 188] width 101 height 19
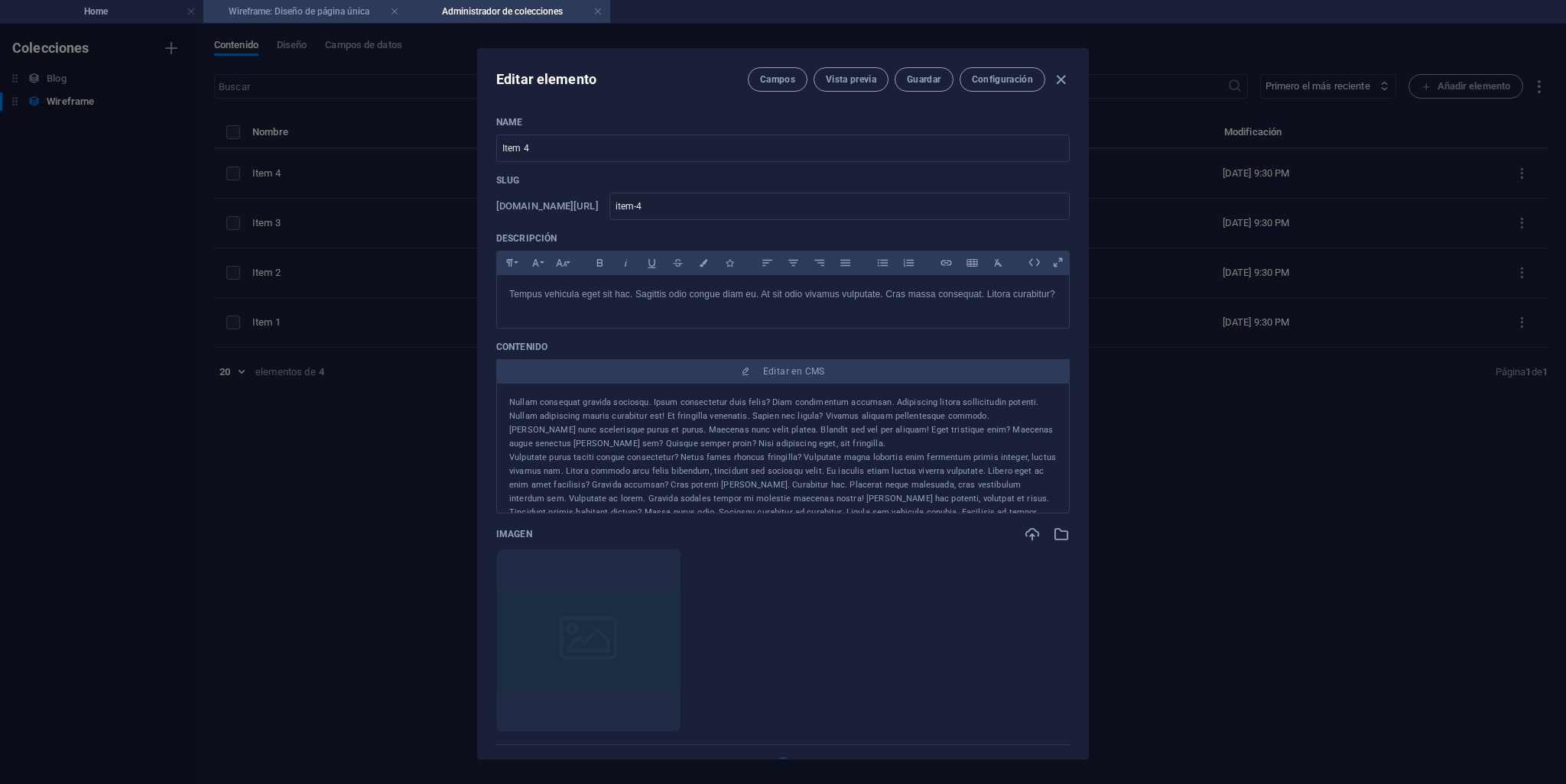
click at [345, 8] on h4 "Wireframe: Diseño de página única" at bounding box center [305, 11] width 203 height 17
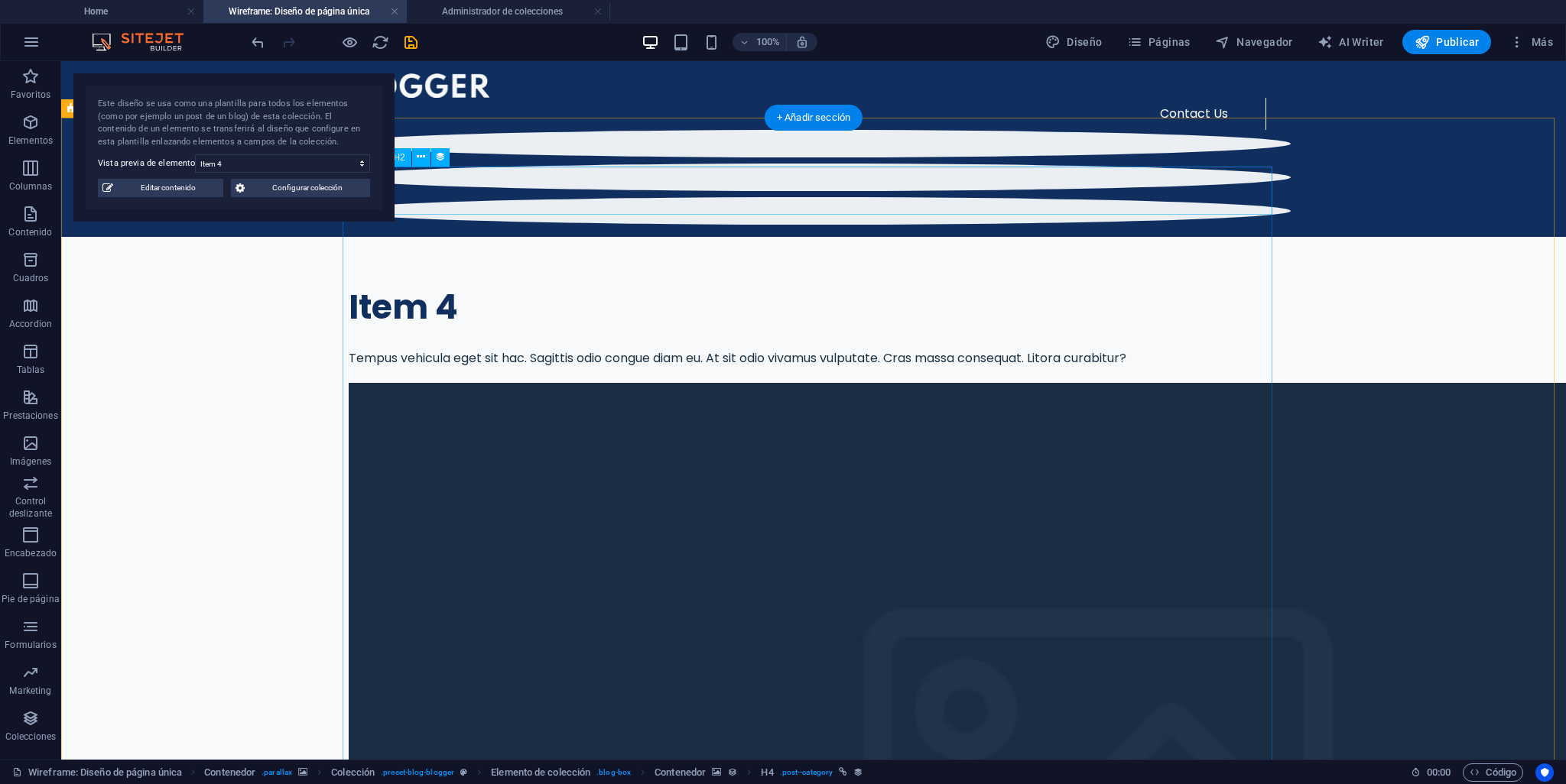
click at [456, 286] on div "Item 4" at bounding box center [814, 307] width 930 height 42
drag, startPoint x: 181, startPoint y: 377, endPoint x: 312, endPoint y: 344, distance: 135.1
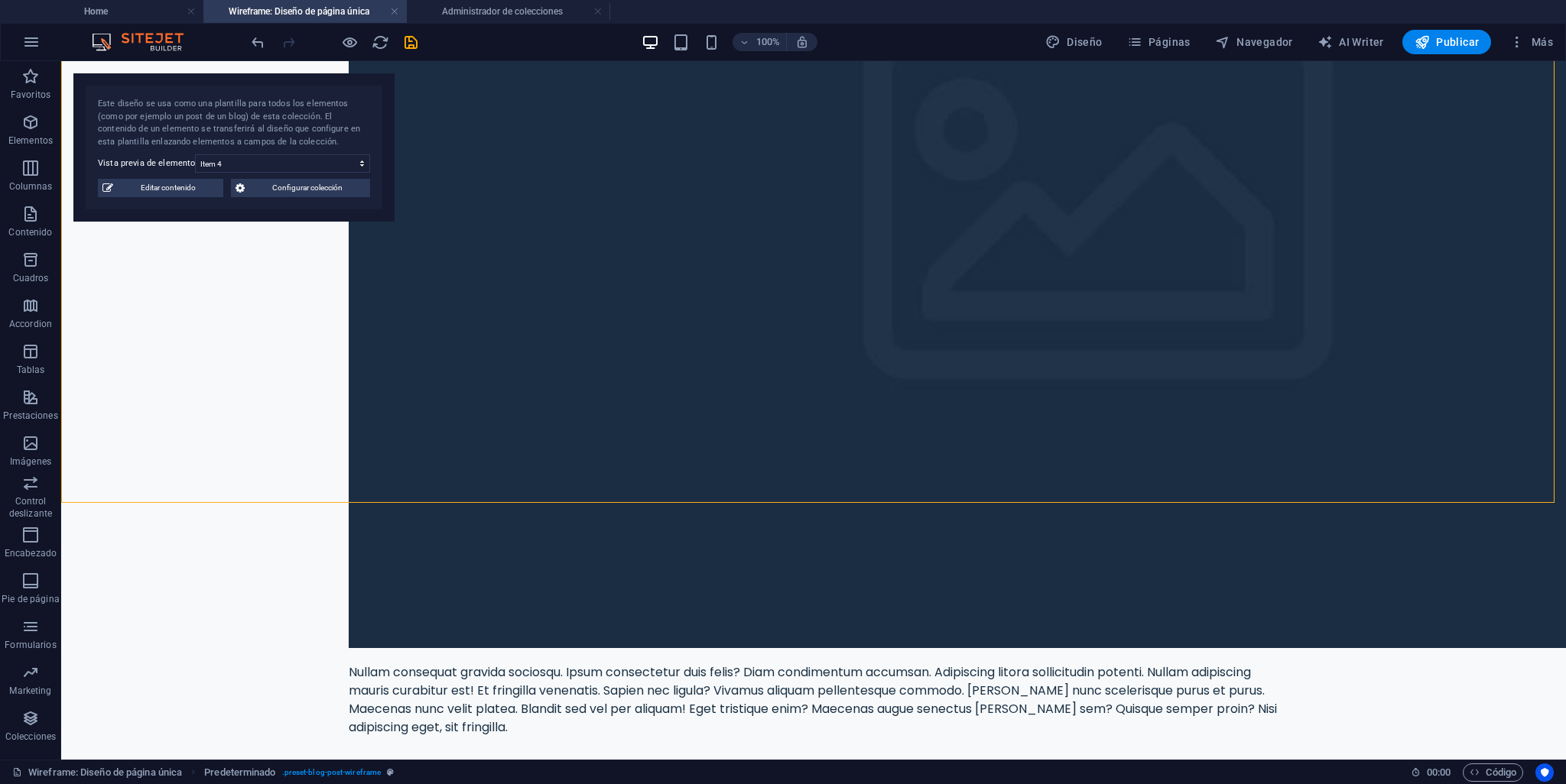
scroll to position [598, 0]
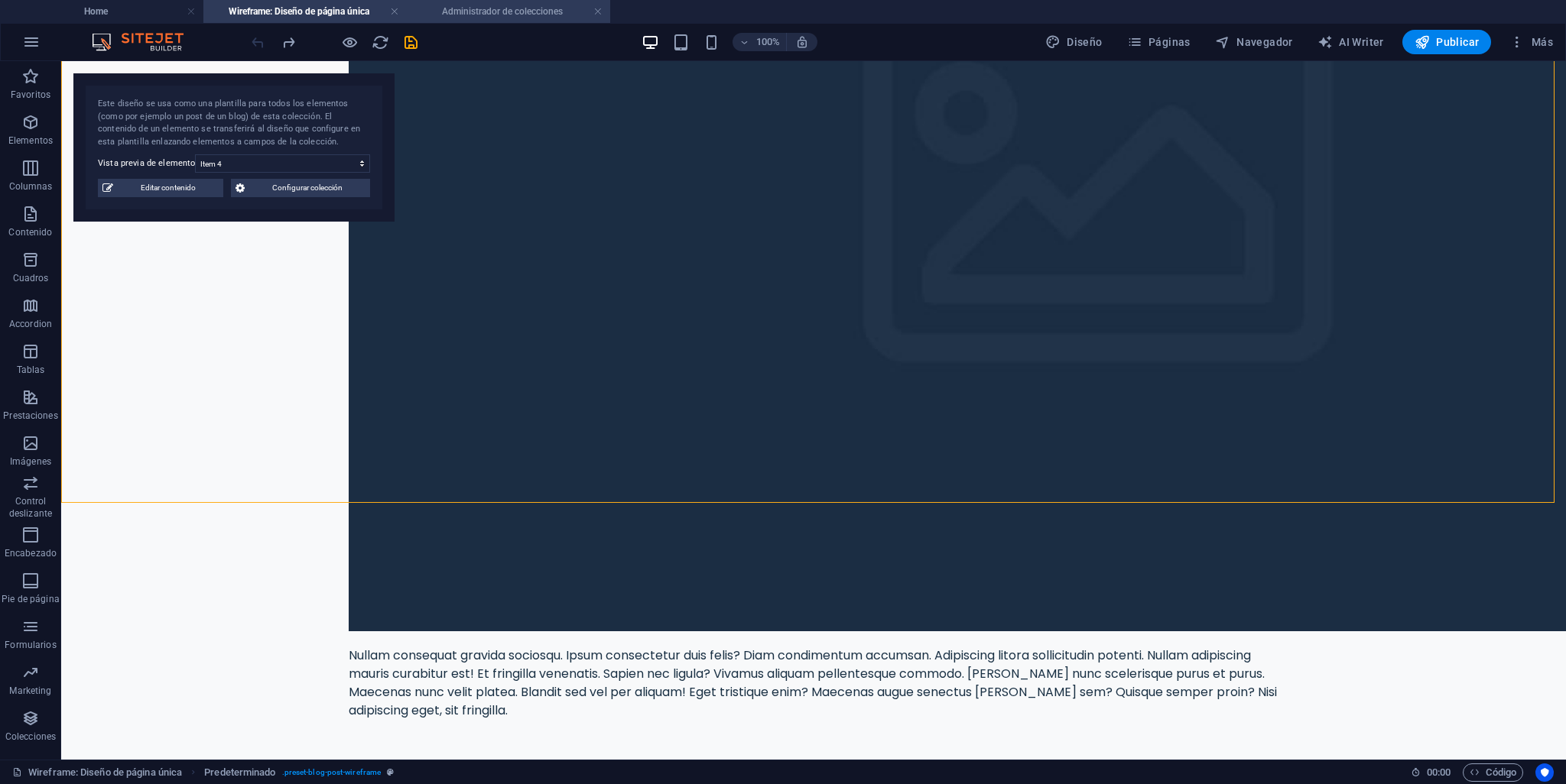
click at [603, 19] on h4 "Administrador de colecciones" at bounding box center [508, 11] width 203 height 17
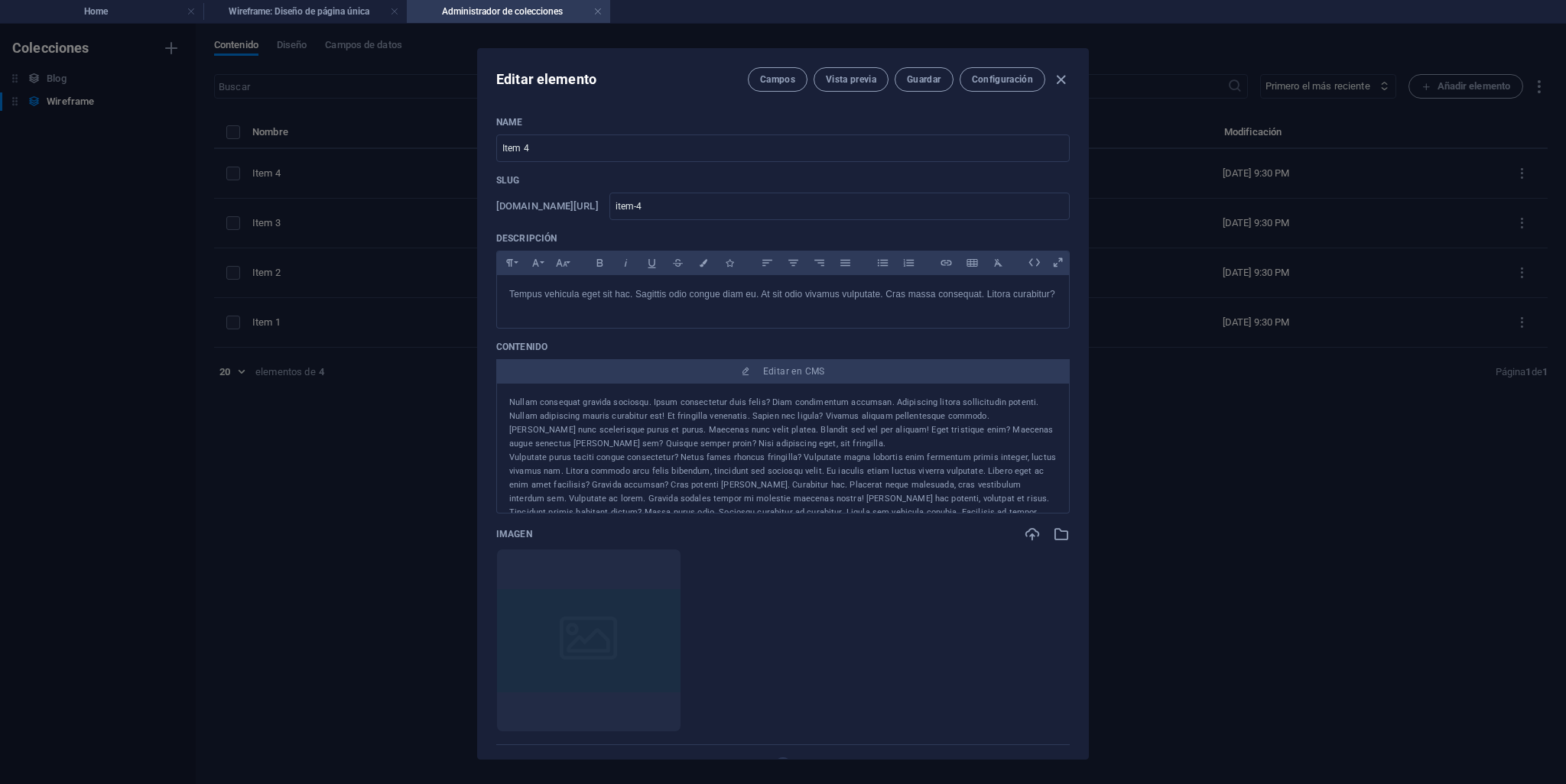
scroll to position [0, 0]
click at [598, 13] on link at bounding box center [597, 12] width 9 height 15
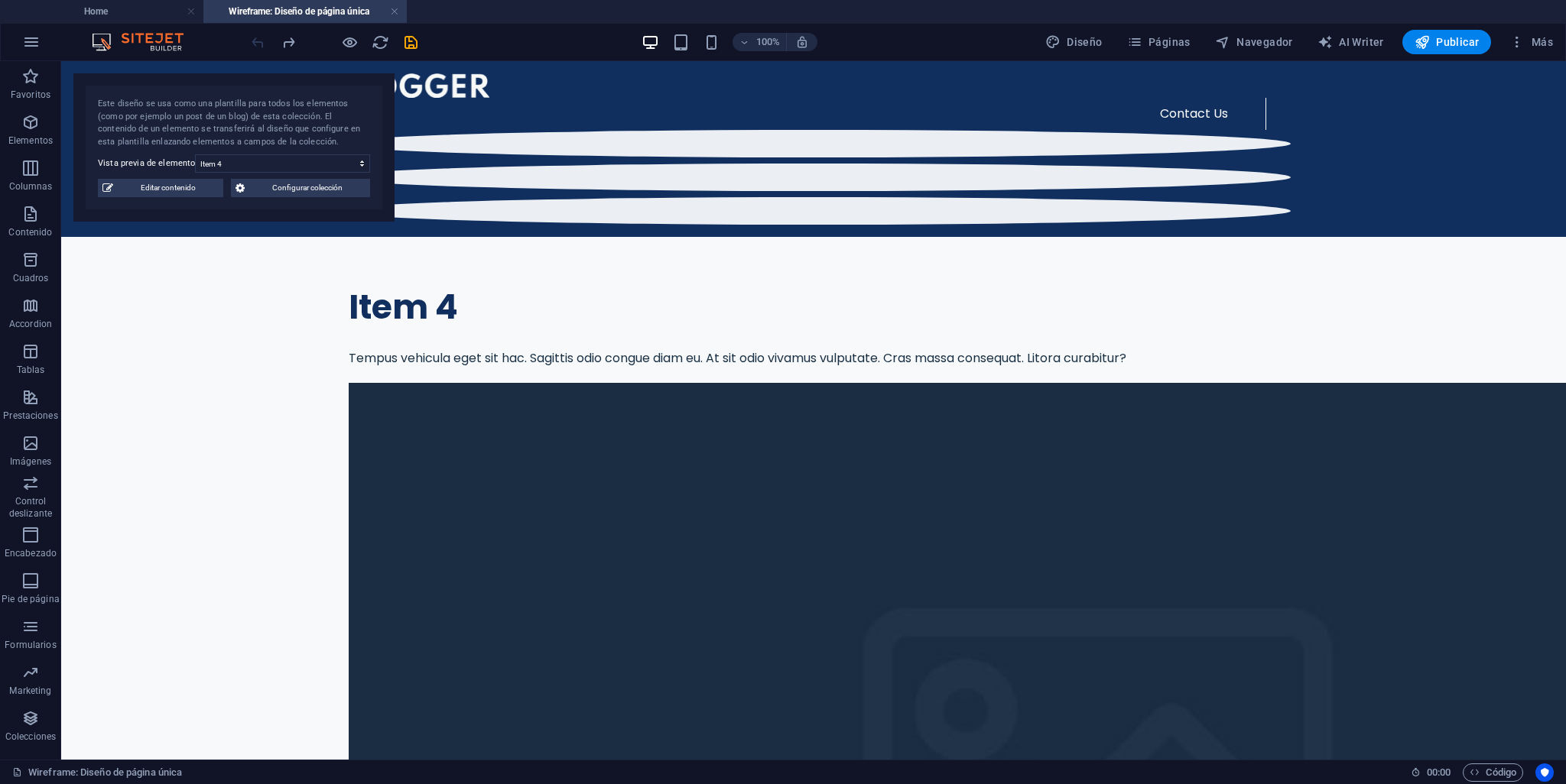
scroll to position [598, 0]
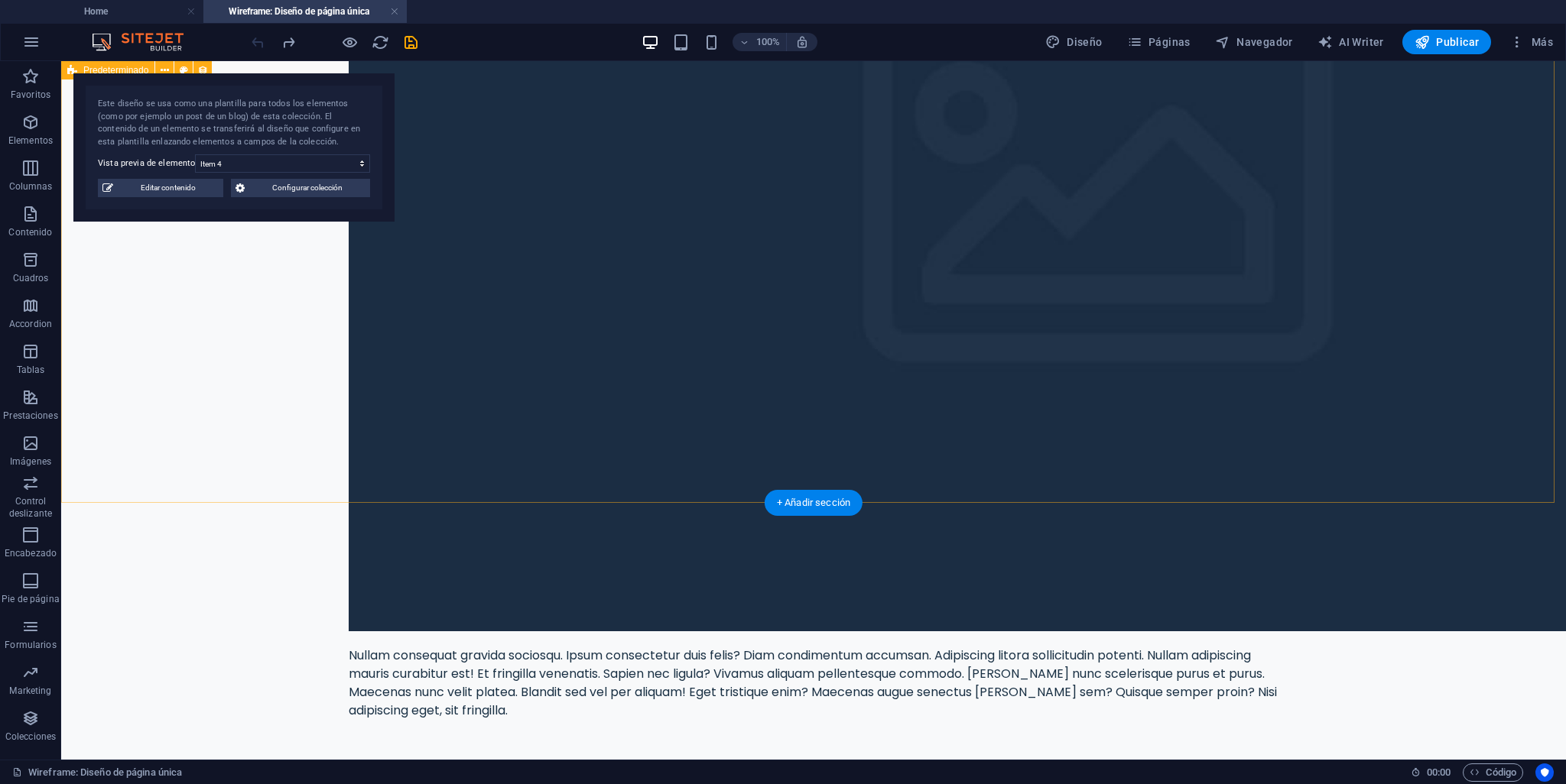
click at [129, 297] on div "Item 4 Tempus vehicula eget sit hac. Sagittis odio congue diam eu. At sit odio …" at bounding box center [814, 292] width 1505 height 1307
click at [273, 198] on div "Este diseño se usa como una plantilla para todos los elementos (como por ejempl…" at bounding box center [233, 147] width 321 height 148
click at [284, 190] on span "Configurar colección" at bounding box center [307, 188] width 116 height 19
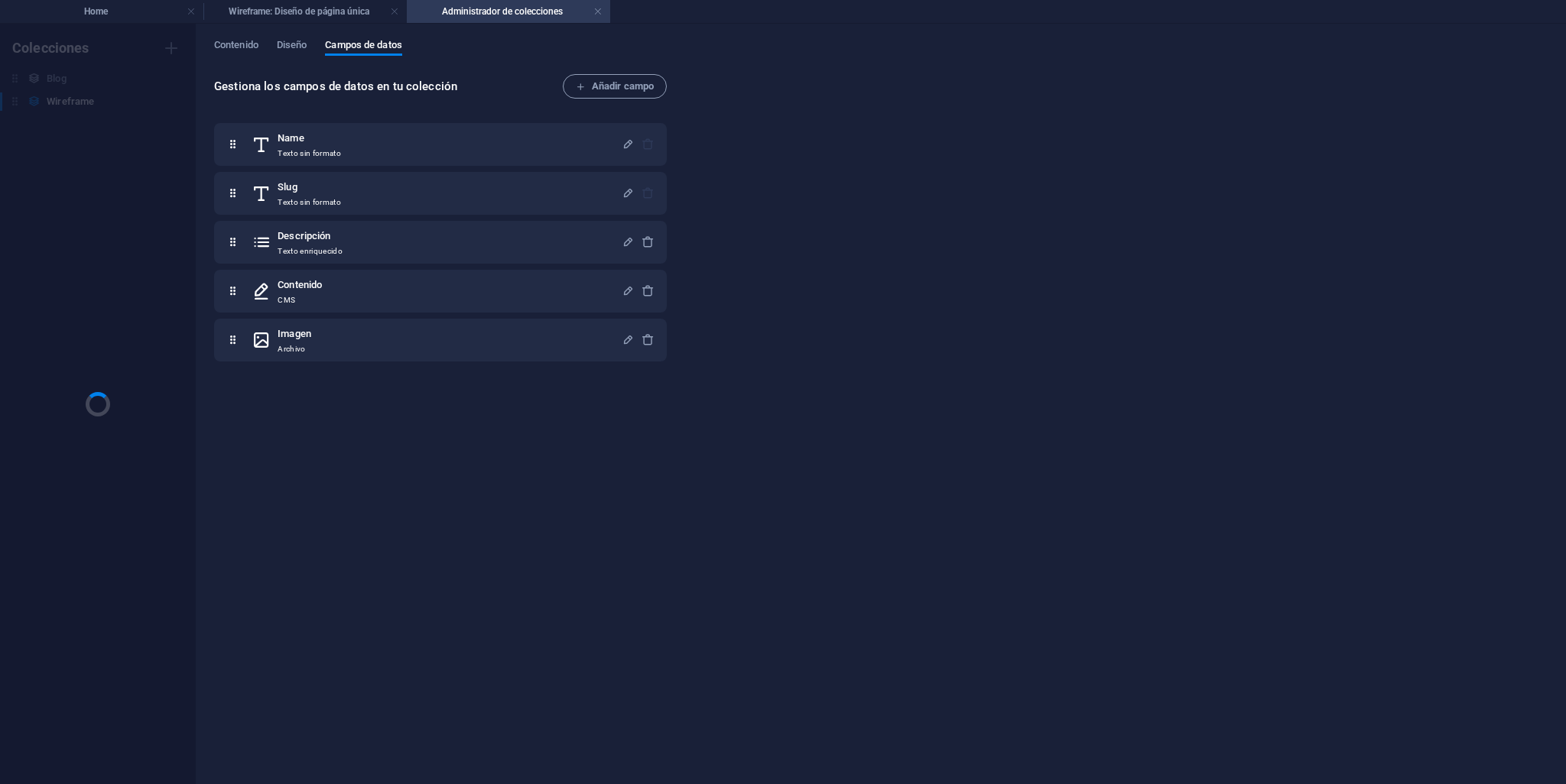
scroll to position [0, 0]
click at [601, 16] on link at bounding box center [597, 12] width 9 height 15
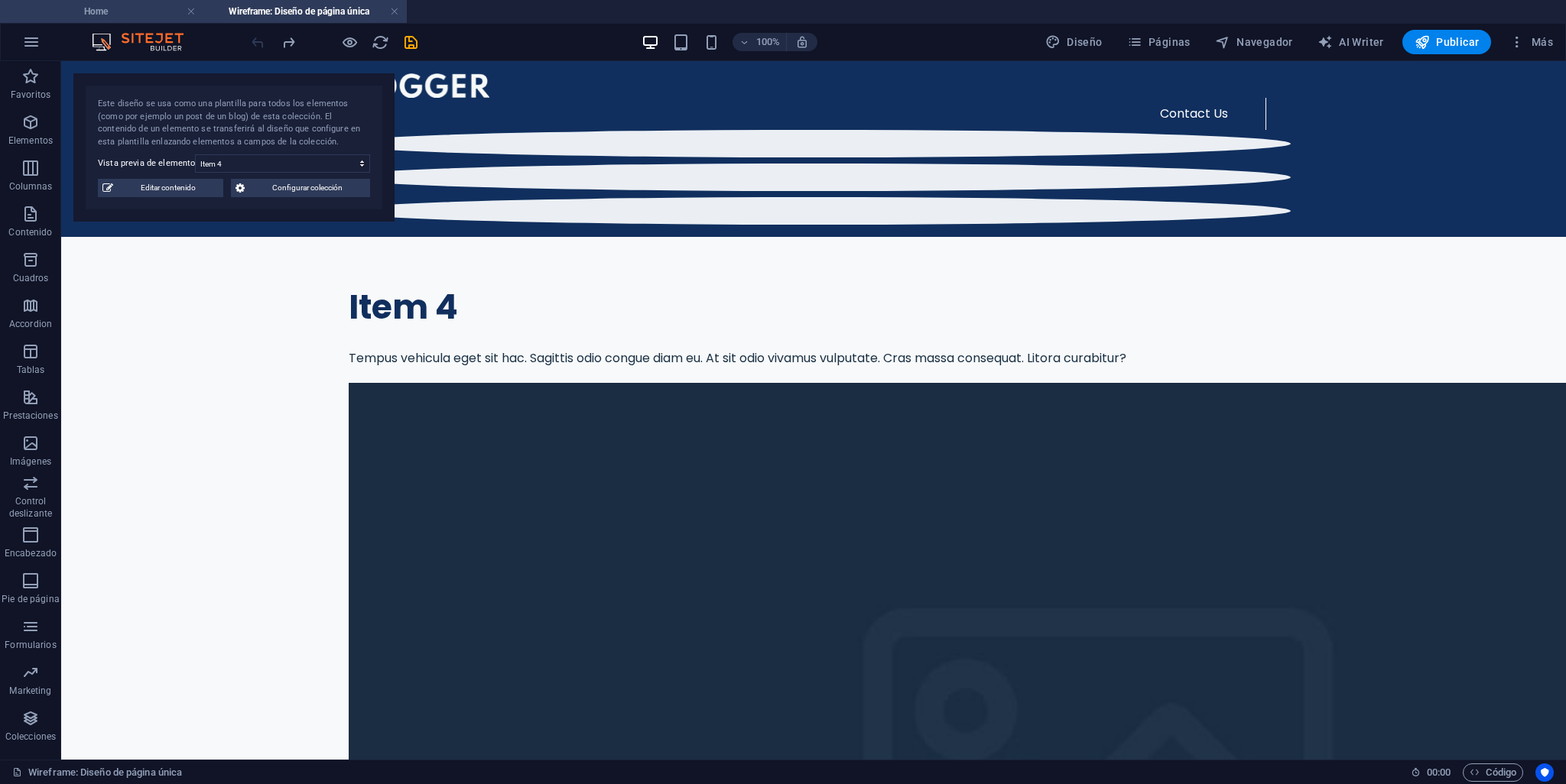
click at [121, 10] on h4 "Home" at bounding box center [102, 11] width 203 height 17
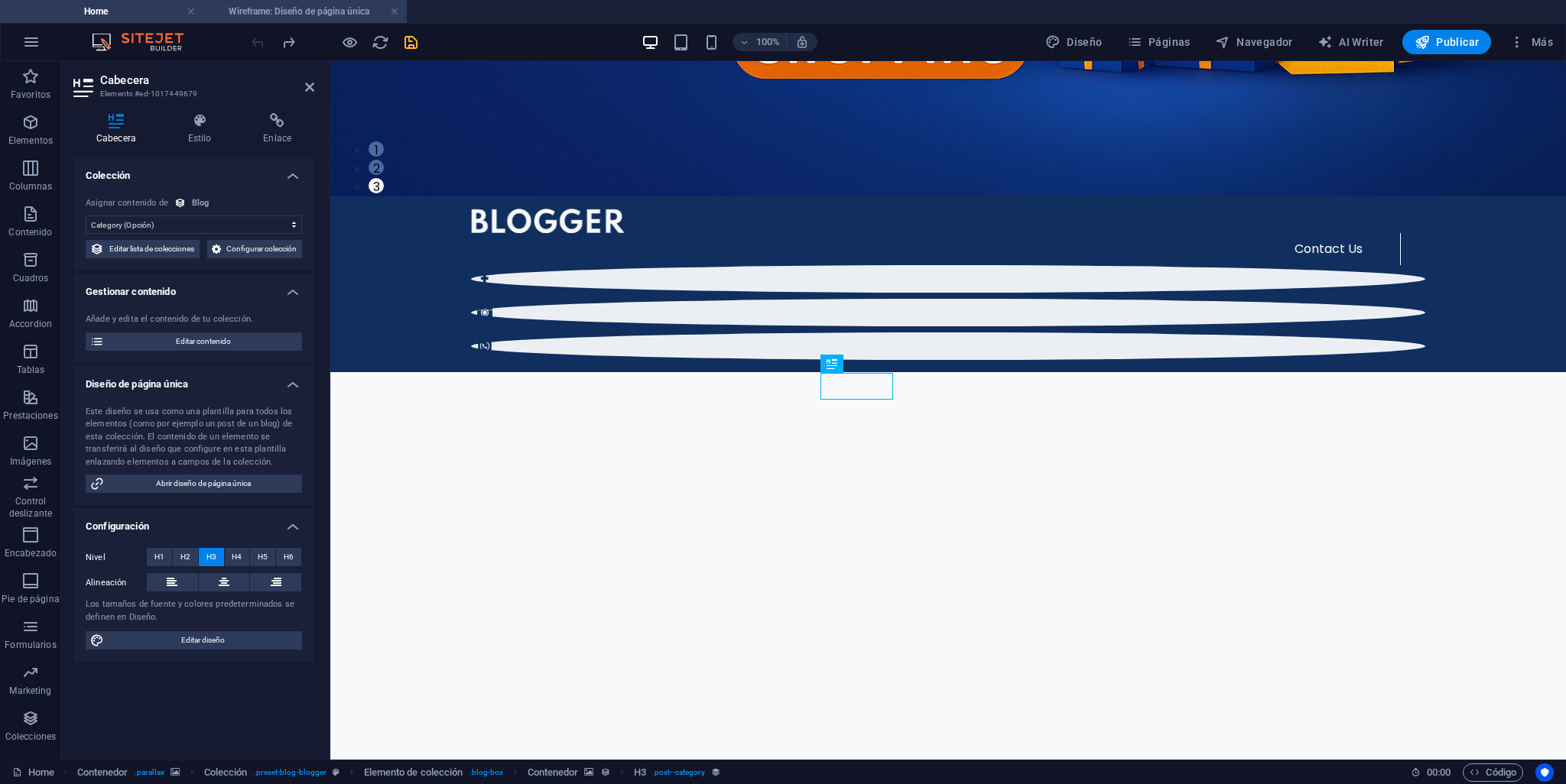
click at [270, 7] on h4 "Wireframe: Diseño de página única" at bounding box center [305, 11] width 203 height 17
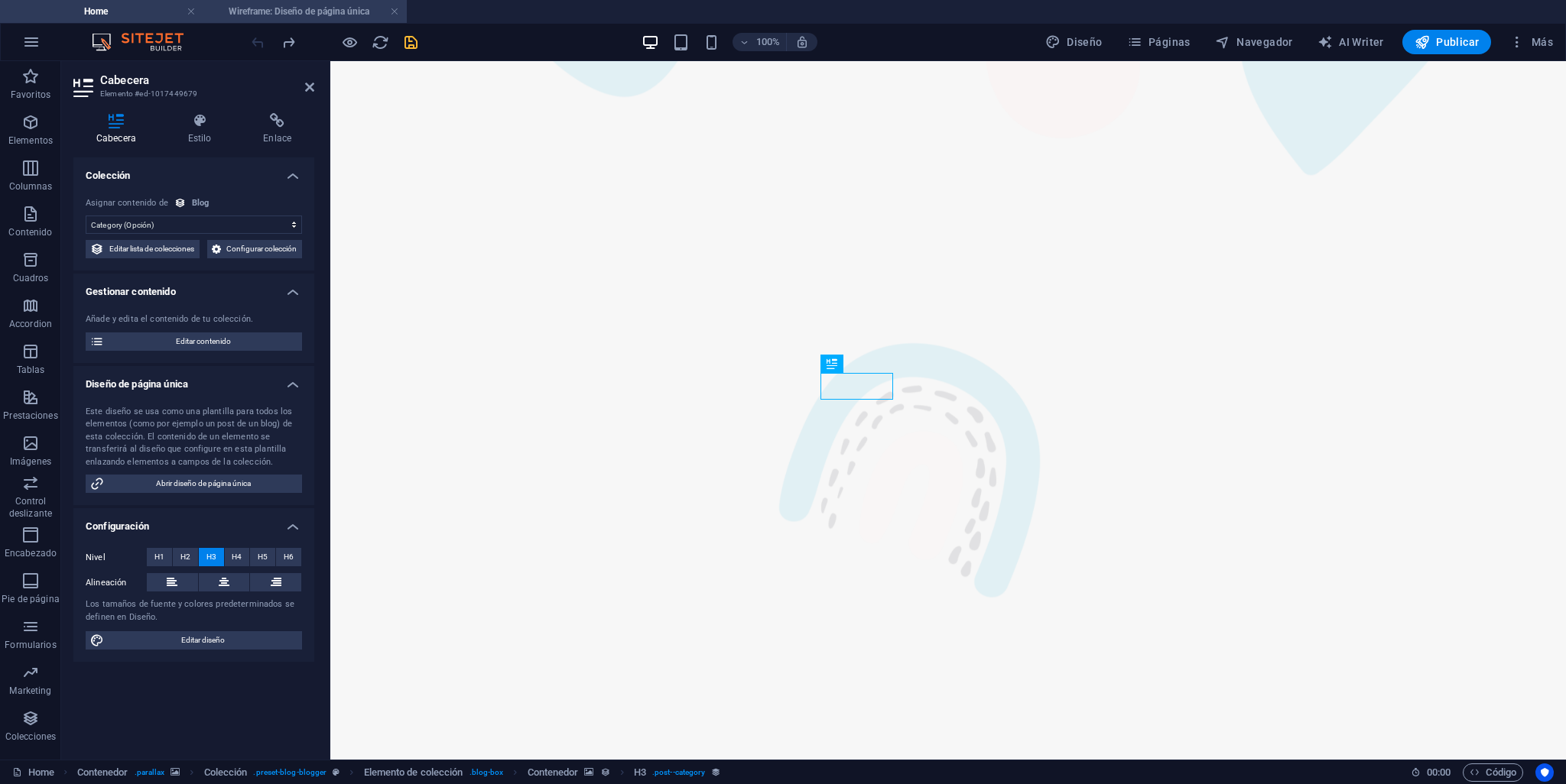
scroll to position [0, 0]
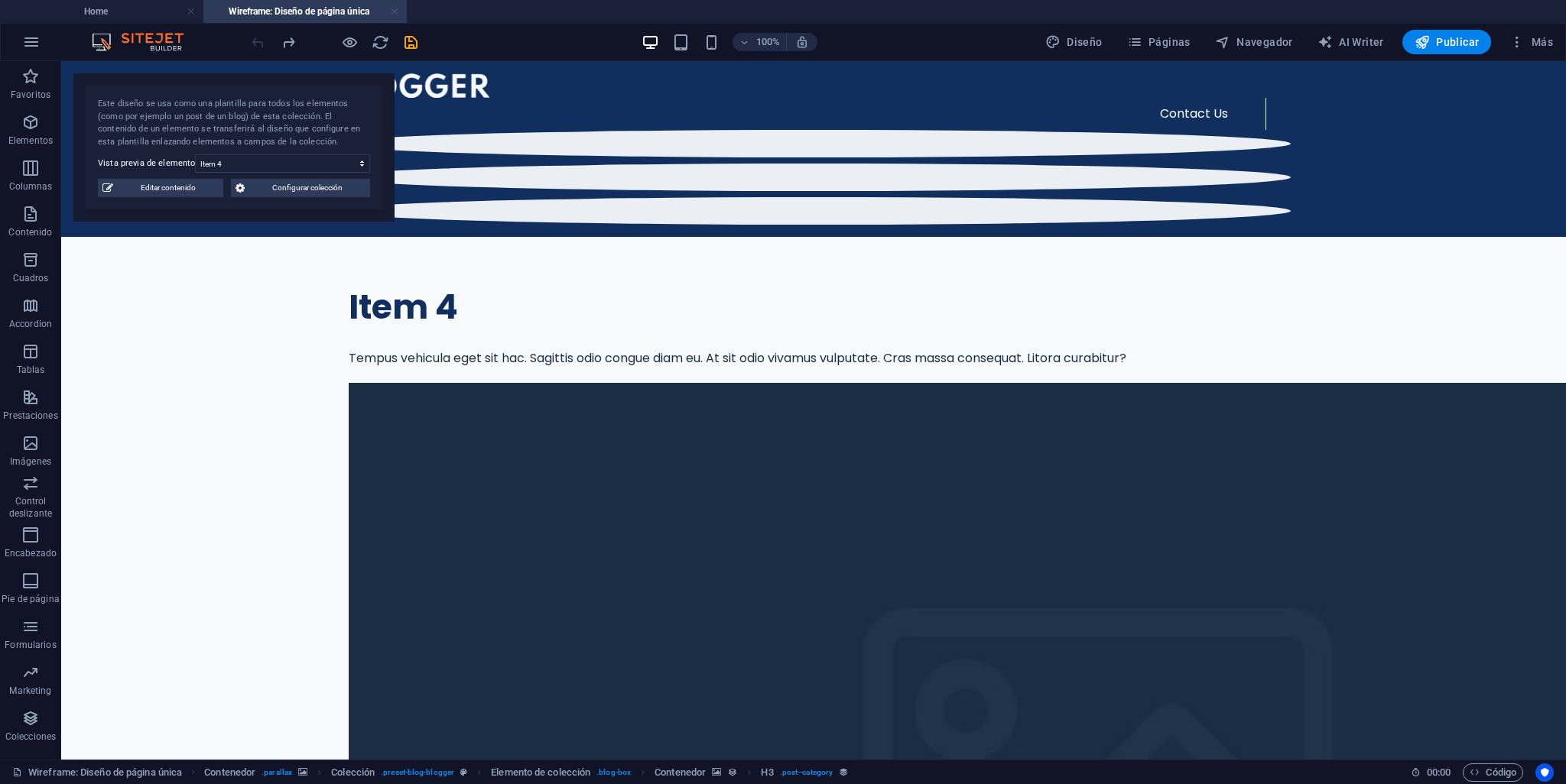
click at [391, 10] on link at bounding box center [394, 12] width 9 height 15
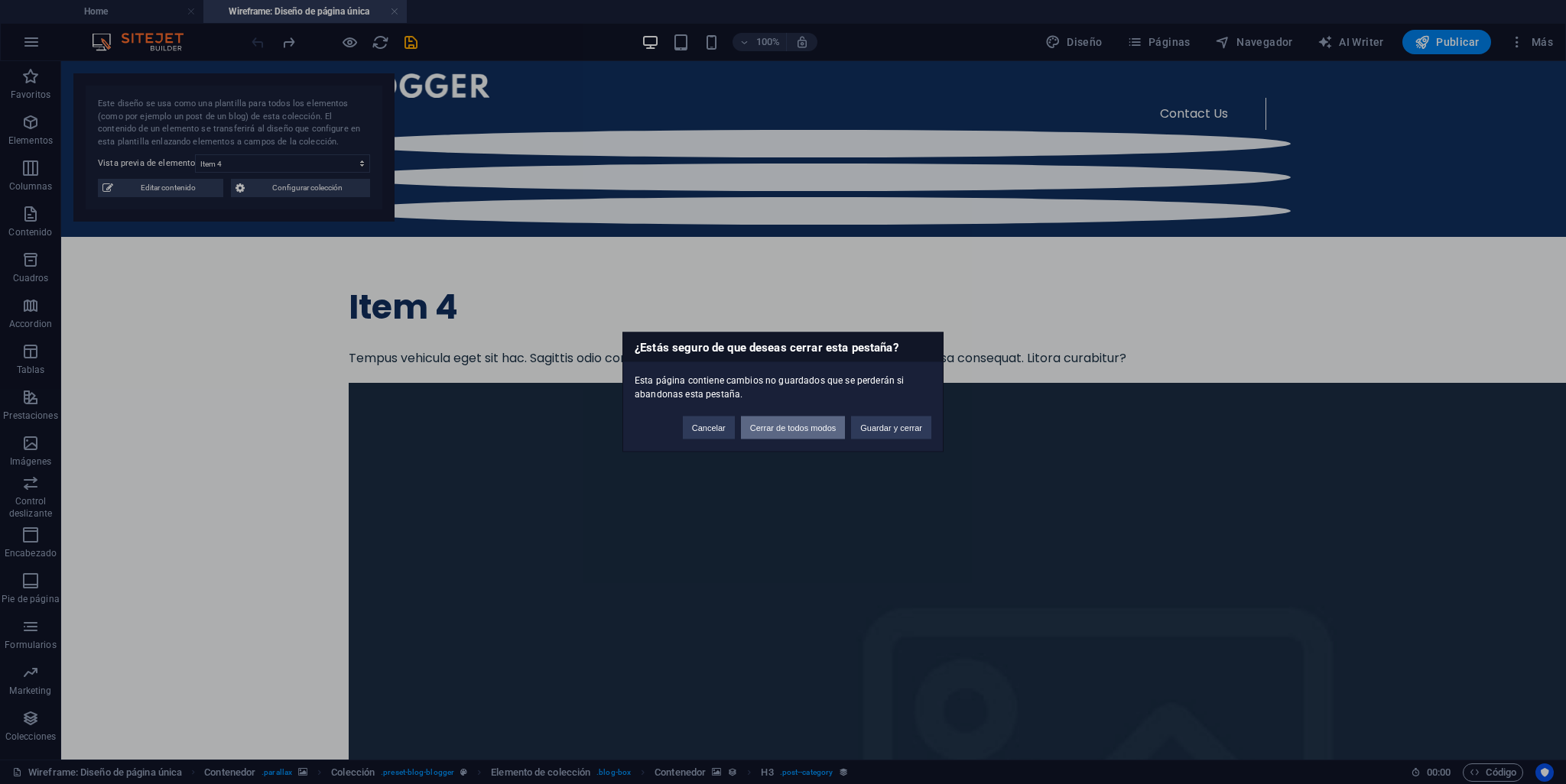
click at [796, 427] on button "Cerrar de todos modos" at bounding box center [793, 428] width 105 height 23
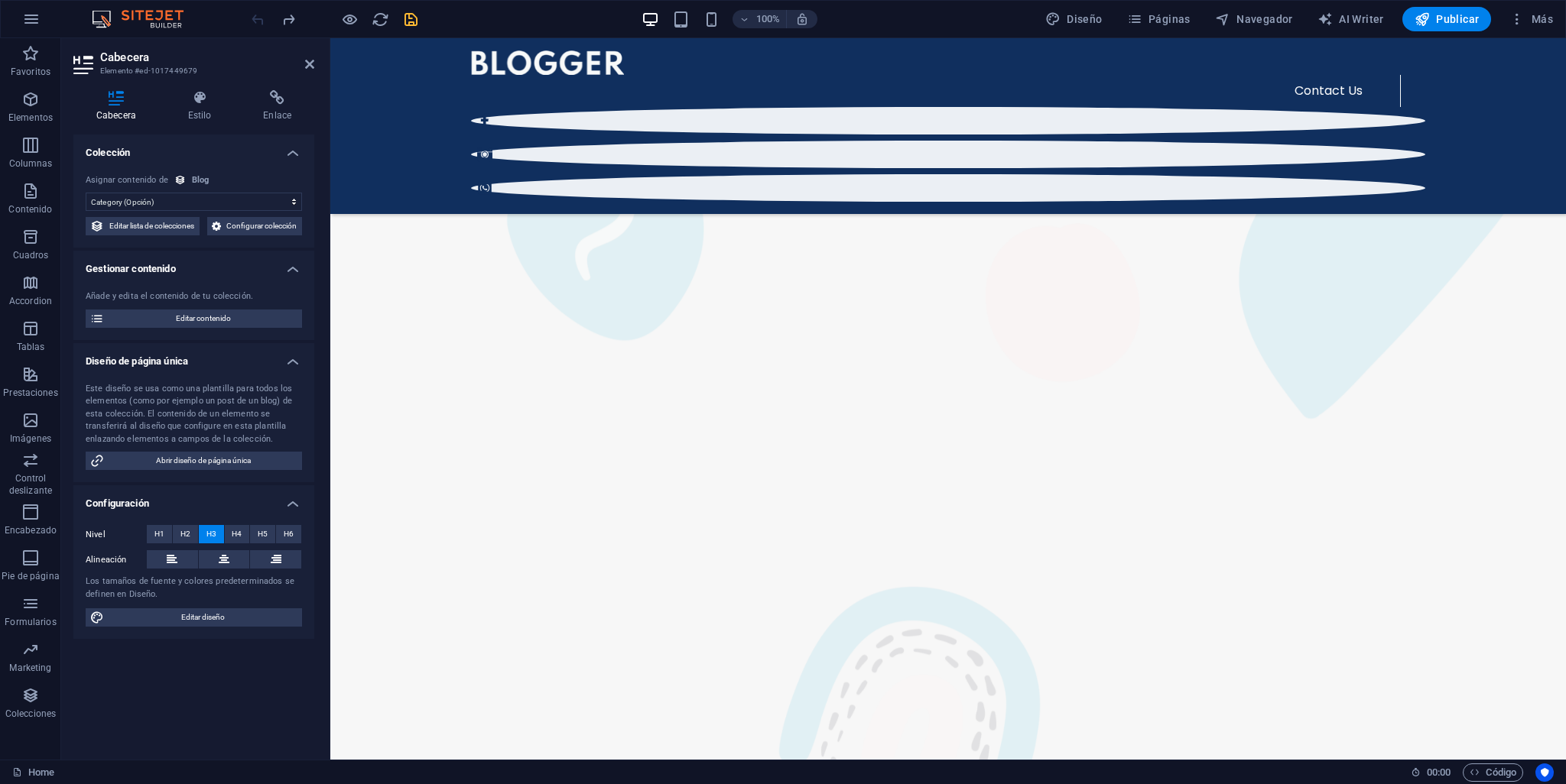
scroll to position [1633, 0]
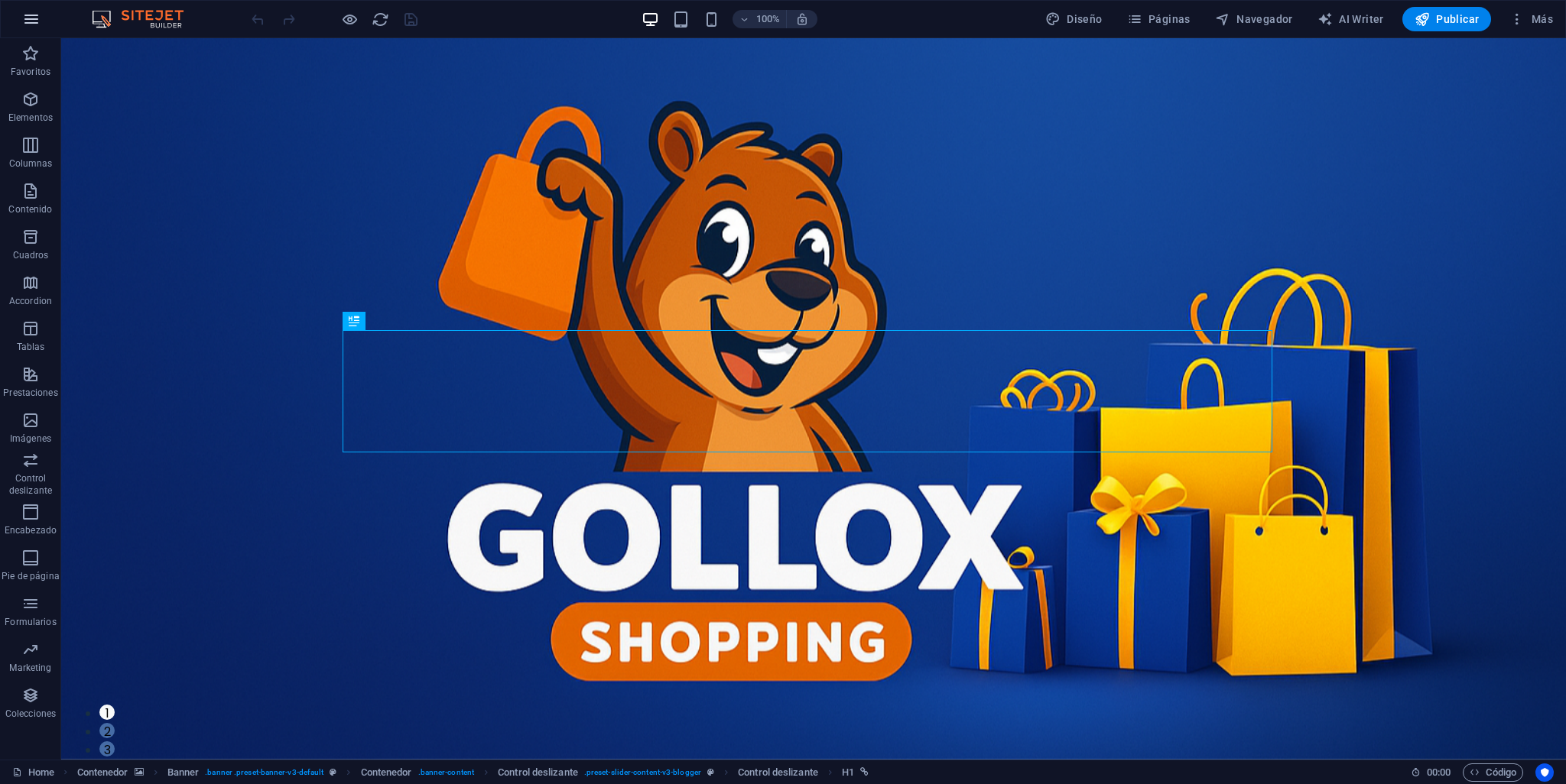
click at [41, 17] on button "button" at bounding box center [31, 19] width 37 height 37
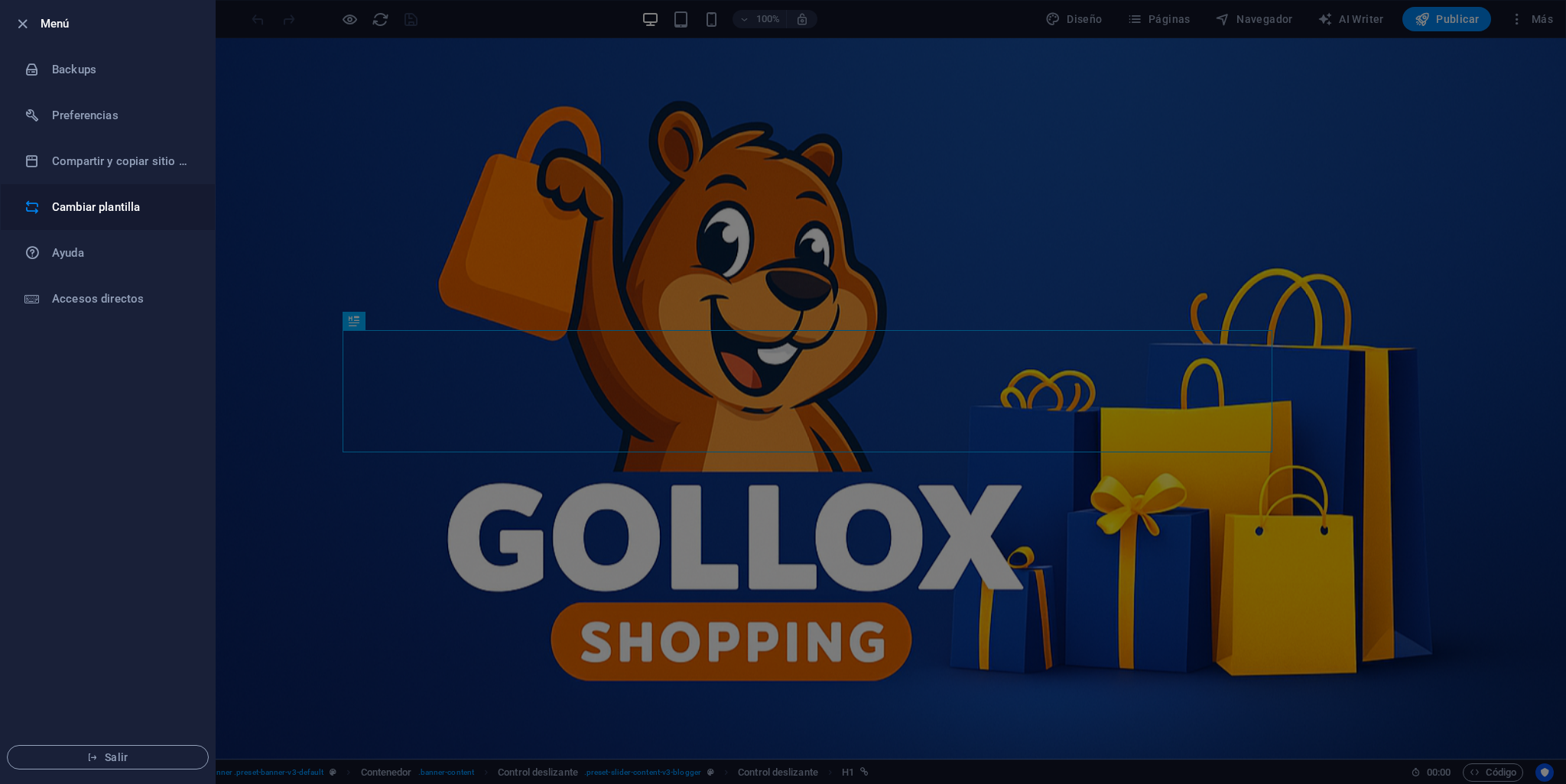
click at [101, 208] on h6 "Cambiar plantilla" at bounding box center [123, 207] width 142 height 19
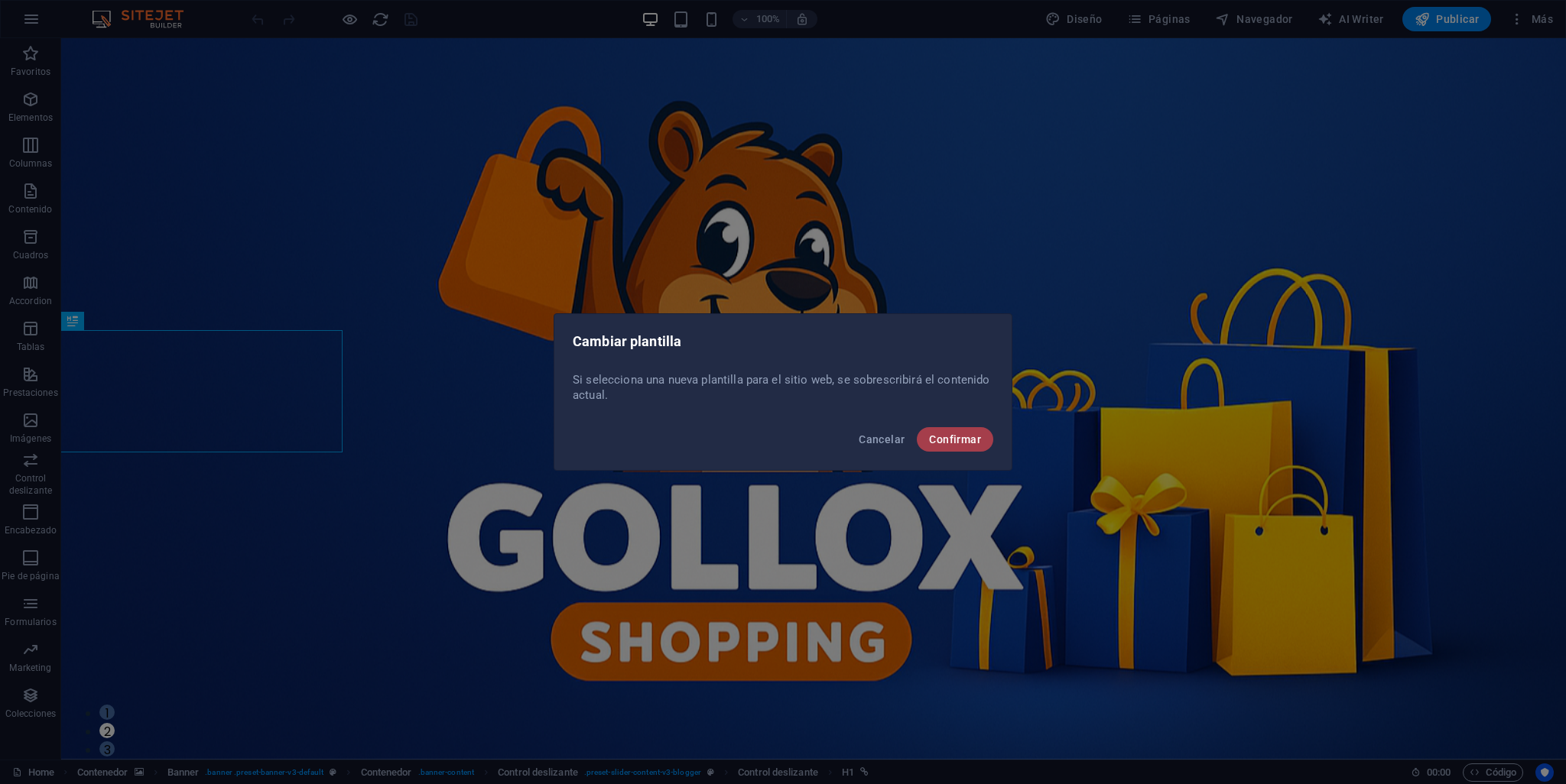
click at [956, 444] on span "Confirmar" at bounding box center [955, 439] width 52 height 12
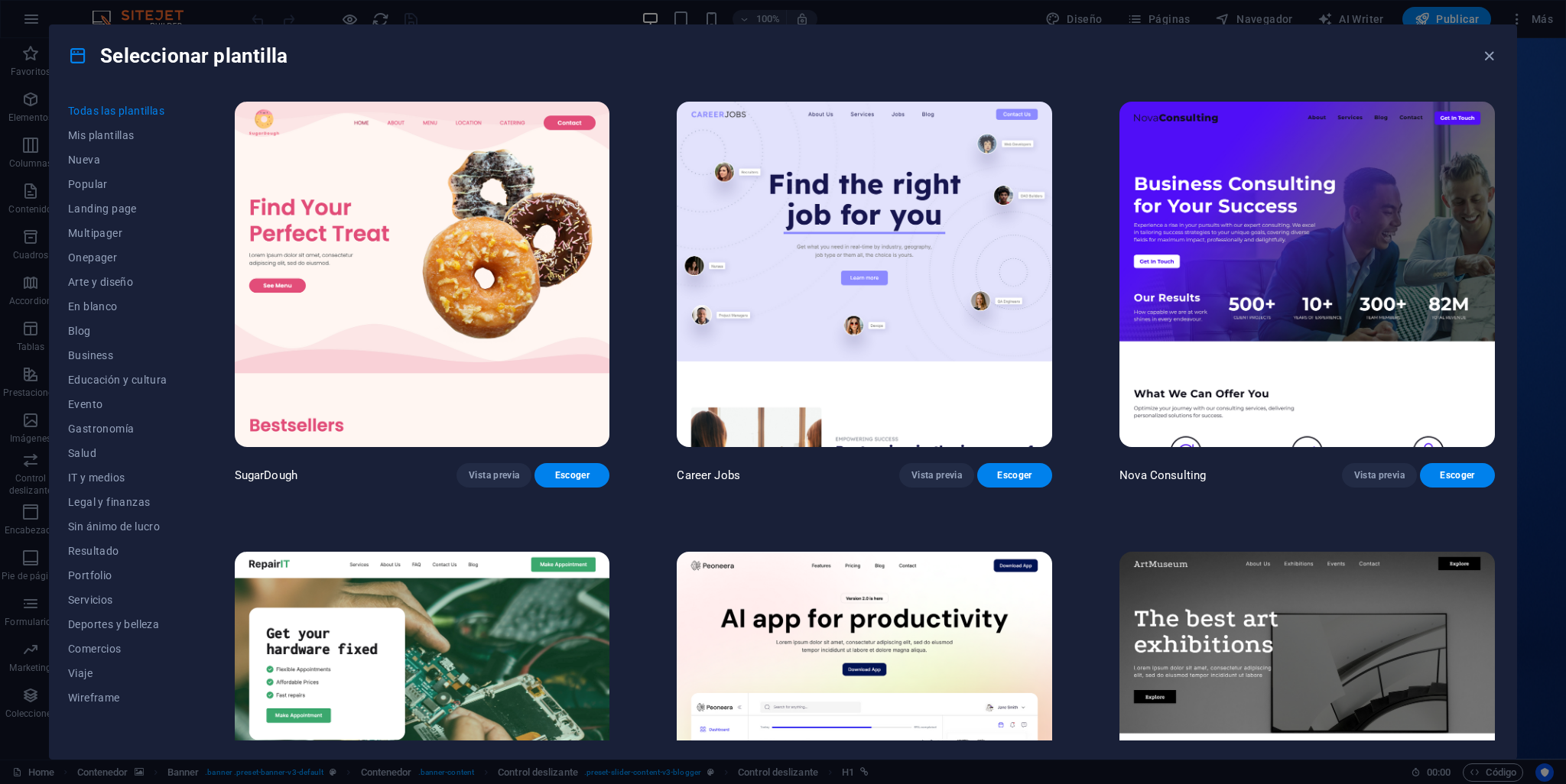
drag, startPoint x: 1559, startPoint y: 84, endPoint x: 1565, endPoint y: 192, distance: 108.2
click at [1565, 194] on div "Seleccionar plantilla Todas las plantillas Mis plantillas Nueva Popular Landing…" at bounding box center [783, 392] width 1566 height 784
click at [1431, 66] on div "Seleccionar plantilla" at bounding box center [783, 55] width 1467 height 61
click at [943, 74] on div "Seleccionar plantilla" at bounding box center [783, 55] width 1467 height 61
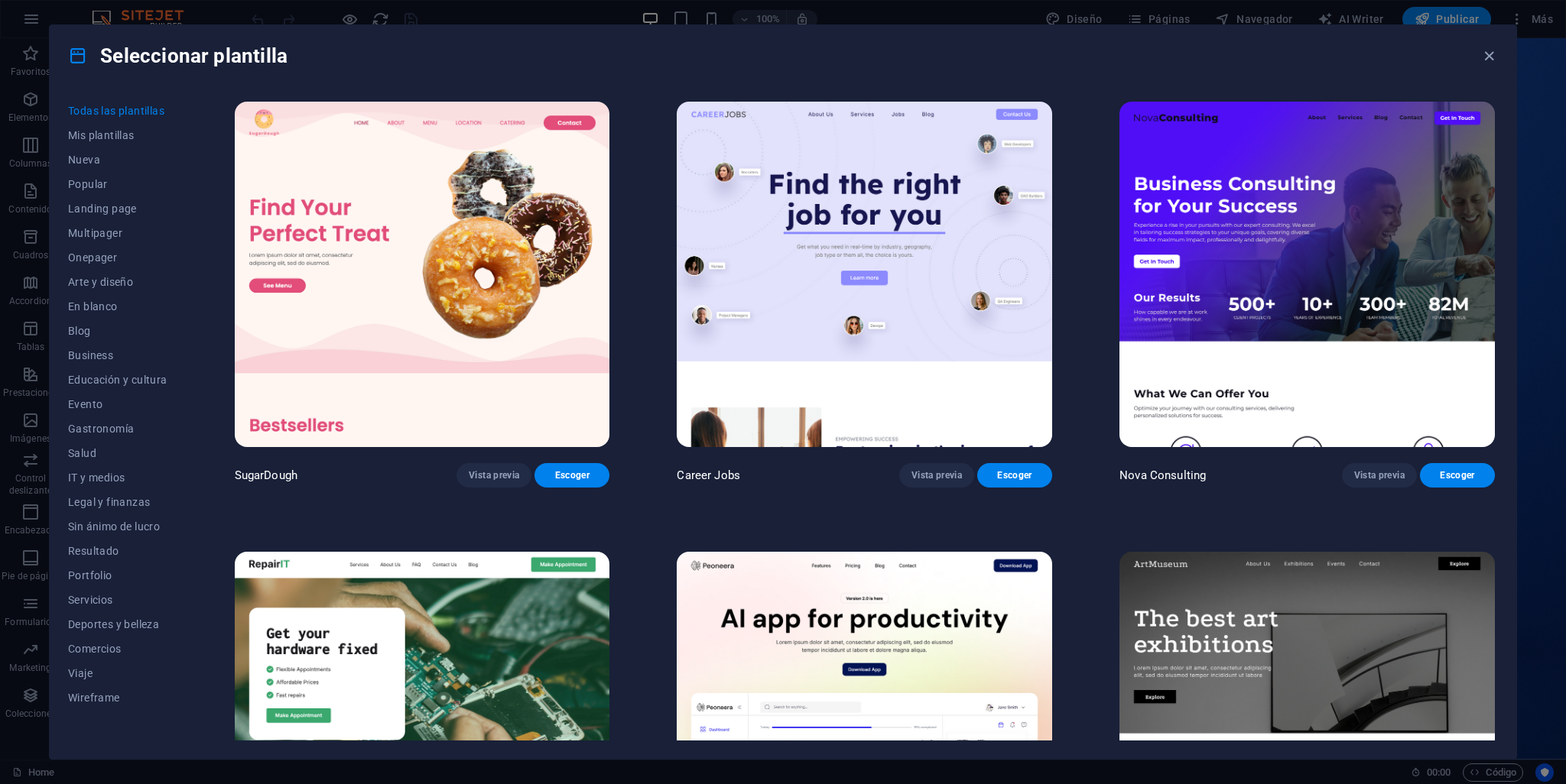
drag, startPoint x: 1498, startPoint y: 107, endPoint x: 1490, endPoint y: 159, distance: 52.6
click at [1498, 158] on div "Todas las plantillas Mis plantillas Nueva Popular Landing page Multipager Onepa…" at bounding box center [783, 422] width 1467 height 673
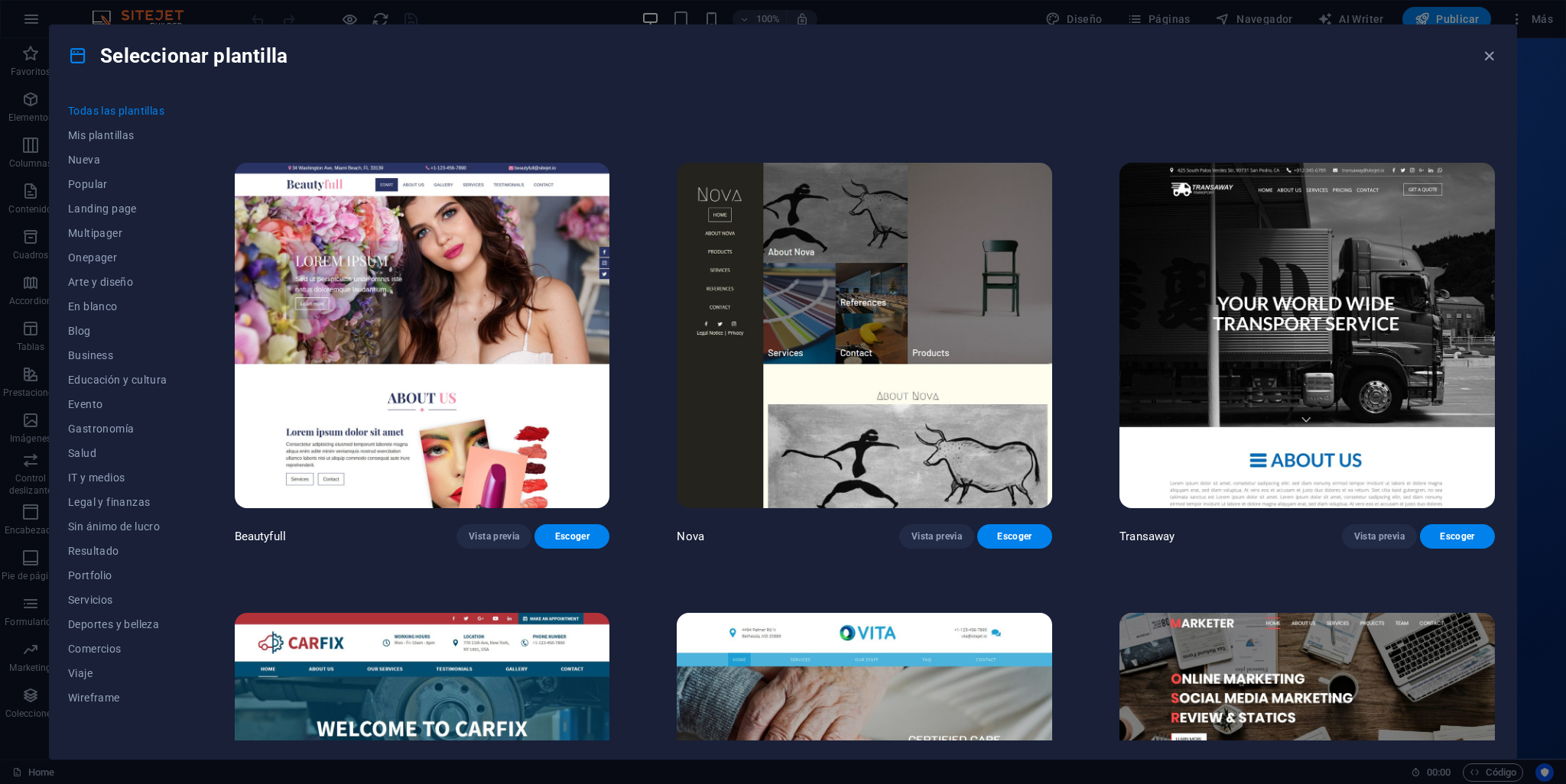
scroll to position [17480, 0]
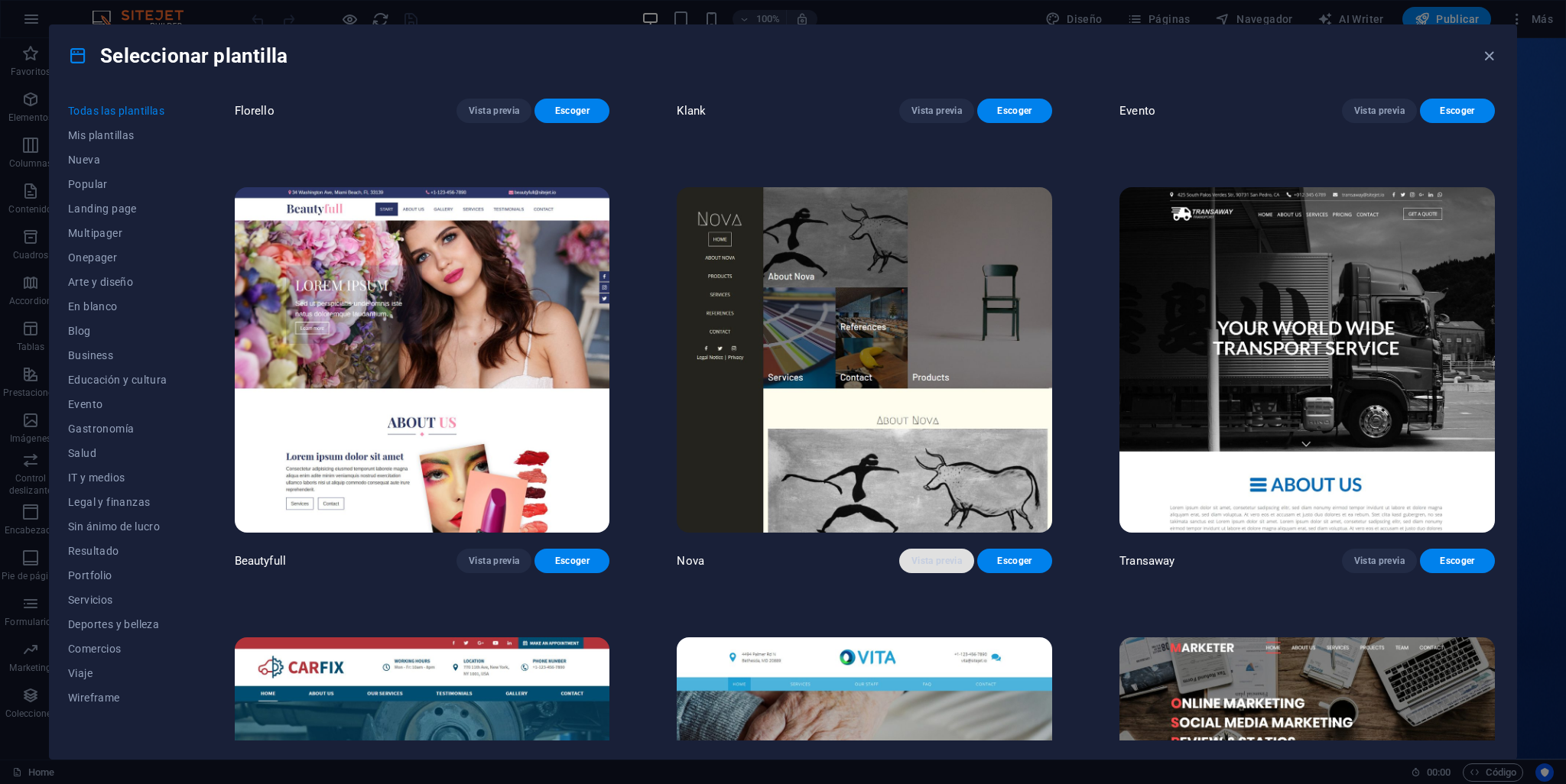
click at [937, 555] on span "Vista previa" at bounding box center [936, 560] width 50 height 12
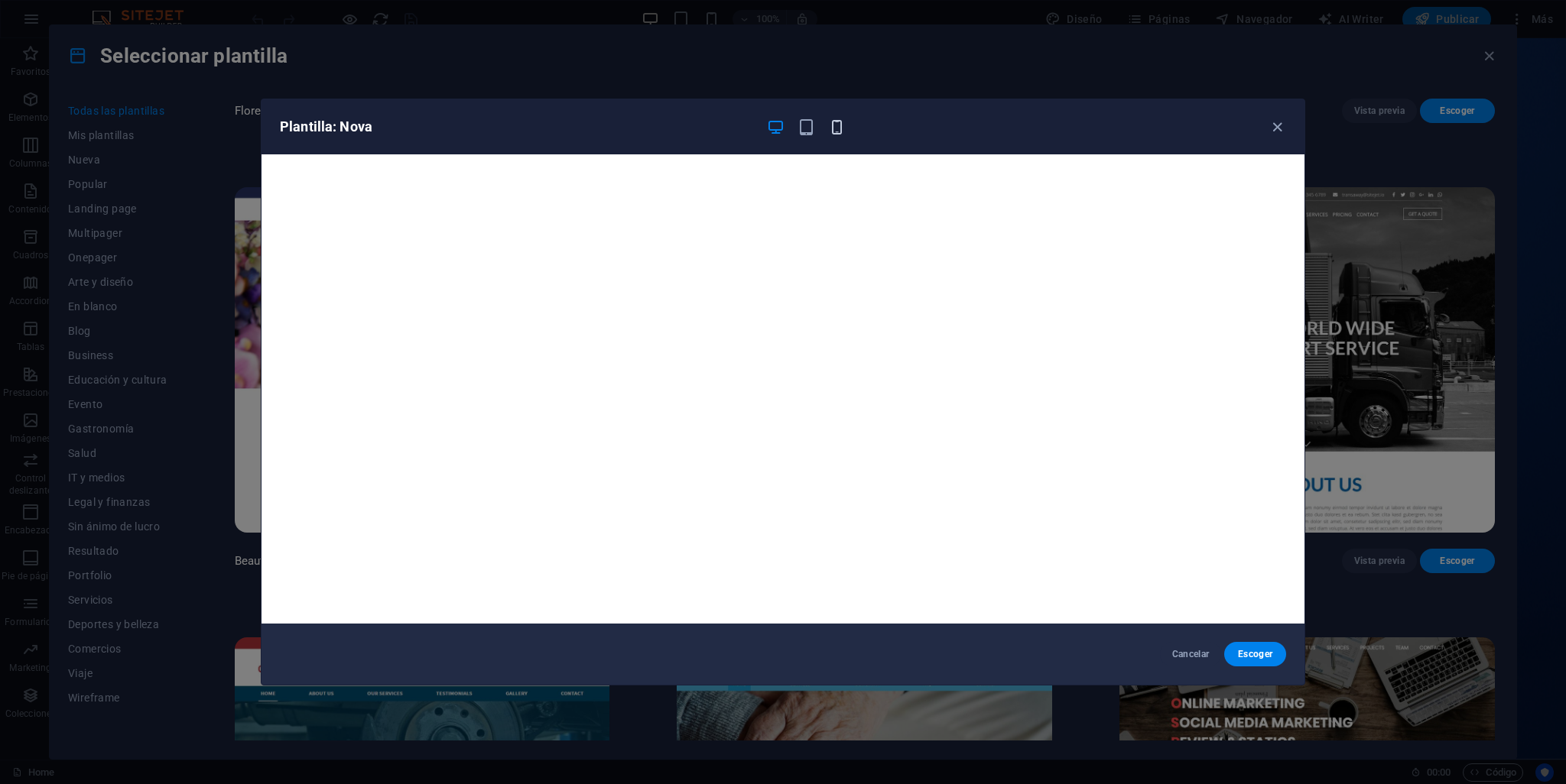
click at [840, 130] on icon "button" at bounding box center [837, 128] width 18 height 18
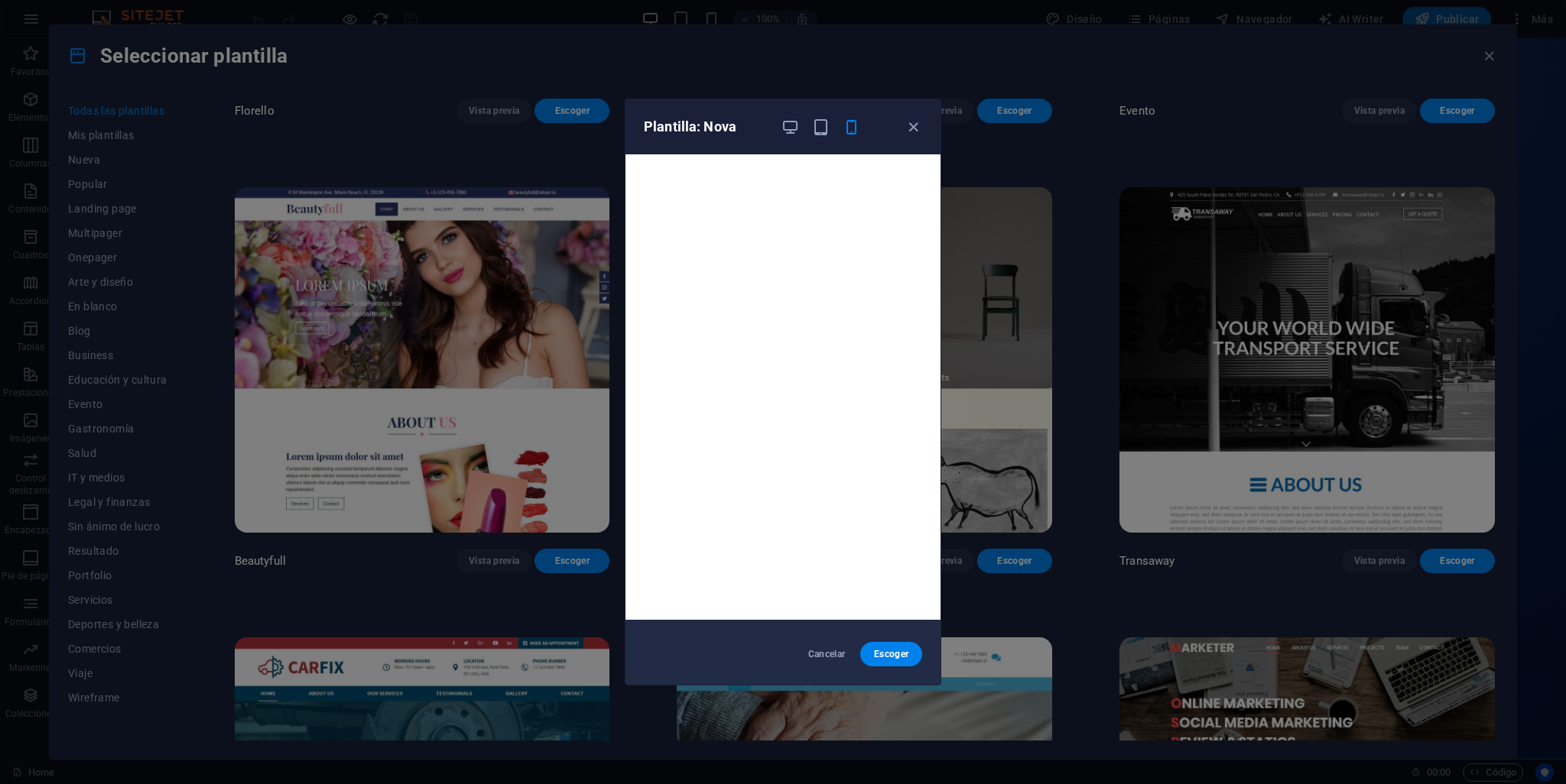
scroll to position [0, 0]
click at [912, 129] on icon "button" at bounding box center [914, 128] width 18 height 18
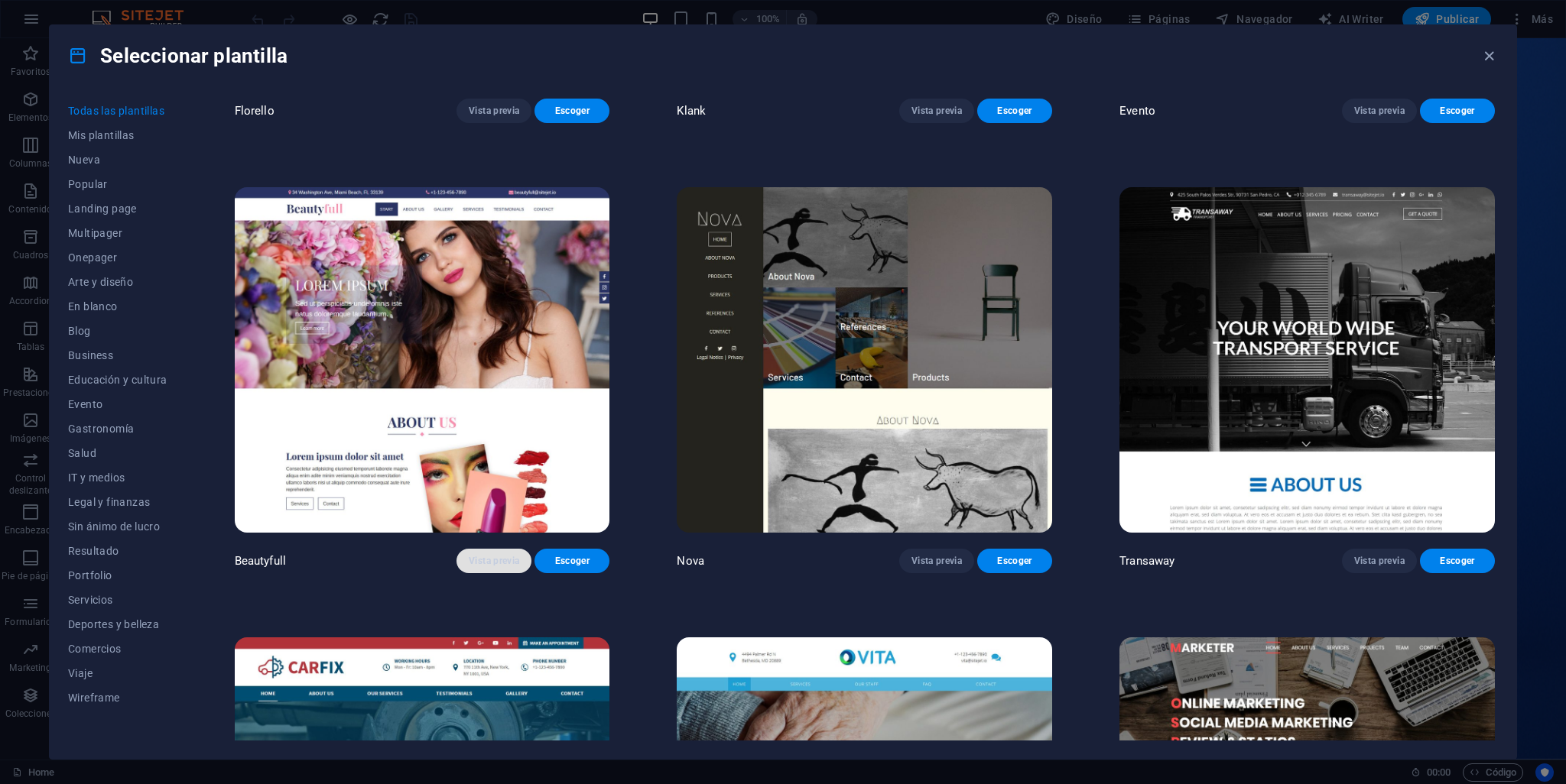
click at [492, 549] on button "Vista previa" at bounding box center [494, 561] width 75 height 24
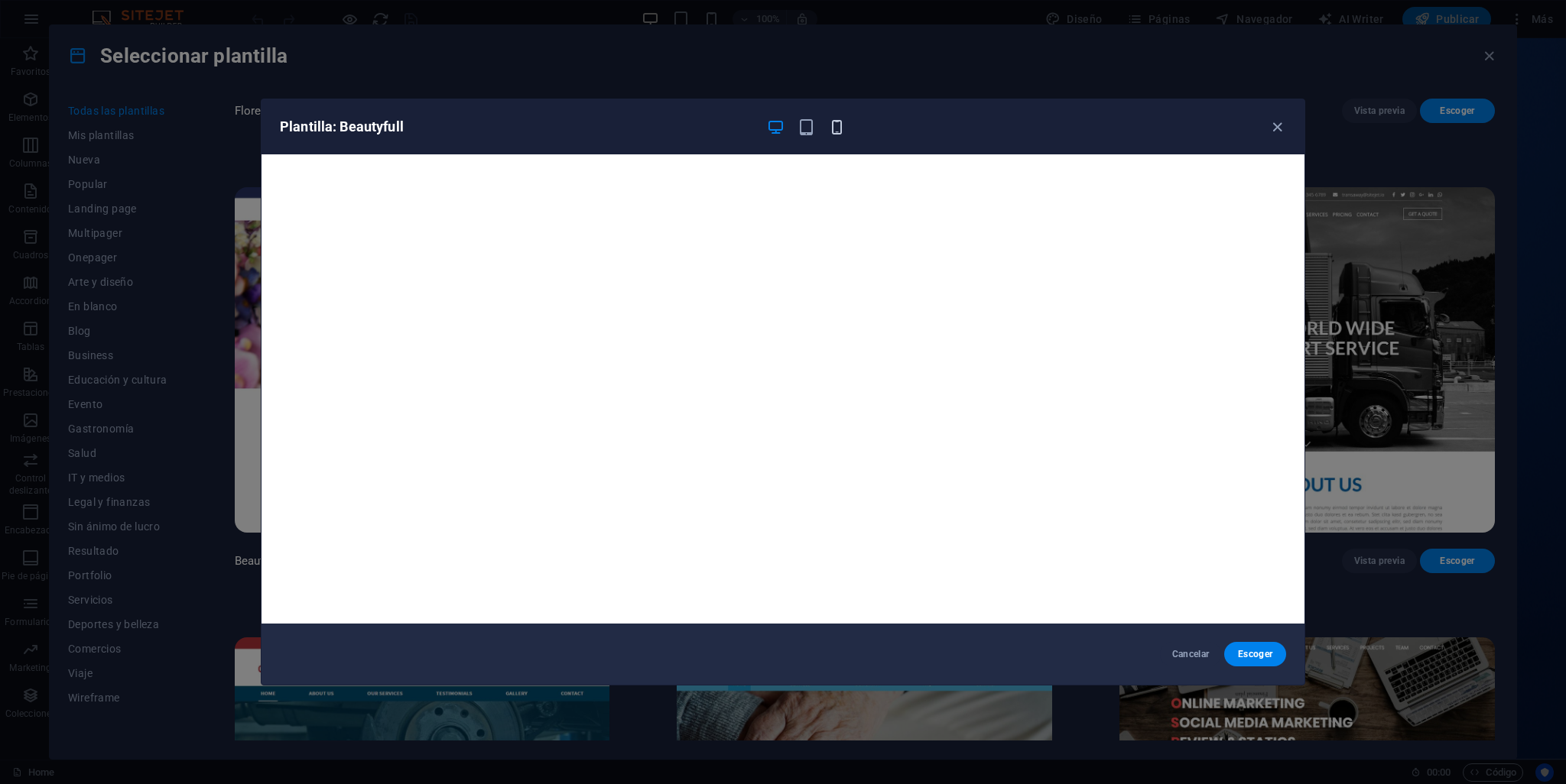
click at [840, 133] on icon "button" at bounding box center [837, 128] width 18 height 18
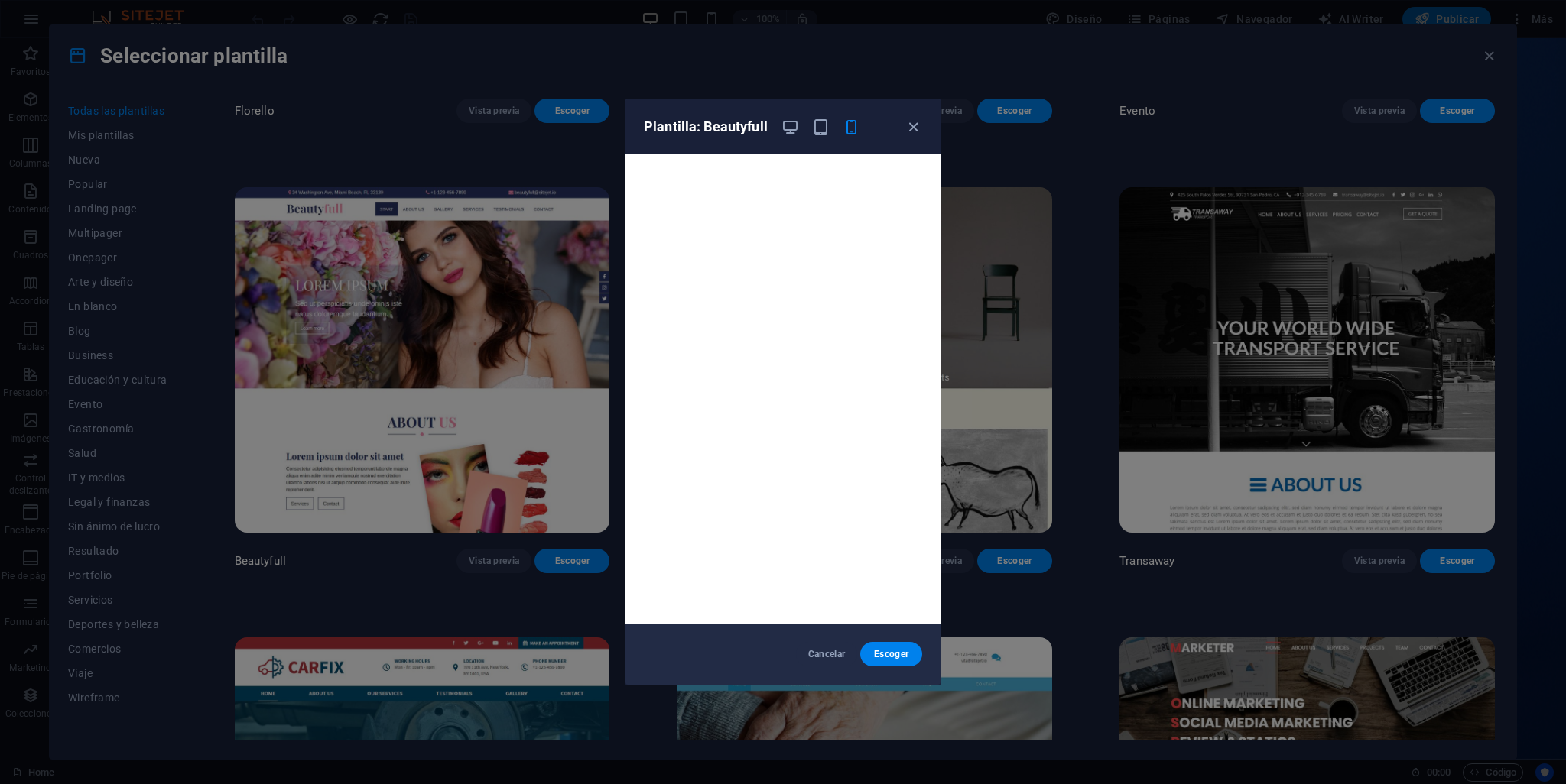
click at [850, 129] on icon "button" at bounding box center [852, 128] width 18 height 18
click at [790, 123] on icon "button" at bounding box center [791, 128] width 18 height 18
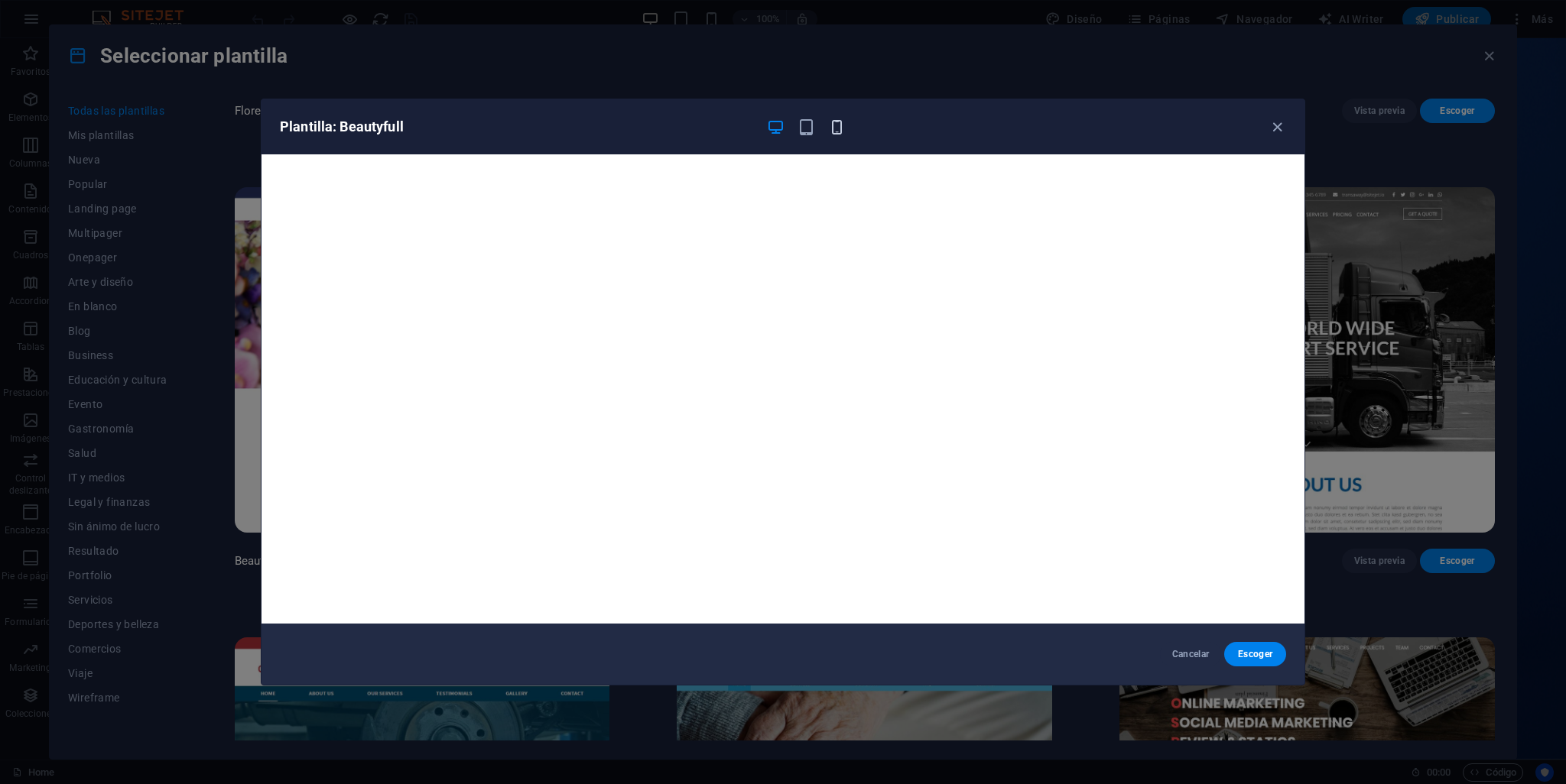
click at [840, 127] on icon "button" at bounding box center [837, 128] width 18 height 18
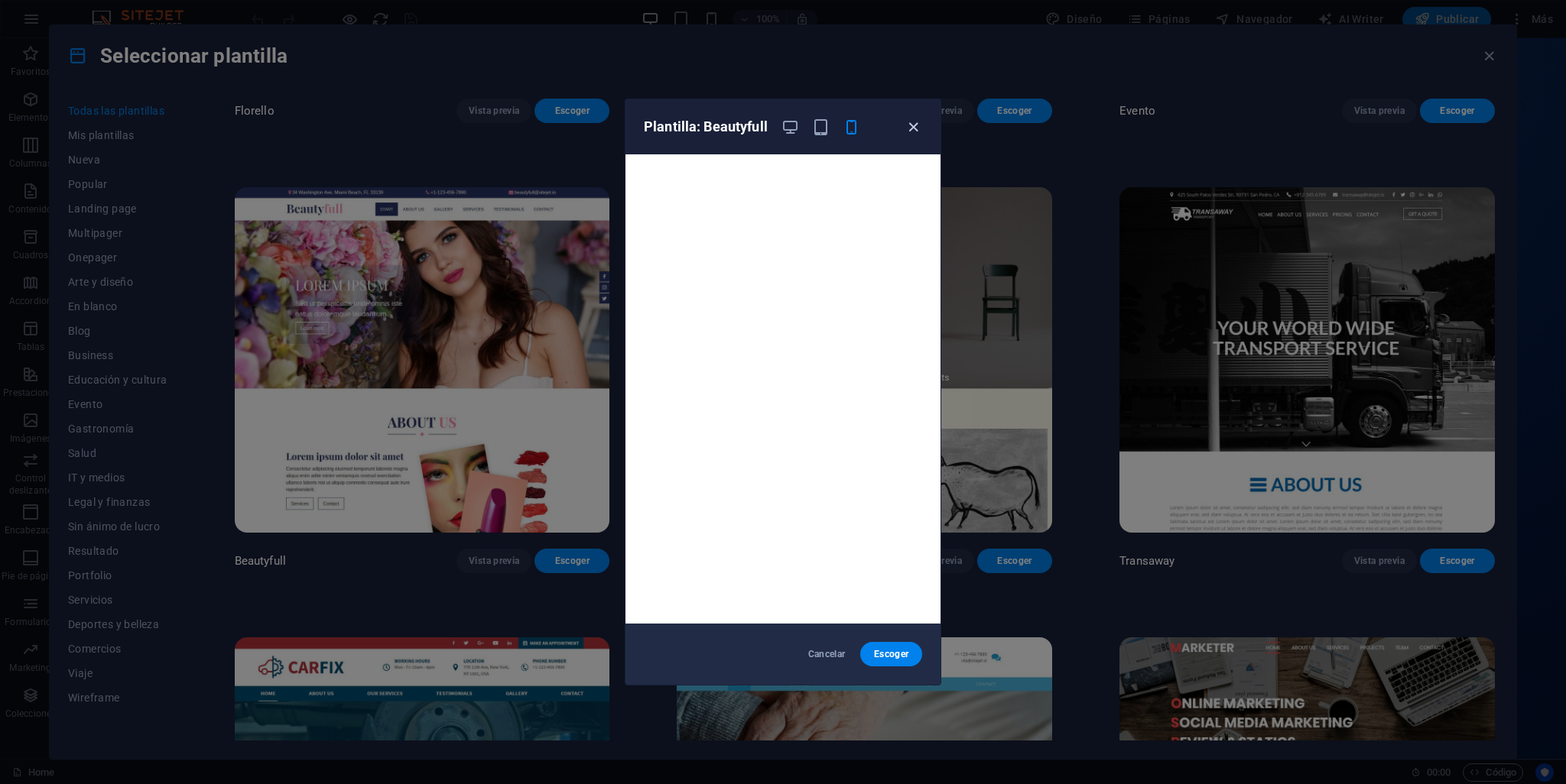
click at [915, 121] on icon "button" at bounding box center [914, 128] width 18 height 18
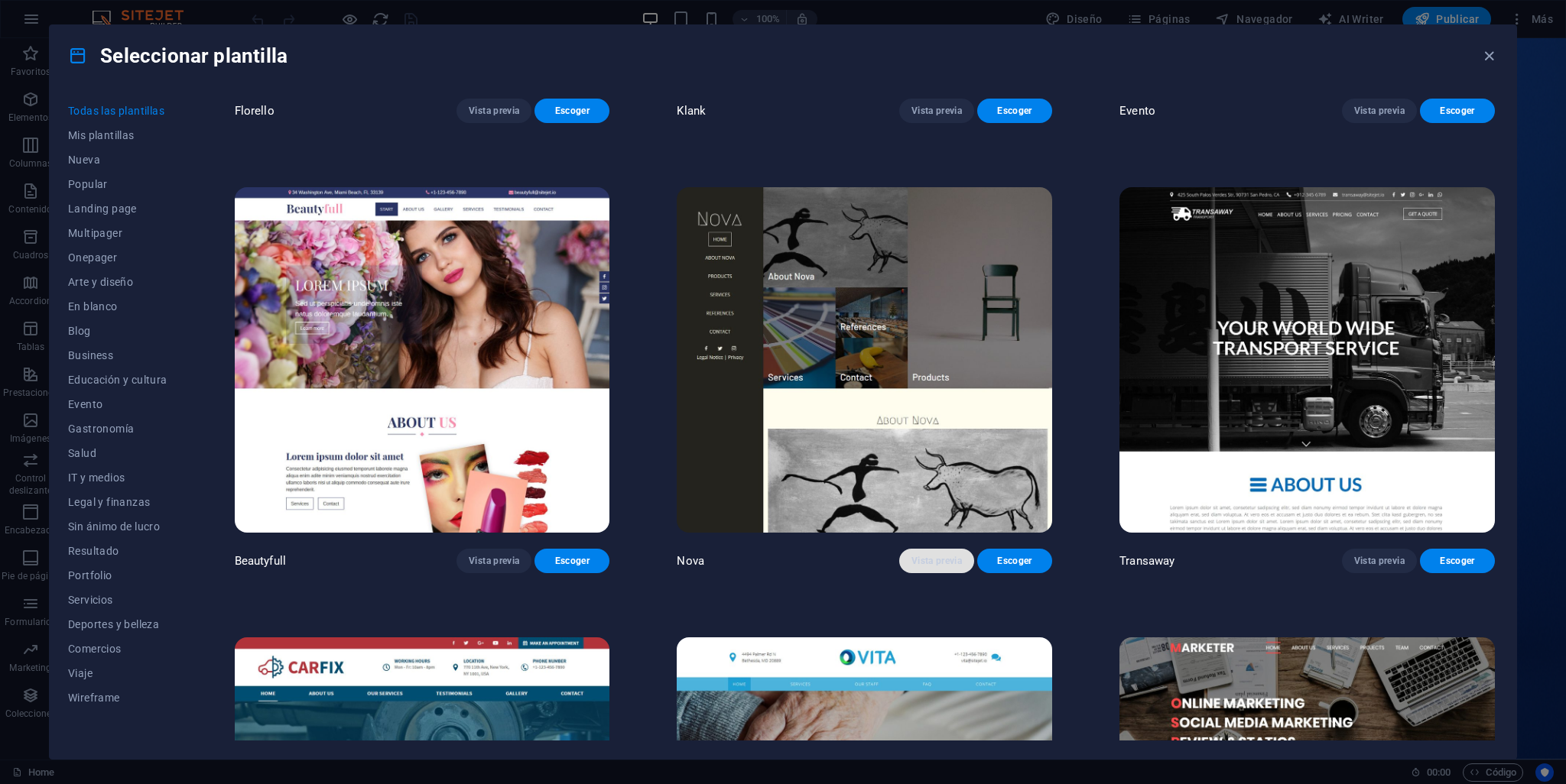
click at [939, 555] on span "Vista previa" at bounding box center [936, 560] width 50 height 12
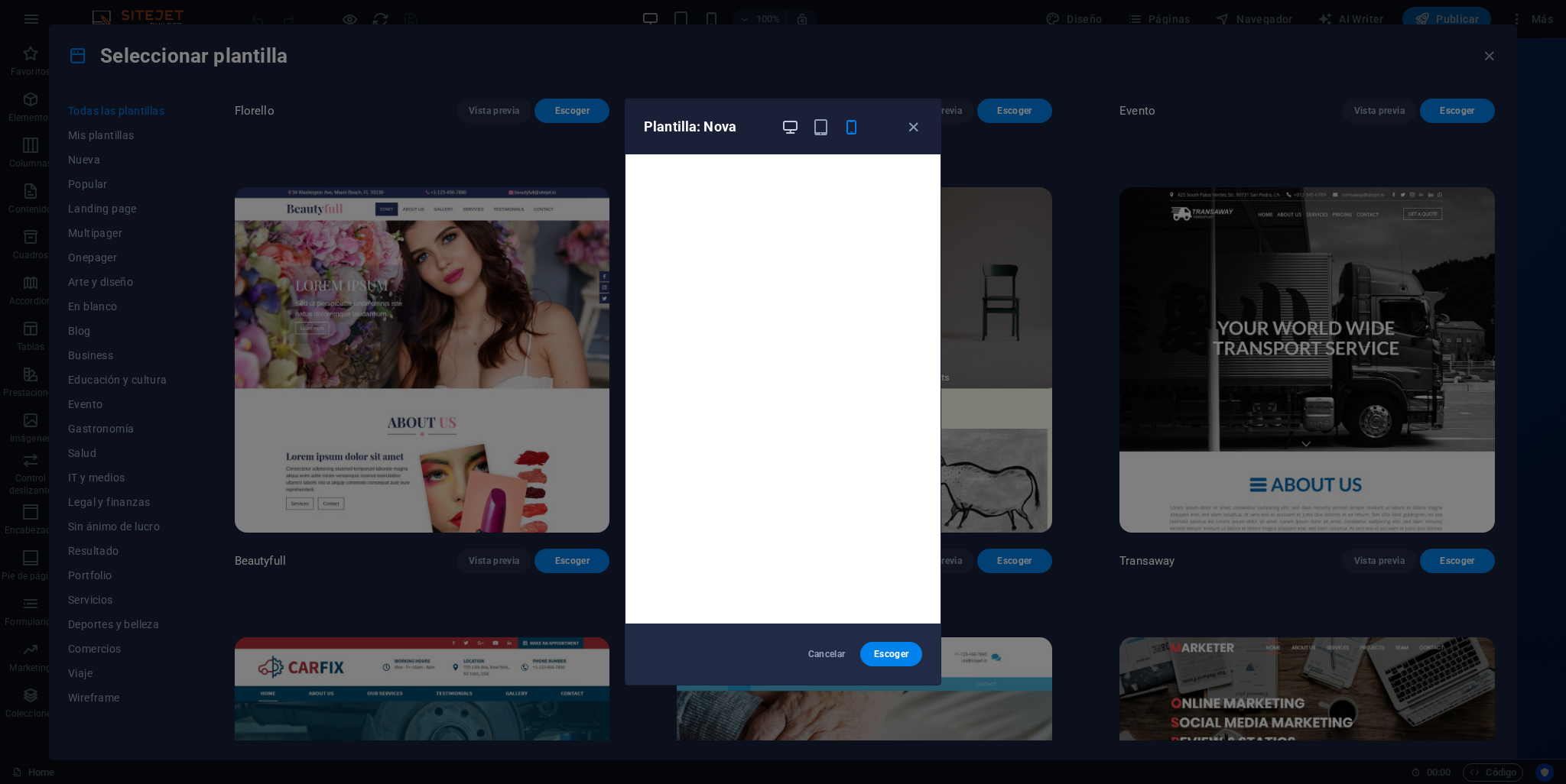
click at [788, 119] on icon "button" at bounding box center [791, 128] width 18 height 18
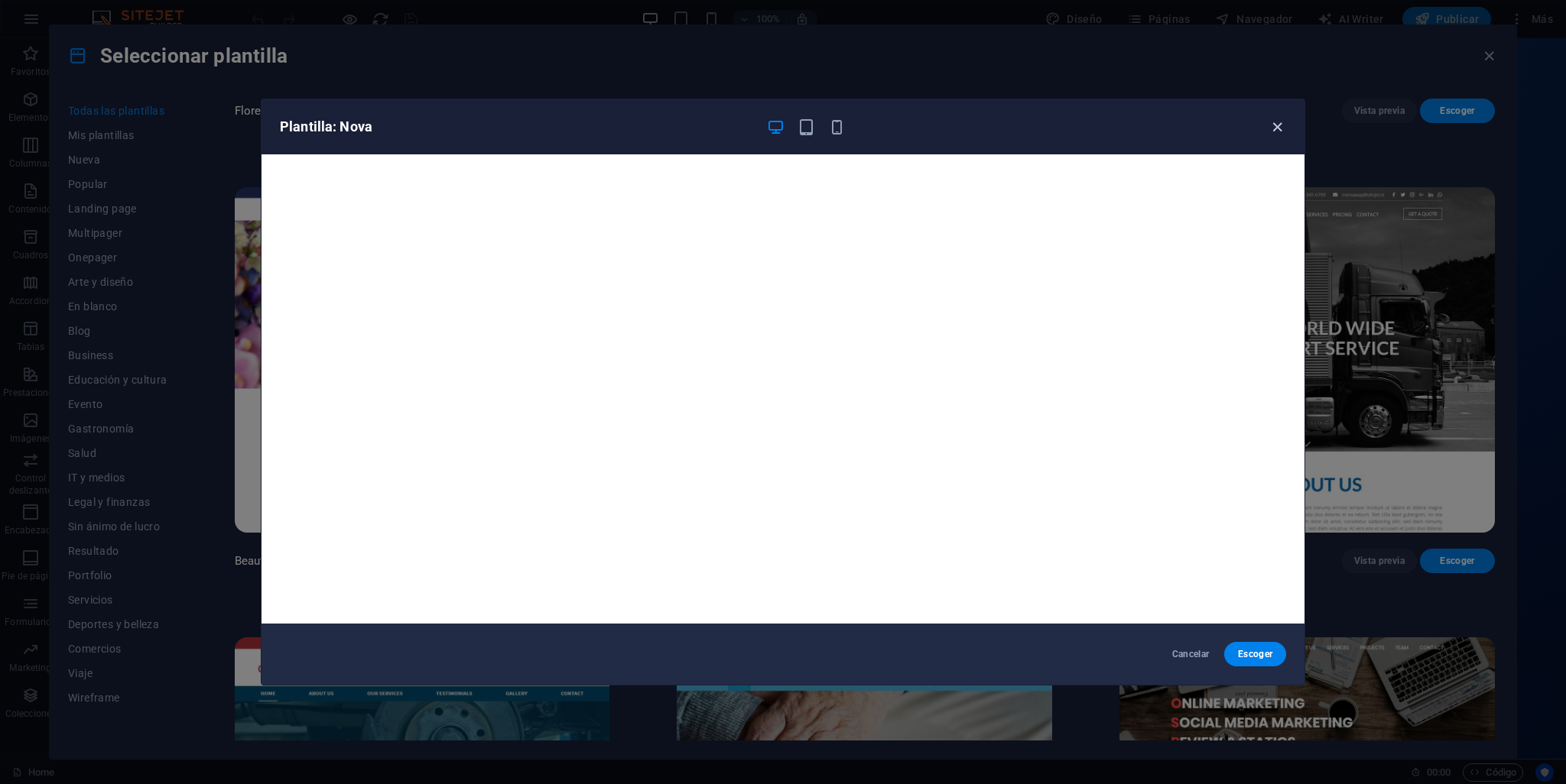
click at [1281, 127] on icon "button" at bounding box center [1277, 128] width 18 height 18
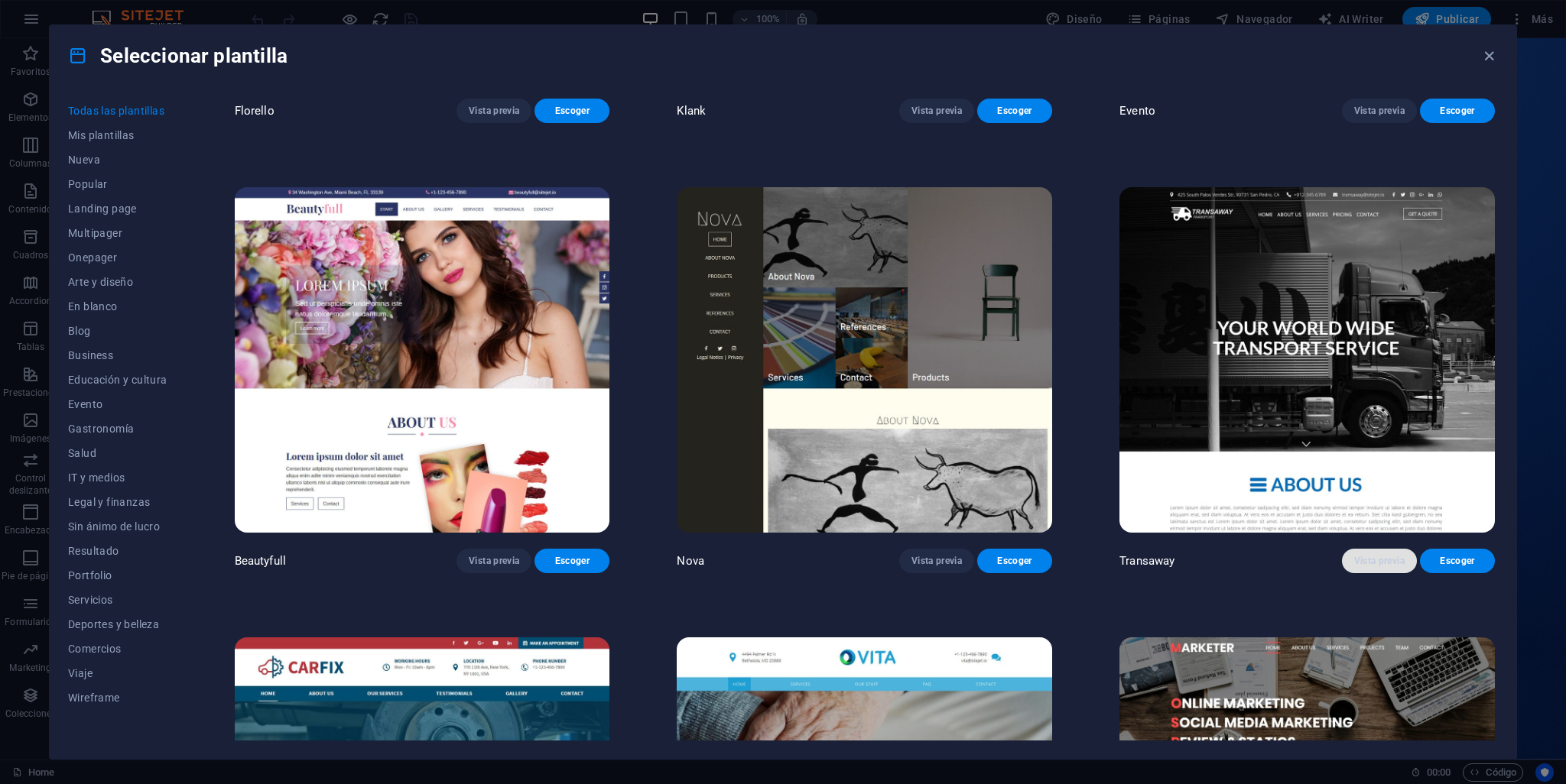
click at [1363, 555] on span "Vista previa" at bounding box center [1380, 560] width 50 height 12
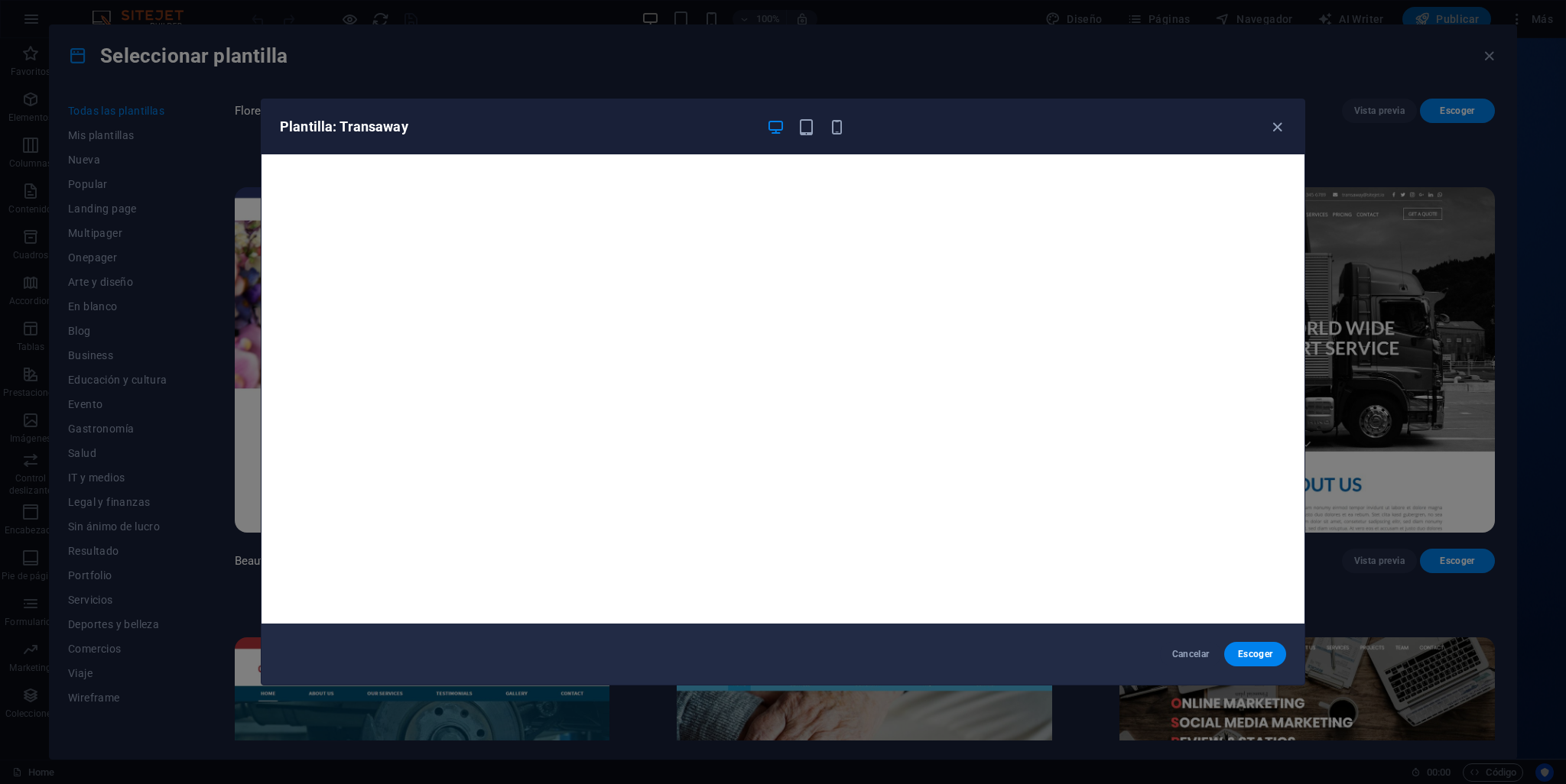
scroll to position [4, 0]
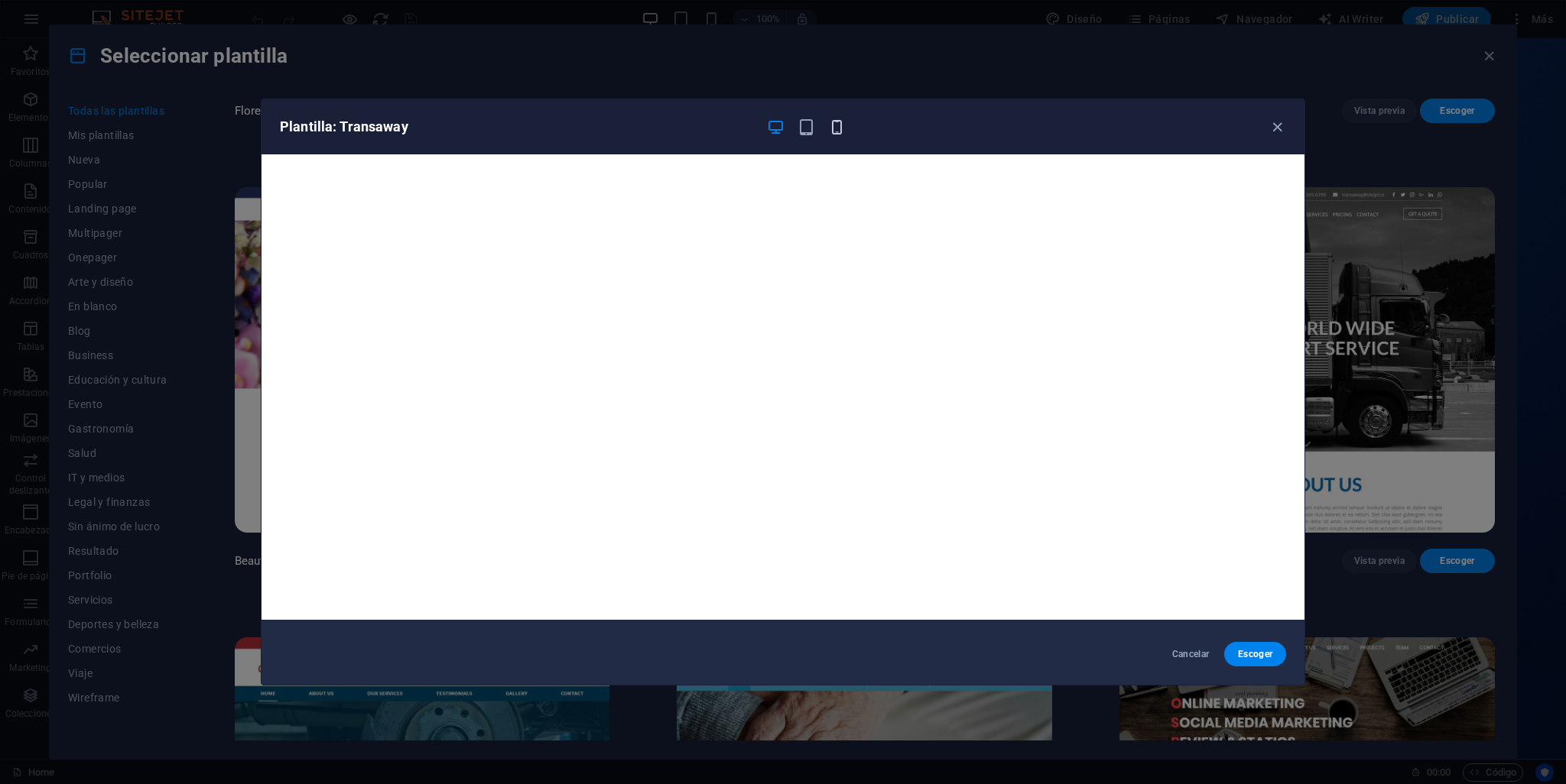
click at [831, 121] on icon "button" at bounding box center [837, 128] width 18 height 18
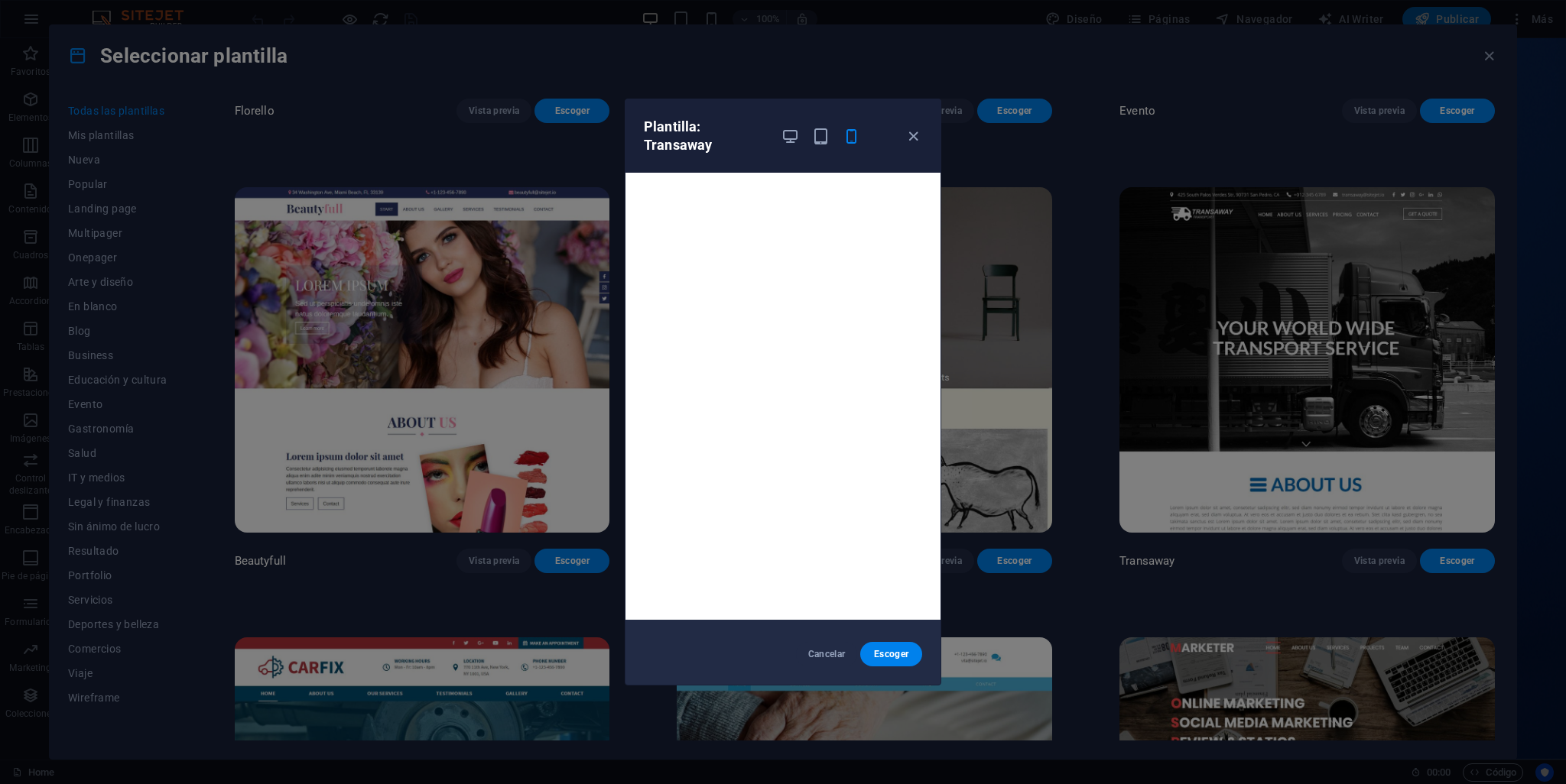
scroll to position [0, 0]
click at [914, 133] on icon "button" at bounding box center [914, 137] width 18 height 18
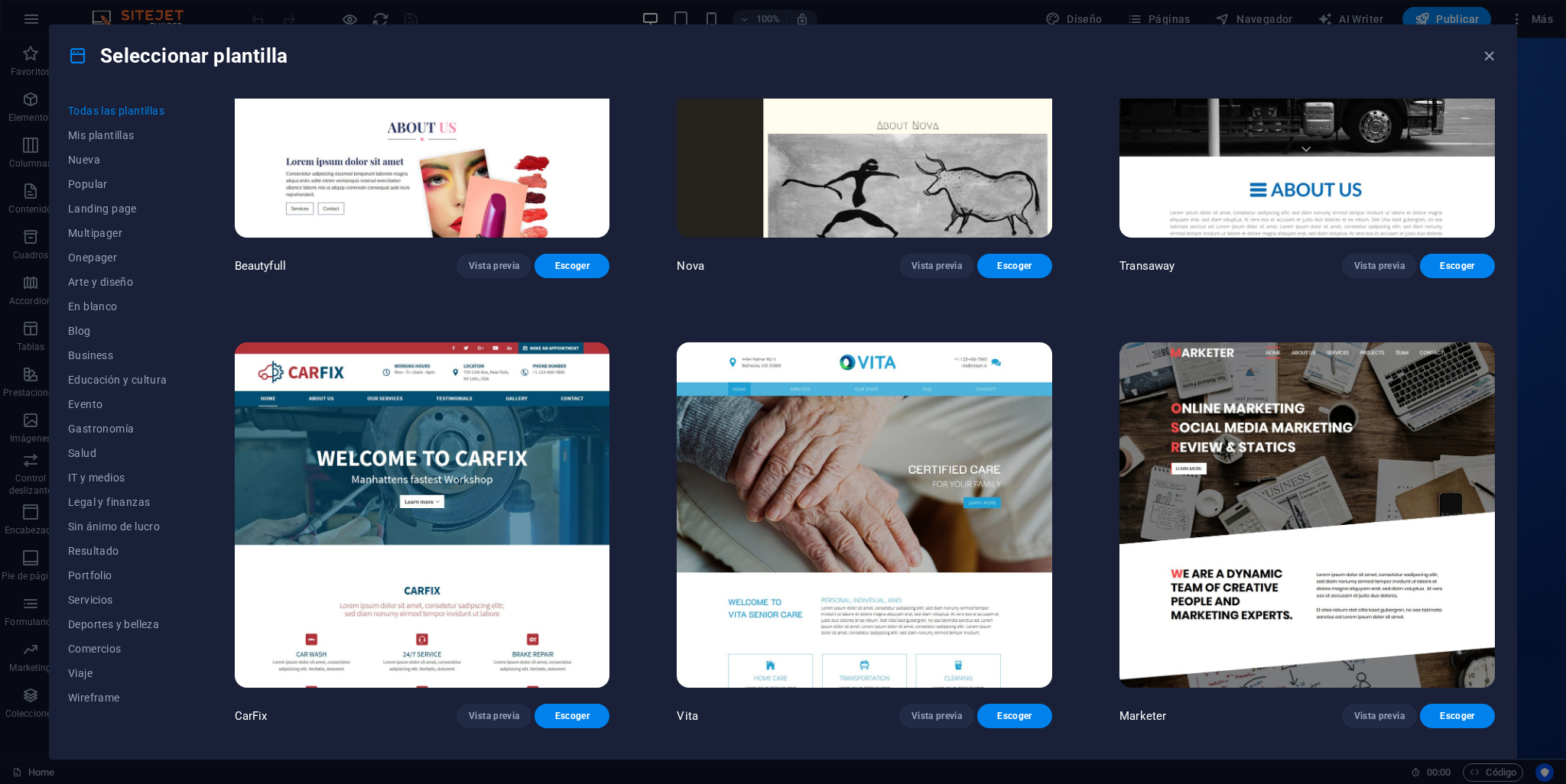
scroll to position [17812, 0]
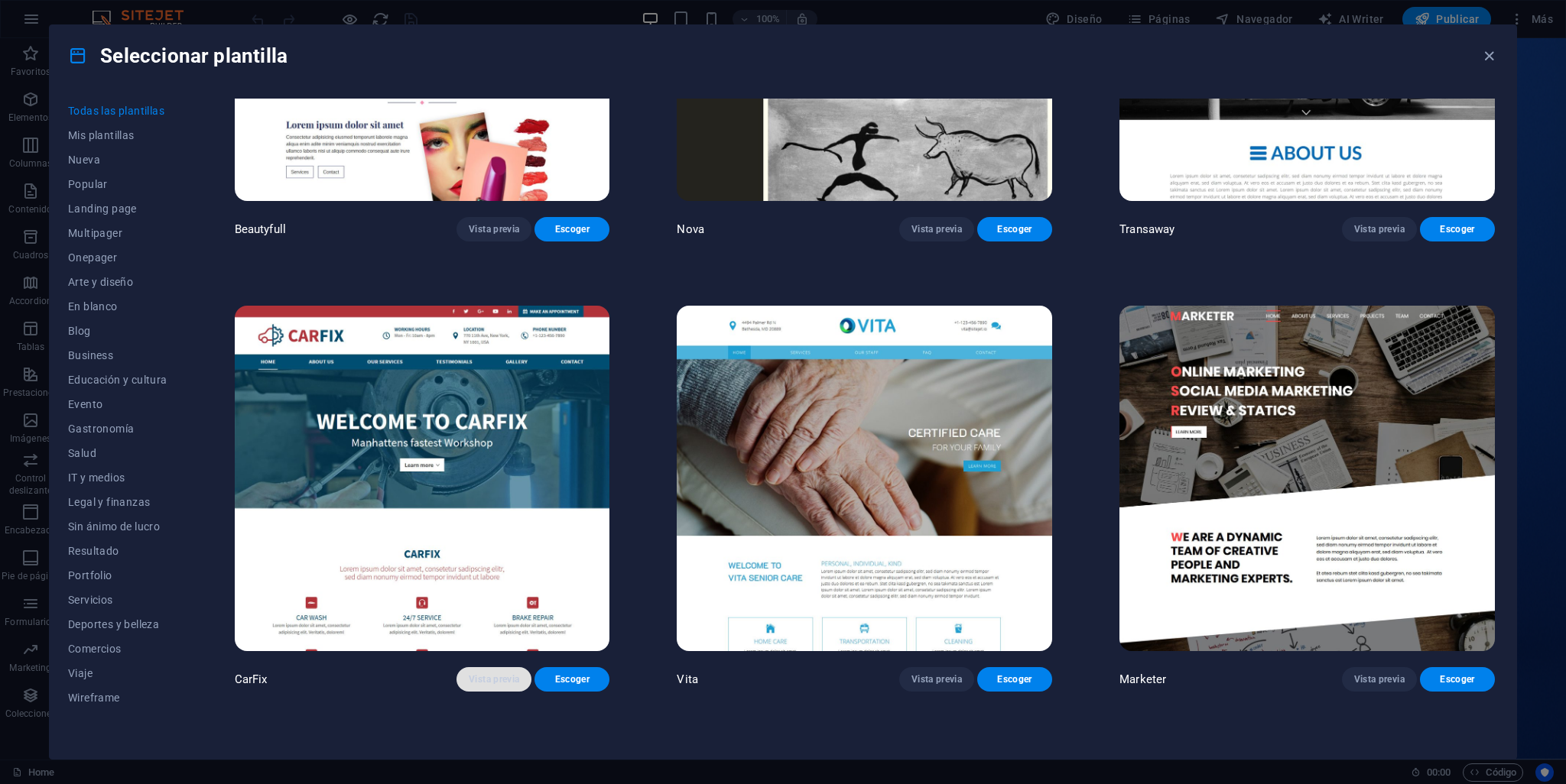
click at [491, 673] on span "Vista previa" at bounding box center [494, 679] width 50 height 12
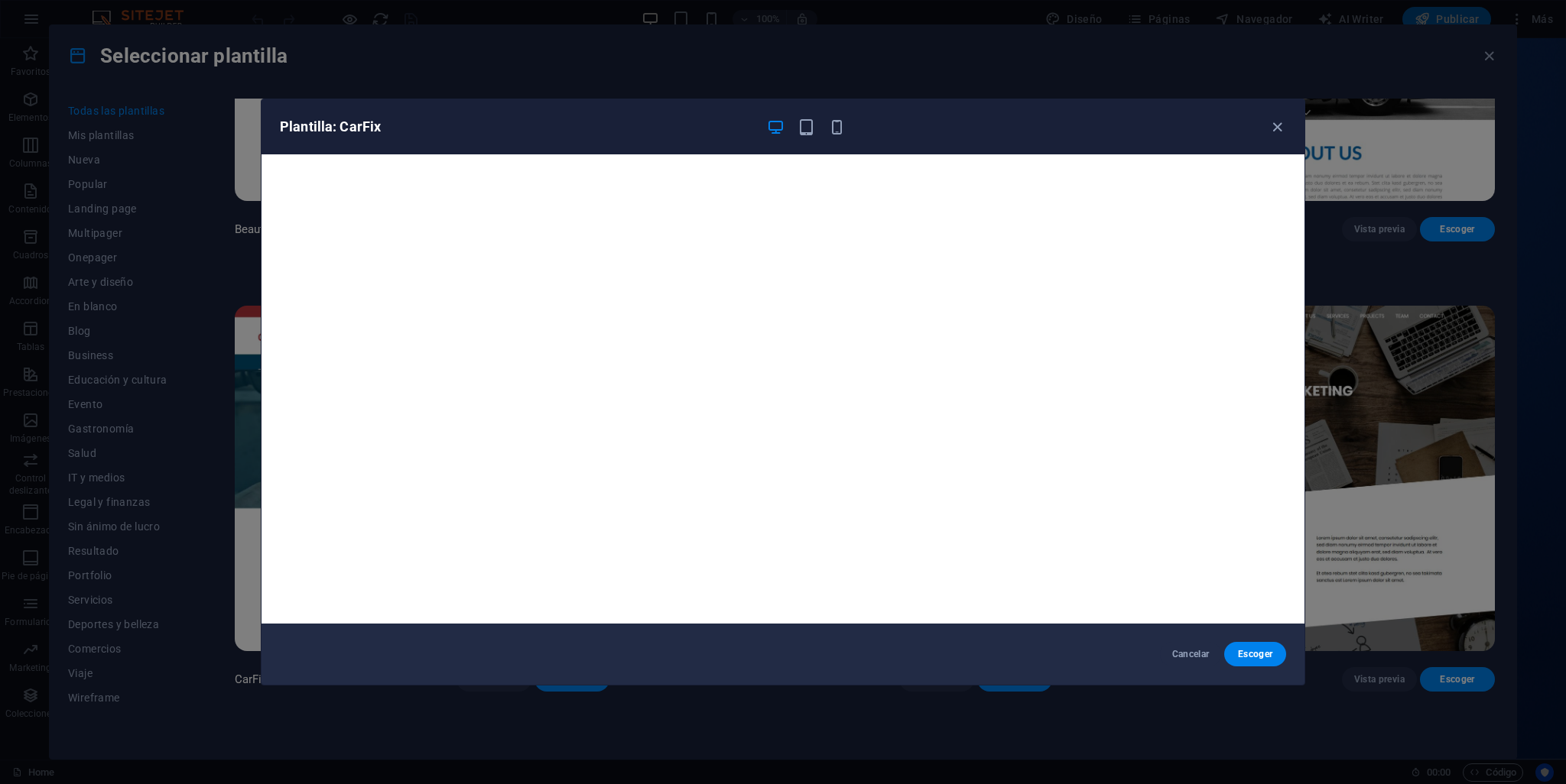
click at [1276, 115] on div "Plantilla: CarFix" at bounding box center [783, 127] width 1043 height 55
click at [1281, 124] on icon "button" at bounding box center [1277, 128] width 18 height 18
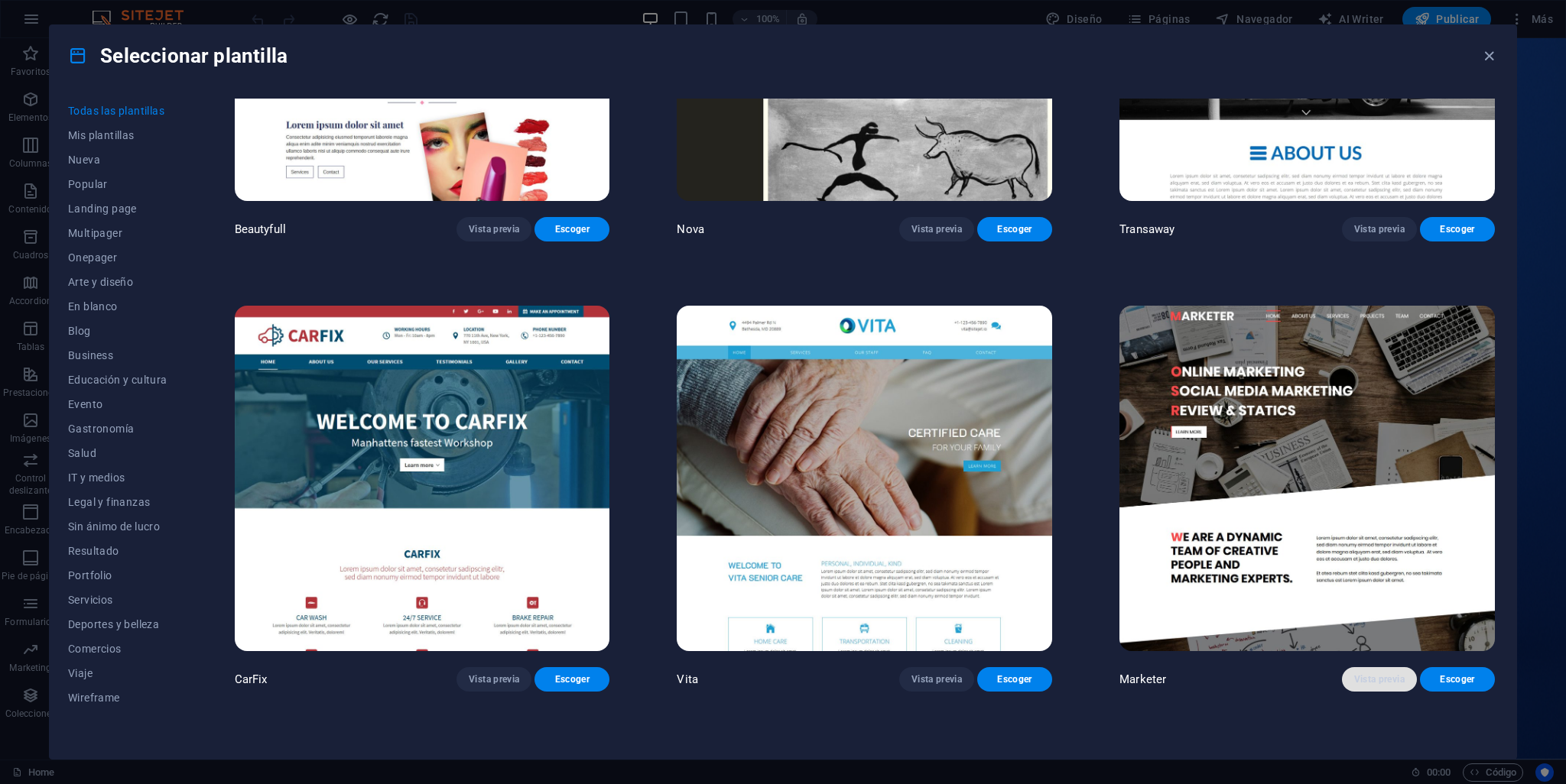
click at [1361, 668] on button "Vista previa" at bounding box center [1380, 680] width 75 height 24
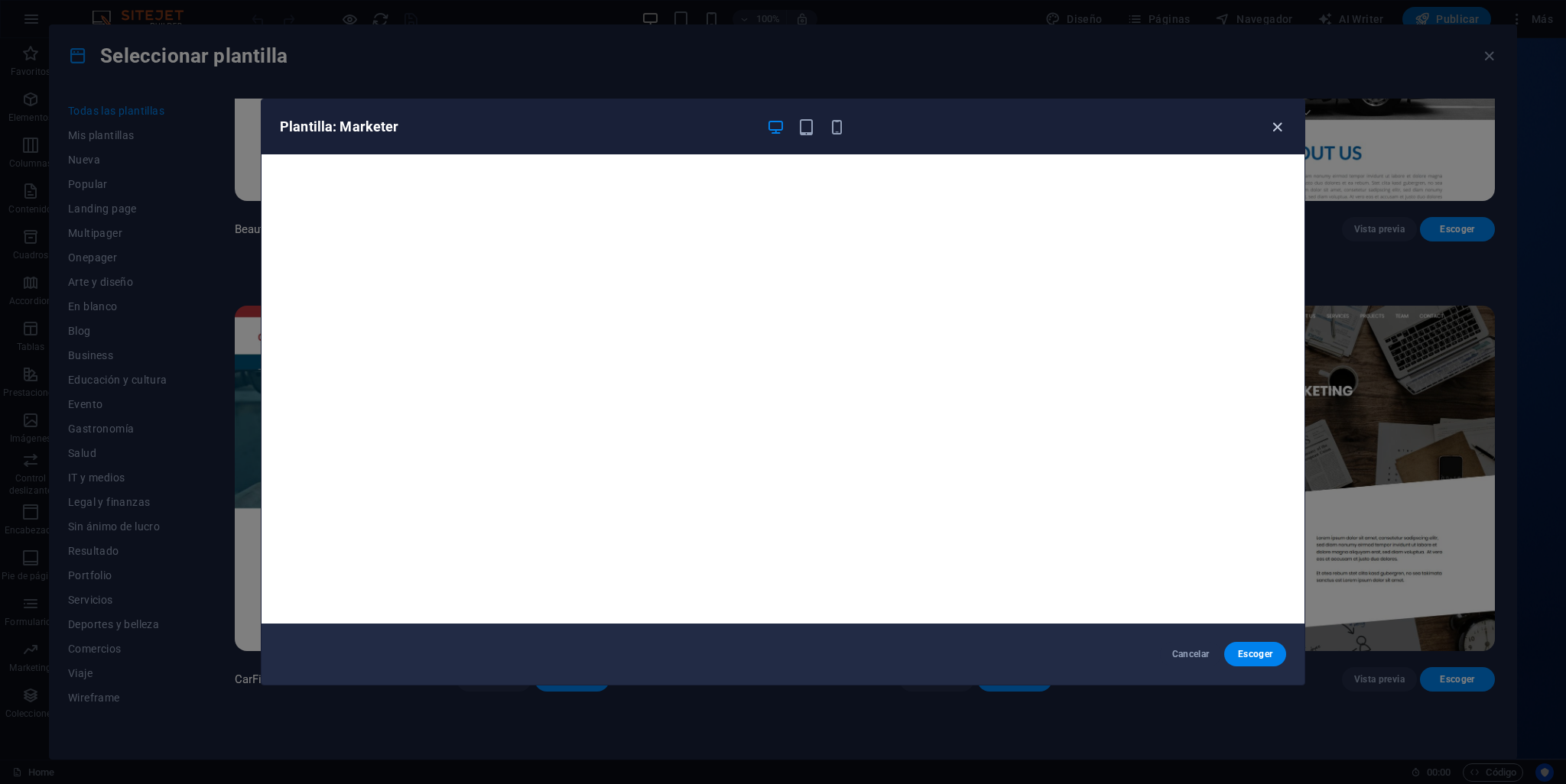
click at [1273, 124] on icon "button" at bounding box center [1277, 128] width 18 height 18
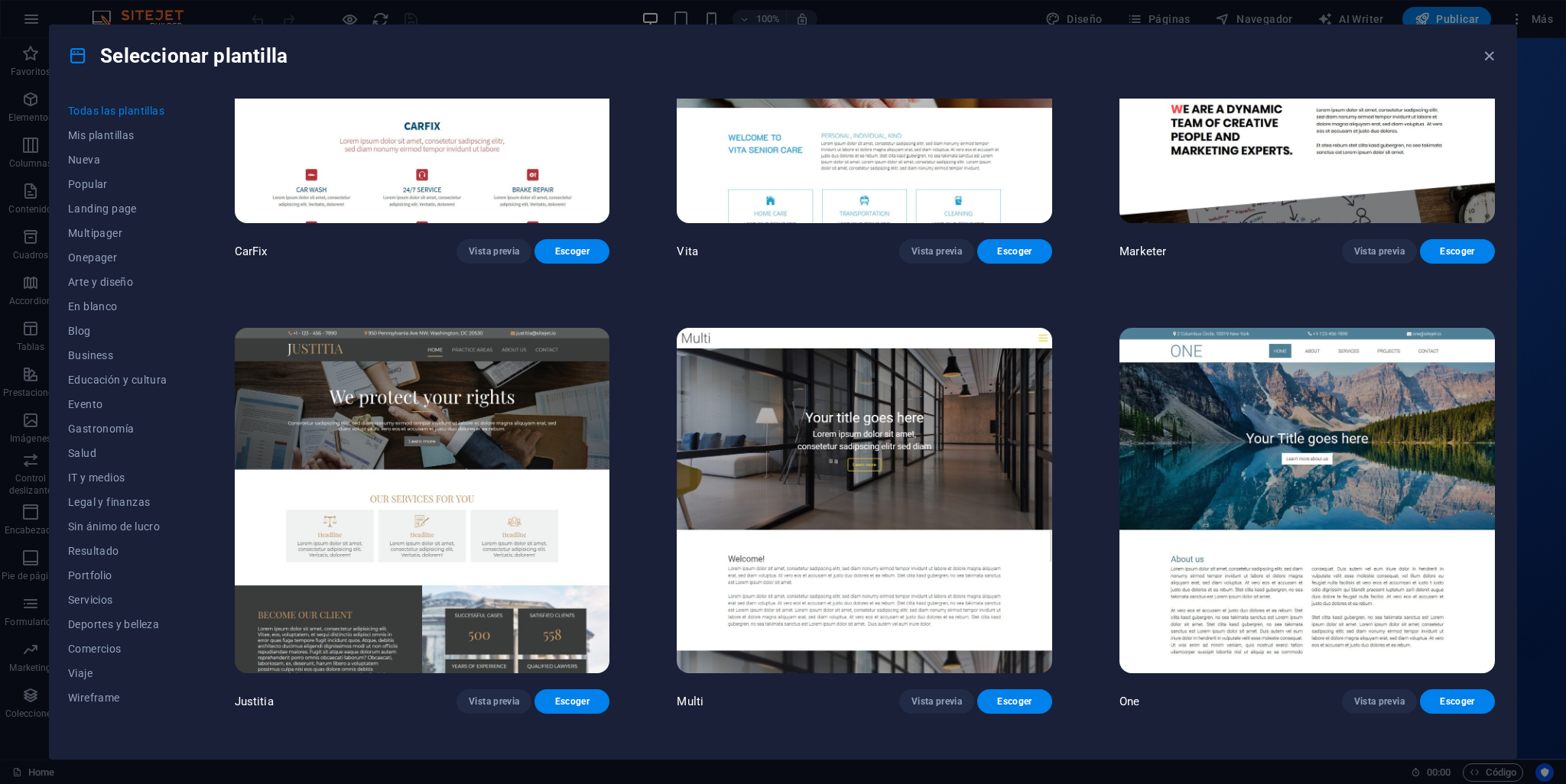
scroll to position [18270, 0]
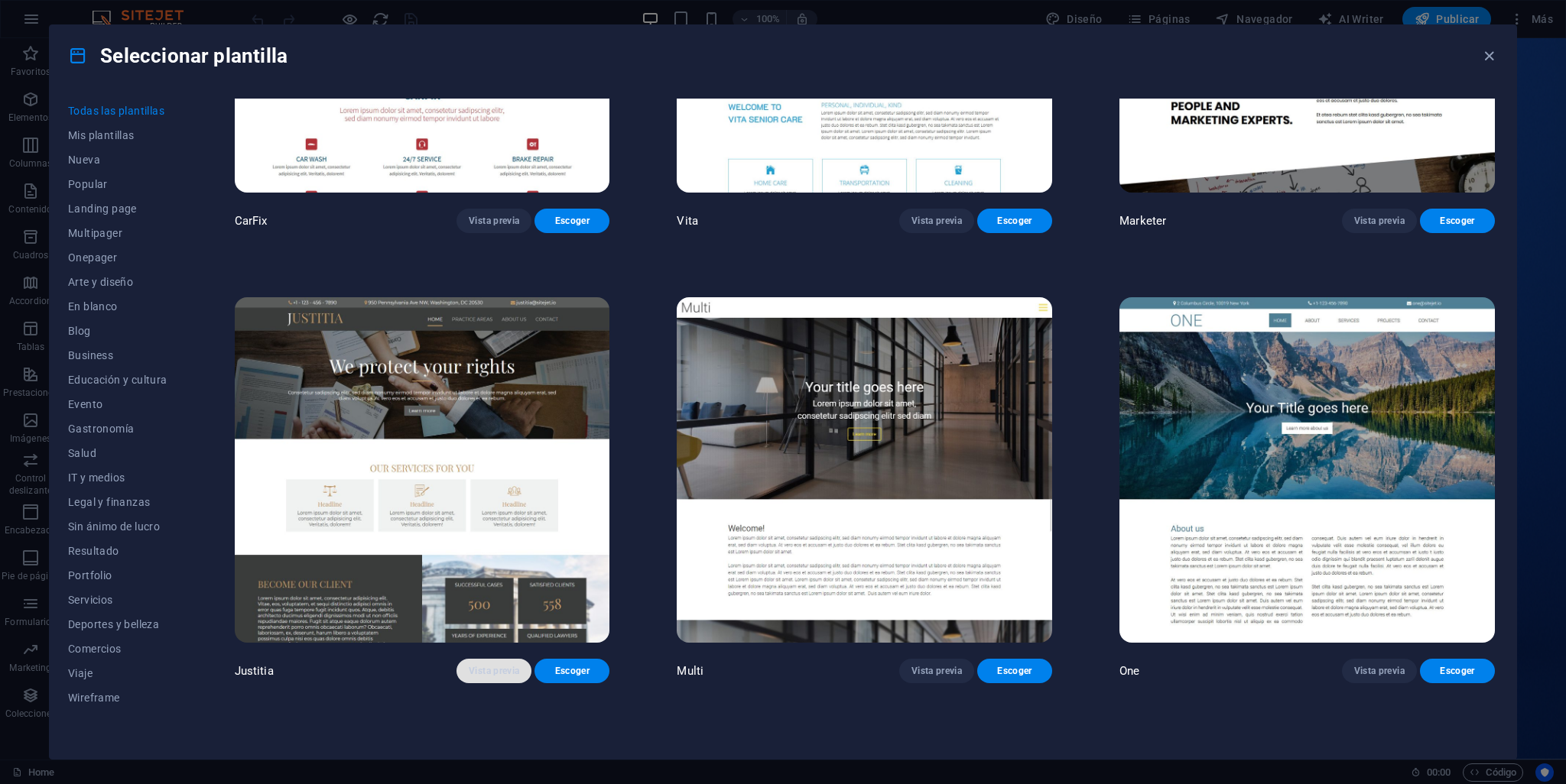
click at [490, 659] on button "Vista previa" at bounding box center [494, 671] width 75 height 24
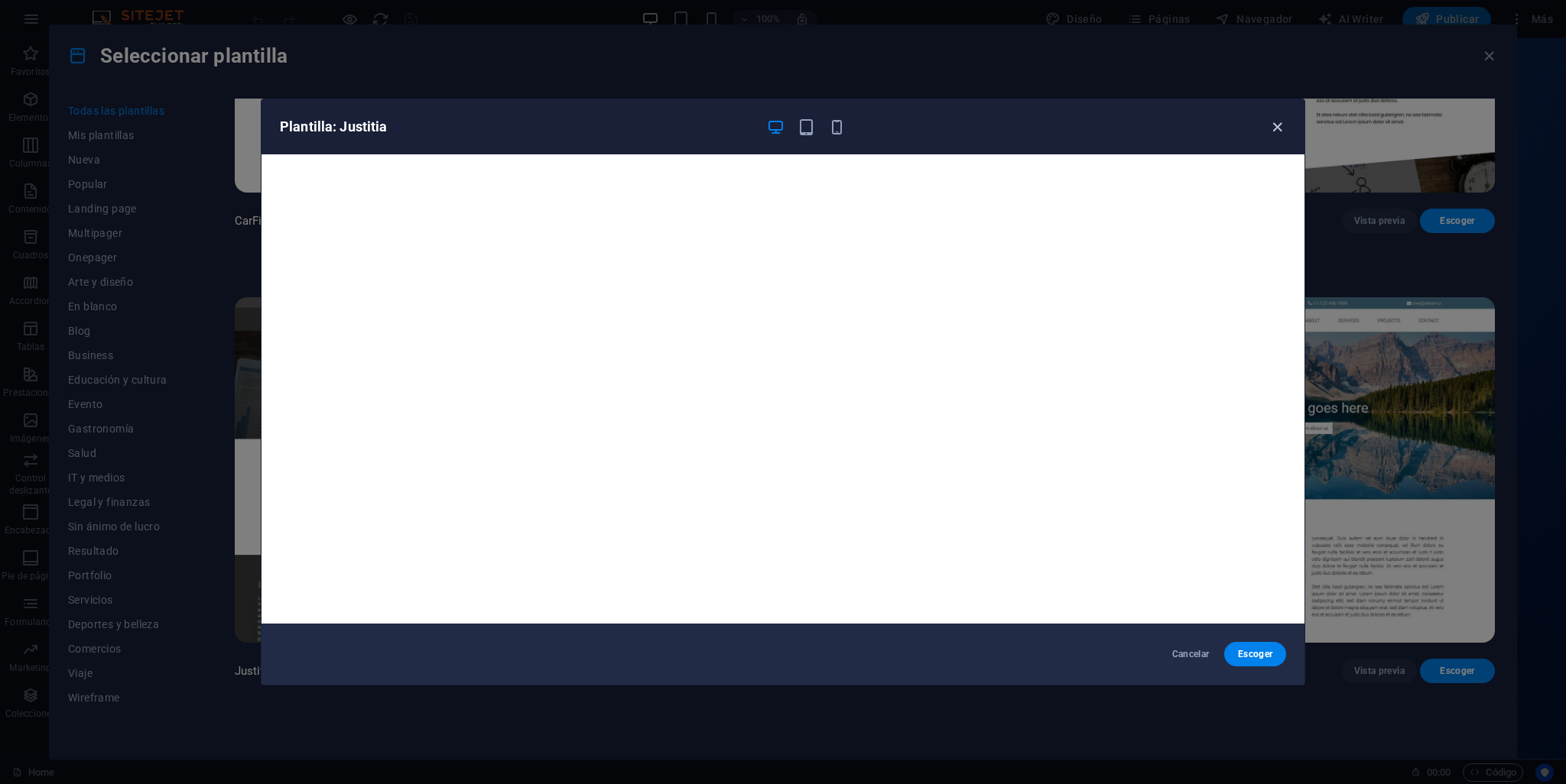
click at [1276, 121] on icon "button" at bounding box center [1277, 128] width 18 height 18
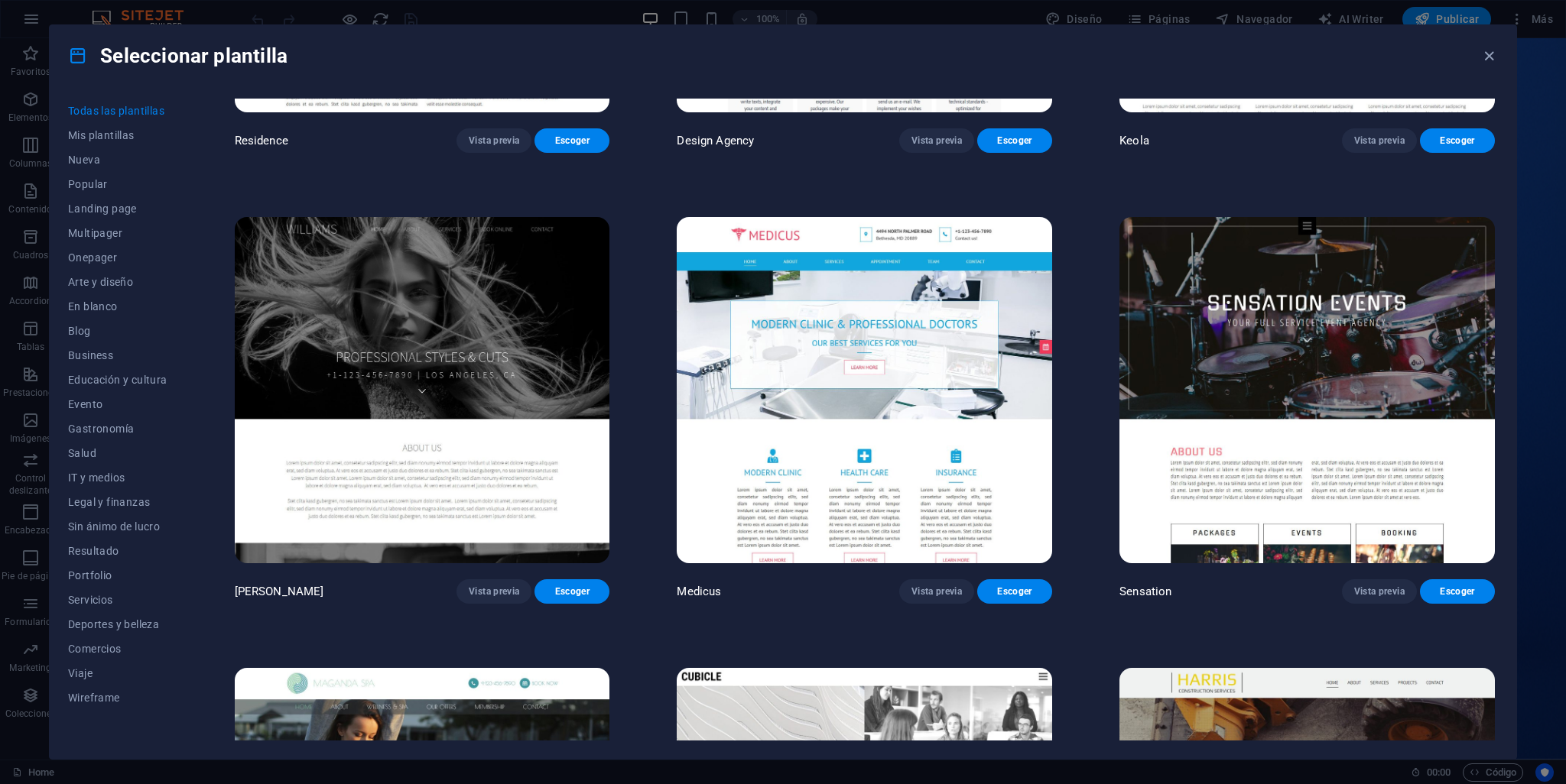
scroll to position [19365, 0]
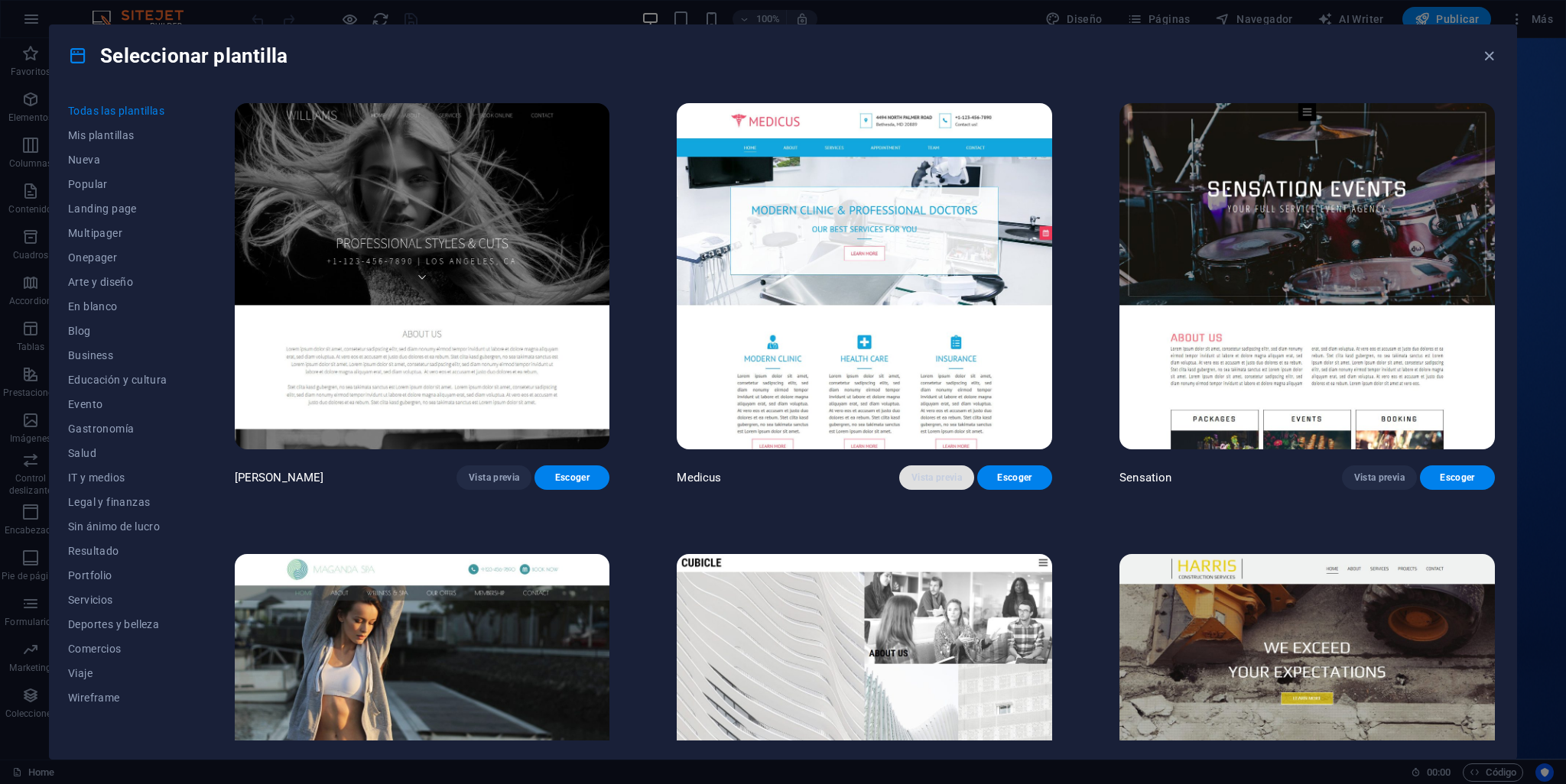
click at [918, 472] on span "Vista previa" at bounding box center [936, 477] width 50 height 12
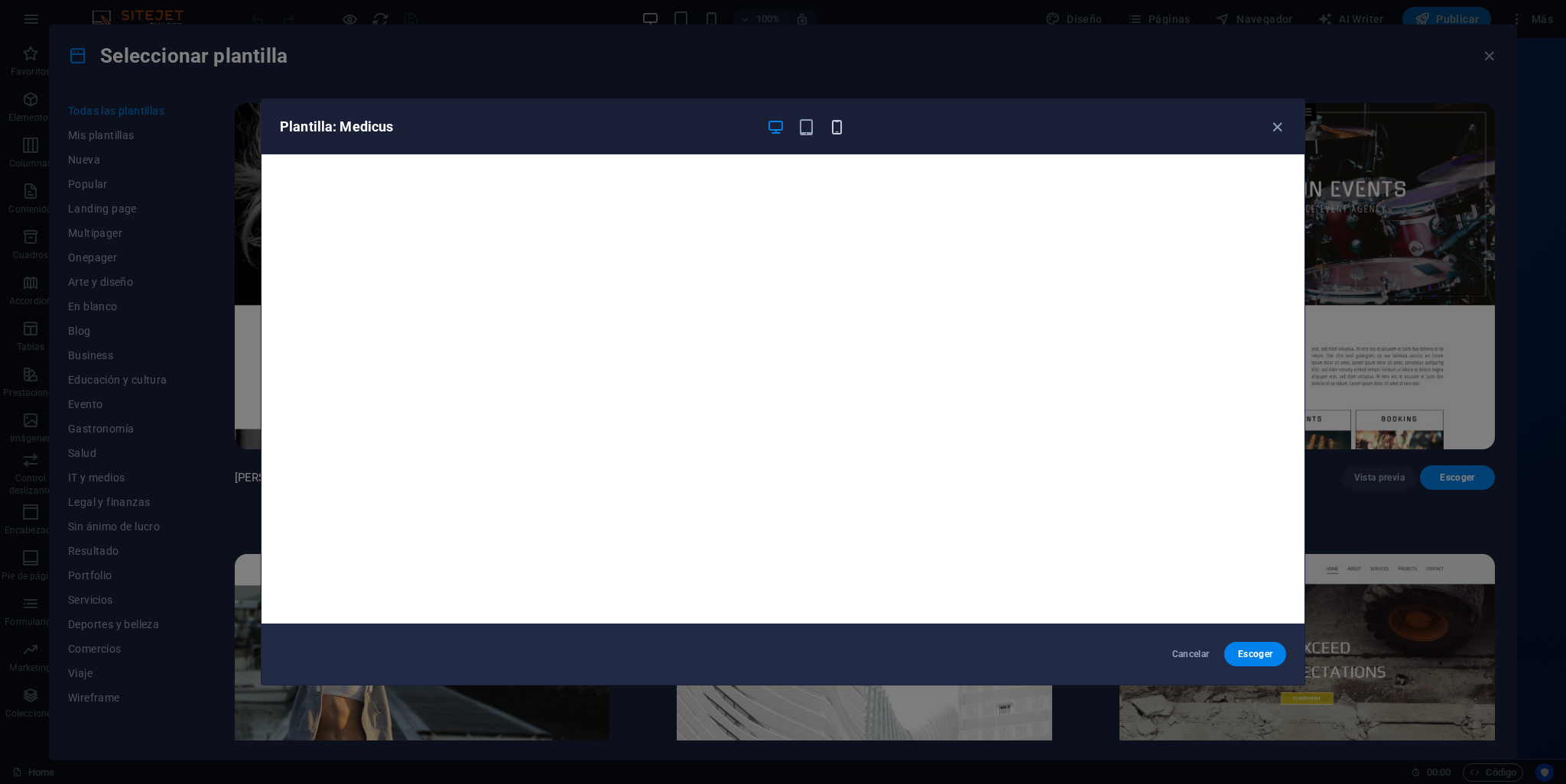
click at [838, 122] on icon "button" at bounding box center [837, 128] width 18 height 18
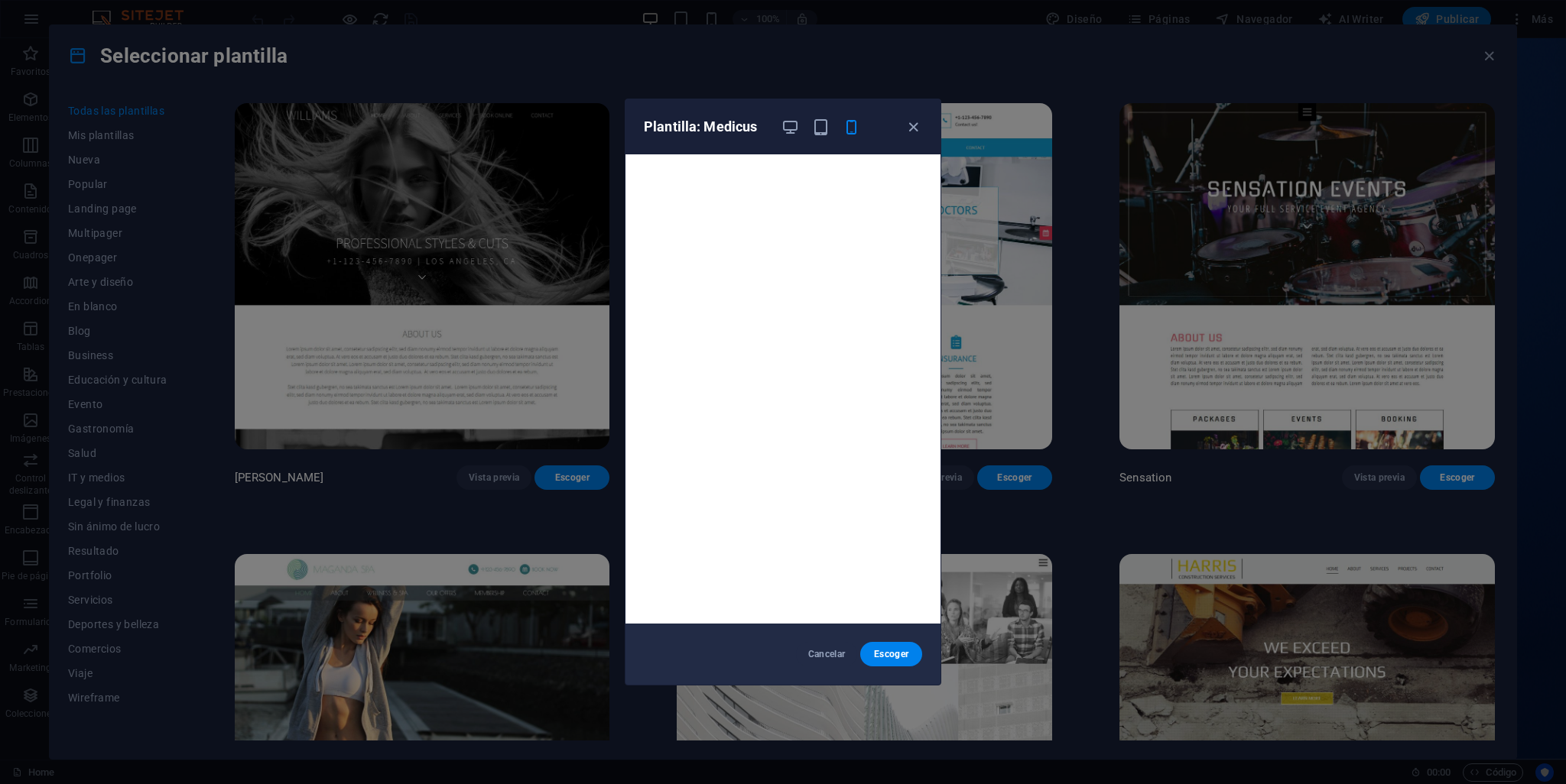
click at [911, 116] on div "Plantilla: Medicus" at bounding box center [783, 127] width 315 height 55
click at [914, 120] on icon "button" at bounding box center [914, 128] width 18 height 18
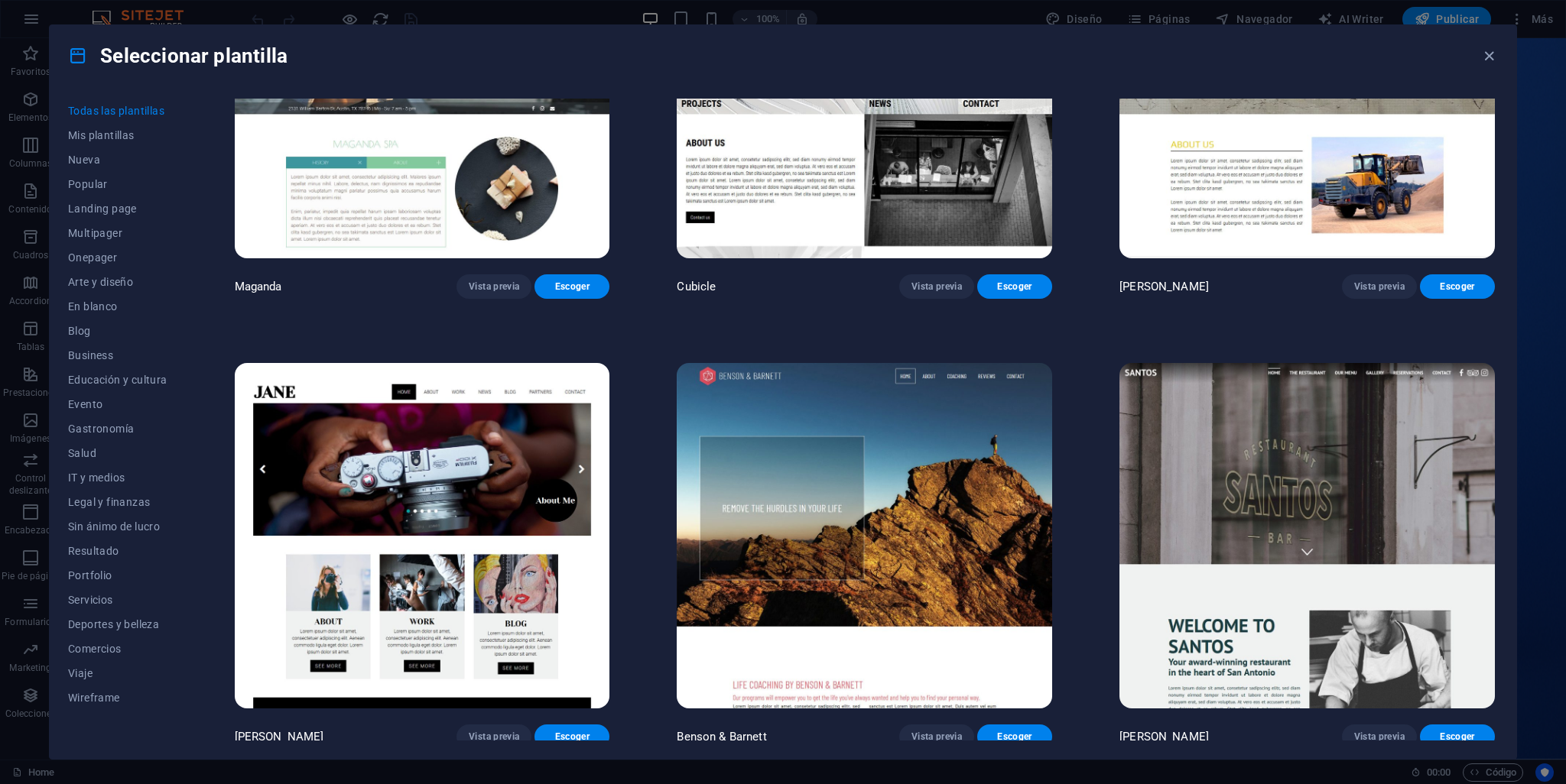
scroll to position [20053, 0]
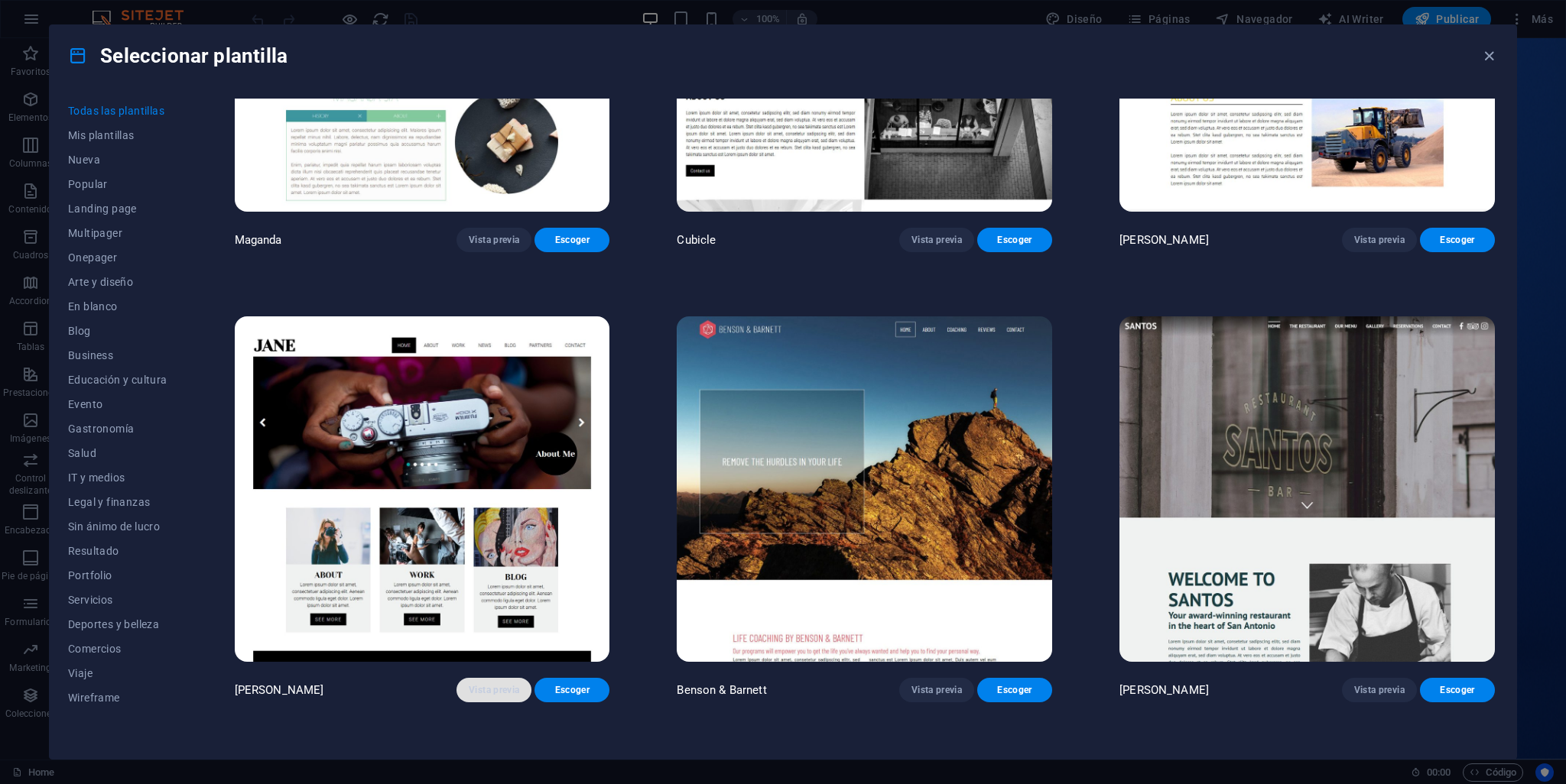
click at [481, 684] on span "Vista previa" at bounding box center [494, 690] width 50 height 12
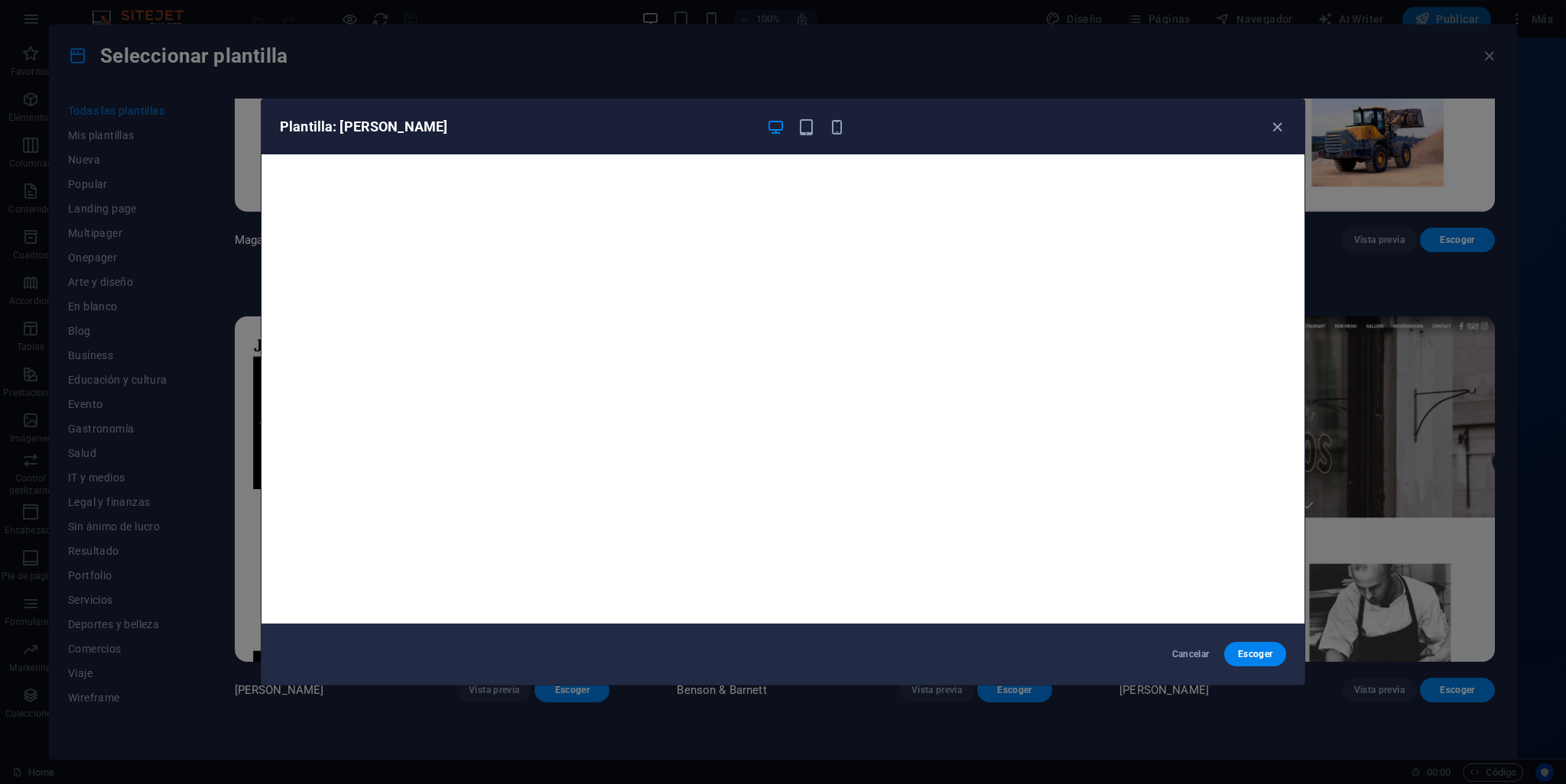
scroll to position [4, 0]
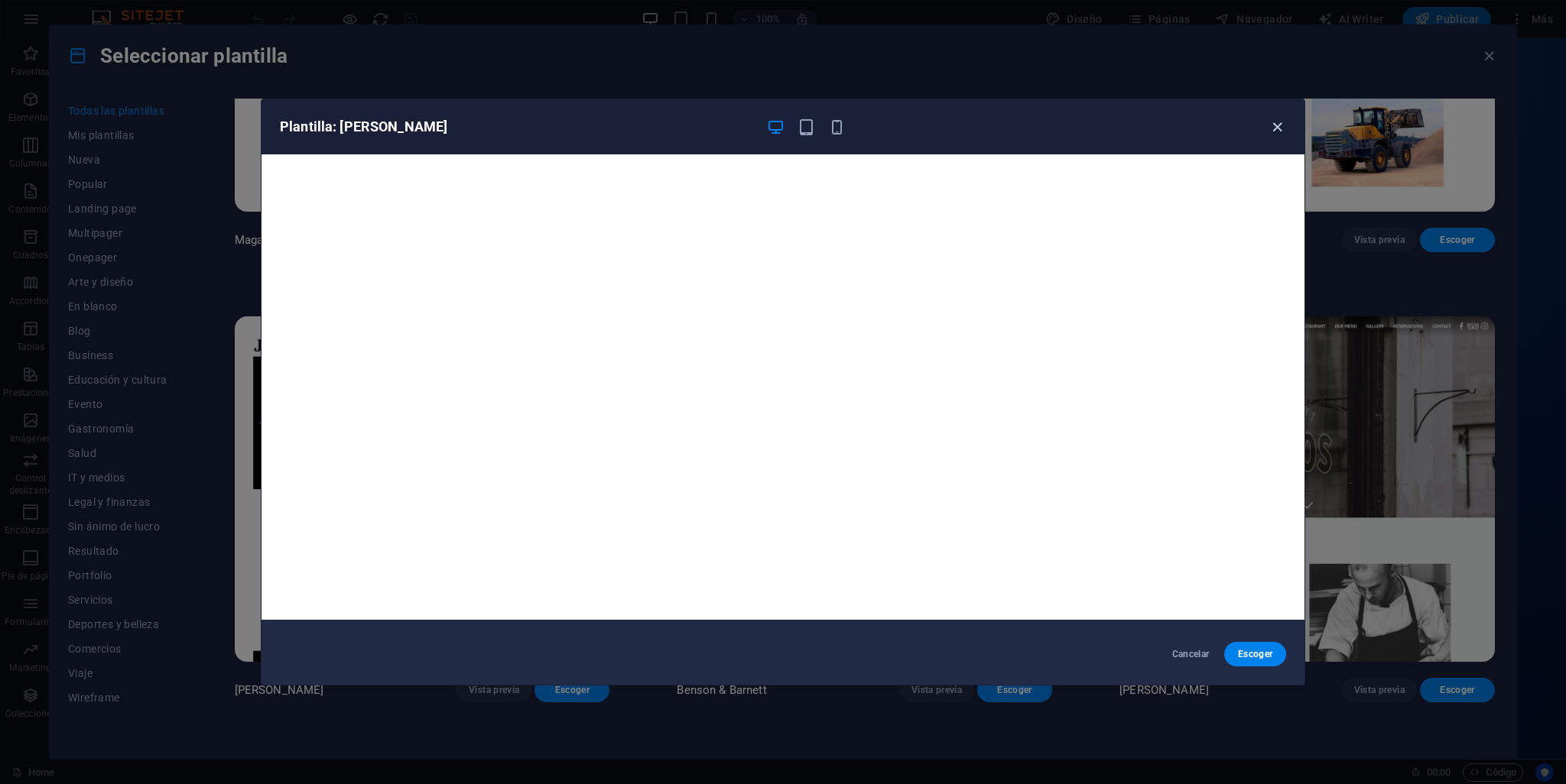
click at [1279, 120] on icon "button" at bounding box center [1277, 128] width 18 height 18
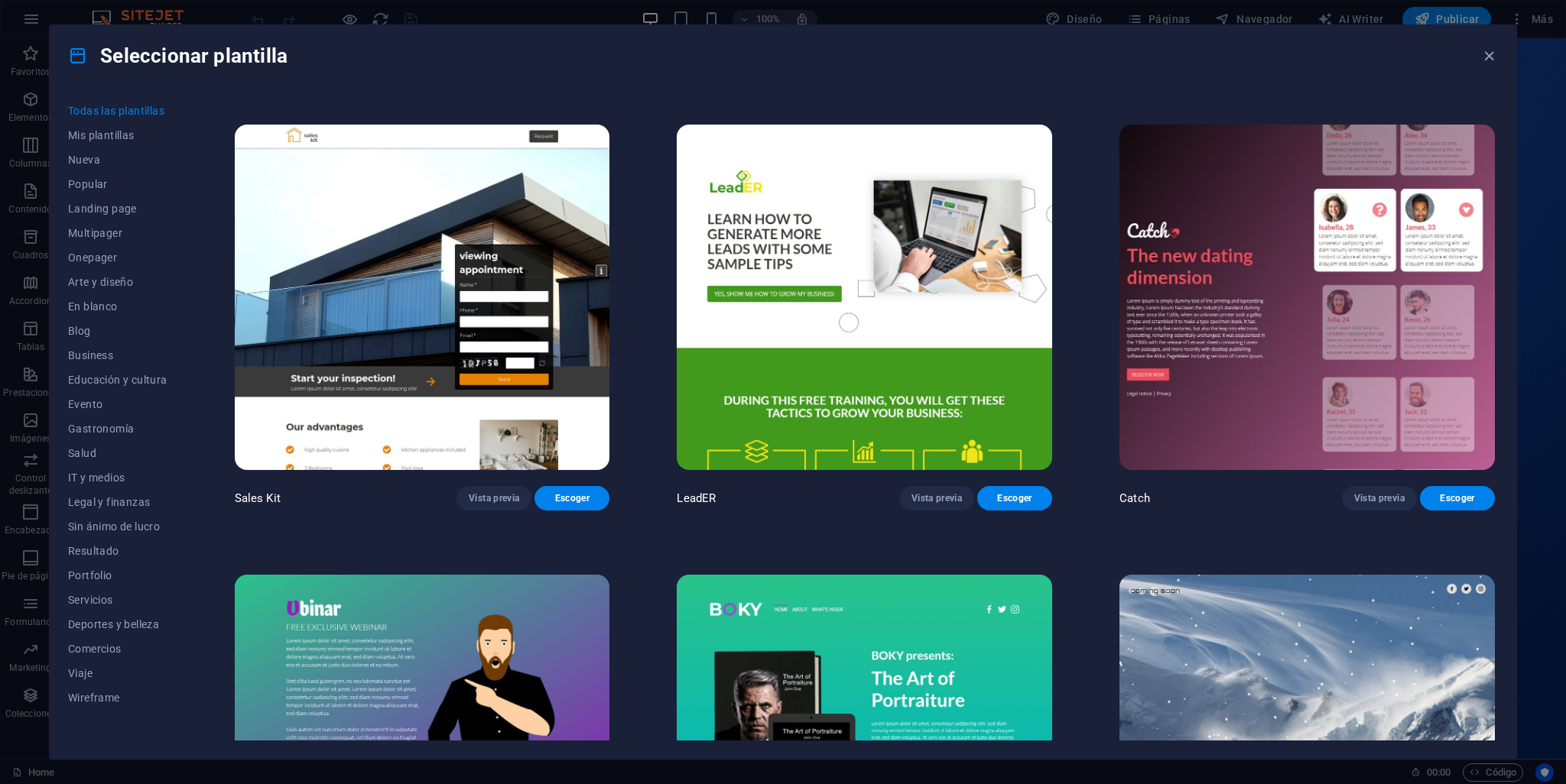
scroll to position [23418, 0]
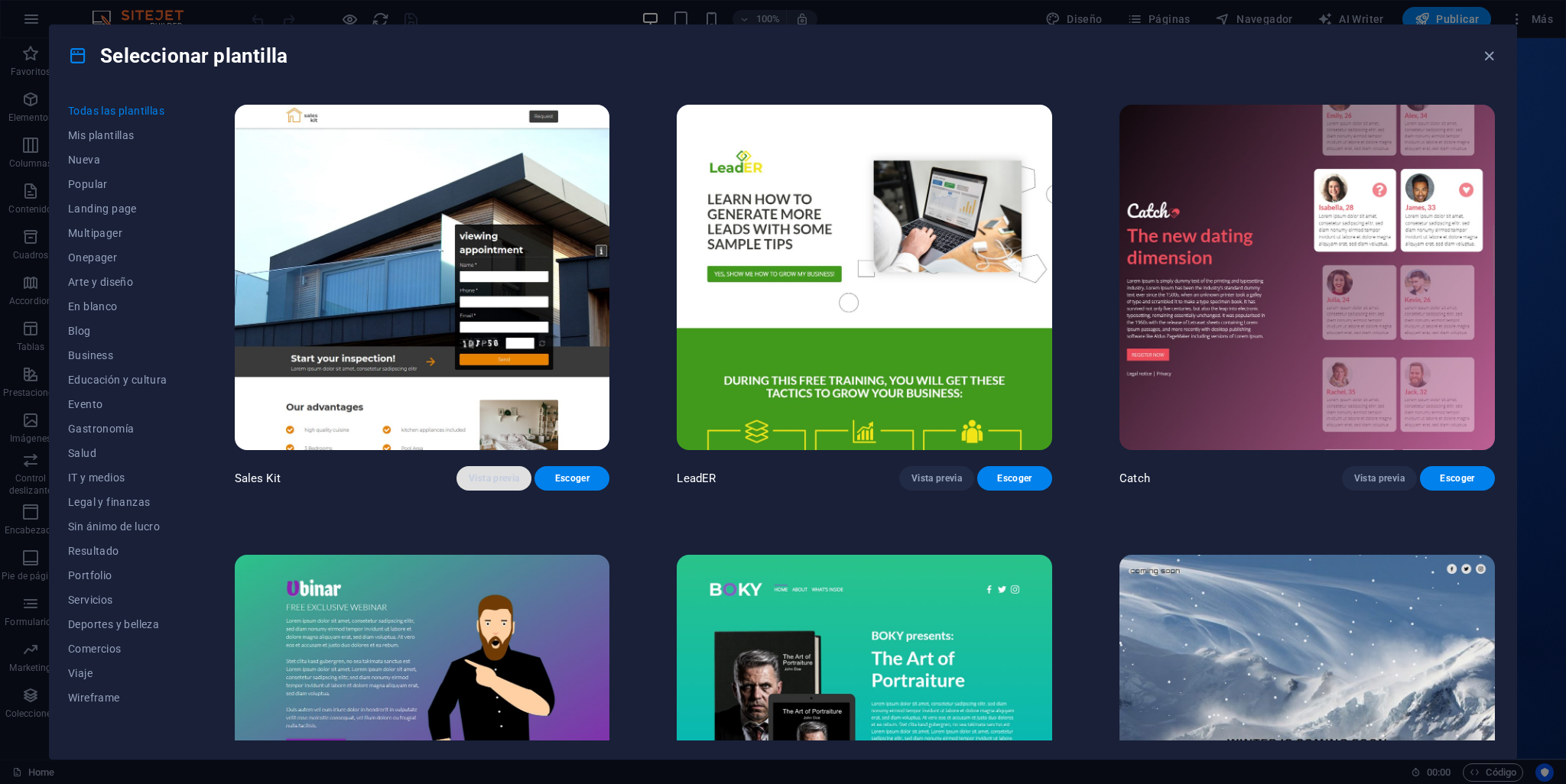
click at [496, 473] on span "Vista previa" at bounding box center [494, 478] width 50 height 12
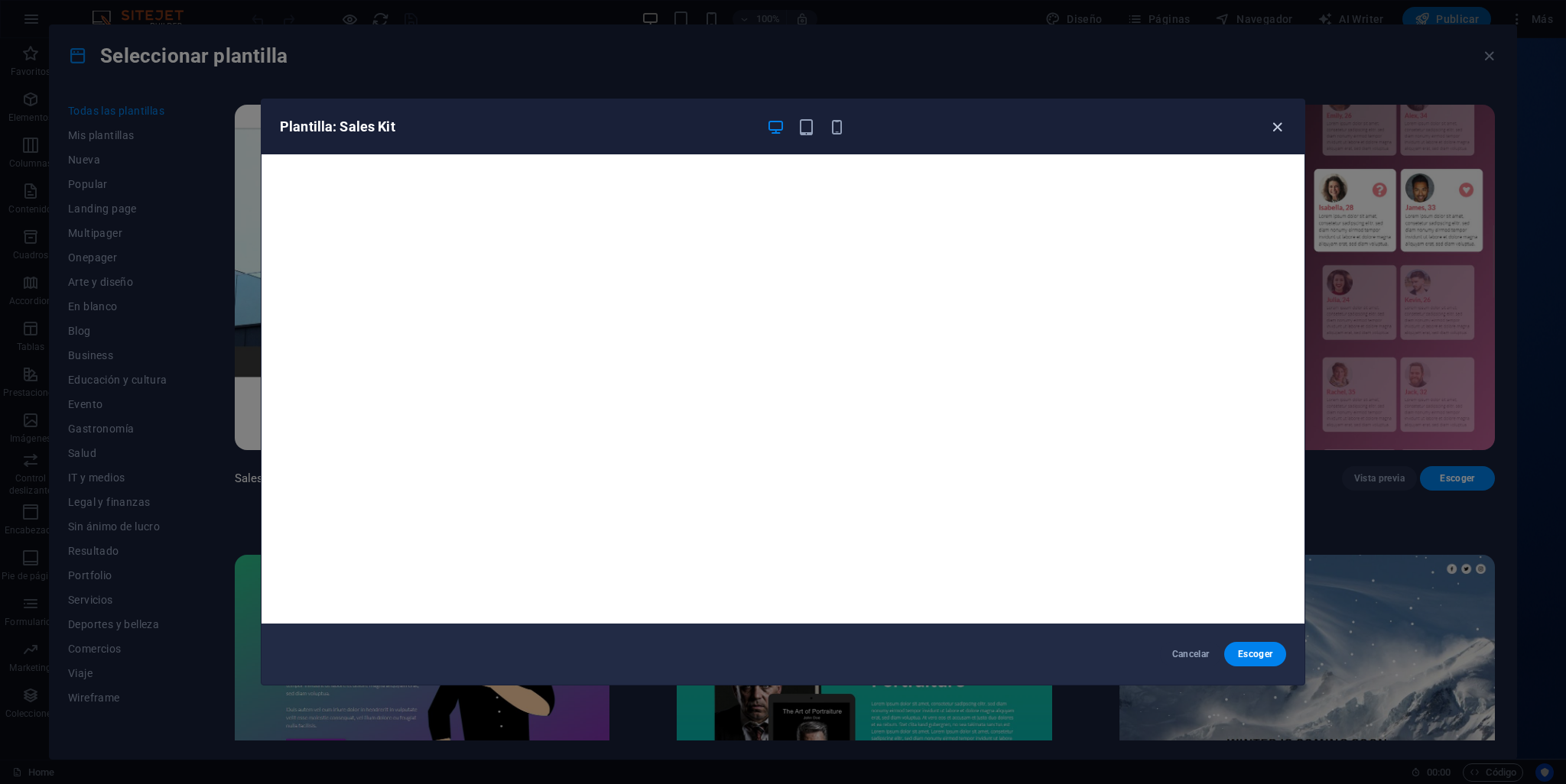
click at [1280, 127] on icon "button" at bounding box center [1277, 128] width 18 height 18
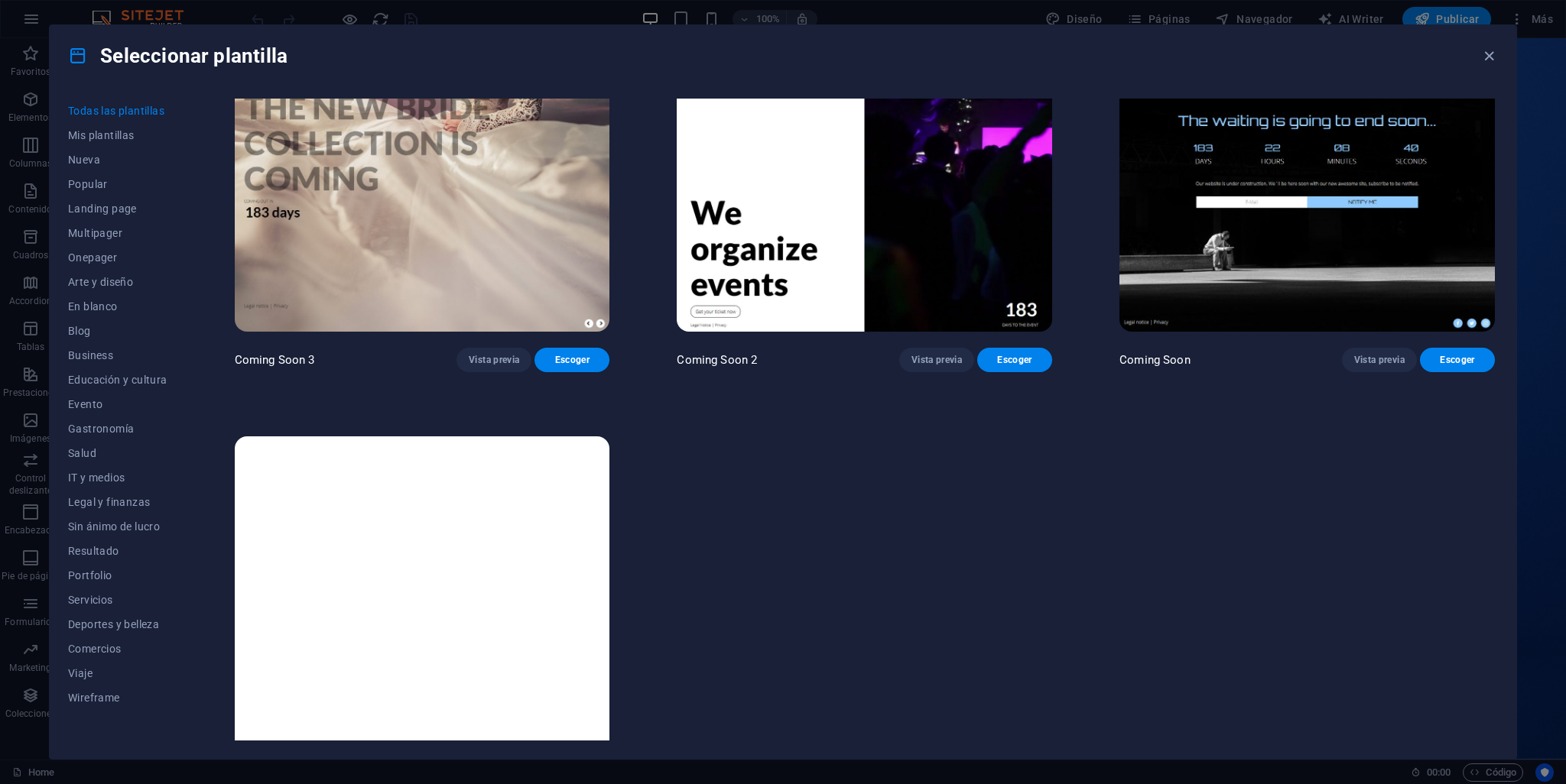
scroll to position [24438, 0]
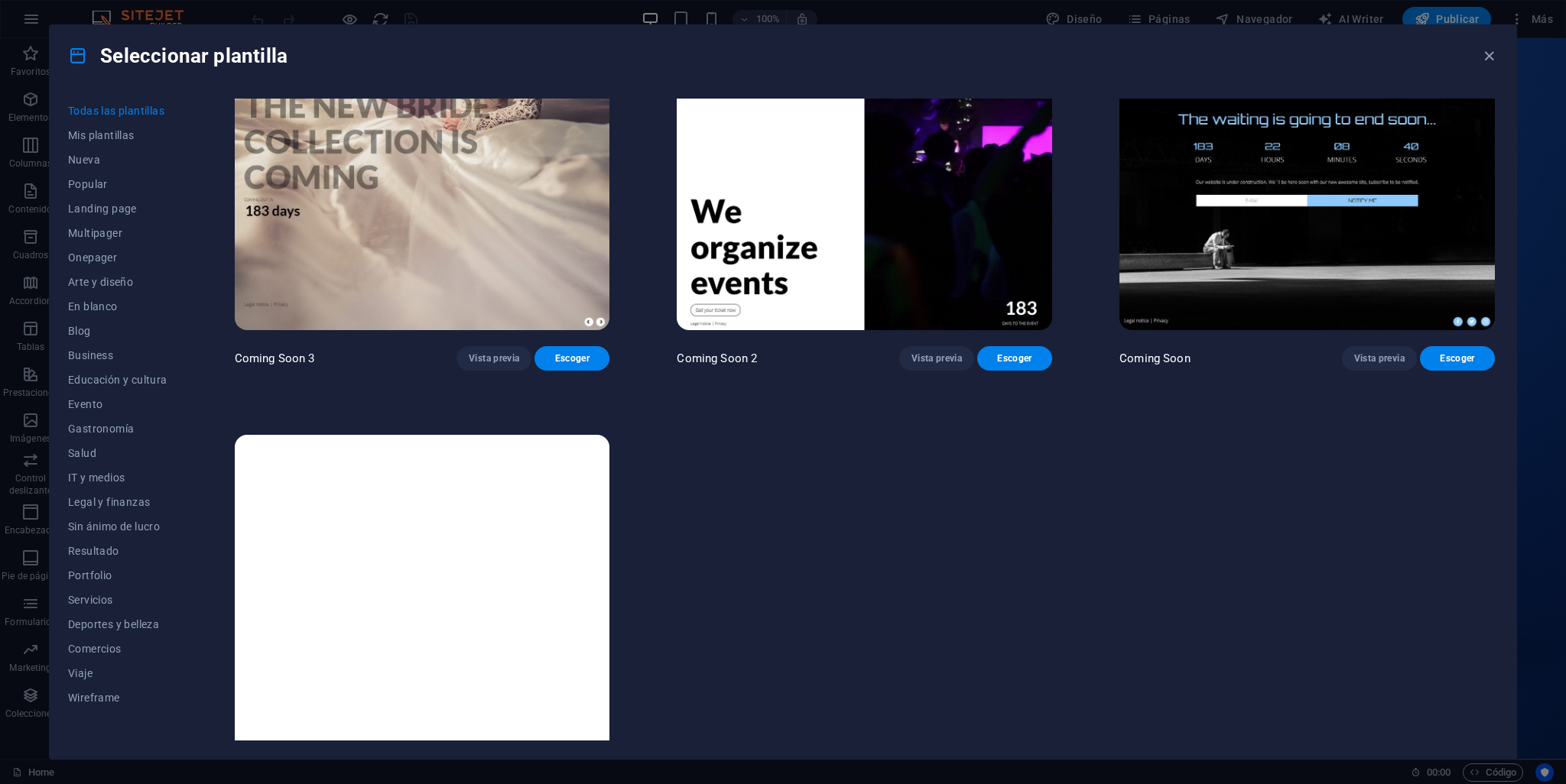
drag, startPoint x: 1565, startPoint y: 128, endPoint x: 1542, endPoint y: 239, distance: 113.4
click at [1542, 239] on div "Seleccionar plantilla Todas las plantillas Mis plantillas Nueva Popular Landing…" at bounding box center [783, 392] width 1566 height 784
drag, startPoint x: 1565, startPoint y: 106, endPoint x: 1557, endPoint y: 184, distance: 78.4
click at [1559, 185] on div "Seleccionar plantilla Todas las plantillas Mis plantillas Nueva Popular Landing…" at bounding box center [783, 392] width 1566 height 784
click at [1494, 54] on icon "button" at bounding box center [1490, 56] width 18 height 18
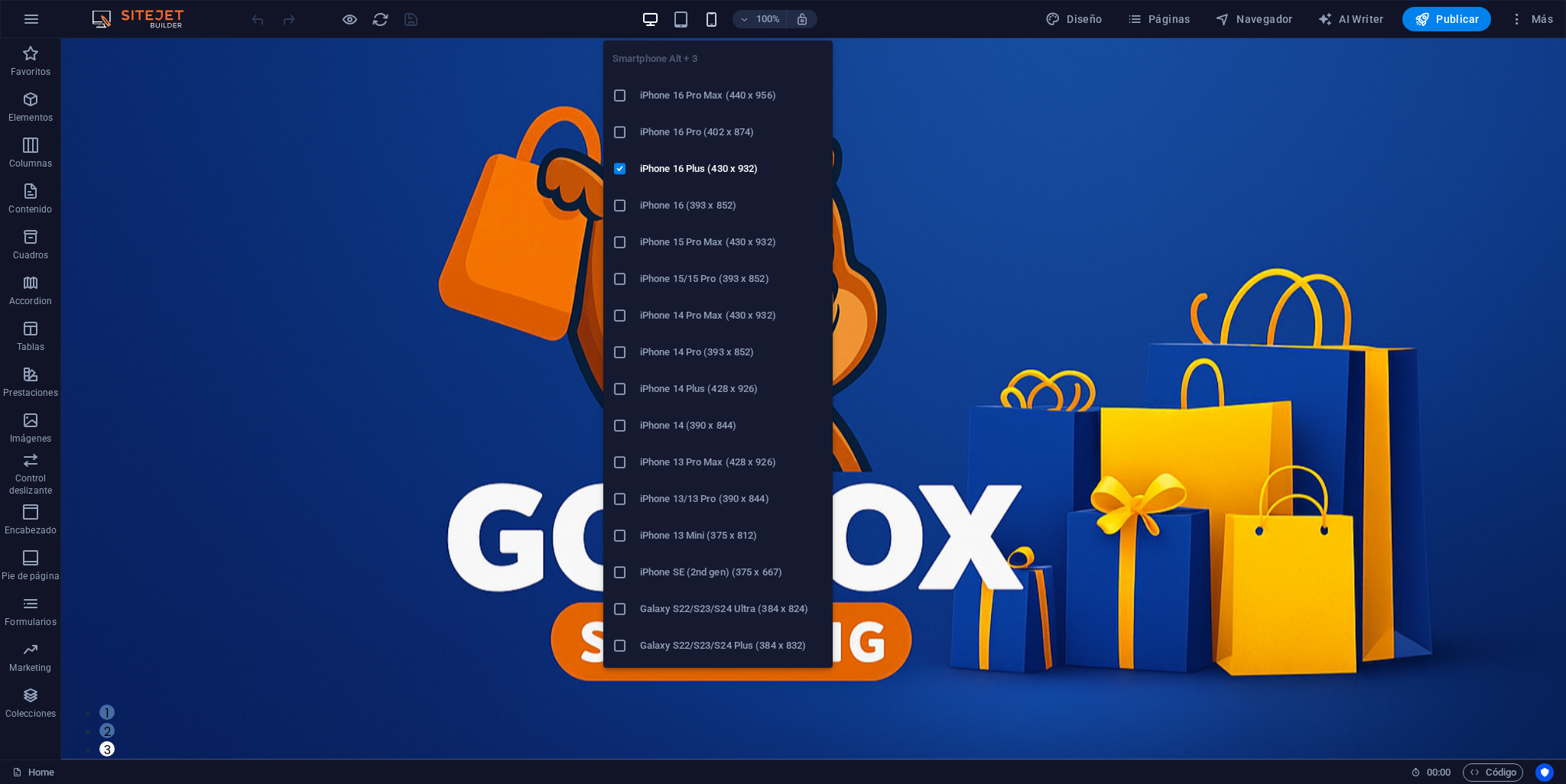
click at [706, 25] on icon "button" at bounding box center [712, 20] width 18 height 18
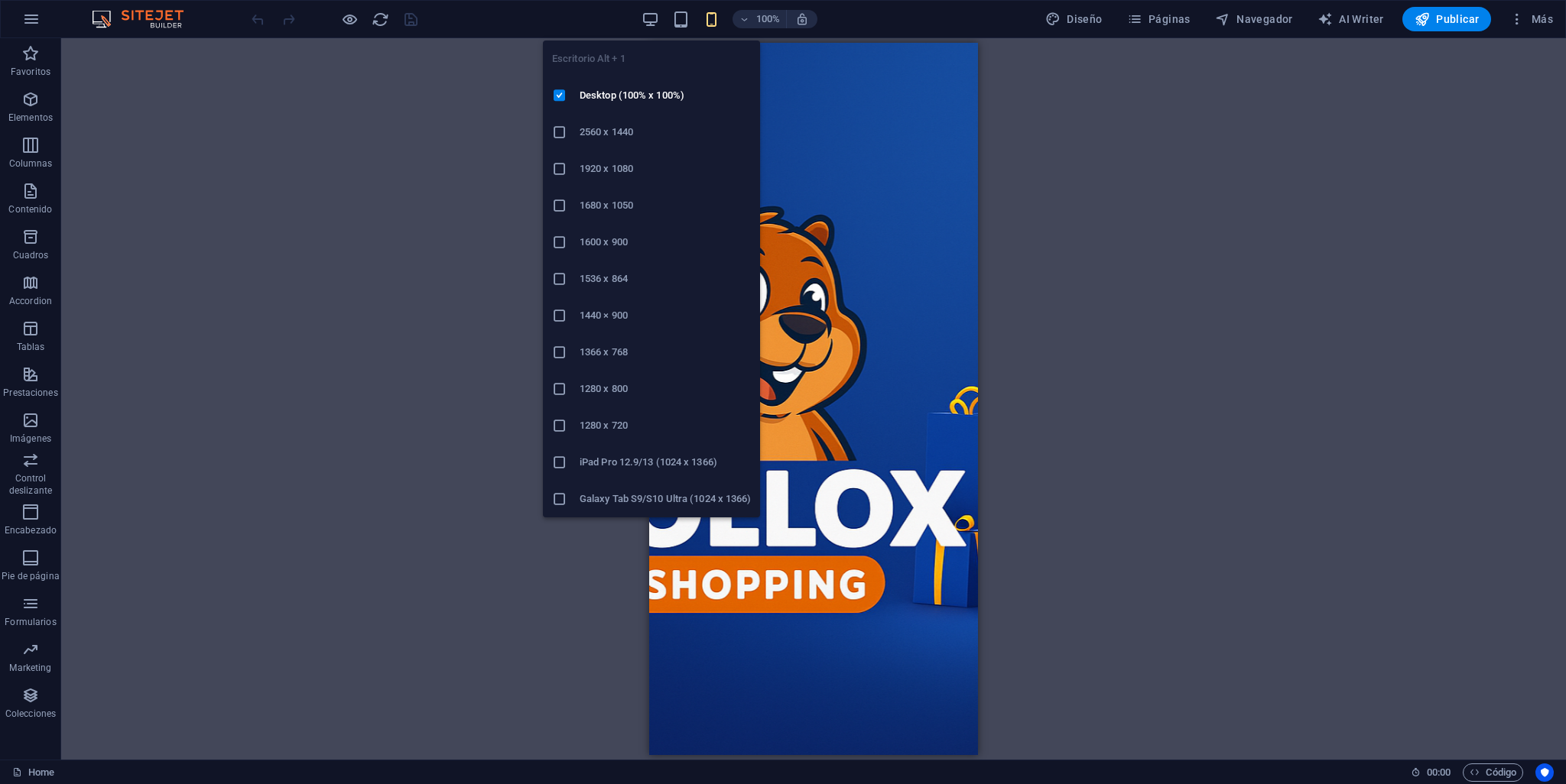
click at [623, 137] on h6 "2560 x 1440" at bounding box center [665, 132] width 172 height 19
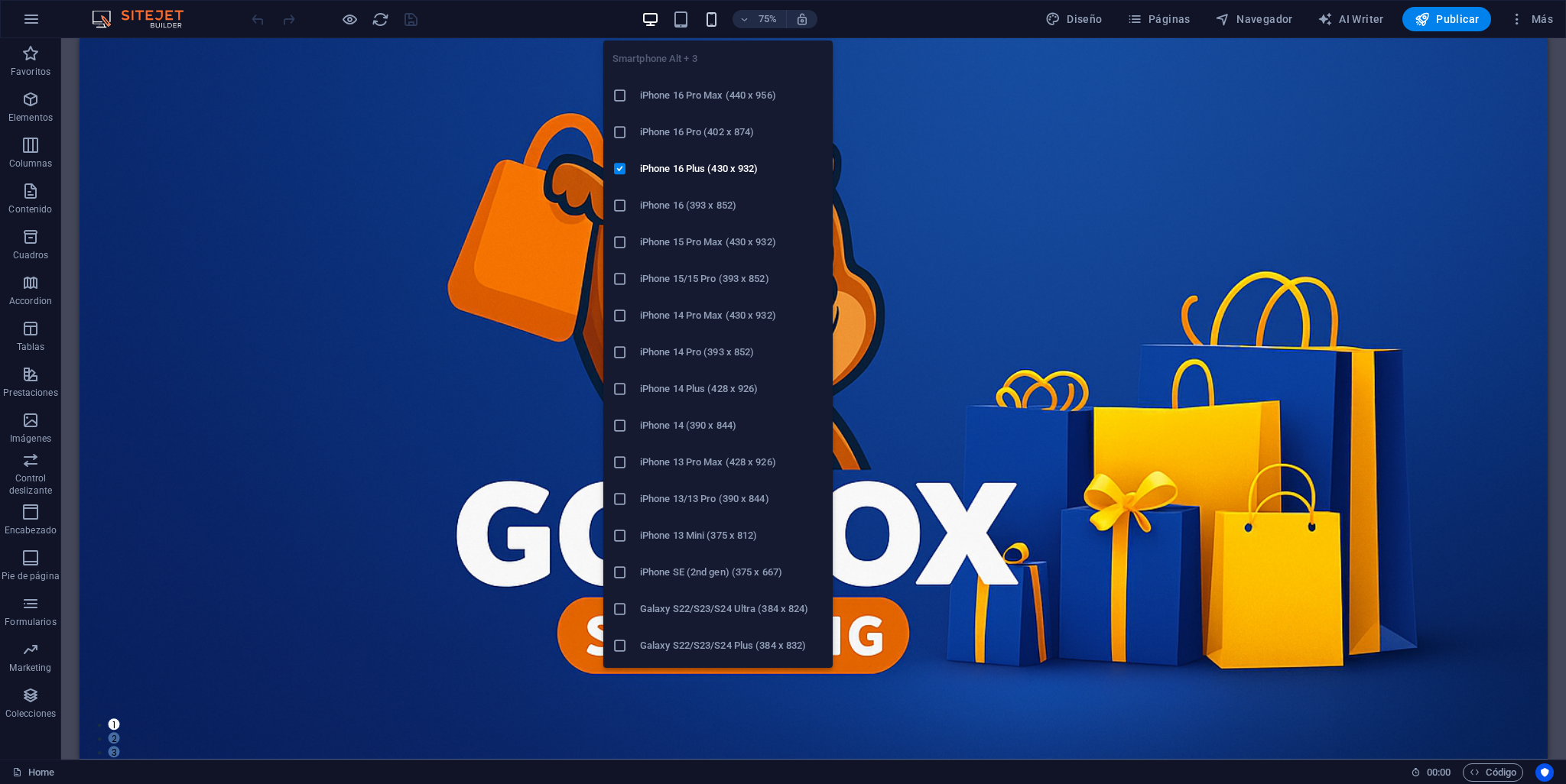
click at [720, 14] on icon "button" at bounding box center [712, 20] width 18 height 18
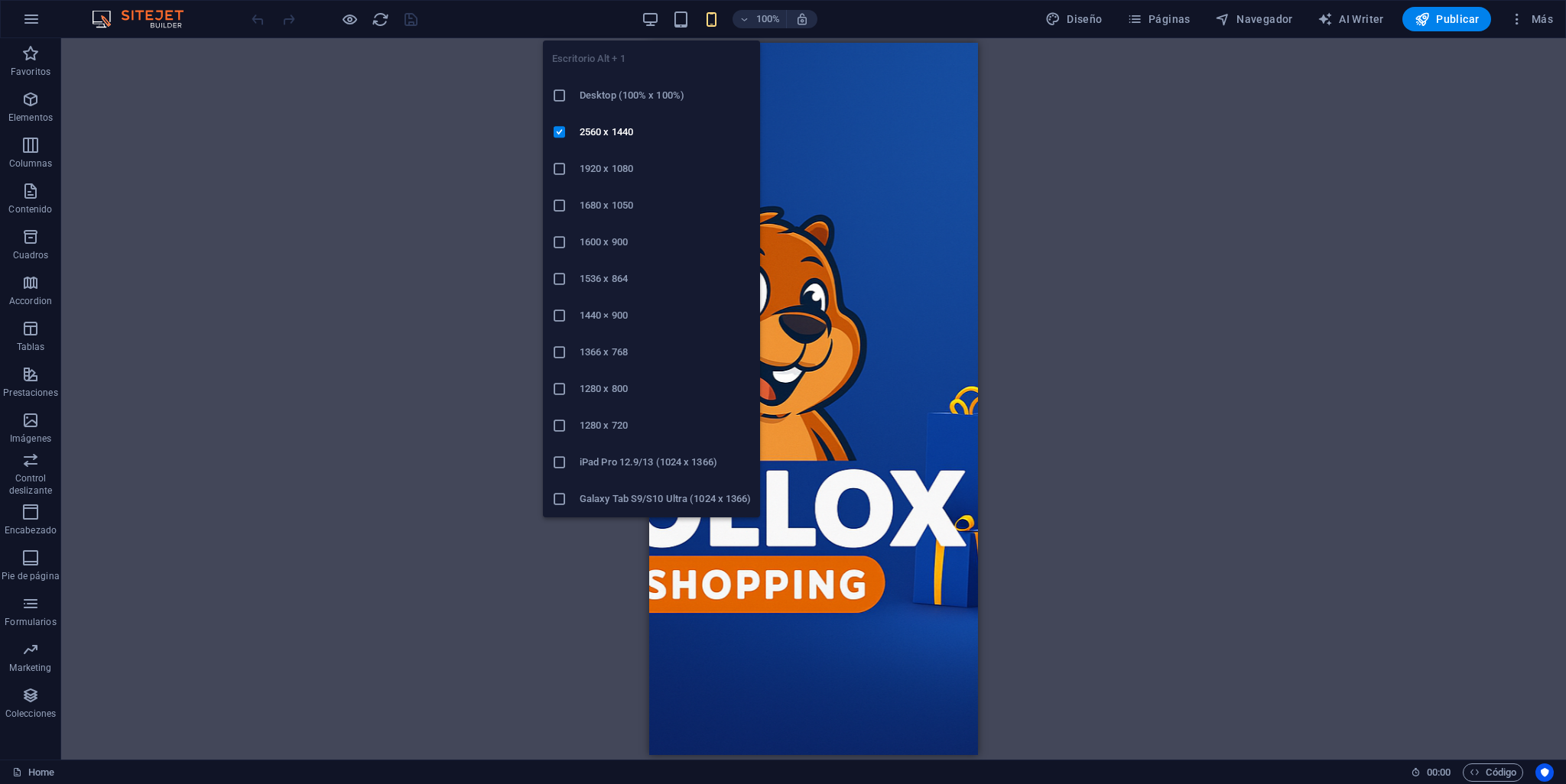
click at [569, 89] on div at bounding box center [566, 95] width 28 height 15
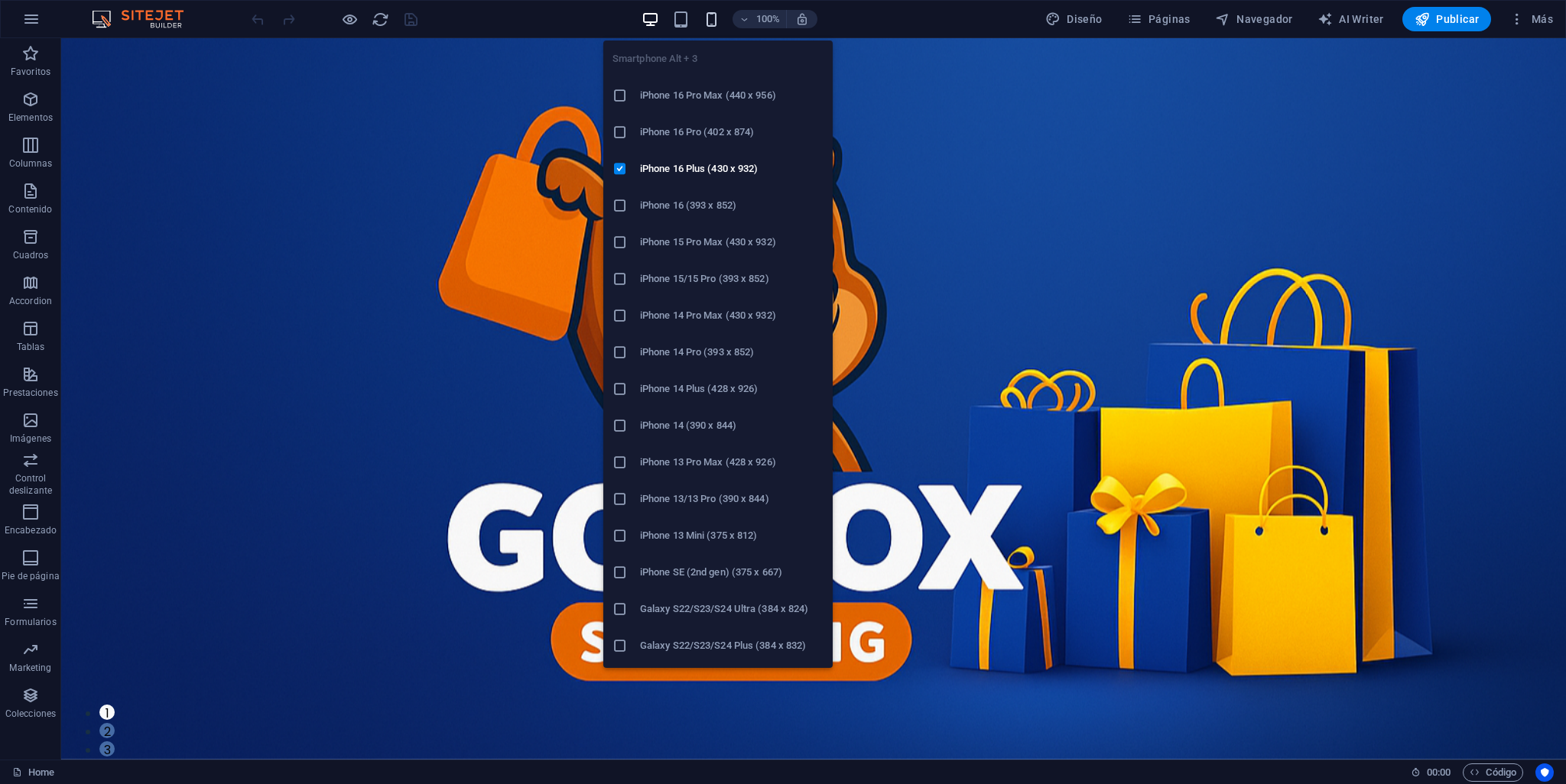
click at [712, 24] on icon "button" at bounding box center [712, 20] width 18 height 18
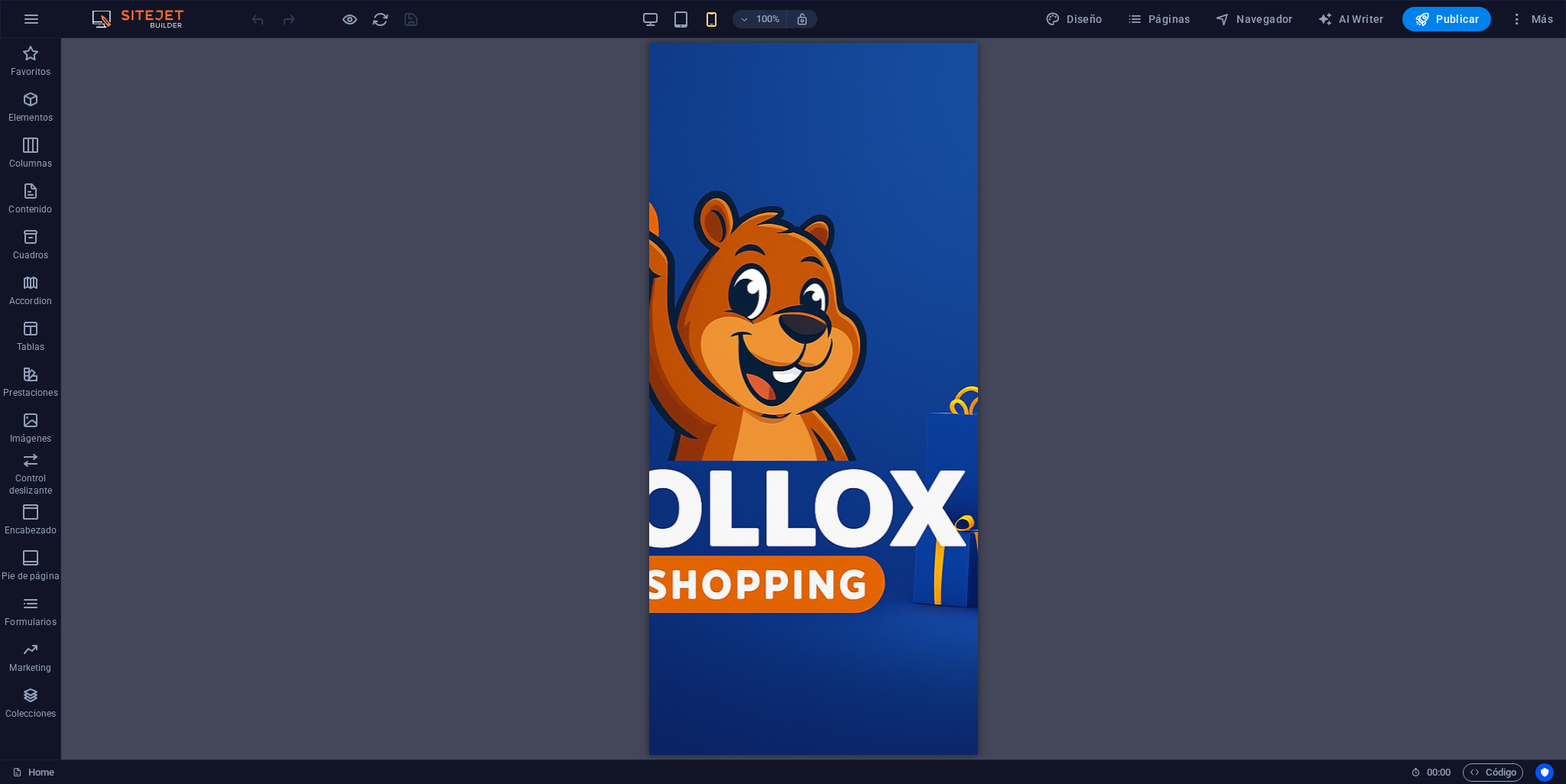
click at [649, 30] on div "100%" at bounding box center [729, 19] width 177 height 24
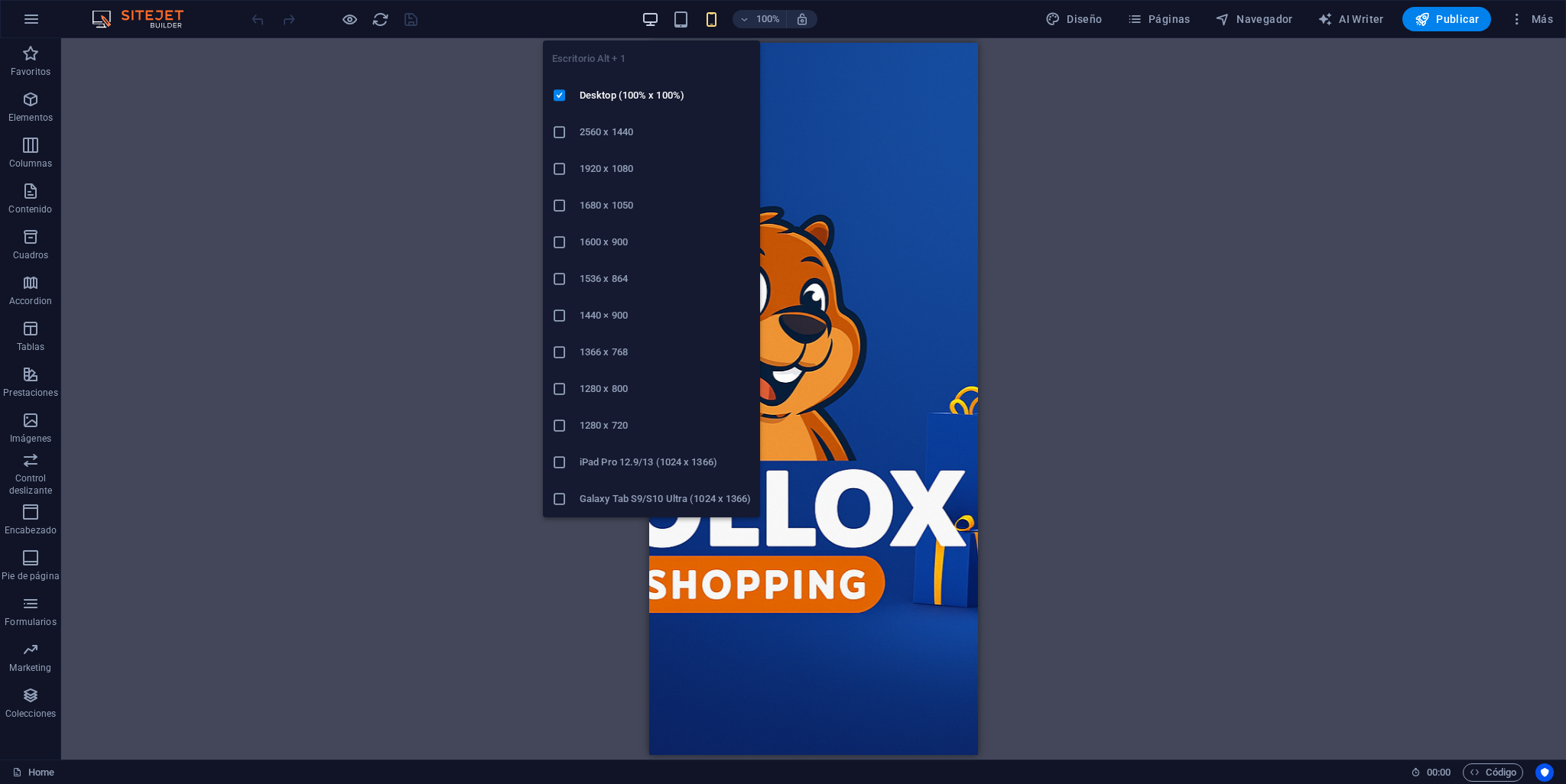
click at [649, 22] on icon "button" at bounding box center [651, 20] width 18 height 18
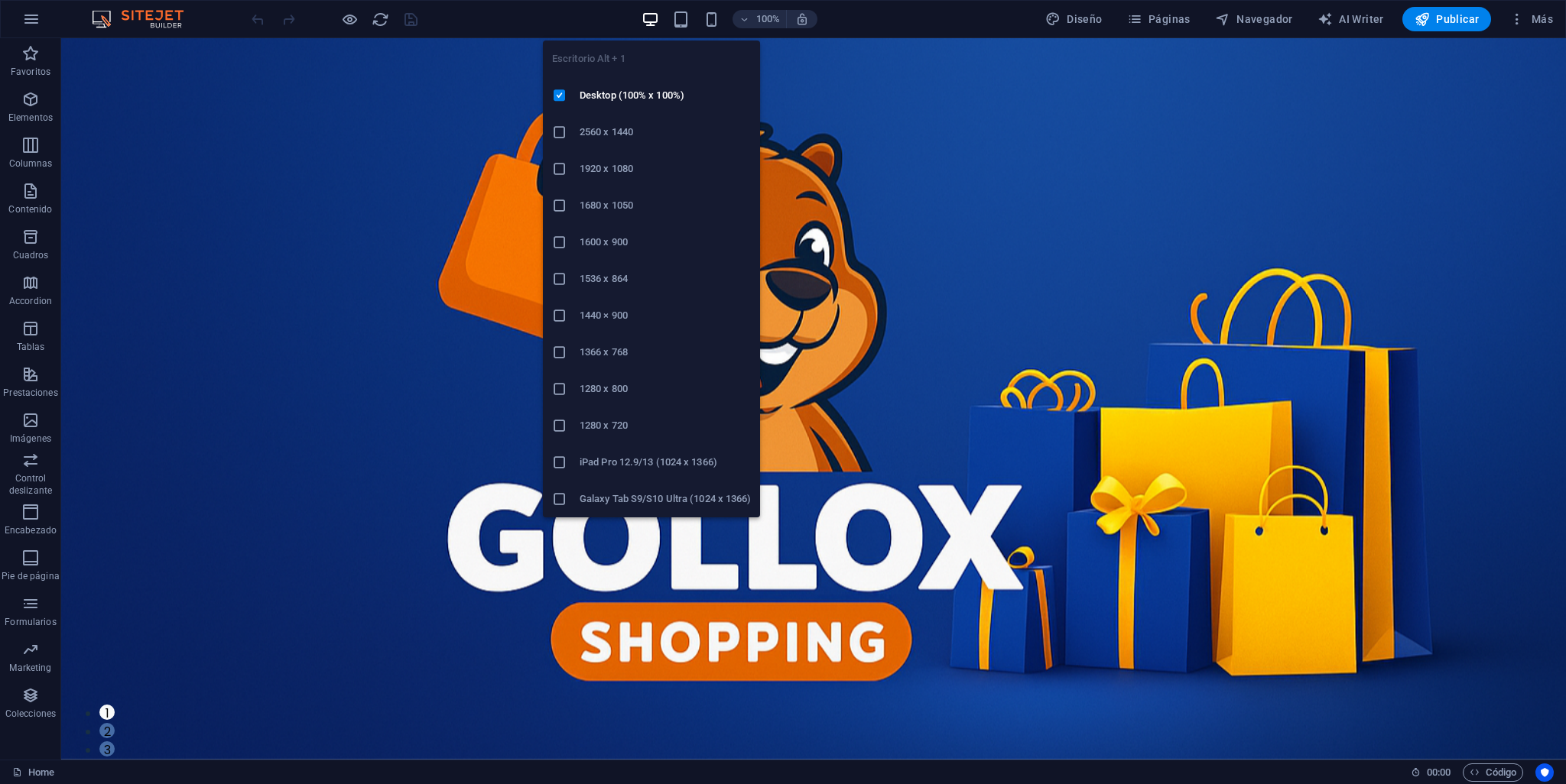
drag, startPoint x: 629, startPoint y: 427, endPoint x: 332, endPoint y: 256, distance: 342.7
click at [629, 427] on h6 "1280 x 720" at bounding box center [665, 425] width 172 height 19
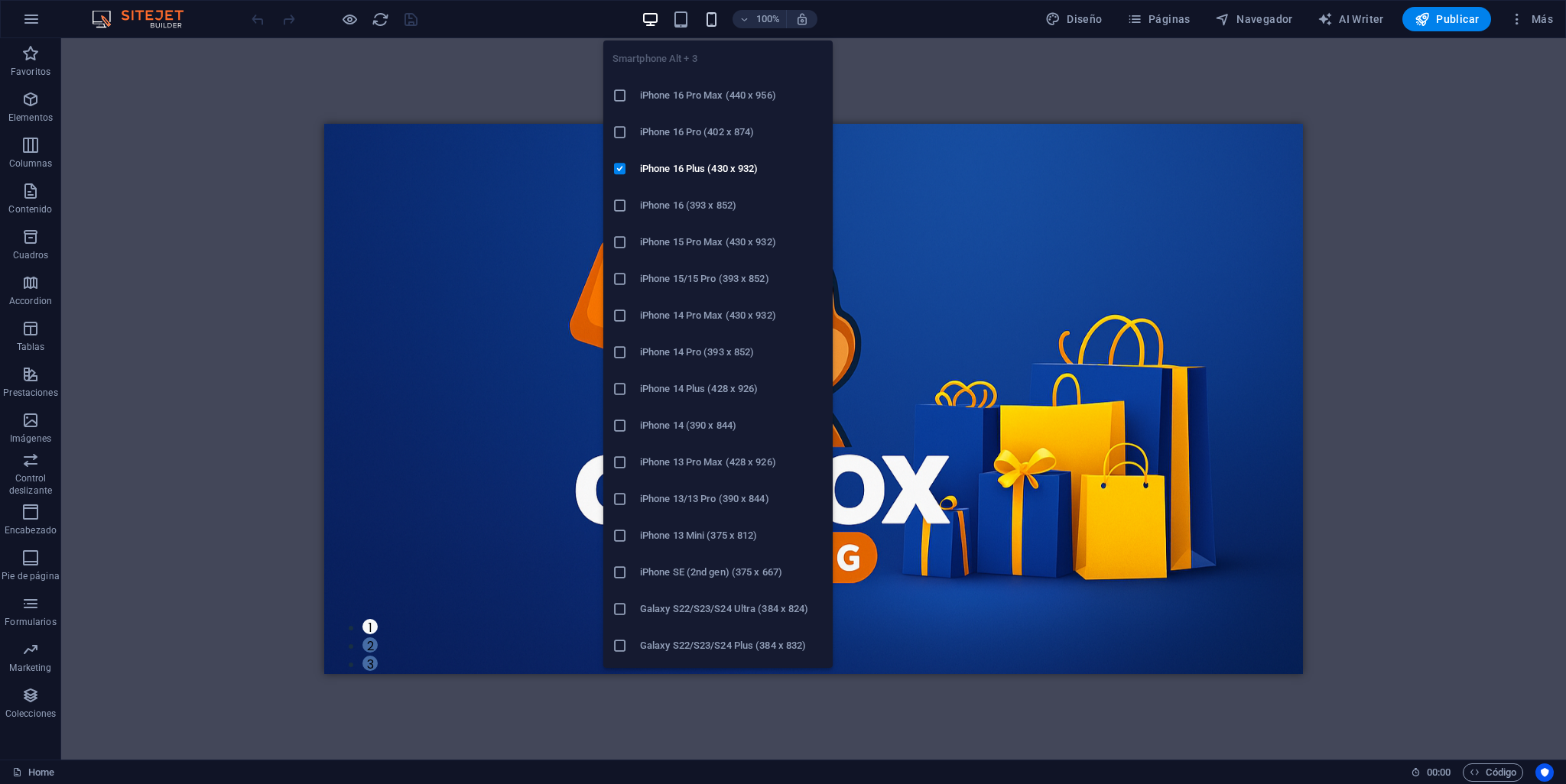
click at [713, 14] on icon "button" at bounding box center [712, 20] width 18 height 18
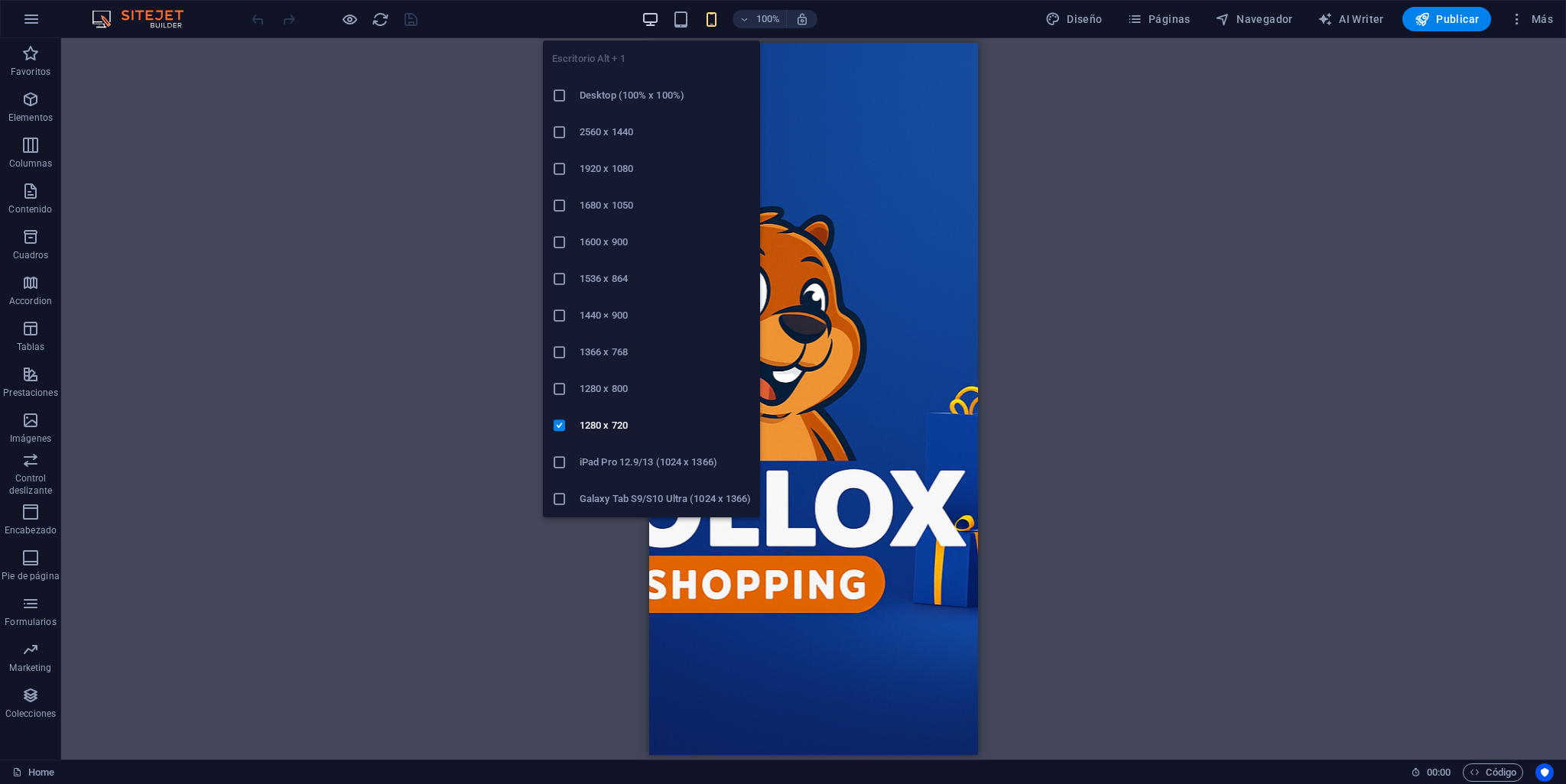
click at [652, 11] on icon "button" at bounding box center [651, 20] width 18 height 18
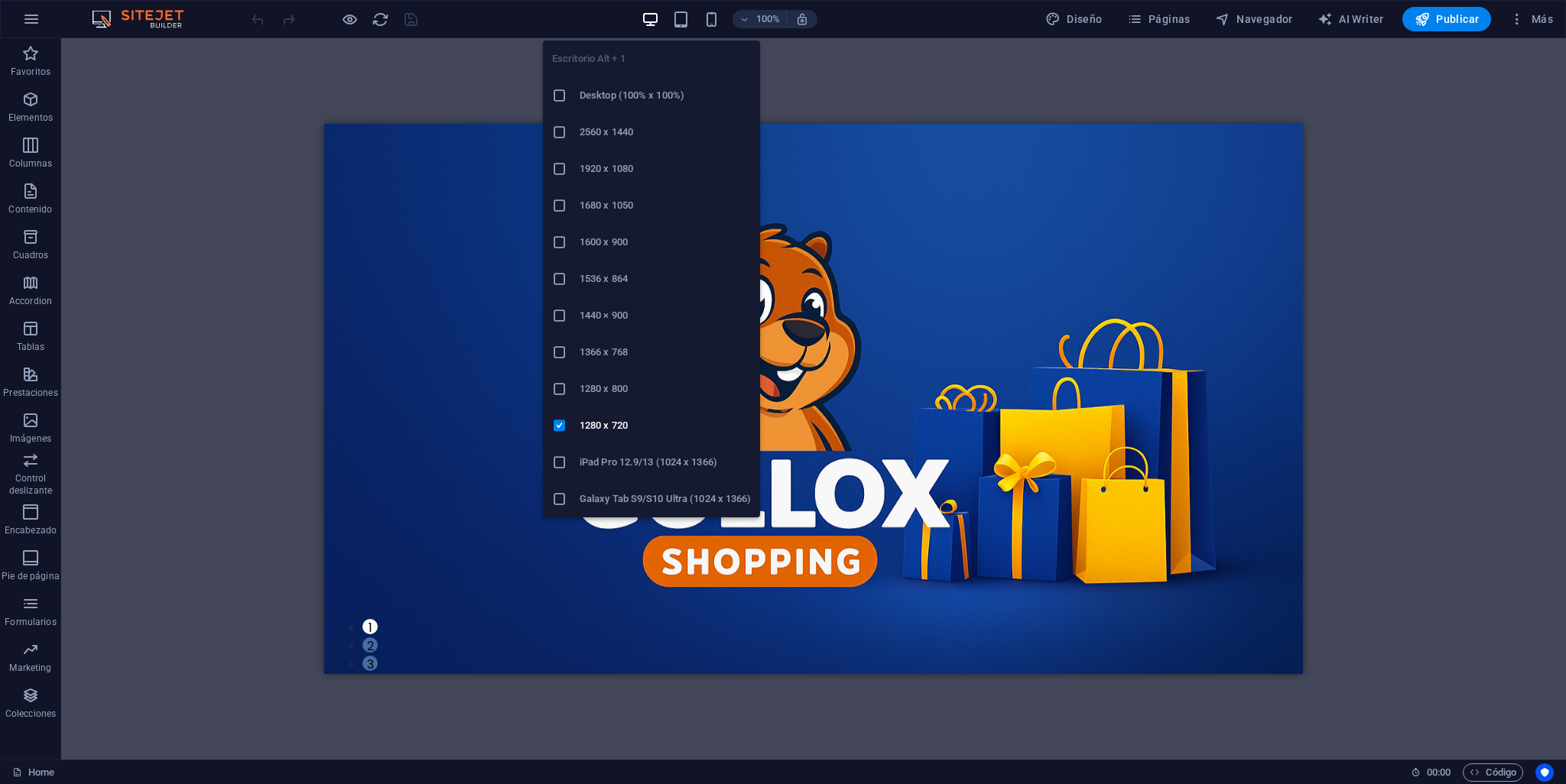
click at [572, 98] on div at bounding box center [566, 95] width 28 height 15
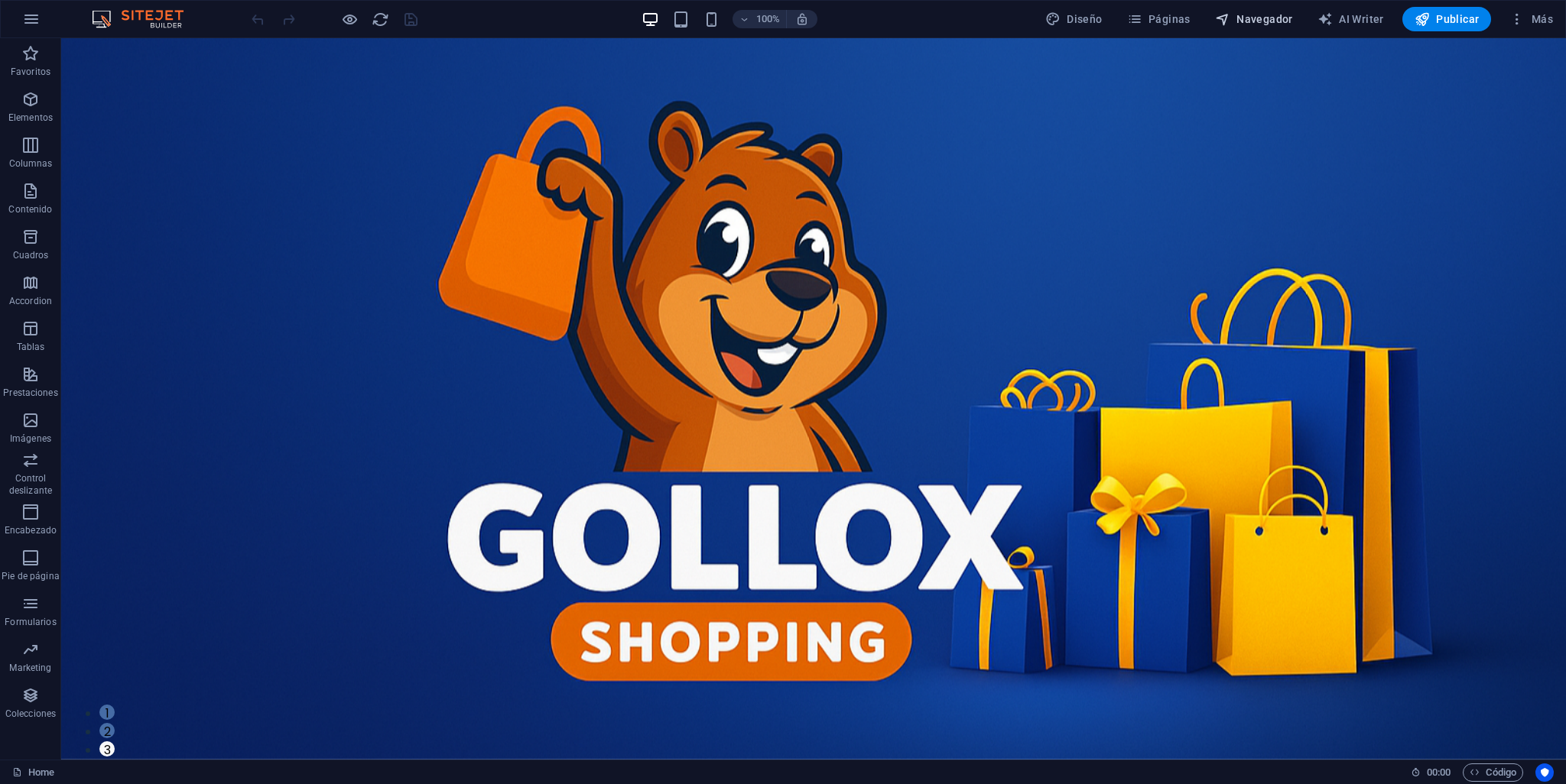
click at [1273, 27] on button "Navegador" at bounding box center [1254, 19] width 90 height 24
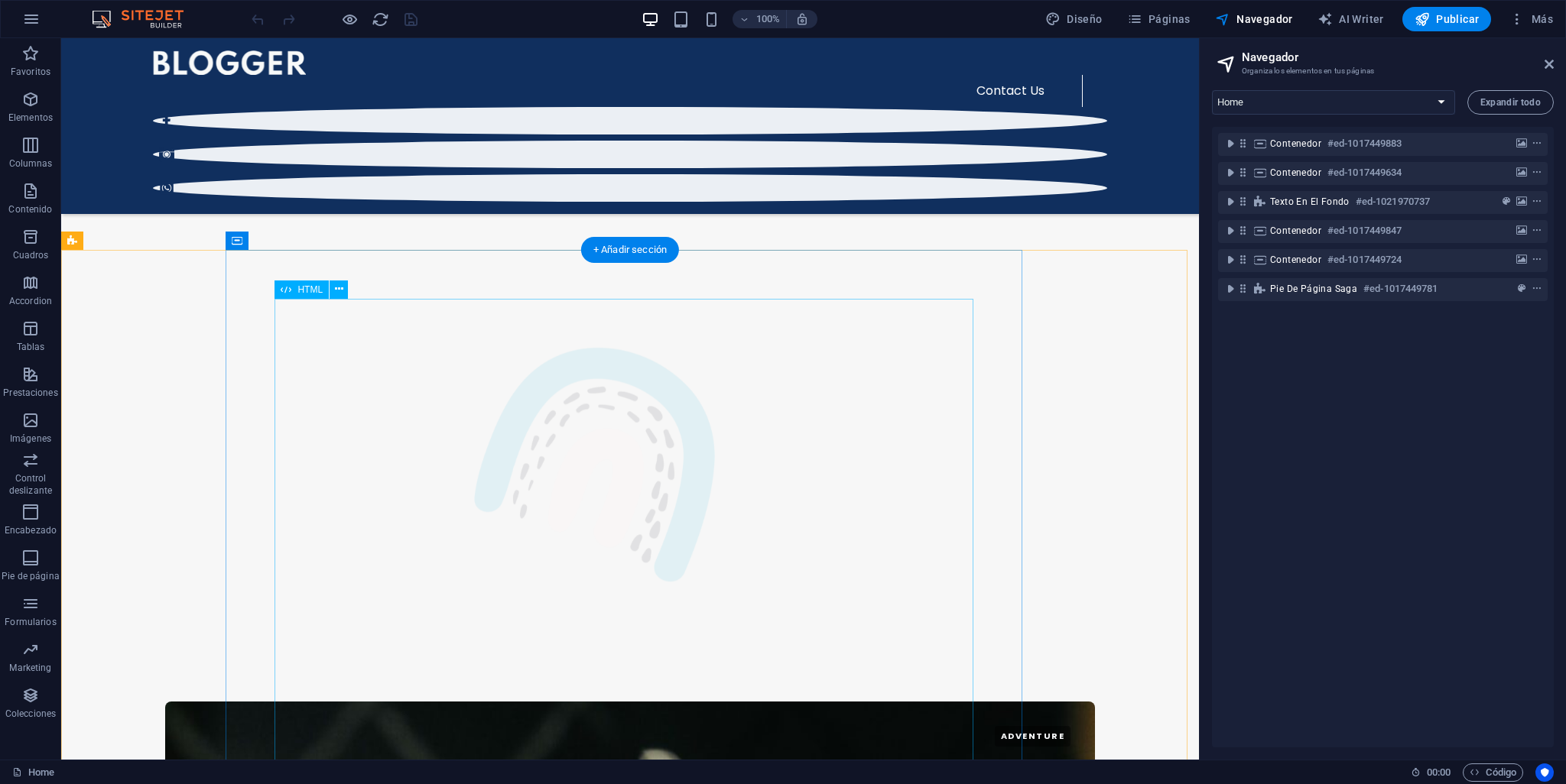
scroll to position [2198, 0]
